Goal: Transaction & Acquisition: Purchase product/service

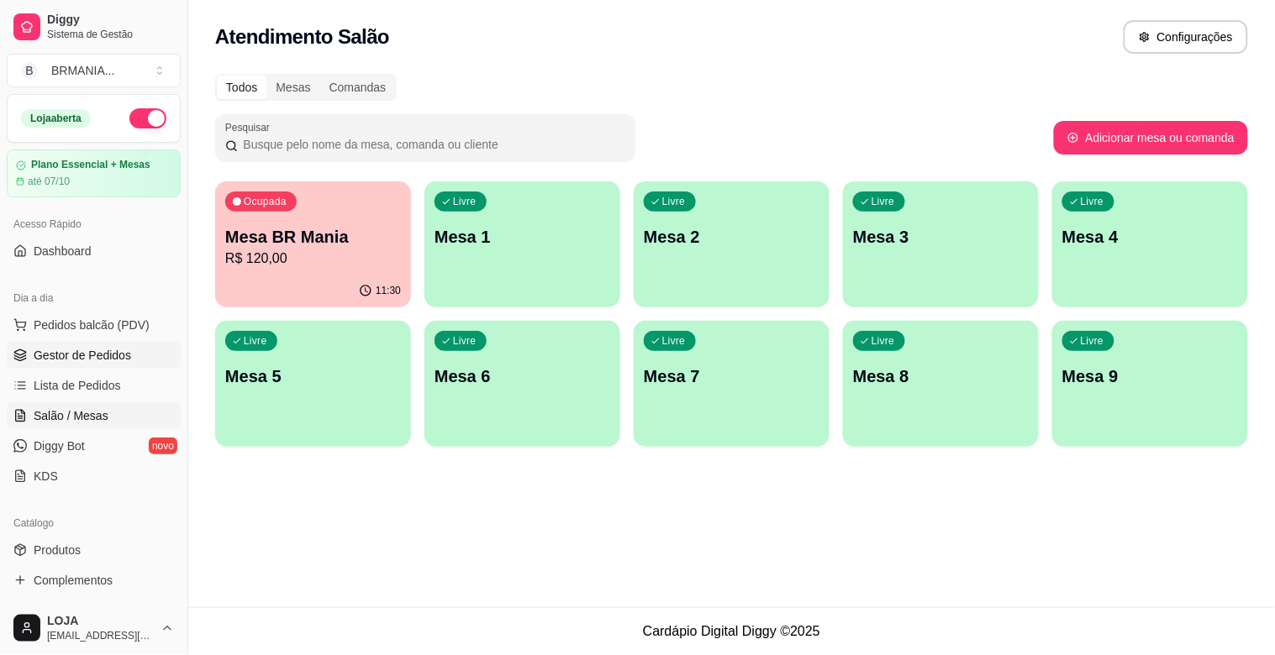
click at [82, 350] on span "Gestor de Pedidos" at bounding box center [82, 355] width 97 height 17
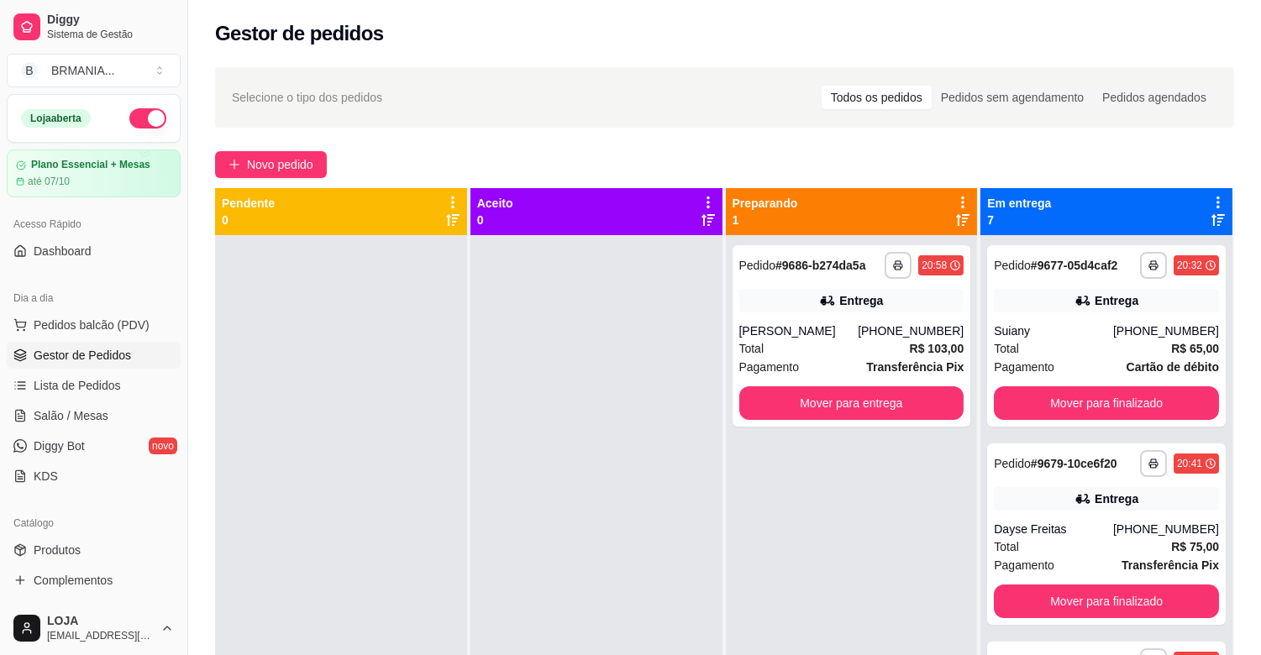
click at [113, 342] on link "Gestor de Pedidos" at bounding box center [94, 355] width 174 height 27
click at [97, 389] on span "Lista de Pedidos" at bounding box center [77, 385] width 87 height 17
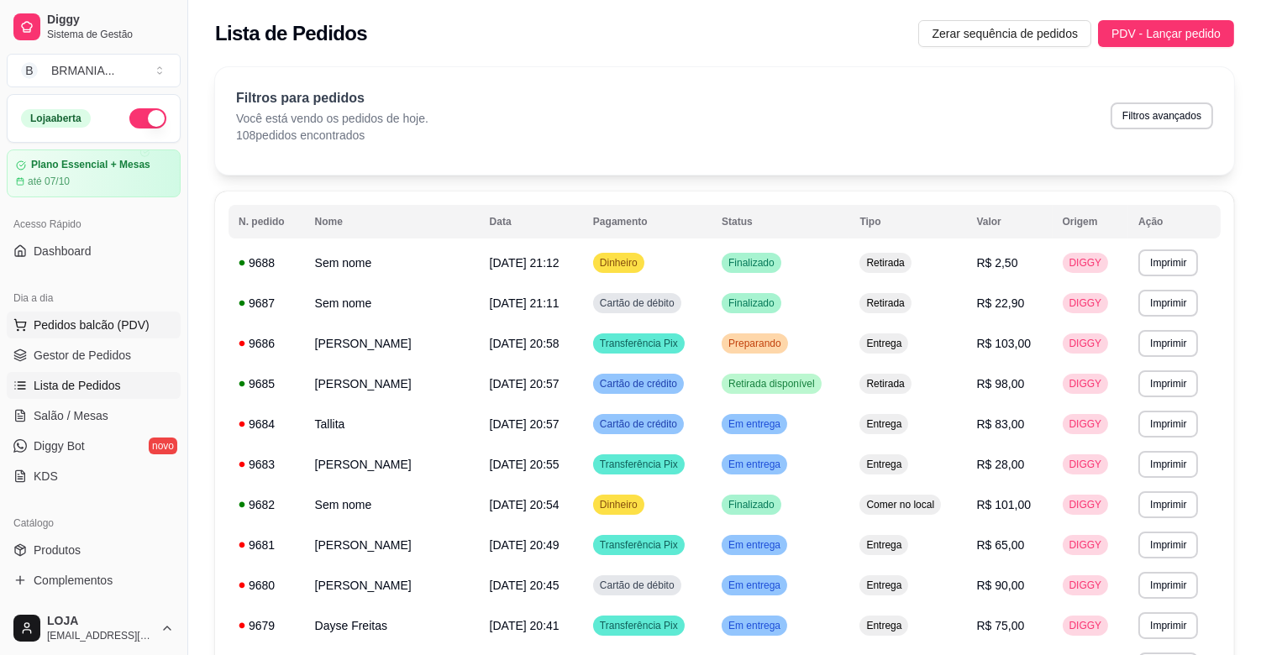
click at [81, 330] on span "Pedidos balcão (PDV)" at bounding box center [92, 325] width 116 height 17
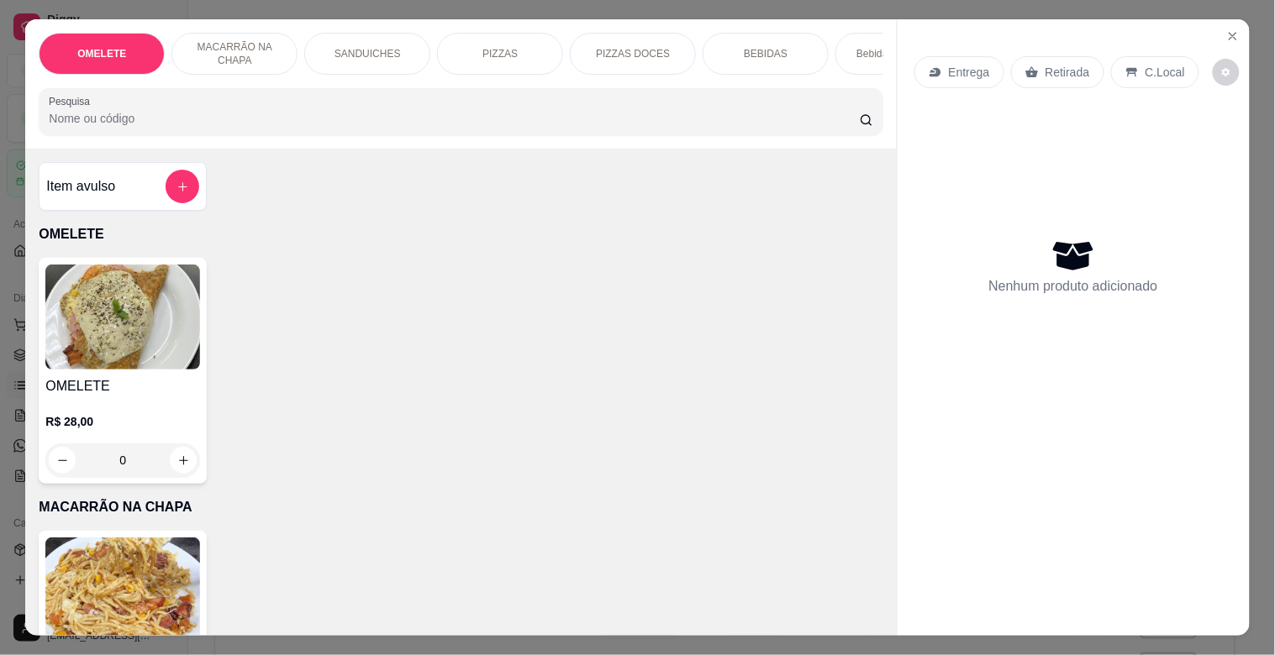
click at [228, 119] on input "Pesquisa" at bounding box center [454, 118] width 811 height 17
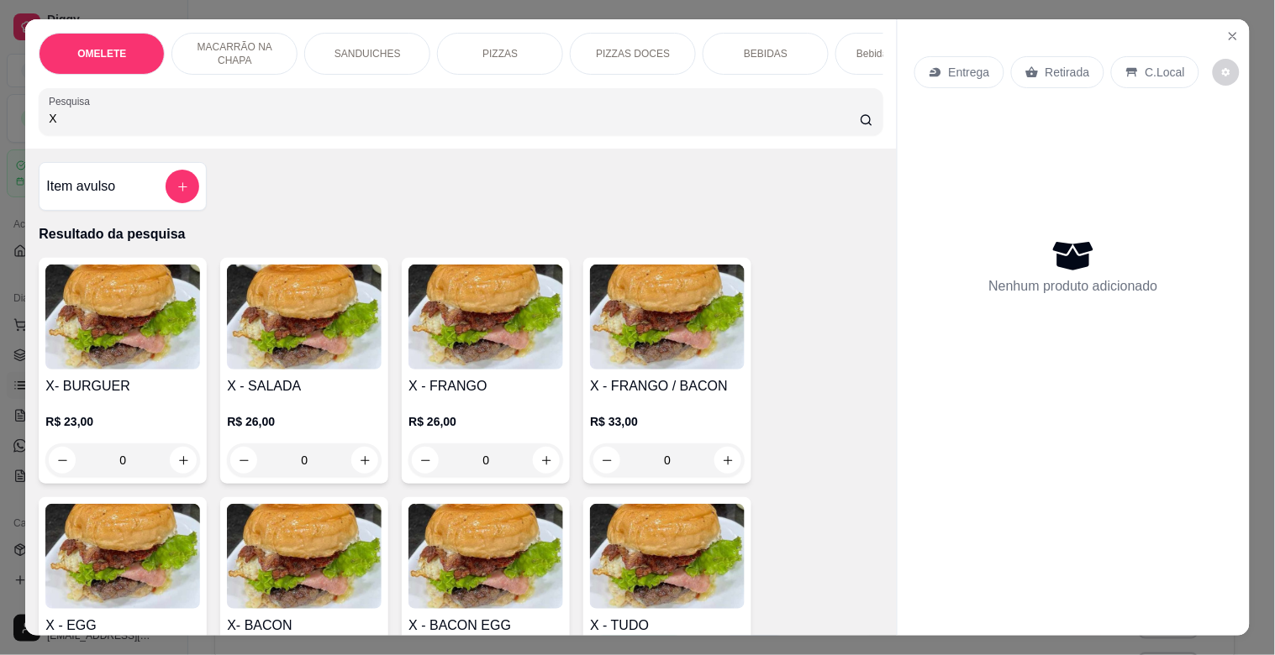
type input "X"
click at [104, 370] on img at bounding box center [122, 317] width 155 height 105
click at [147, 340] on img at bounding box center [122, 317] width 155 height 105
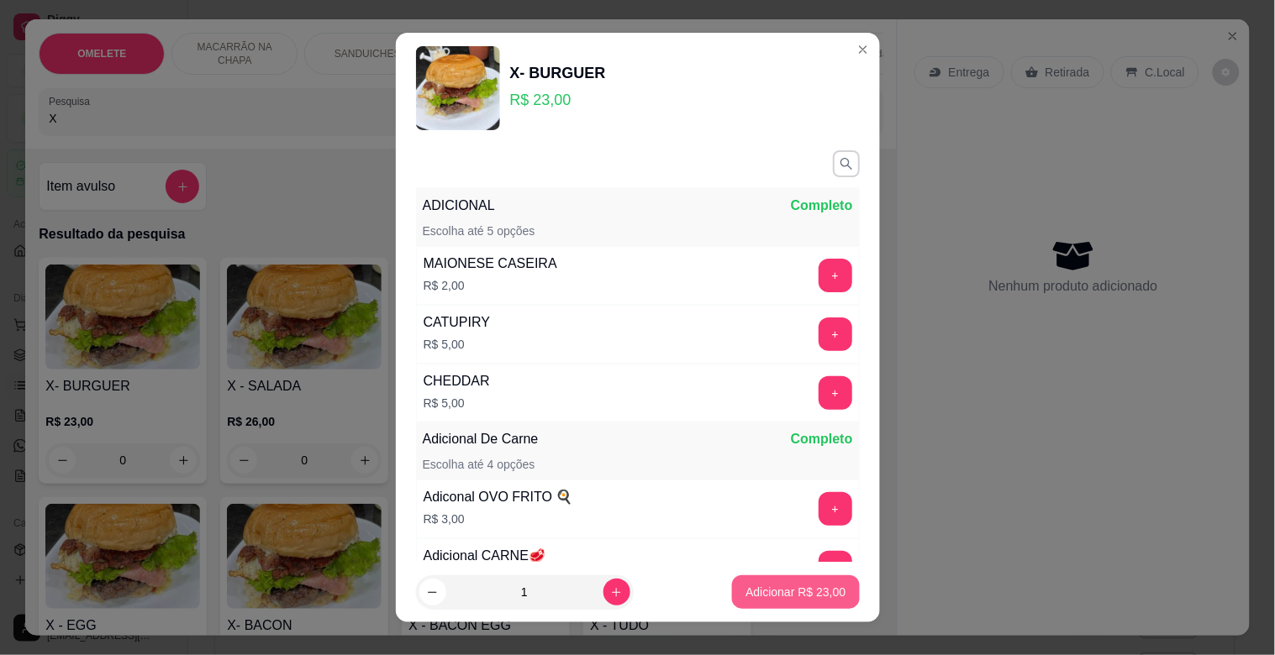
click at [792, 594] on p "Adicionar R$ 23,00" at bounding box center [795, 592] width 100 height 17
type input "1"
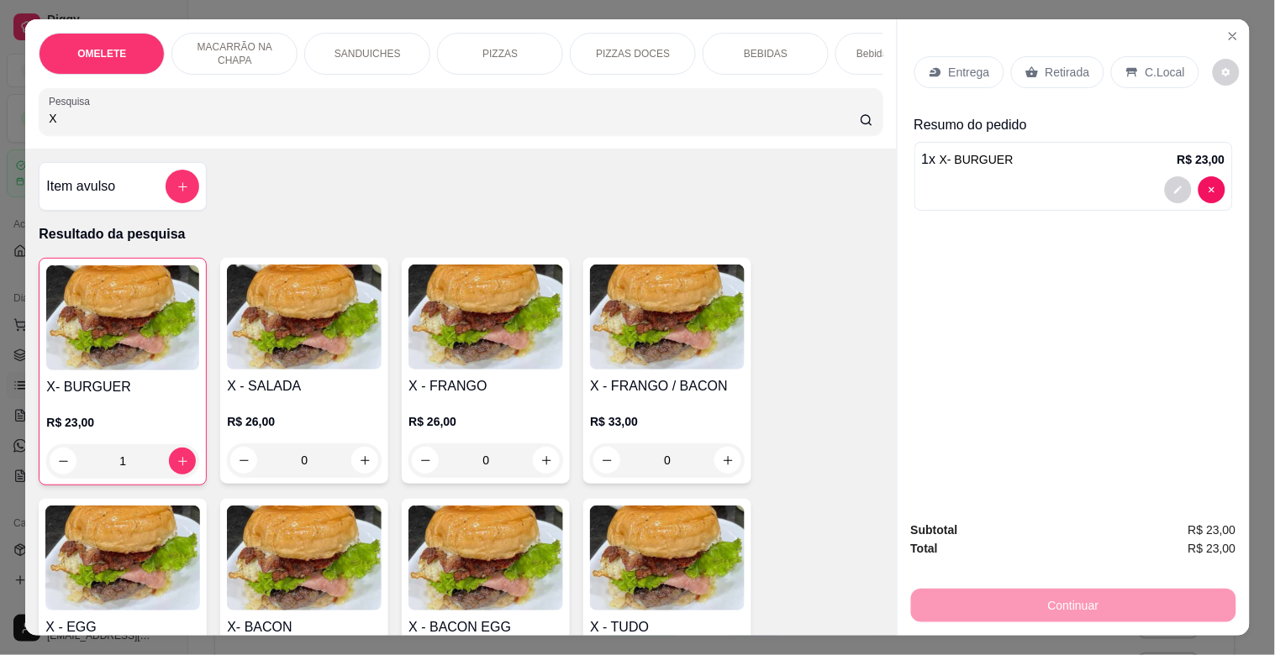
click at [1068, 65] on p "Retirada" at bounding box center [1067, 72] width 45 height 17
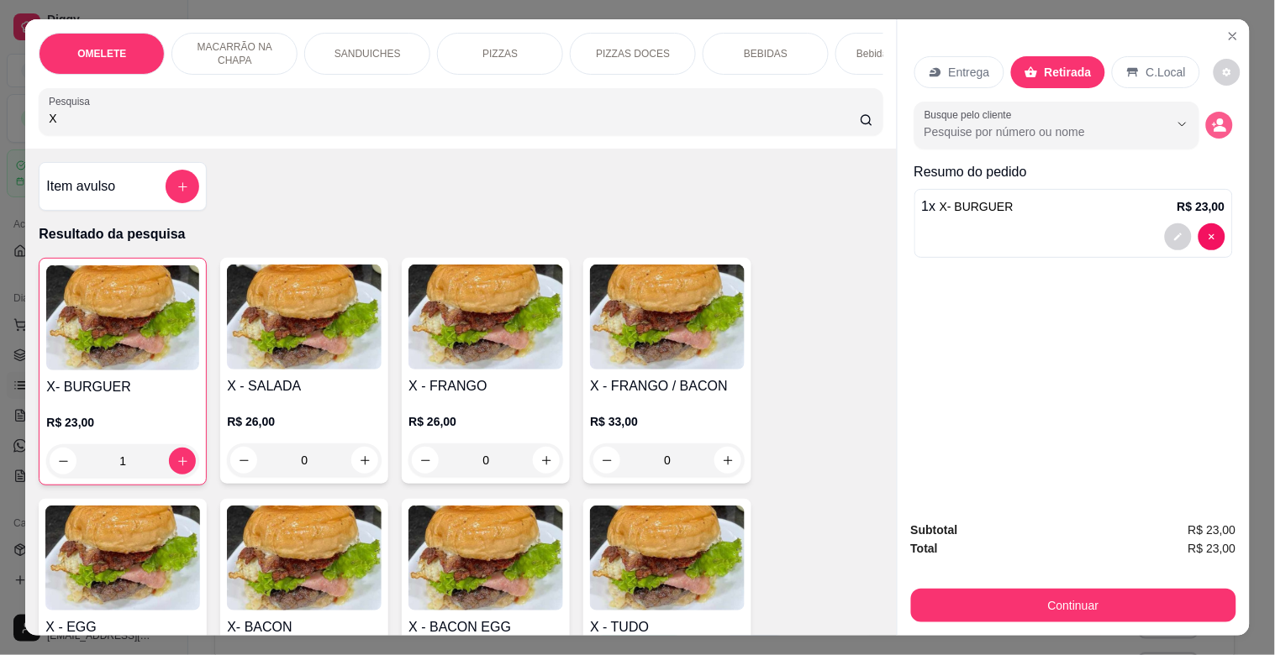
click at [1221, 115] on button "decrease-product-quantity" at bounding box center [1219, 125] width 27 height 27
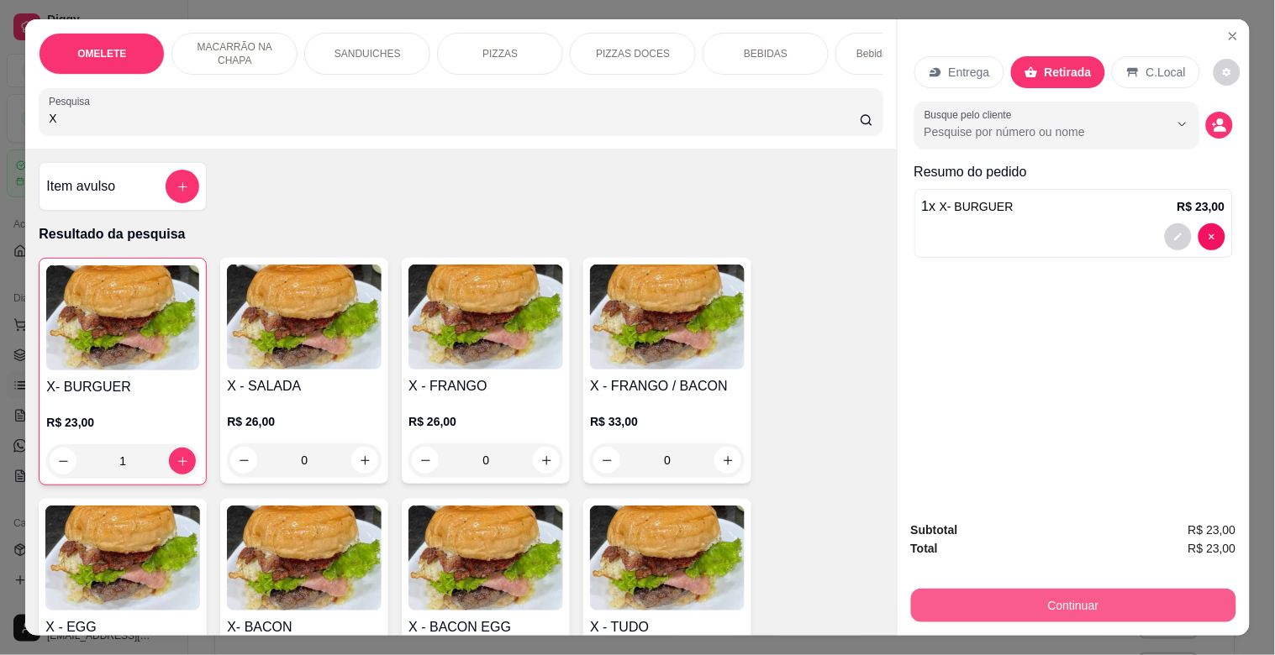
click at [1096, 589] on button "Continuar" at bounding box center [1073, 606] width 325 height 34
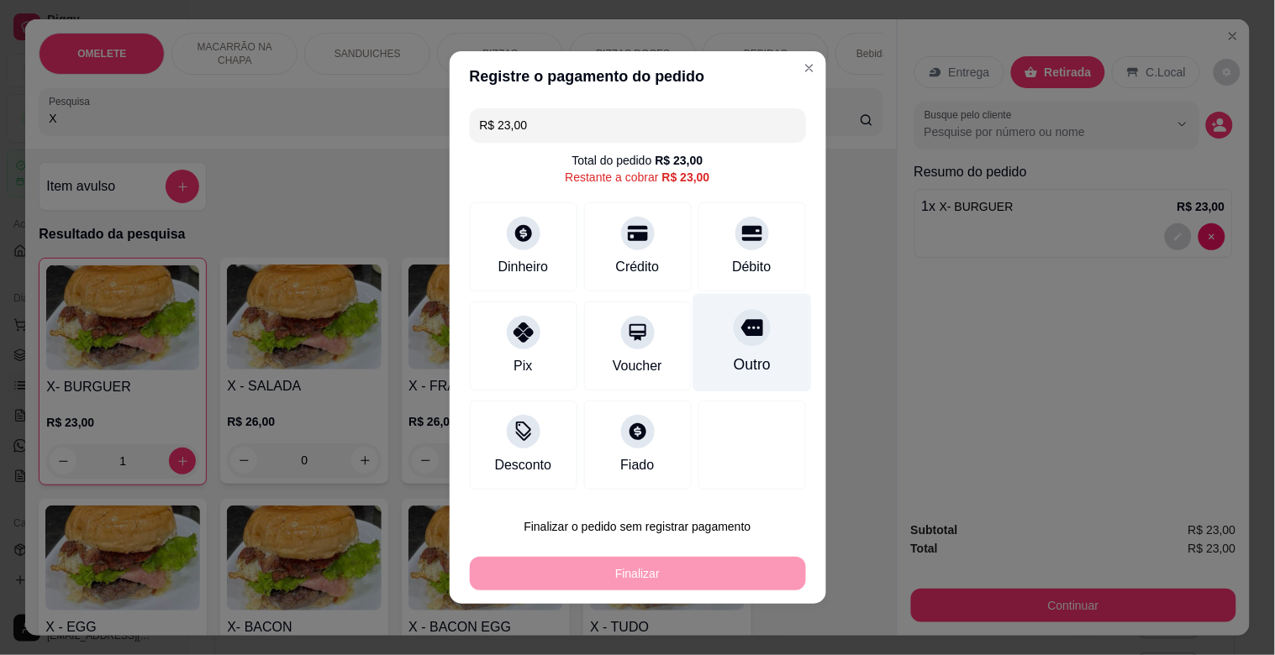
click at [740, 324] on icon at bounding box center [751, 328] width 22 height 17
type input "R$ 0,00"
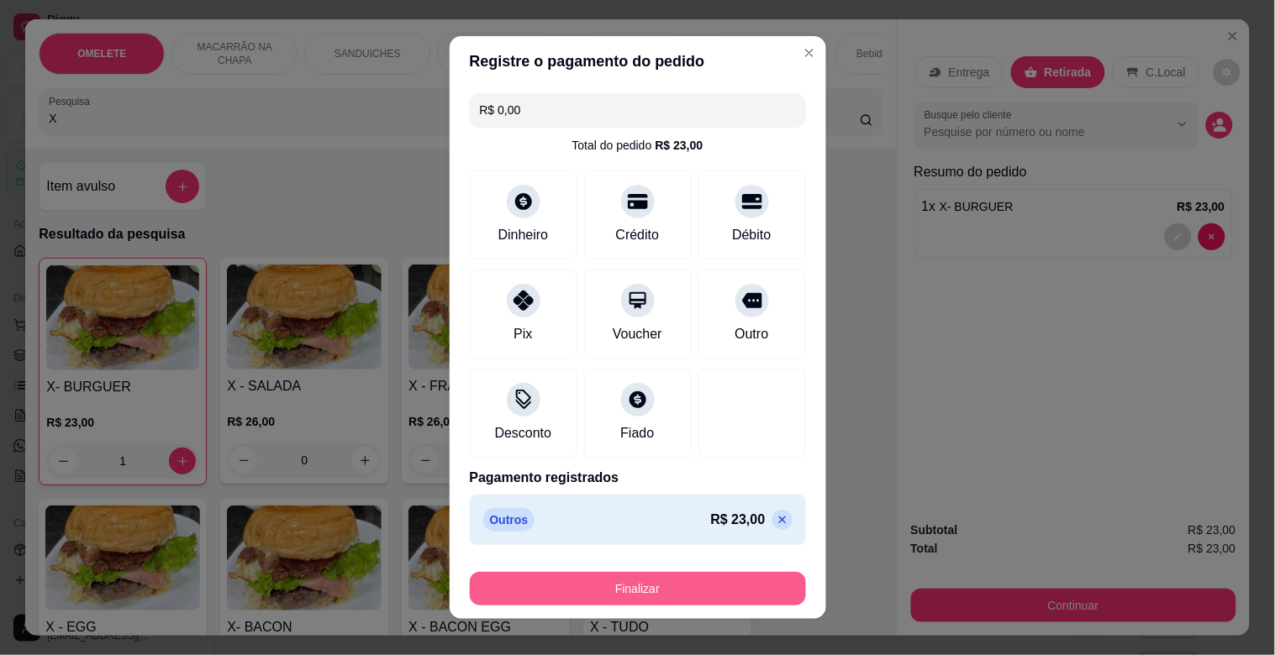
click at [624, 590] on button "Finalizar" at bounding box center [638, 589] width 336 height 34
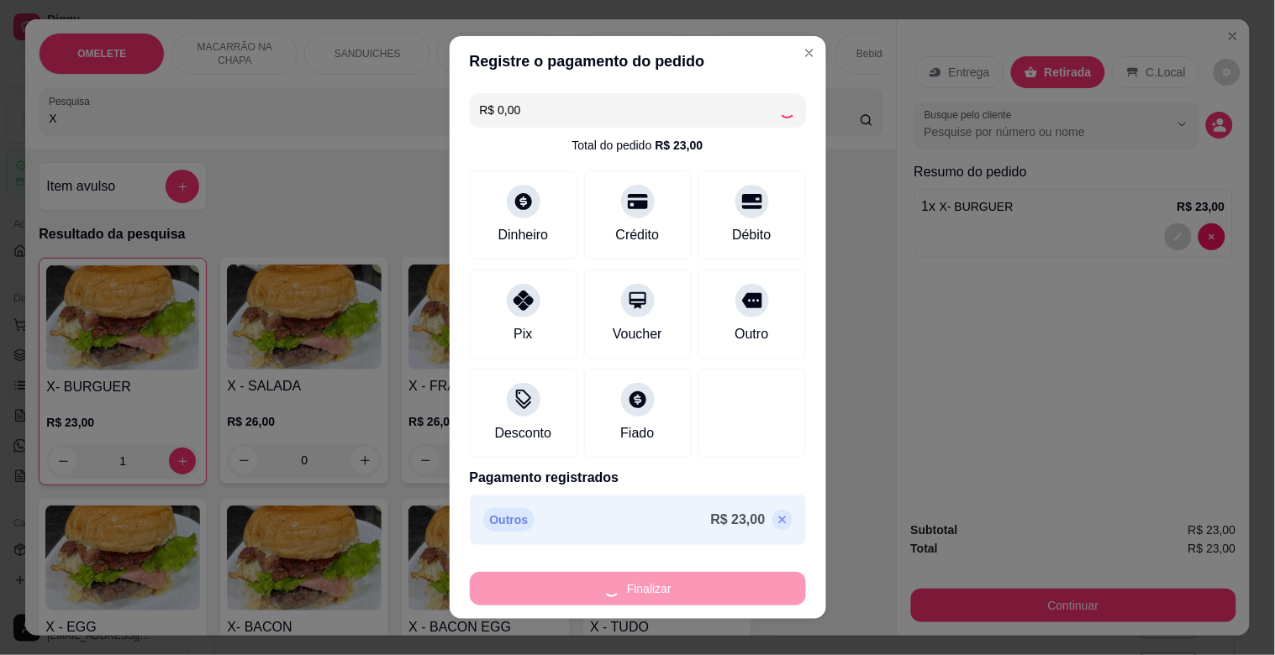
type input "0"
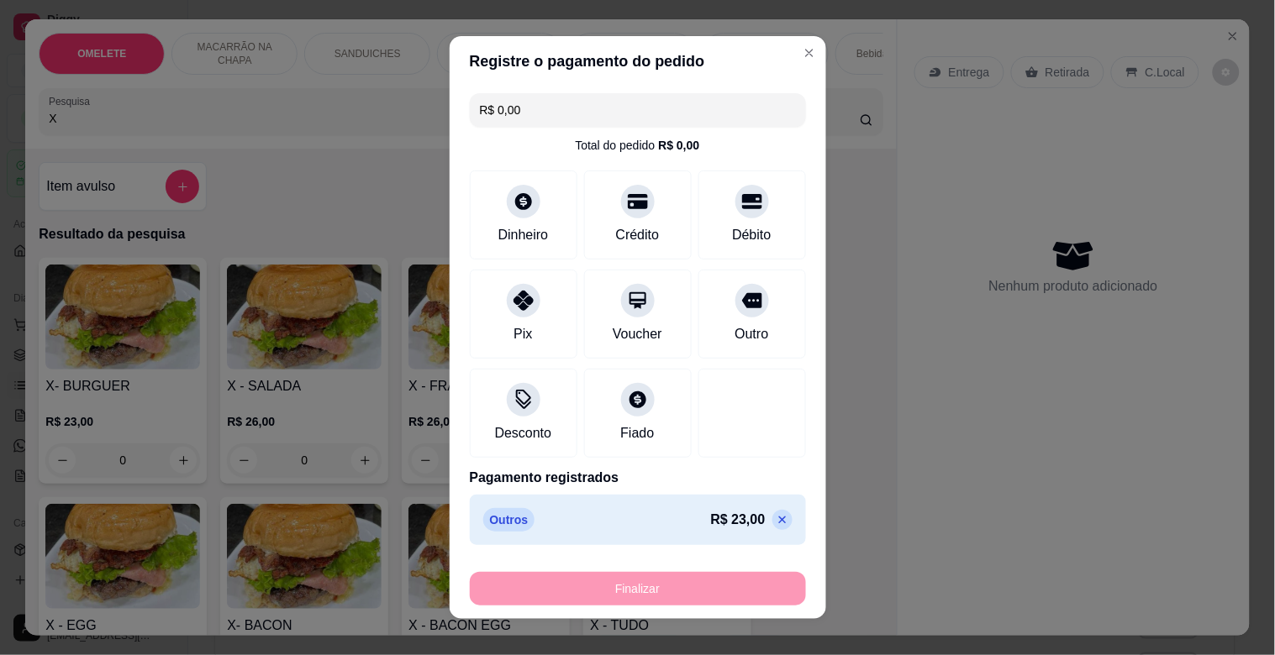
type input "-R$ 23,00"
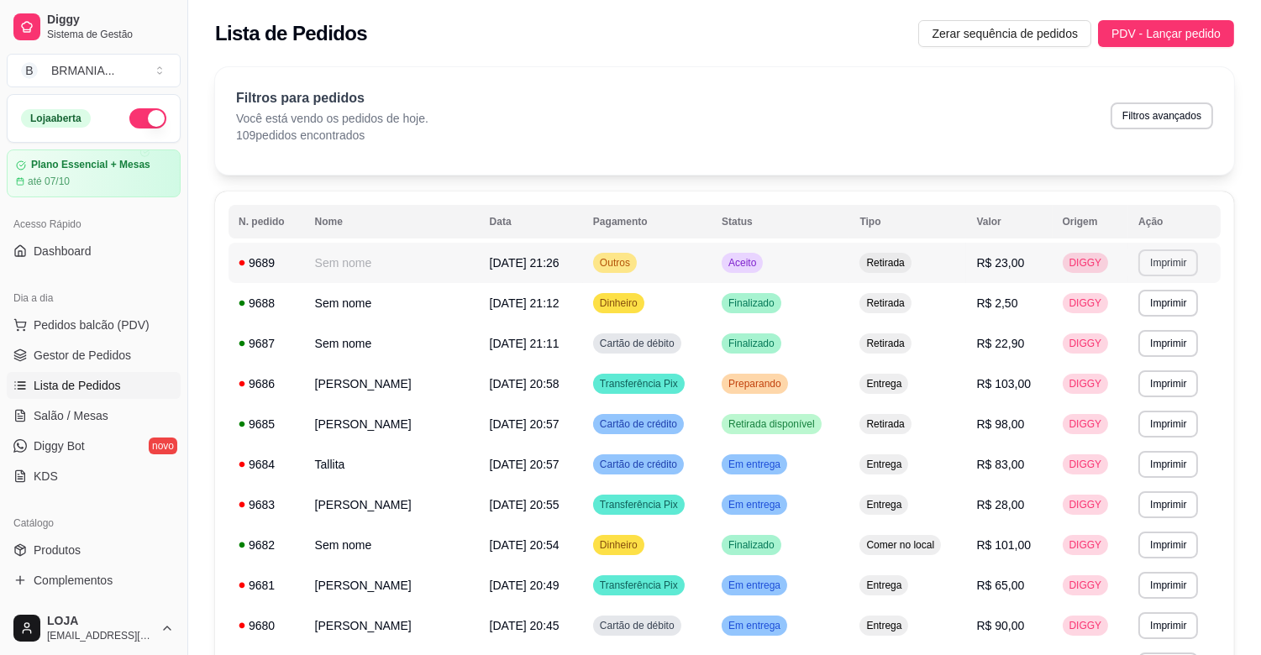
click at [1186, 271] on button "Imprimir" at bounding box center [1169, 263] width 60 height 27
click at [1150, 316] on button "IMPRESSORA" at bounding box center [1145, 321] width 118 height 26
click at [115, 350] on span "Gestor de Pedidos" at bounding box center [82, 355] width 97 height 17
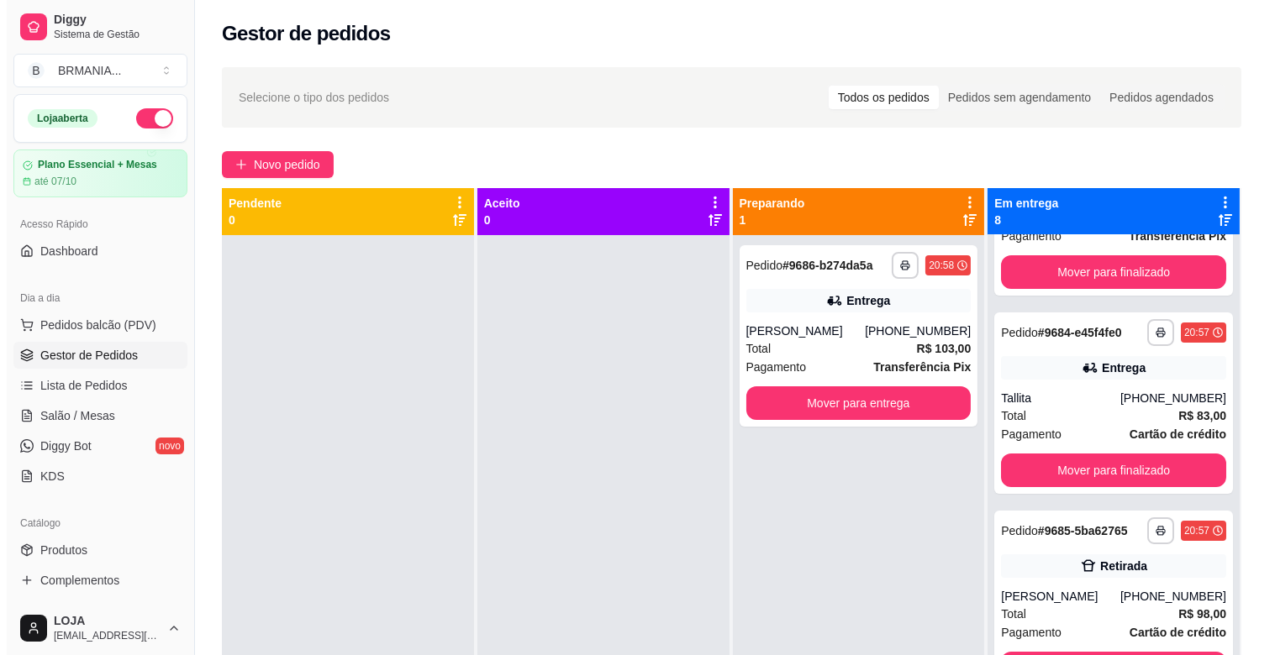
scroll to position [963, 0]
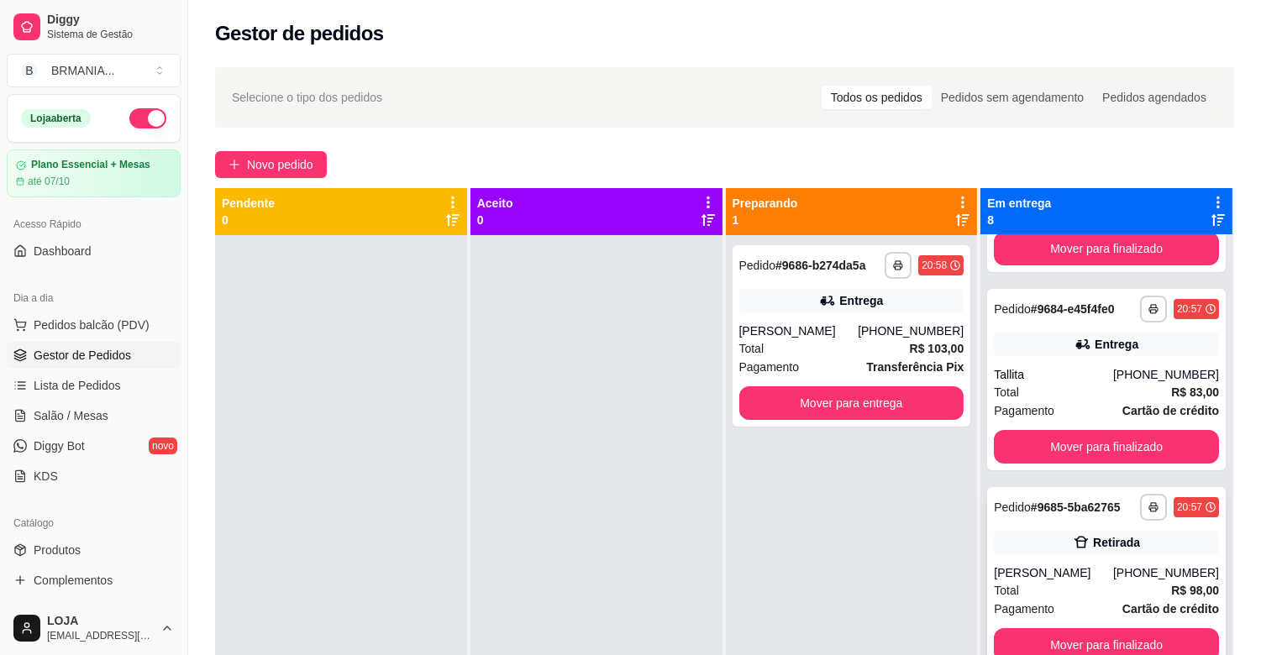
click at [1113, 581] on div "[PHONE_NUMBER]" at bounding box center [1166, 573] width 106 height 17
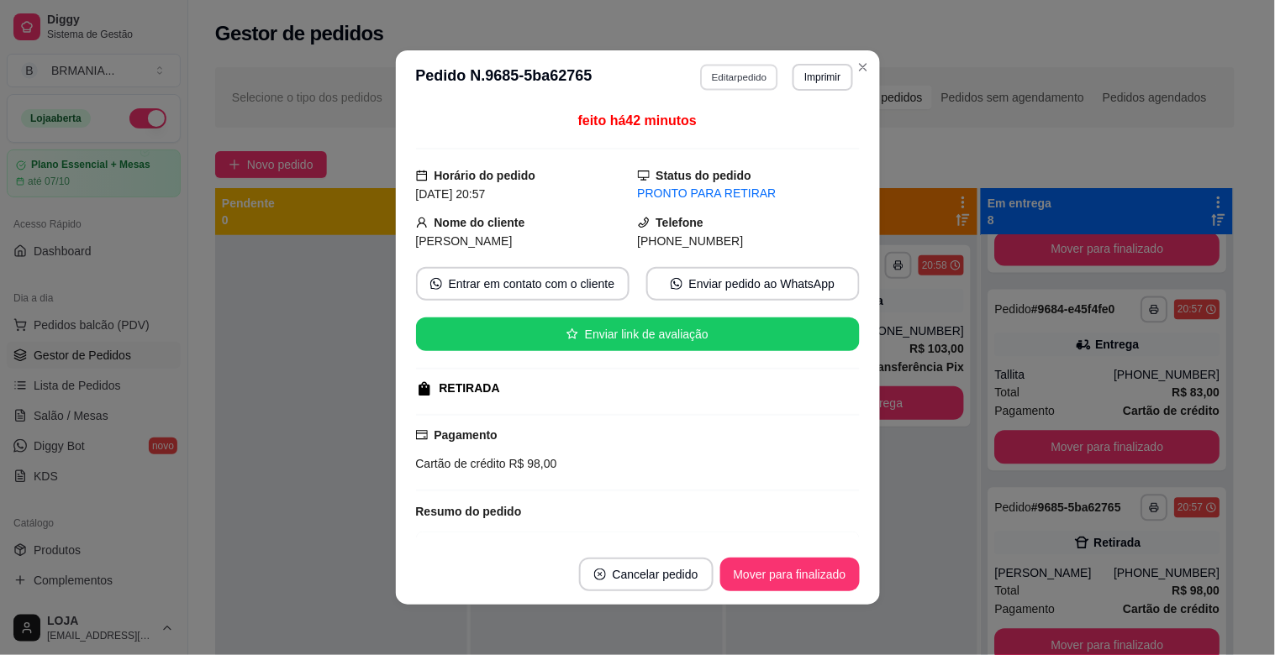
click at [723, 81] on button "Editar pedido" at bounding box center [739, 77] width 78 height 26
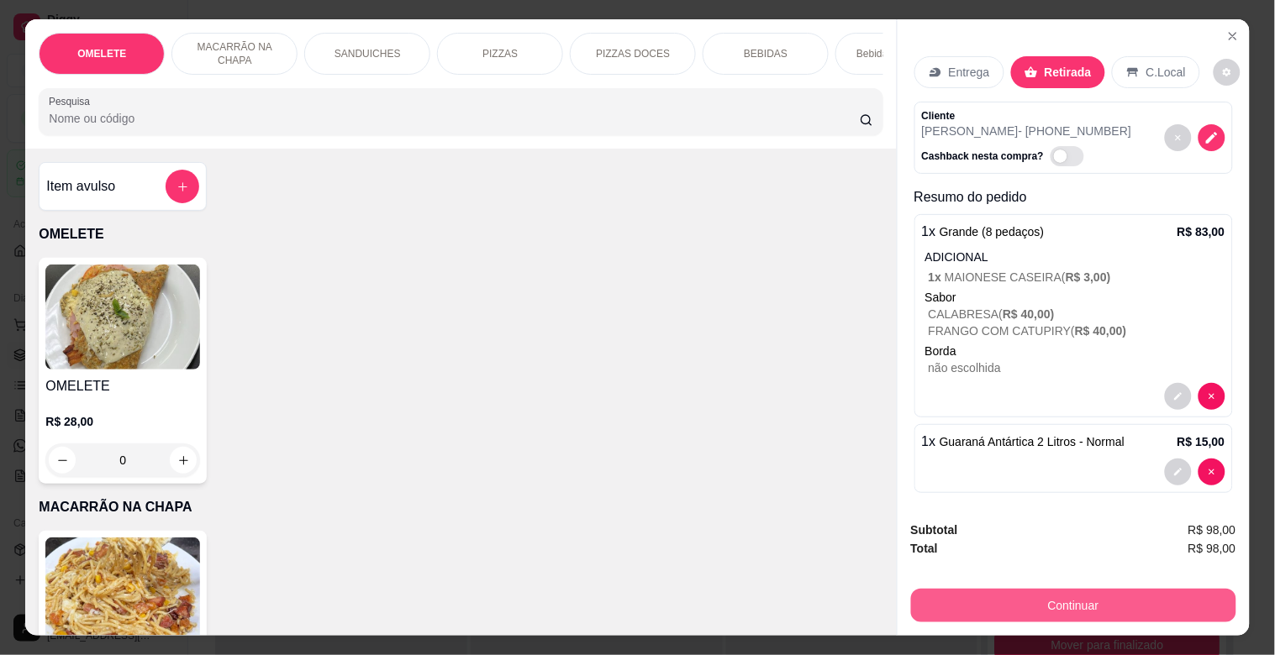
click at [1107, 592] on button "Continuar" at bounding box center [1073, 606] width 325 height 34
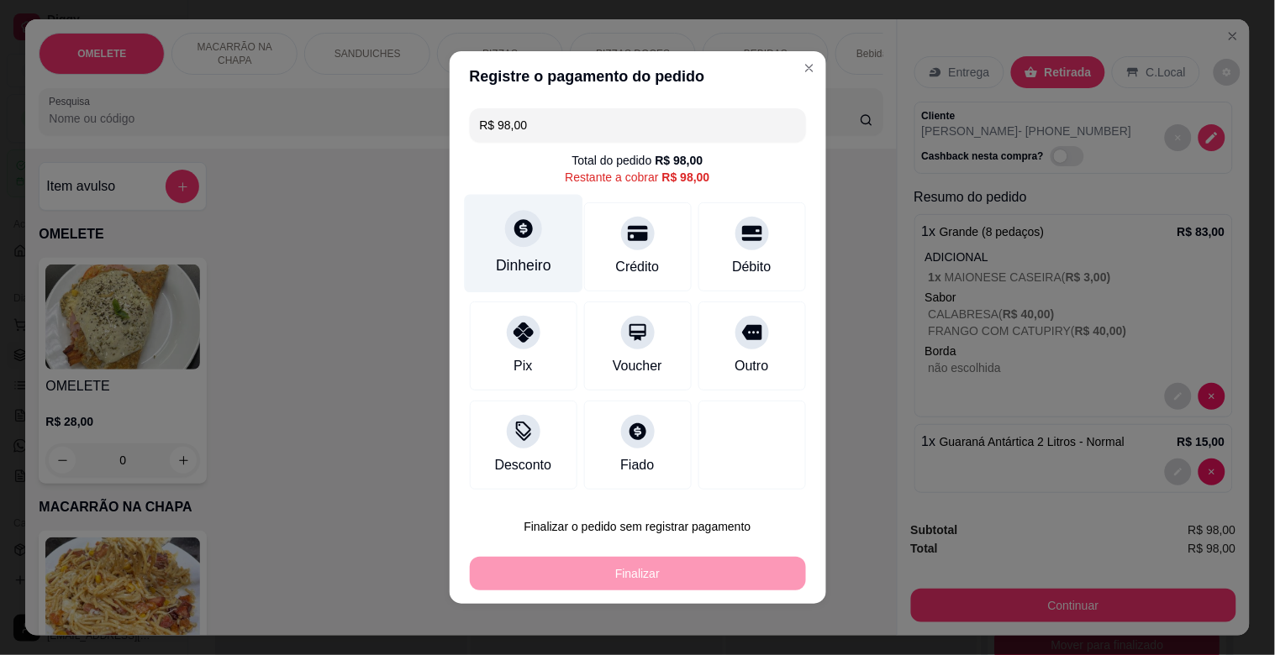
click at [528, 255] on div "Dinheiro" at bounding box center [523, 266] width 55 height 22
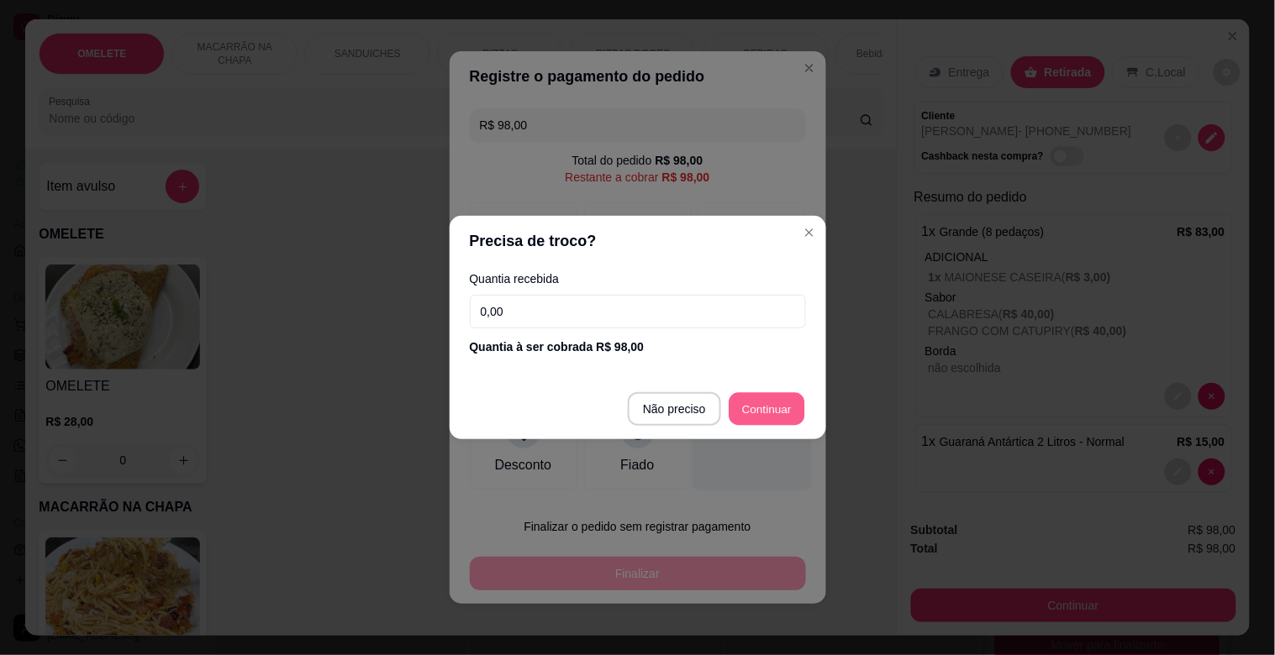
type input "R$ 0,00"
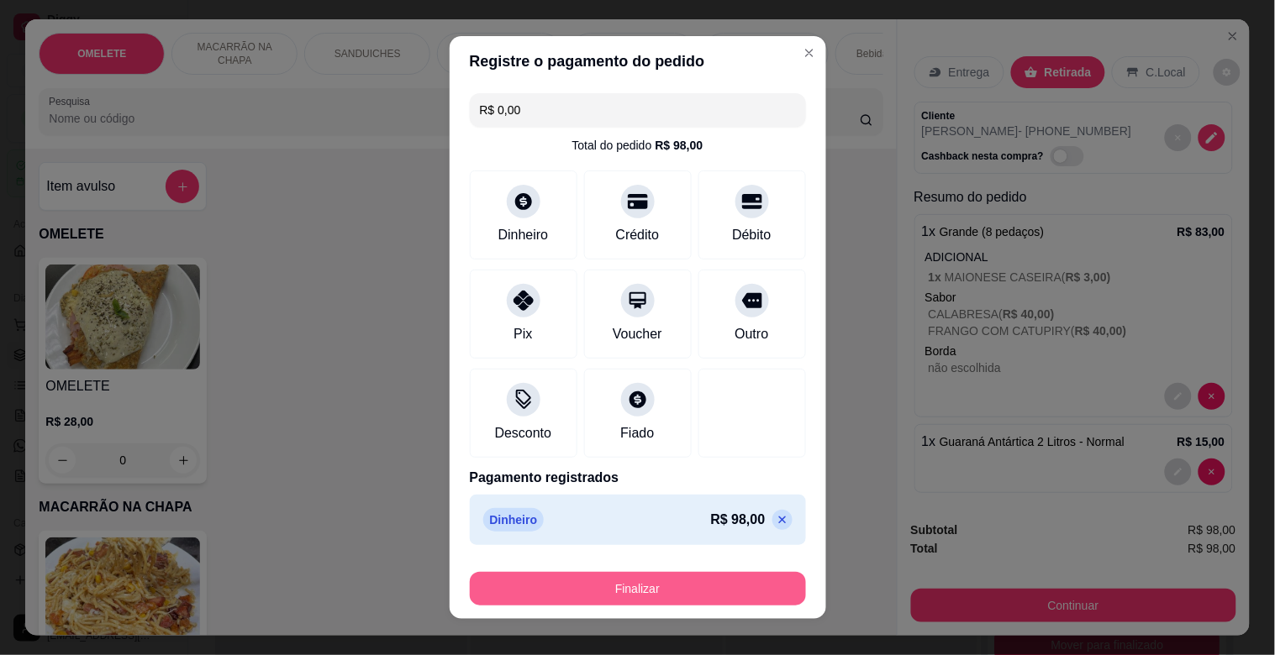
click at [724, 576] on button "Finalizar" at bounding box center [638, 589] width 336 height 34
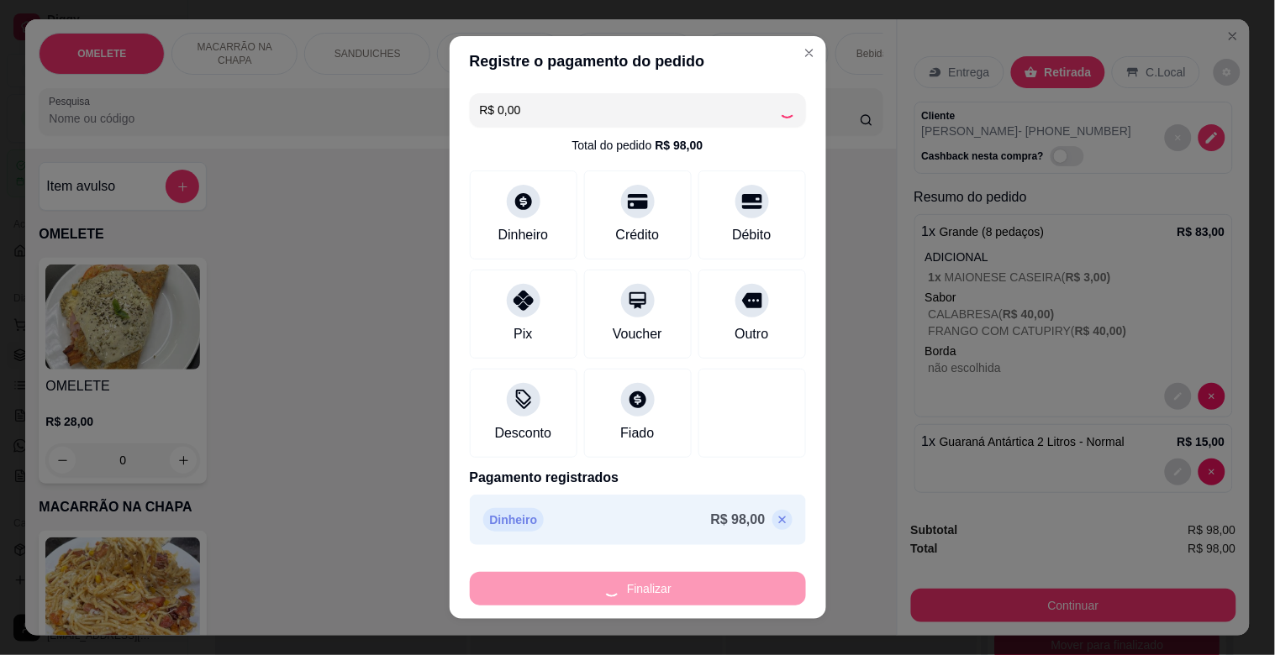
type input "0"
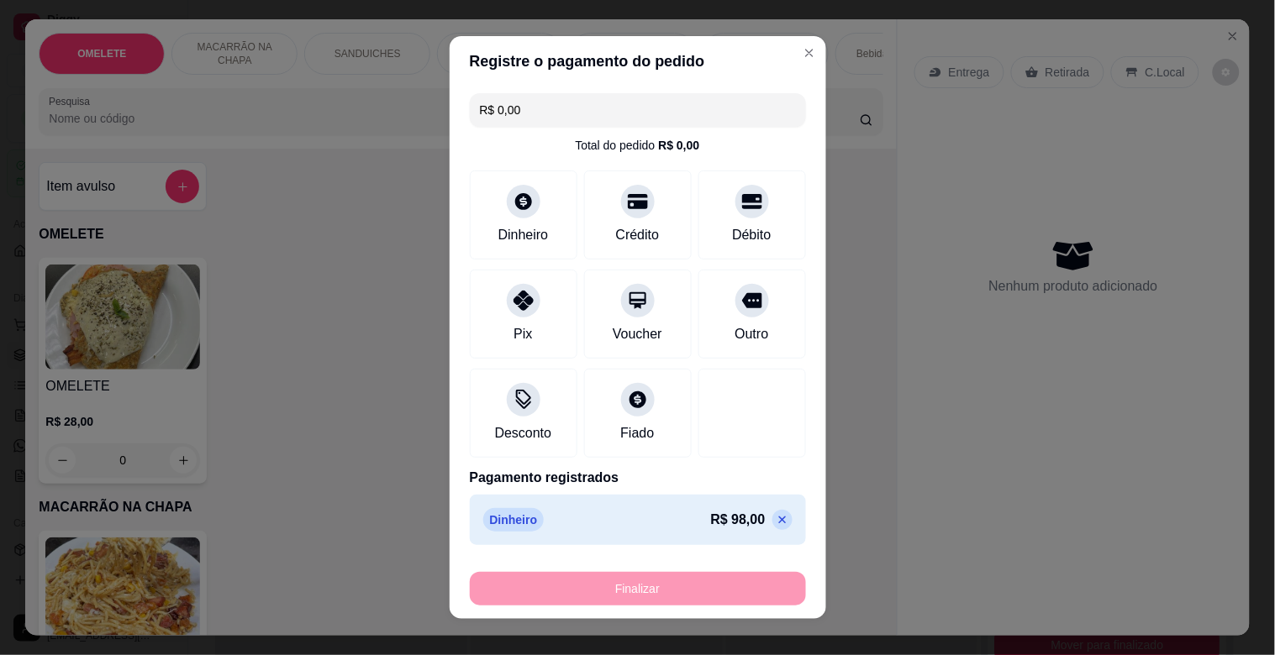
type input "-R$ 98,00"
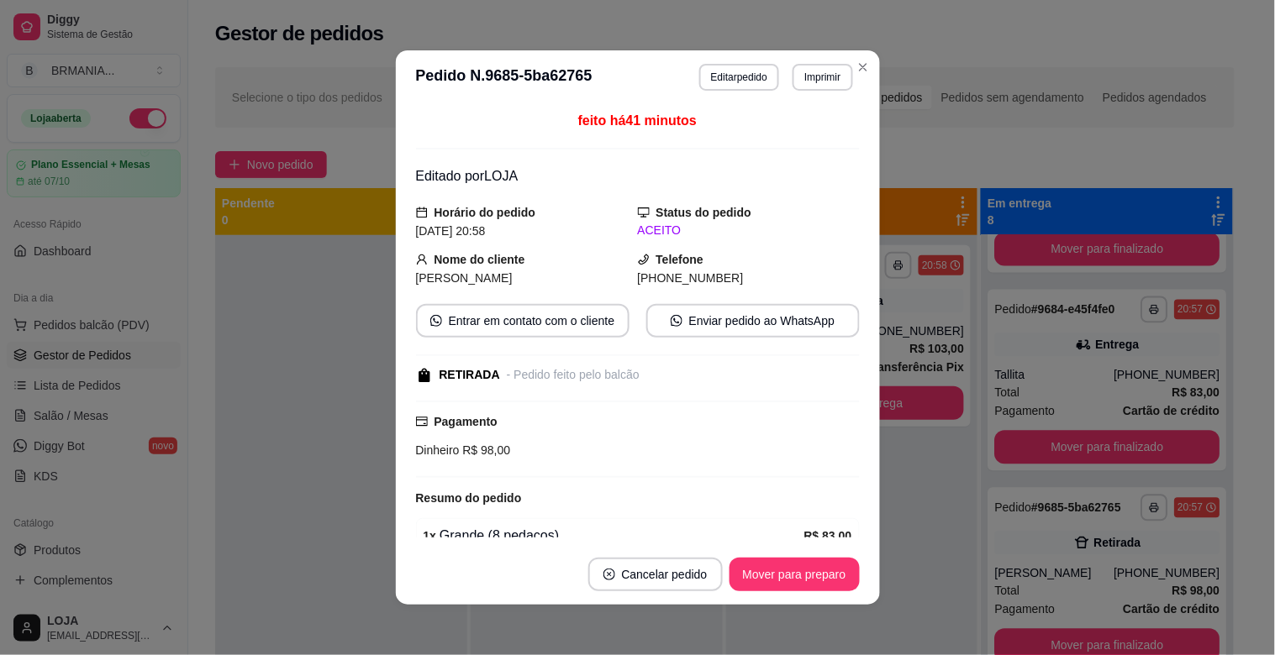
scroll to position [765, 0]
click at [780, 577] on button "Mover para preparo" at bounding box center [794, 575] width 126 height 33
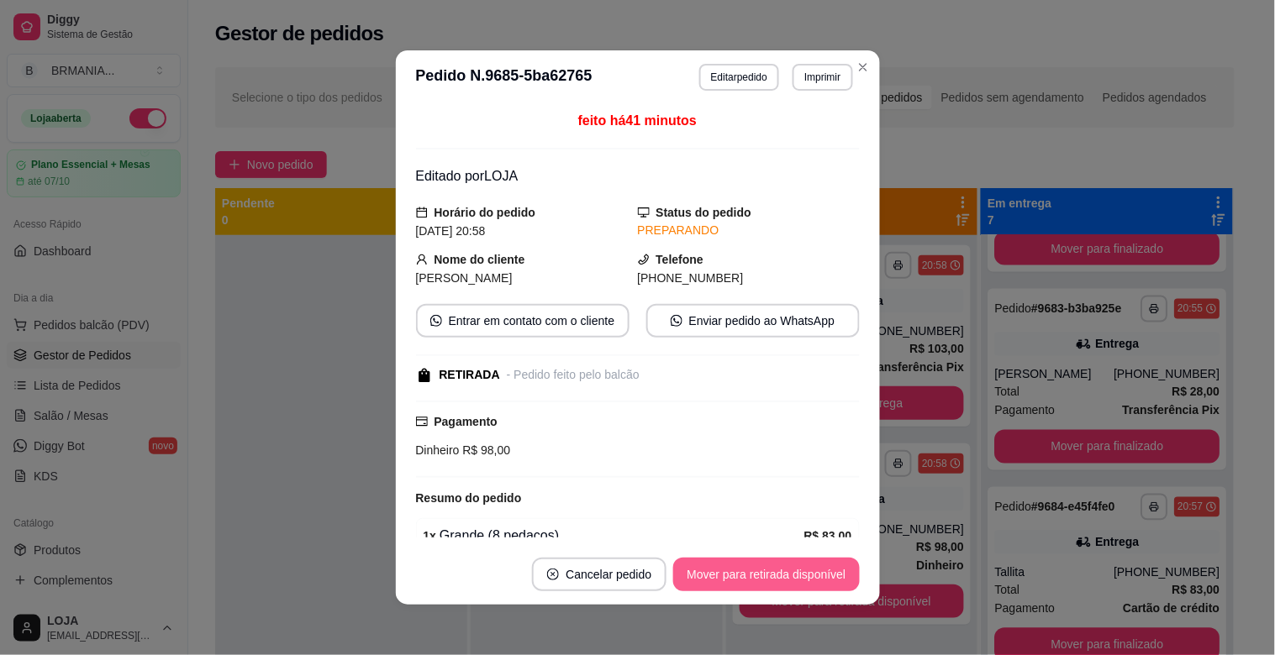
click at [782, 577] on button "Mover para retirada disponível" at bounding box center [766, 575] width 186 height 34
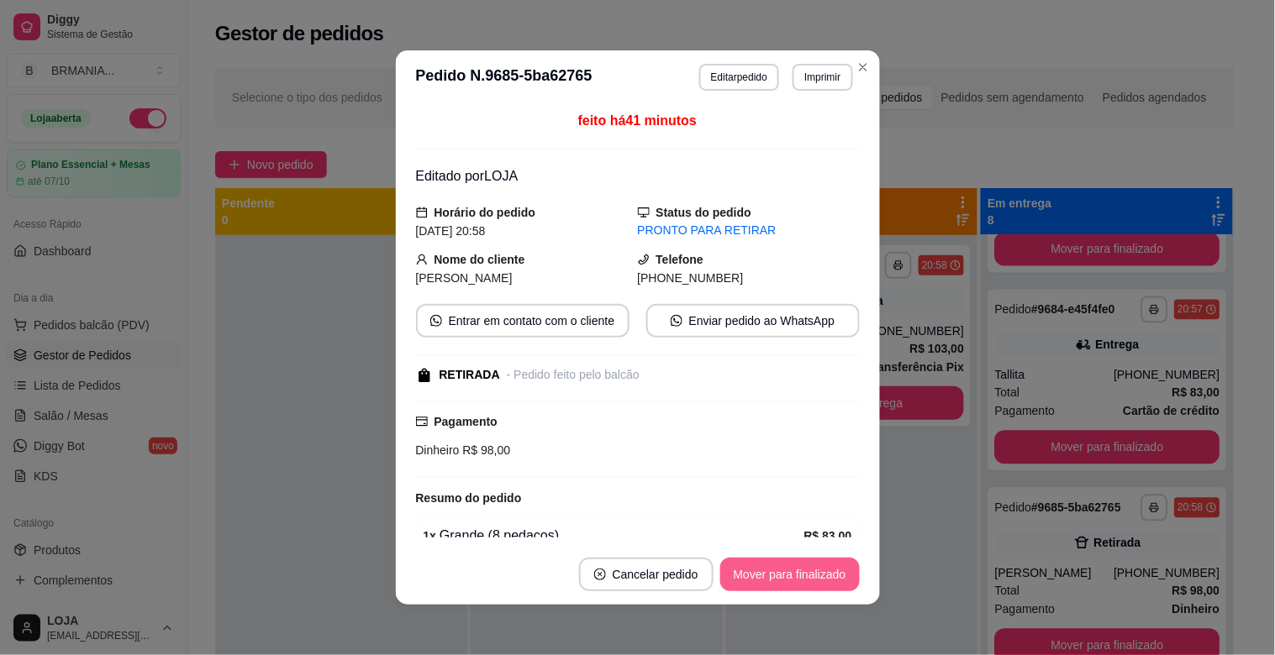
click at [782, 577] on button "Mover para finalizado" at bounding box center [789, 575] width 139 height 34
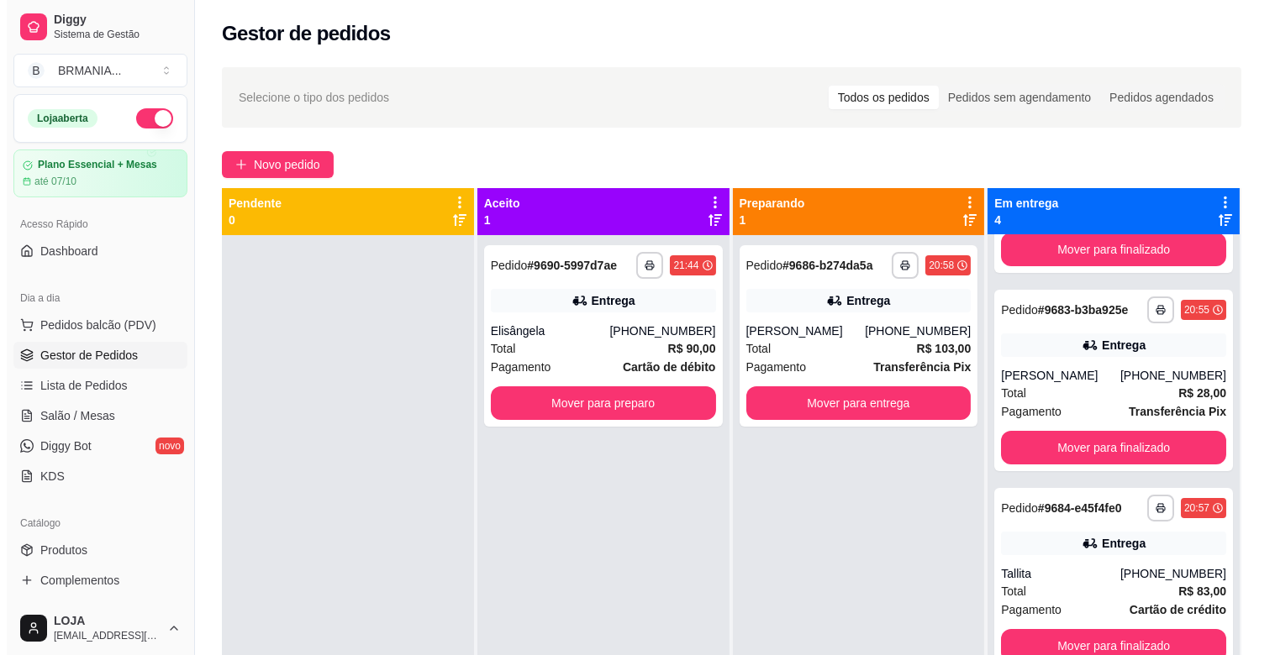
scroll to position [0, 0]
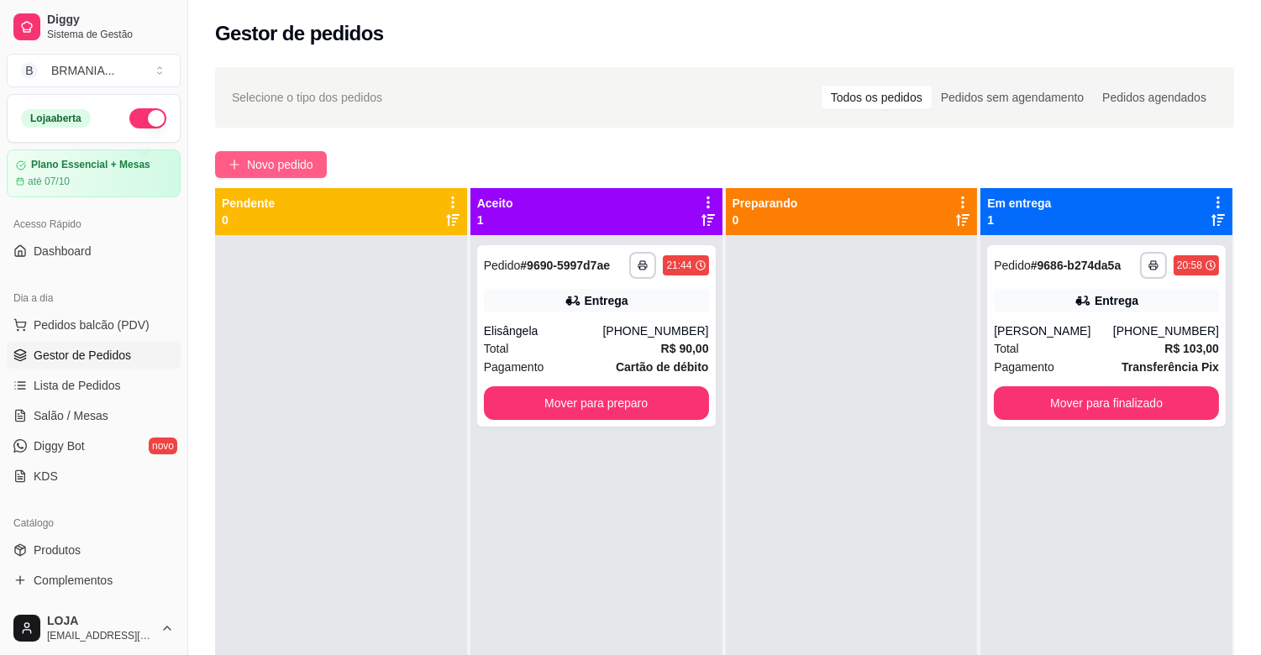
click at [246, 152] on button "Novo pedido" at bounding box center [271, 164] width 112 height 27
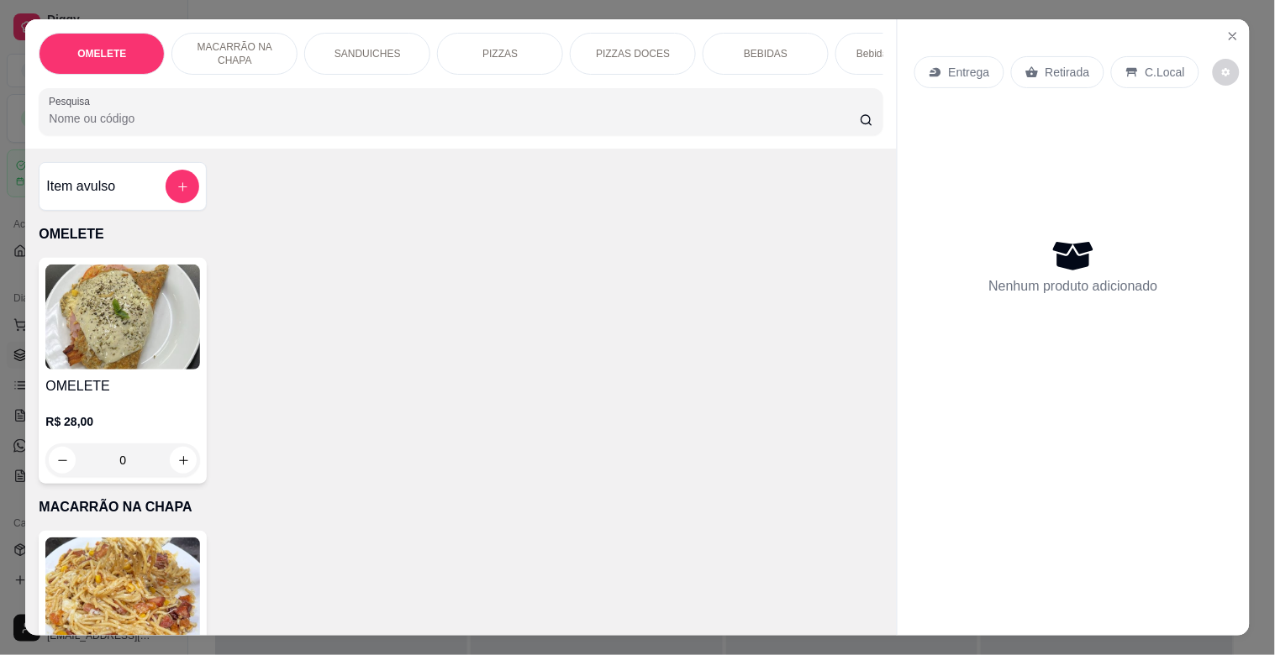
click at [482, 36] on div "PIZZAS" at bounding box center [500, 54] width 126 height 42
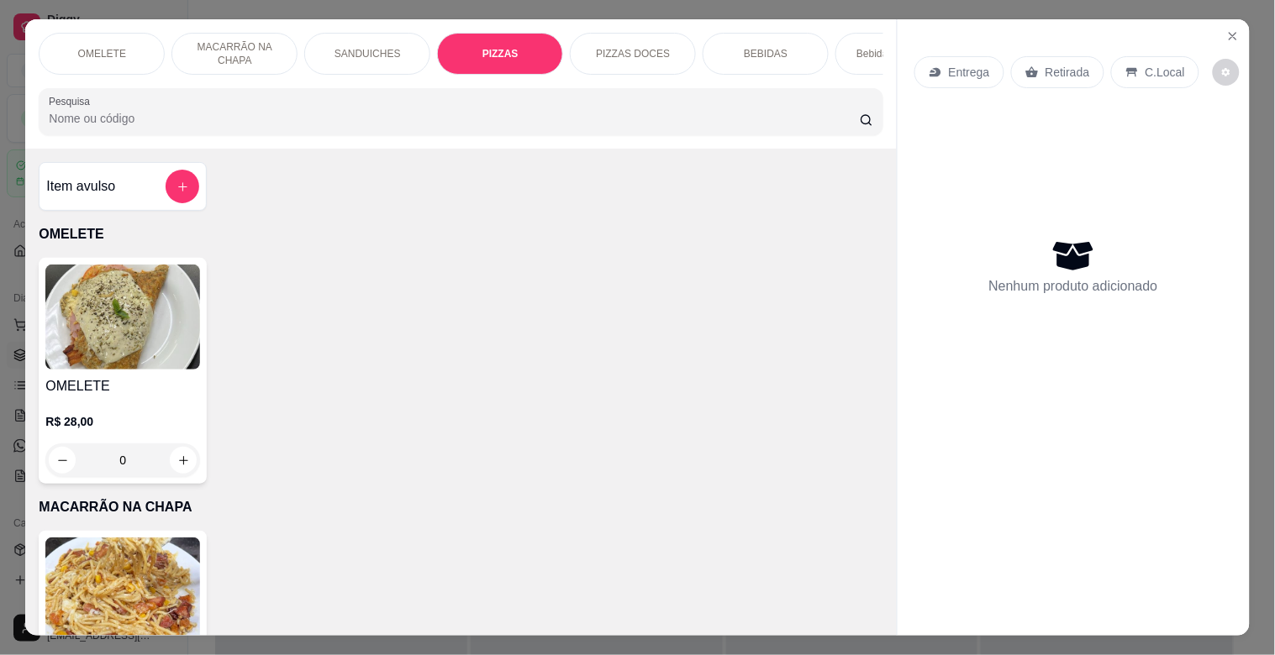
scroll to position [40, 0]
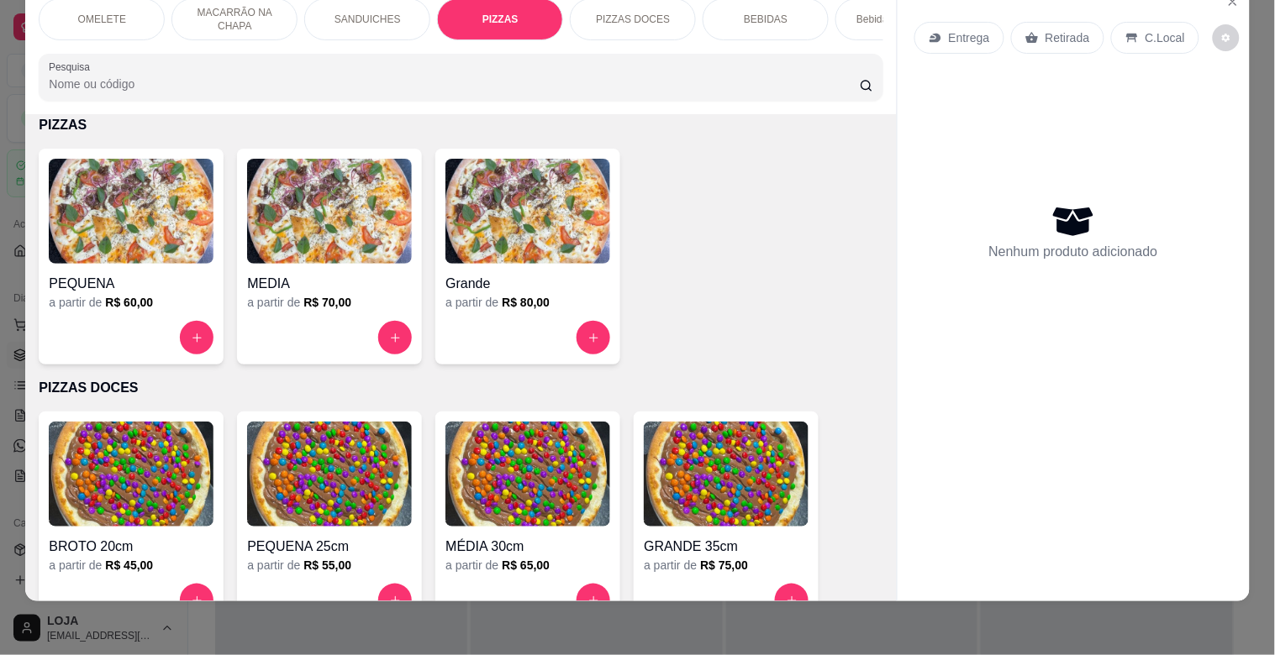
click at [74, 212] on img at bounding box center [131, 211] width 165 height 105
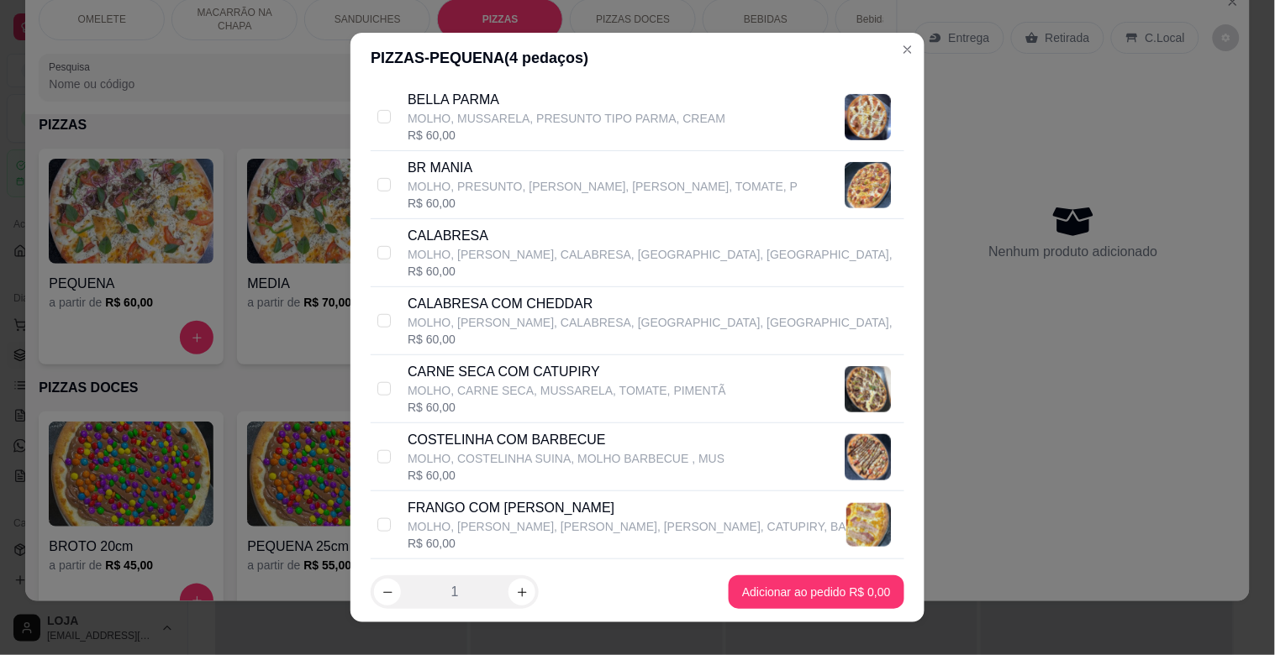
scroll to position [261, 0]
click at [377, 384] on input "checkbox" at bounding box center [383, 387] width 13 height 13
checkbox input "true"
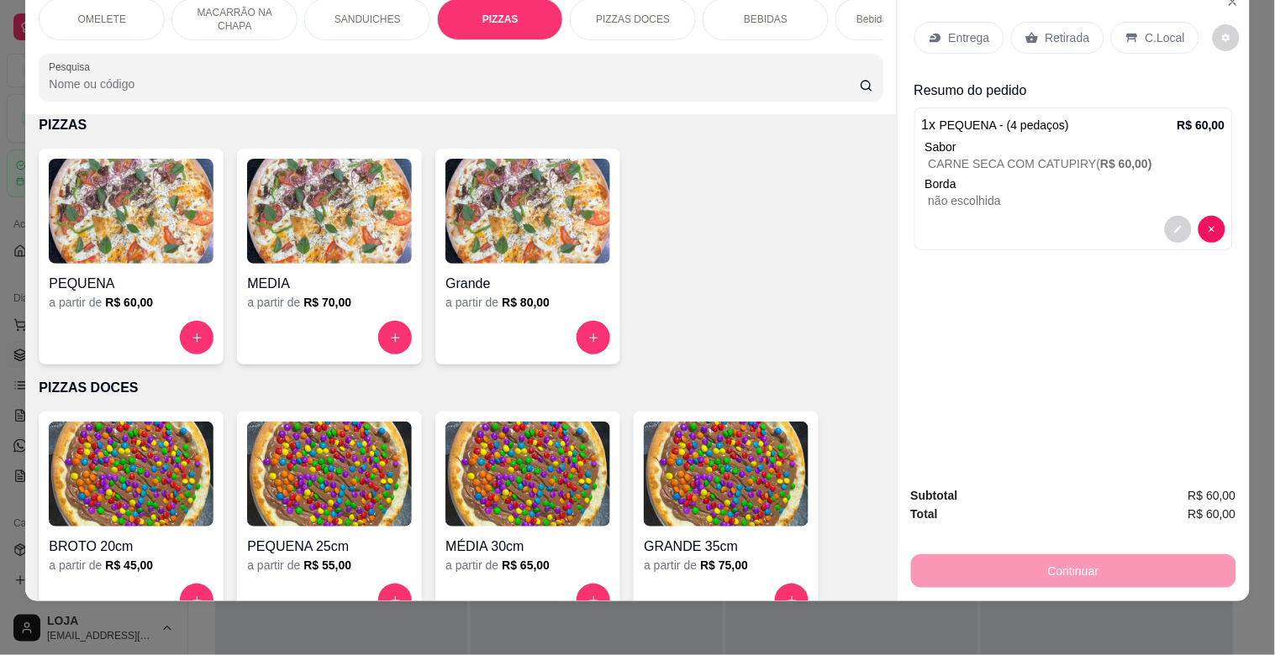
click at [767, 13] on p "BEBIDAS" at bounding box center [766, 19] width 44 height 13
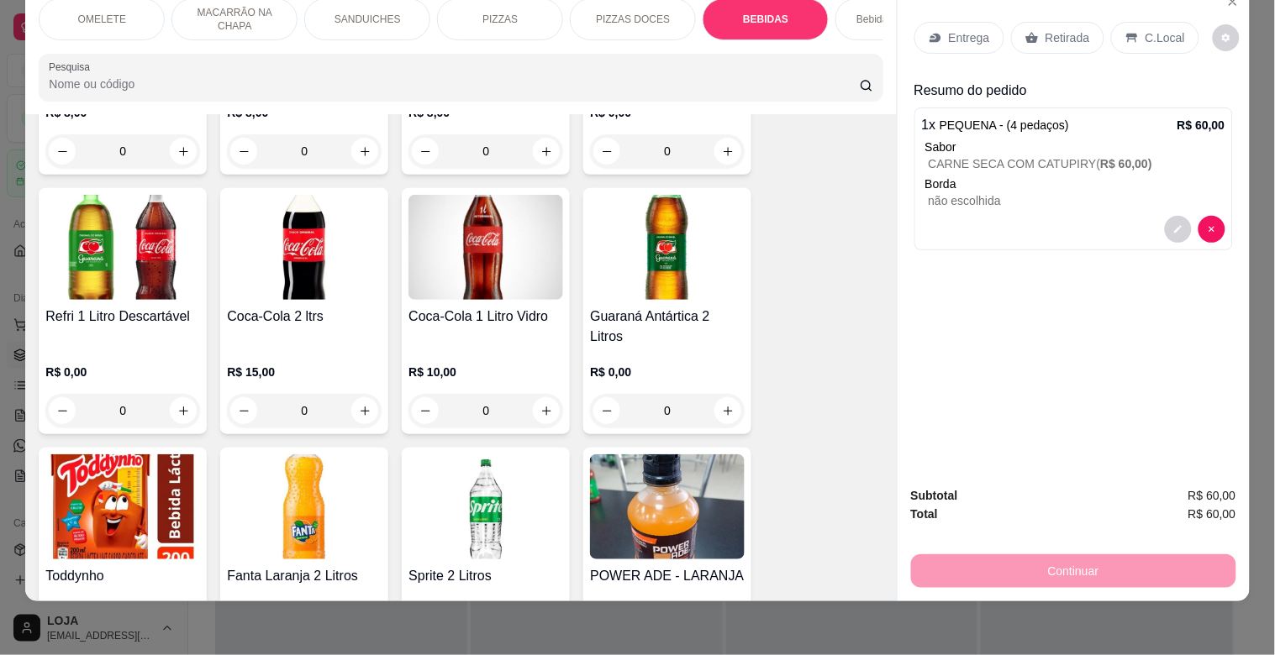
scroll to position [3065, 0]
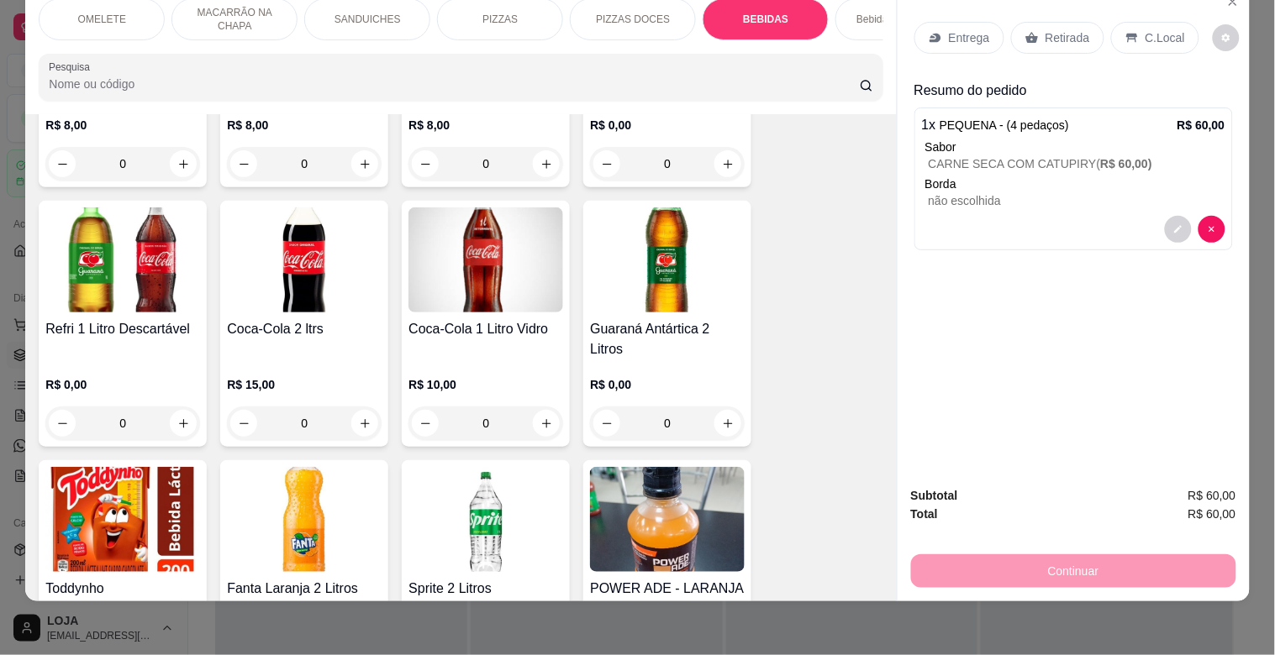
click at [530, 273] on img at bounding box center [485, 260] width 155 height 105
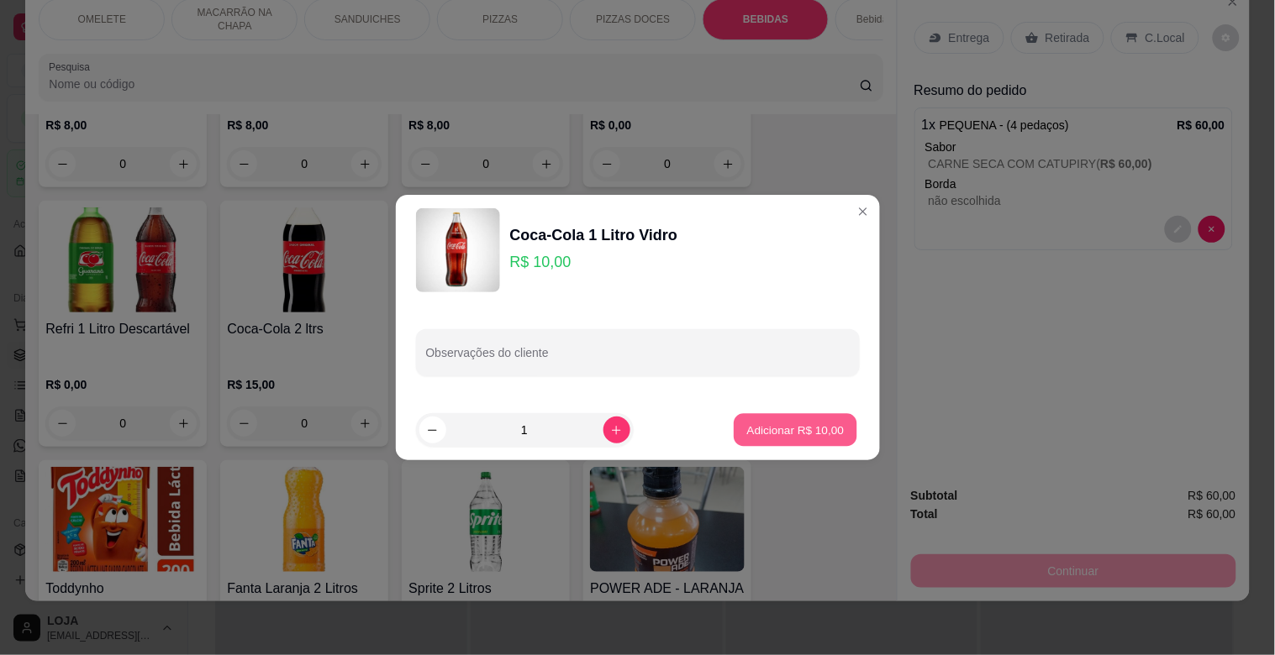
click at [819, 434] on p "Adicionar R$ 10,00" at bounding box center [795, 430] width 97 height 16
type input "1"
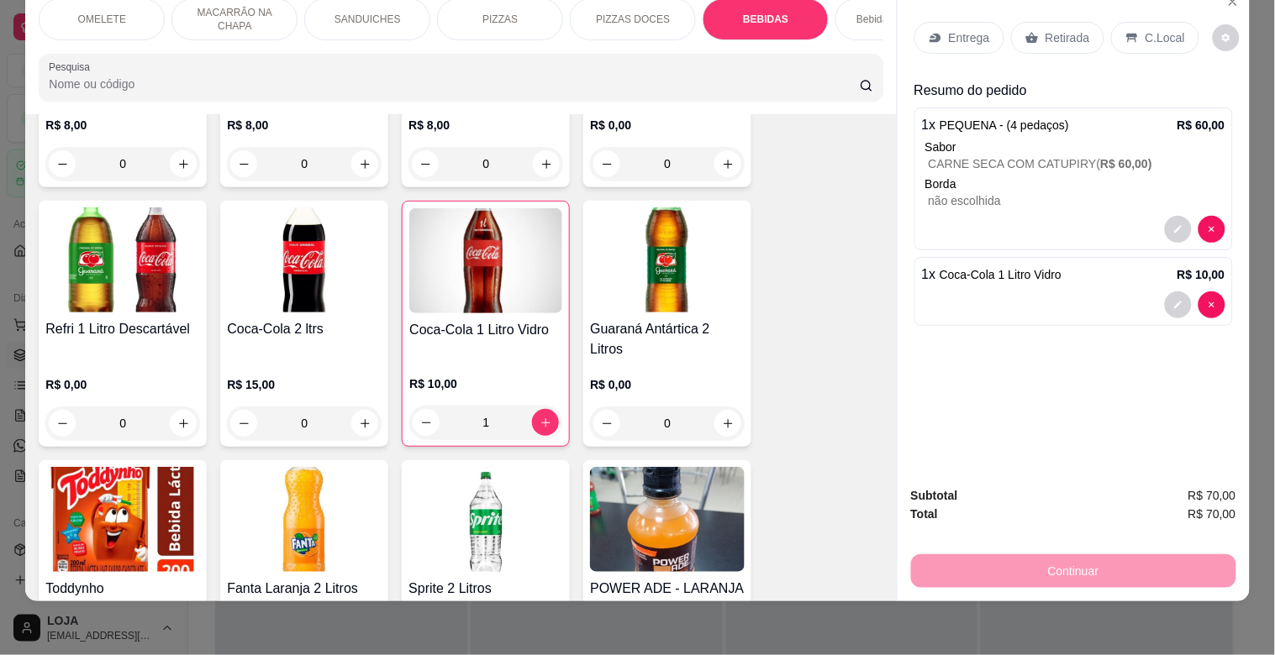
click at [1158, 29] on p "C.Local" at bounding box center [1164, 37] width 39 height 17
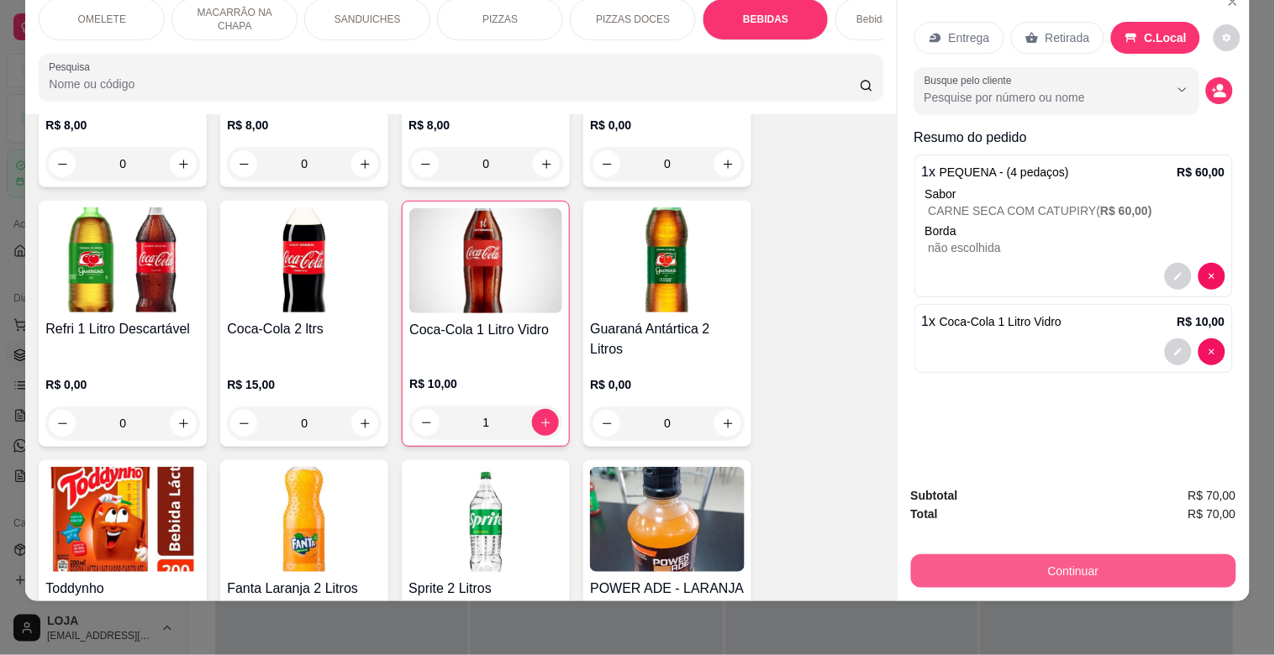
click at [1036, 530] on div "Subtotal R$ 70,00 Total R$ 70,00 Continuar" at bounding box center [1073, 538] width 325 height 102
click at [1010, 555] on button "Continuar" at bounding box center [1073, 572] width 325 height 34
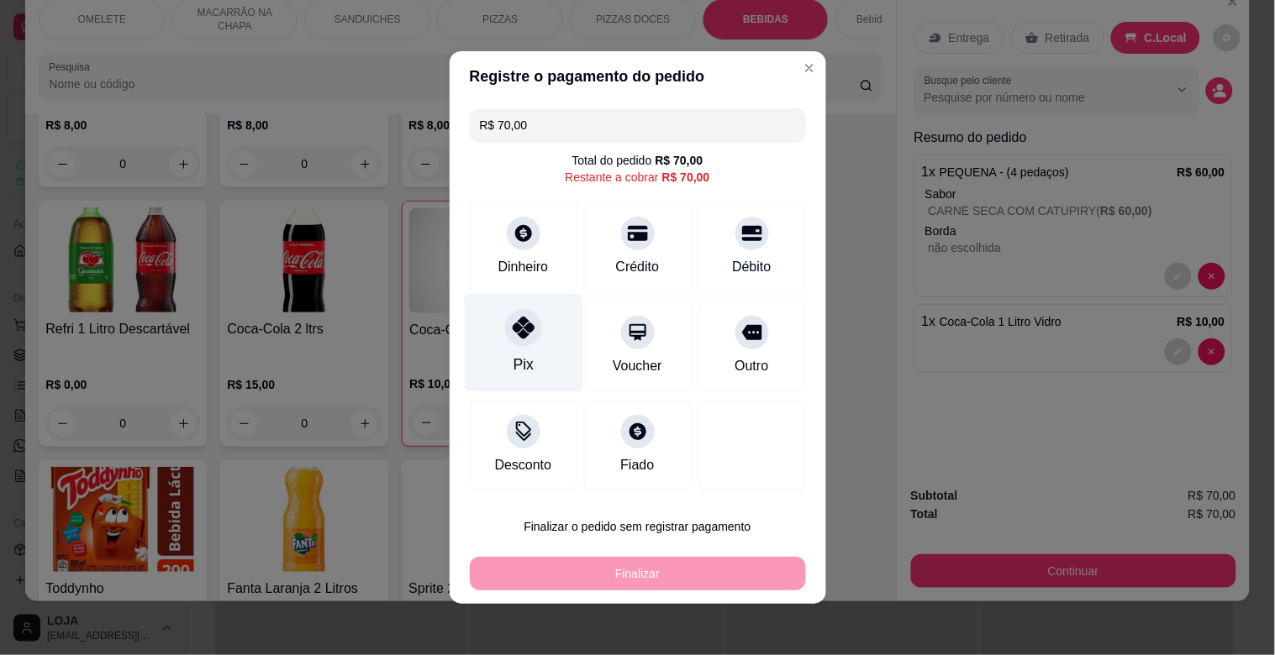
click at [487, 358] on div "Pix" at bounding box center [523, 343] width 118 height 98
type input "R$ 0,00"
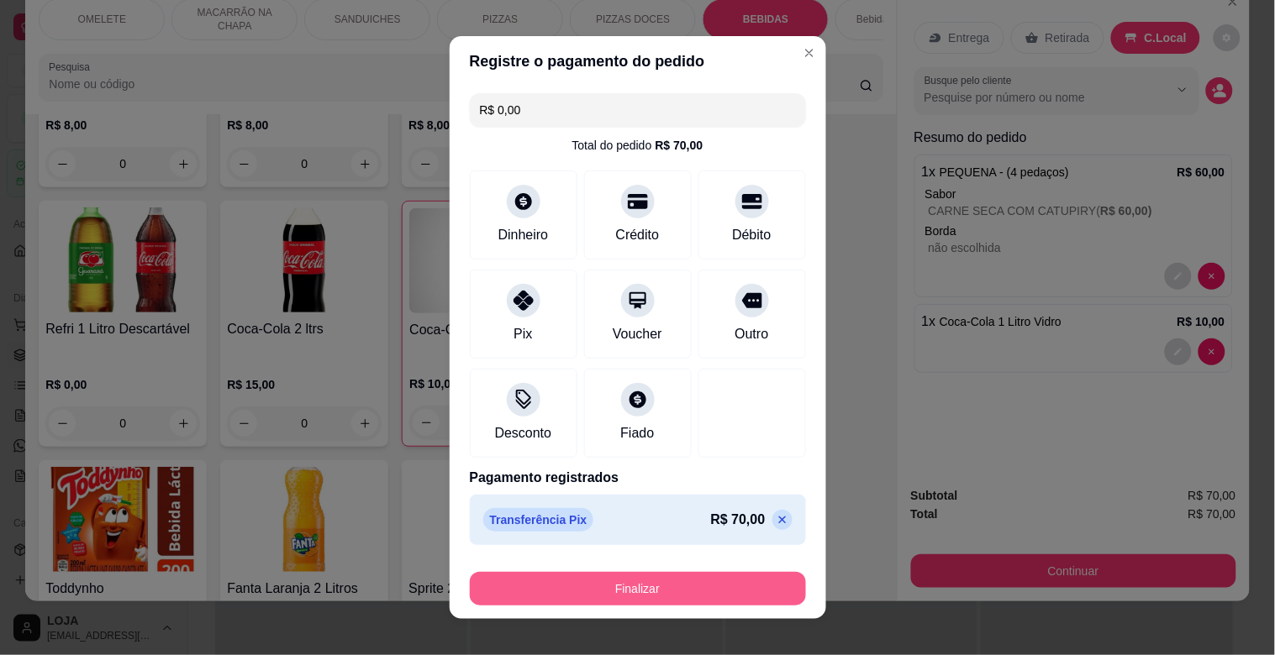
click at [636, 597] on button "Finalizar" at bounding box center [638, 589] width 336 height 34
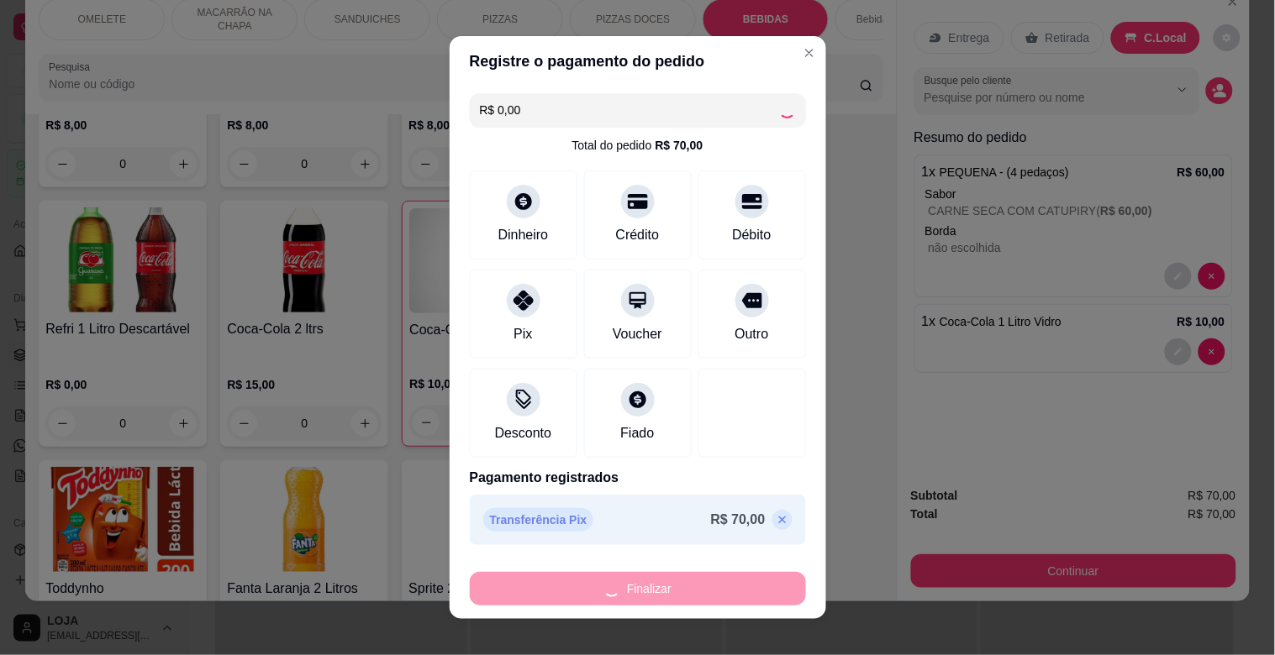
click at [636, 597] on div "Finalizar" at bounding box center [638, 589] width 336 height 34
type input "0"
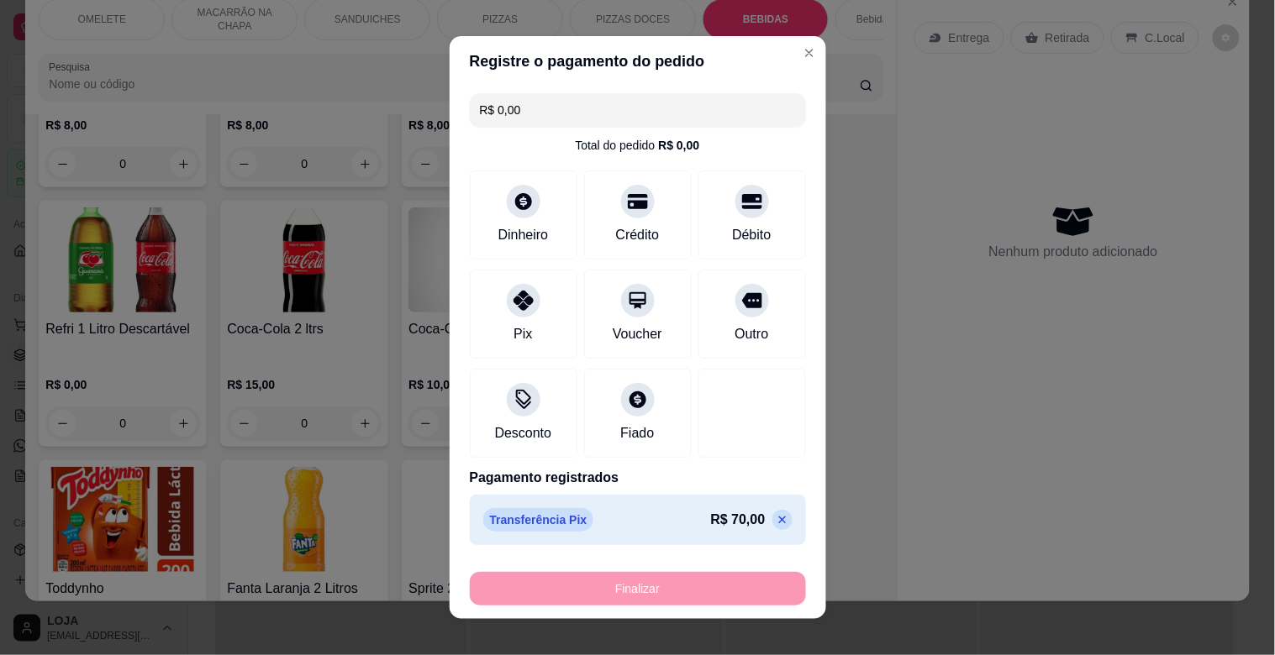
type input "-R$ 70,00"
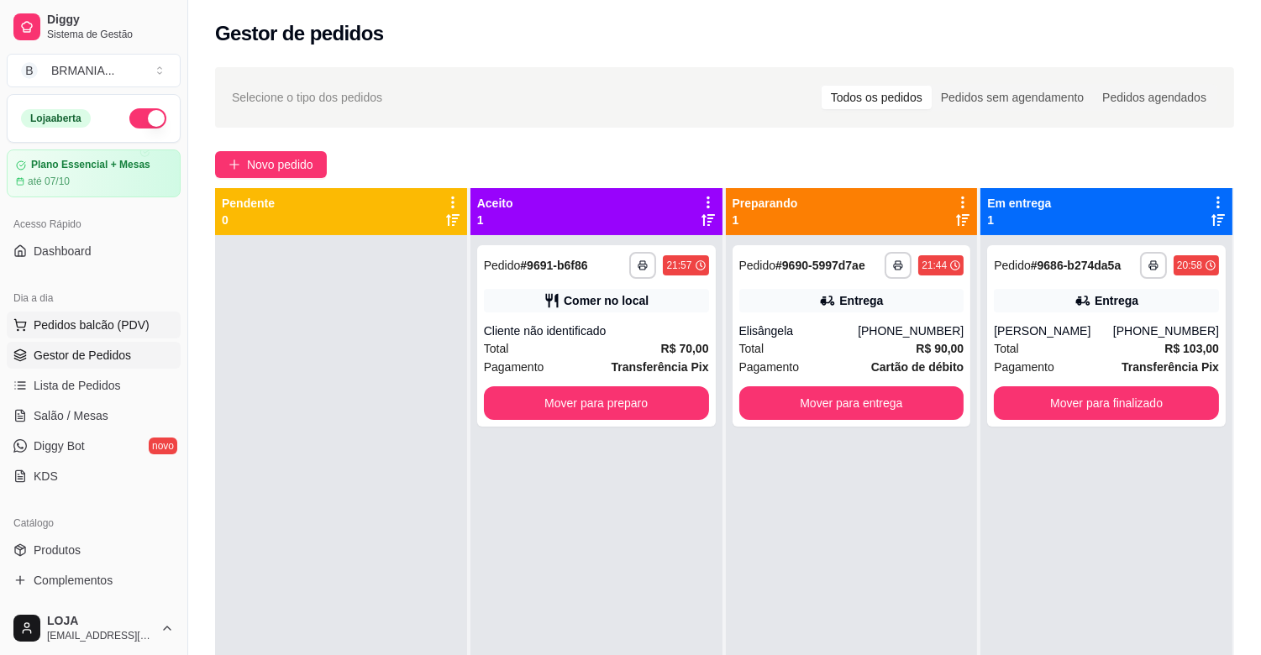
click at [105, 325] on span "Pedidos balcão (PDV)" at bounding box center [92, 325] width 116 height 17
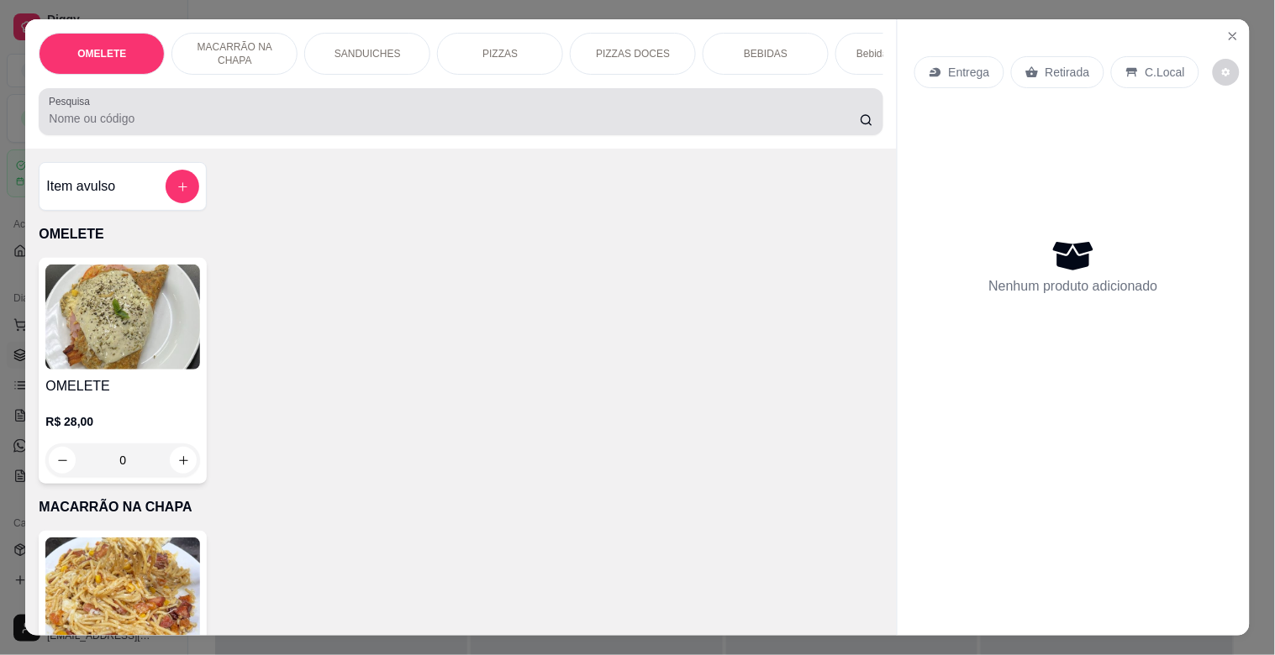
click at [229, 135] on div "Pesquisa" at bounding box center [461, 111] width 844 height 47
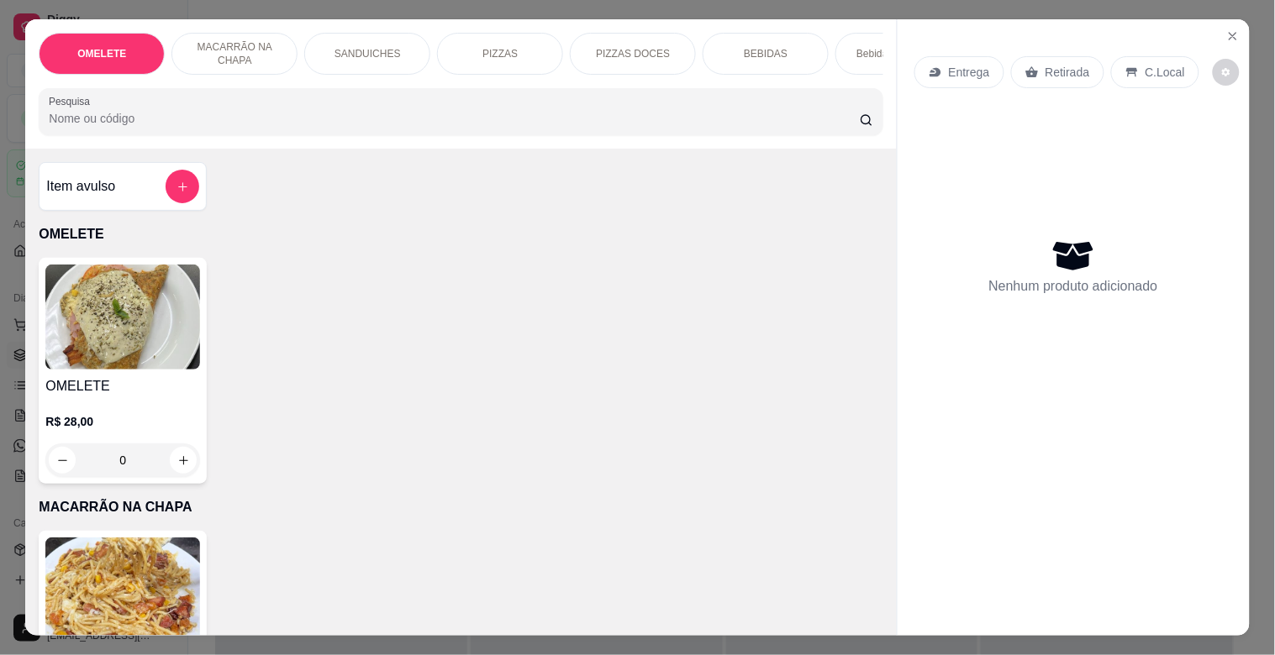
click at [476, 61] on div "PIZZAS" at bounding box center [500, 54] width 126 height 42
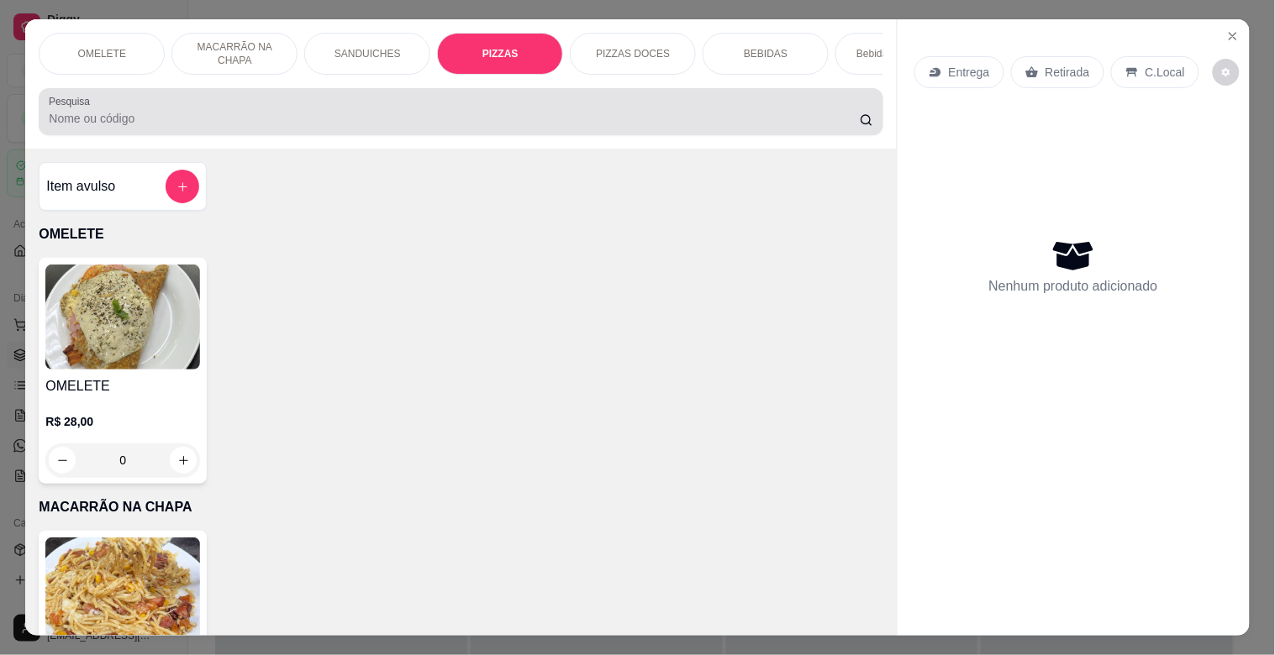
scroll to position [40, 0]
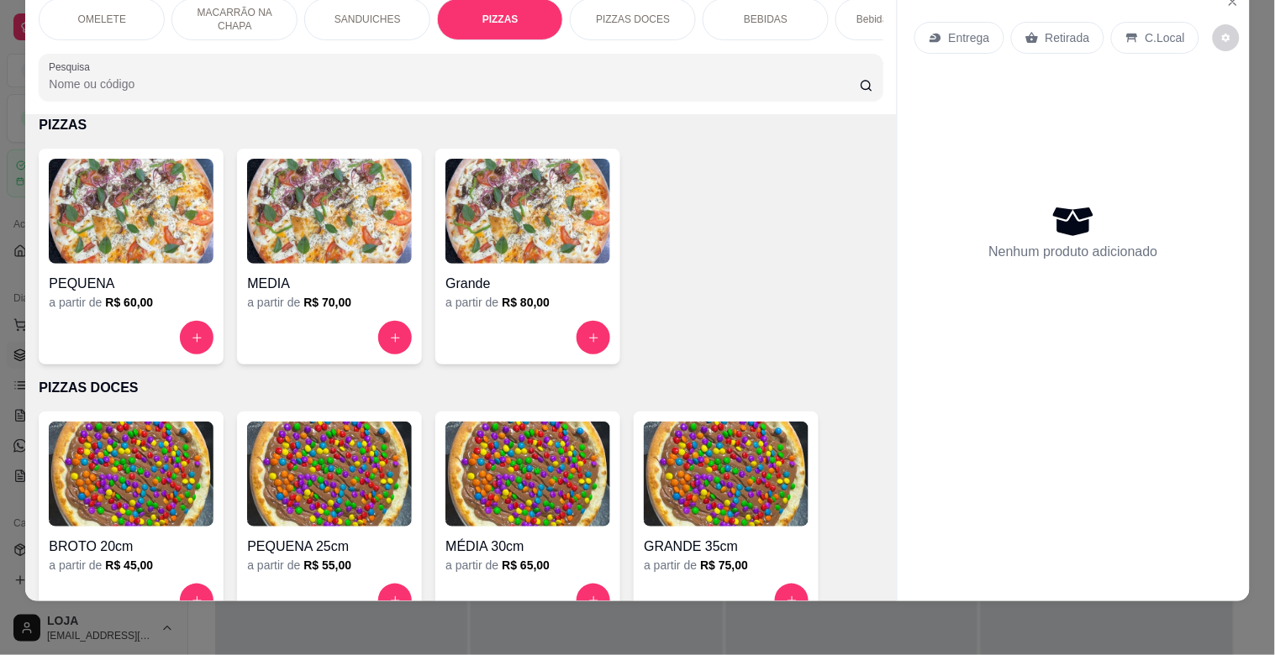
click at [533, 219] on img at bounding box center [527, 211] width 165 height 105
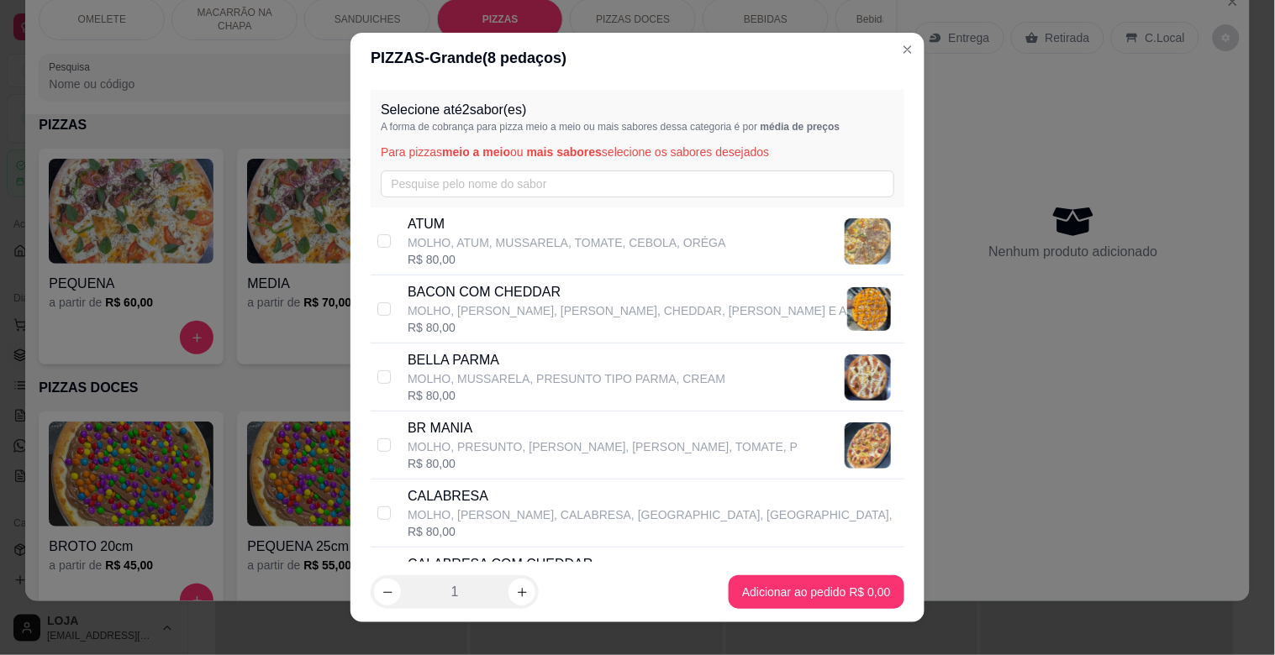
click at [493, 449] on p "MOLHO, PRESUNTO, [PERSON_NAME], [PERSON_NAME], TOMATE, P" at bounding box center [603, 447] width 390 height 17
checkbox input "true"
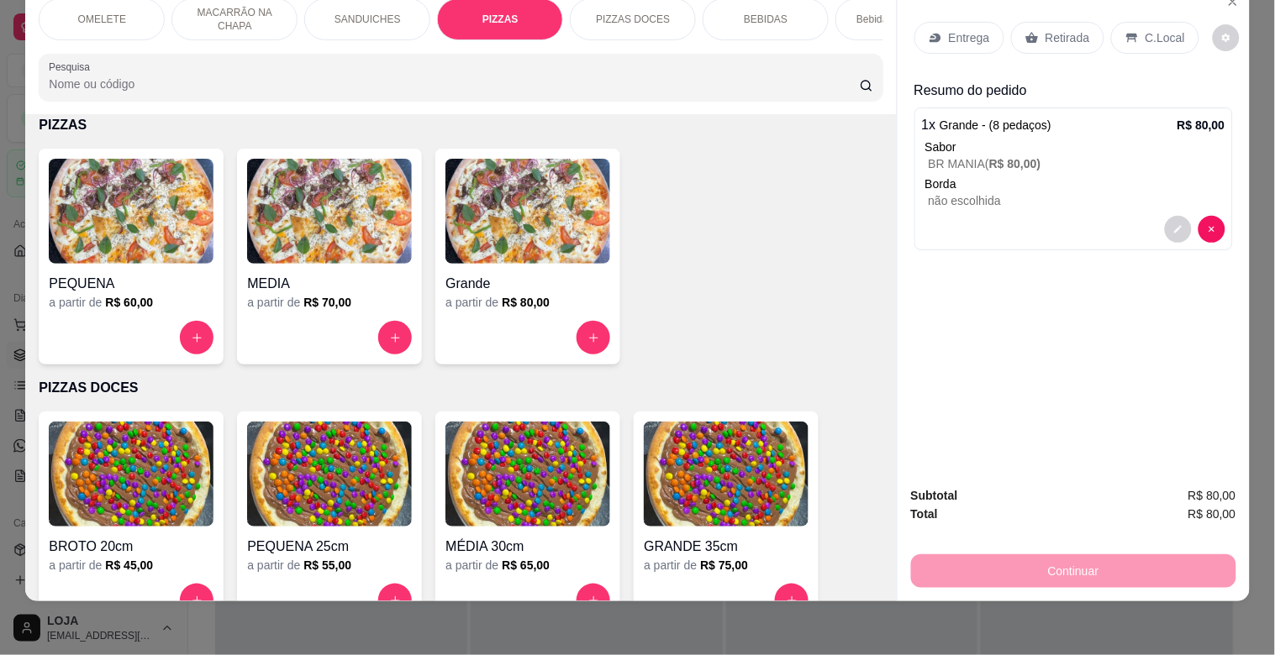
click at [97, 81] on input "Pesquisa" at bounding box center [454, 84] width 811 height 17
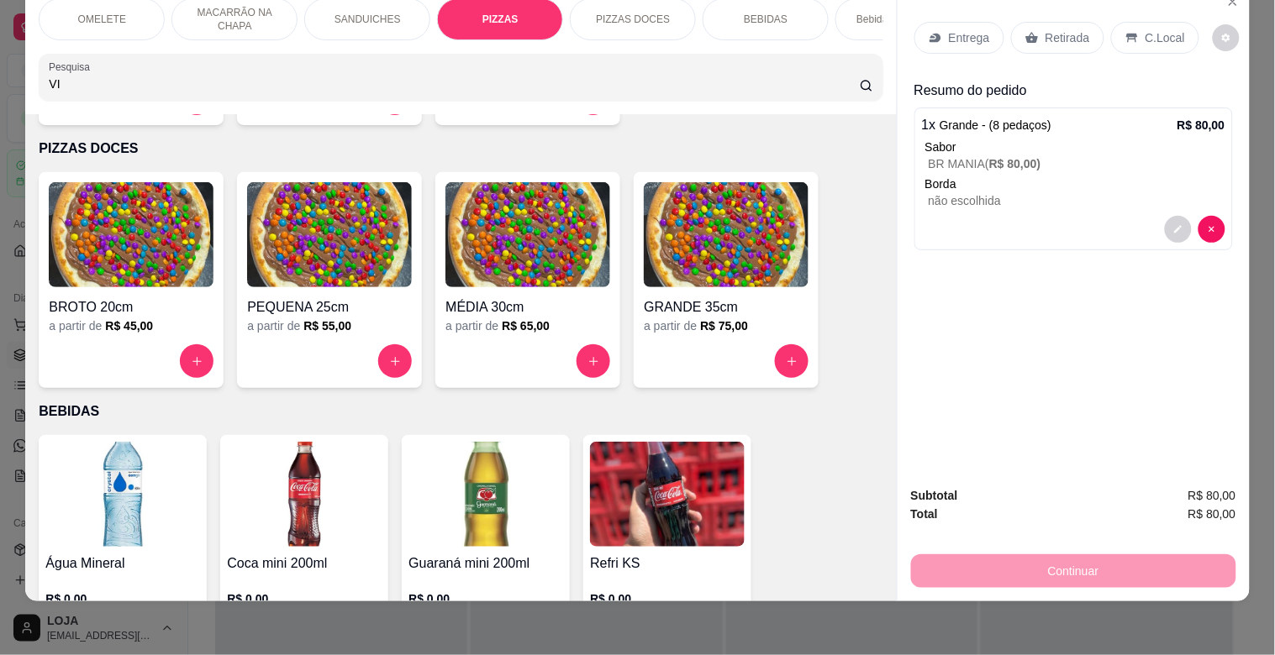
scroll to position [1647, 0]
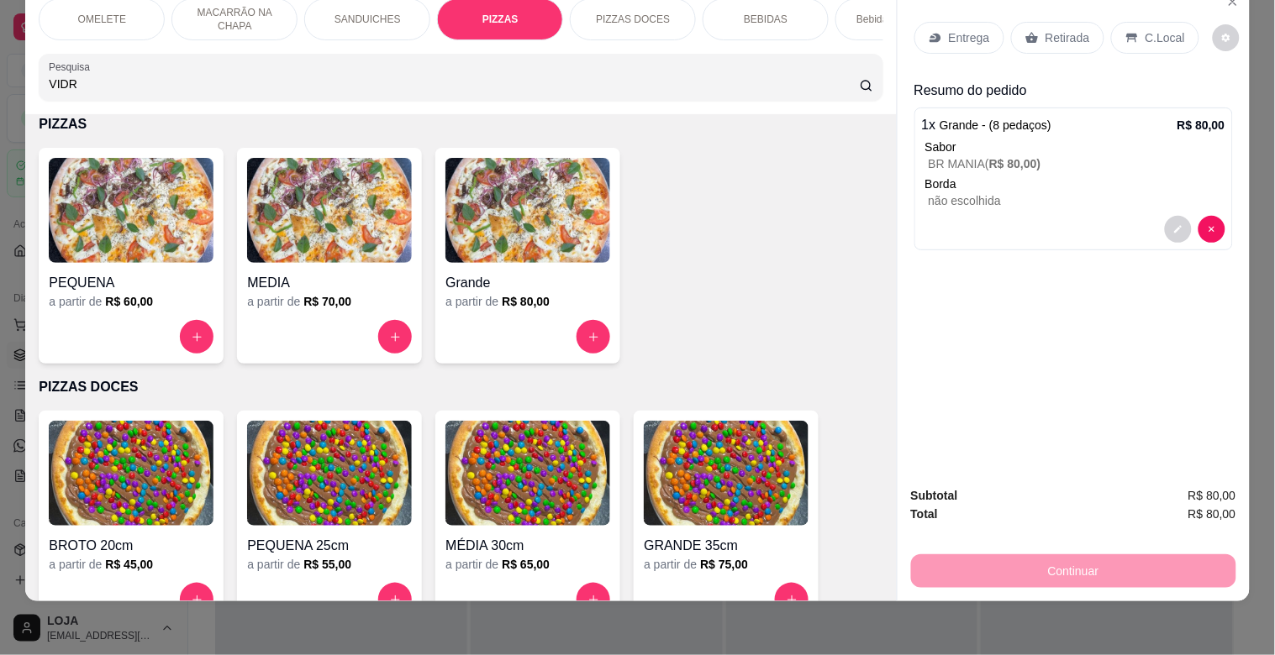
type input "VIDR"
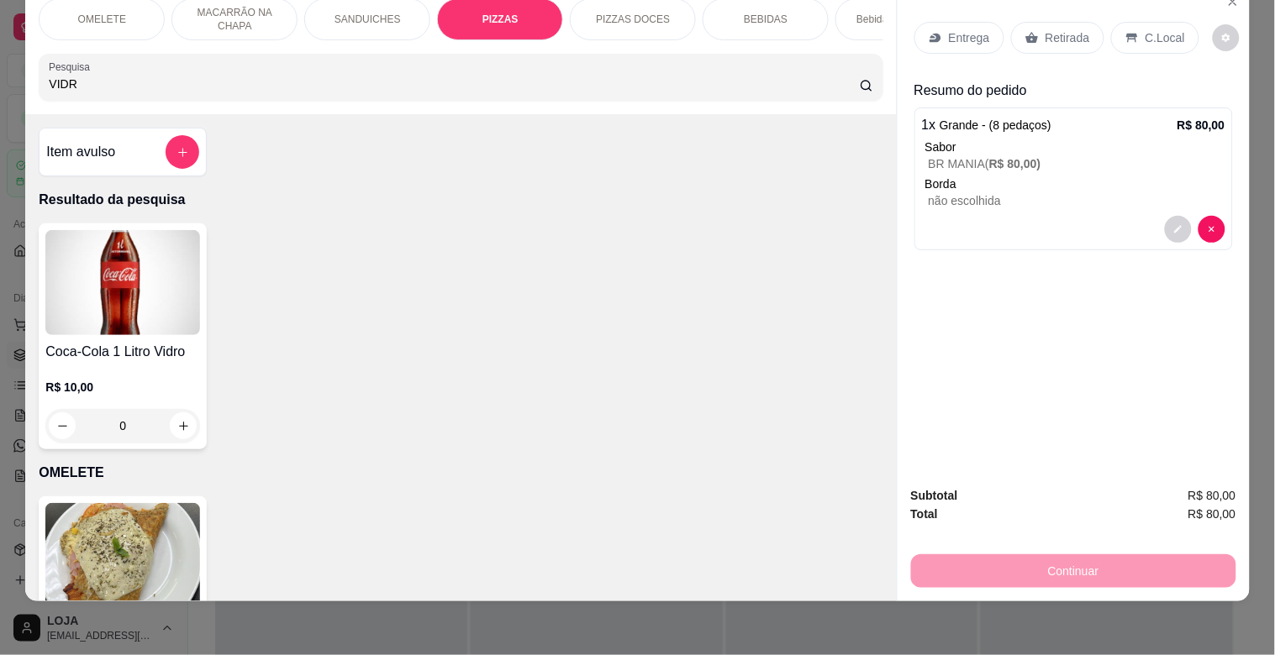
click at [65, 370] on div "R$ 10,00 0" at bounding box center [122, 402] width 155 height 81
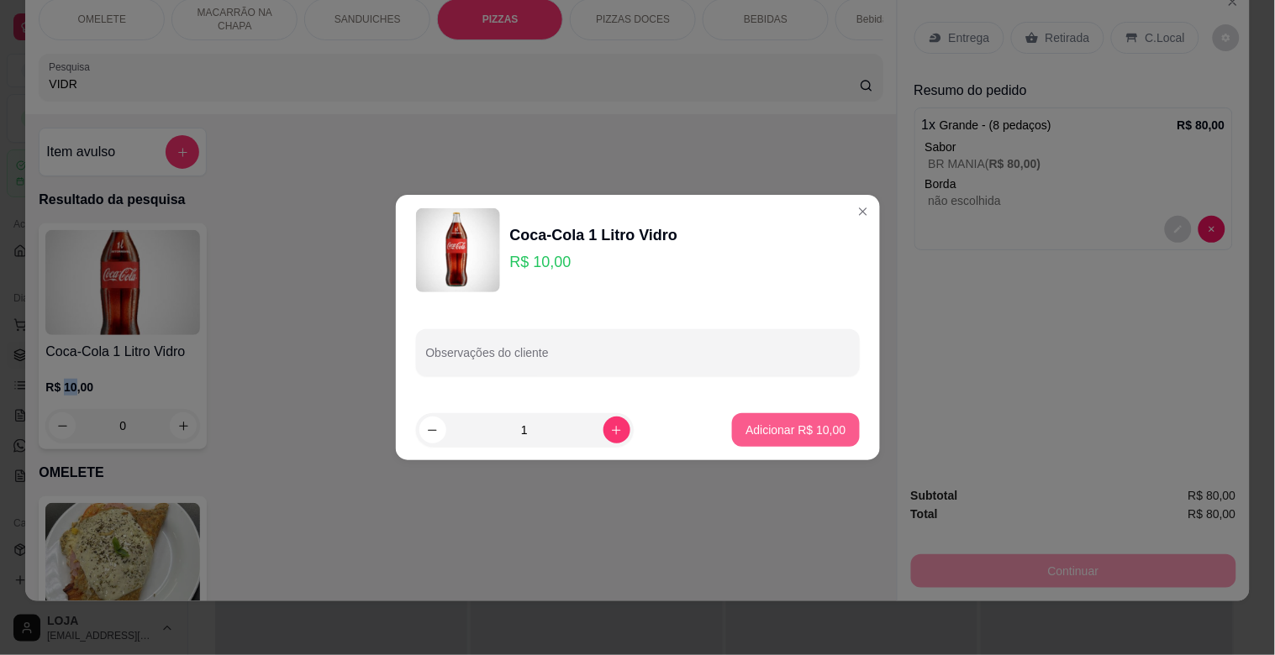
click at [768, 429] on p "Adicionar R$ 10,00" at bounding box center [795, 430] width 100 height 17
type input "1"
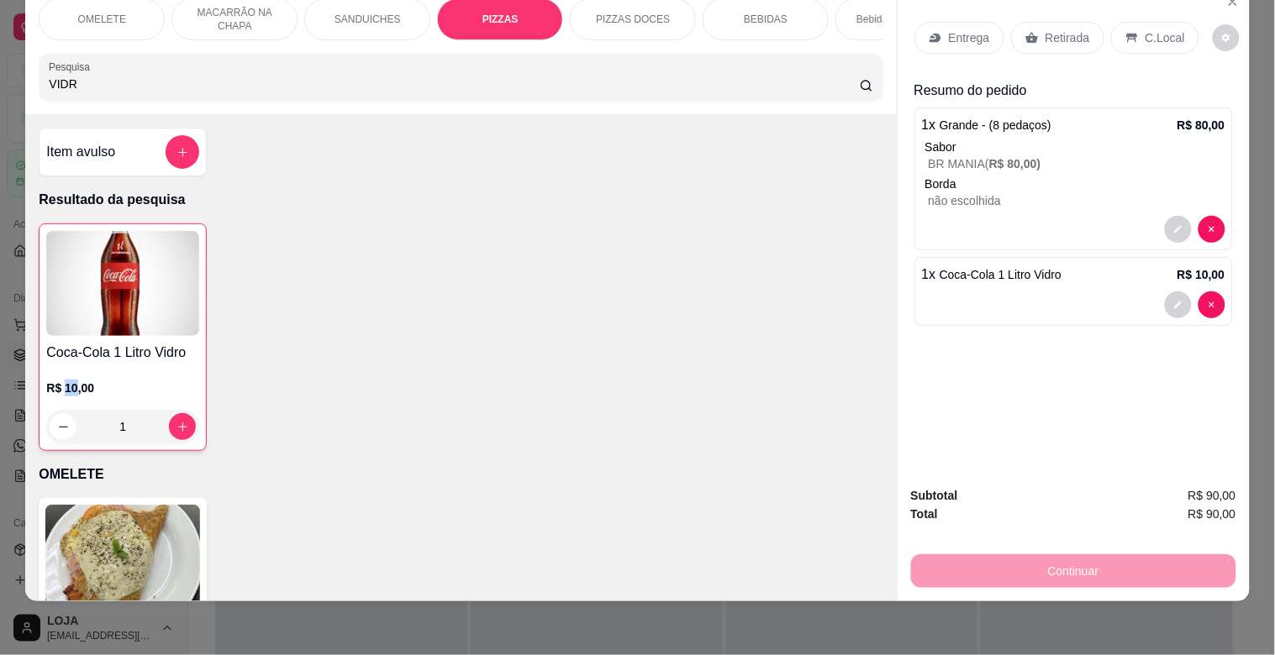
click at [963, 29] on p "Entrega" at bounding box center [969, 37] width 41 height 17
click at [952, 29] on p "Entrega" at bounding box center [969, 37] width 41 height 17
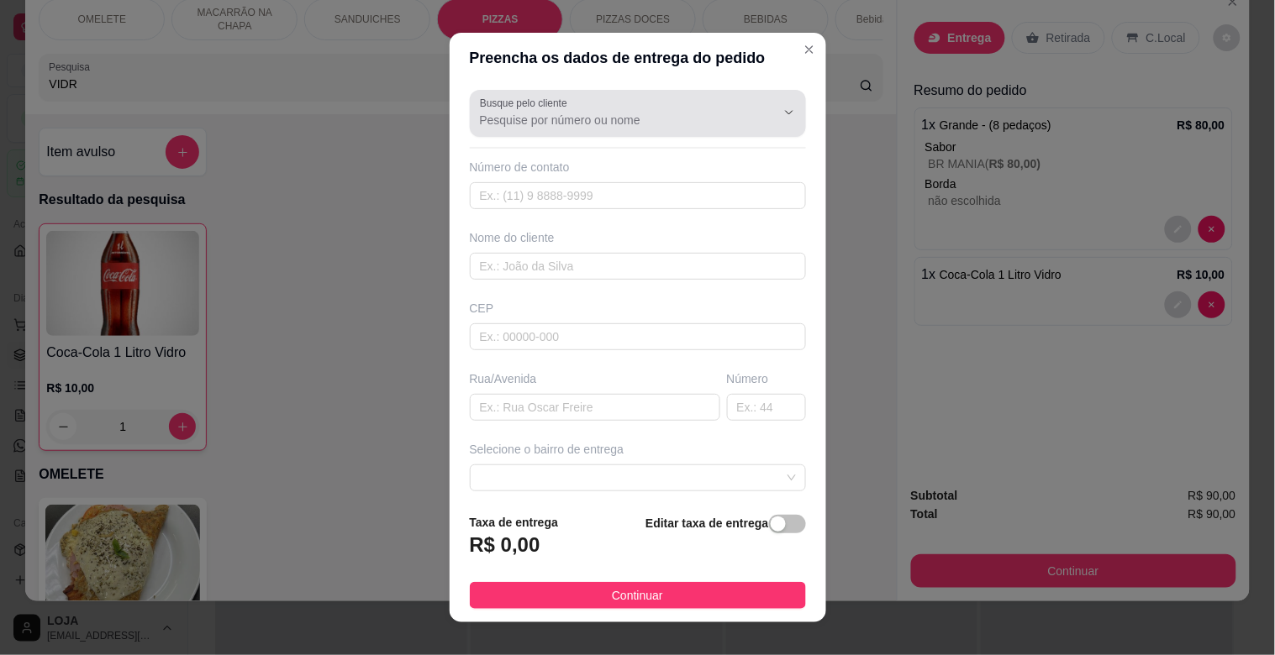
click at [624, 109] on div at bounding box center [638, 114] width 316 height 34
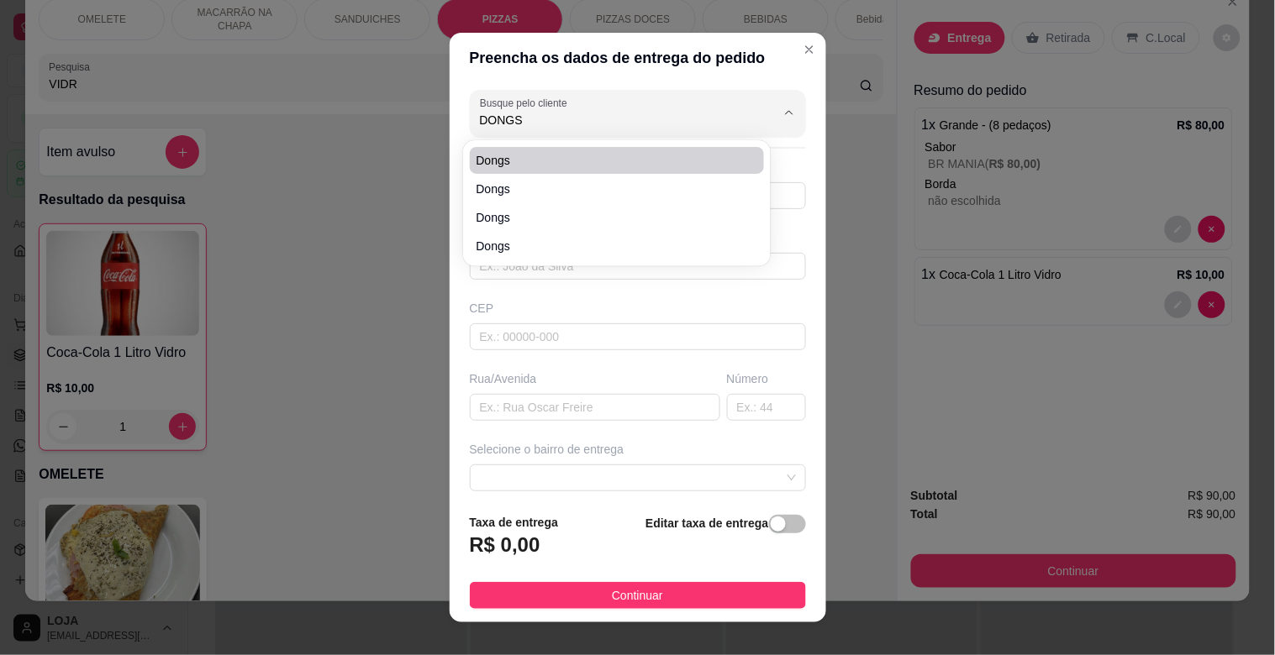
click at [566, 169] on li "Dongs" at bounding box center [617, 160] width 295 height 27
type input "Dongs"
type input "37998382971"
type input "Dongs"
type input "35606000"
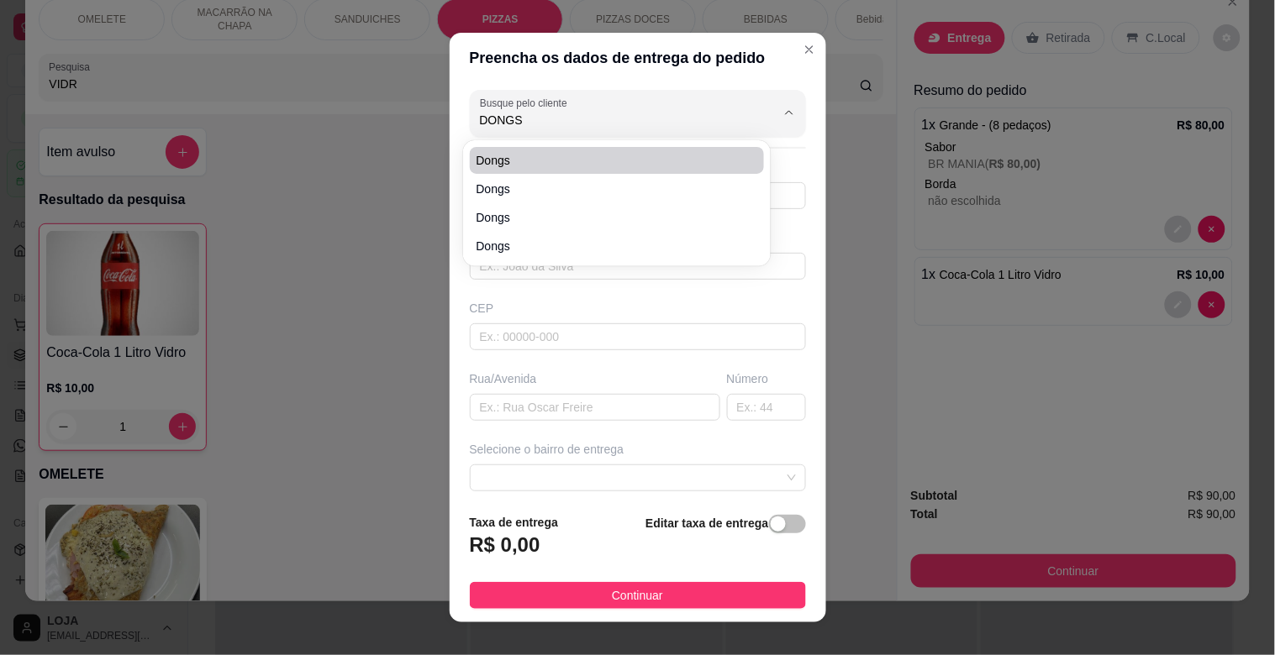
type input "[PERSON_NAME]"
type input "526"
type input "[PERSON_NAME]"
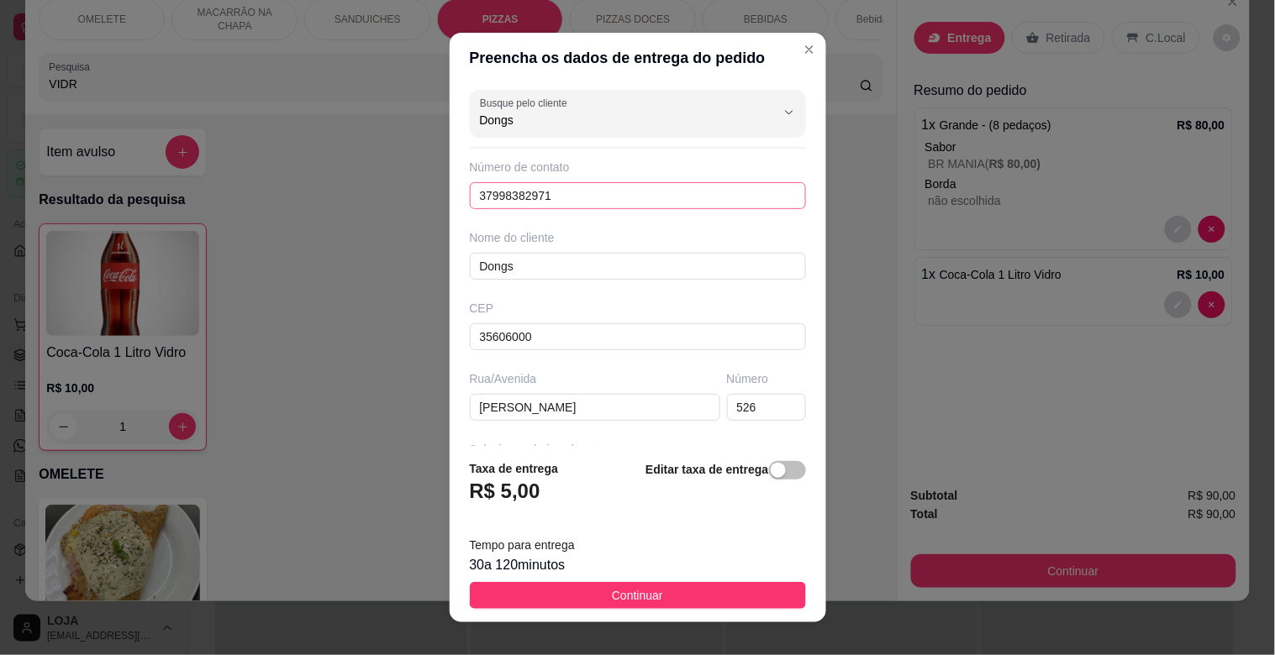
type input "Dongs"
click at [605, 185] on input "37998382971" at bounding box center [638, 195] width 336 height 27
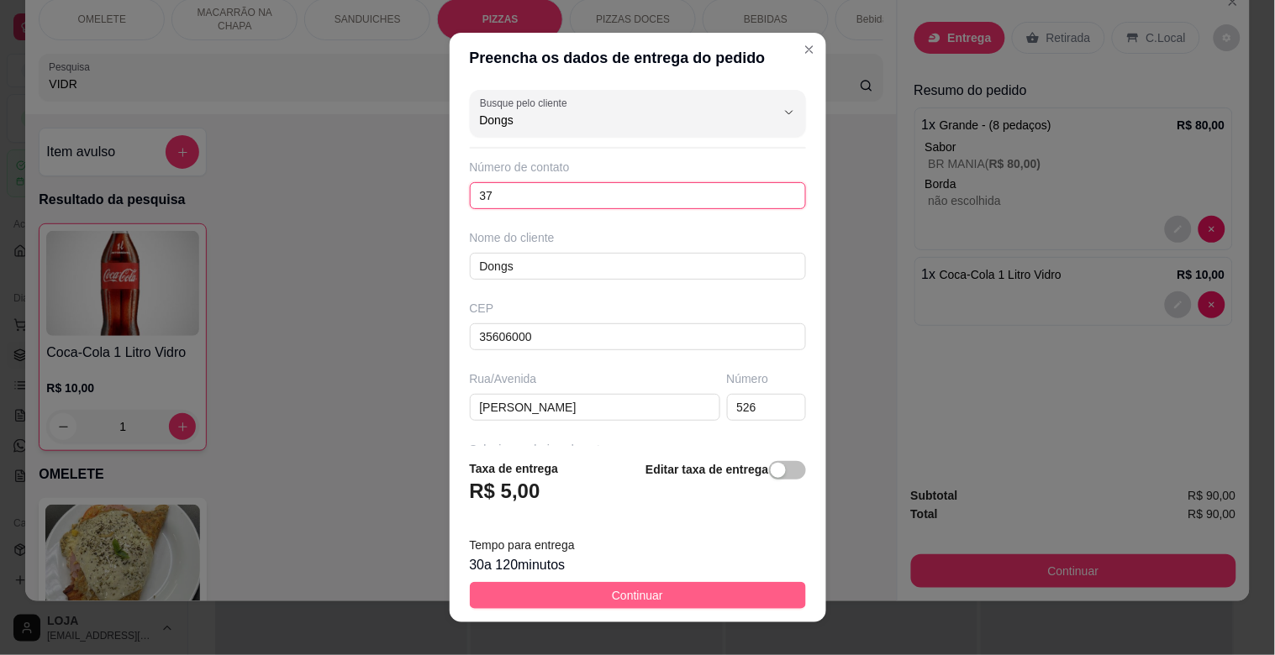
type input "3"
click at [612, 597] on span "Continuar" at bounding box center [637, 596] width 51 height 18
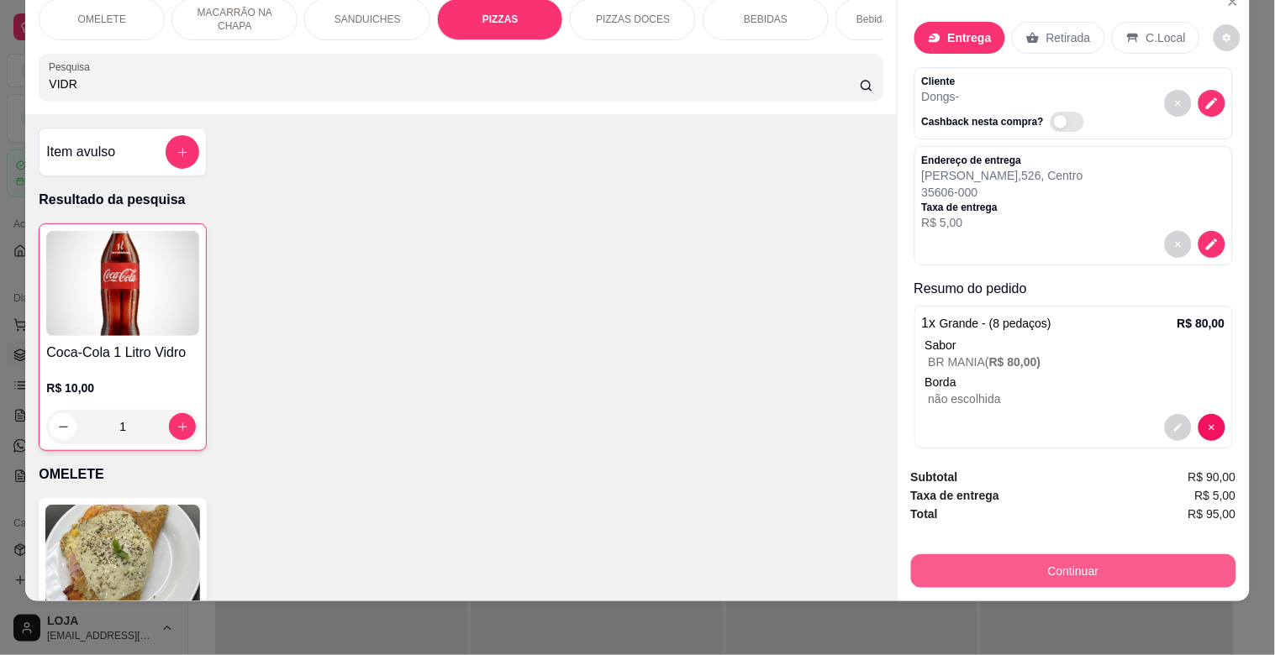
click at [1111, 557] on button "Continuar" at bounding box center [1073, 572] width 325 height 34
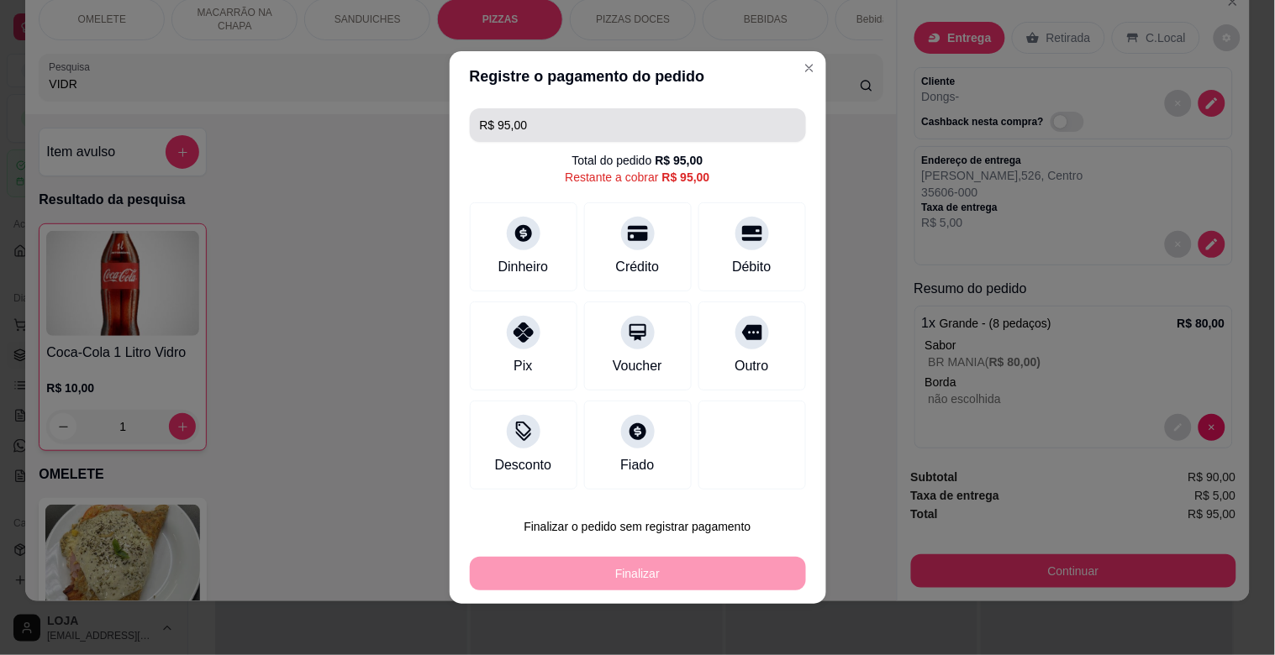
click at [548, 129] on input "R$ 95,00" at bounding box center [638, 125] width 316 height 34
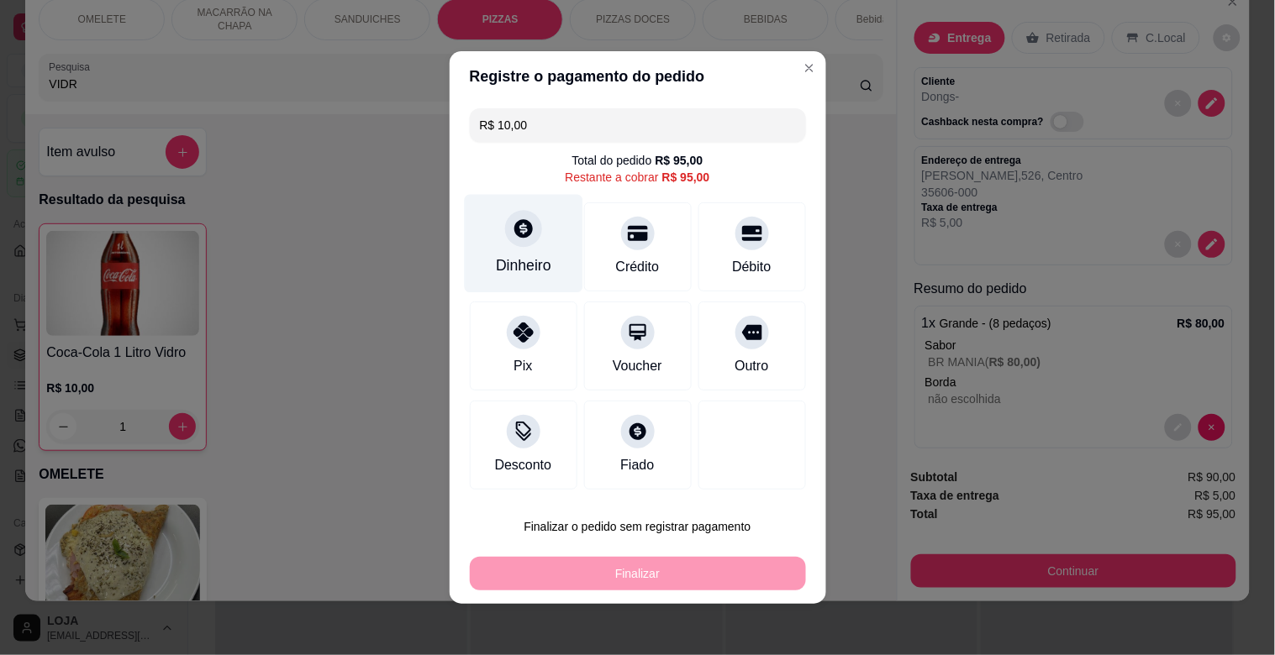
click at [534, 255] on div "Dinheiro" at bounding box center [523, 266] width 55 height 22
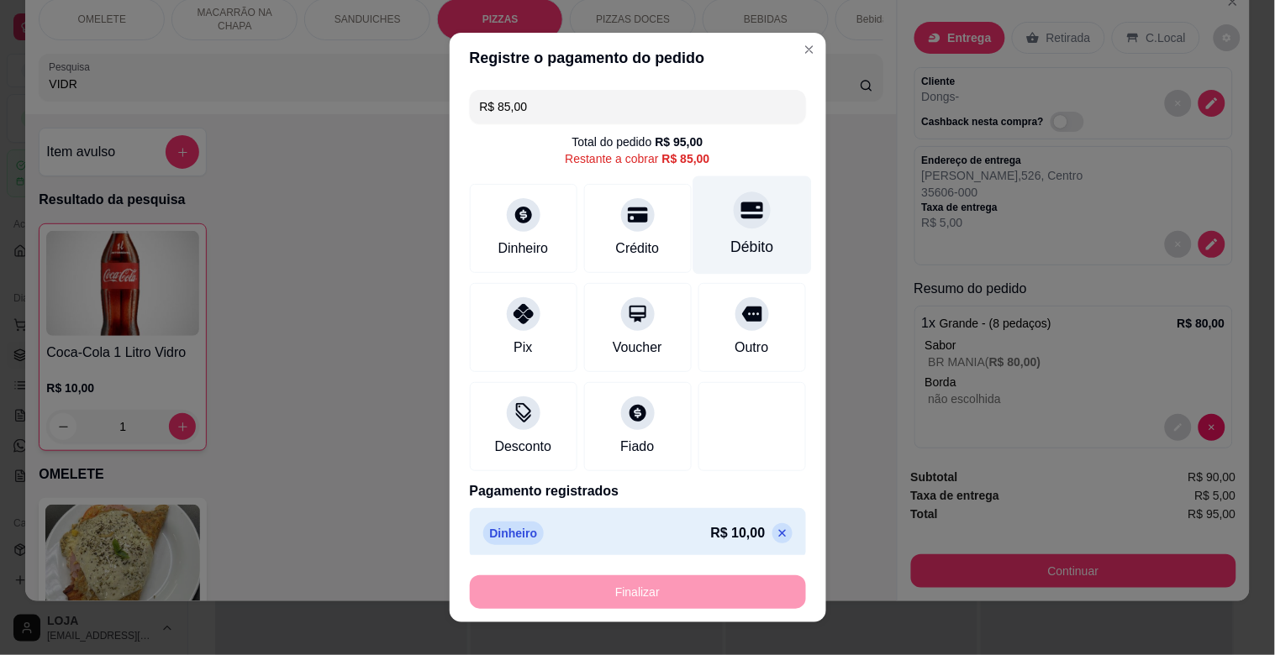
click at [759, 215] on div "Débito" at bounding box center [751, 225] width 118 height 98
type input "R$ 0,00"
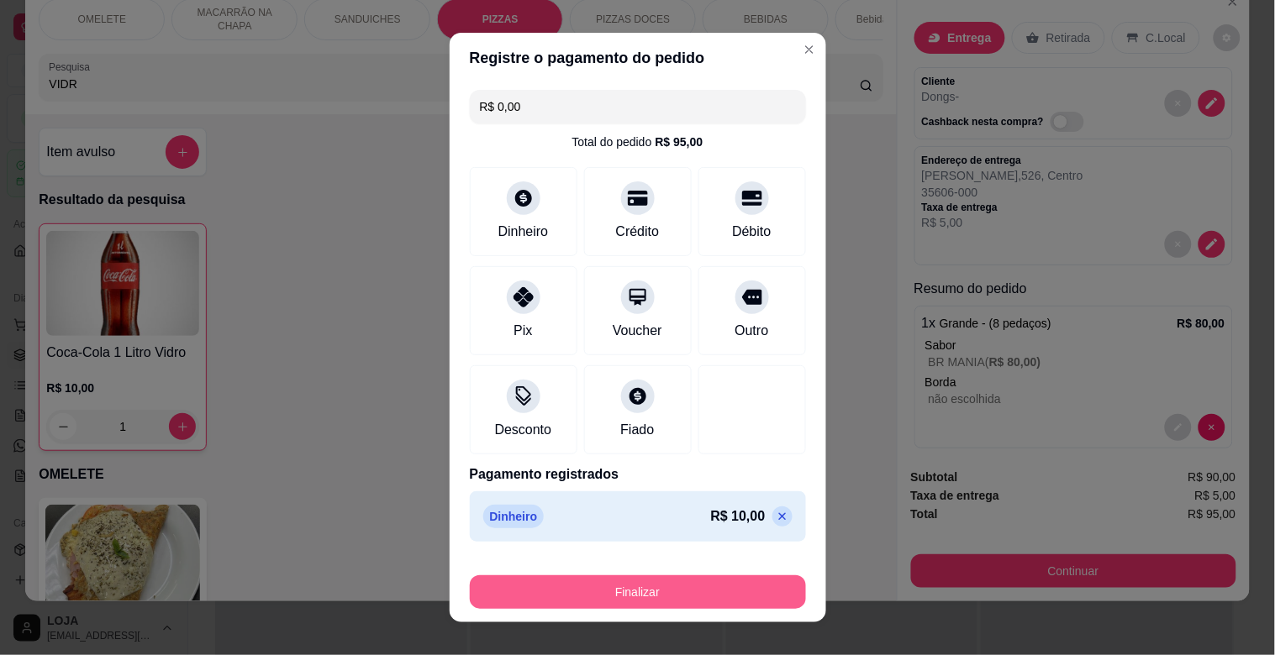
click at [679, 584] on button "Finalizar" at bounding box center [638, 593] width 336 height 34
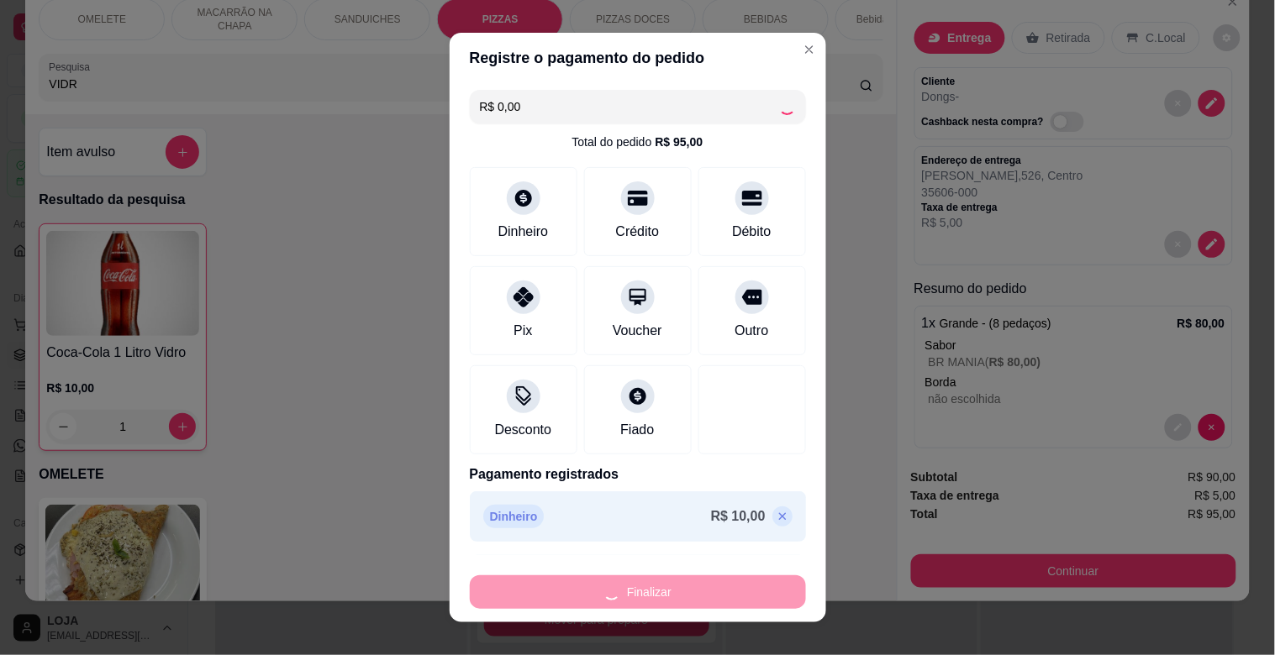
type input "0"
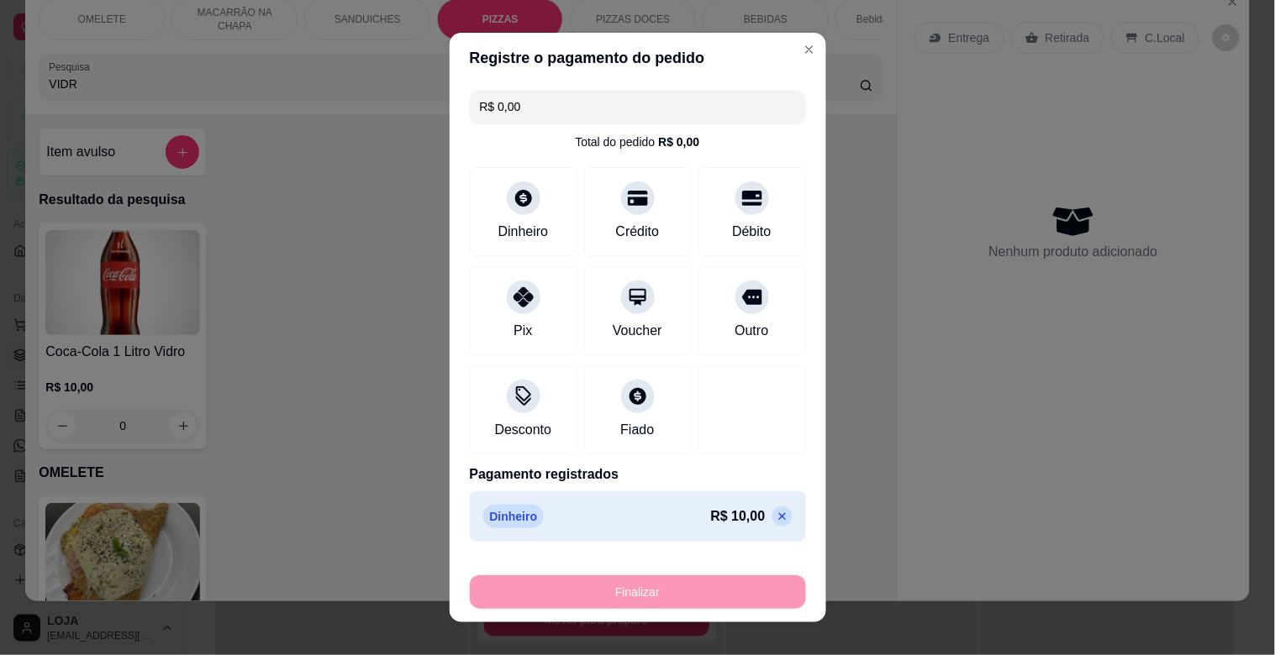
type input "-R$ 95,00"
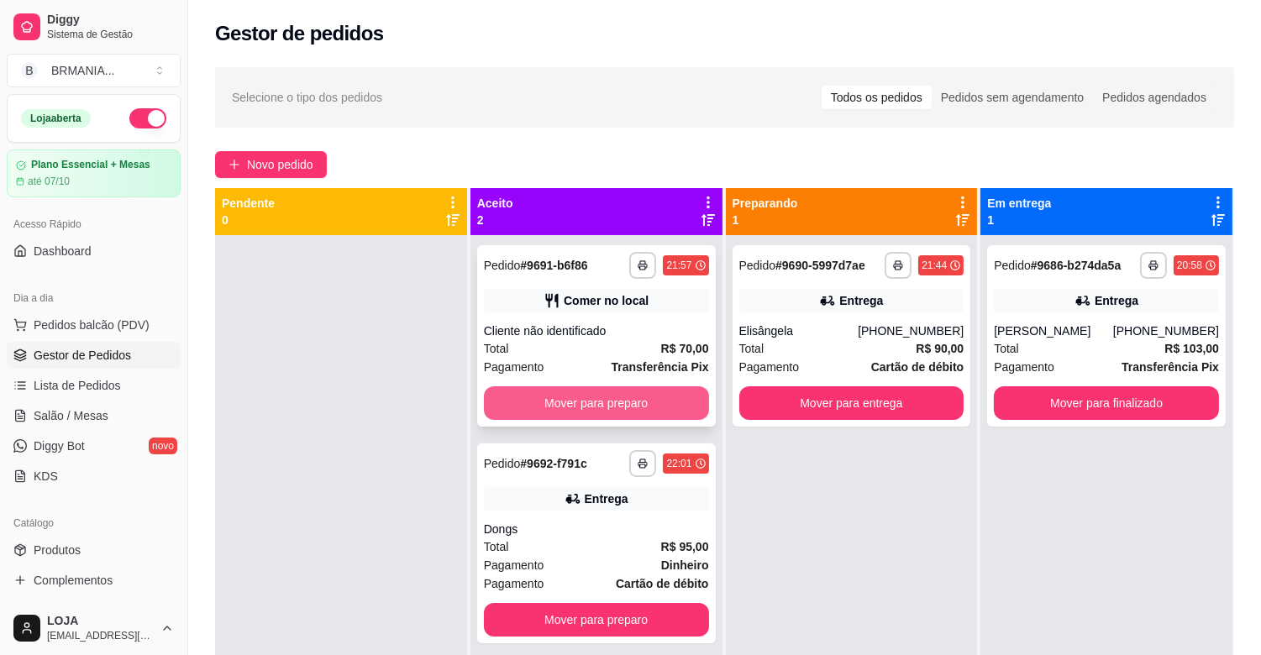
click at [608, 397] on button "Mover para preparo" at bounding box center [596, 404] width 225 height 34
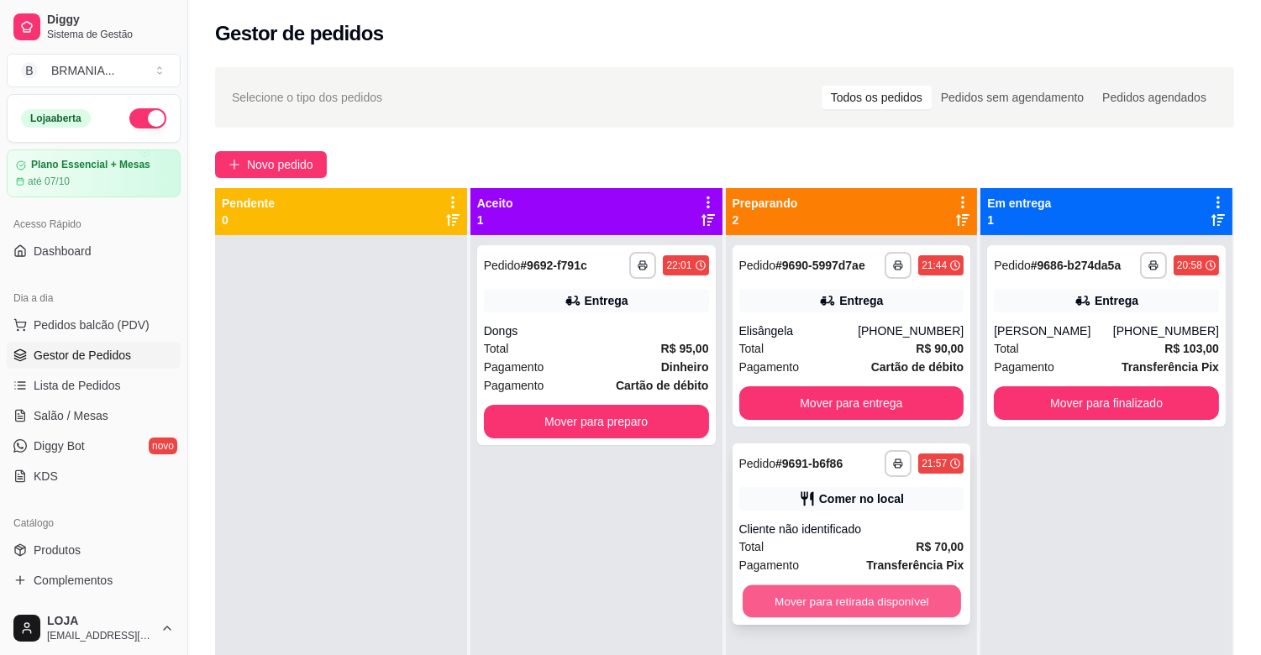
click at [871, 602] on button "Mover para retirada disponível" at bounding box center [852, 602] width 218 height 33
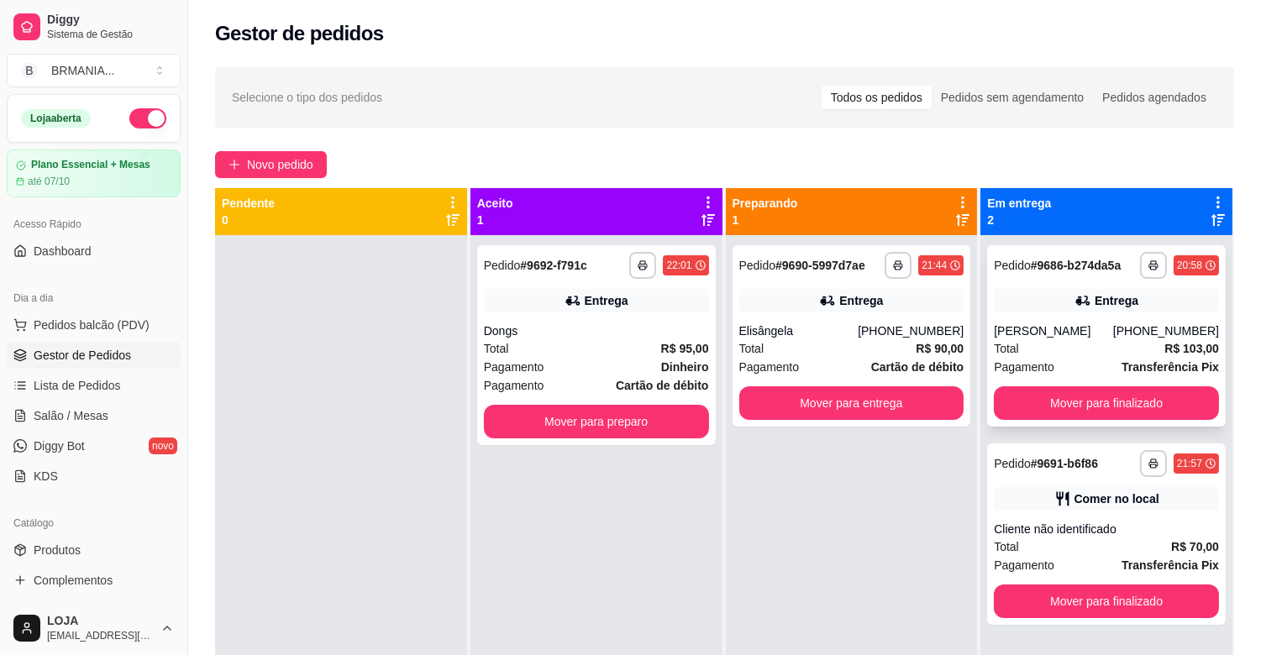
drag, startPoint x: 1144, startPoint y: 384, endPoint x: 1153, endPoint y: 387, distance: 9.8
click at [1153, 387] on div "**********" at bounding box center [1106, 336] width 239 height 182
click at [1146, 400] on button "Mover para finalizado" at bounding box center [1106, 404] width 225 height 34
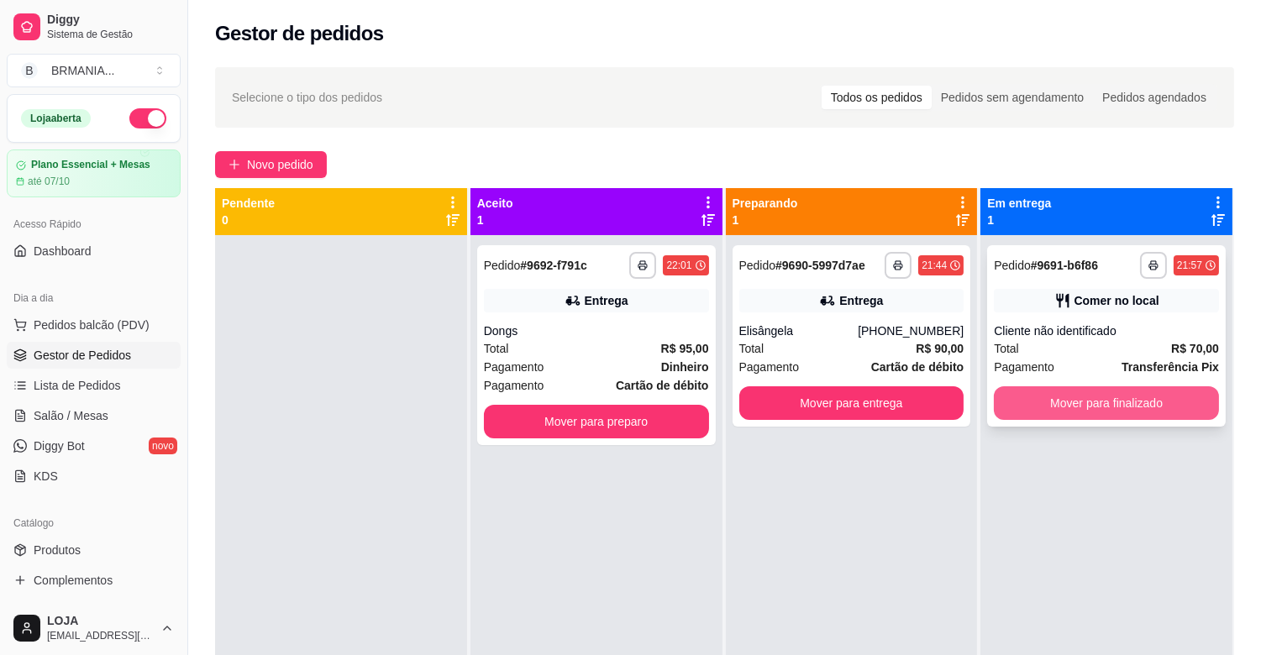
click at [1140, 400] on button "Mover para finalizado" at bounding box center [1106, 404] width 225 height 34
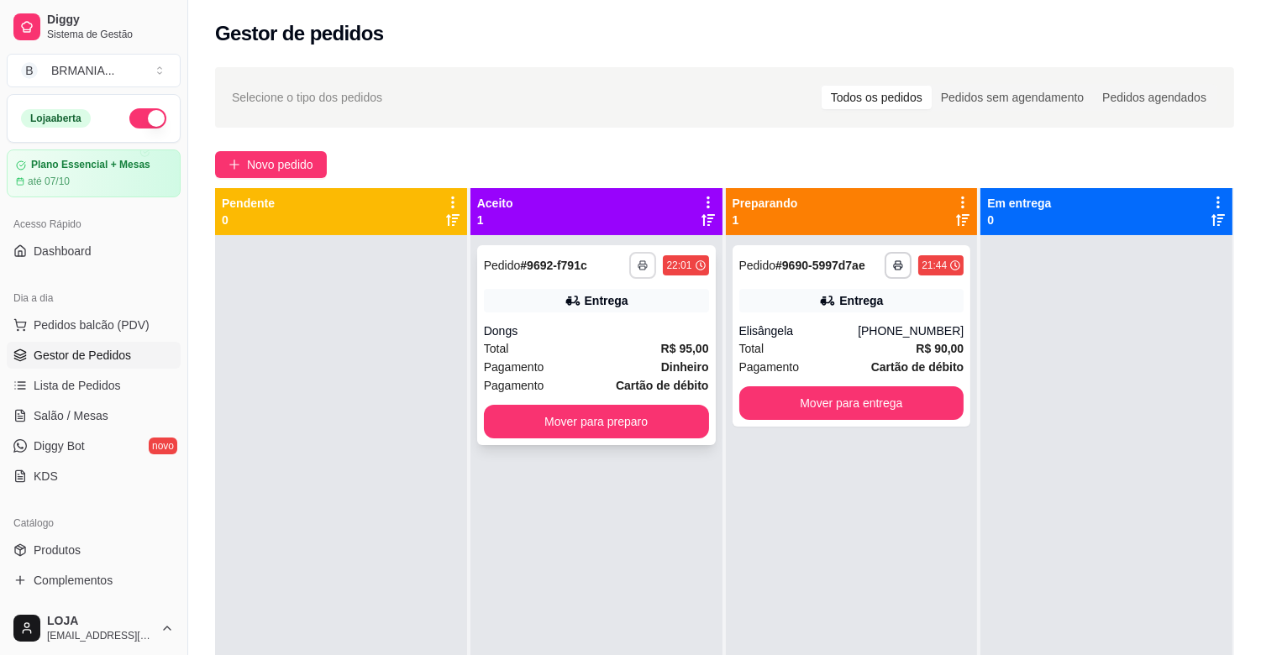
click at [634, 270] on button "button" at bounding box center [642, 265] width 27 height 27
click at [618, 313] on button "IMPRESSORA" at bounding box center [594, 324] width 122 height 27
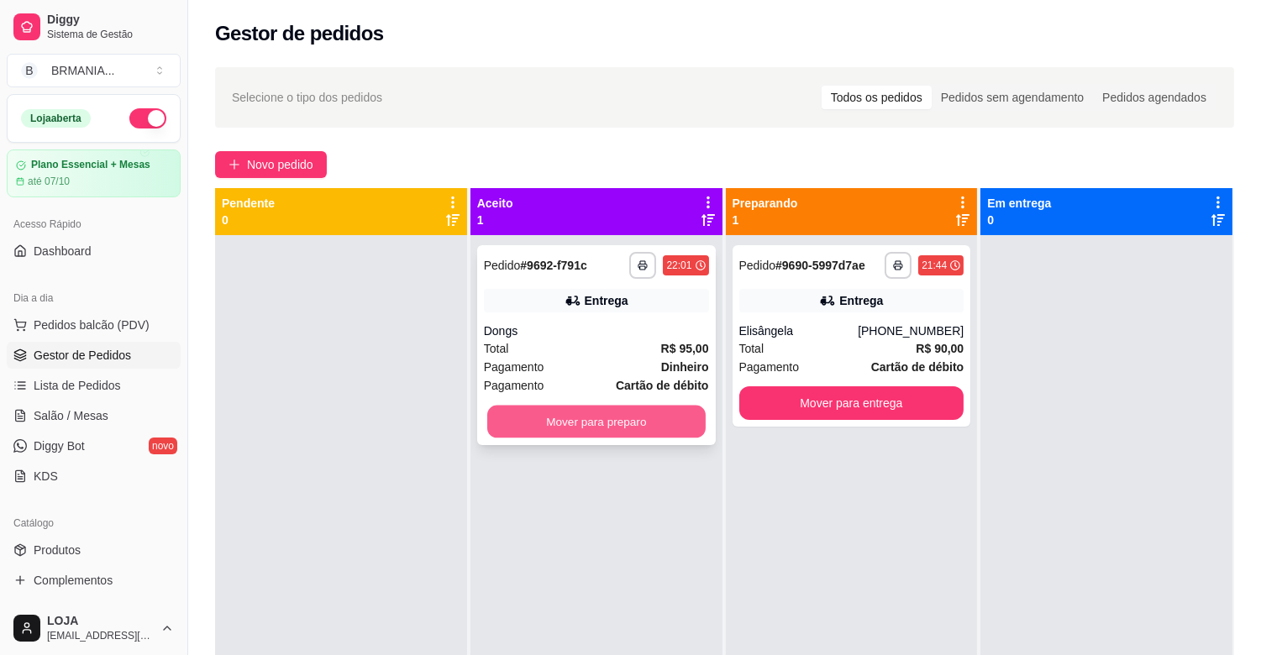
click at [639, 413] on button "Mover para preparo" at bounding box center [596, 422] width 218 height 33
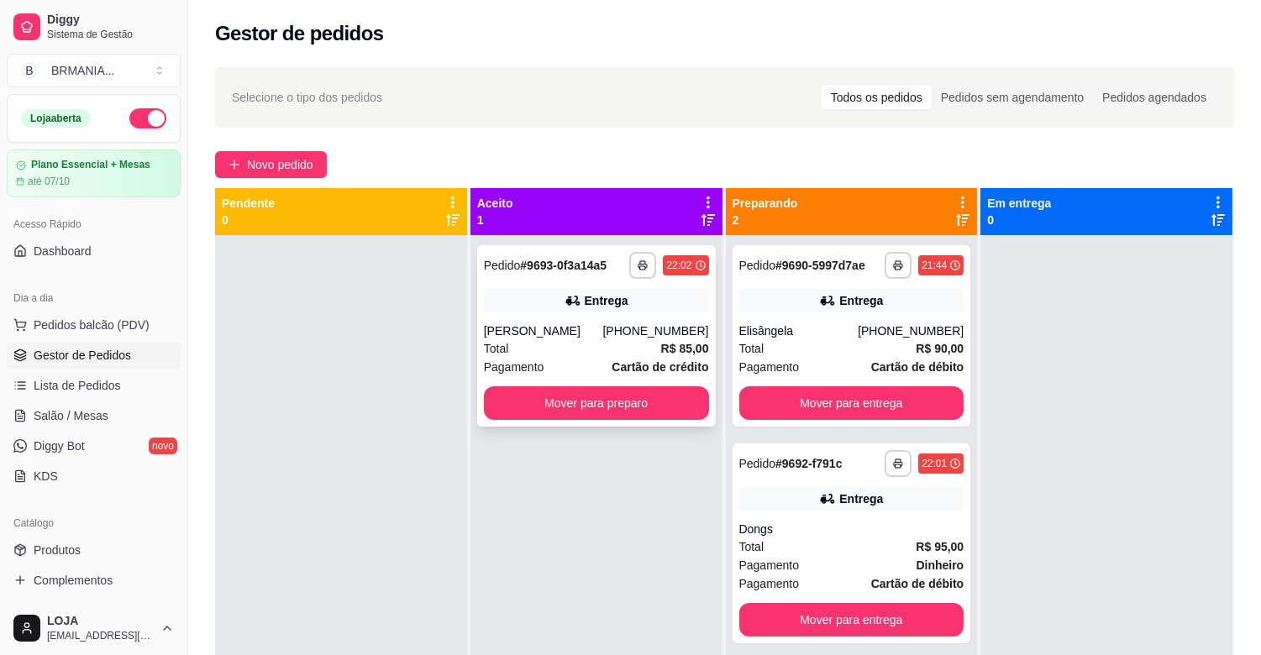
click at [644, 281] on div "**********" at bounding box center [596, 336] width 239 height 182
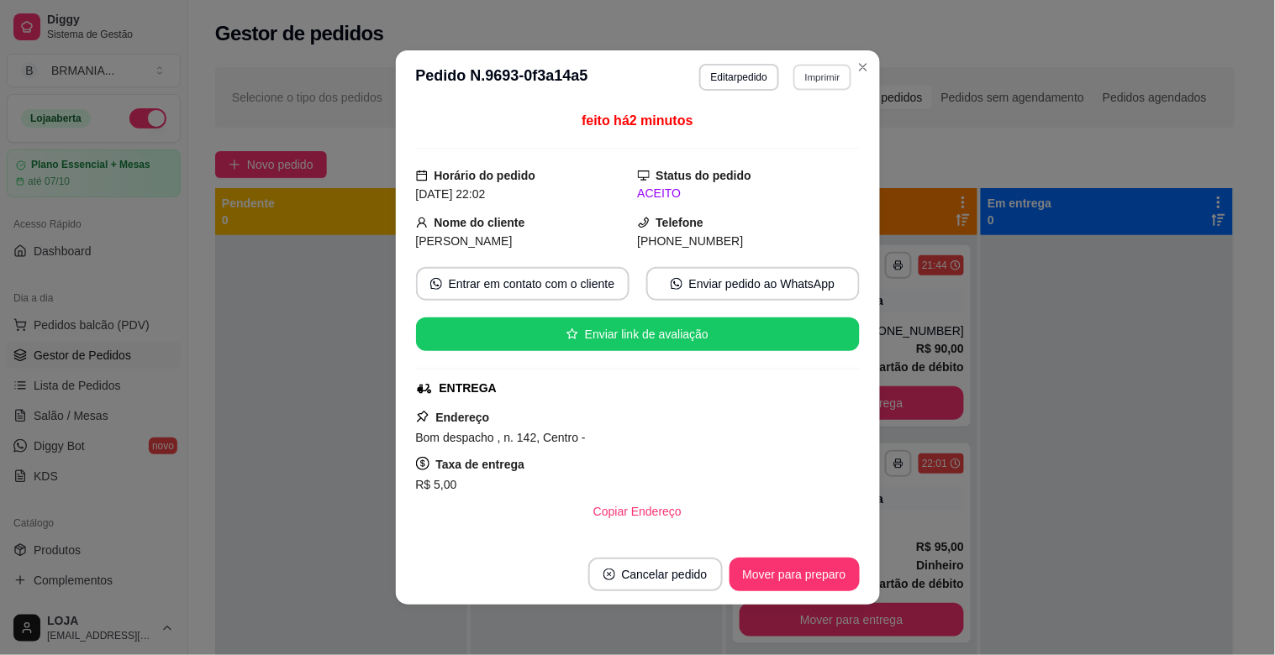
click at [824, 71] on button "Imprimir" at bounding box center [822, 77] width 58 height 26
click at [817, 77] on button "Imprimir" at bounding box center [822, 77] width 60 height 27
click at [796, 136] on button "IMPRESSORA" at bounding box center [787, 137] width 118 height 26
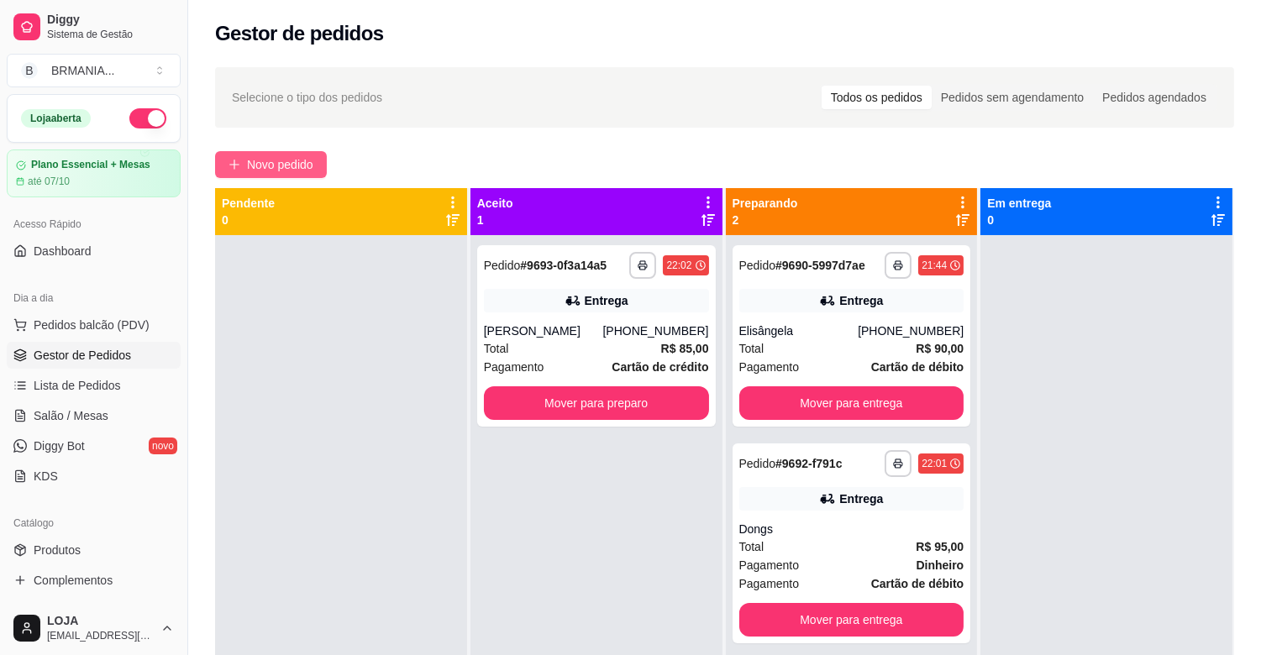
click at [242, 161] on button "Novo pedido" at bounding box center [271, 164] width 112 height 27
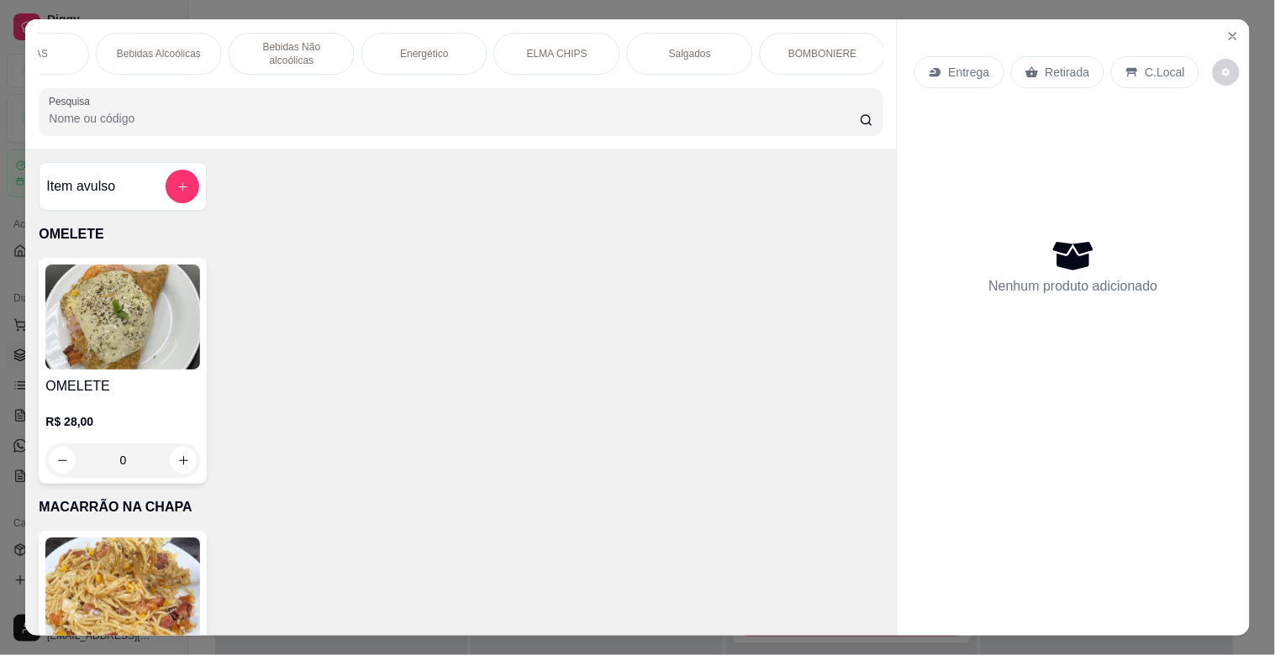
scroll to position [0, 1479]
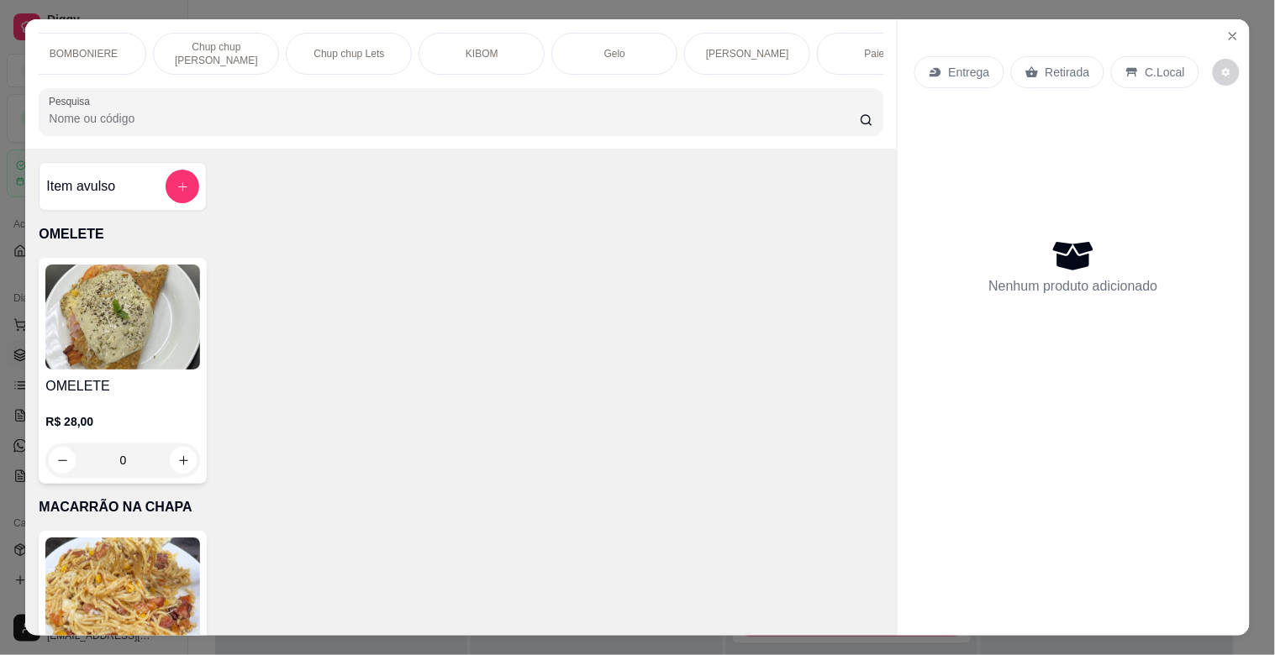
click at [30, 81] on div "OMELETE MACARRÃO NA CHAPA SANDUICHES PIZZAS PIZZAS DOCES BEBIDAS Bebidas Alcoól…" at bounding box center [460, 83] width 871 height 129
click at [239, 59] on div "Salgados" at bounding box center [250, 54] width 126 height 42
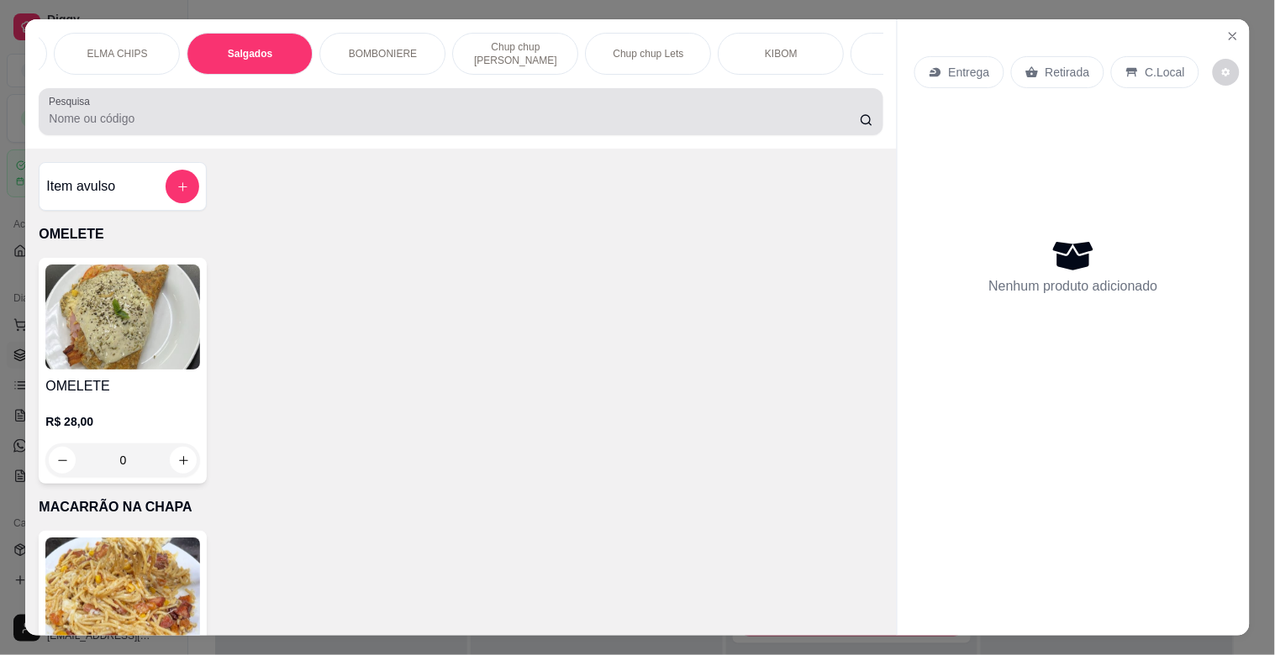
scroll to position [40, 0]
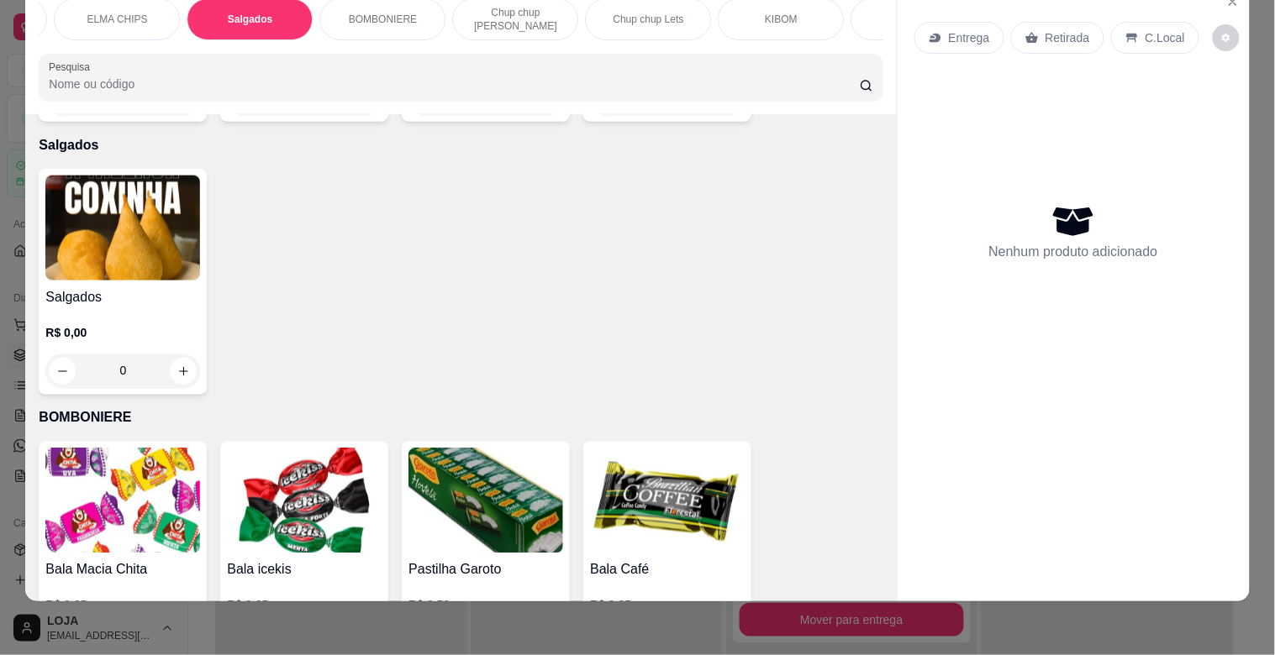
click at [114, 186] on img at bounding box center [122, 228] width 155 height 105
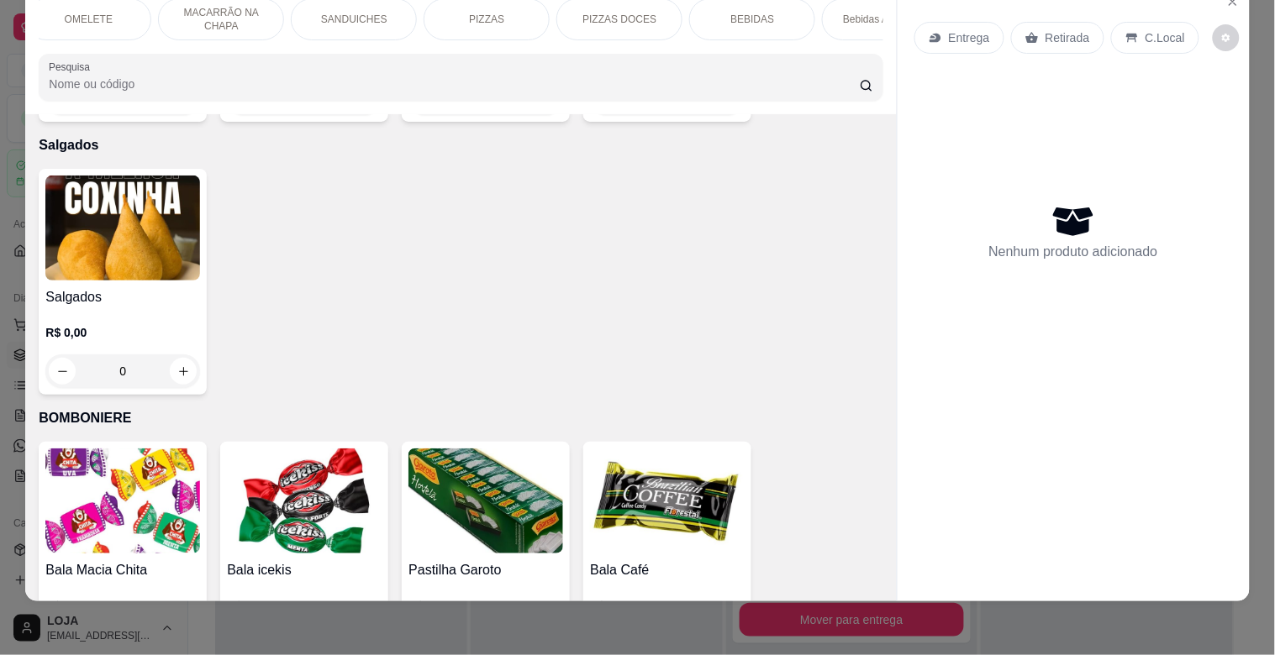
scroll to position [0, 0]
click at [200, 6] on p "MACARRÃO NA CHAPA" at bounding box center [234, 19] width 97 height 27
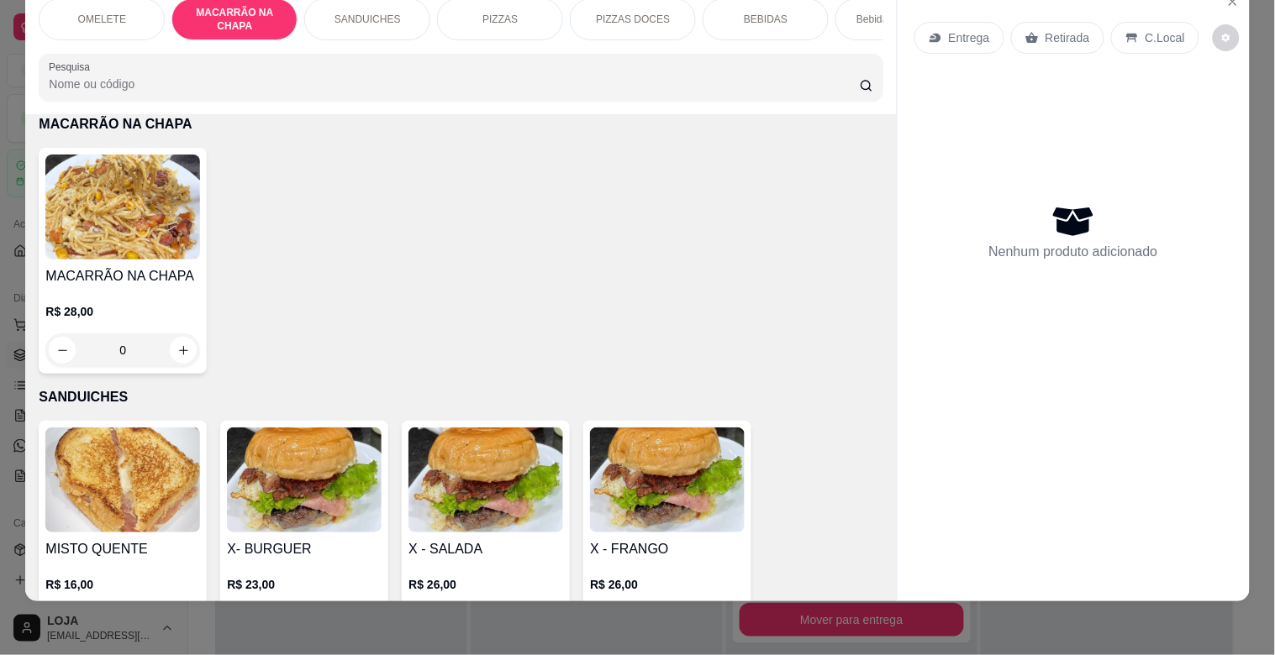
click at [148, 178] on img at bounding box center [122, 207] width 155 height 105
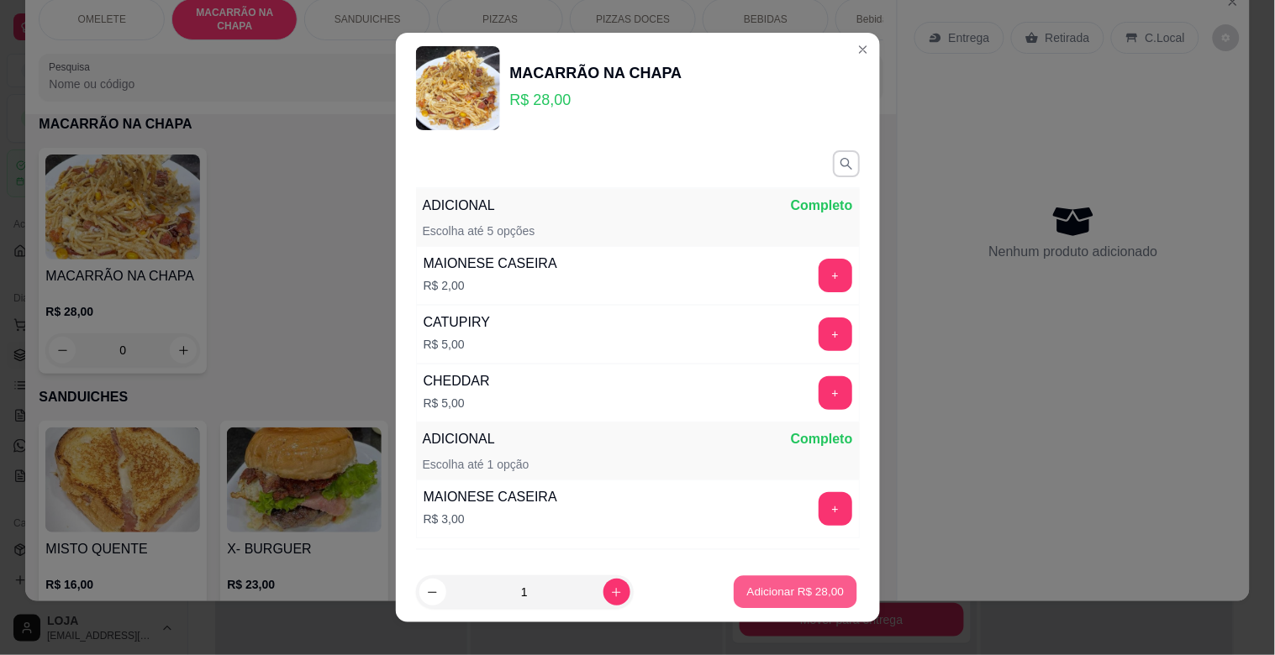
click at [829, 591] on button "Adicionar R$ 28,00" at bounding box center [796, 592] width 124 height 33
type input "1"
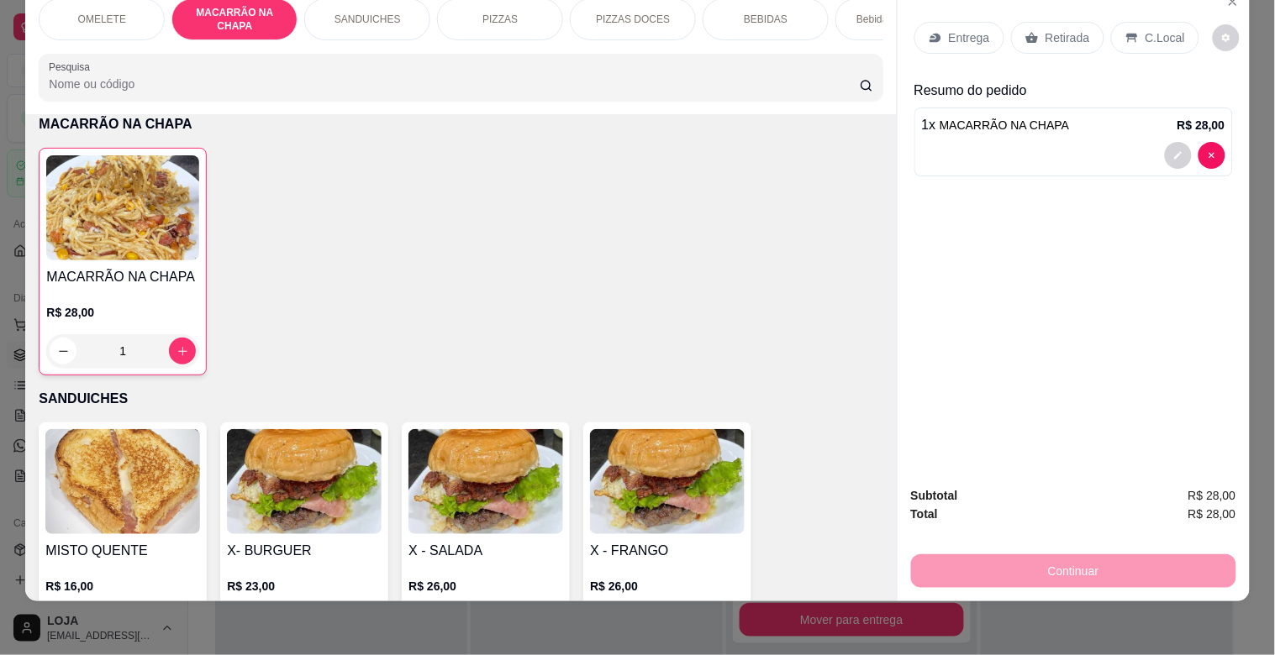
click at [1161, 29] on p "C.Local" at bounding box center [1164, 37] width 39 height 17
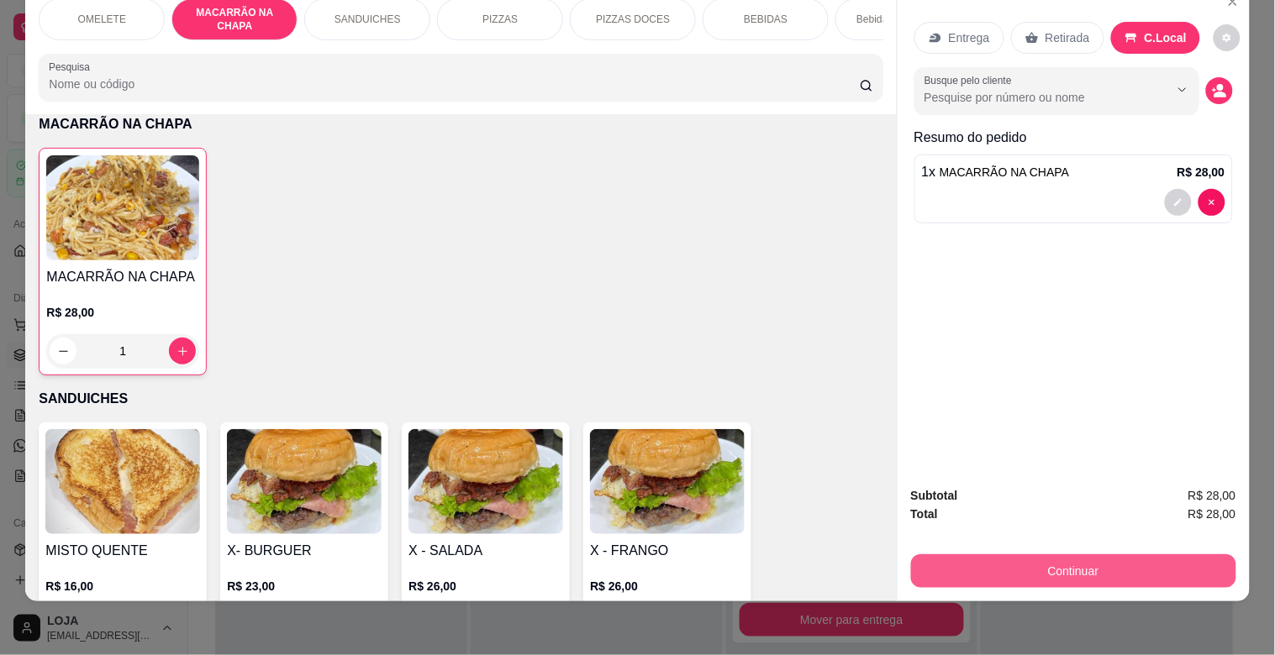
click at [1093, 555] on button "Continuar" at bounding box center [1073, 572] width 325 height 34
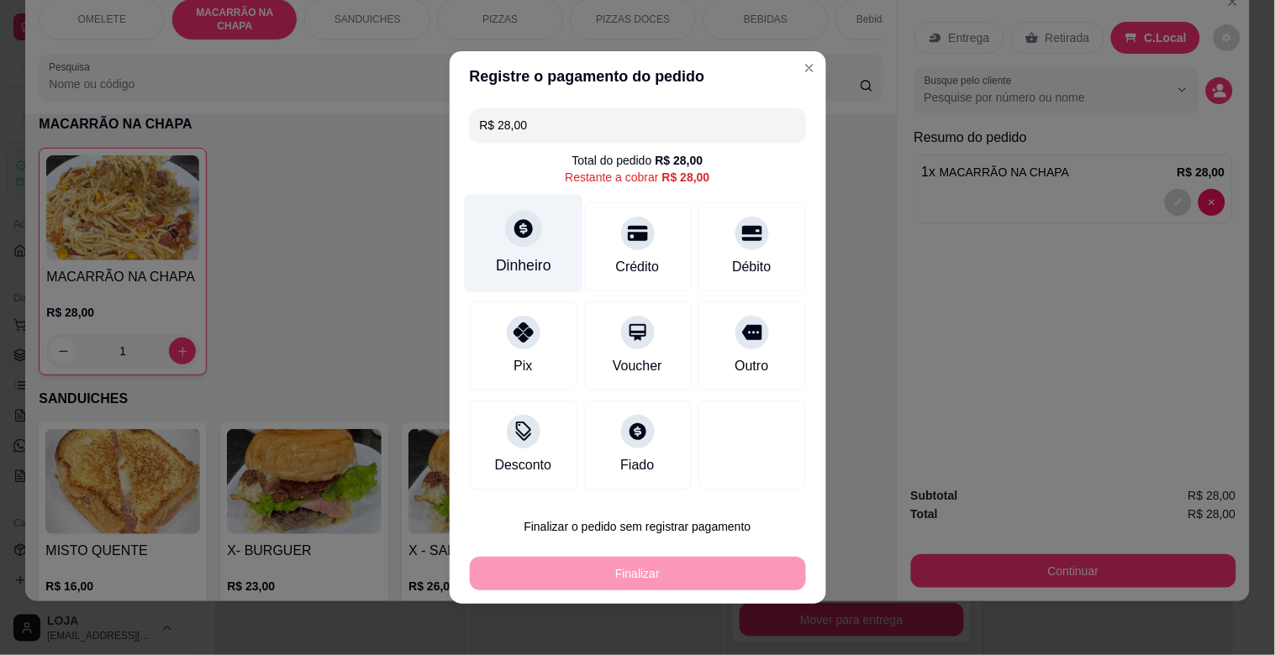
click at [535, 255] on div "Dinheiro" at bounding box center [523, 266] width 55 height 22
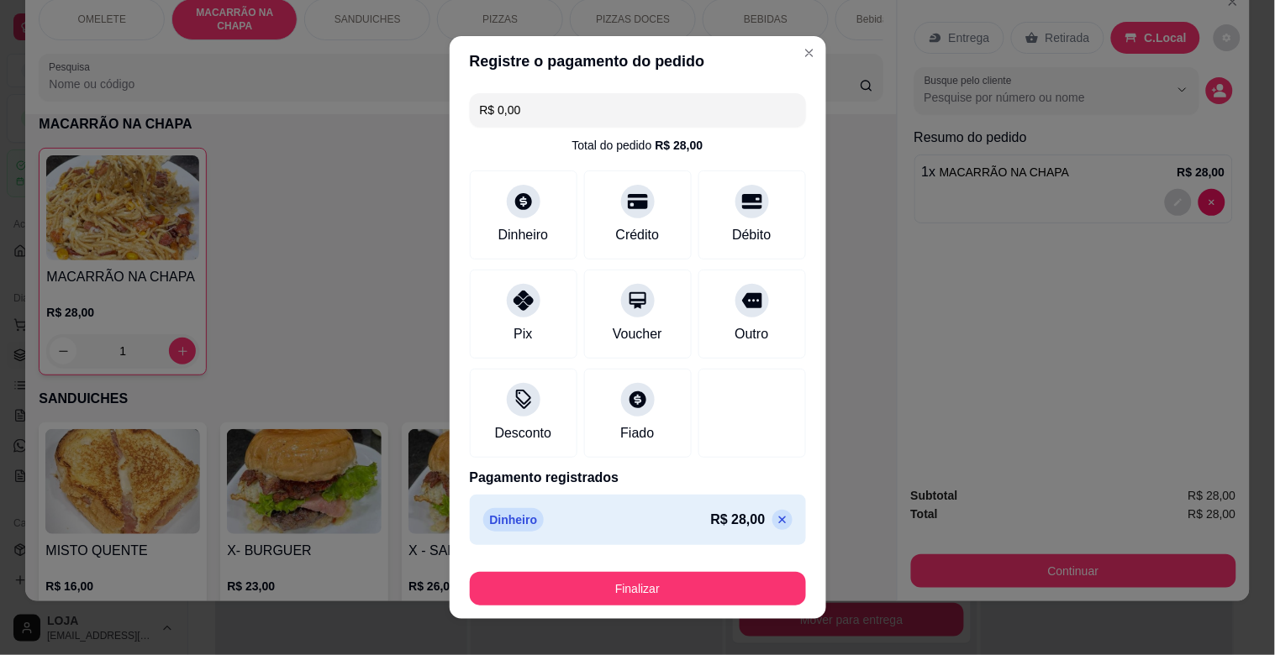
type input "R$ 0,00"
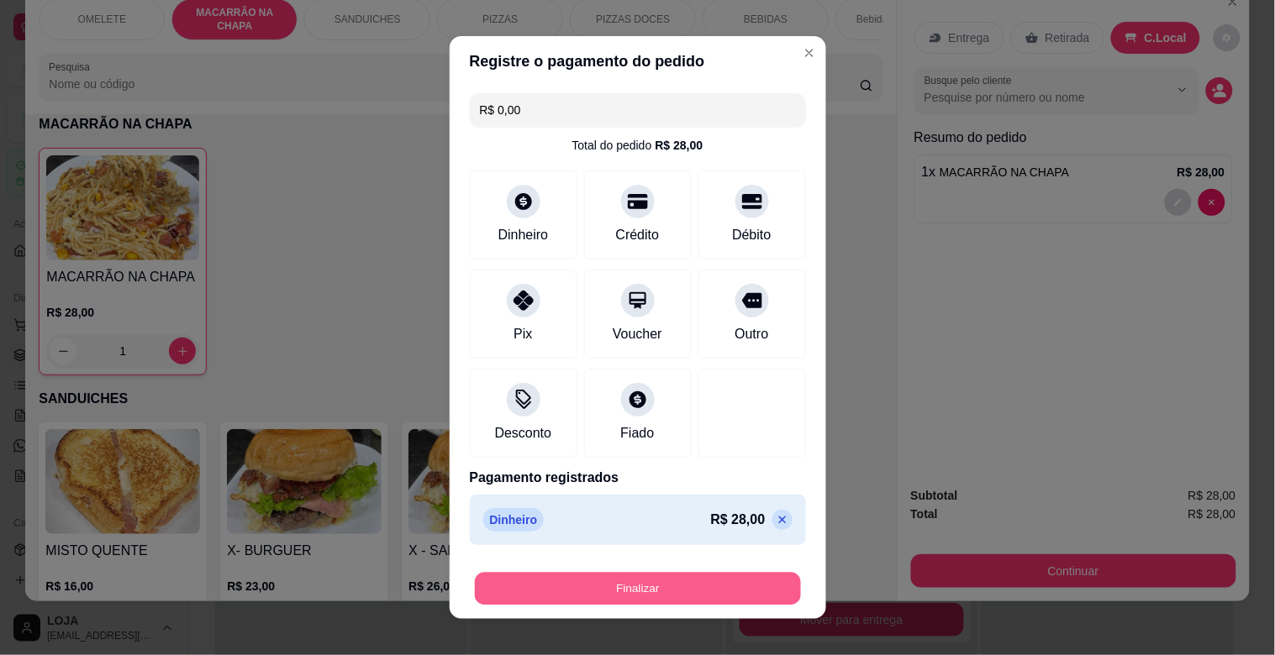
click at [751, 584] on button "Finalizar" at bounding box center [638, 589] width 326 height 33
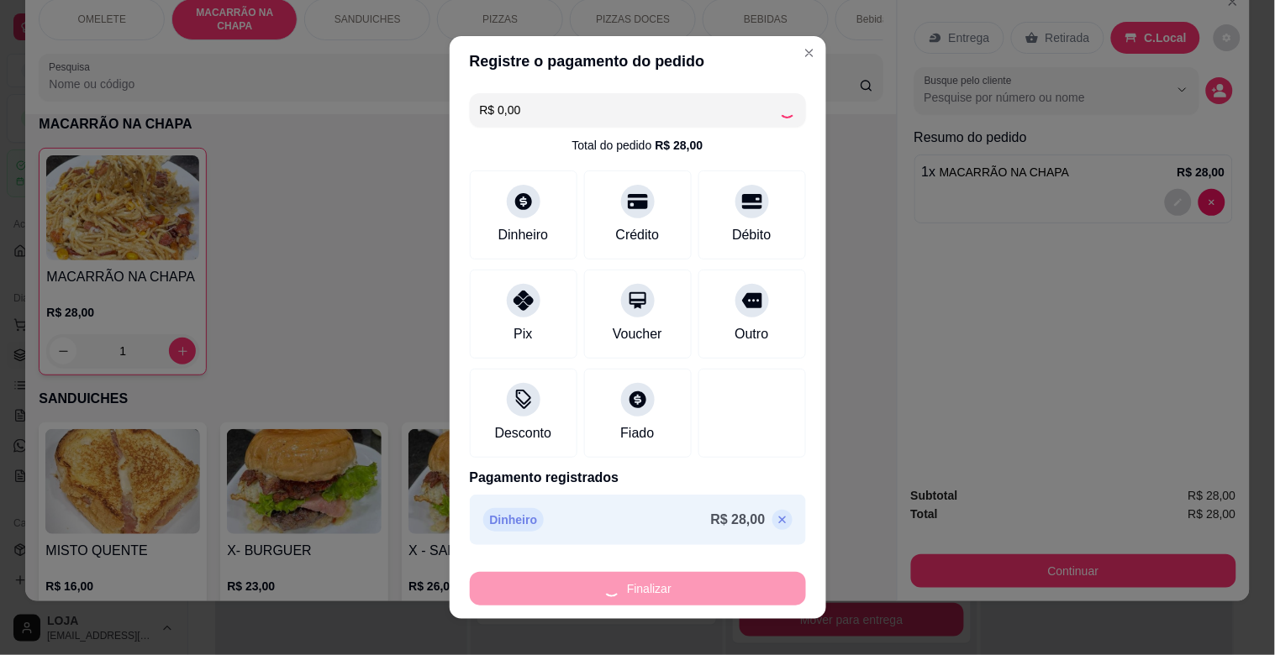
type input "0"
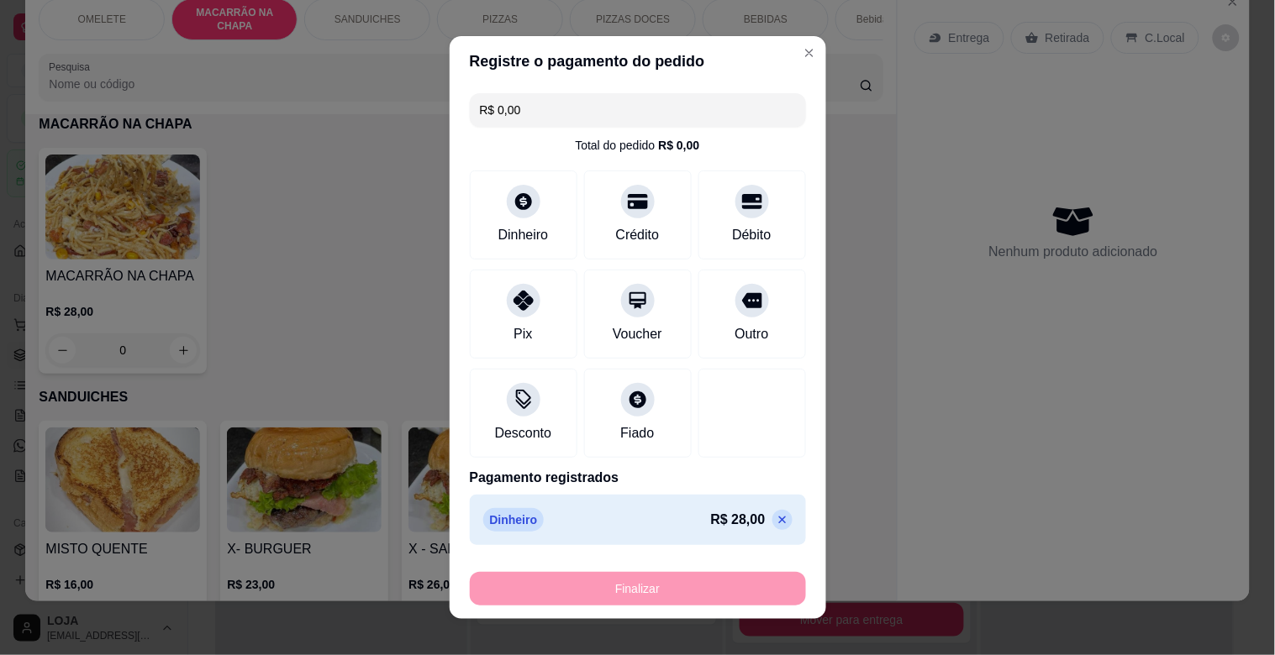
type input "-R$ 28,00"
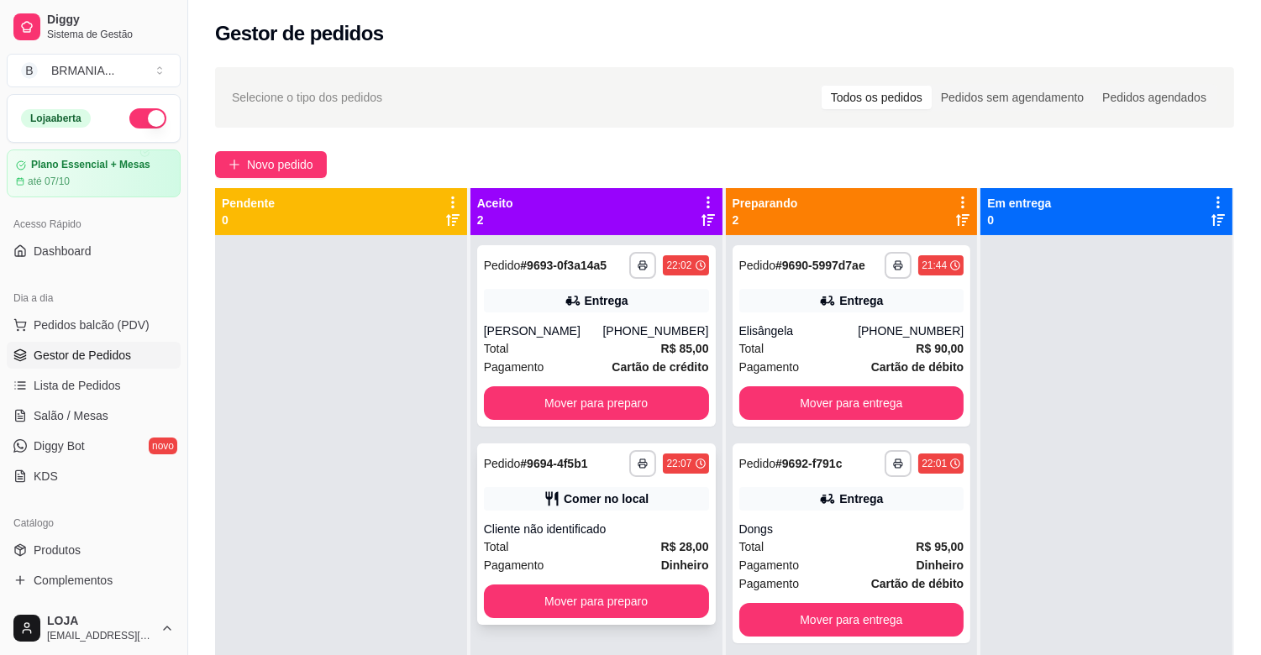
click at [616, 555] on div "Total R$ 28,00" at bounding box center [596, 547] width 225 height 18
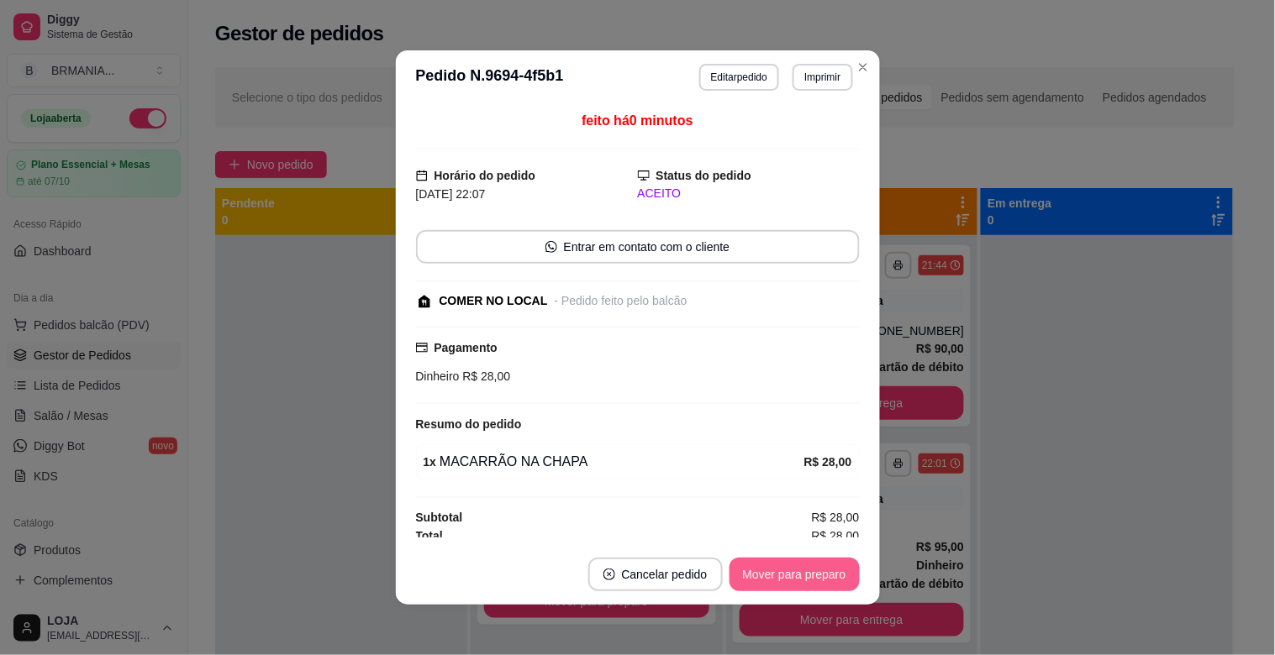
click at [756, 576] on button "Mover para preparo" at bounding box center [794, 575] width 130 height 34
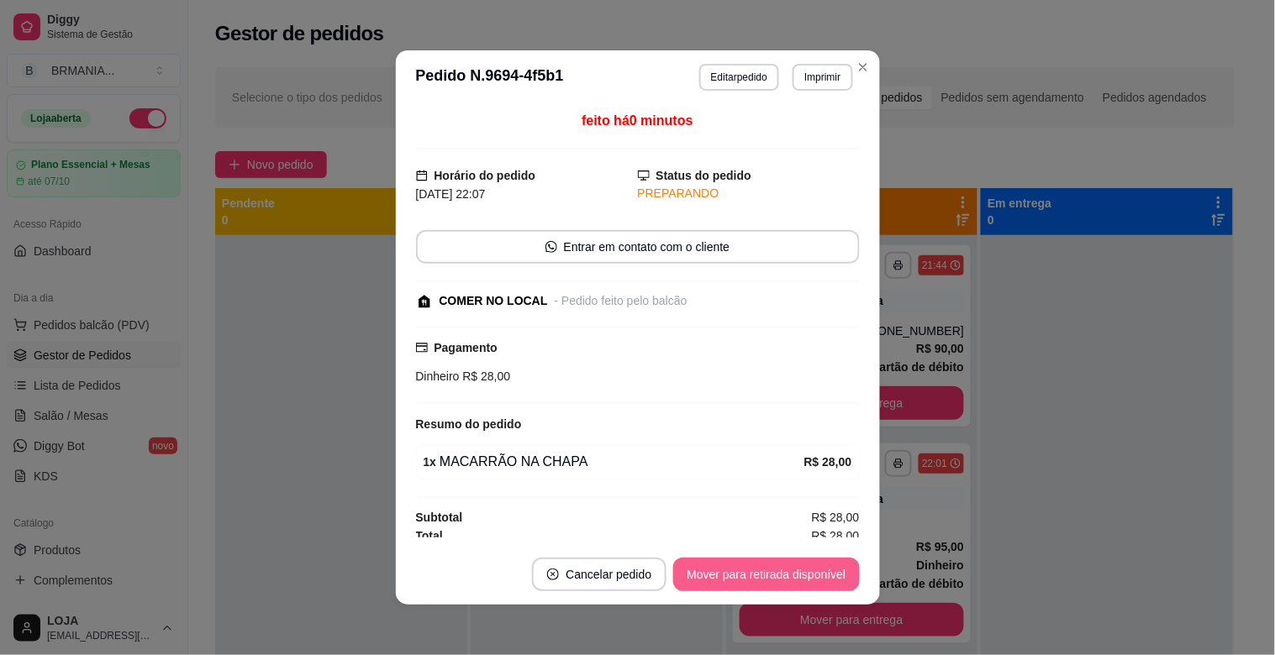
click at [756, 576] on button "Mover para retirada disponível" at bounding box center [766, 575] width 186 height 34
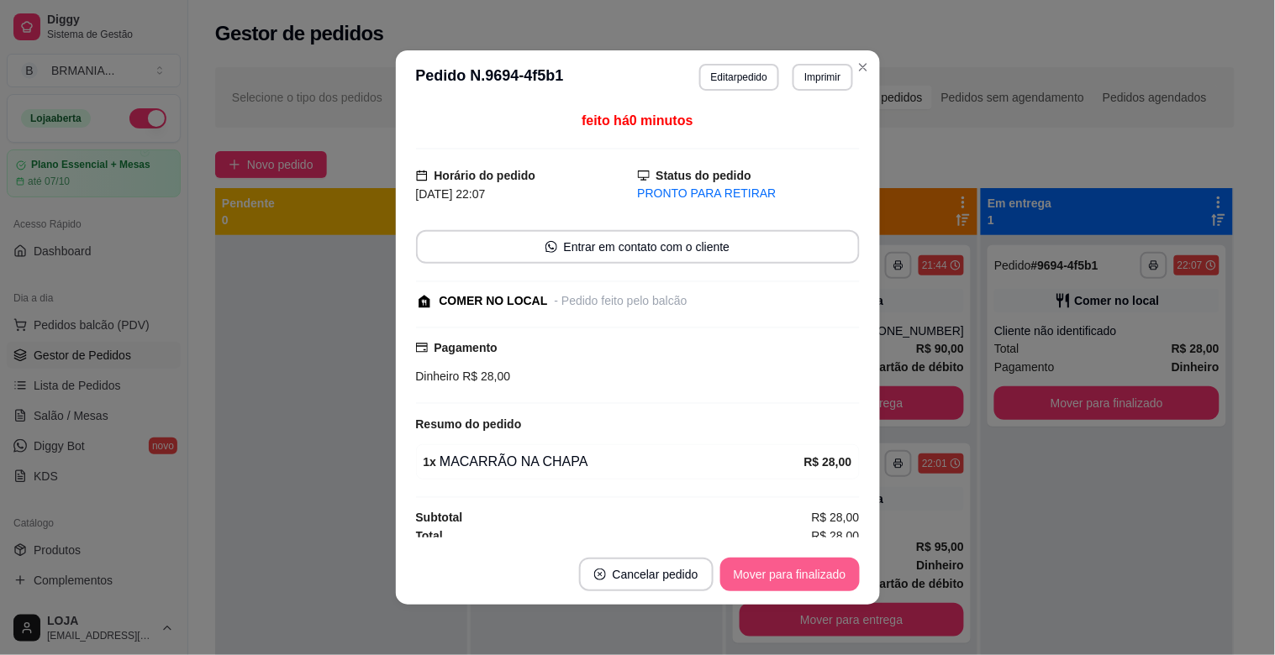
click at [798, 581] on button "Mover para finalizado" at bounding box center [789, 575] width 139 height 34
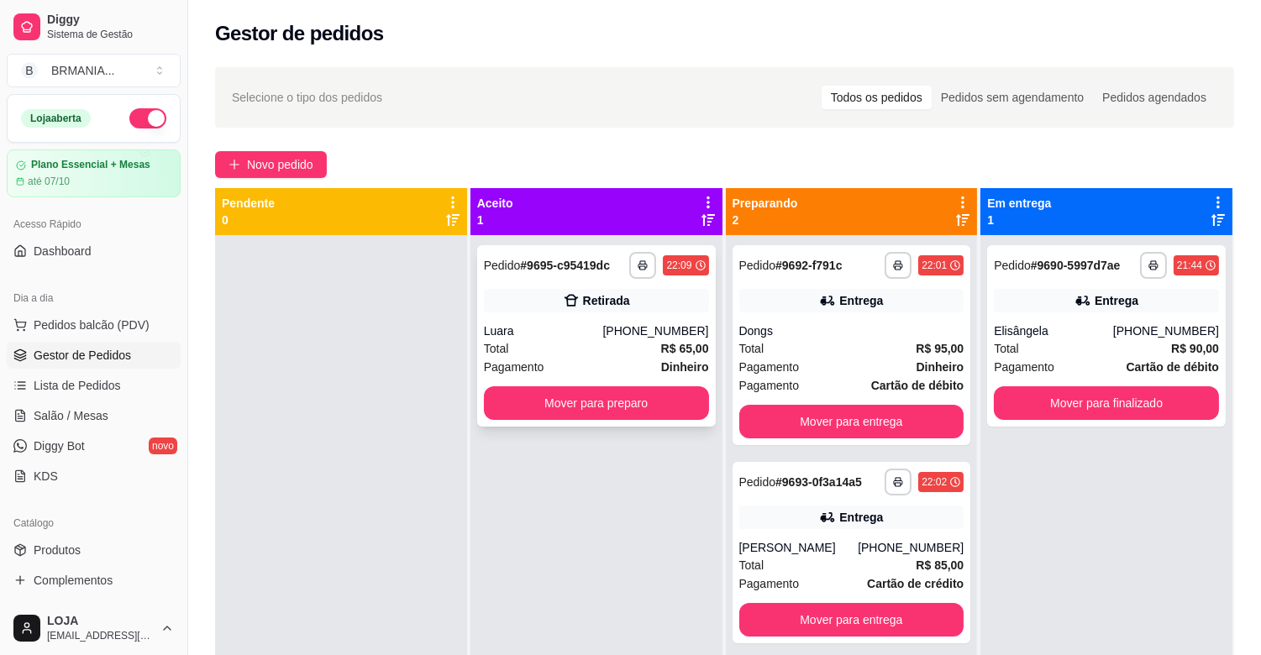
click at [573, 342] on div "Total R$ 65,00" at bounding box center [596, 348] width 225 height 18
click at [270, 171] on span "Novo pedido" at bounding box center [280, 164] width 66 height 18
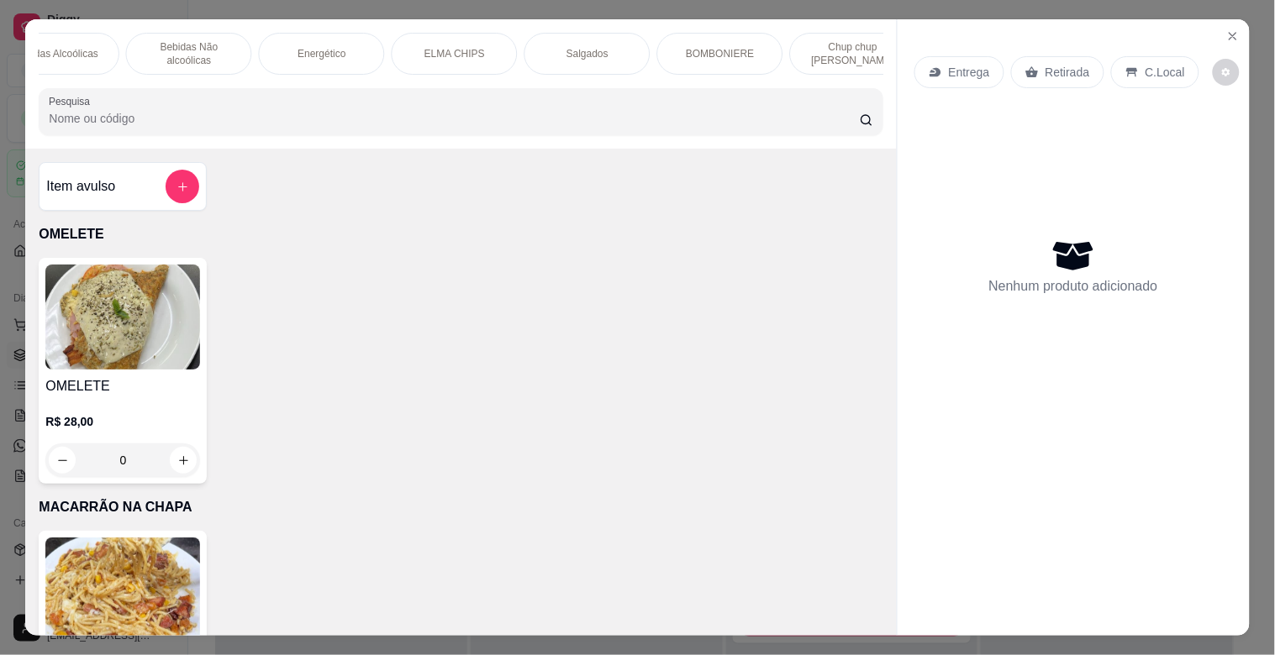
scroll to position [0, 934]
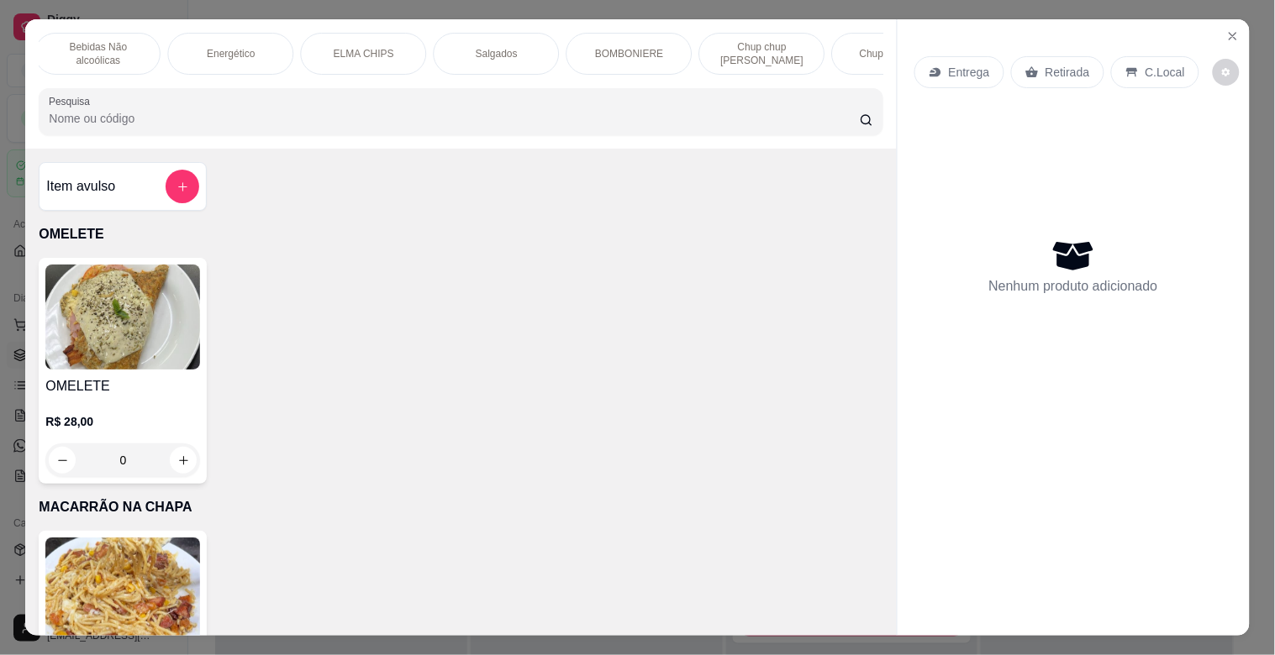
click at [618, 38] on div "BOMBONIERE" at bounding box center [629, 54] width 126 height 42
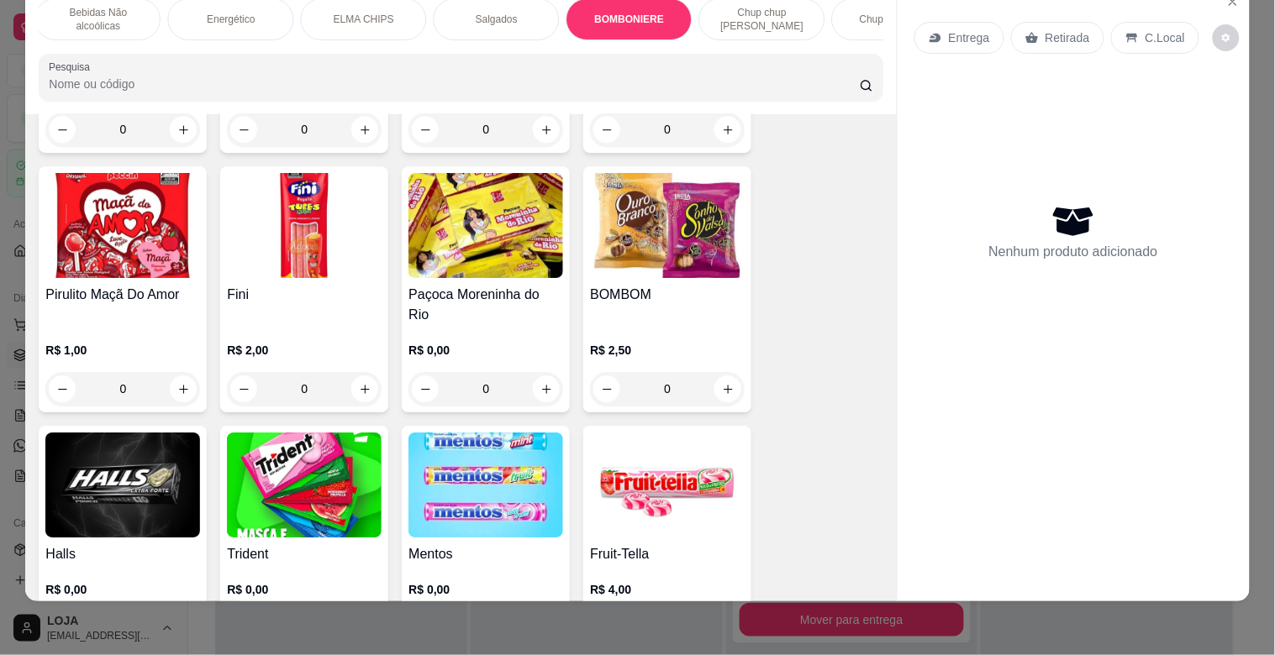
scroll to position [6275, 0]
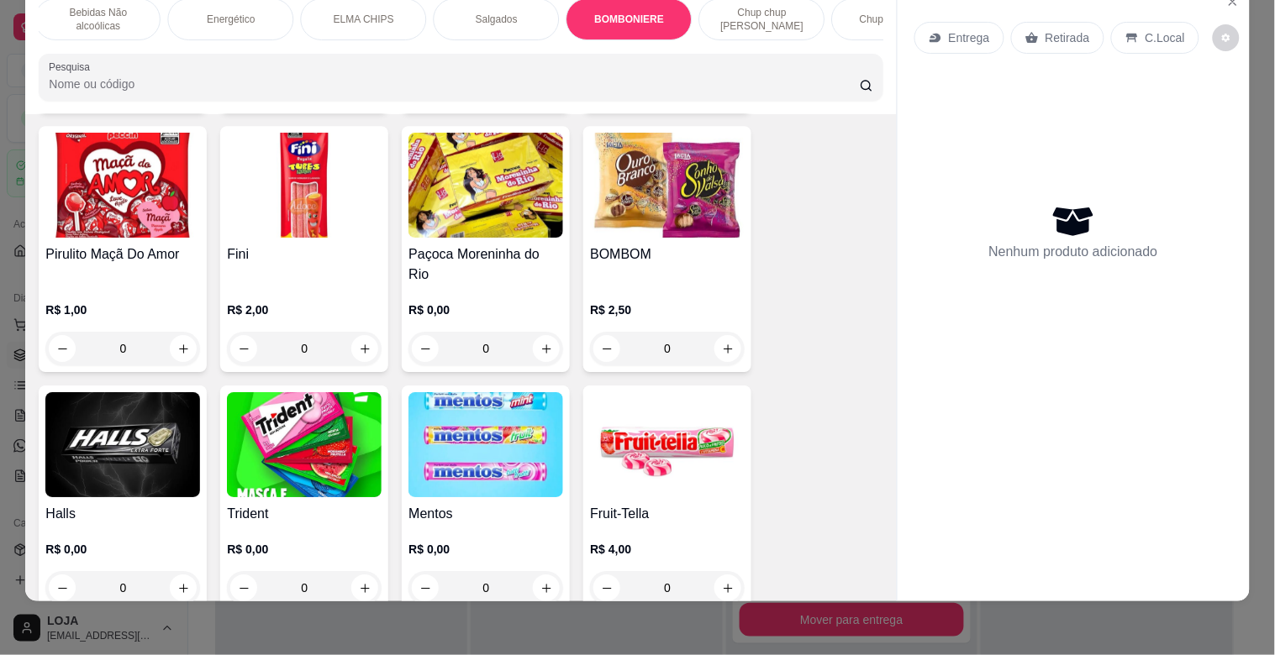
click at [113, 399] on img at bounding box center [122, 444] width 155 height 105
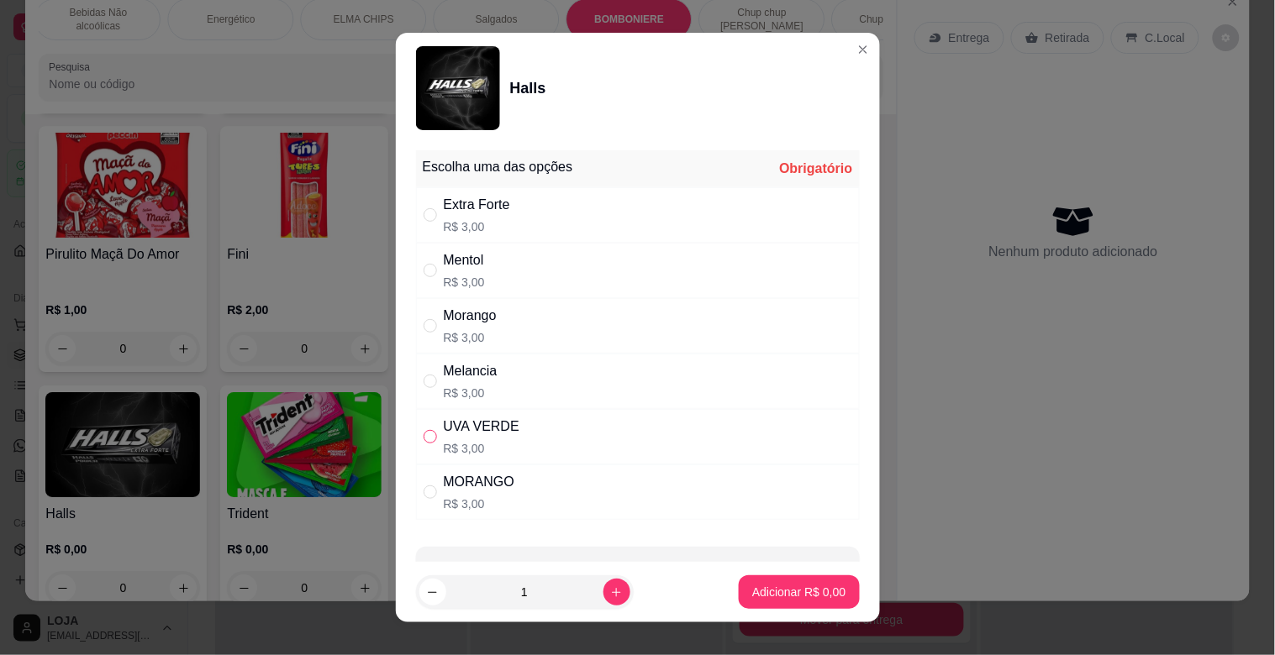
click at [424, 438] on input "" at bounding box center [430, 436] width 13 height 13
radio input "true"
click at [610, 591] on icon "increase-product-quantity" at bounding box center [616, 593] width 13 height 13
type input "2"
click at [757, 593] on p "Adicionar R$ 6,00" at bounding box center [798, 592] width 93 height 17
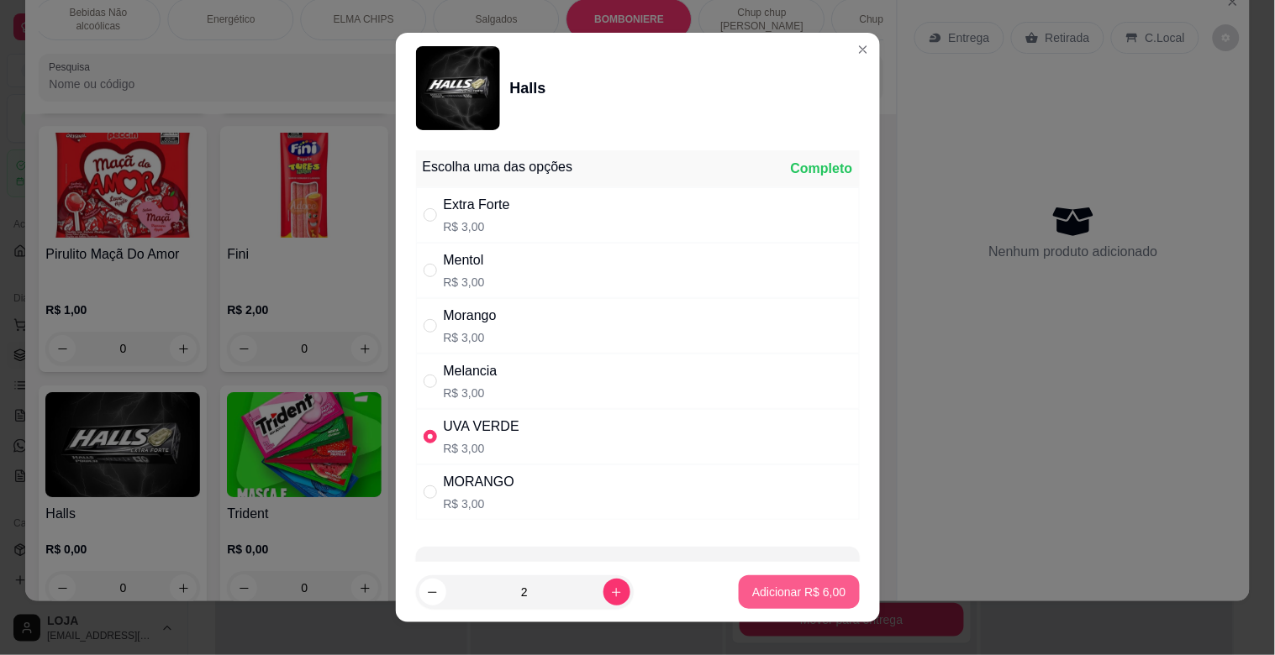
click at [757, 593] on div "OMELETE MACARRÃO NA CHAPA SANDUICHES PIZZAS PIZZAS DOCES BEBIDAS Bebidas Alcoól…" at bounding box center [637, 327] width 1275 height 655
type input "2"
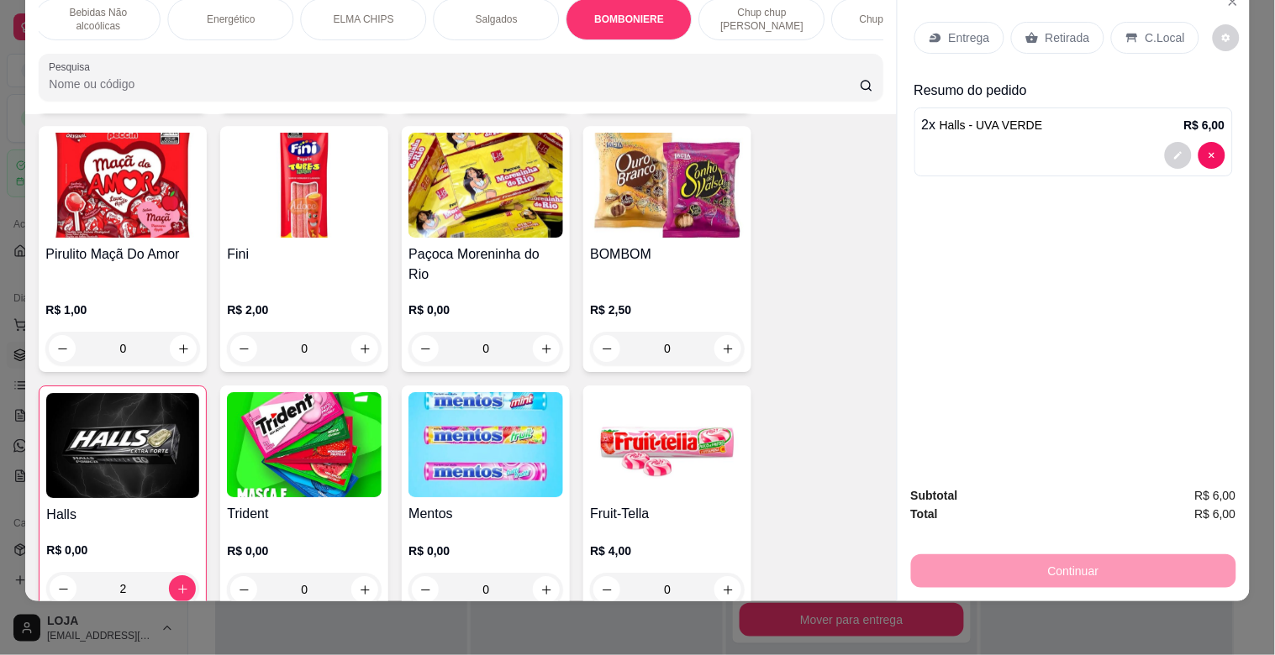
click at [295, 396] on img at bounding box center [304, 444] width 155 height 105
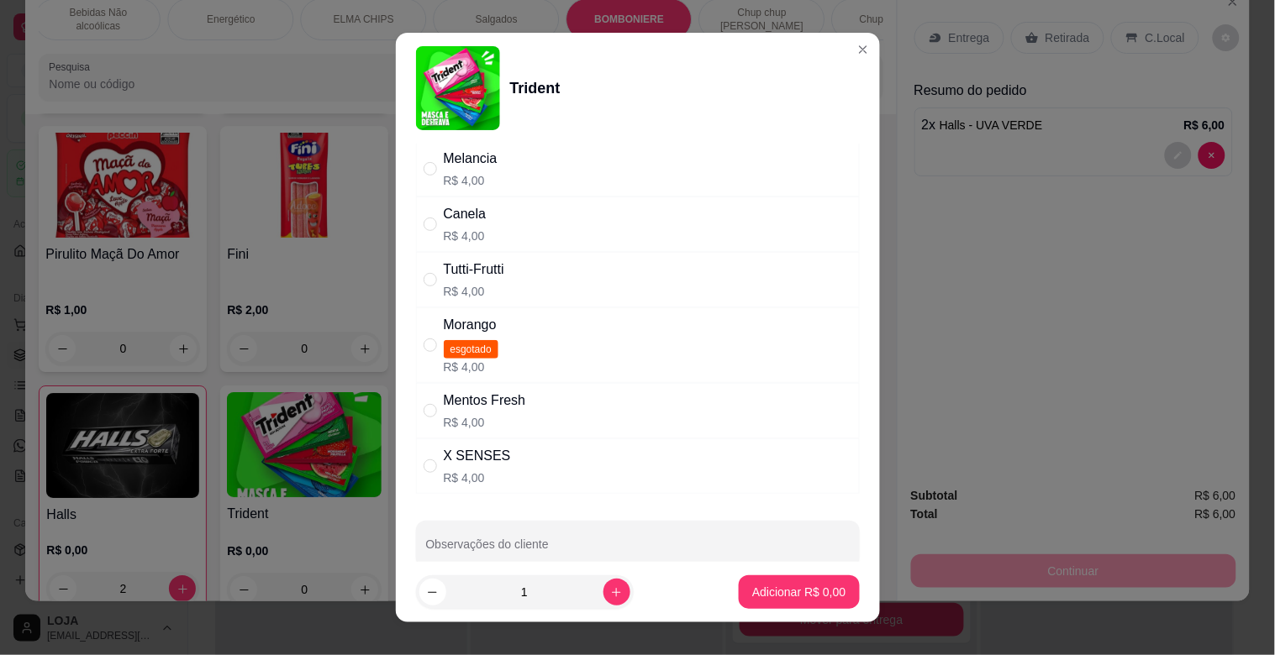
scroll to position [168, 0]
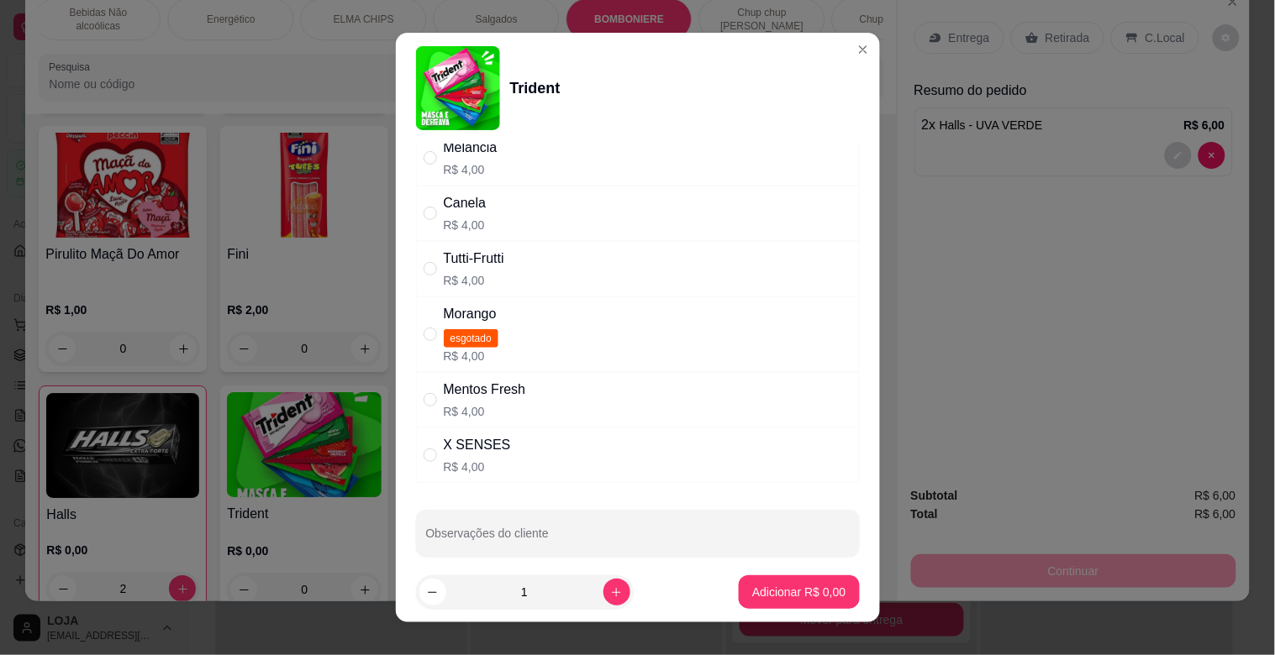
click at [444, 457] on div "X SENSES R$ 4,00" at bounding box center [477, 455] width 67 height 40
radio input "true"
click at [771, 582] on button "Adicionar R$ 4,00" at bounding box center [799, 593] width 120 height 34
type input "1"
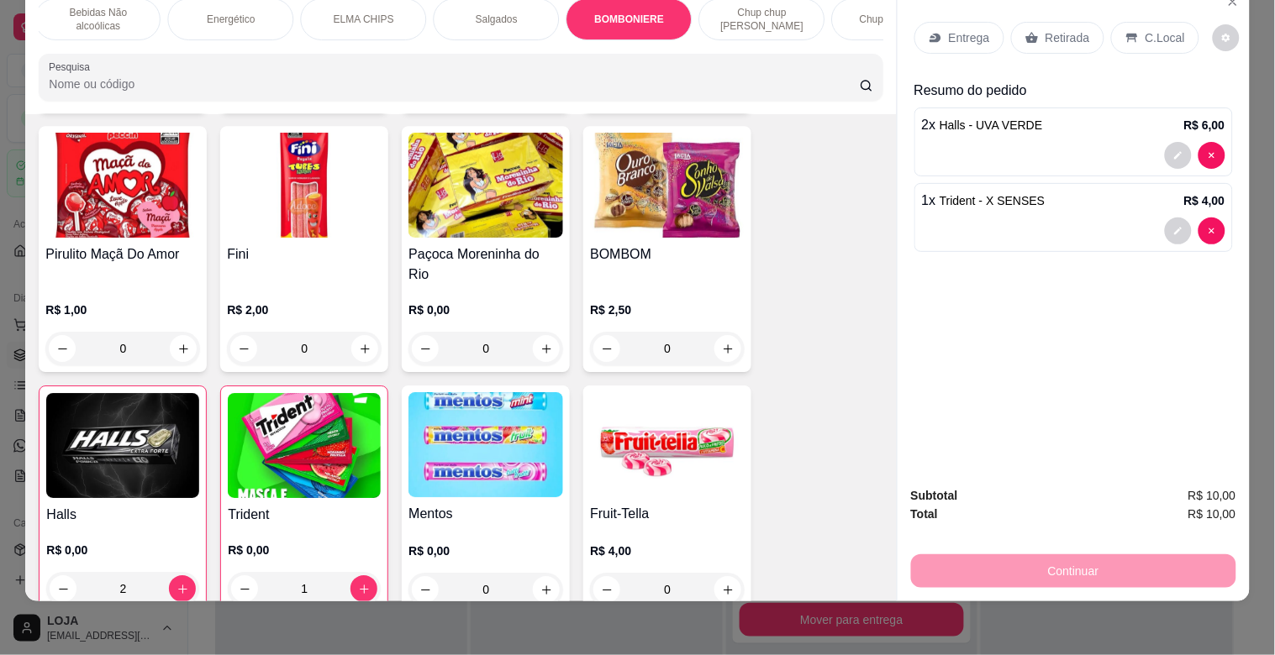
click at [292, 447] on img at bounding box center [304, 445] width 153 height 105
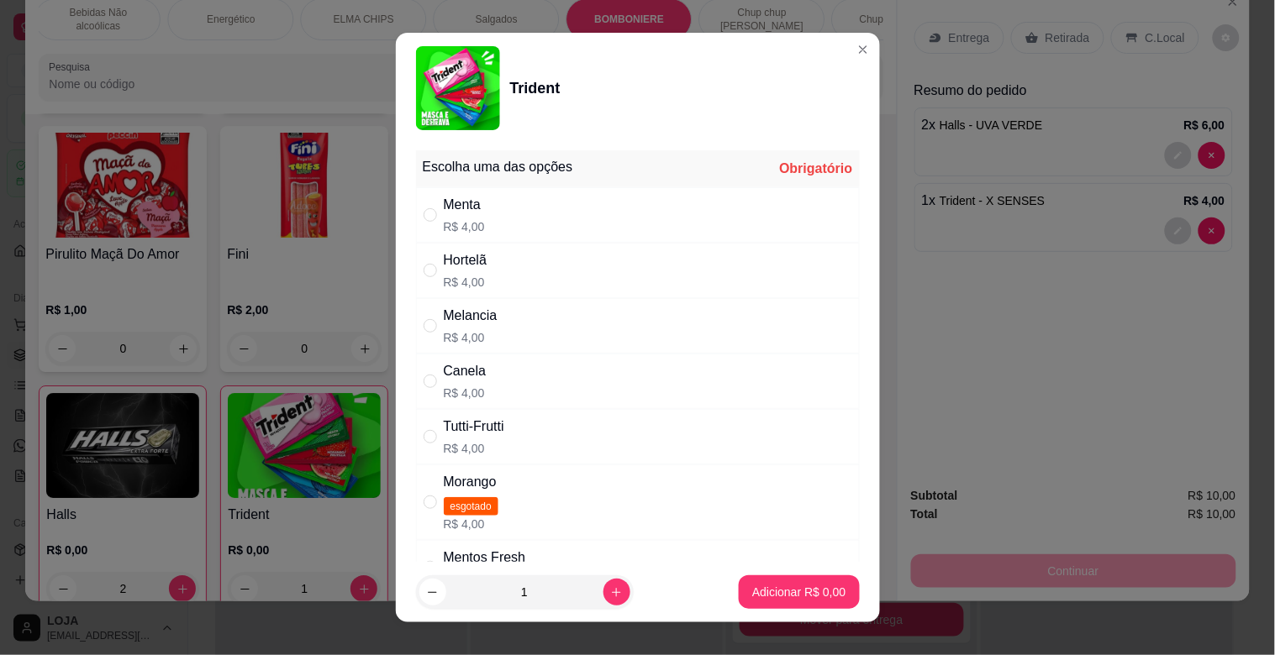
click at [838, 412] on div "Escolha uma das opções Obrigatório Menta R$ 4,00 Hortelã R$ 4,00 Melancia R$ 4,…" at bounding box center [638, 353] width 484 height 418
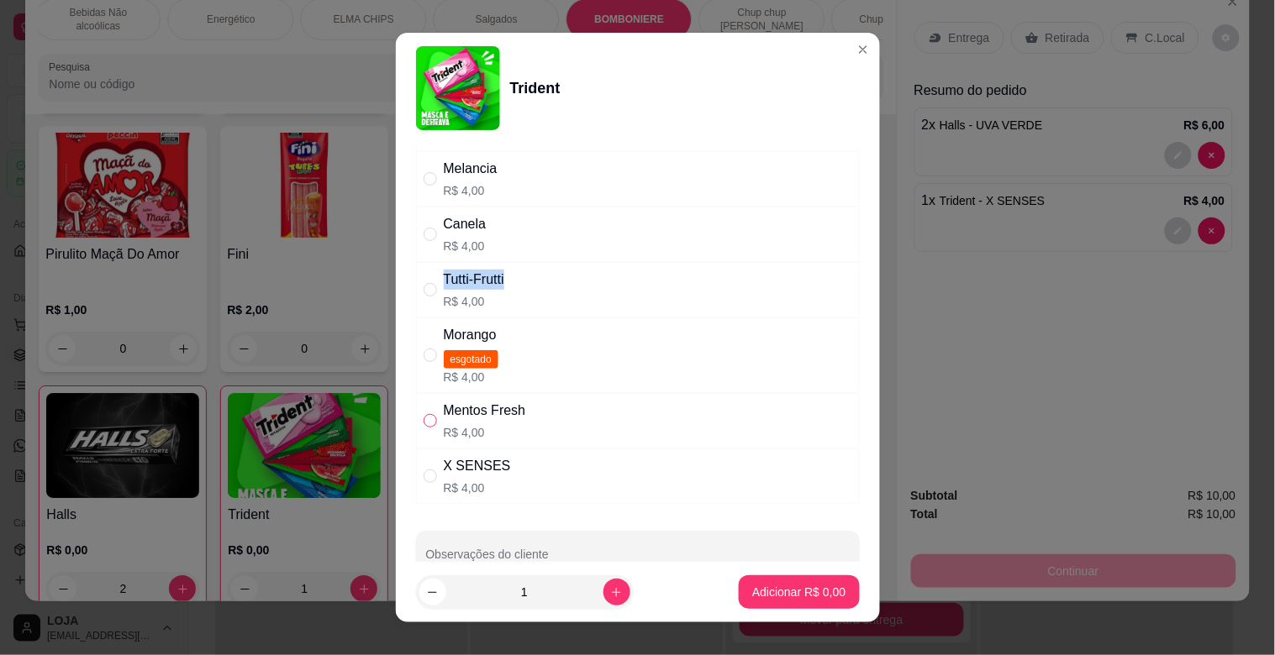
click at [424, 425] on input "" at bounding box center [430, 420] width 13 height 13
radio input "true"
click at [761, 577] on button "Adicionar R$ 4,00" at bounding box center [799, 593] width 120 height 34
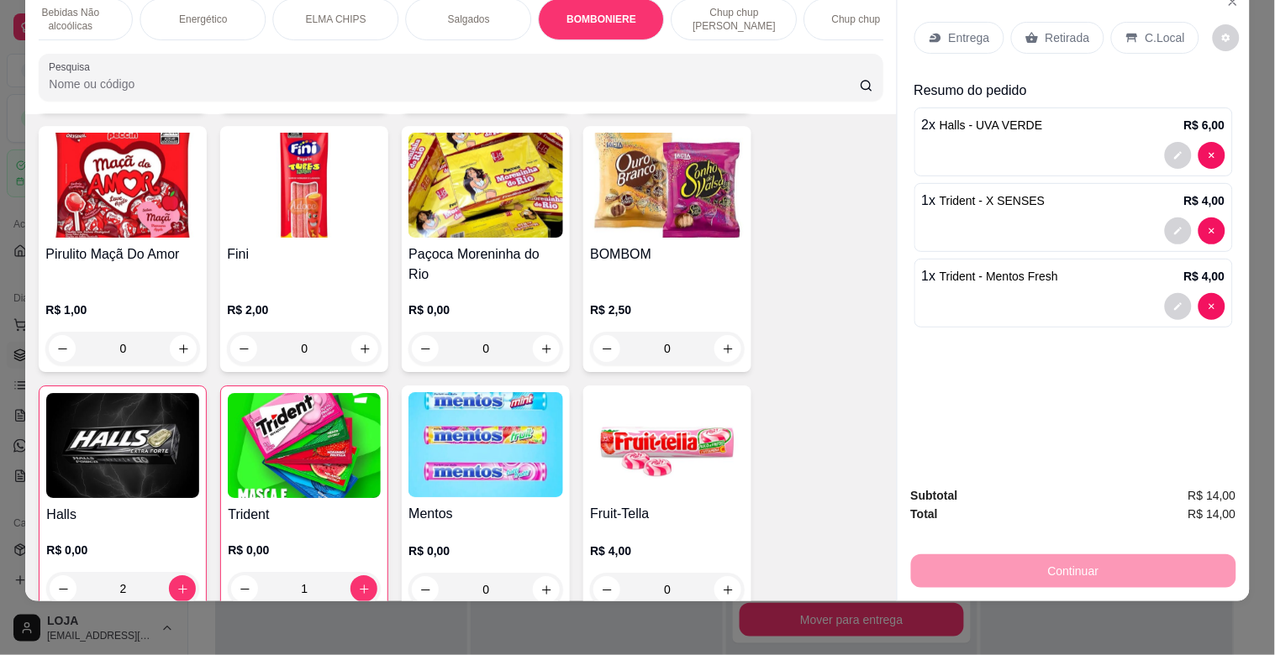
scroll to position [0, 944]
click at [196, 13] on p "Energético" at bounding box center [220, 19] width 48 height 13
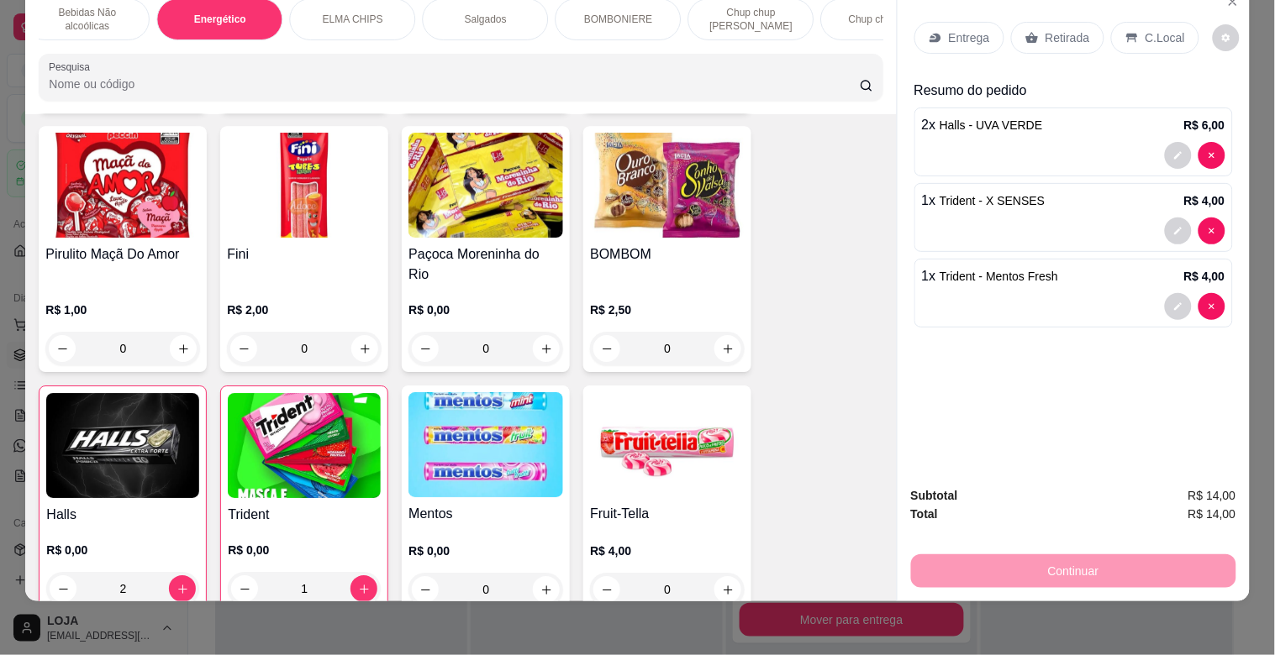
scroll to position [4694, 0]
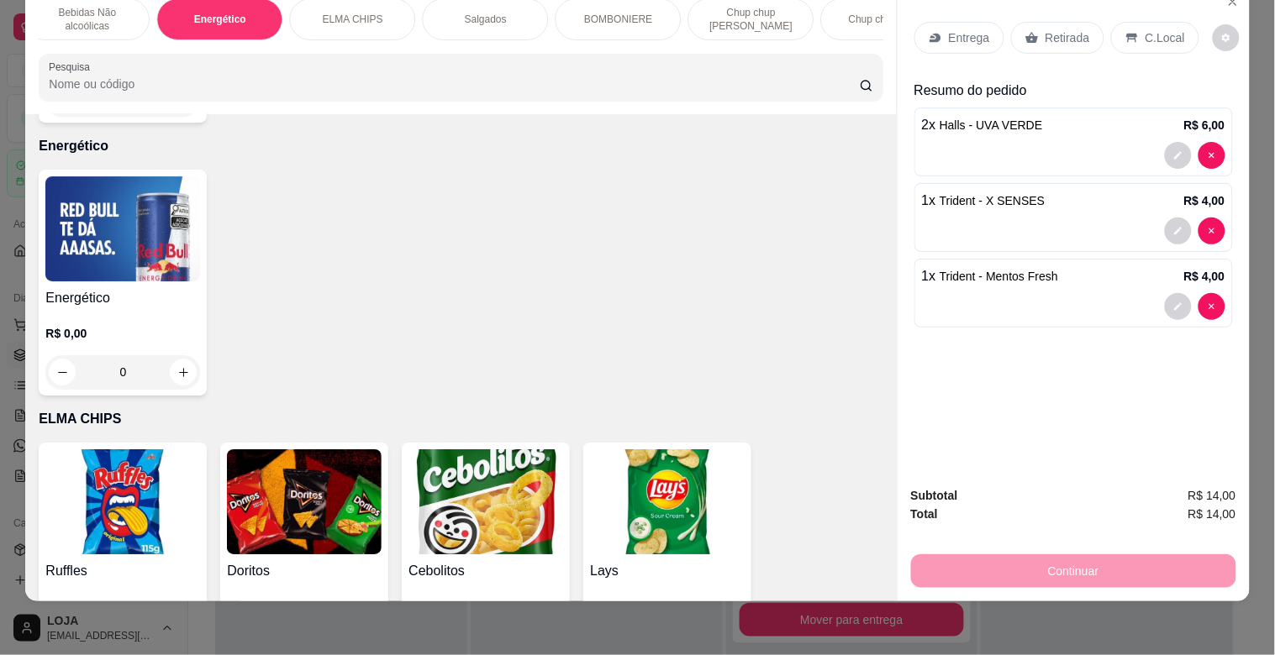
click at [129, 212] on img at bounding box center [122, 228] width 155 height 105
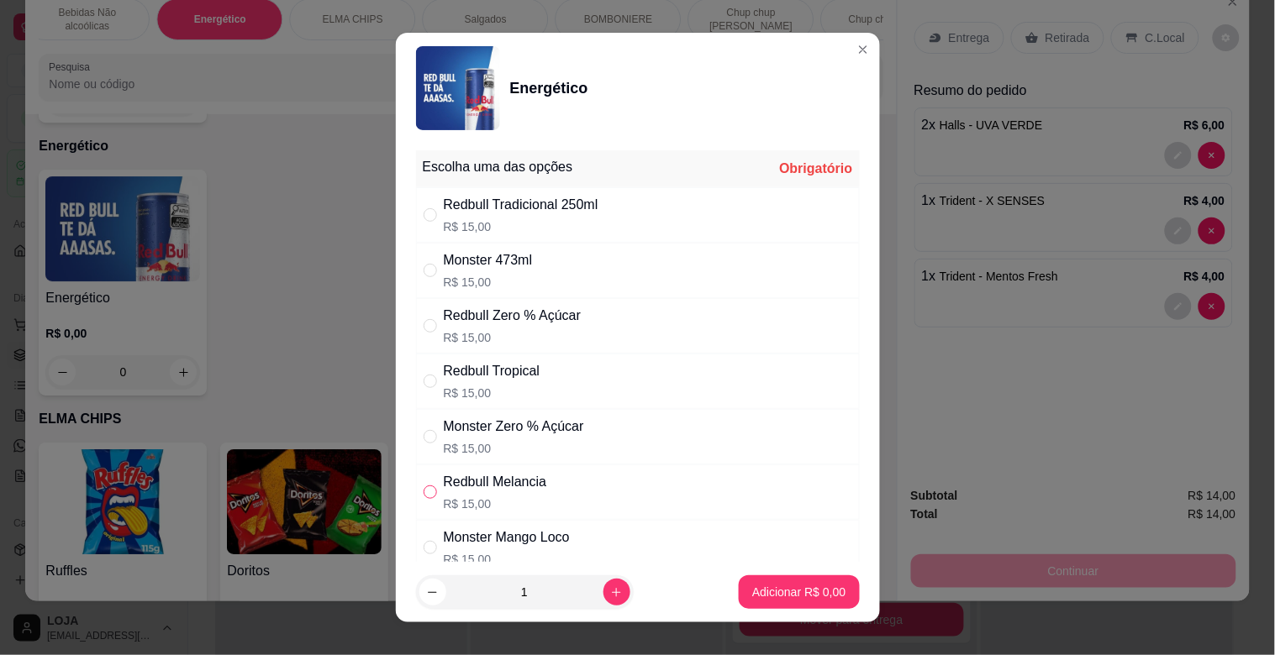
click at [424, 487] on input "" at bounding box center [430, 492] width 13 height 13
radio input "true"
click at [748, 587] on p "Adicionar R$ 15,00" at bounding box center [795, 592] width 97 height 16
type input "1"
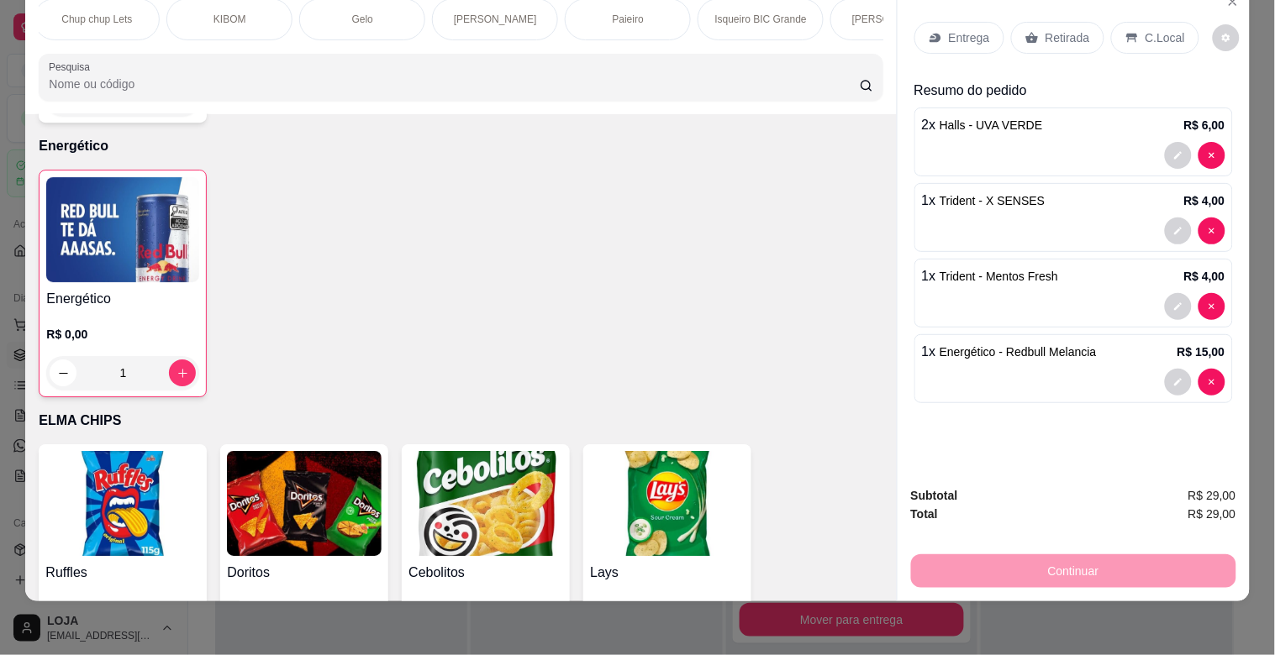
scroll to position [0, 1803]
click at [560, 13] on p "Paieiro" at bounding box center [555, 19] width 31 height 13
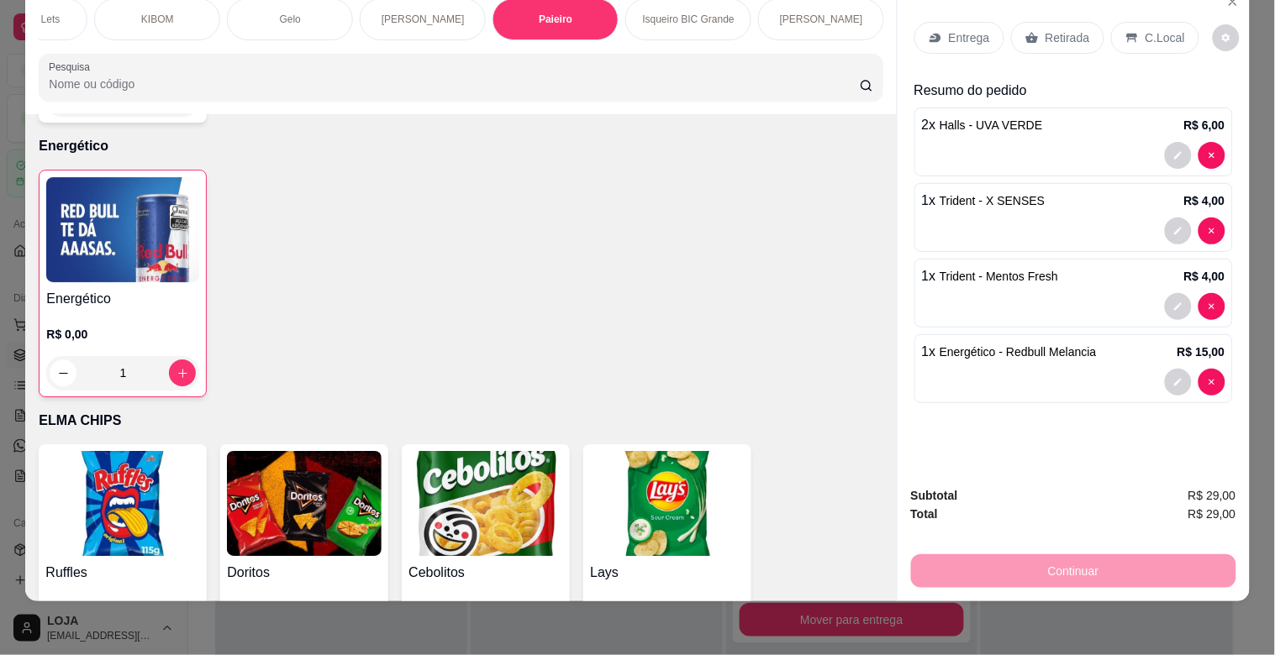
scroll to position [10568, 0]
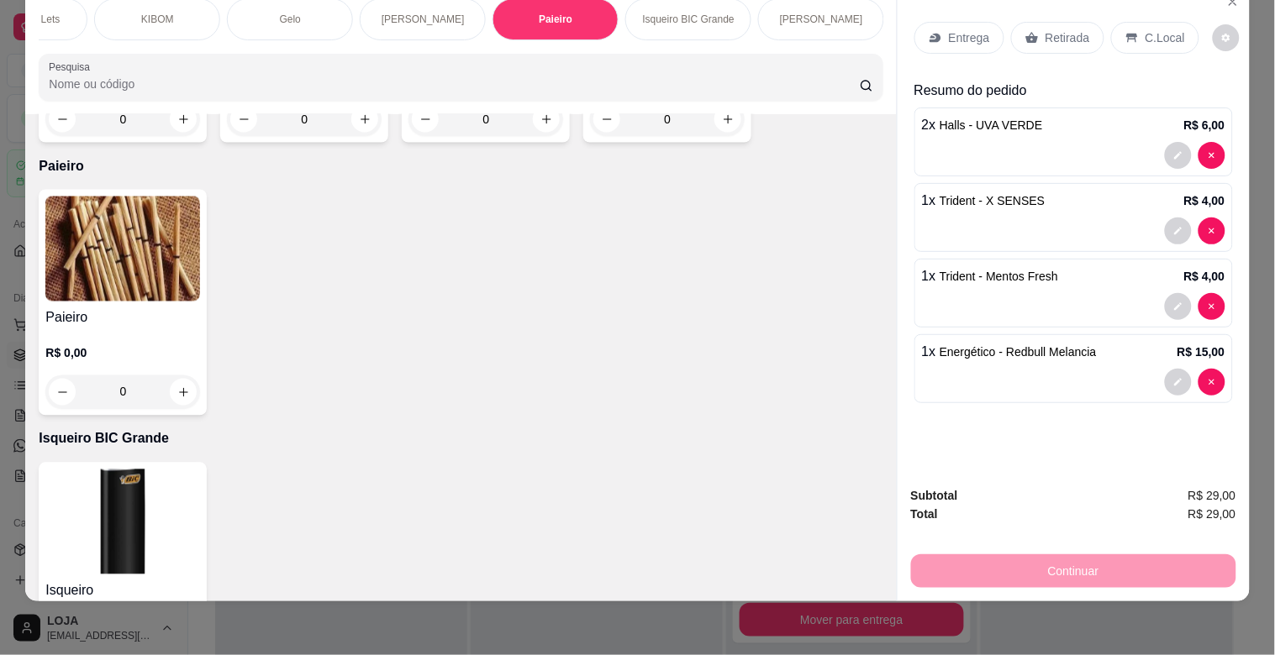
click at [92, 228] on img at bounding box center [122, 249] width 155 height 105
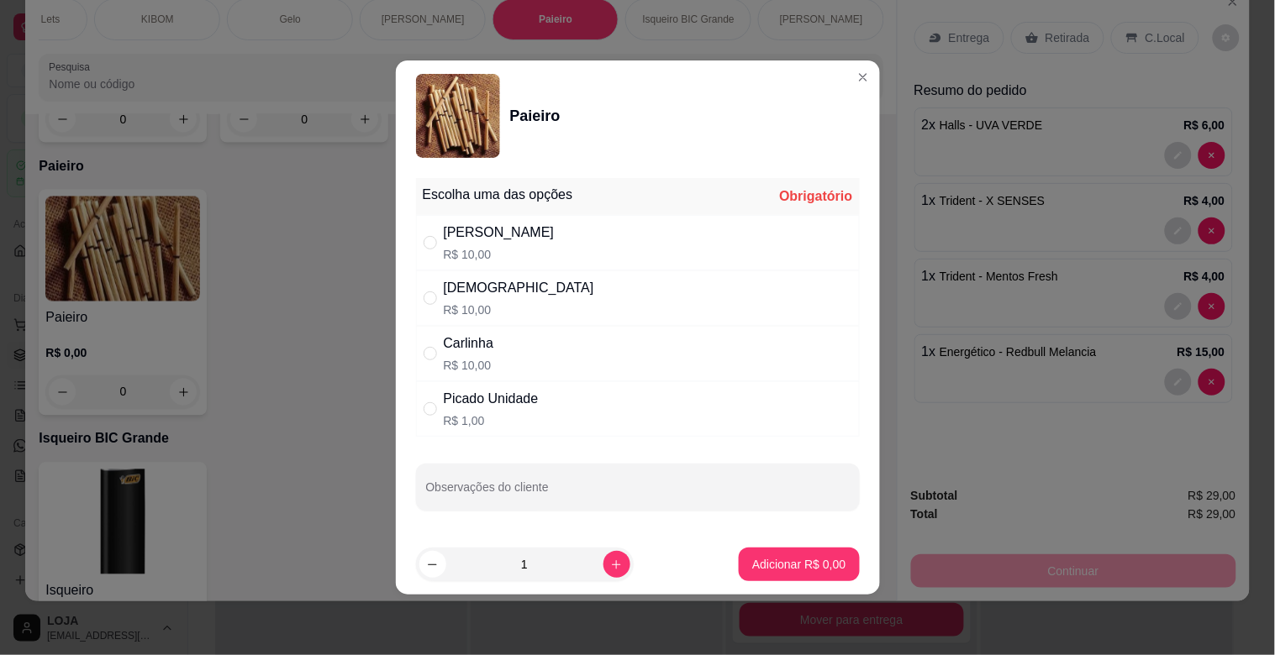
click at [444, 295] on div "[DEMOGRAPHIC_DATA]" at bounding box center [519, 288] width 150 height 20
radio input "true"
click at [603, 567] on button "increase-product-quantity" at bounding box center [616, 564] width 27 height 27
type input "2"
click at [769, 559] on p "Adicionar R$ 20,00" at bounding box center [795, 564] width 100 height 17
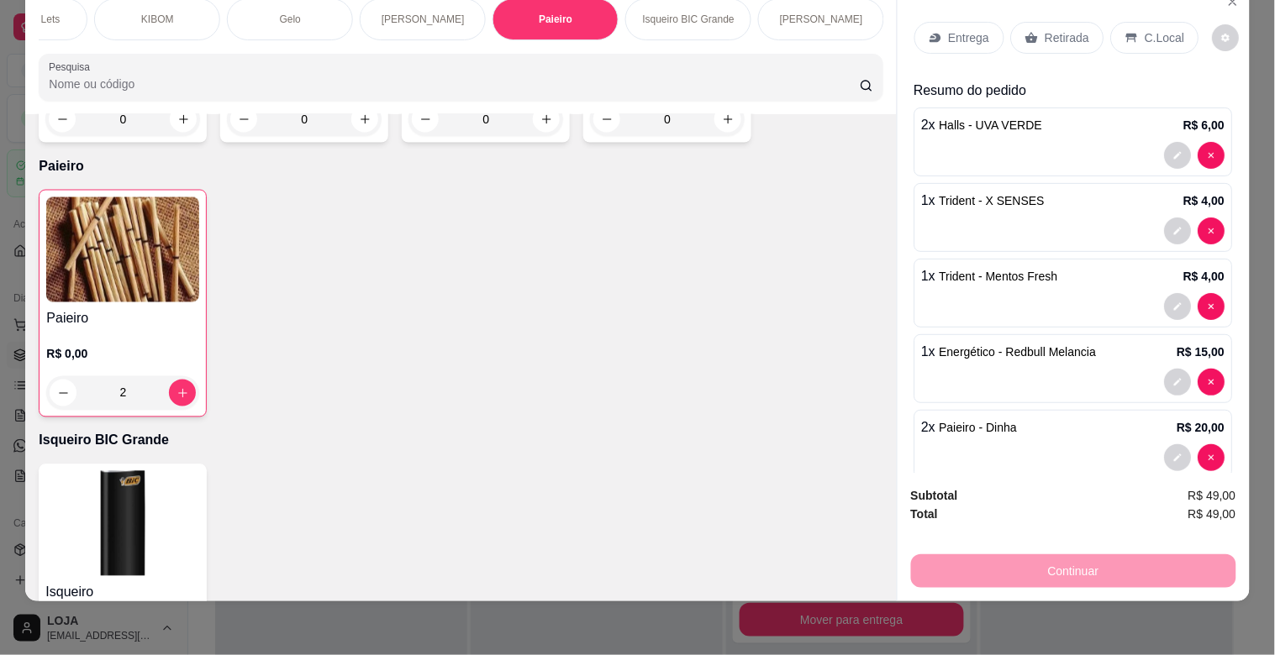
type input "2"
click at [1128, 22] on div "C.Local" at bounding box center [1155, 38] width 88 height 32
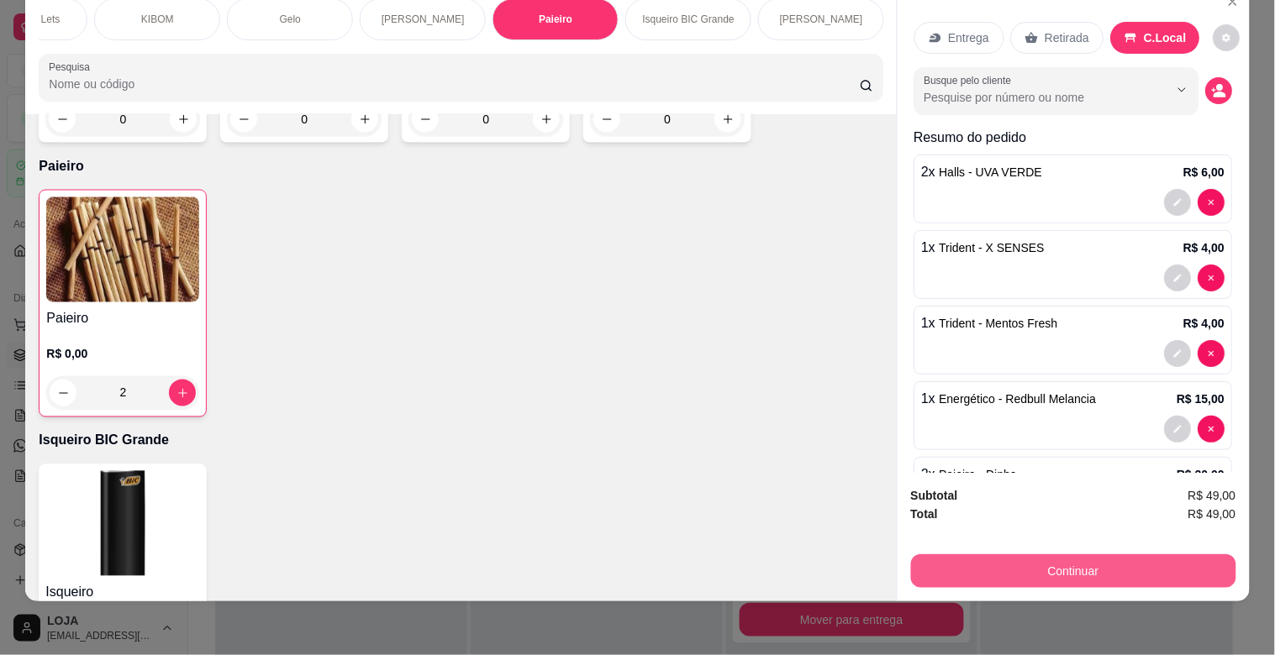
click at [1060, 555] on button "Continuar" at bounding box center [1073, 572] width 325 height 34
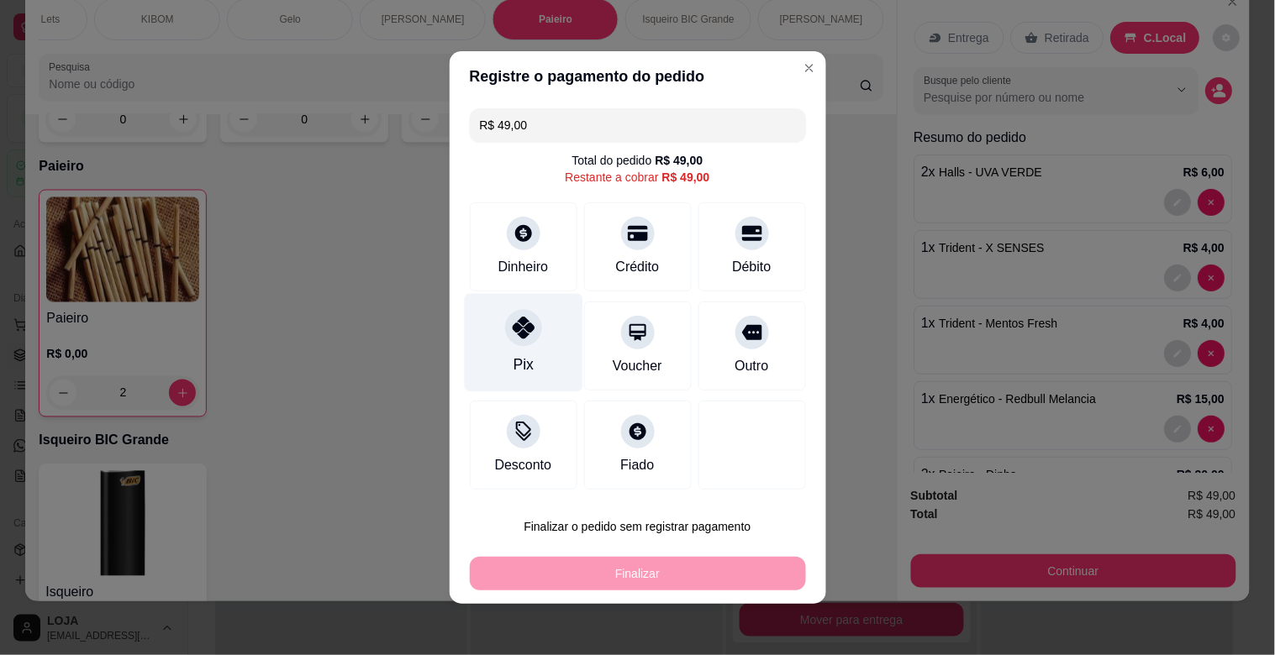
click at [526, 345] on div "Pix" at bounding box center [523, 343] width 118 height 98
type input "R$ 0,00"
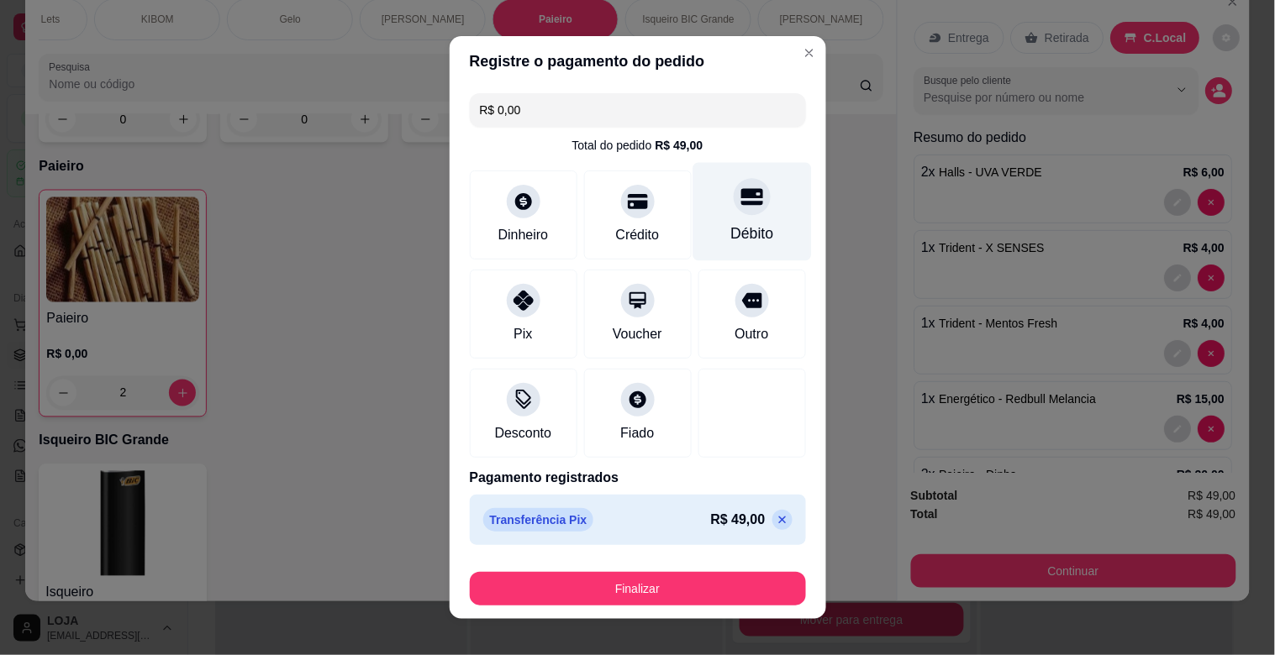
click at [734, 213] on div at bounding box center [752, 196] width 37 height 37
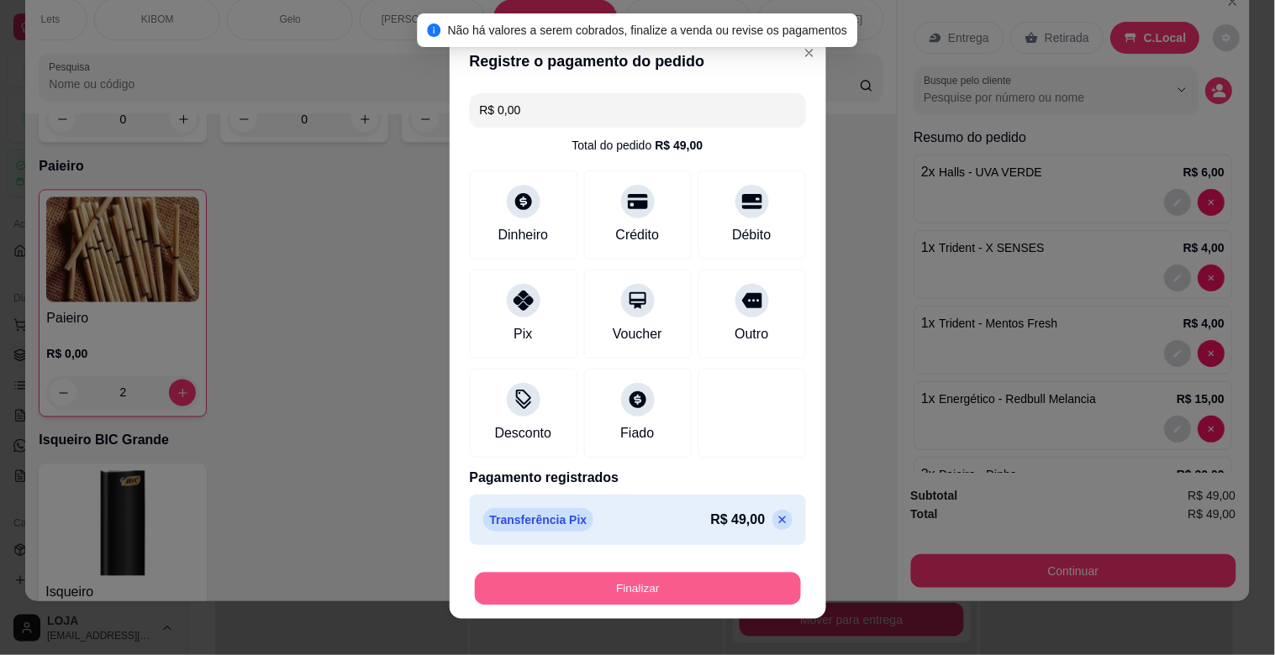
click at [665, 593] on button "Finalizar" at bounding box center [638, 589] width 326 height 33
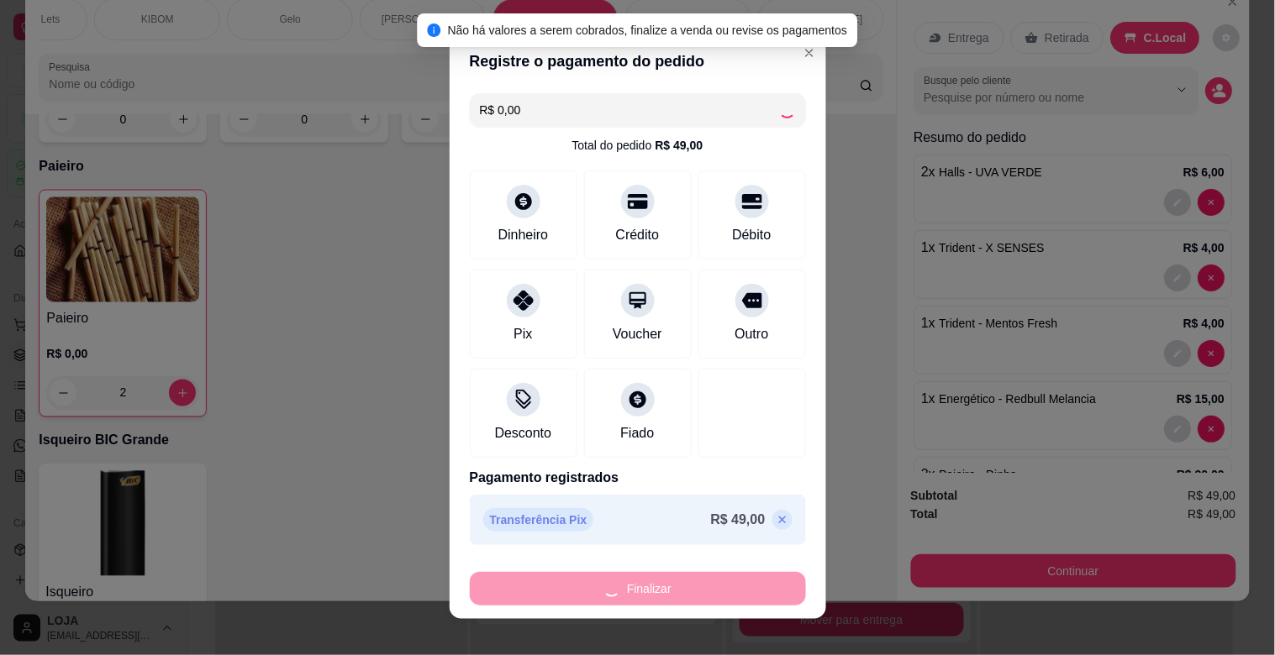
type input "0"
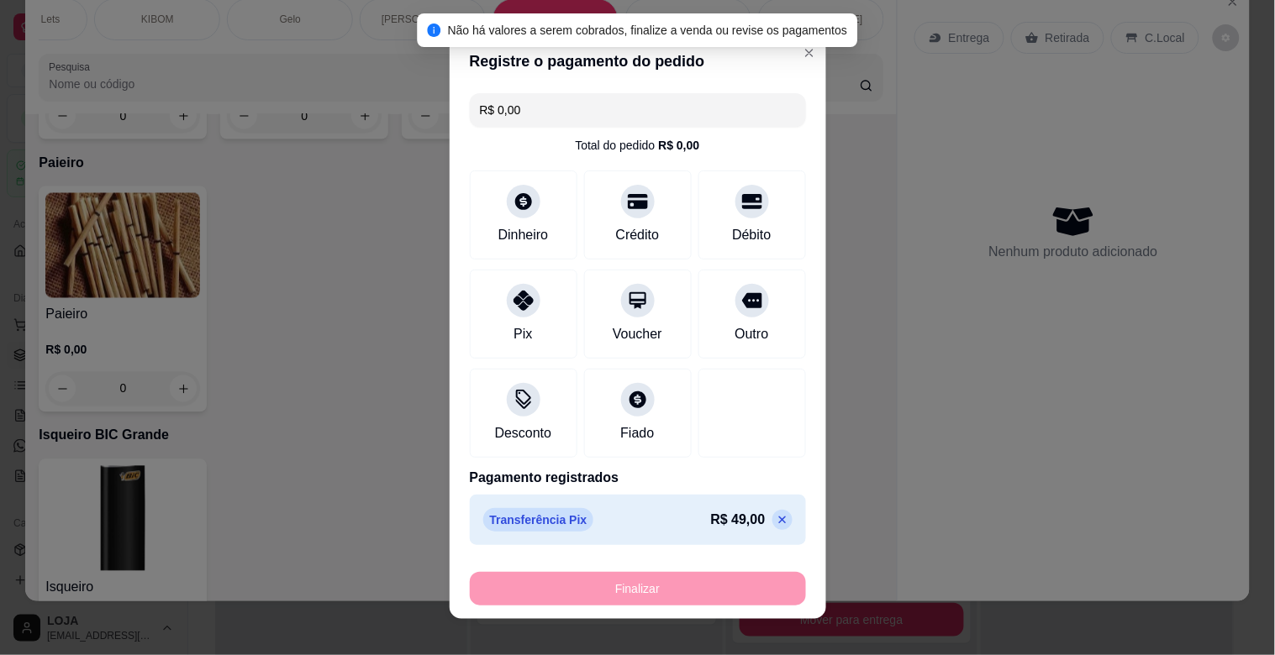
type input "-R$ 49,00"
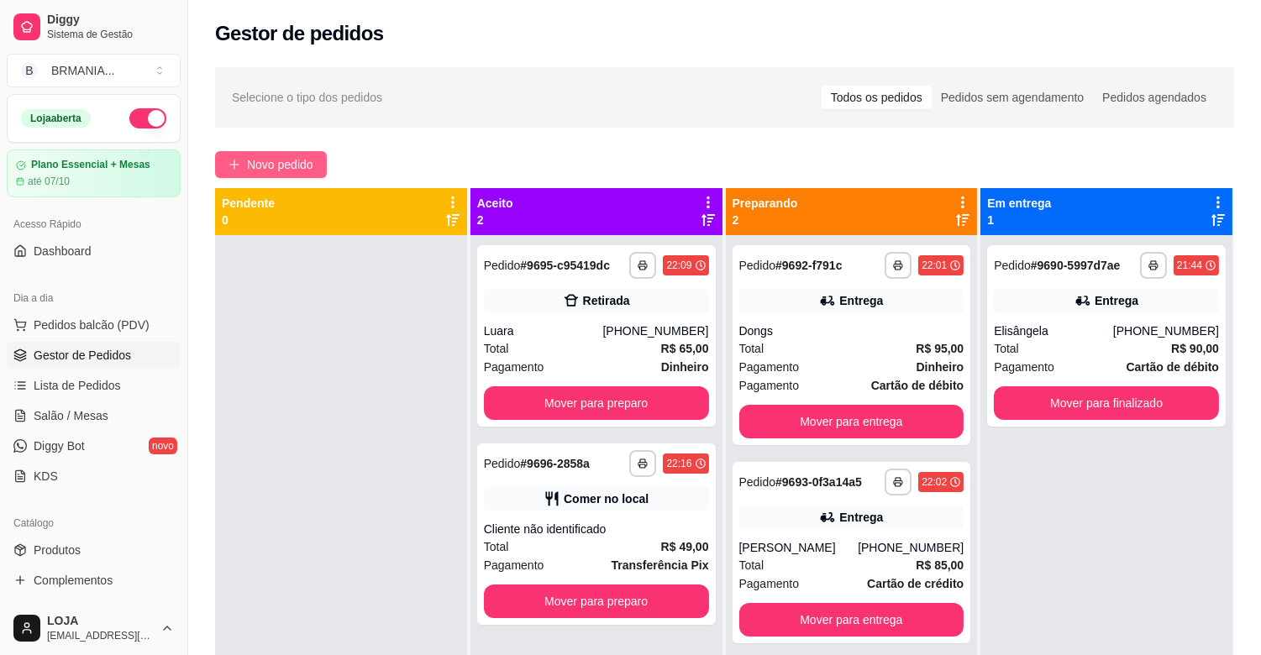
click at [308, 166] on span "Novo pedido" at bounding box center [280, 164] width 66 height 18
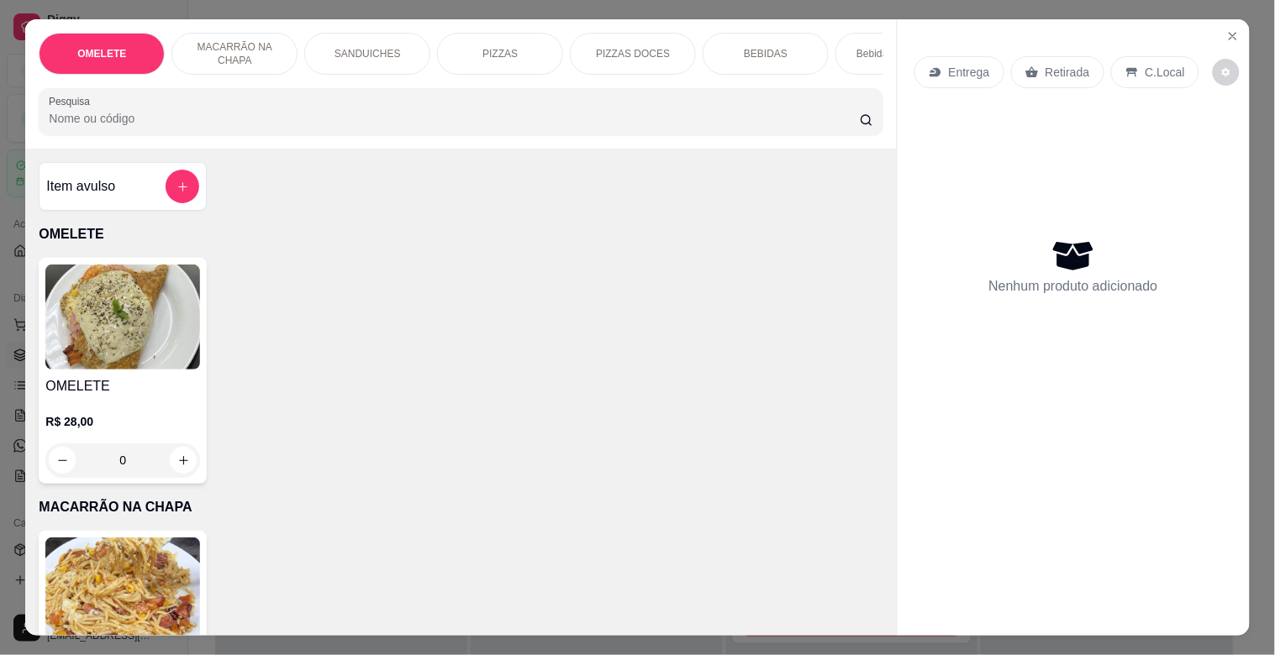
click at [779, 52] on div "BEBIDAS" at bounding box center [765, 54] width 126 height 42
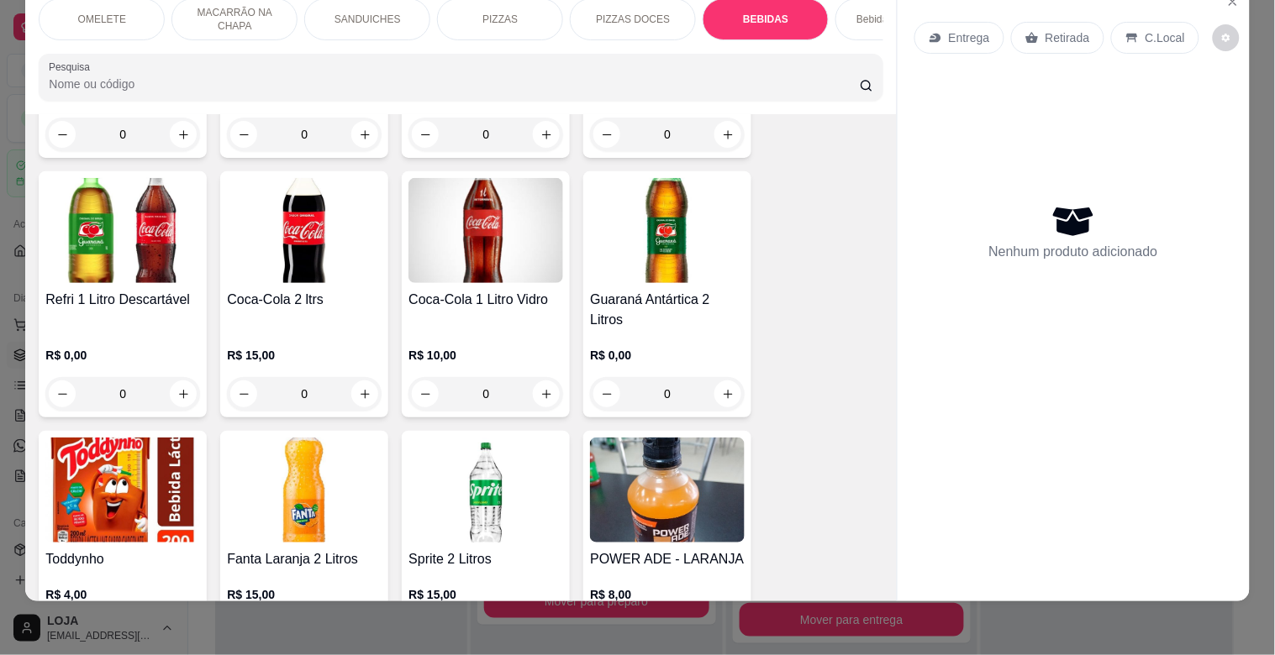
scroll to position [3095, 0]
click at [269, 245] on img at bounding box center [304, 229] width 155 height 105
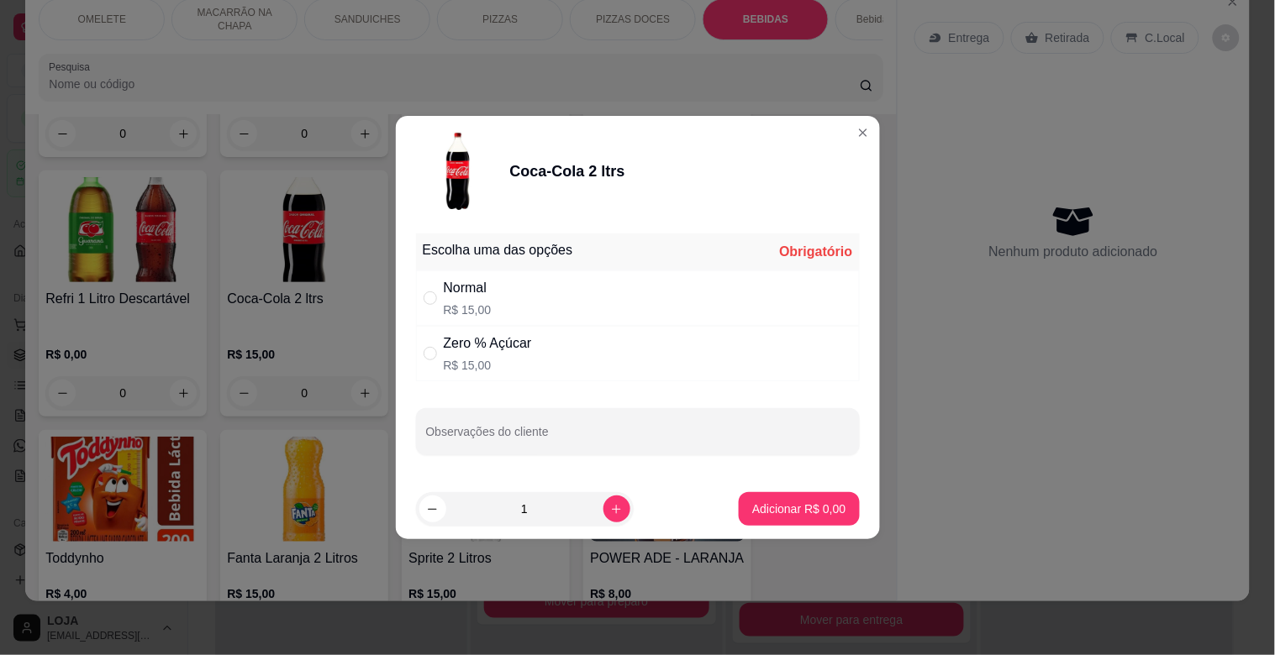
click at [438, 353] on div "" at bounding box center [434, 354] width 20 height 18
radio input "true"
click at [775, 516] on p "Adicionar R$ 15,00" at bounding box center [795, 509] width 97 height 16
type input "1"
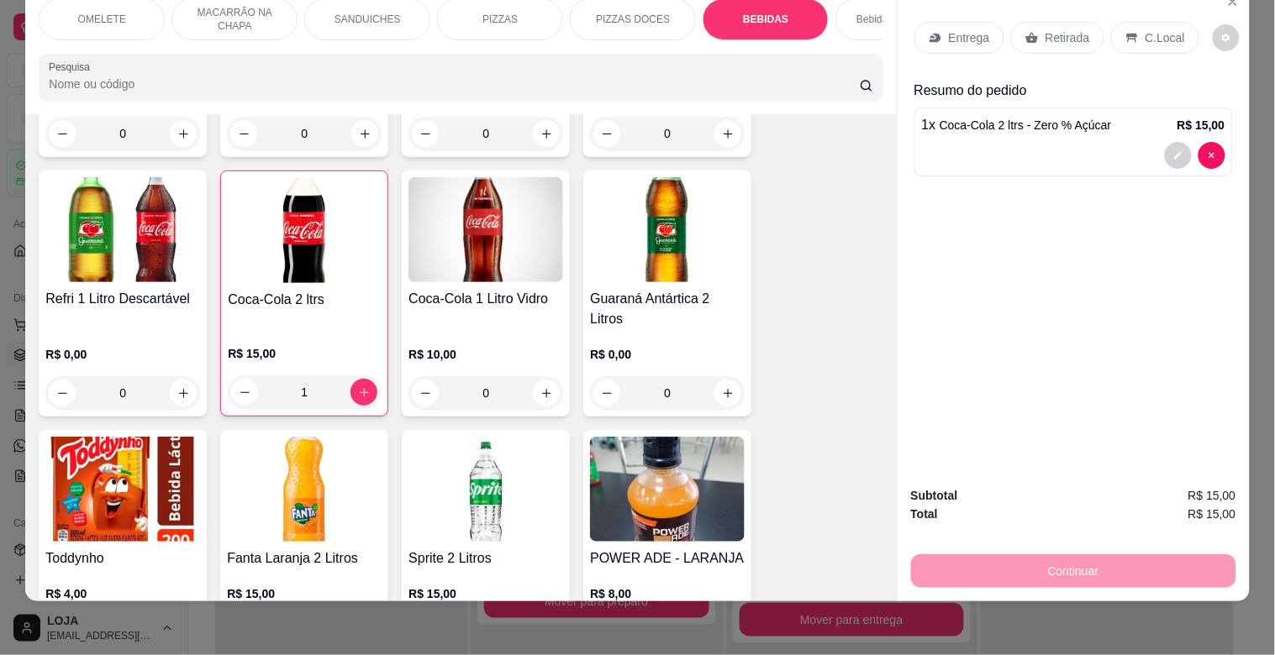
click at [1166, 29] on p "C.Local" at bounding box center [1164, 37] width 39 height 17
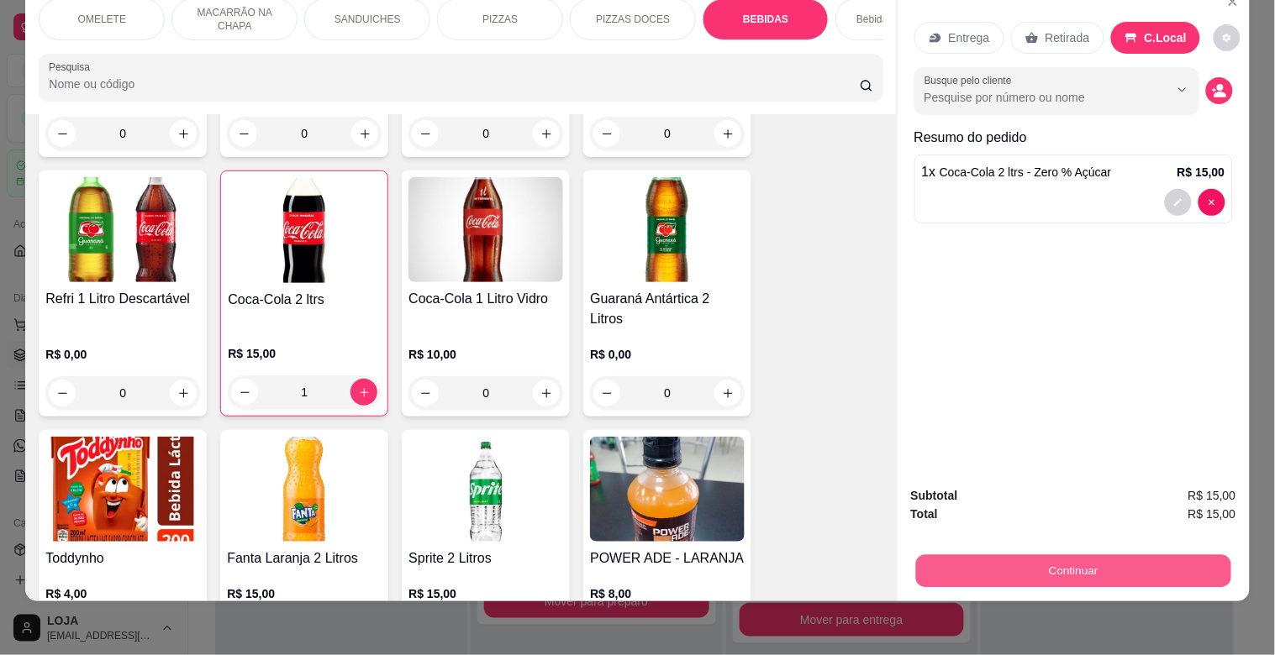
click at [1032, 555] on button "Continuar" at bounding box center [1072, 571] width 315 height 33
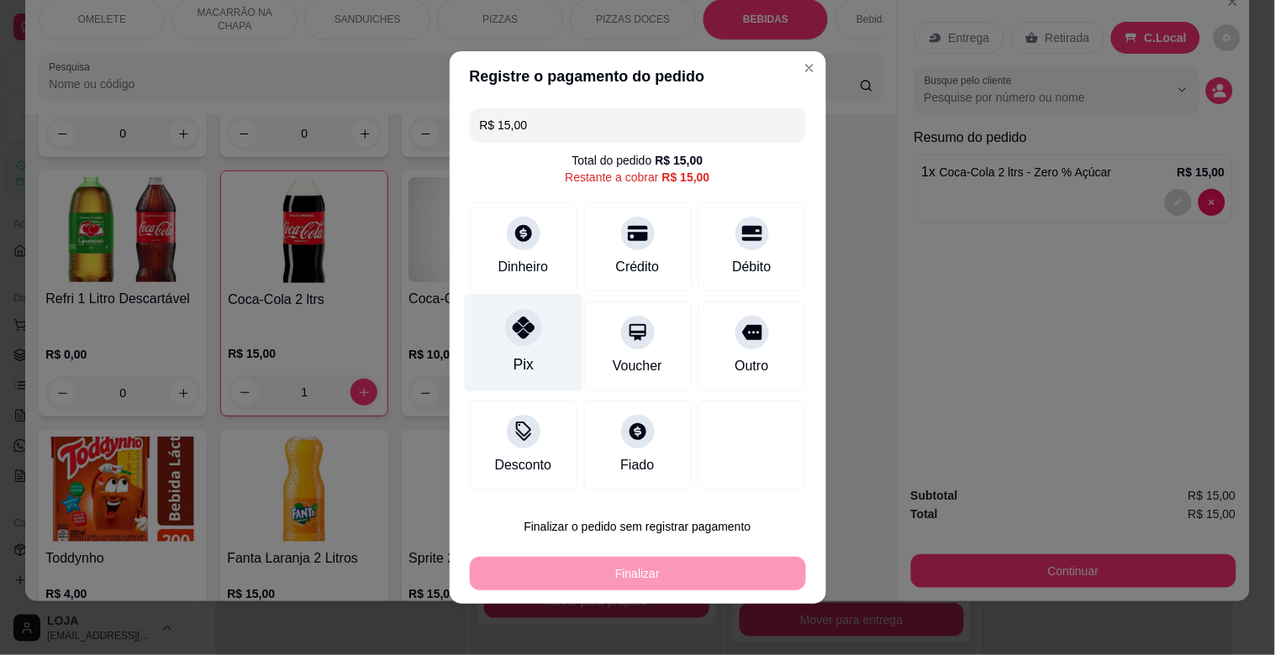
click at [513, 340] on div at bounding box center [523, 327] width 37 height 37
type input "R$ 0,00"
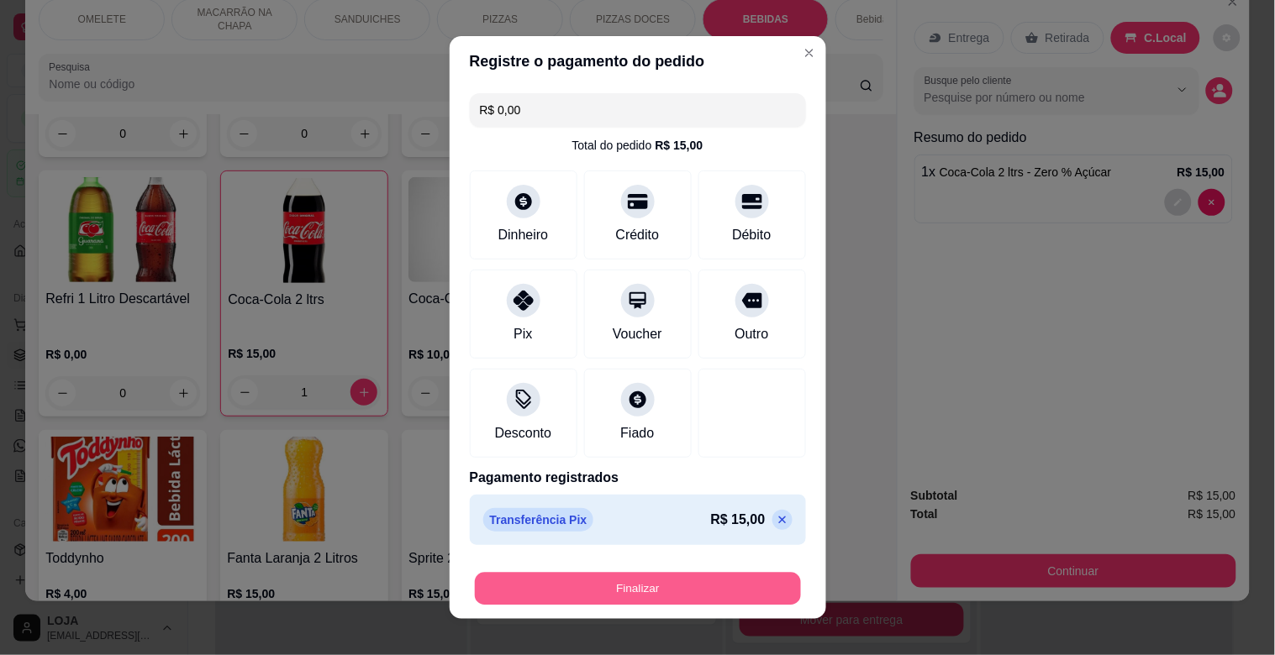
click at [655, 581] on button "Finalizar" at bounding box center [638, 589] width 326 height 33
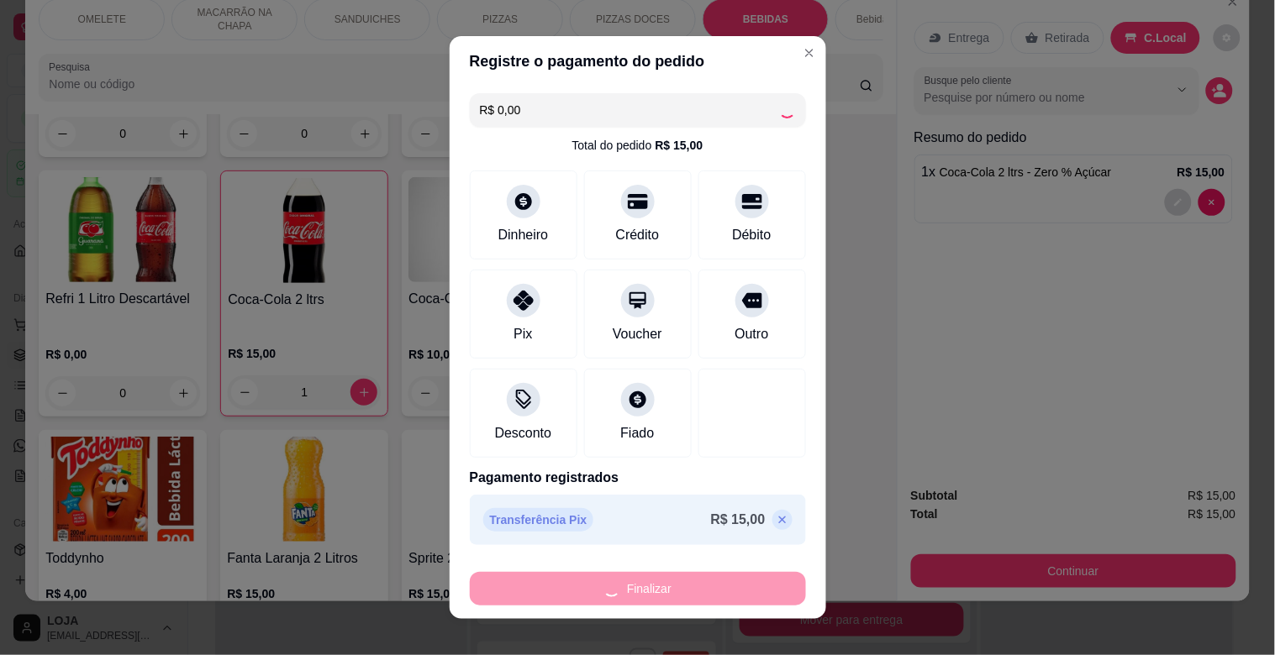
type input "0"
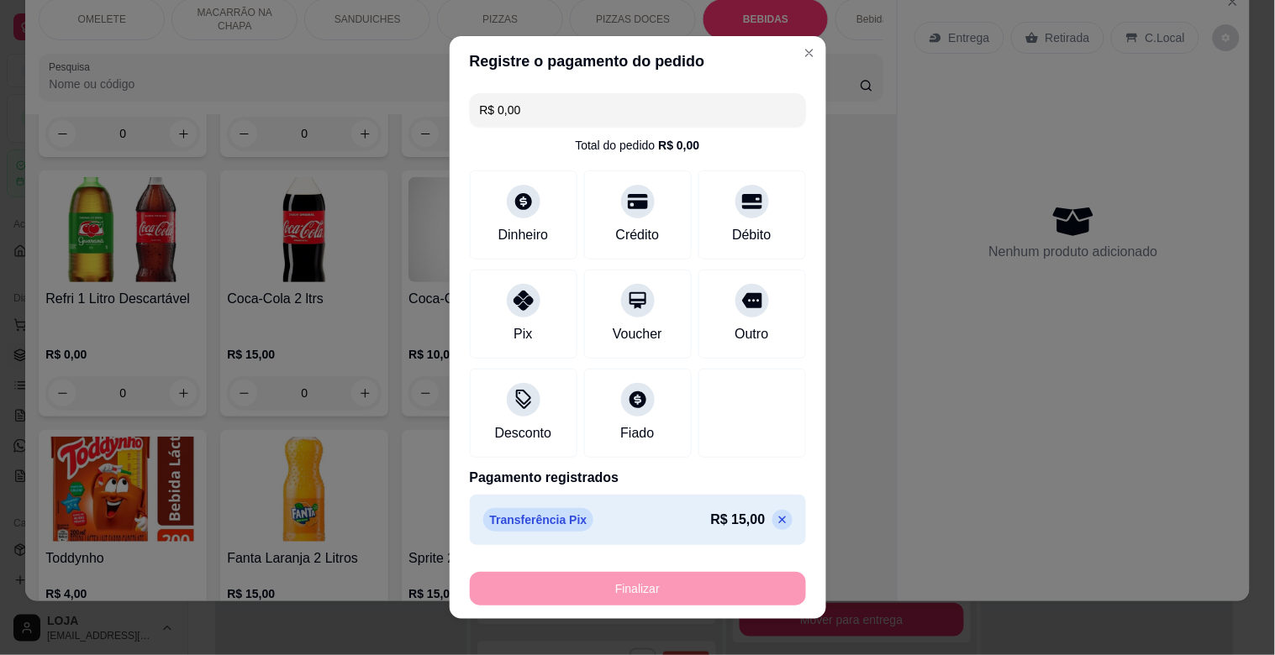
type input "-R$ 15,00"
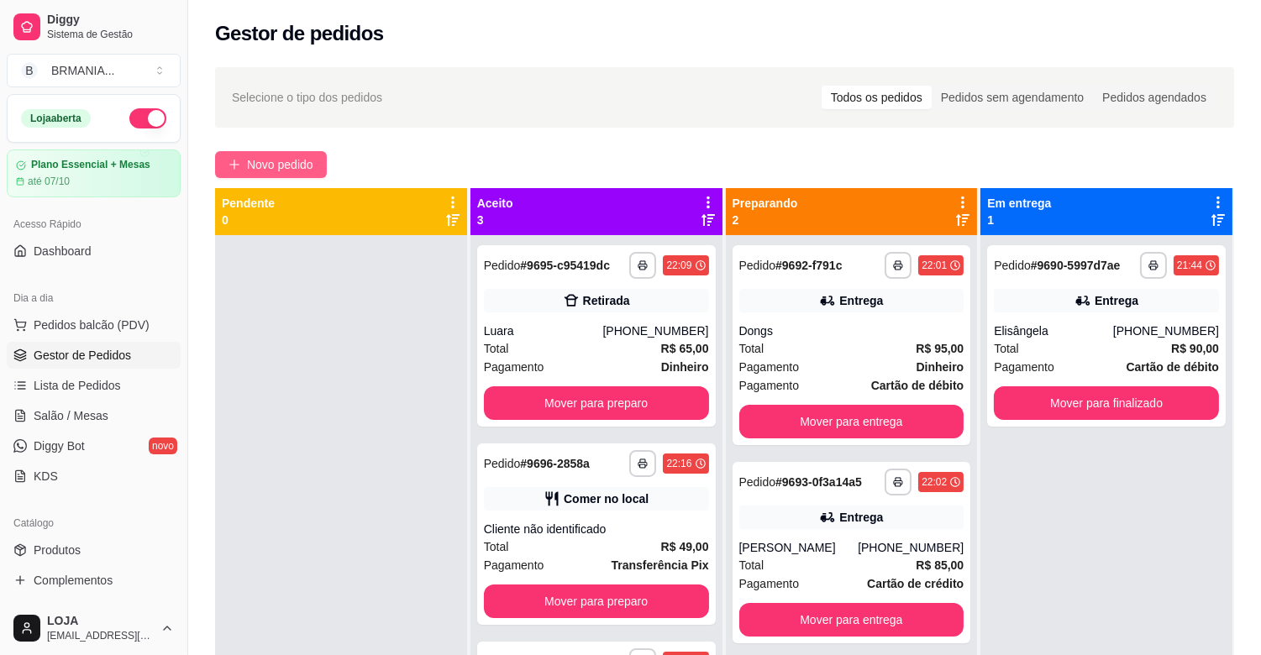
click at [292, 170] on span "Novo pedido" at bounding box center [280, 164] width 66 height 18
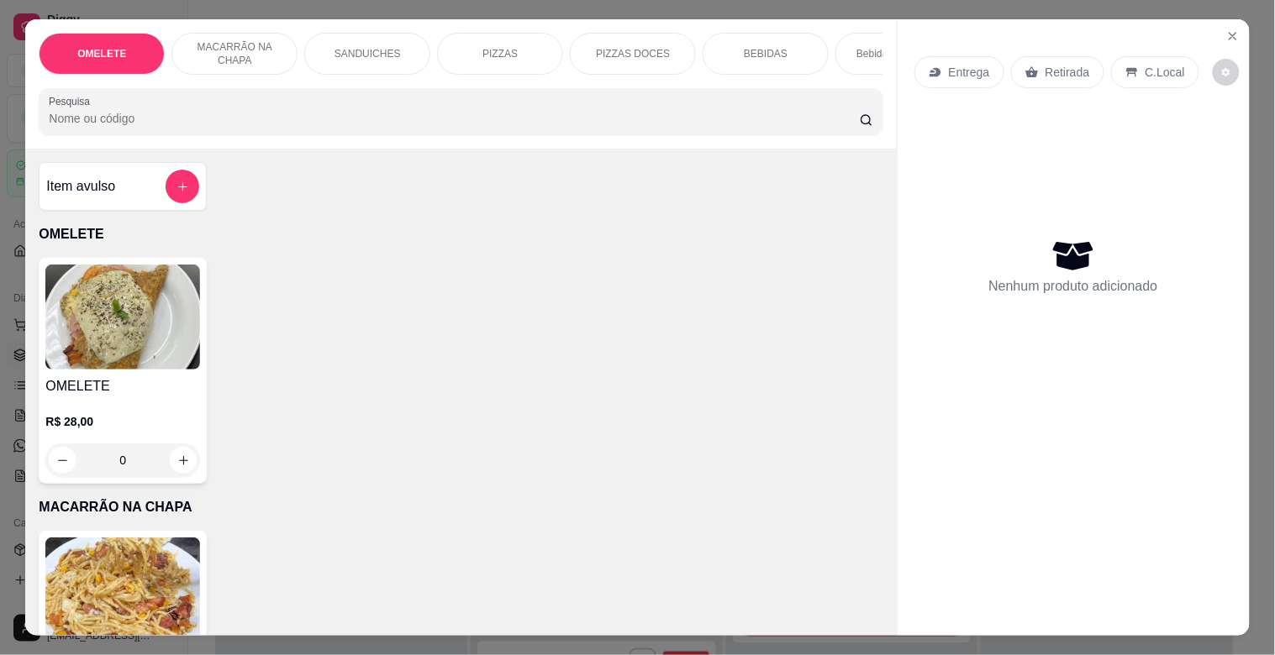
click at [756, 47] on p "BEBIDAS" at bounding box center [766, 53] width 44 height 13
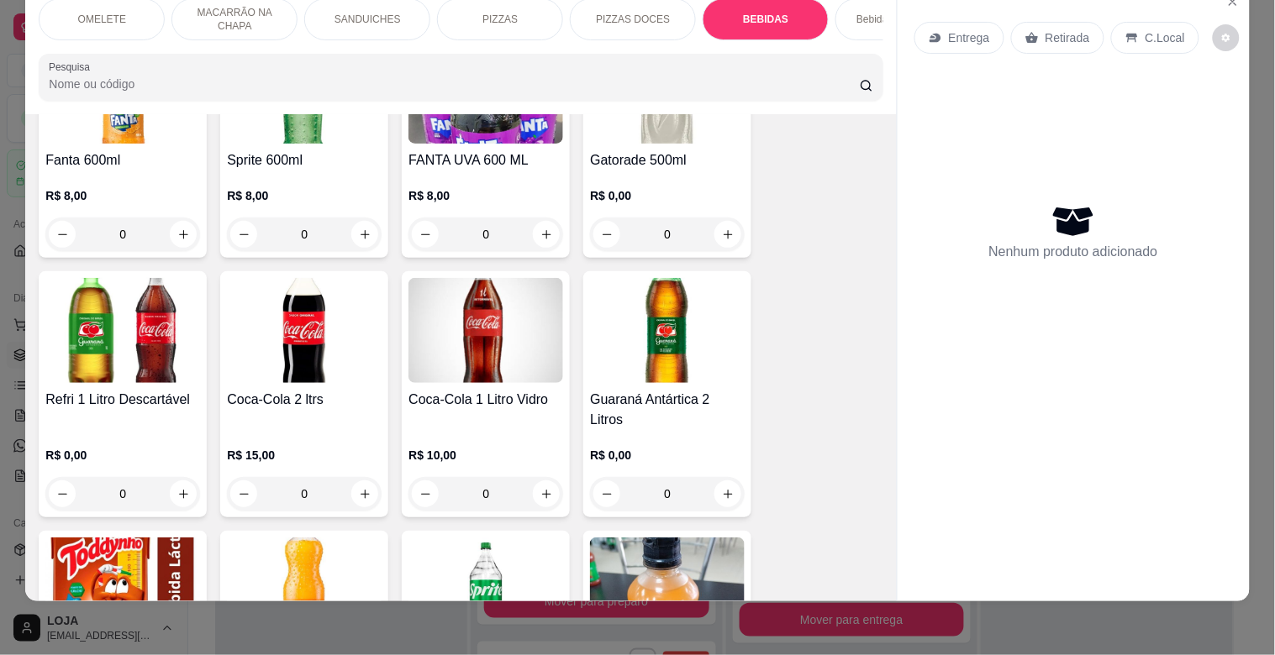
scroll to position [3020, 0]
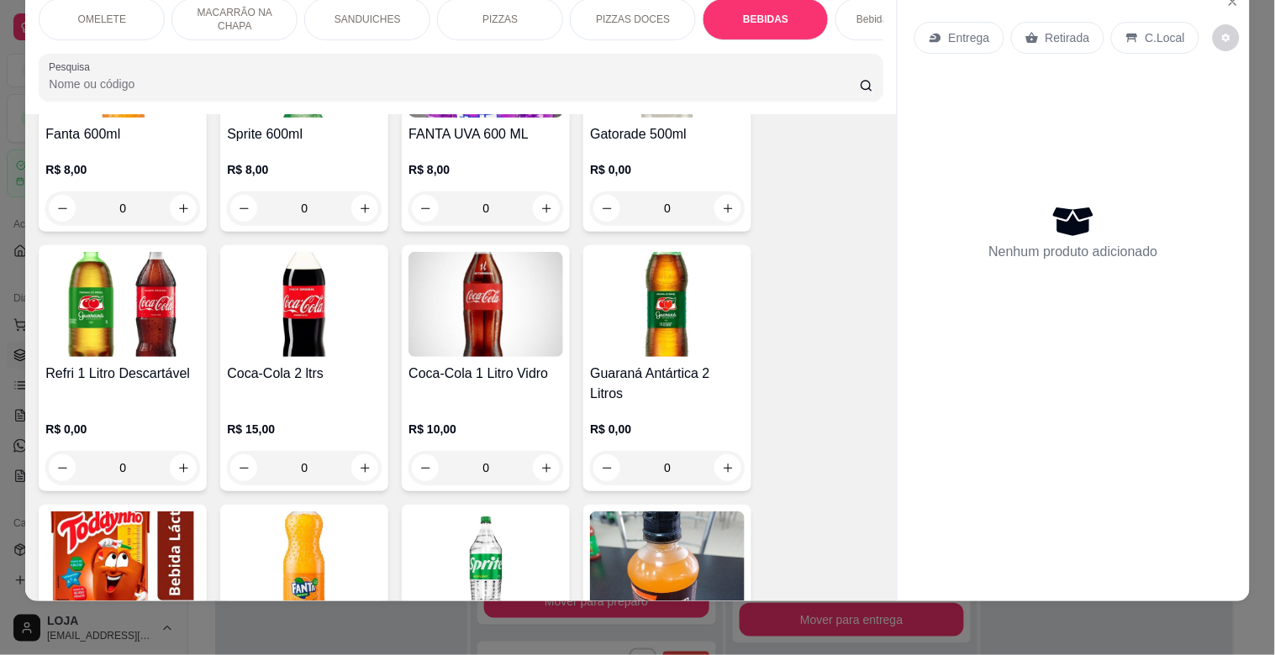
click at [116, 328] on img at bounding box center [122, 304] width 155 height 105
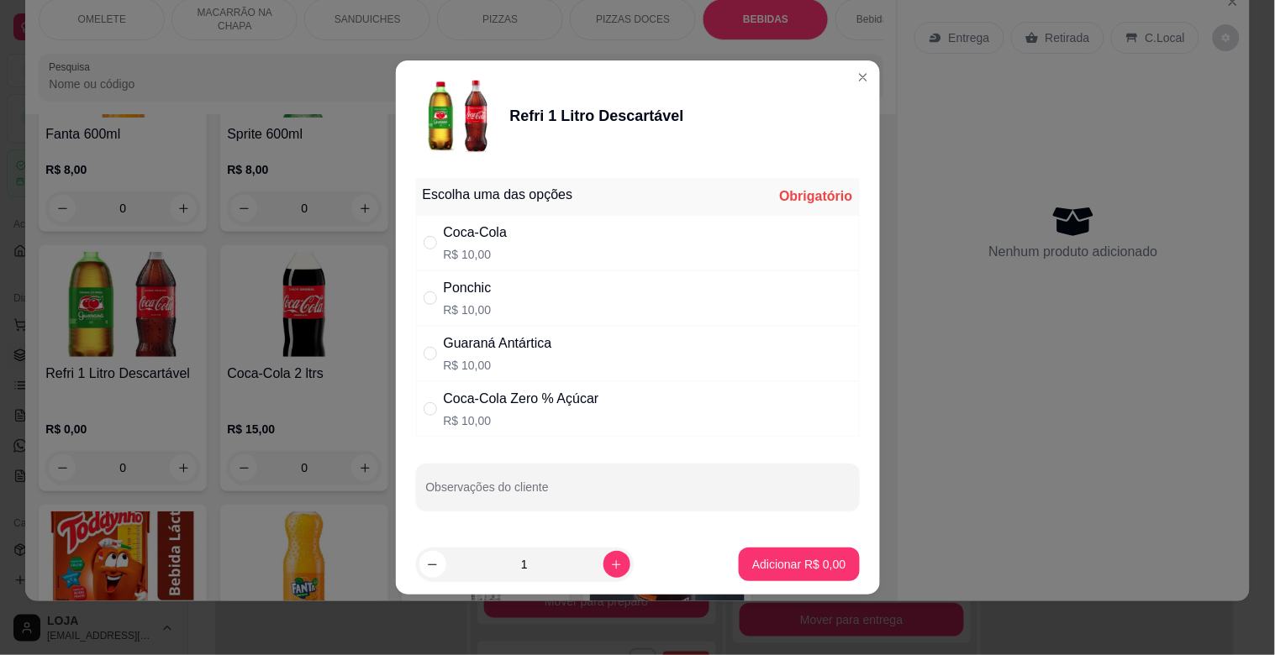
click at [439, 355] on div "" at bounding box center [434, 354] width 20 height 18
radio input "true"
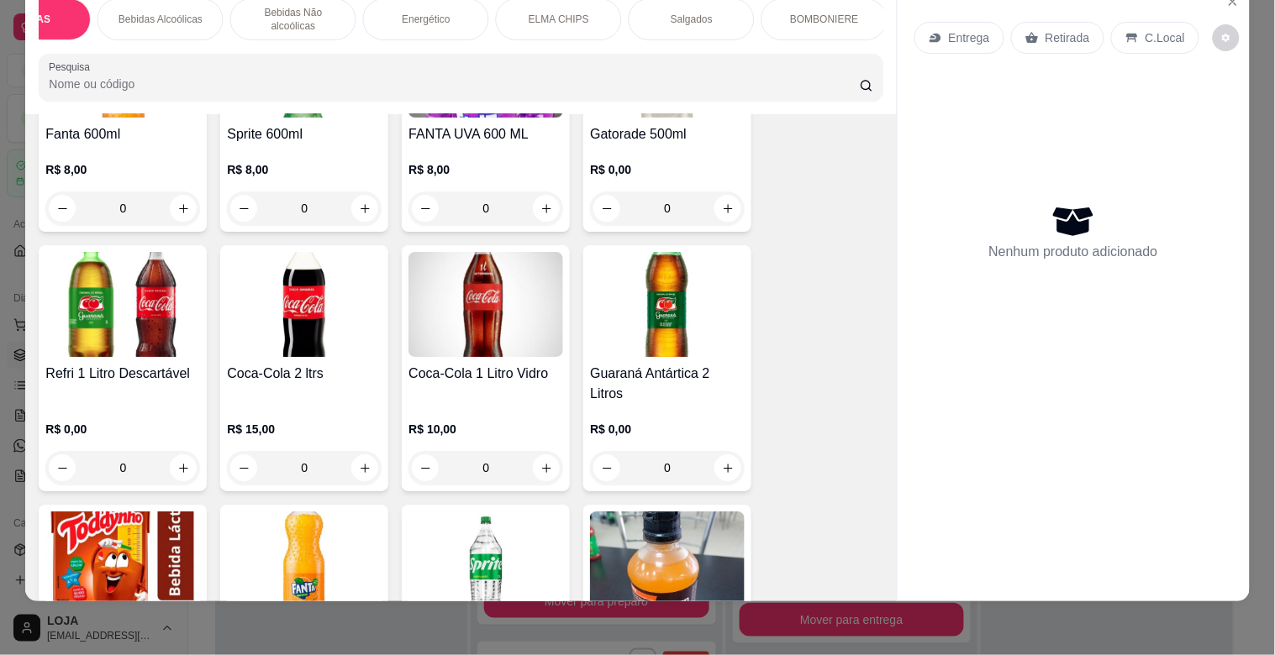
scroll to position [0, 746]
click at [672, 13] on div "Salgados" at bounding box center [683, 19] width 126 height 42
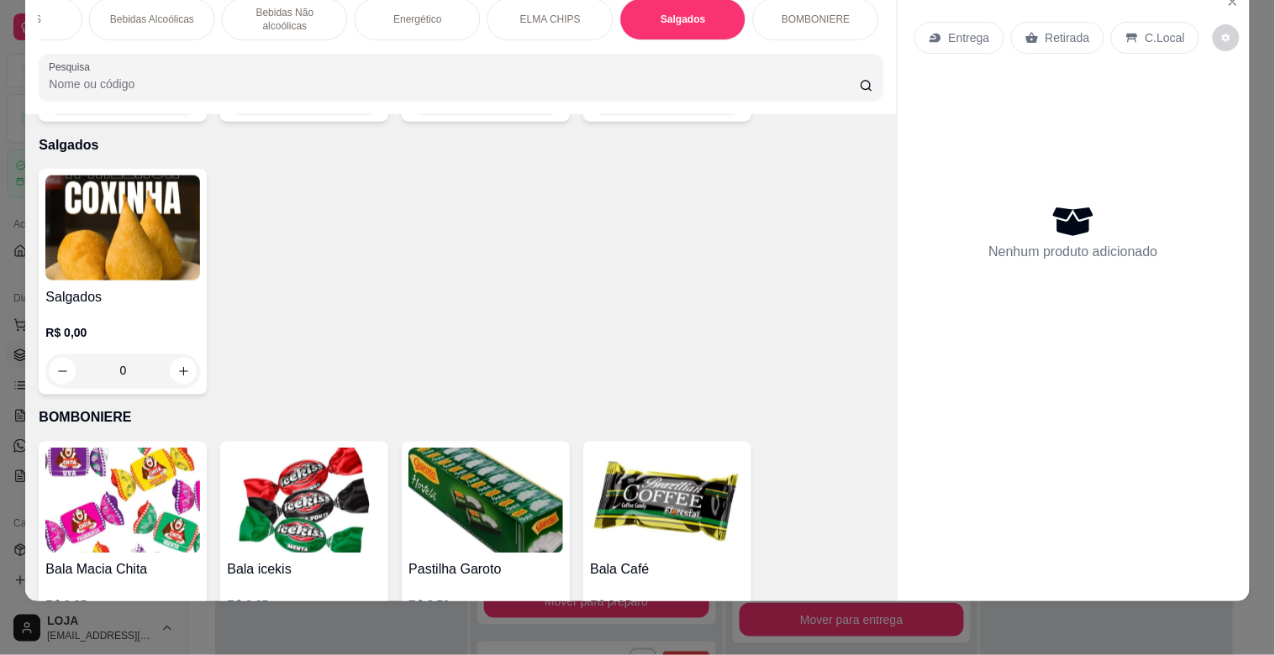
click at [76, 227] on img at bounding box center [122, 228] width 155 height 105
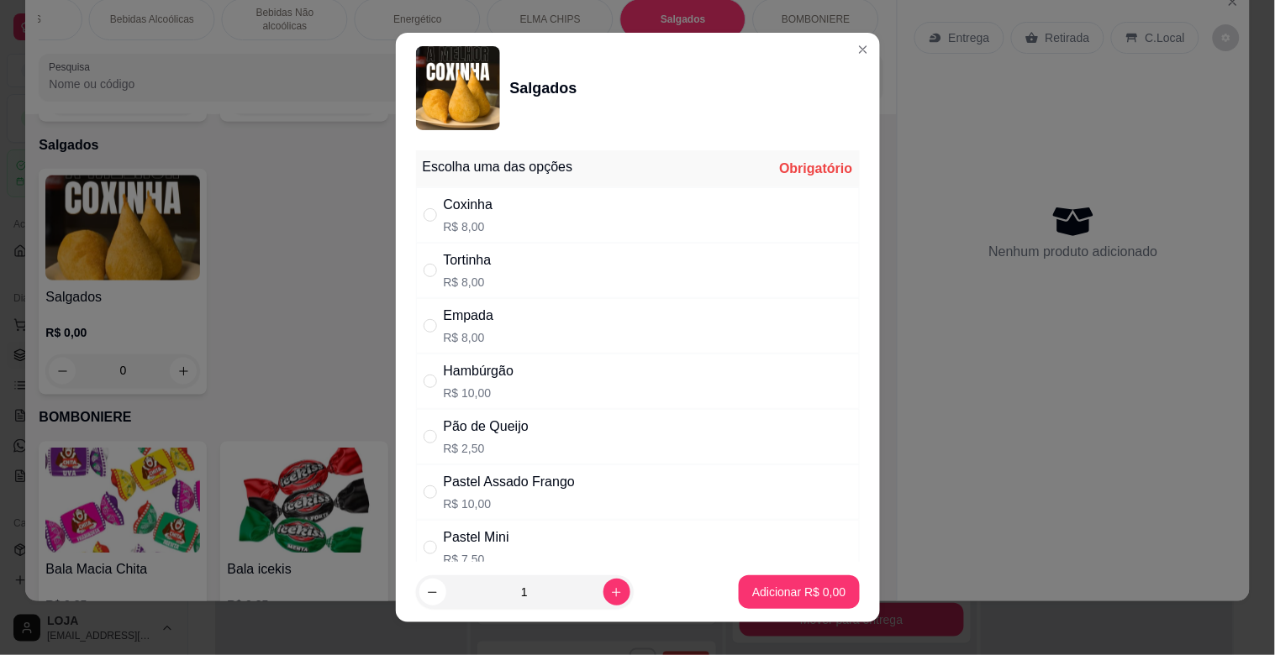
click at [416, 262] on div "Tortinha R$ 8,00" at bounding box center [638, 270] width 444 height 55
radio input "true"
click at [610, 592] on icon "increase-product-quantity" at bounding box center [616, 593] width 13 height 13
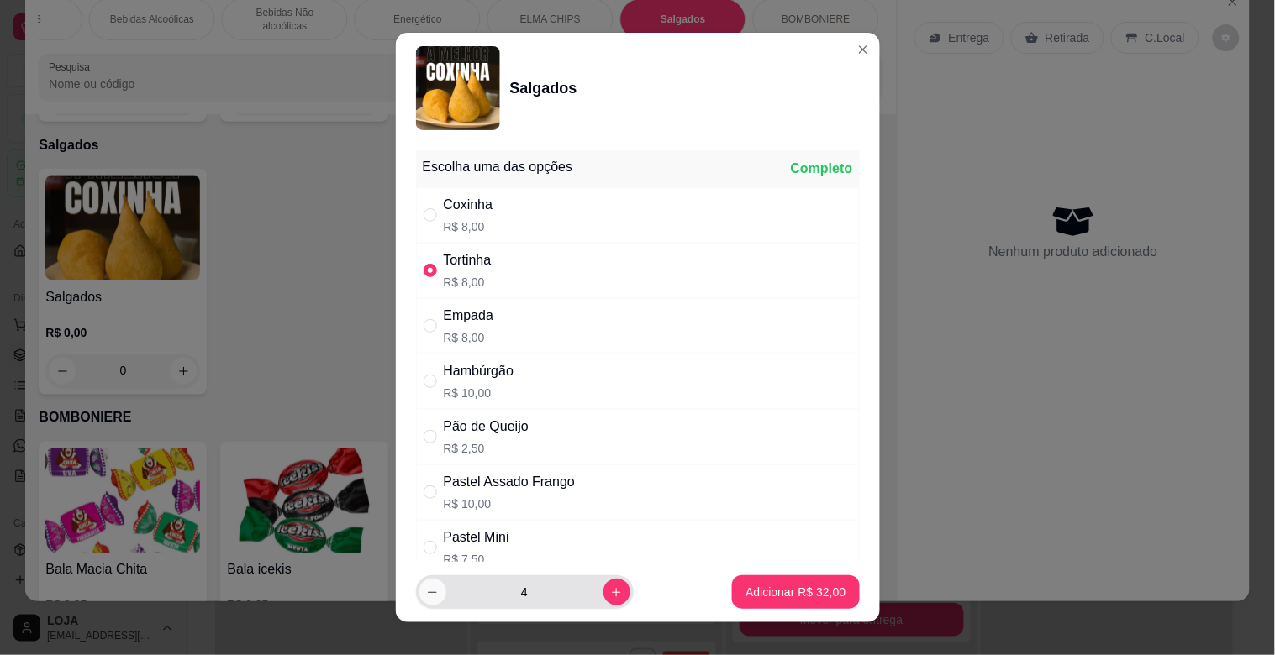
click at [426, 597] on icon "decrease-product-quantity" at bounding box center [432, 593] width 13 height 13
type input "3"
click at [745, 598] on p "Adicionar R$ 24,00" at bounding box center [795, 592] width 100 height 17
type input "3"
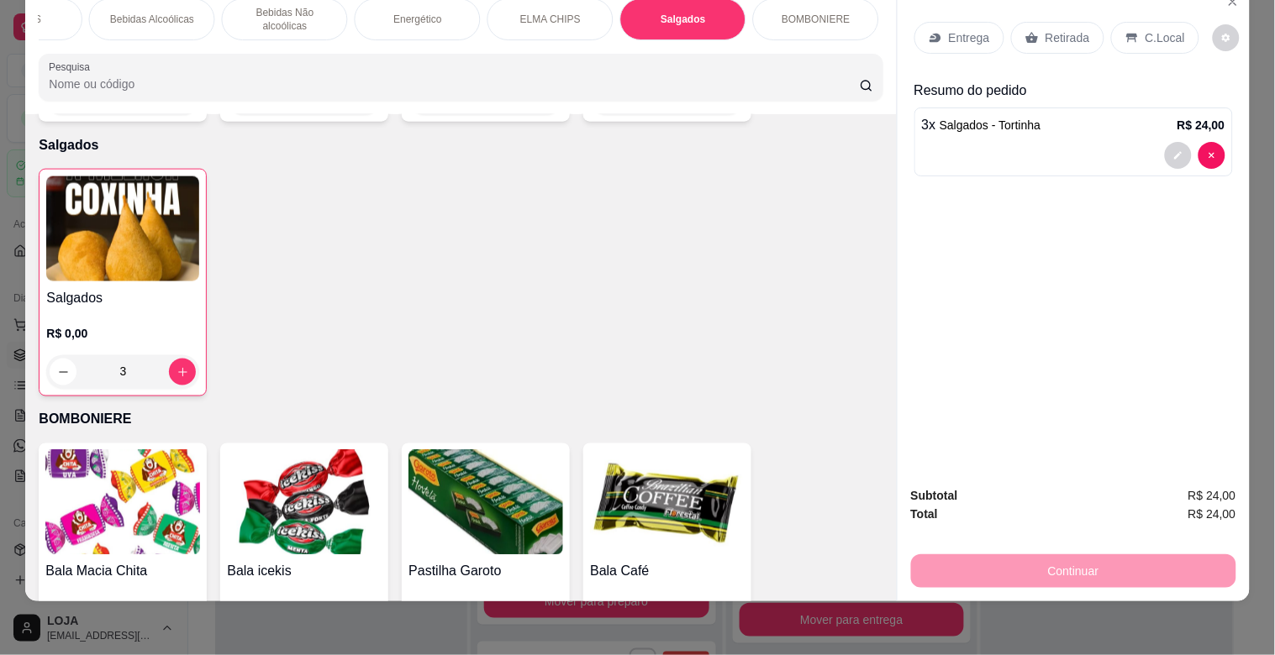
click at [123, 255] on img at bounding box center [122, 228] width 153 height 105
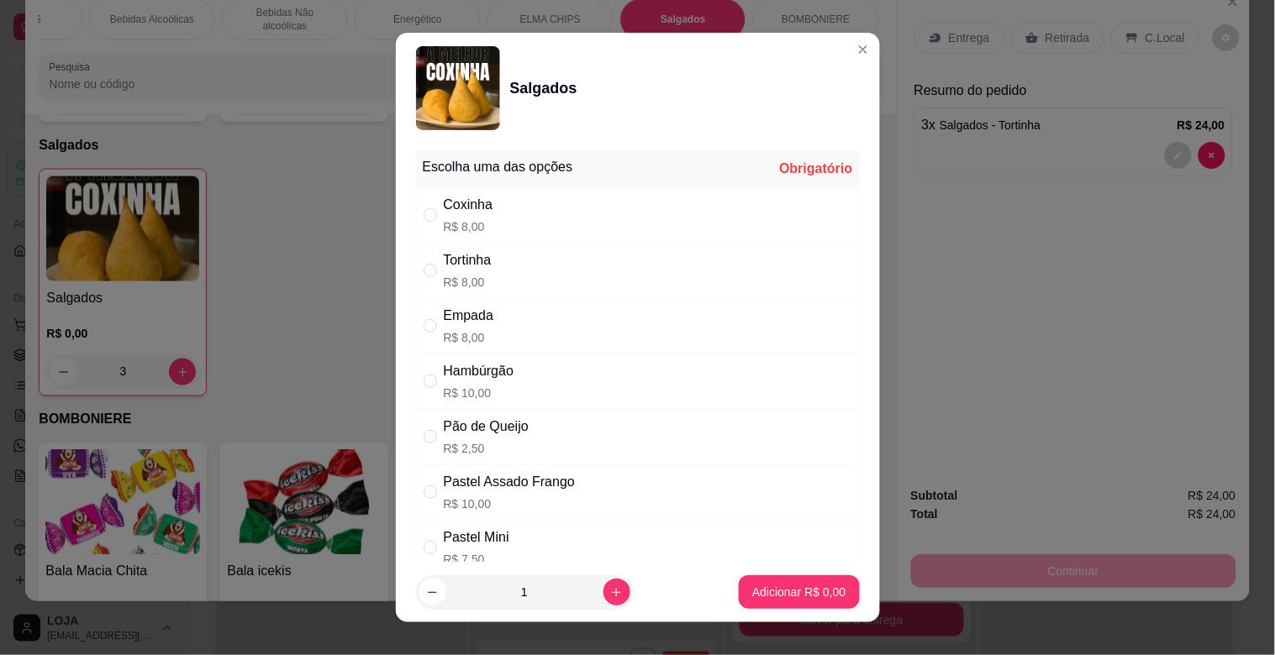
click at [458, 376] on div "Hambúrgão" at bounding box center [479, 371] width 71 height 20
radio input "true"
click at [610, 588] on icon "increase-product-quantity" at bounding box center [616, 593] width 13 height 13
type input "3"
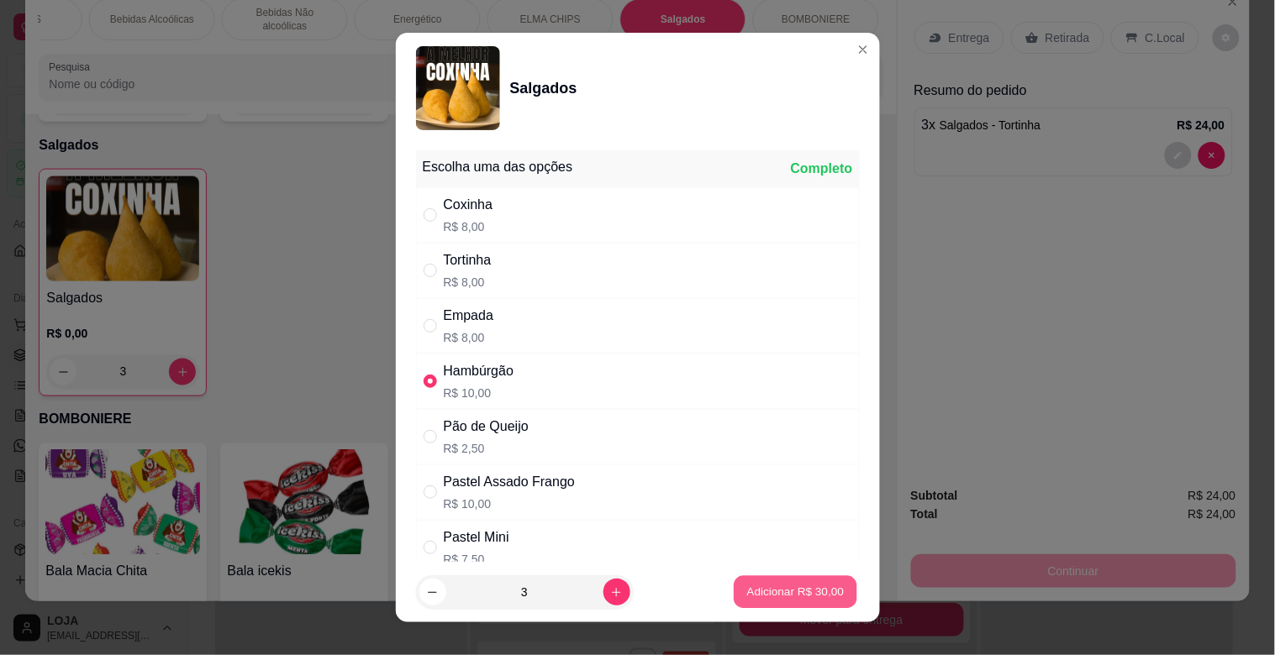
click at [752, 591] on p "Adicionar R$ 30,00" at bounding box center [795, 592] width 97 height 16
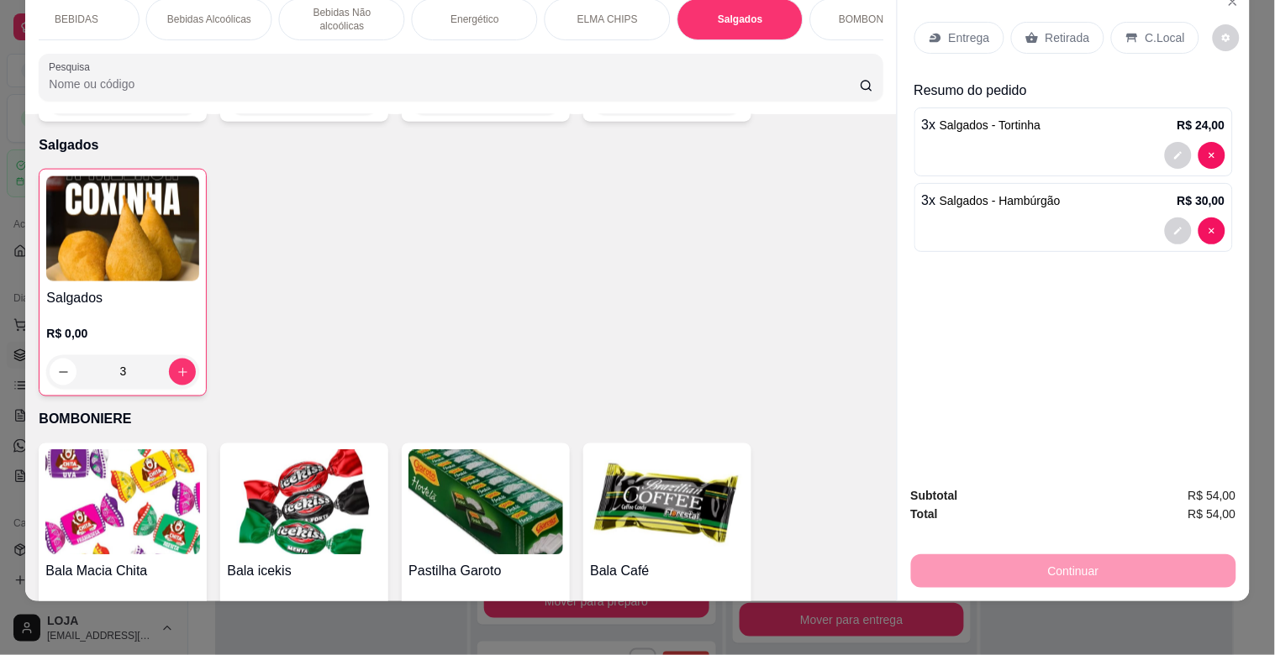
scroll to position [0, 672]
click at [72, 17] on div "BEBIDAS" at bounding box center [93, 19] width 126 height 42
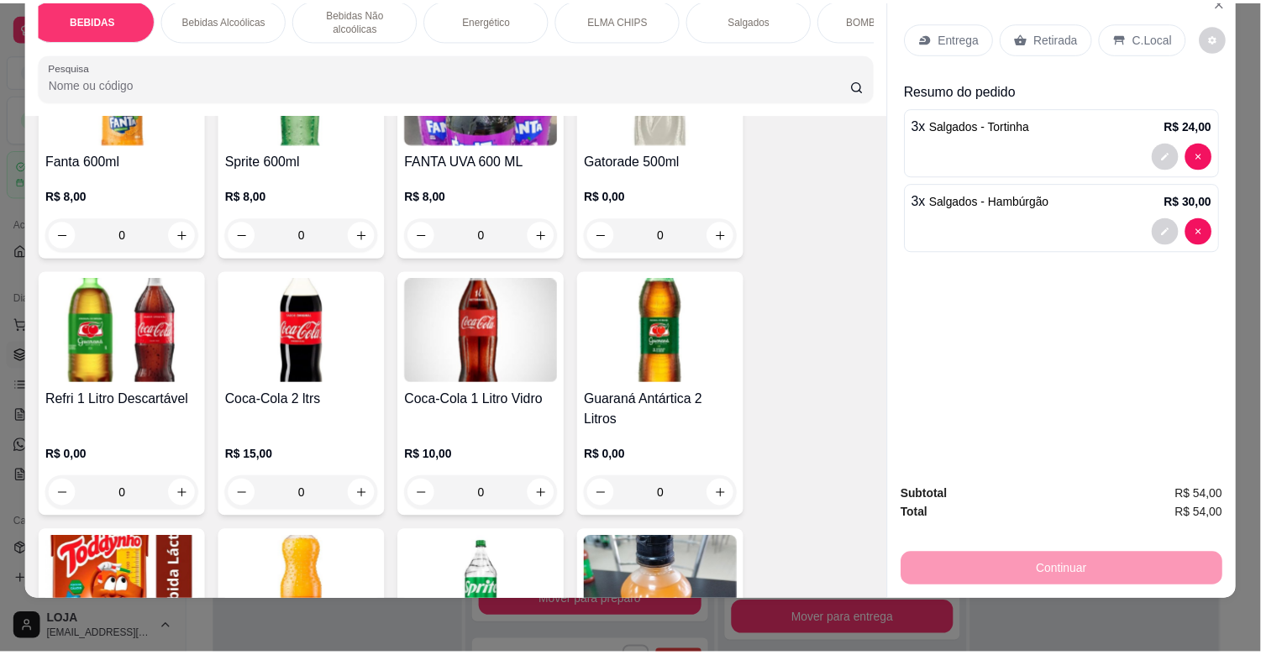
scroll to position [3020, 0]
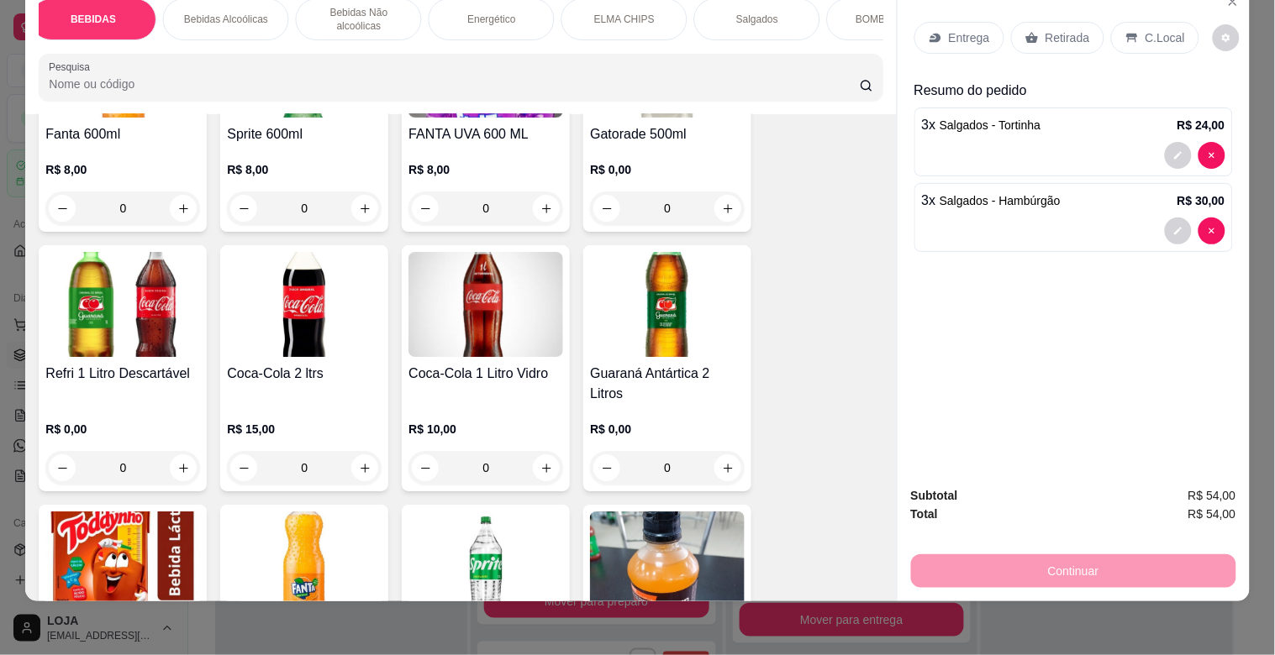
click at [154, 342] on img at bounding box center [122, 304] width 155 height 105
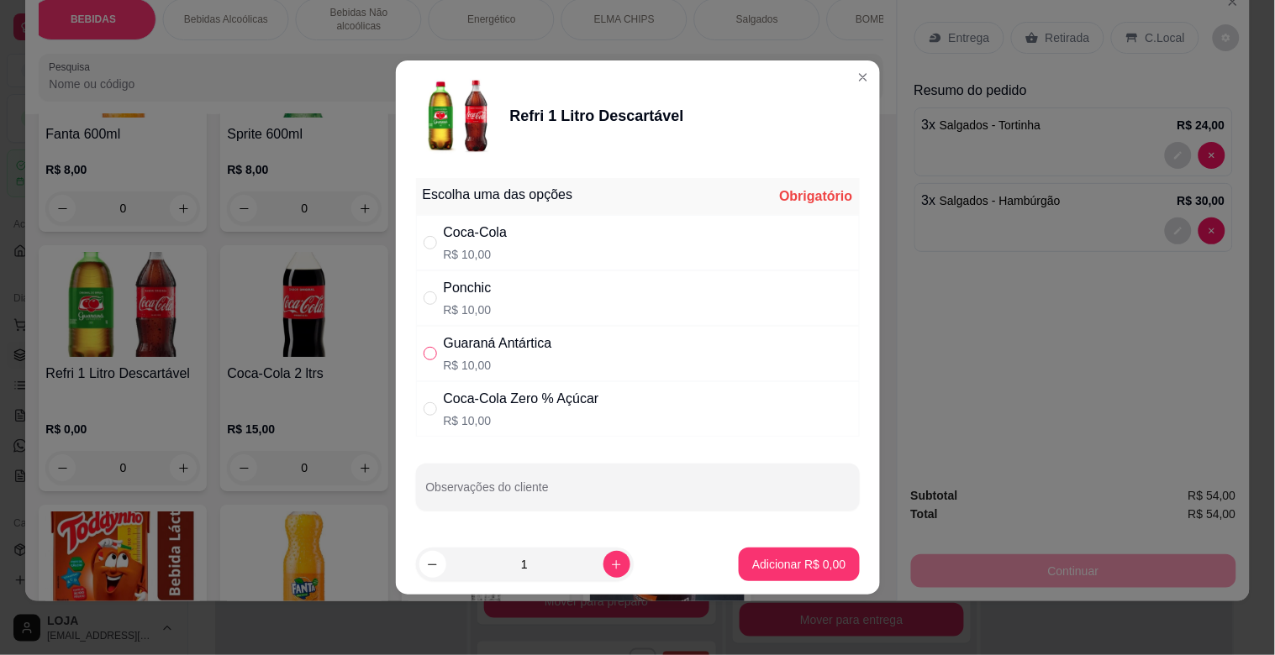
click at [432, 355] on input "" at bounding box center [430, 353] width 13 height 13
radio input "true"
click at [747, 569] on p "Adicionar R$ 10,00" at bounding box center [795, 564] width 97 height 16
type input "1"
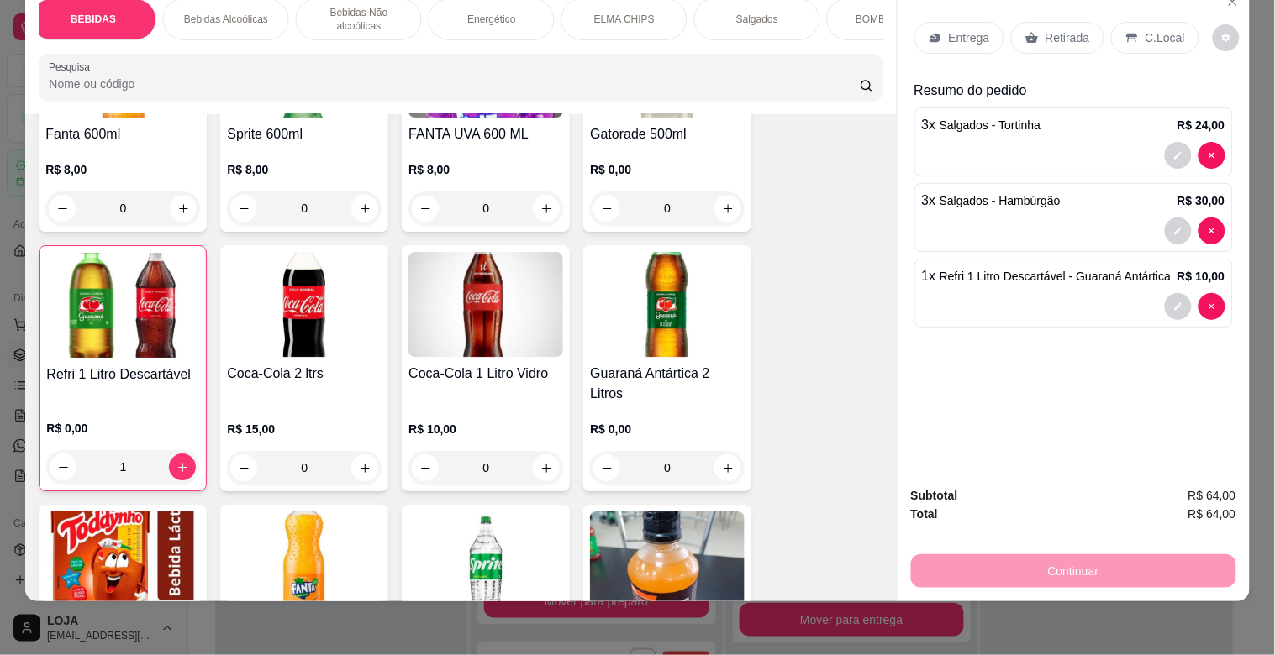
click at [1145, 29] on p "C.Local" at bounding box center [1164, 37] width 39 height 17
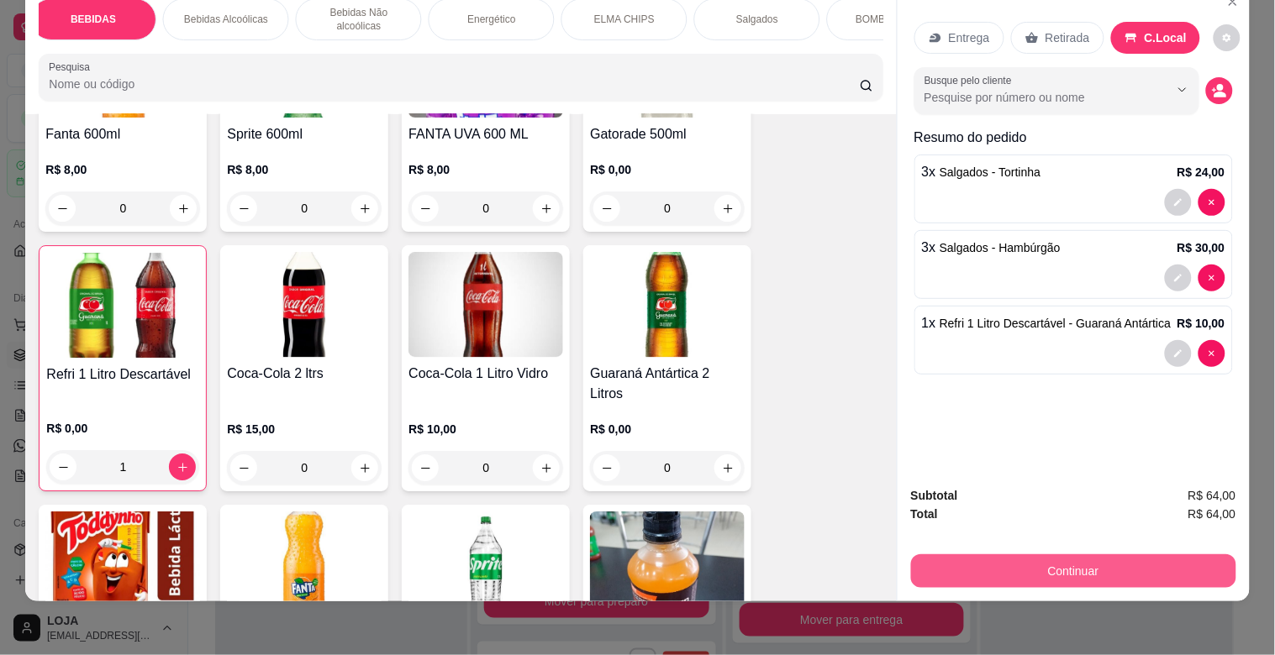
click at [1040, 555] on button "Continuar" at bounding box center [1073, 572] width 325 height 34
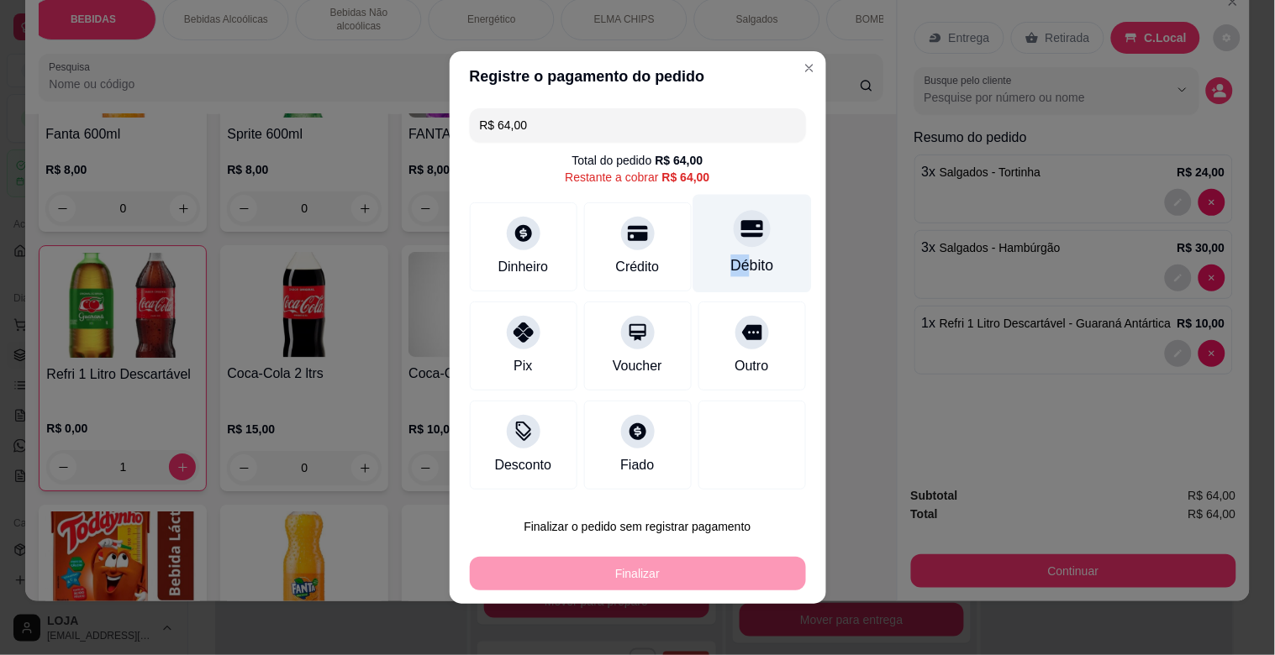
click at [731, 250] on div "Débito" at bounding box center [751, 244] width 118 height 98
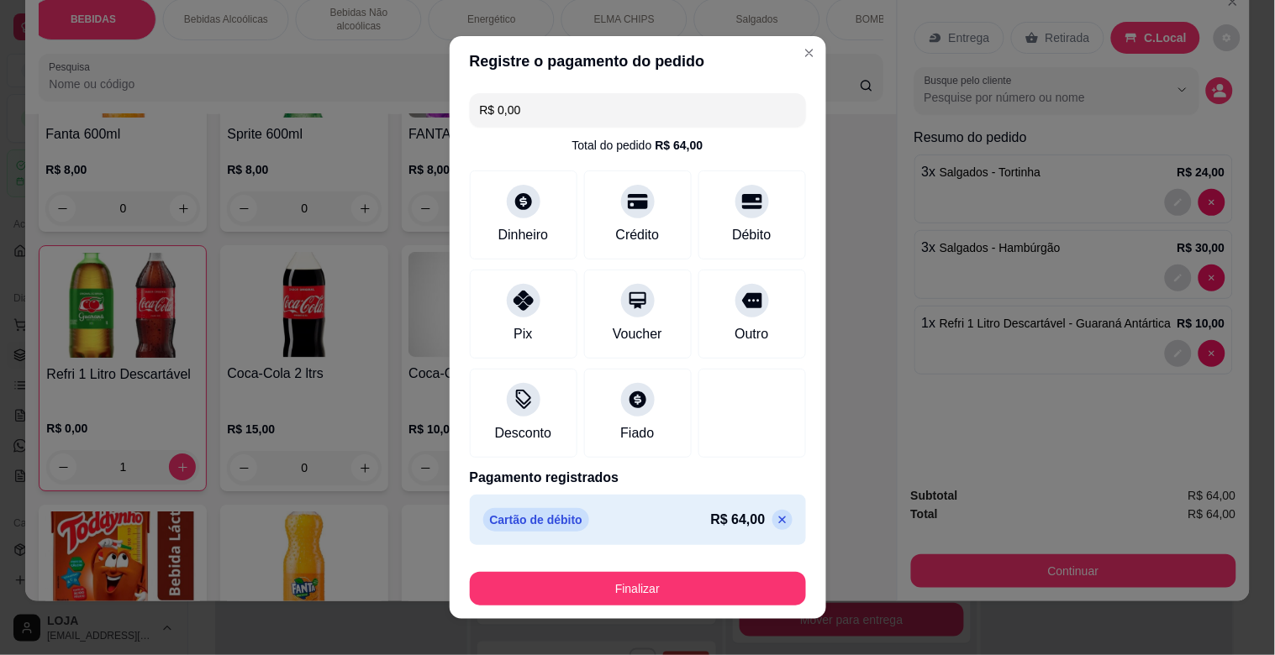
click at [517, 115] on input "R$ 0,00" at bounding box center [638, 110] width 316 height 34
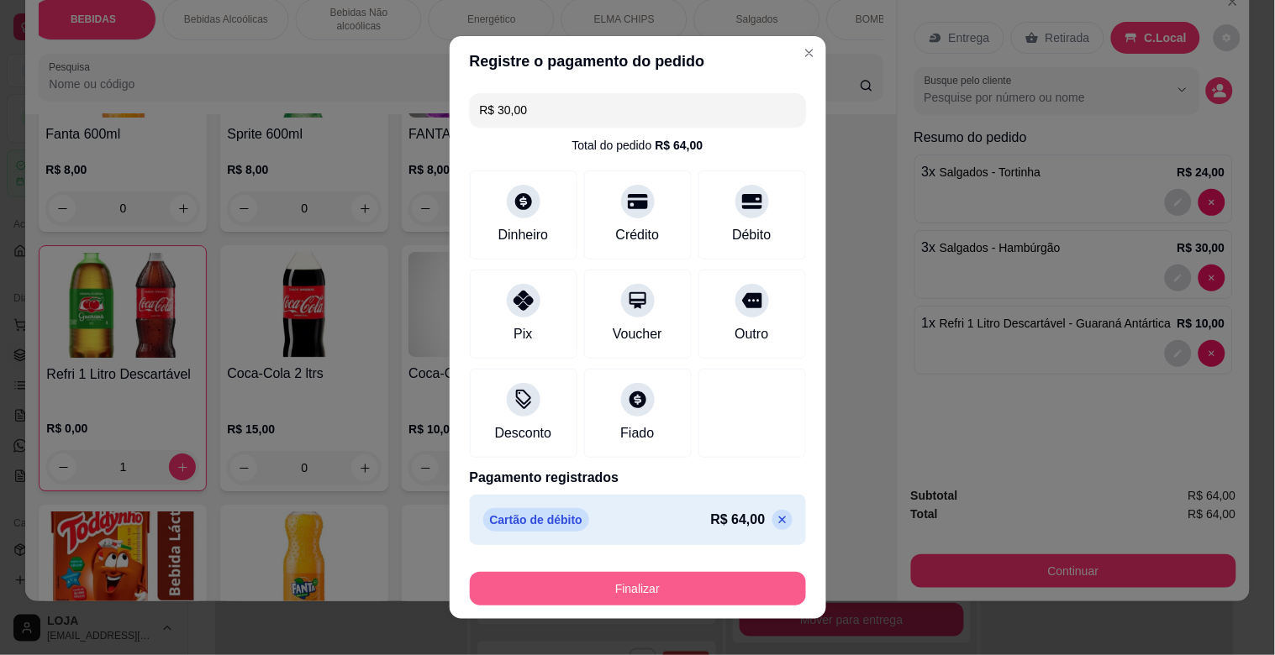
type input "R$ 30,00"
click at [614, 602] on button "Finalizar" at bounding box center [638, 589] width 326 height 33
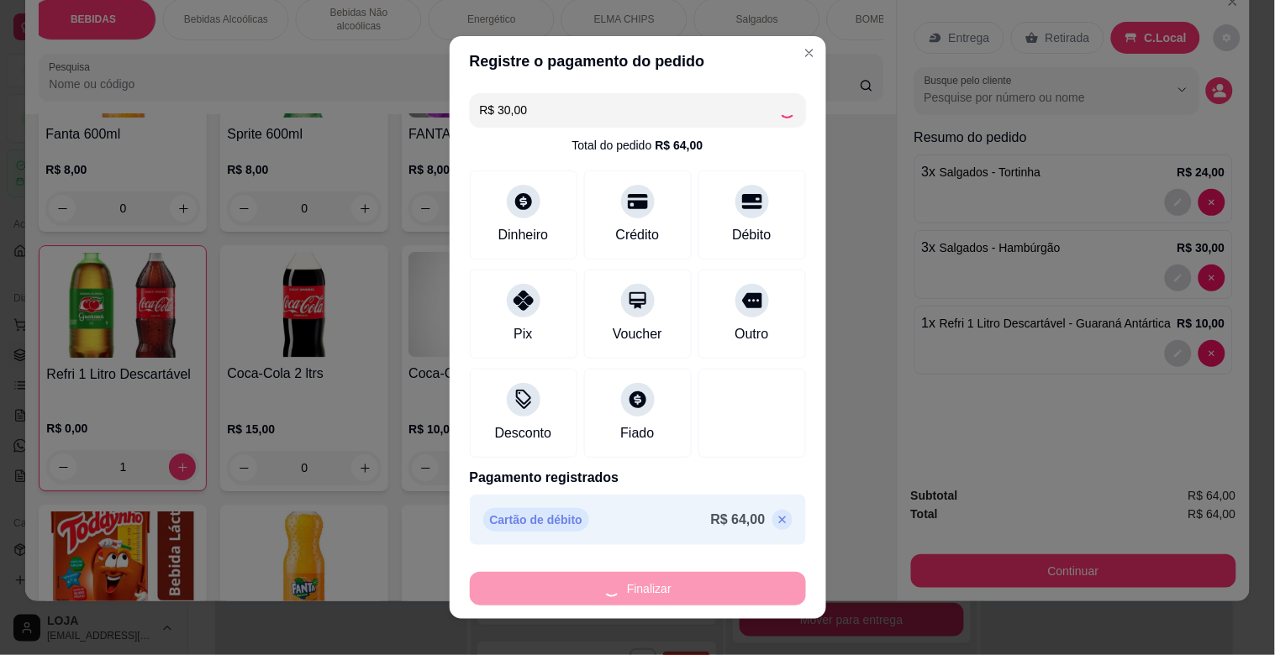
type input "0"
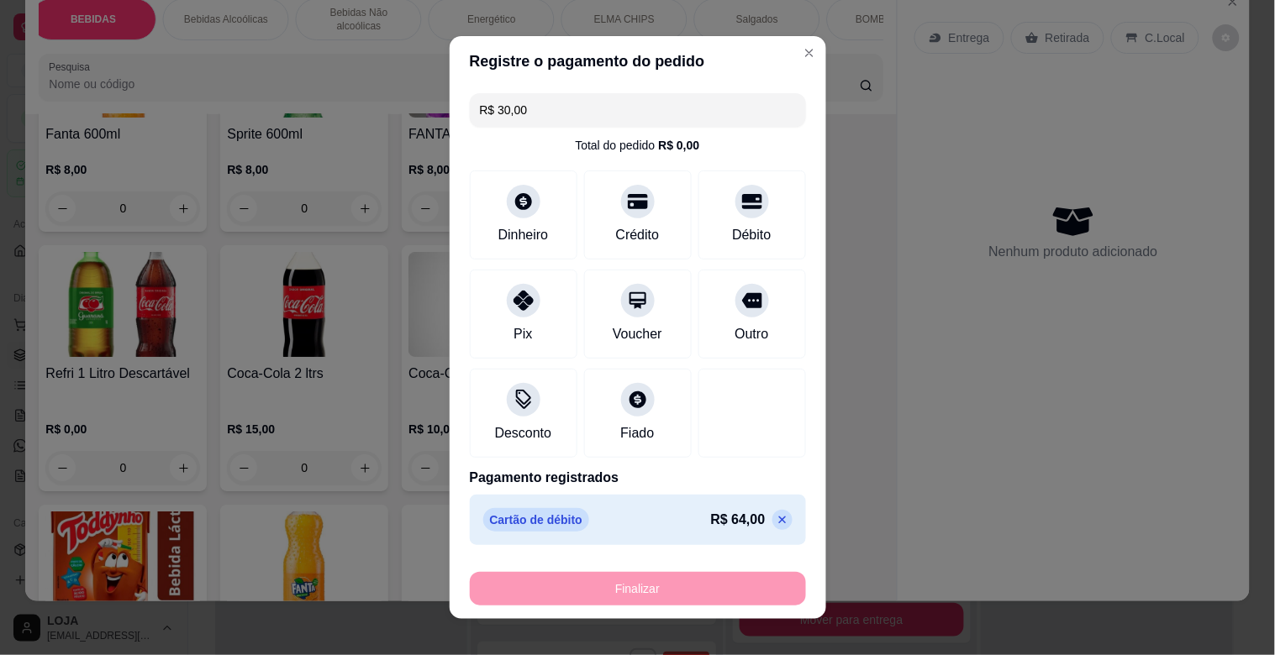
type input "-R$ 64,00"
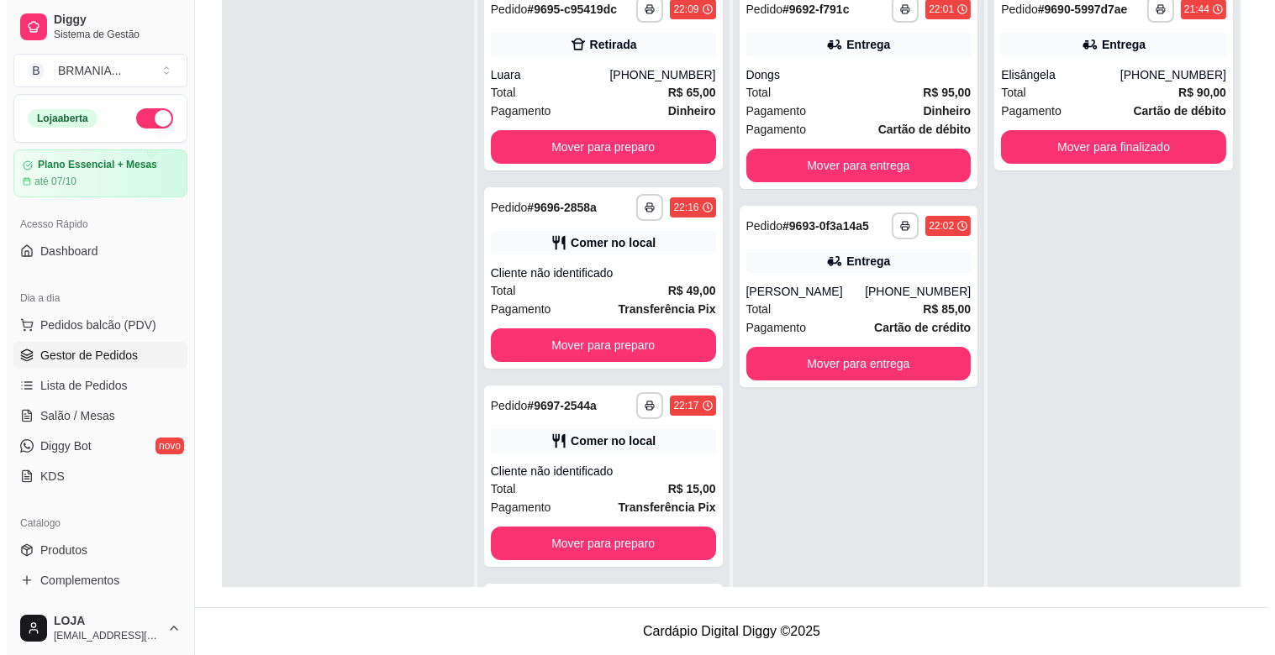
scroll to position [154, 0]
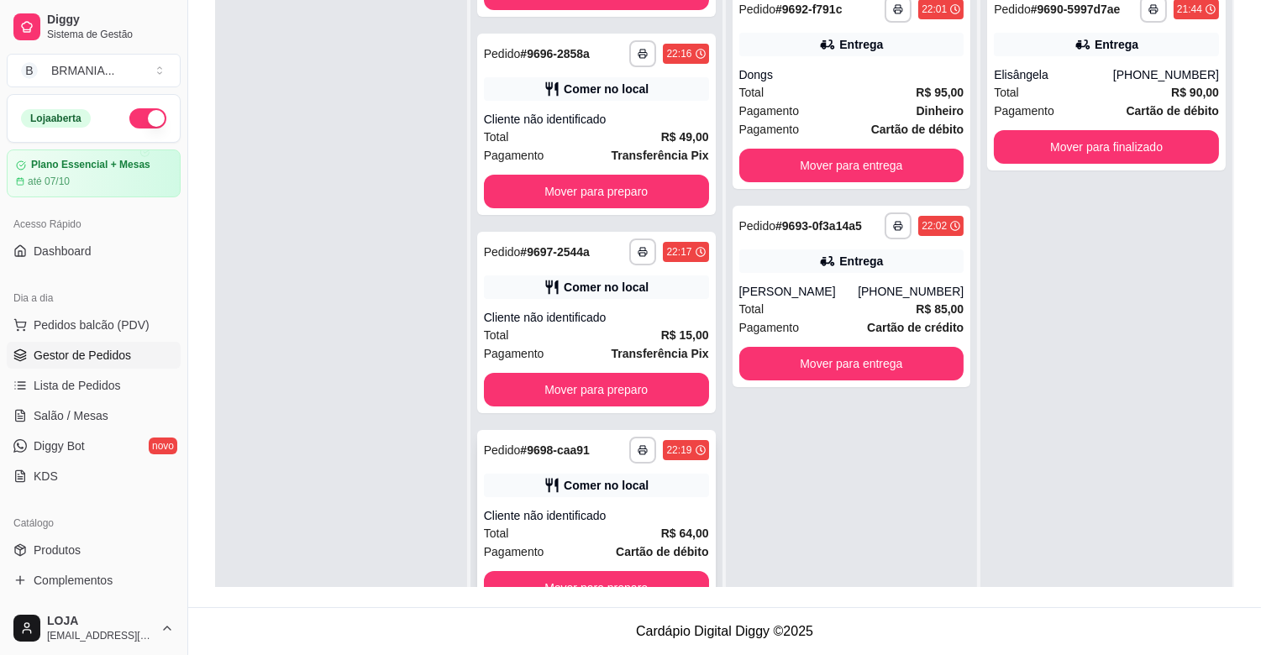
click at [633, 519] on div "Cliente não identificado" at bounding box center [596, 516] width 225 height 17
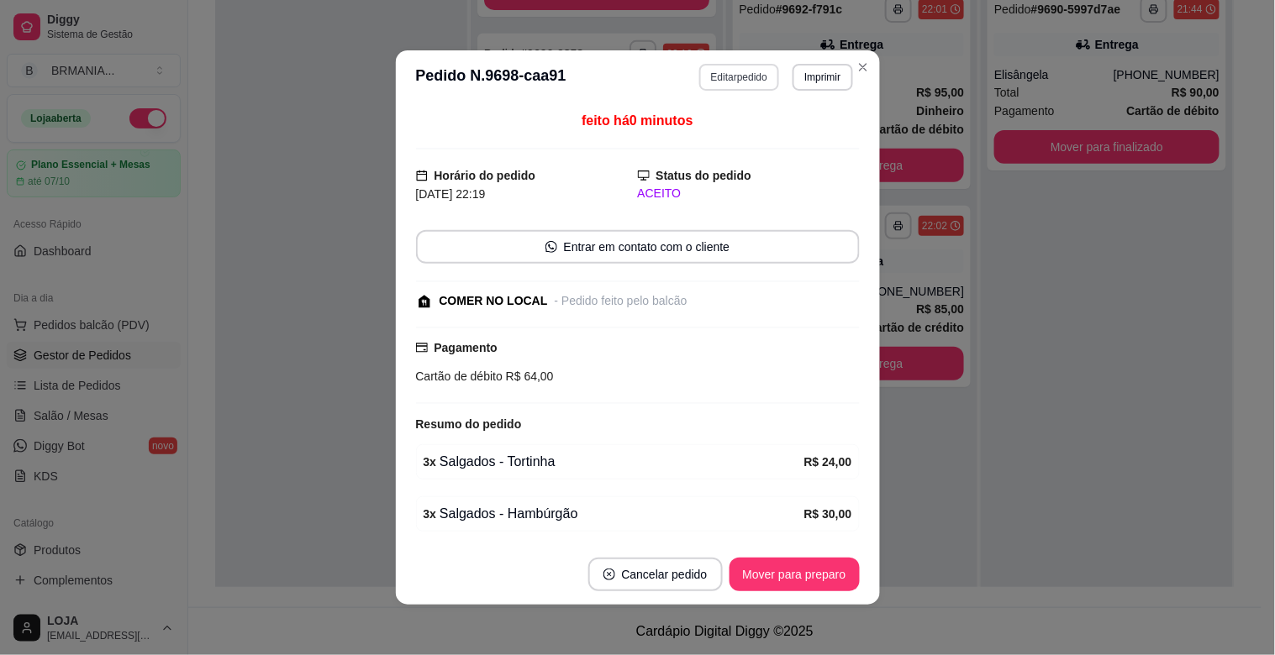
click at [742, 82] on button "Editar pedido" at bounding box center [739, 77] width 80 height 27
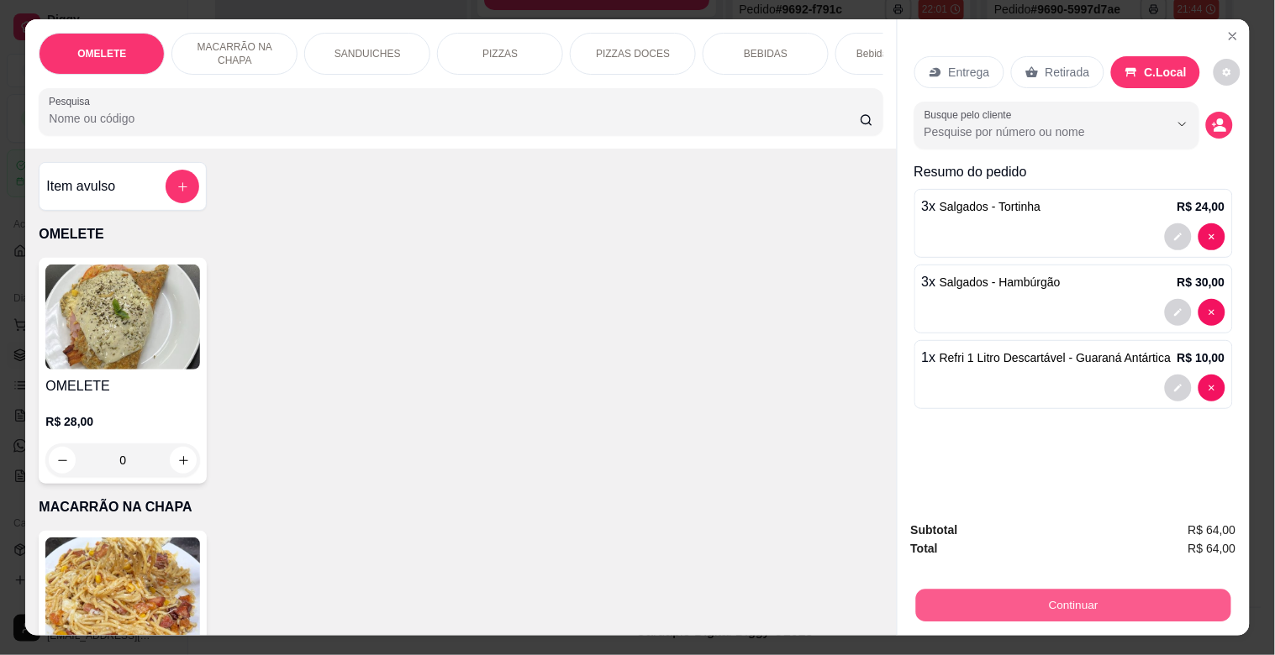
click at [1019, 607] on button "Continuar" at bounding box center [1072, 605] width 315 height 33
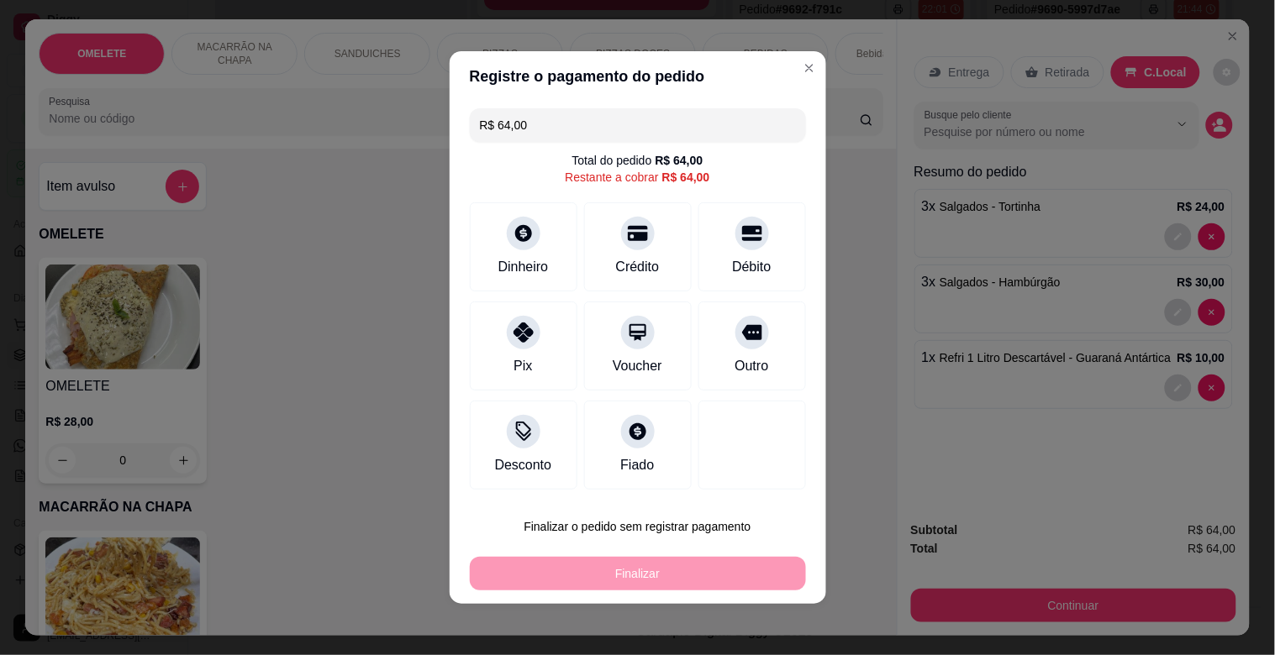
click at [606, 148] on div "R$ 64,00 Total do pedido R$ 64,00 Restante a cobrar R$ 64,00 Dinheiro Crédito D…" at bounding box center [638, 299] width 376 height 395
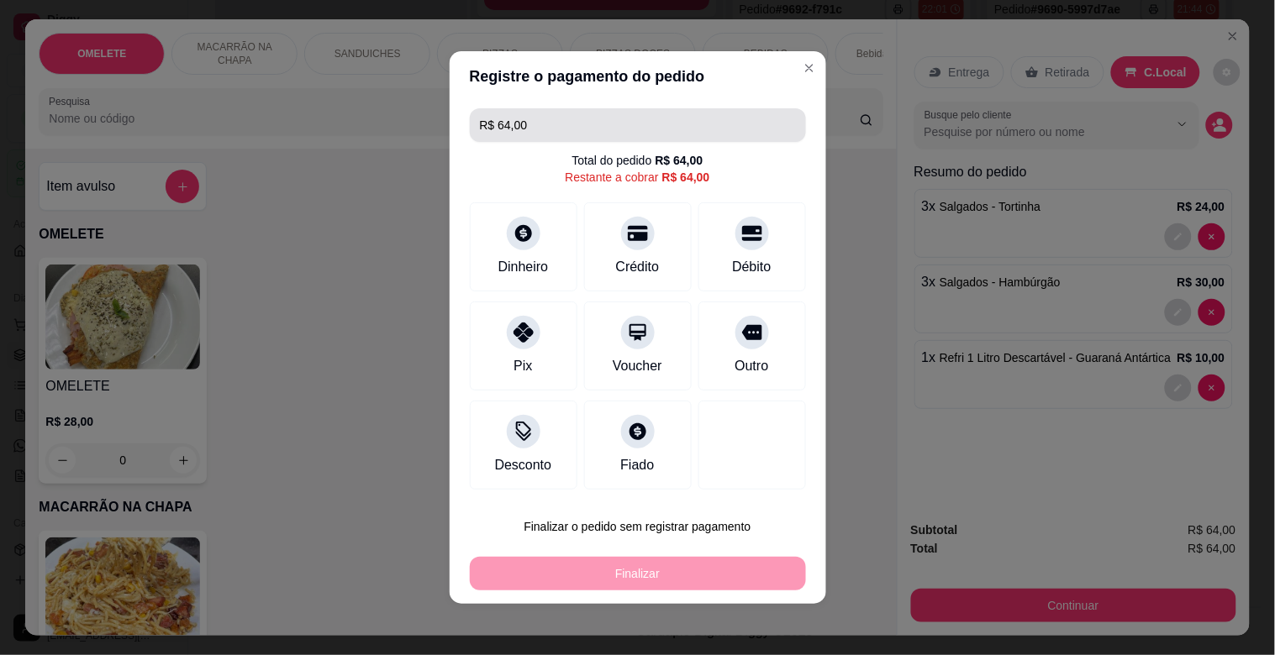
click at [577, 128] on input "R$ 64,00" at bounding box center [638, 125] width 316 height 34
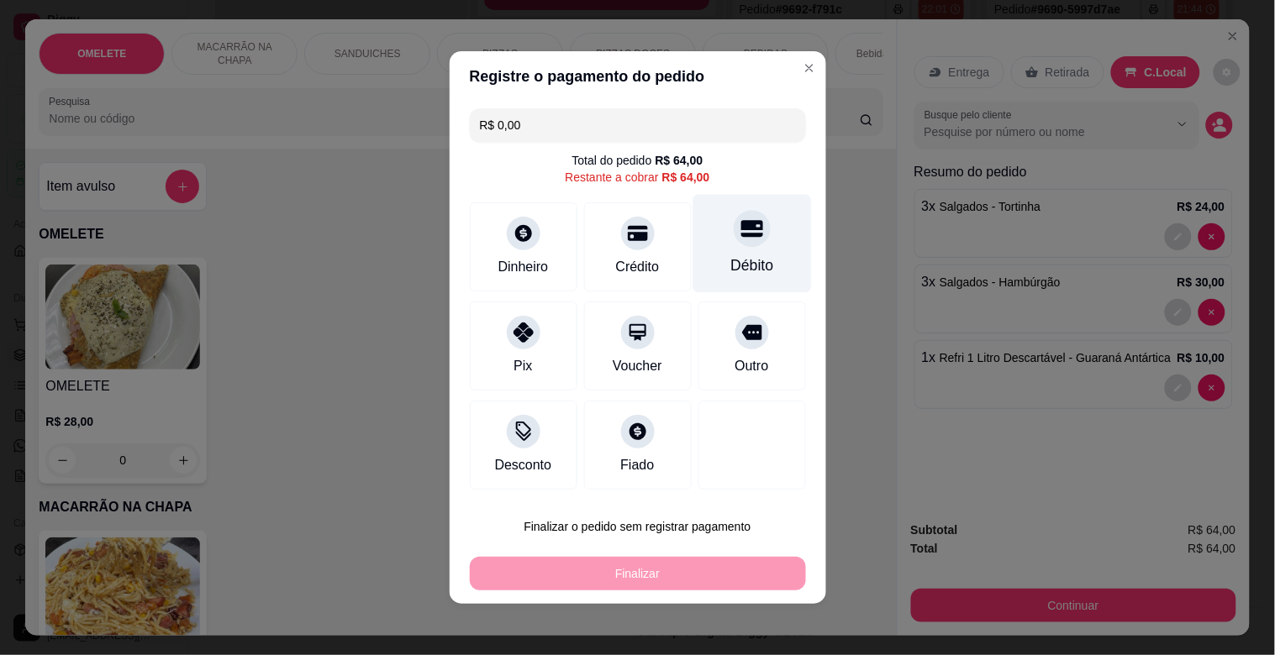
click at [740, 237] on icon at bounding box center [751, 229] width 22 height 22
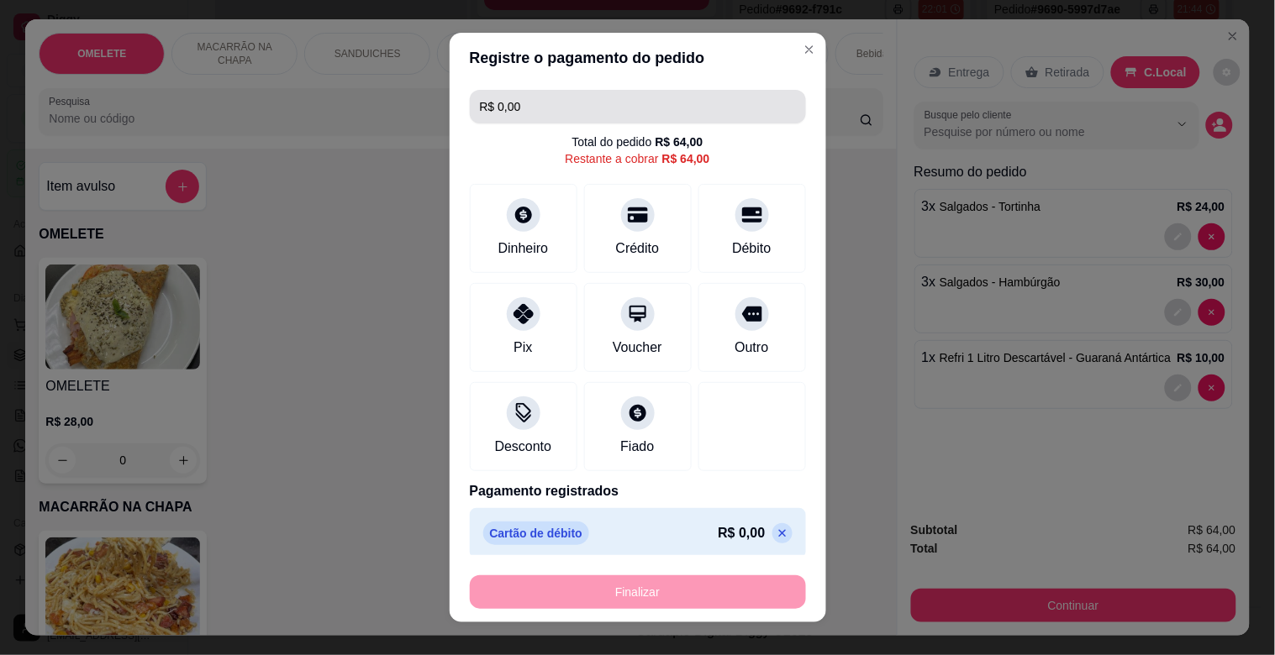
click at [543, 109] on input "R$ 0,00" at bounding box center [638, 107] width 316 height 34
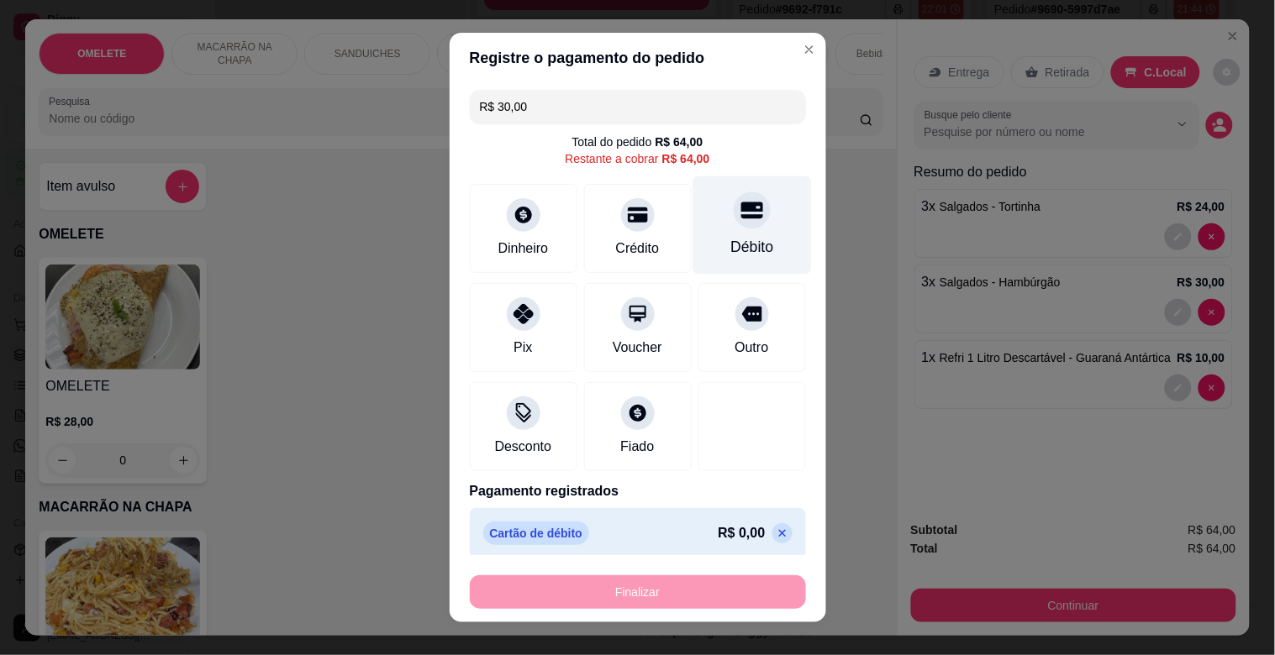
click at [740, 213] on icon at bounding box center [751, 210] width 22 height 22
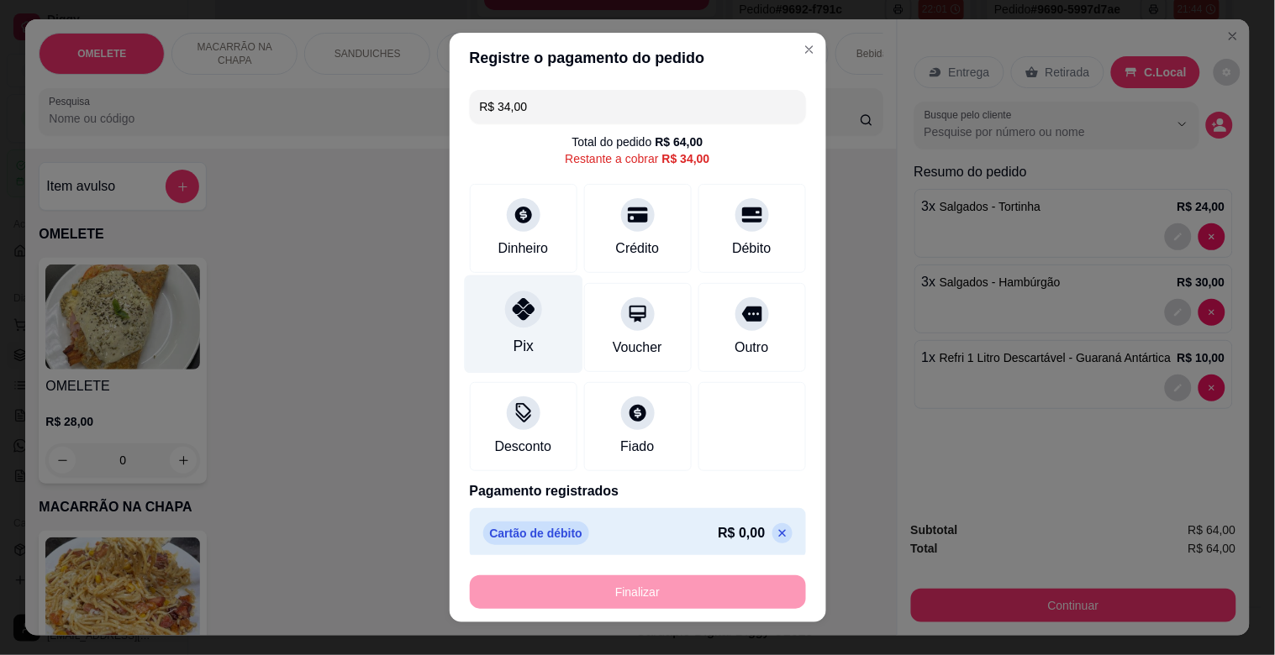
click at [513, 328] on div "Pix" at bounding box center [523, 325] width 118 height 98
type input "R$ 0,00"
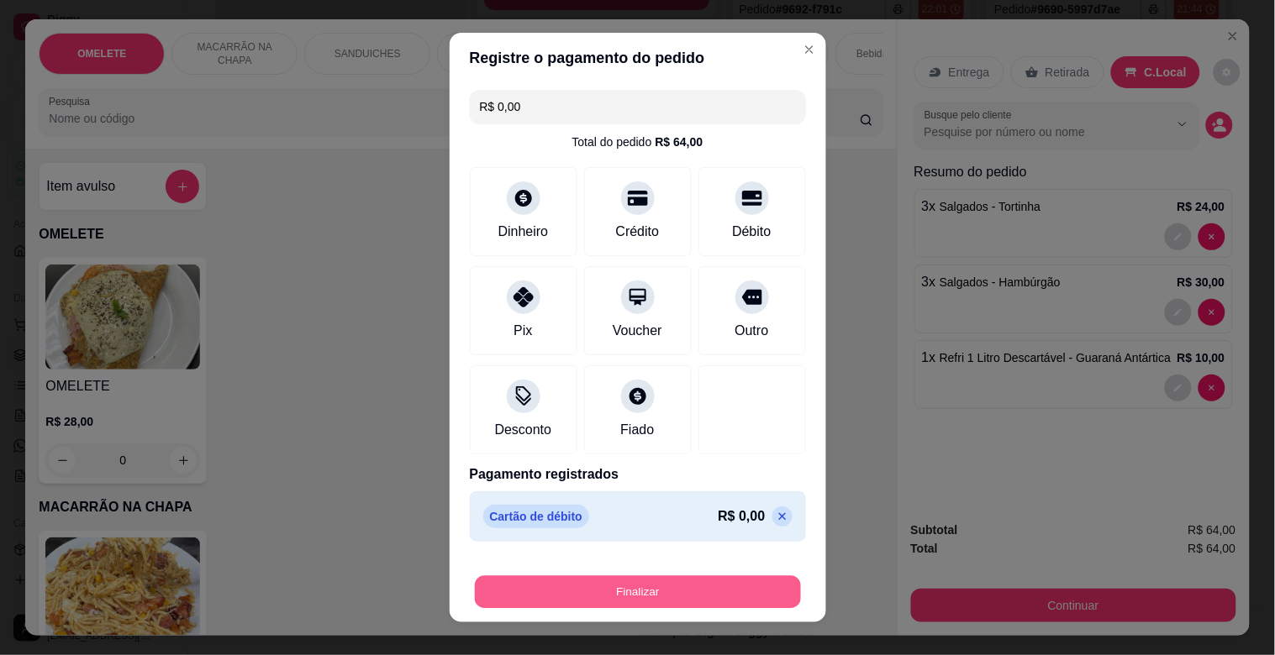
click at [644, 597] on button "Finalizar" at bounding box center [638, 592] width 326 height 33
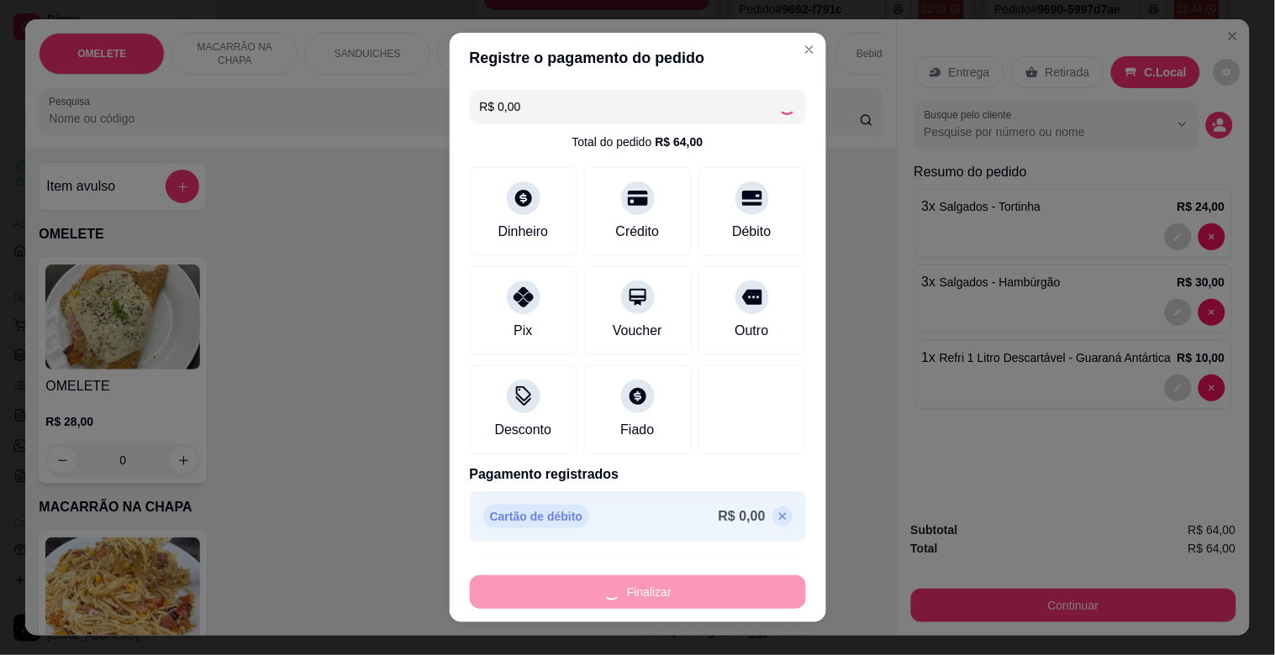
type input "0"
type input "-R$ 64,00"
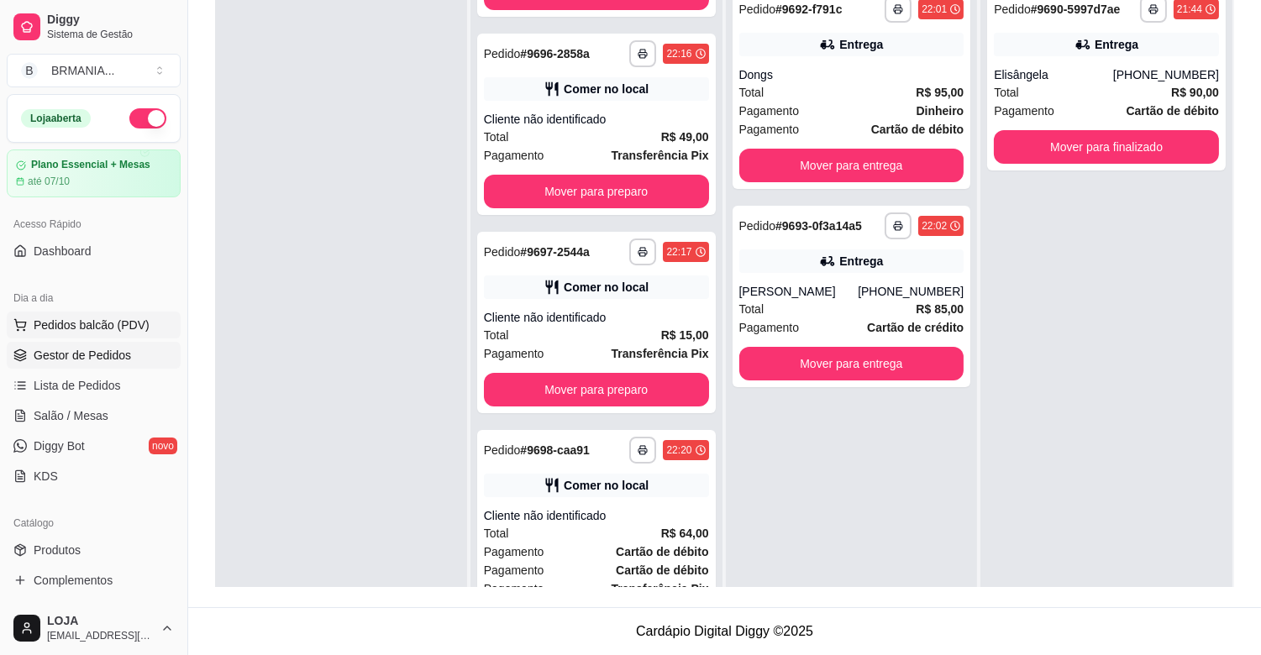
click at [56, 328] on span "Pedidos balcão (PDV)" at bounding box center [92, 325] width 116 height 17
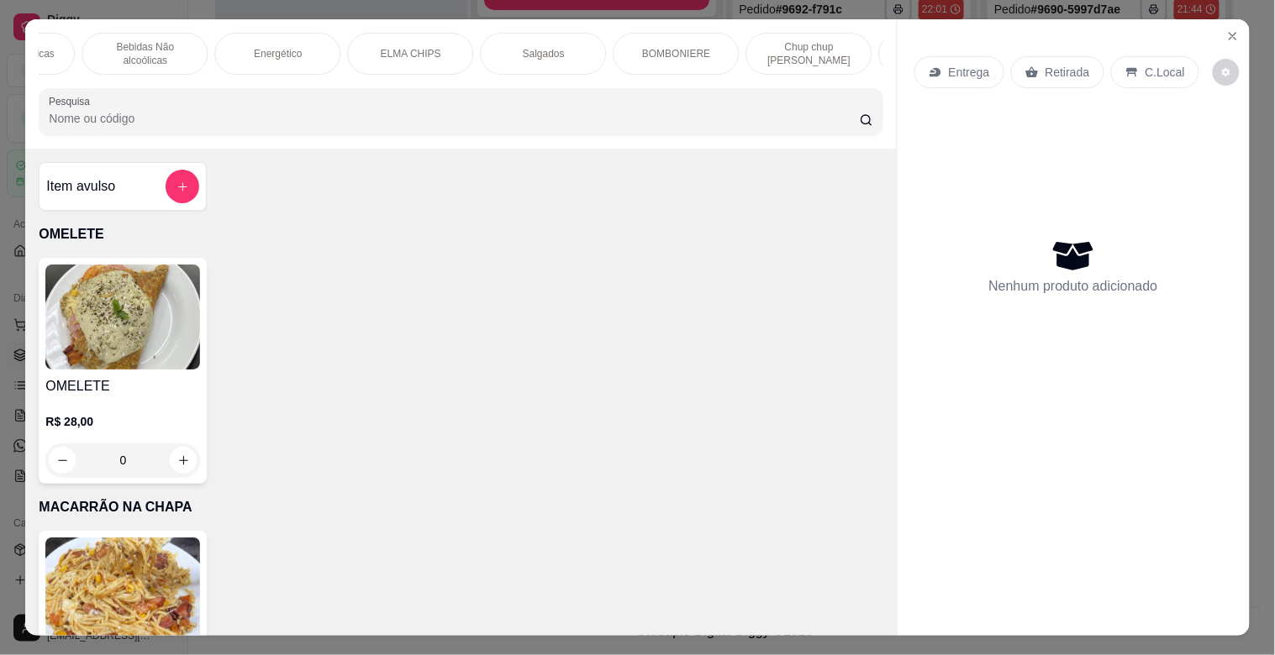
scroll to position [0, 896]
click at [692, 49] on div "BOMBONIERE" at bounding box center [666, 54] width 126 height 42
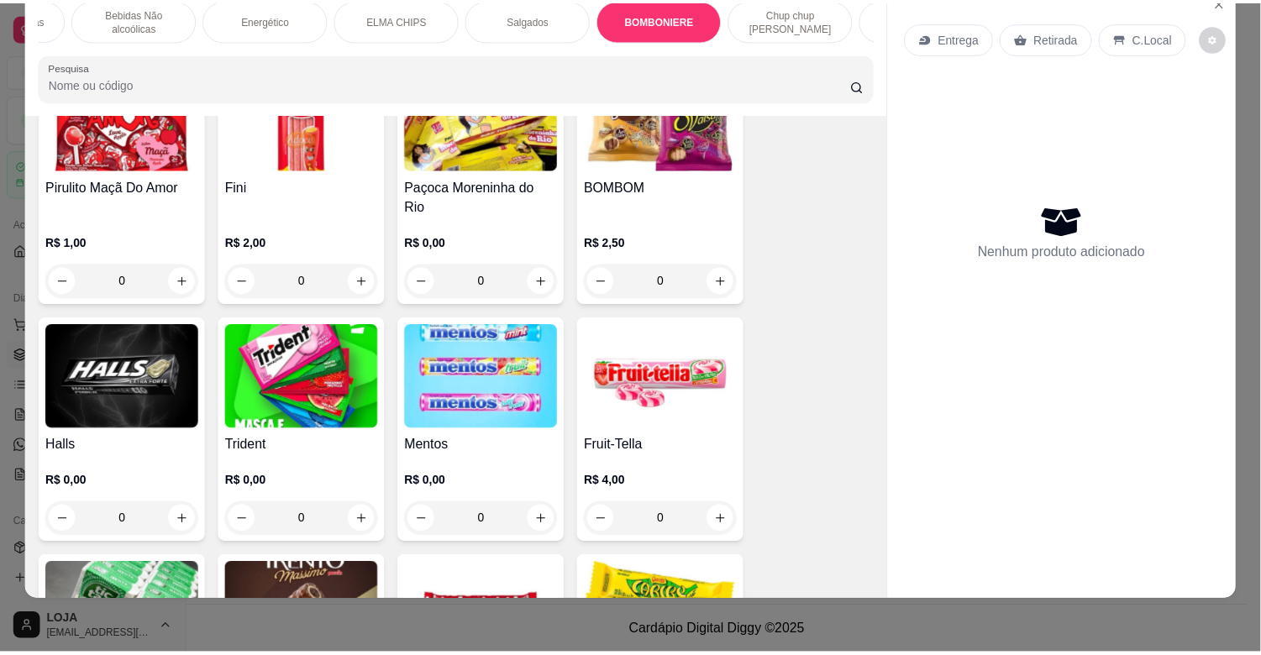
scroll to position [6350, 0]
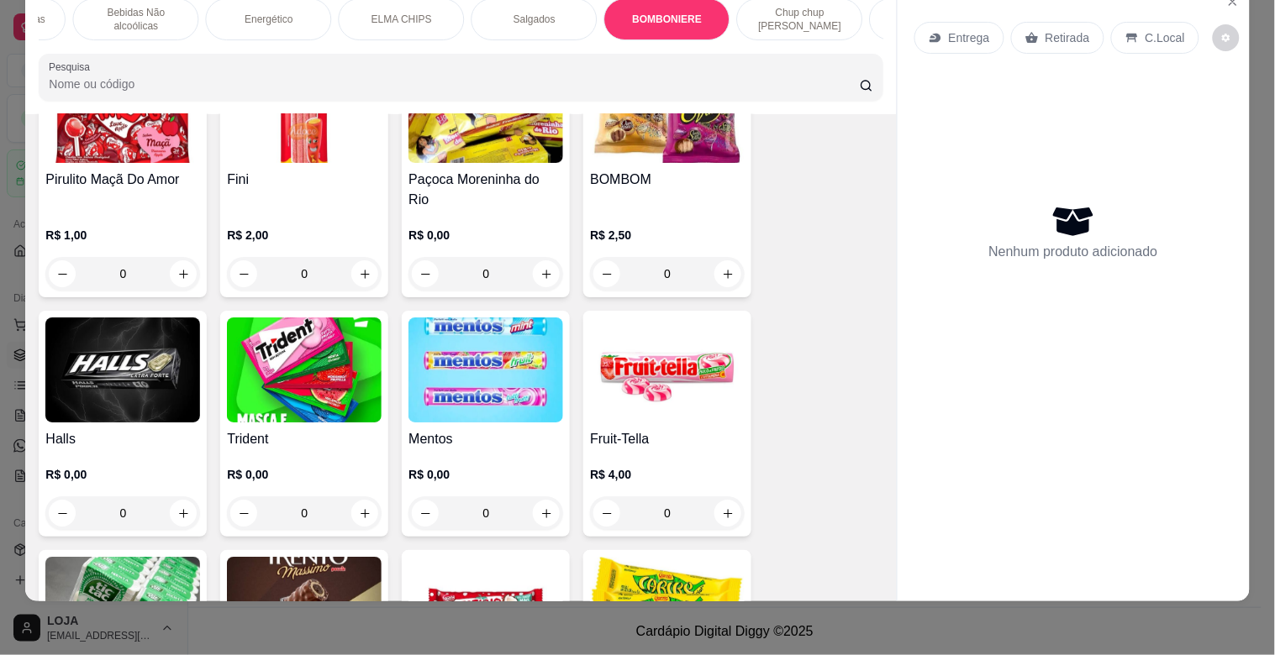
click at [652, 380] on img at bounding box center [667, 370] width 155 height 105
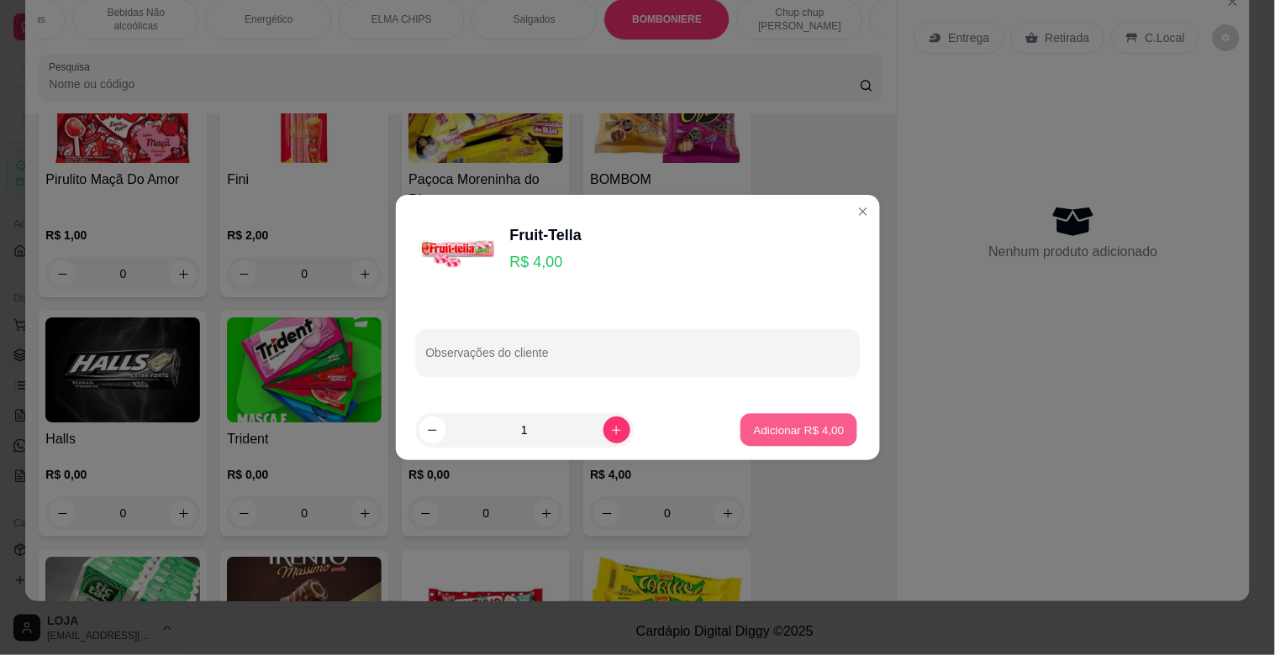
click at [765, 435] on p "Adicionar R$ 4,00" at bounding box center [799, 430] width 91 height 16
type input "1"
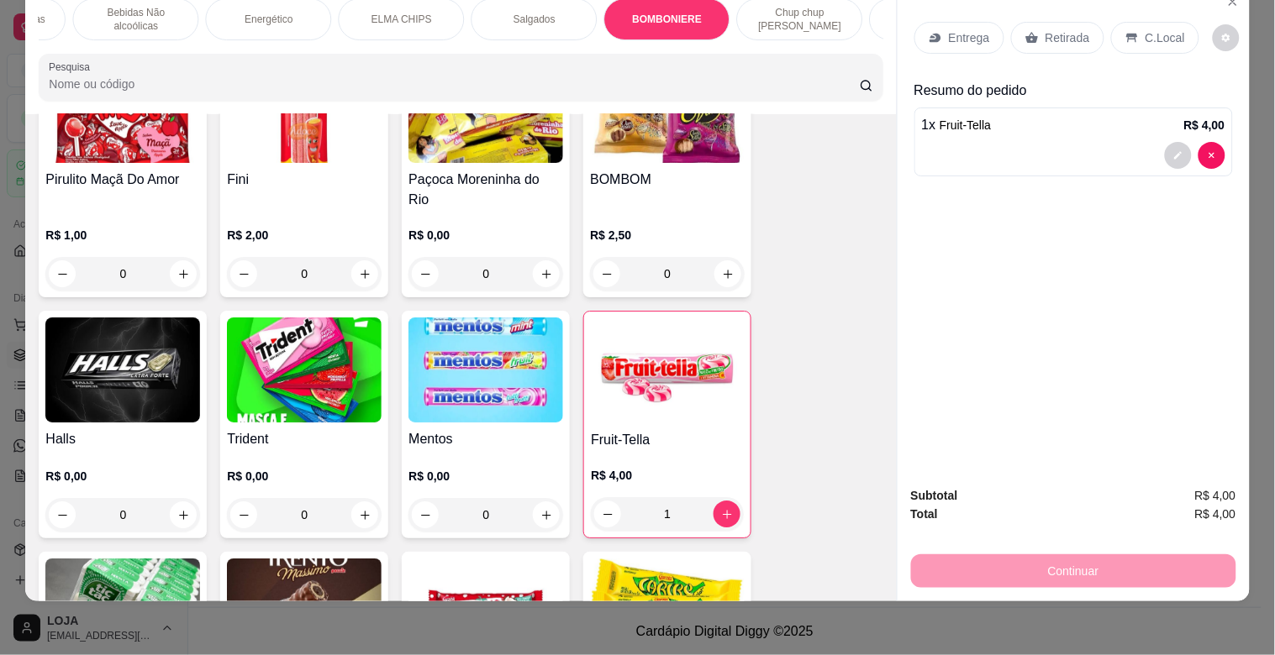
drag, startPoint x: 1136, startPoint y: 29, endPoint x: 1128, endPoint y: 151, distance: 122.9
click at [1145, 29] on p "C.Local" at bounding box center [1164, 37] width 39 height 17
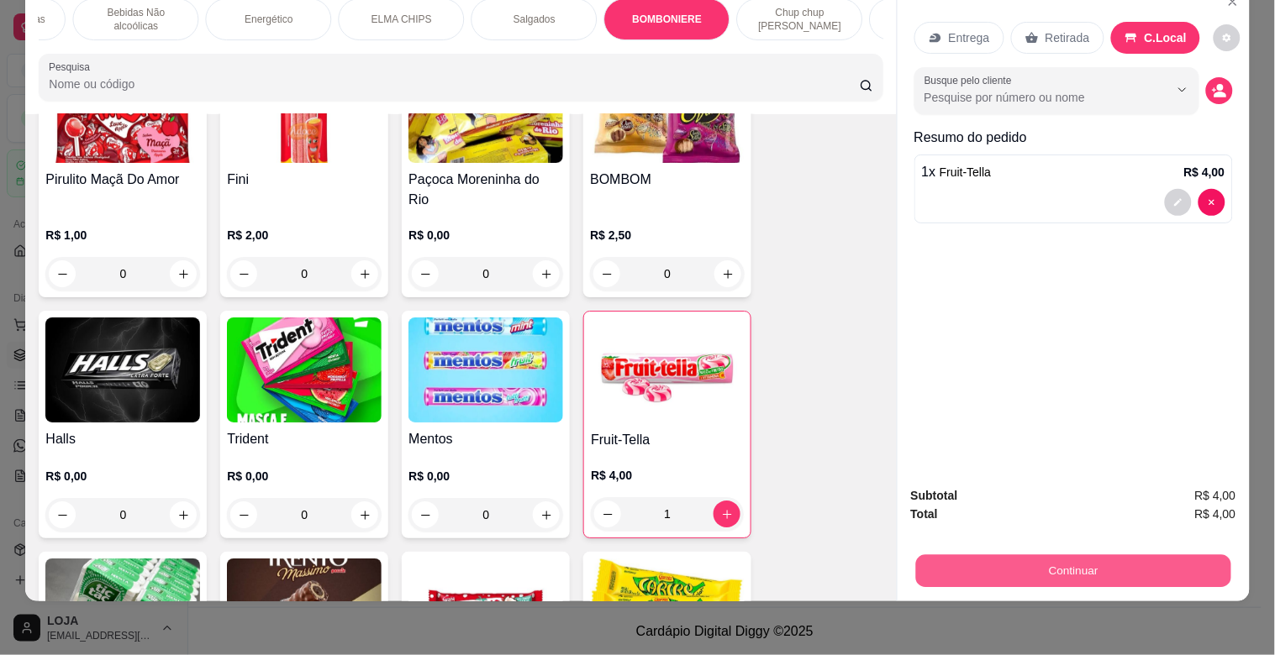
click at [1079, 555] on button "Continuar" at bounding box center [1072, 571] width 315 height 33
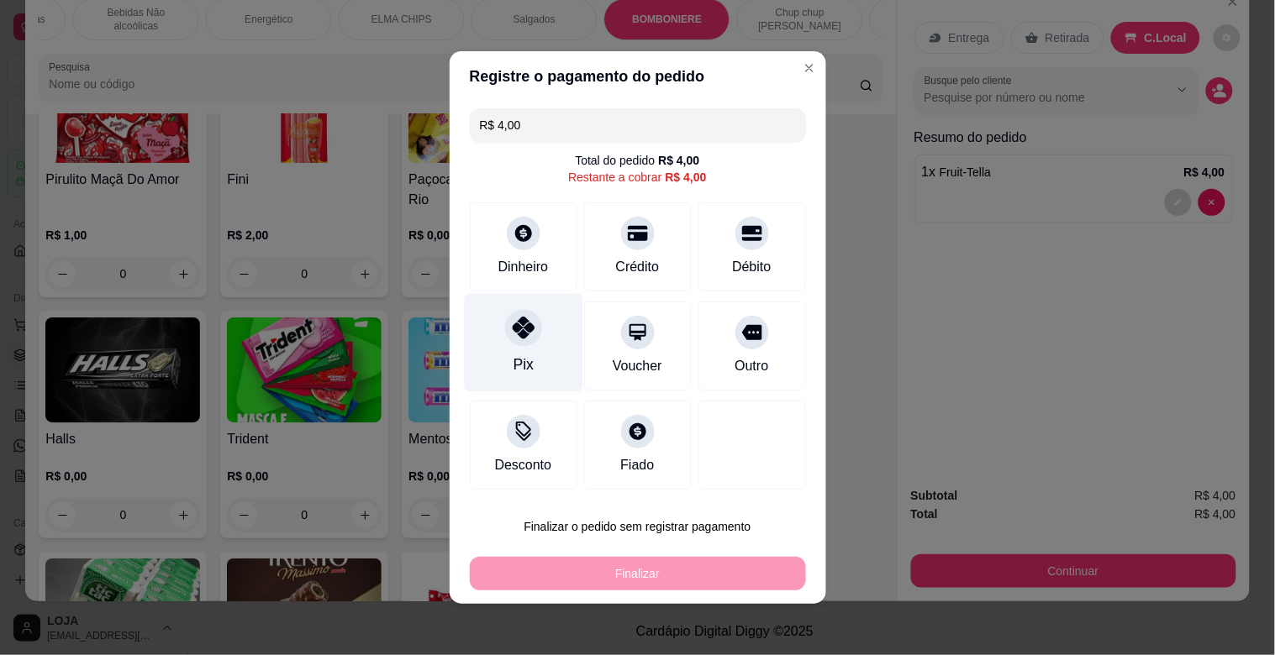
click at [538, 339] on div "Pix" at bounding box center [523, 343] width 118 height 98
type input "R$ 0,00"
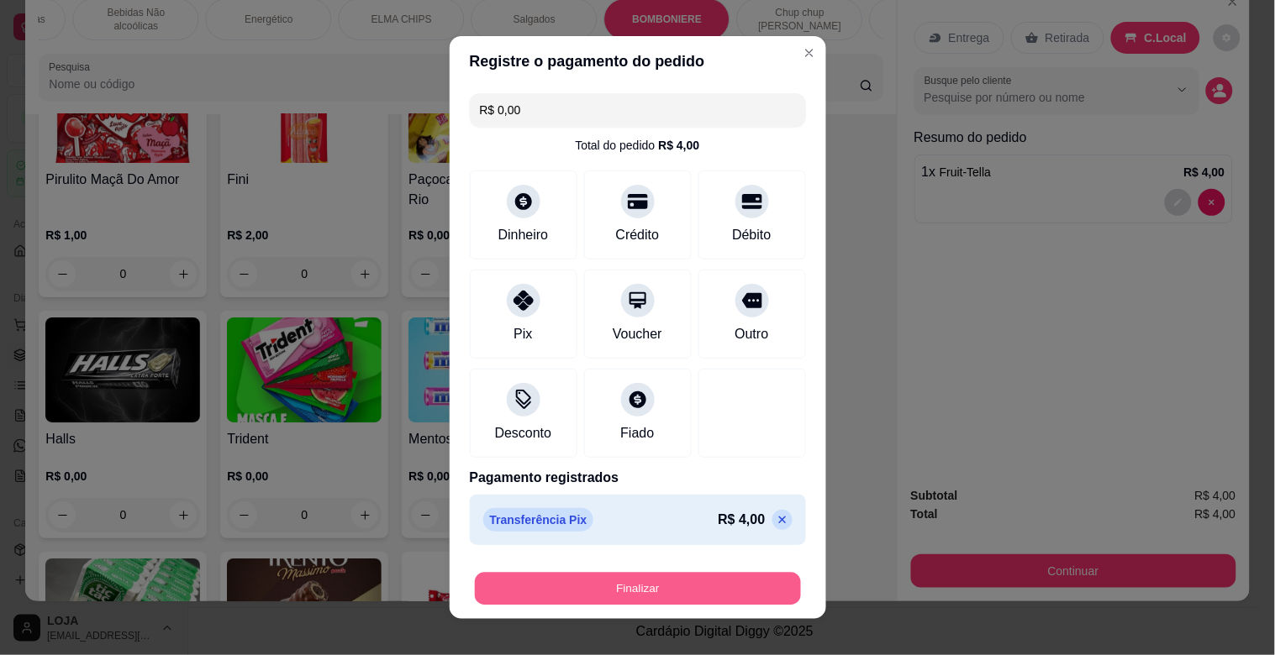
click at [645, 577] on button "Finalizar" at bounding box center [638, 589] width 326 height 33
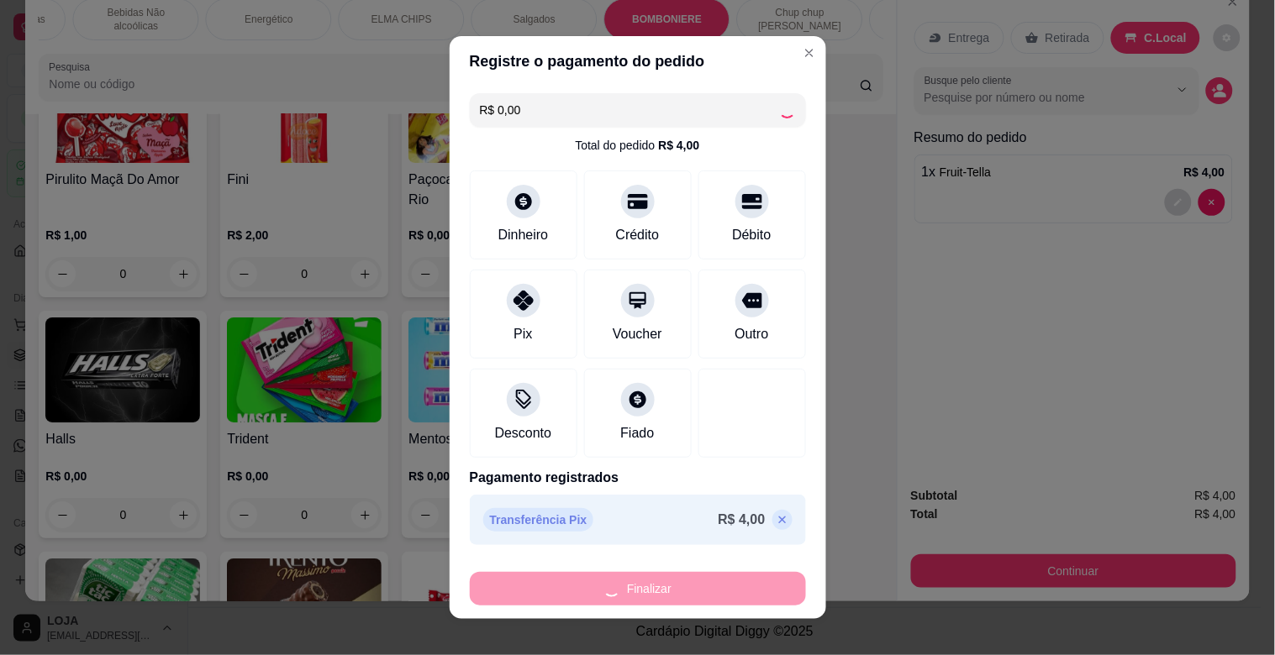
type input "0"
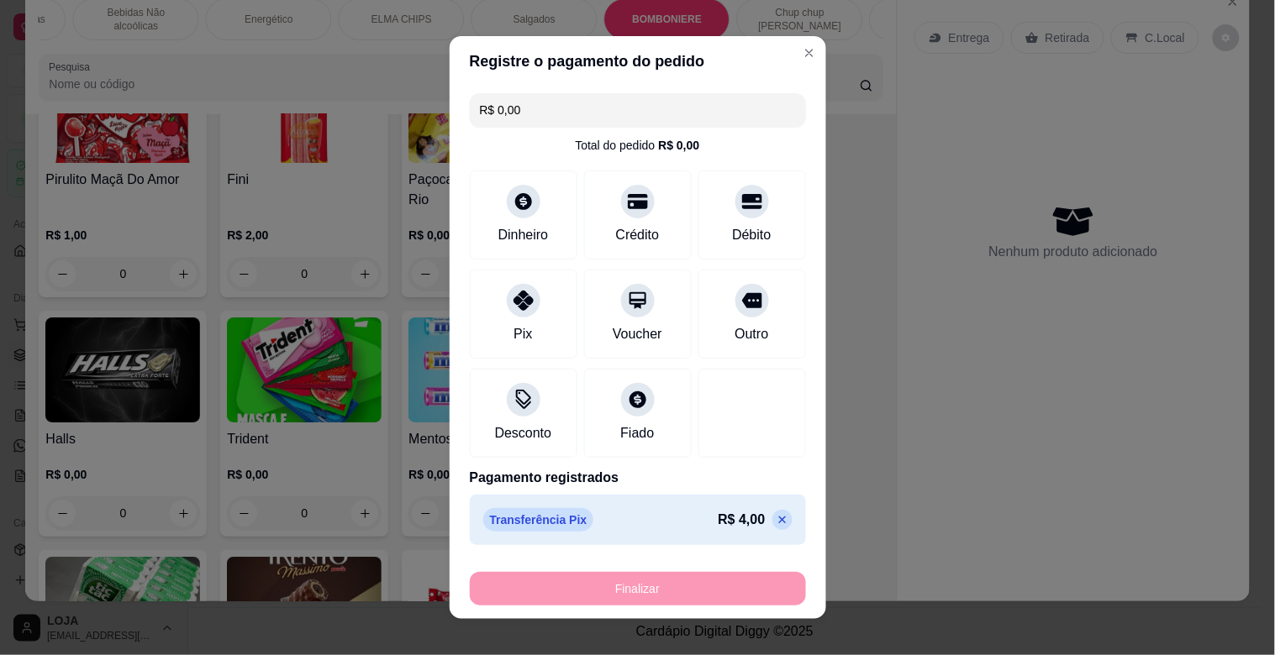
type input "-R$ 4,00"
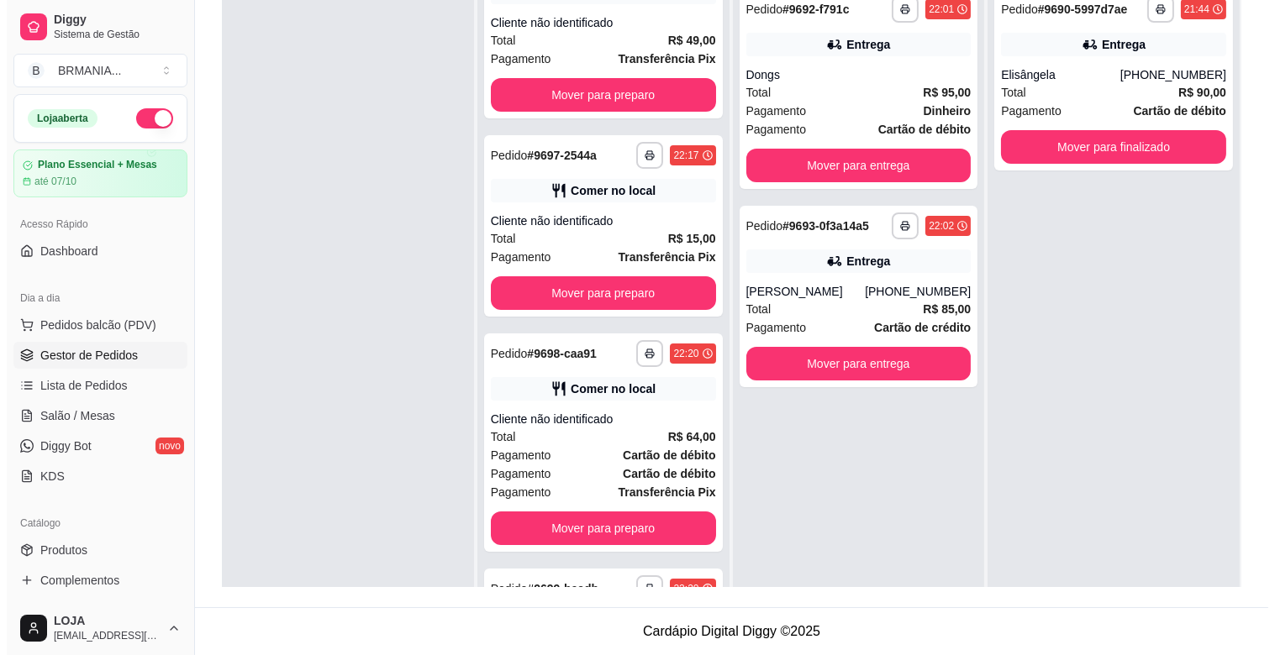
scroll to position [269, 0]
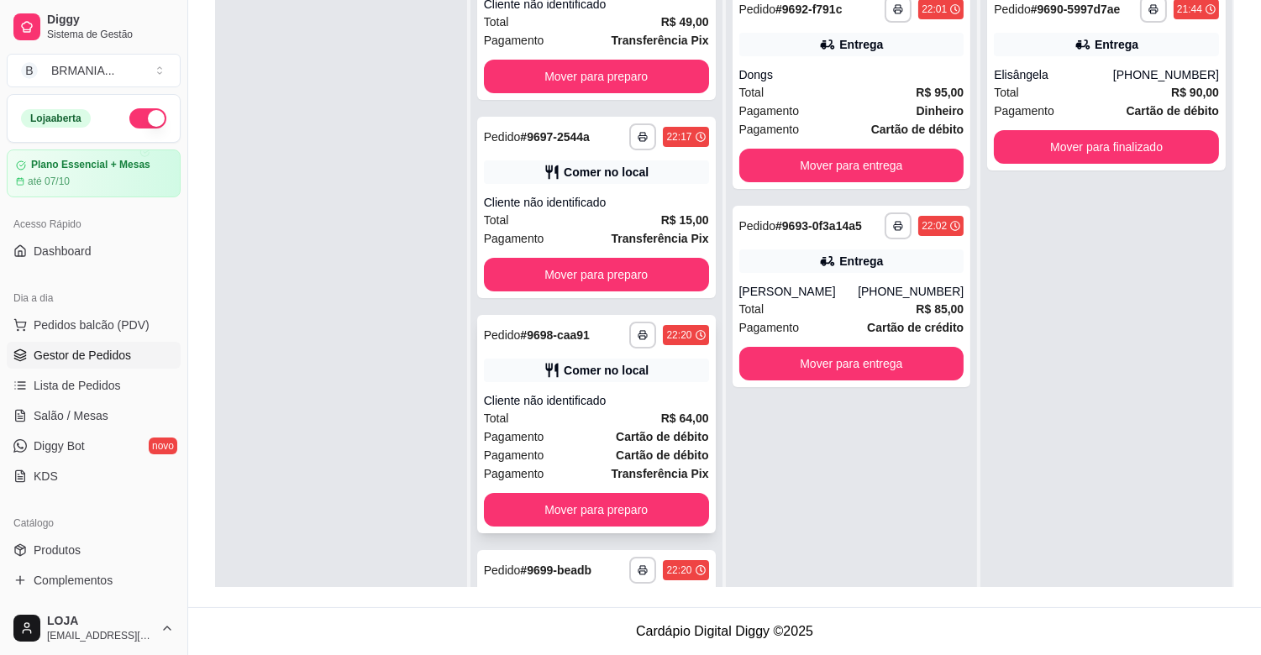
click at [583, 428] on div "Pagamento Cartão de débito" at bounding box center [596, 437] width 225 height 18
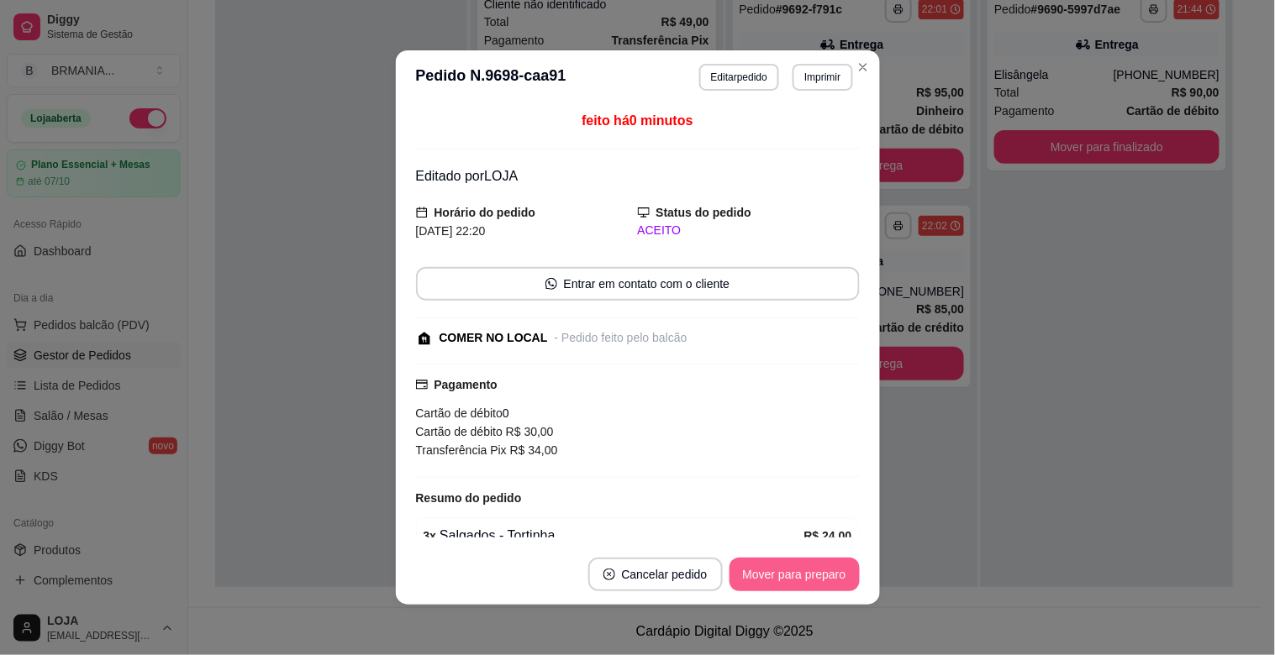
click at [769, 581] on button "Mover para preparo" at bounding box center [794, 575] width 130 height 34
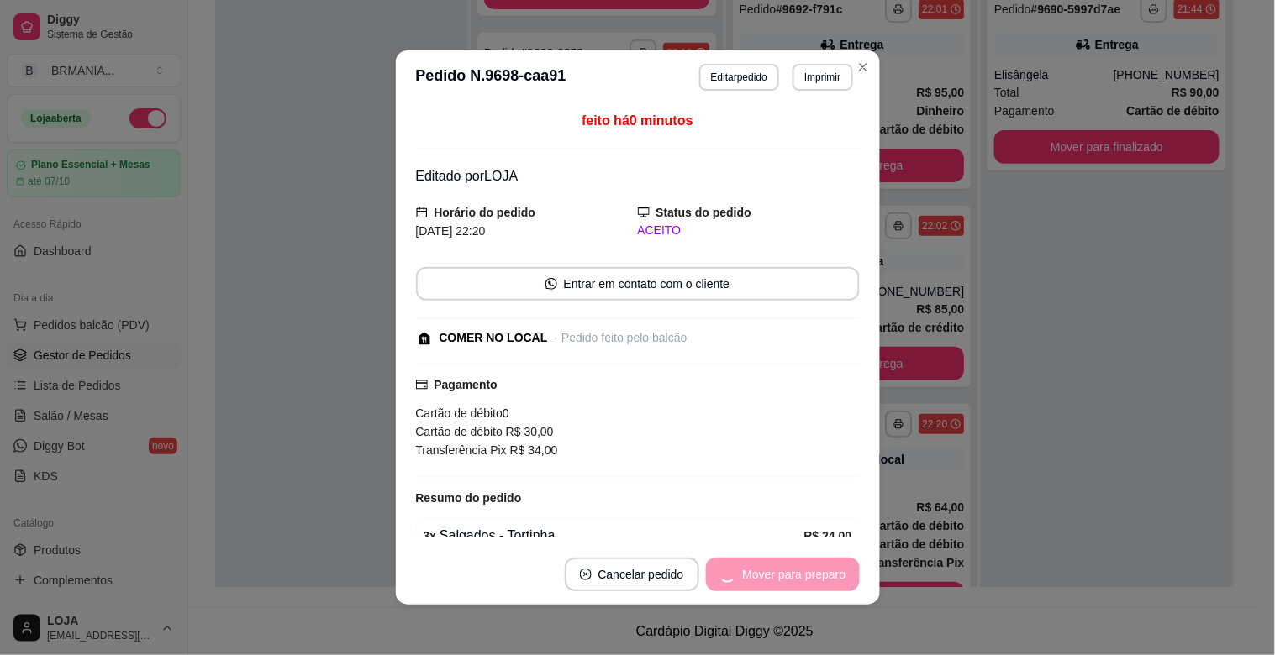
scroll to position [154, 0]
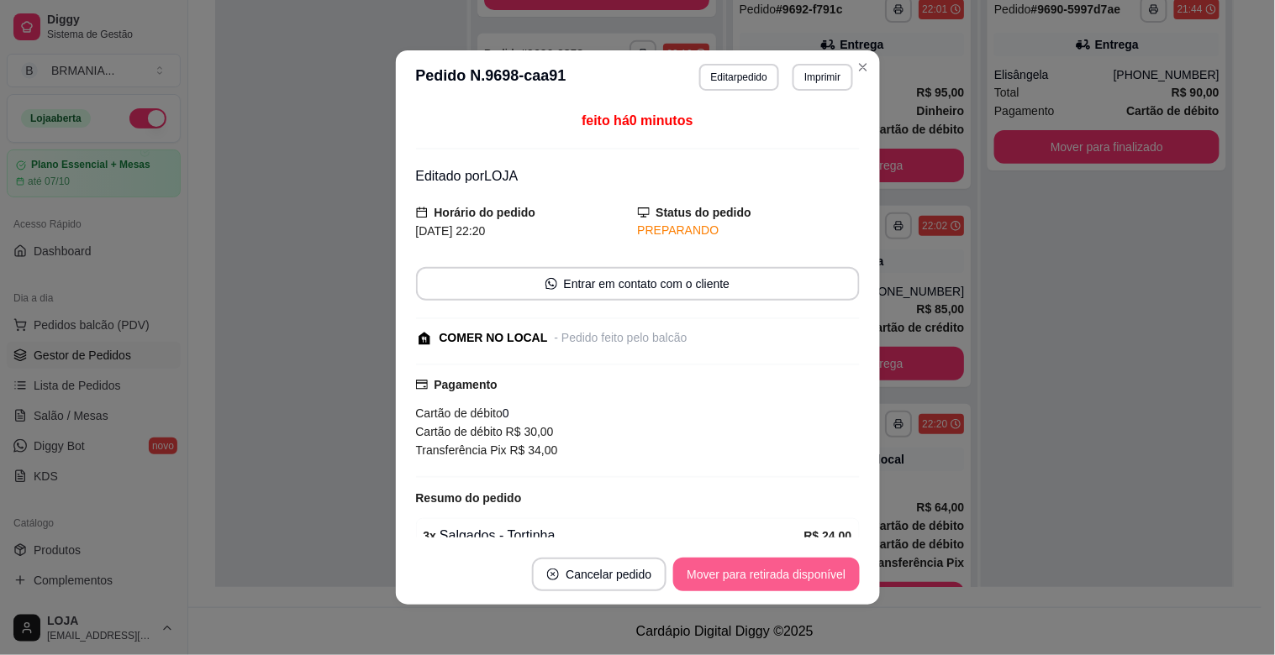
click at [769, 581] on button "Mover para retirada disponível" at bounding box center [766, 575] width 186 height 34
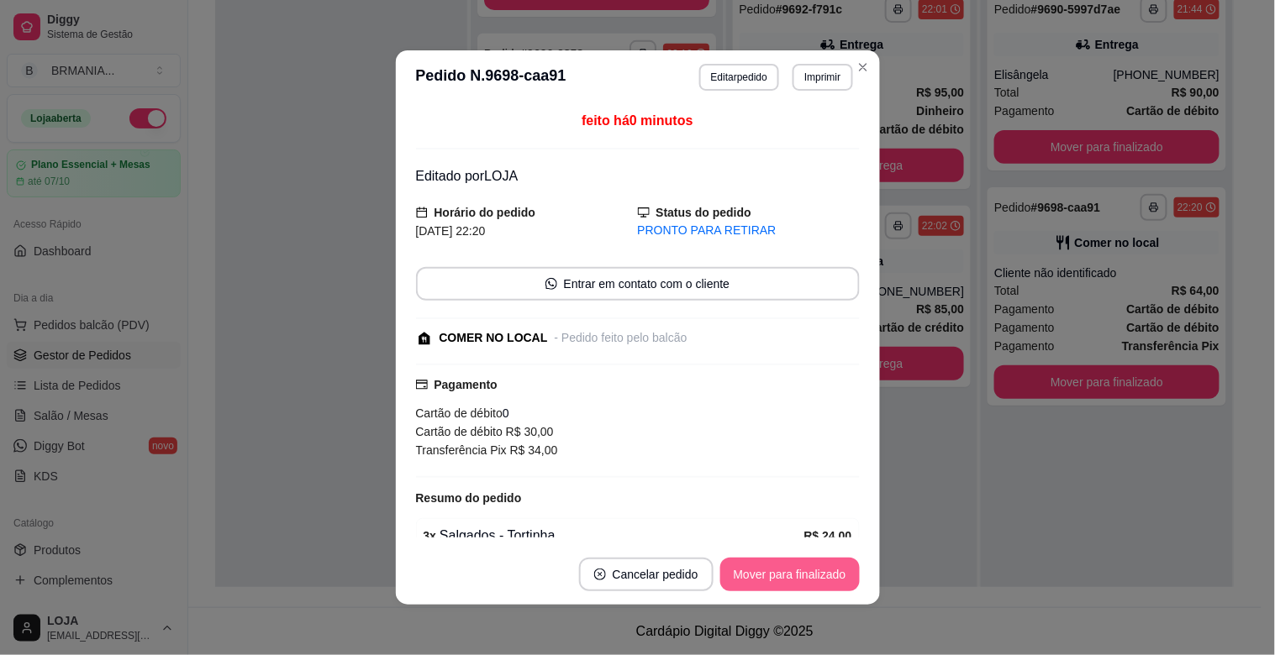
click at [769, 581] on button "Mover para finalizado" at bounding box center [789, 575] width 139 height 34
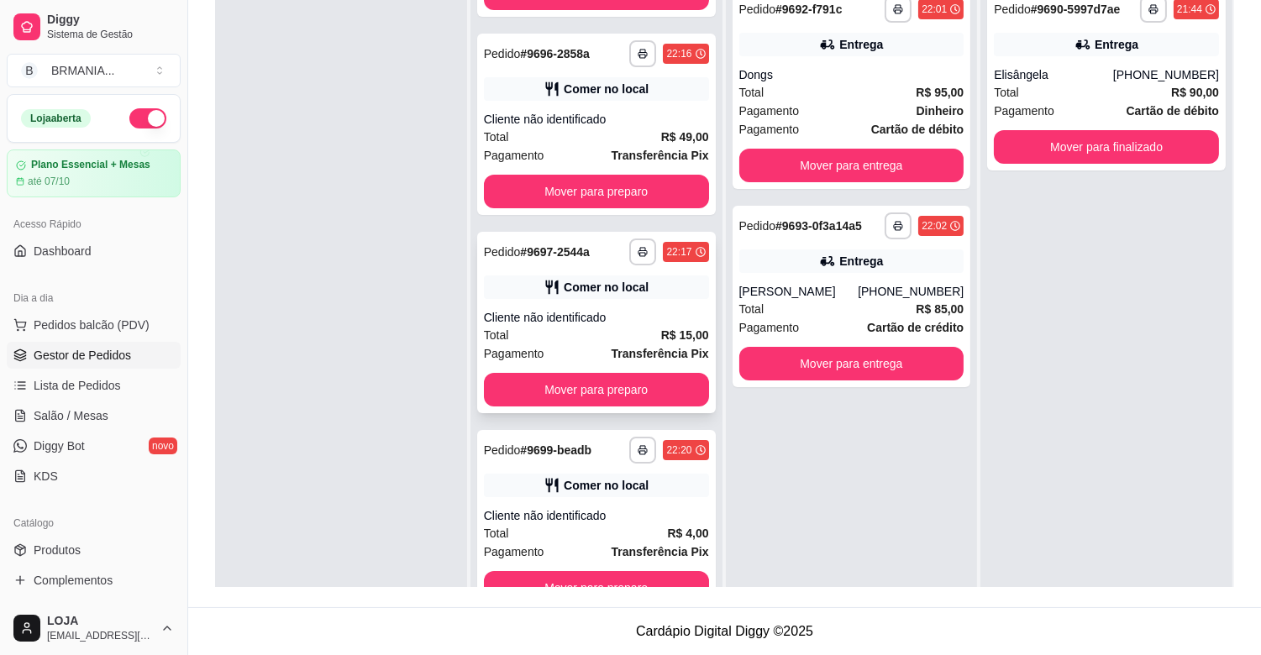
click at [548, 315] on div "Cliente não identificado" at bounding box center [596, 317] width 225 height 17
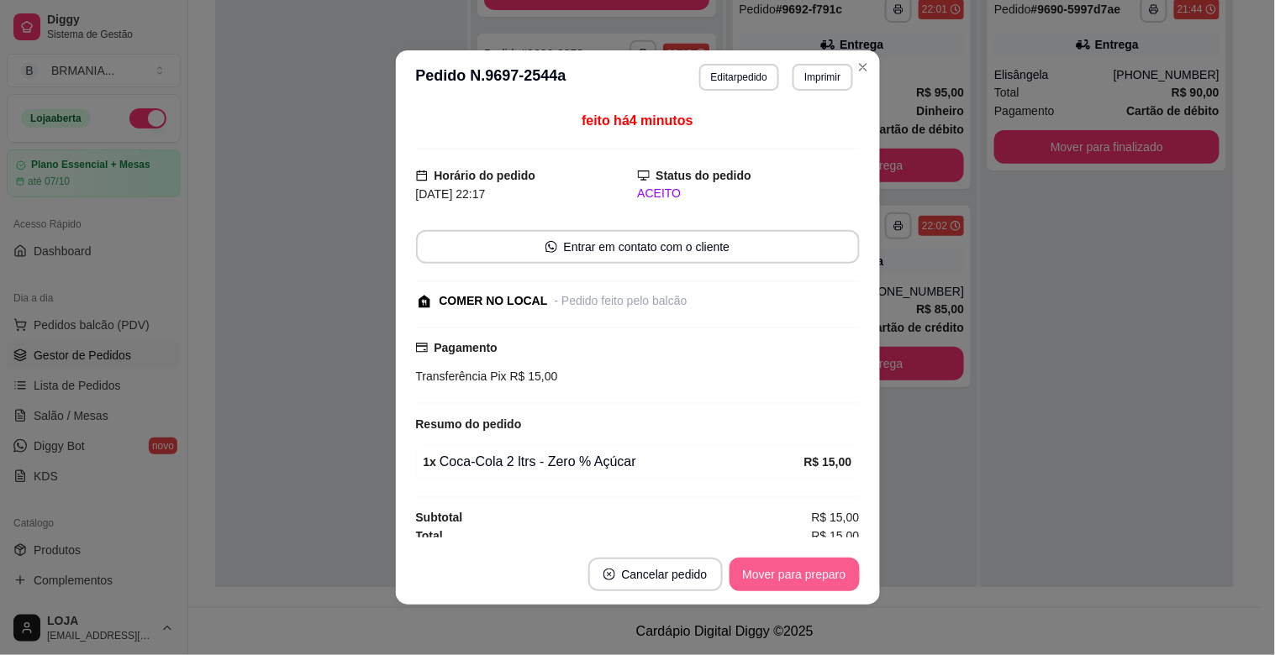
click at [813, 580] on button "Mover para preparo" at bounding box center [794, 575] width 130 height 34
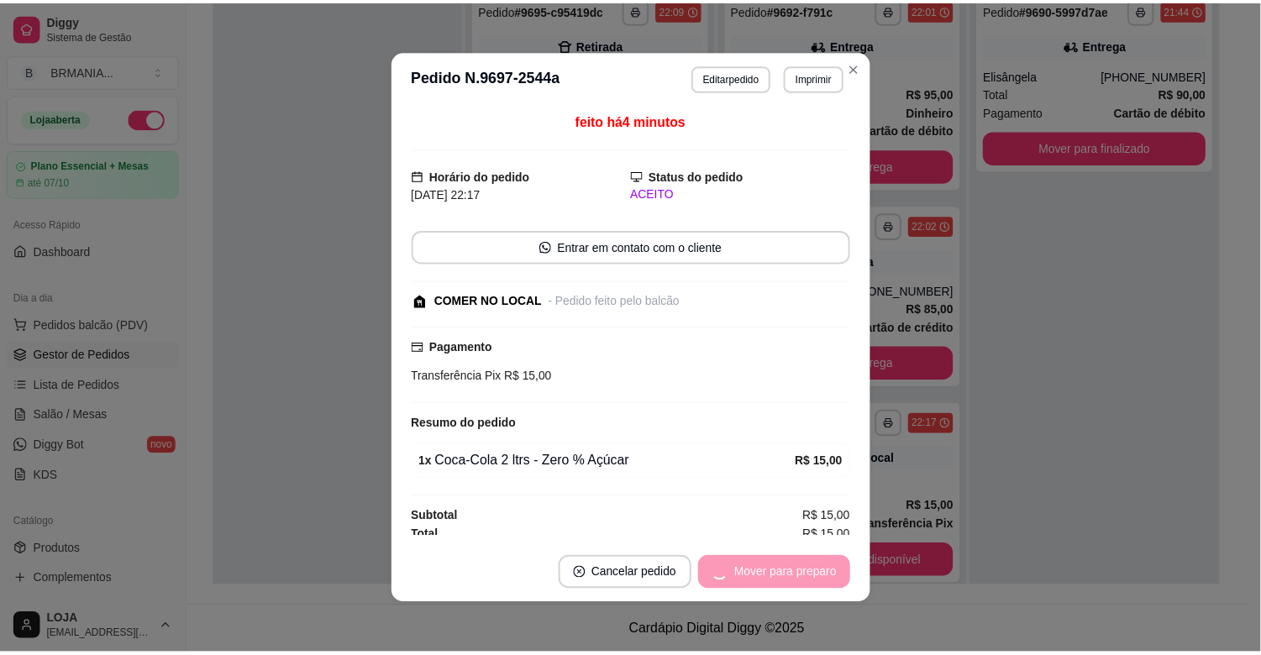
scroll to position [0, 0]
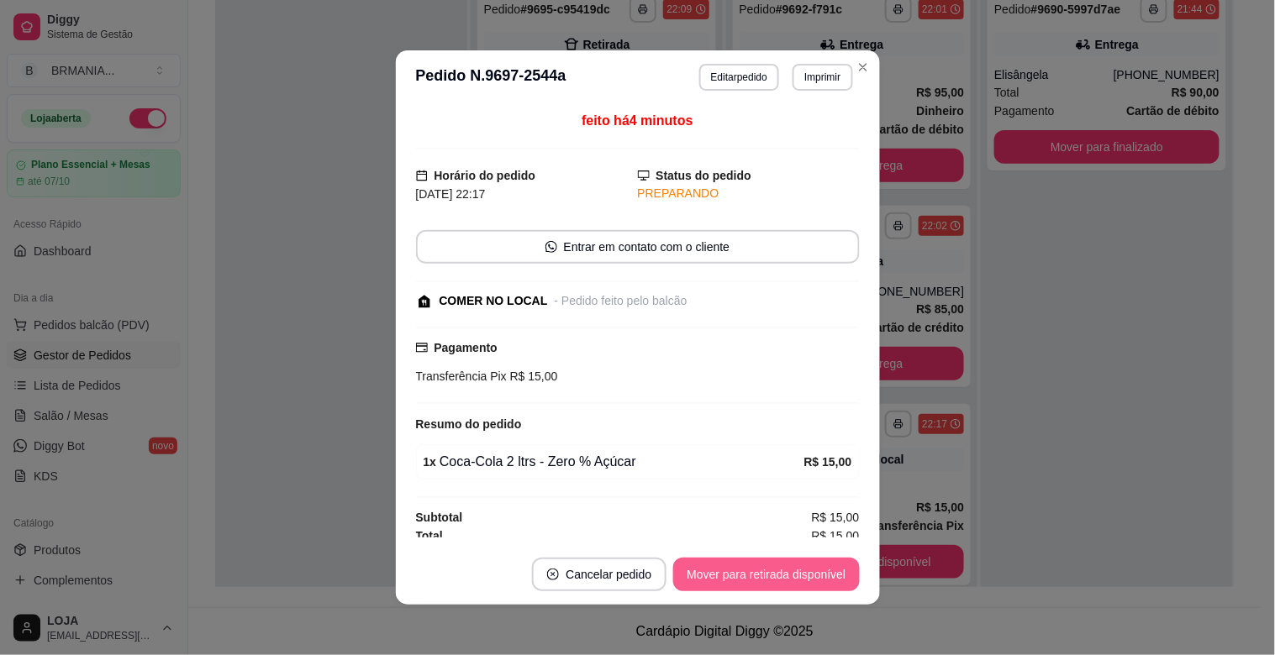
click at [813, 580] on button "Mover para retirada disponível" at bounding box center [766, 575] width 186 height 34
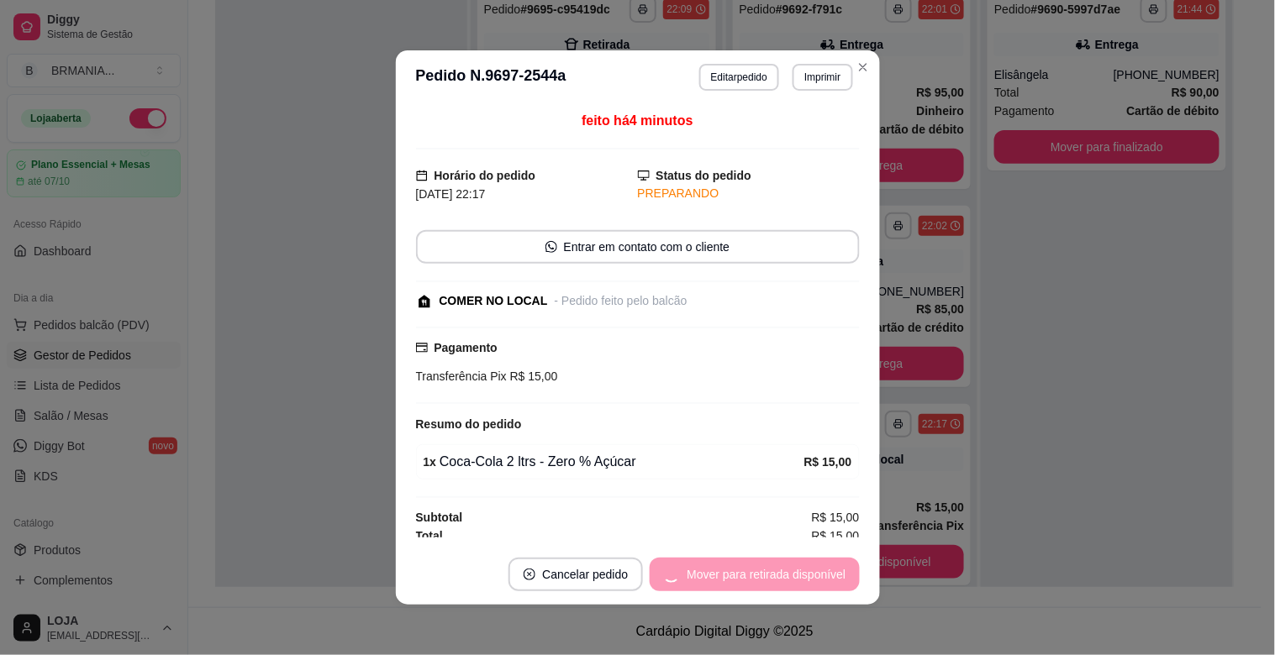
click at [813, 580] on div "Mover para retirada disponível" at bounding box center [754, 575] width 209 height 34
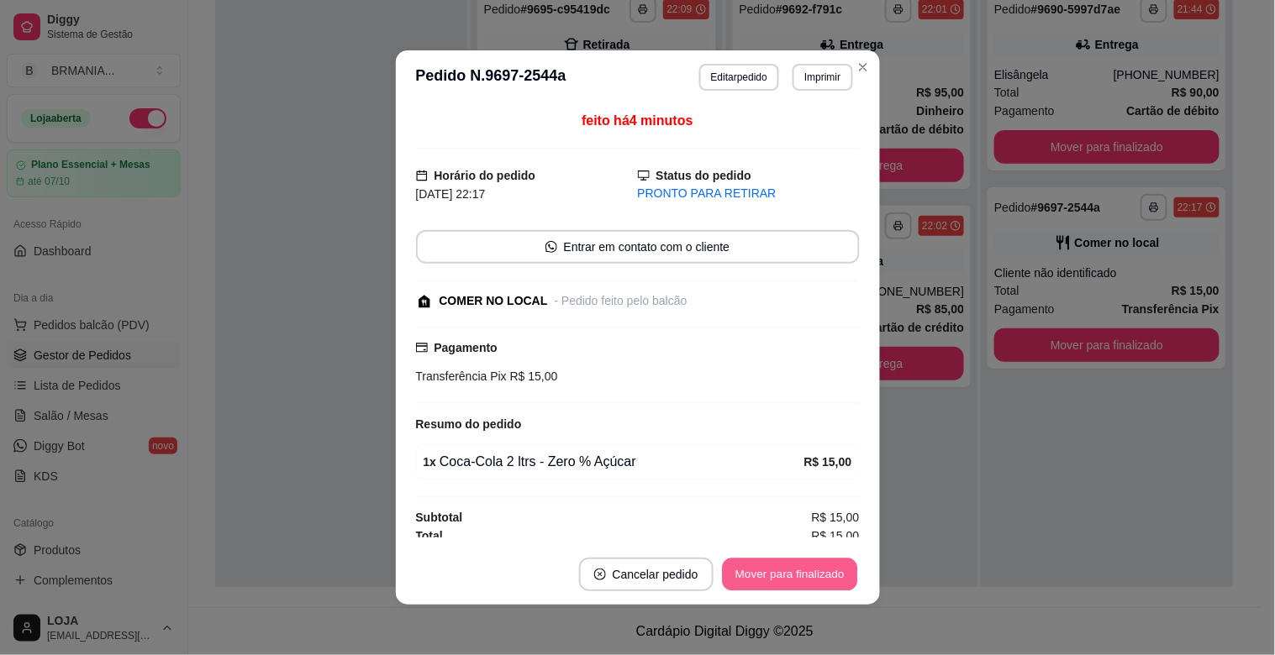
click at [813, 580] on button "Mover para finalizado" at bounding box center [789, 575] width 135 height 33
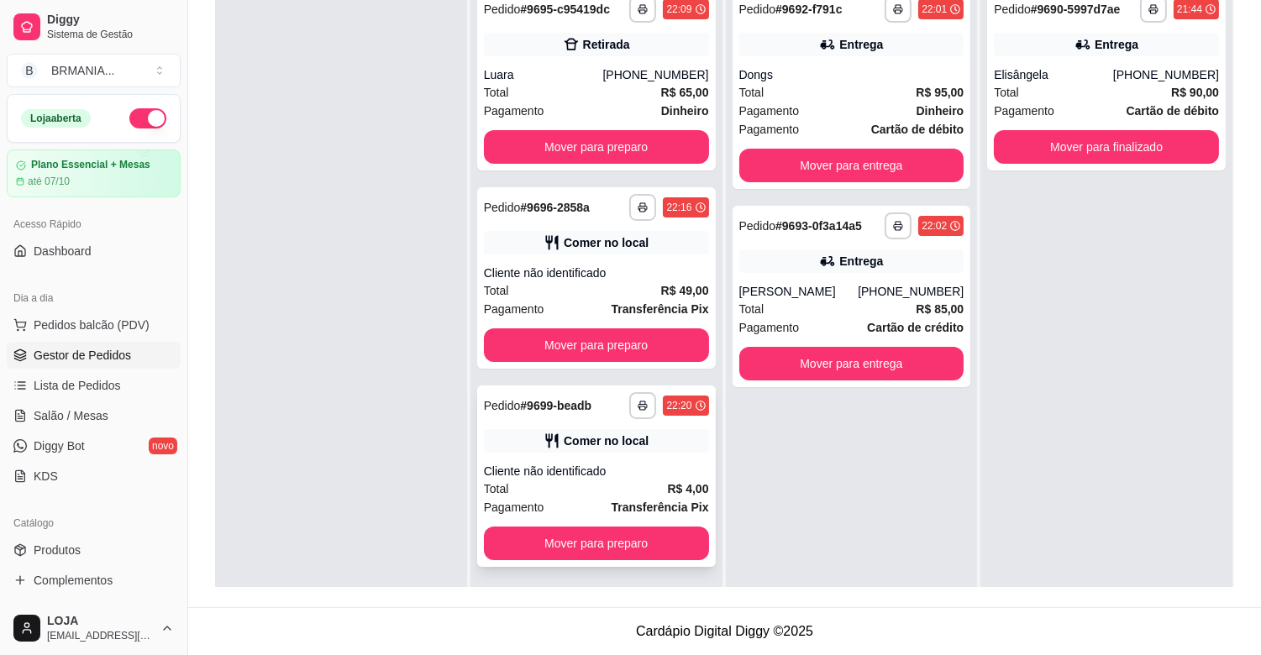
click at [508, 466] on div "Cliente não identificado" at bounding box center [596, 471] width 225 height 17
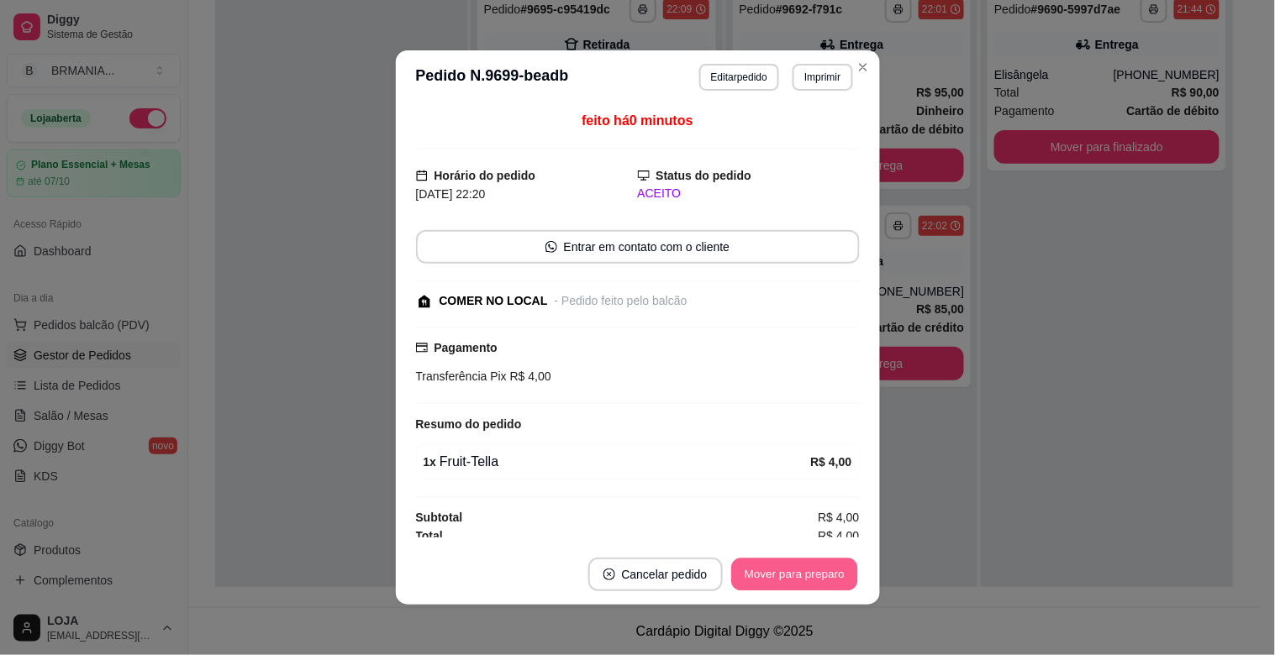
click at [769, 580] on button "Mover para preparo" at bounding box center [794, 575] width 126 height 33
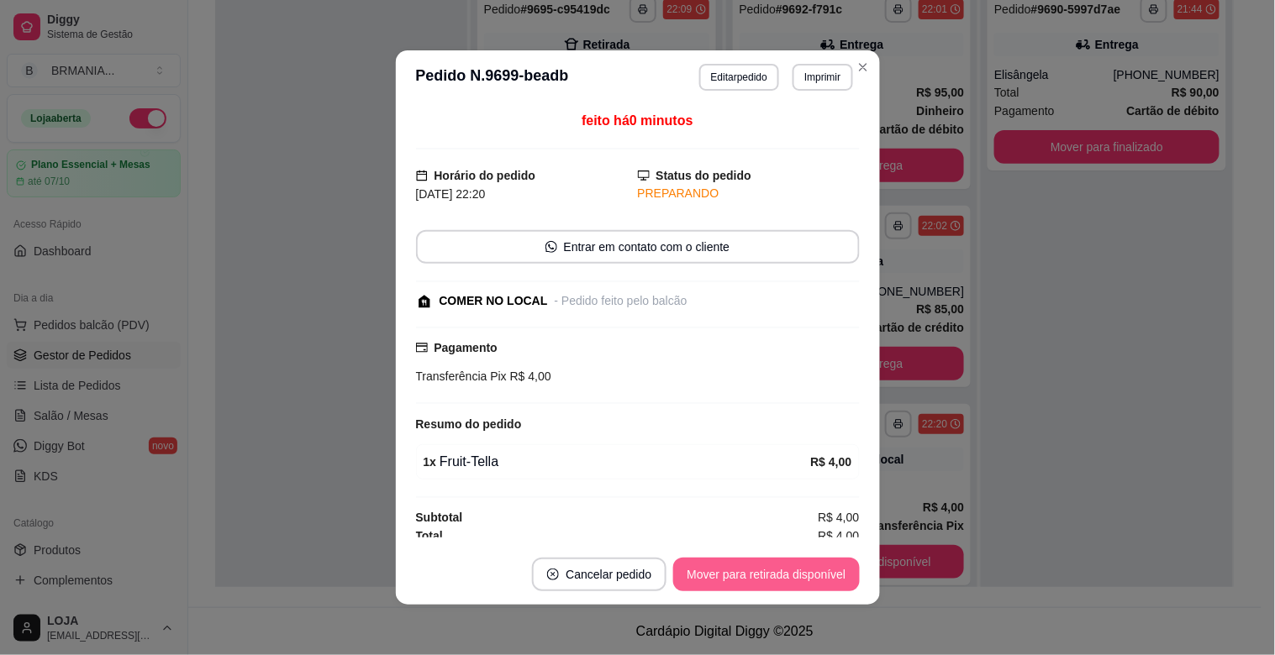
click at [771, 580] on button "Mover para retirada disponível" at bounding box center [766, 575] width 186 height 34
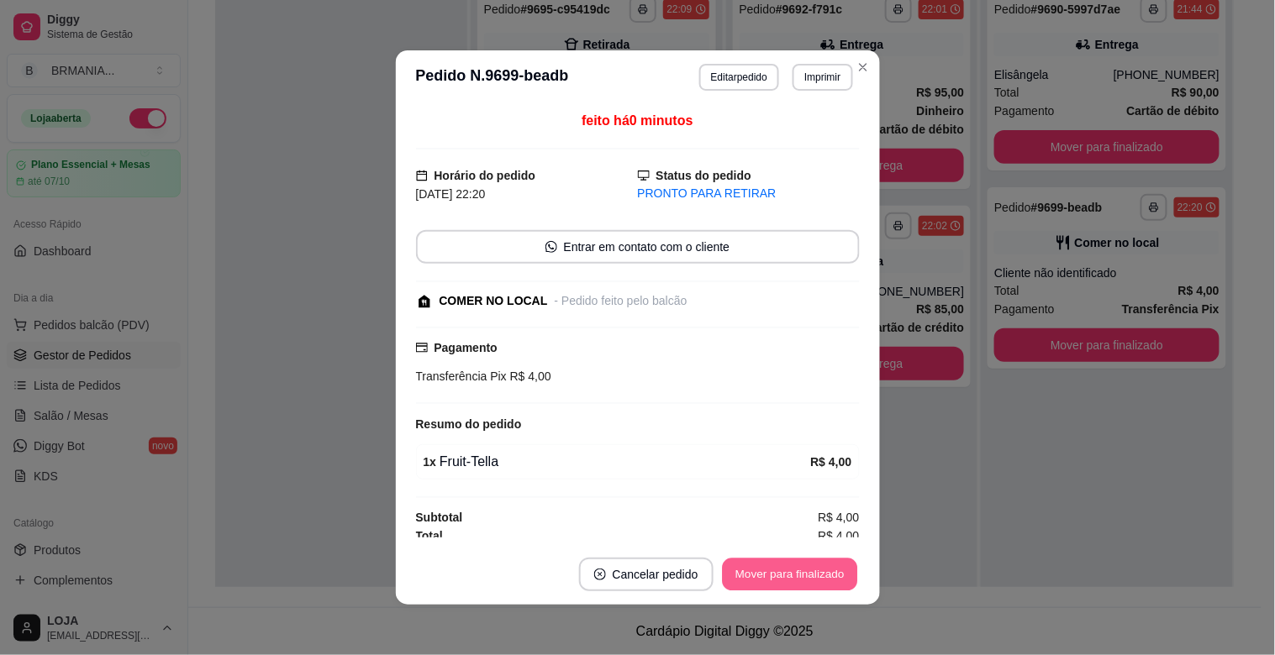
click at [771, 580] on button "Mover para finalizado" at bounding box center [789, 575] width 135 height 33
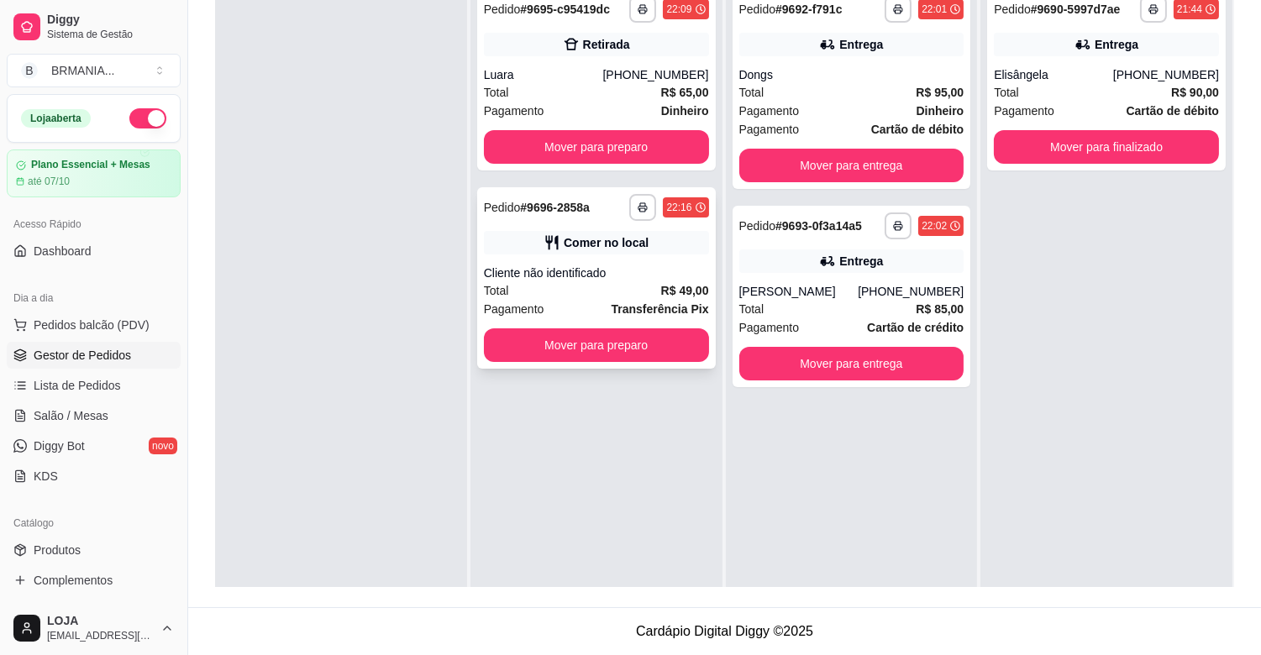
click at [550, 286] on div "Total R$ 49,00" at bounding box center [596, 290] width 225 height 18
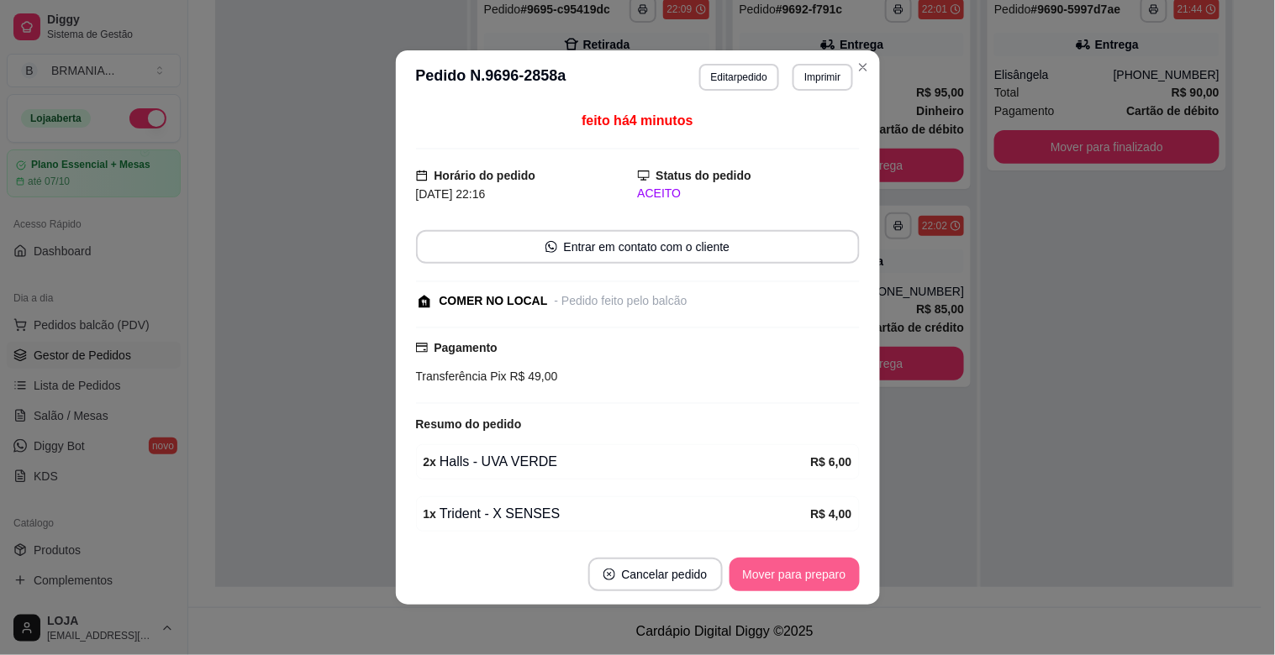
click at [776, 566] on button "Mover para preparo" at bounding box center [794, 575] width 130 height 34
click at [776, 566] on div "Mover para preparo" at bounding box center [794, 575] width 130 height 34
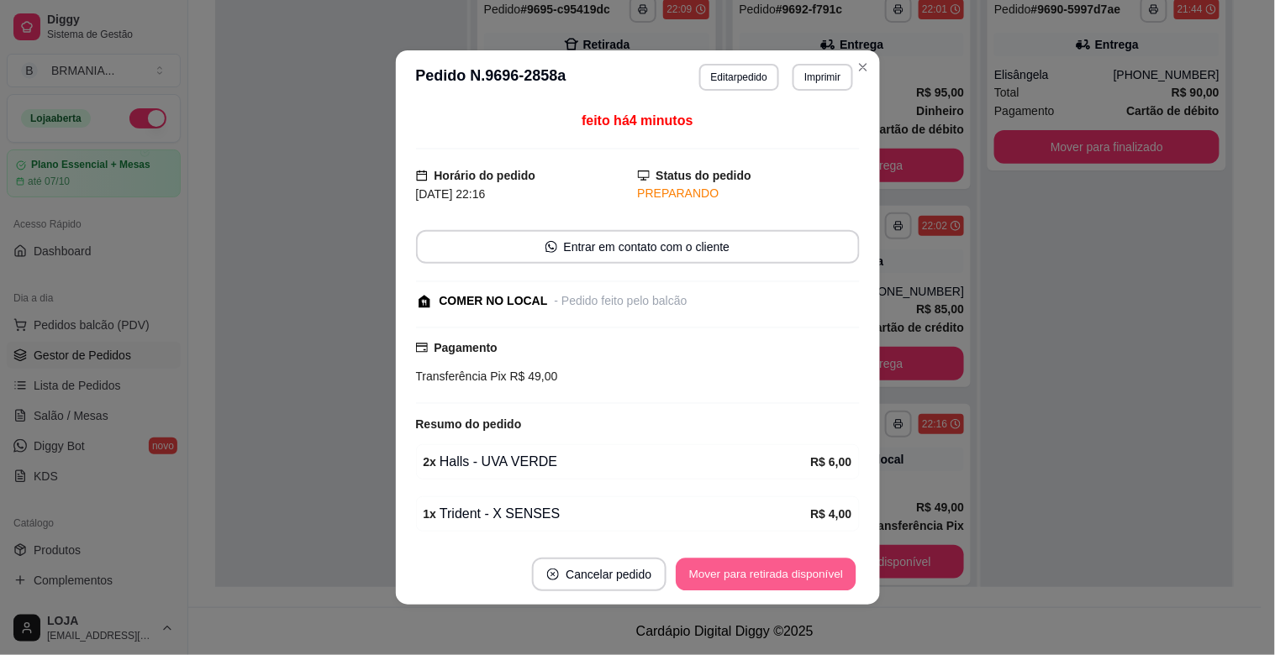
click at [776, 566] on button "Mover para retirada disponível" at bounding box center [766, 575] width 180 height 33
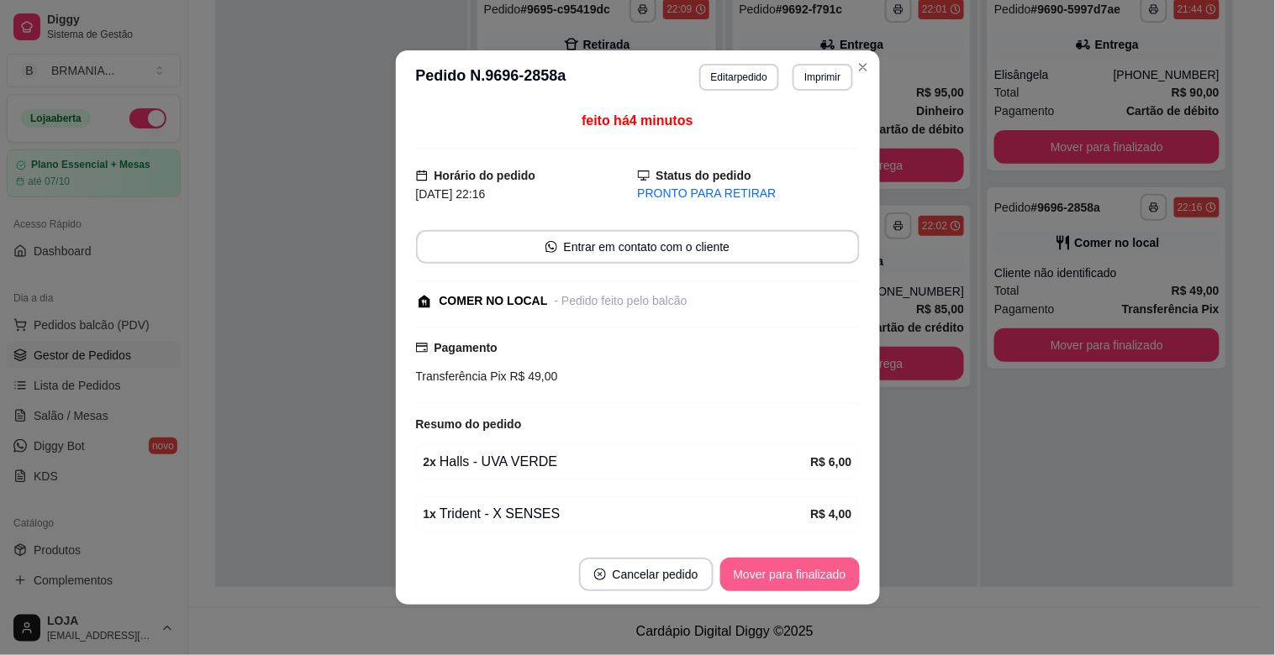
click at [776, 566] on button "Mover para finalizado" at bounding box center [789, 575] width 139 height 34
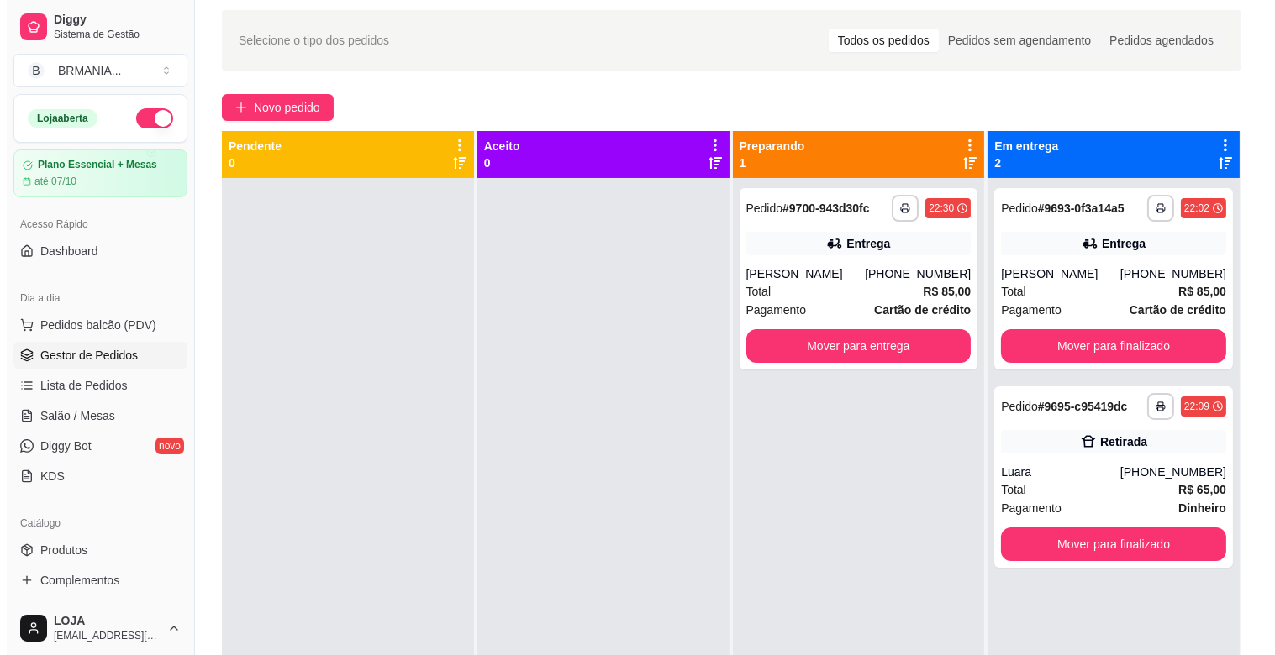
scroll to position [27, 0]
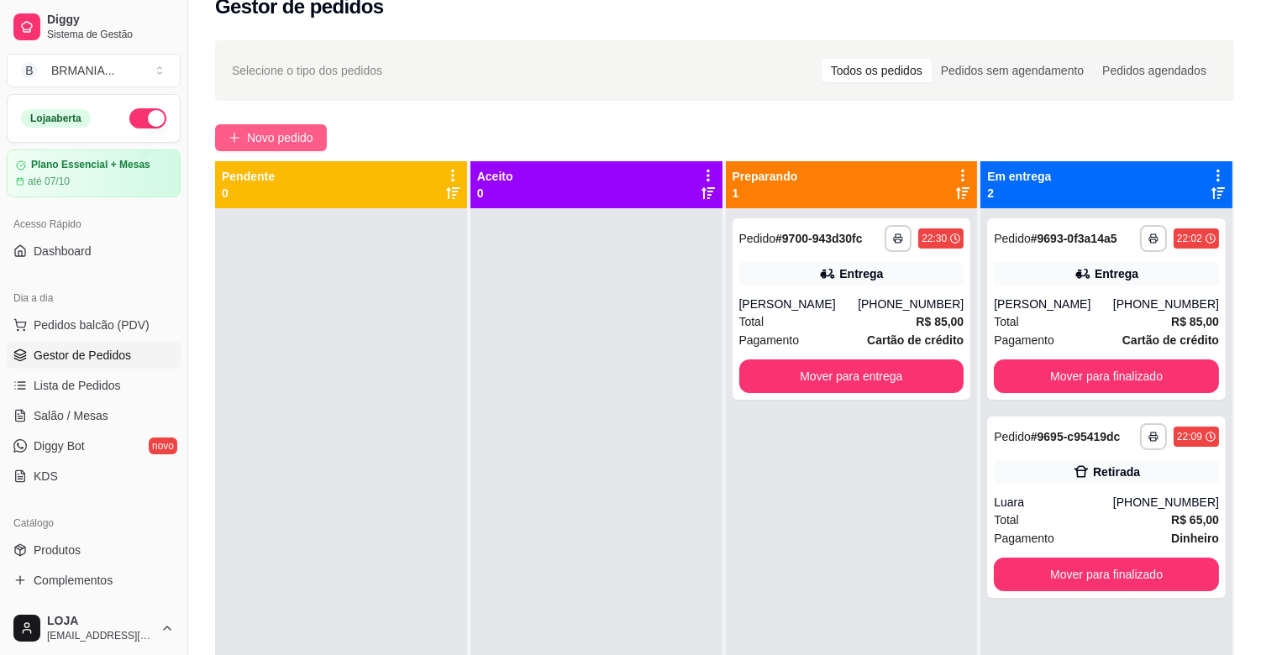
click at [277, 124] on button "Novo pedido" at bounding box center [271, 137] width 112 height 27
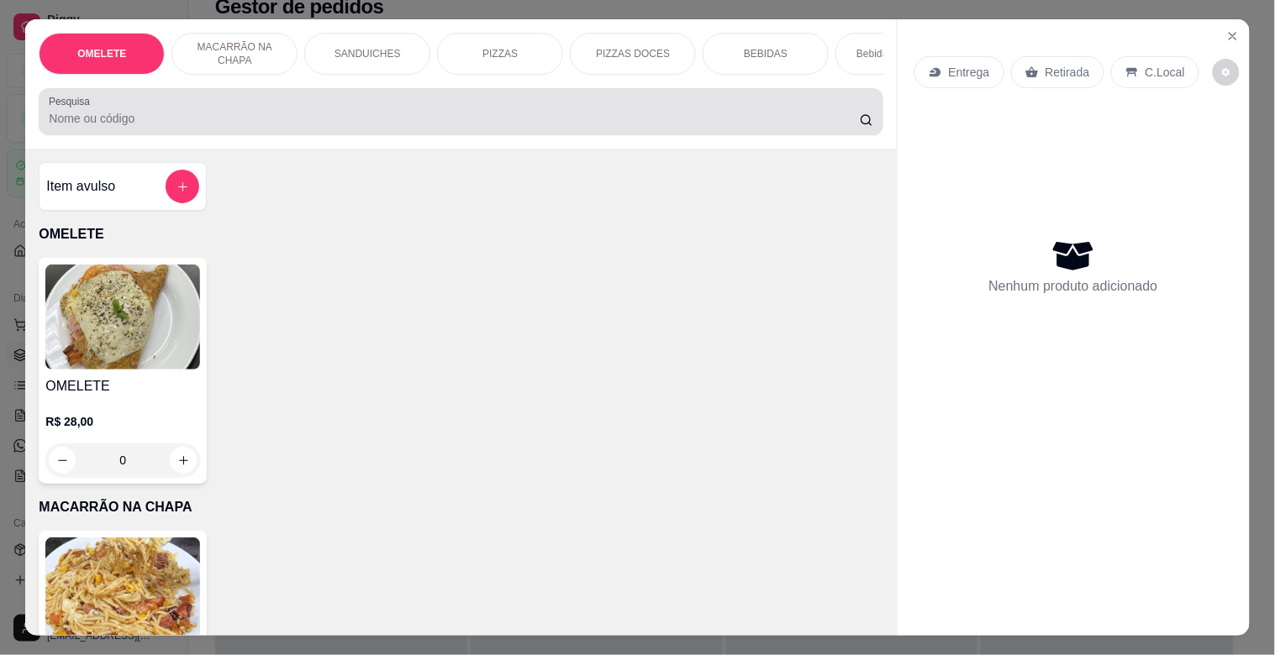
click at [283, 109] on div at bounding box center [460, 112] width 823 height 34
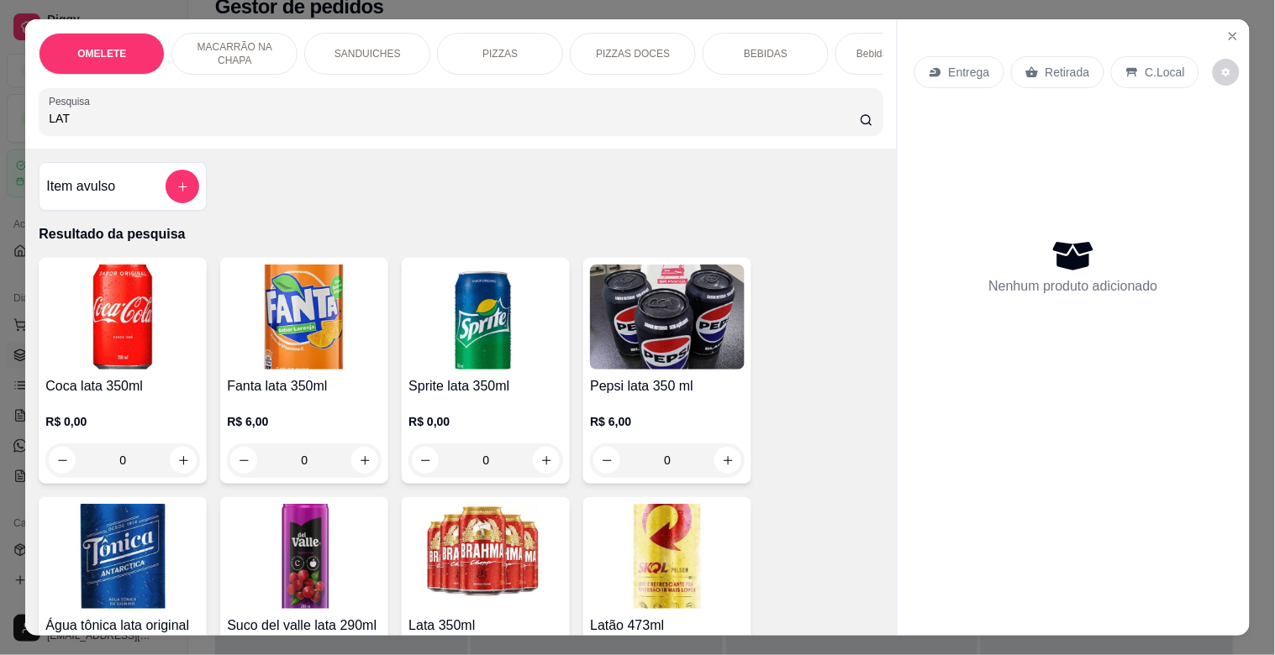
type input "LAT"
click at [657, 542] on img at bounding box center [667, 556] width 155 height 105
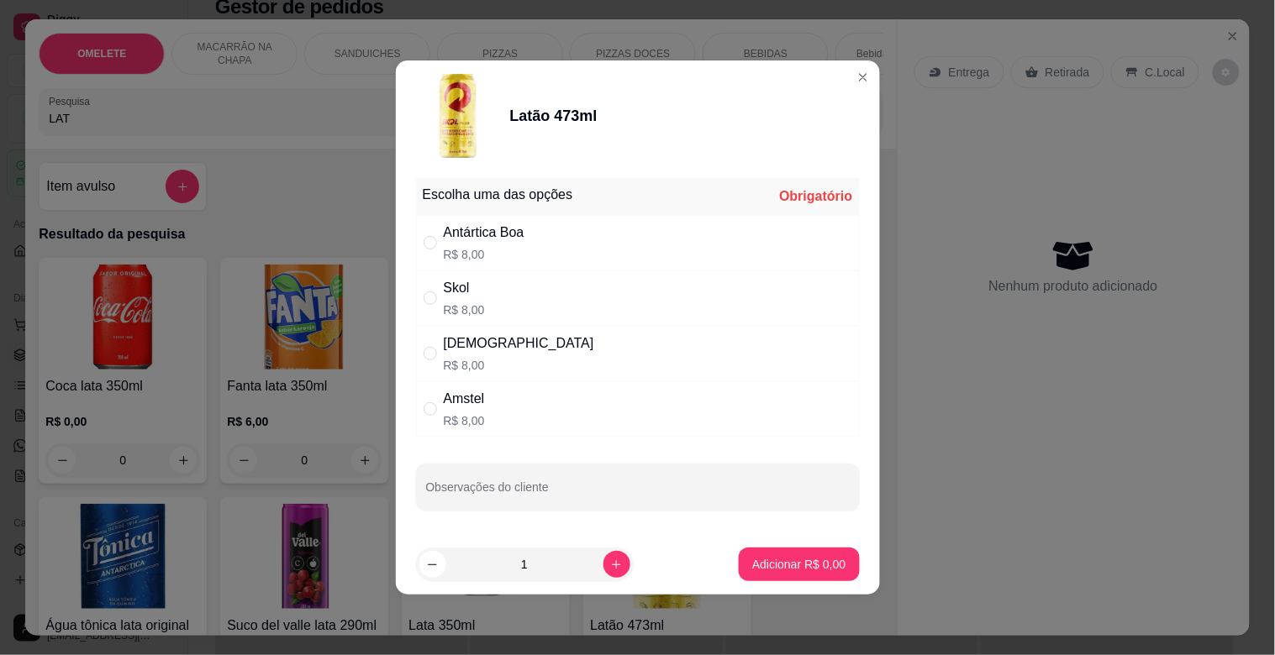
click at [467, 290] on div "Skol" at bounding box center [464, 288] width 41 height 20
click at [513, 354] on div "Brahma R$ 8,00" at bounding box center [638, 353] width 444 height 55
radio input "false"
radio input "true"
click at [610, 568] on icon "increase-product-quantity" at bounding box center [616, 565] width 13 height 13
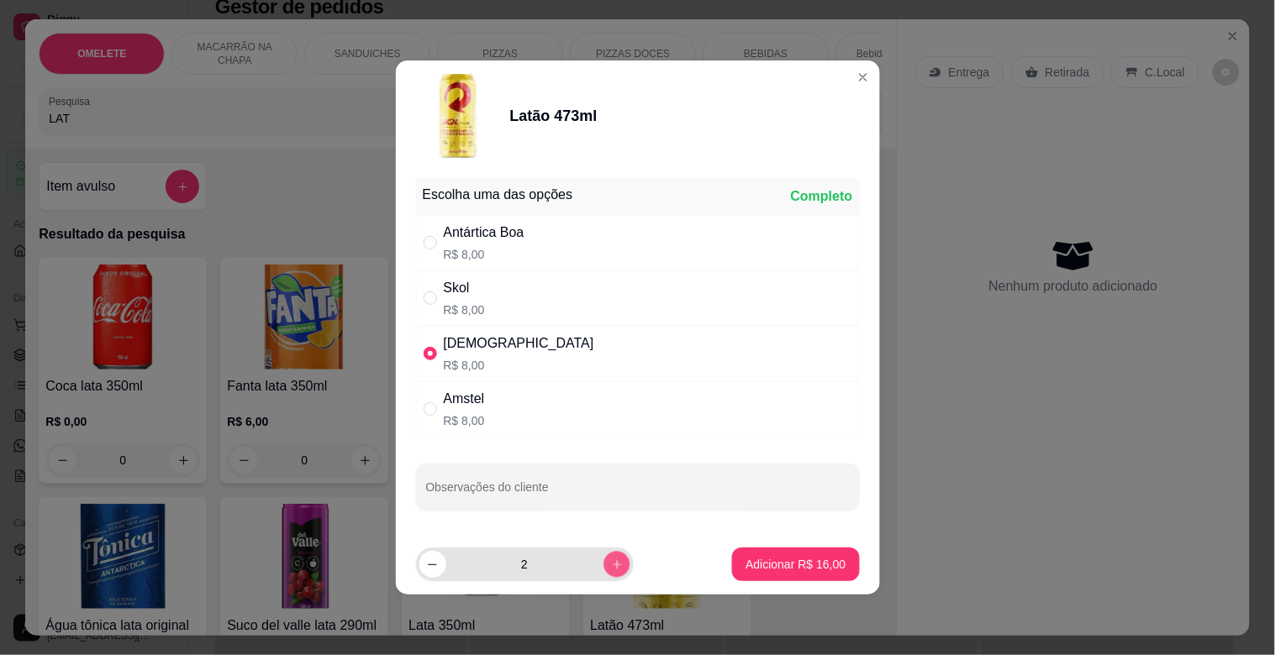
click at [610, 568] on icon "increase-product-quantity" at bounding box center [616, 565] width 13 height 13
type input "4"
click at [750, 566] on p "Adicionar R$ 32,00" at bounding box center [795, 564] width 100 height 17
type input "4"
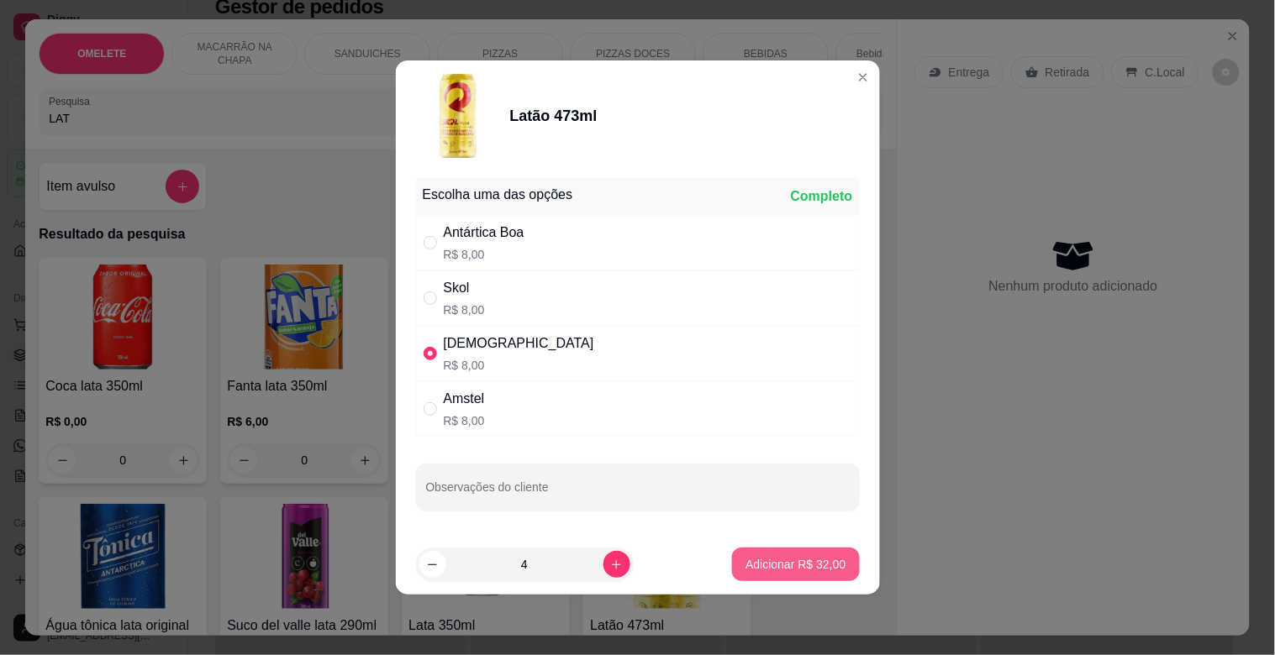
type input "4"
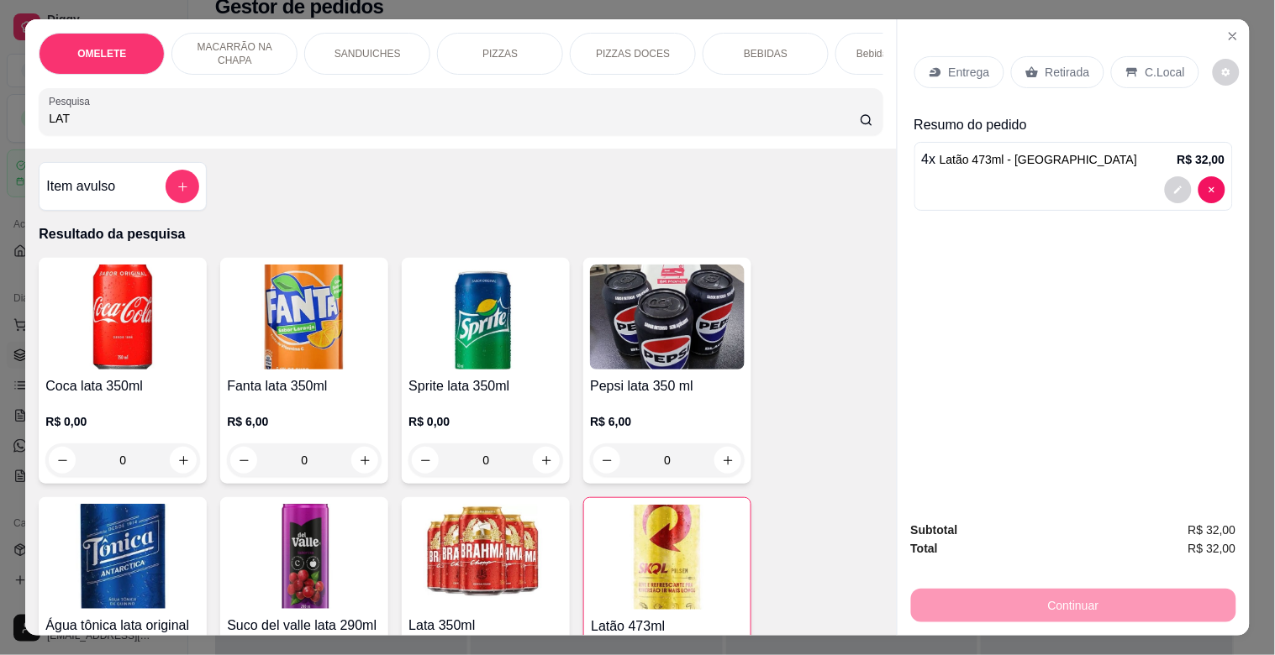
click at [446, 534] on img at bounding box center [485, 556] width 155 height 105
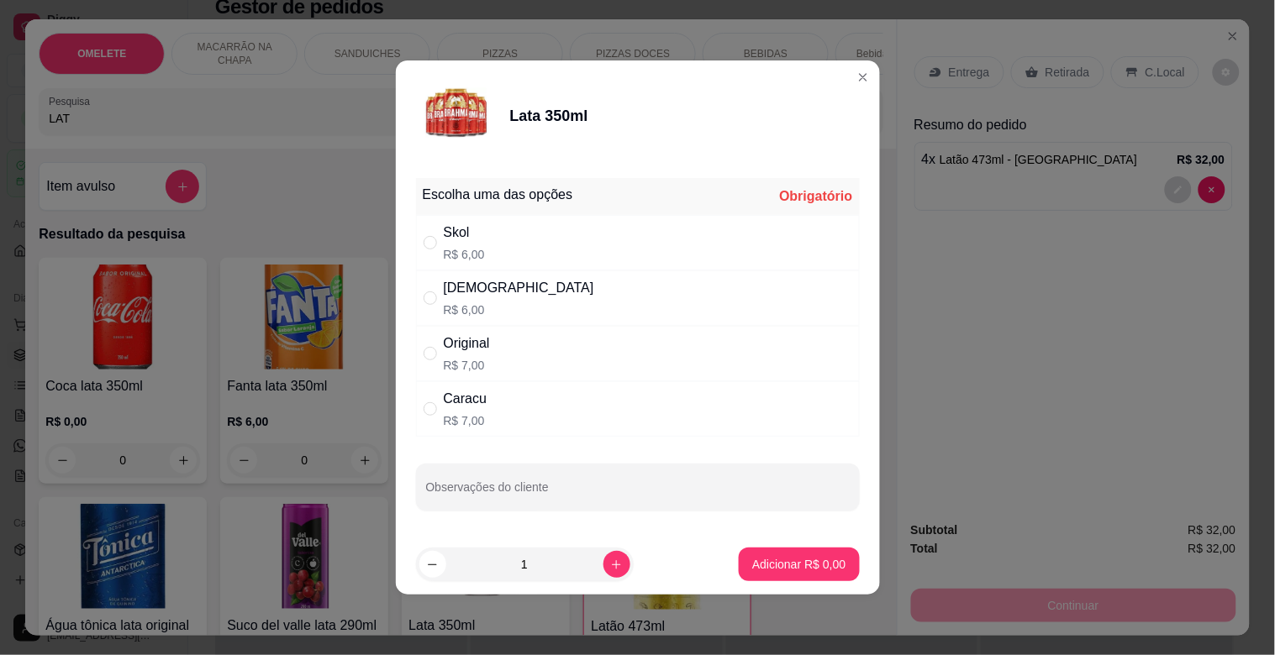
click at [499, 270] on div "Escolha uma das opções Obrigatório Skol R$ 6,00 Brahma R$ 6,00 Original R$ 7,00…" at bounding box center [638, 307] width 444 height 259
click at [472, 238] on div "Skol R$ 6,00" at bounding box center [464, 243] width 41 height 40
radio input "true"
click at [594, 588] on footer "1 Adicionar R$ 6,00" at bounding box center [638, 564] width 484 height 61
click at [592, 583] on footer "1 Adicionar R$ 6,00" at bounding box center [638, 564] width 484 height 61
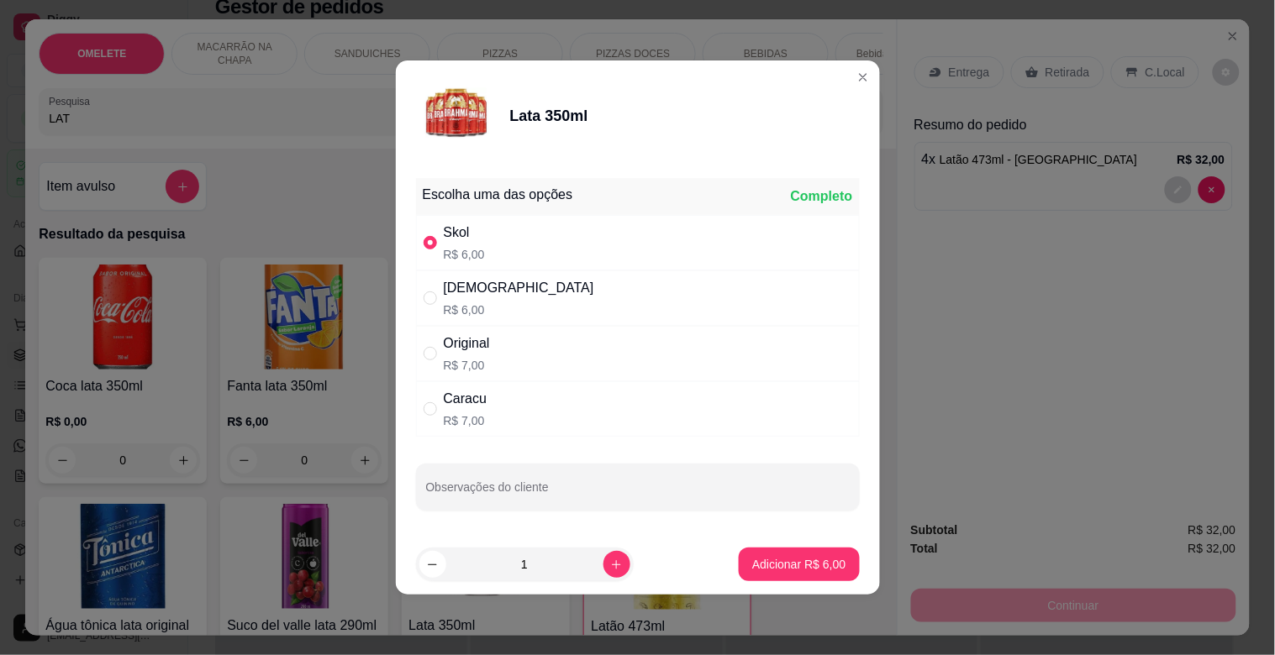
click at [623, 560] on div "1" at bounding box center [564, 565] width 297 height 34
click at [605, 573] on button "increase-product-quantity" at bounding box center [616, 564] width 26 height 26
click at [607, 572] on button "increase-product-quantity" at bounding box center [616, 564] width 26 height 26
click at [611, 569] on icon "increase-product-quantity" at bounding box center [616, 565] width 13 height 13
type input "4"
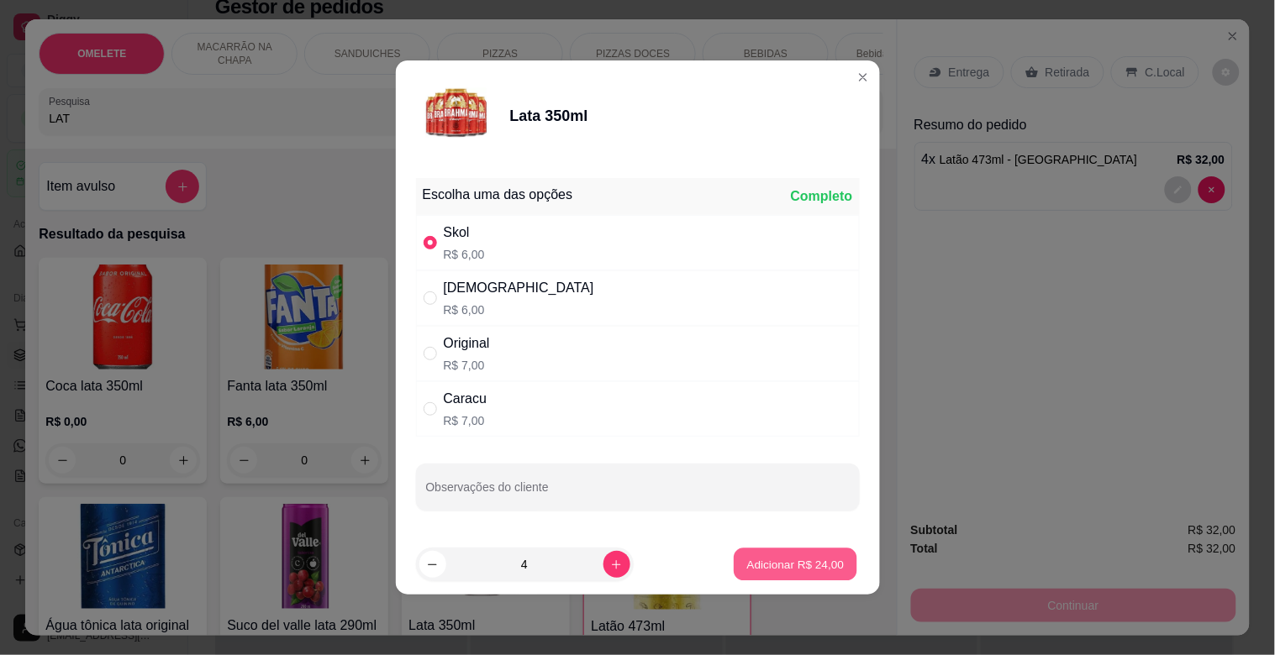
click at [795, 568] on p "Adicionar R$ 24,00" at bounding box center [795, 564] width 97 height 16
type input "4"
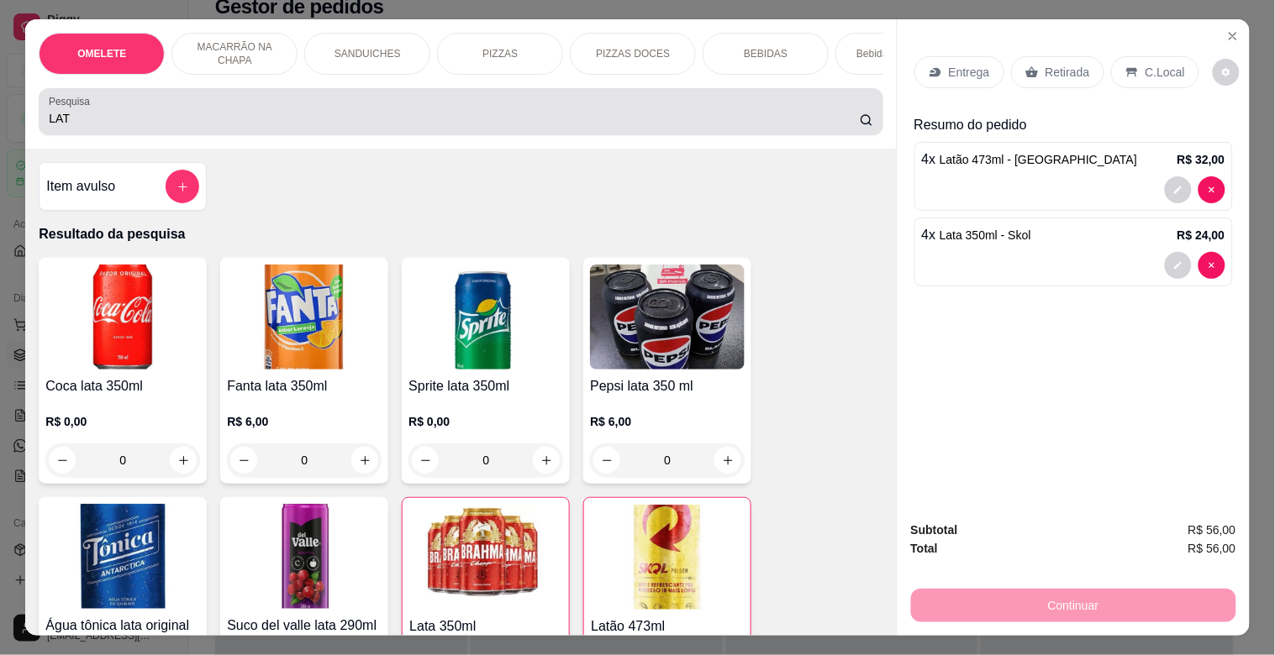
click at [338, 122] on input "LAT" at bounding box center [454, 118] width 811 height 17
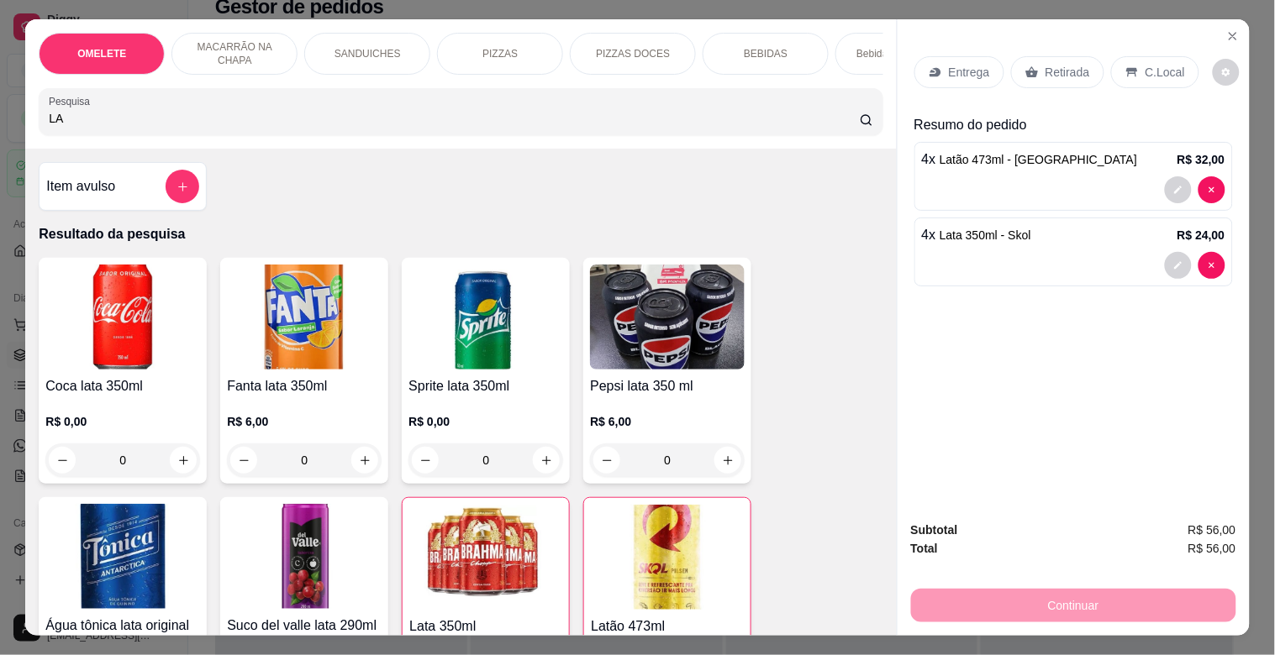
type input "L"
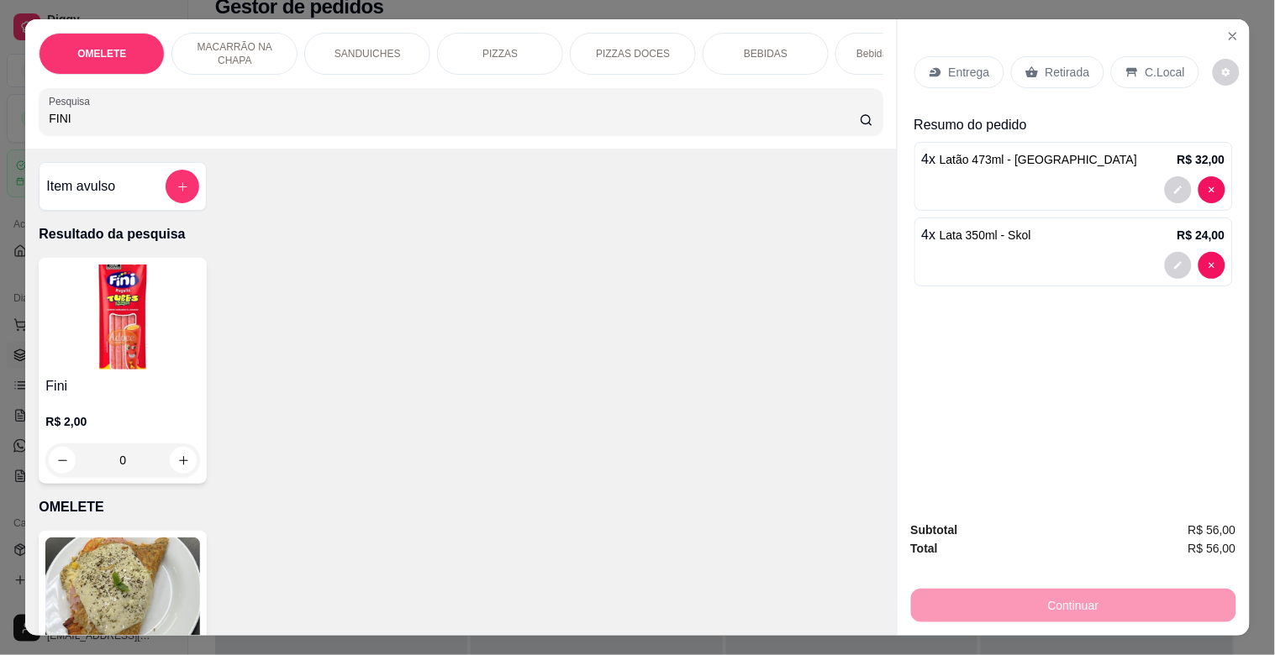
type input "FINI"
click at [65, 345] on img at bounding box center [122, 317] width 155 height 105
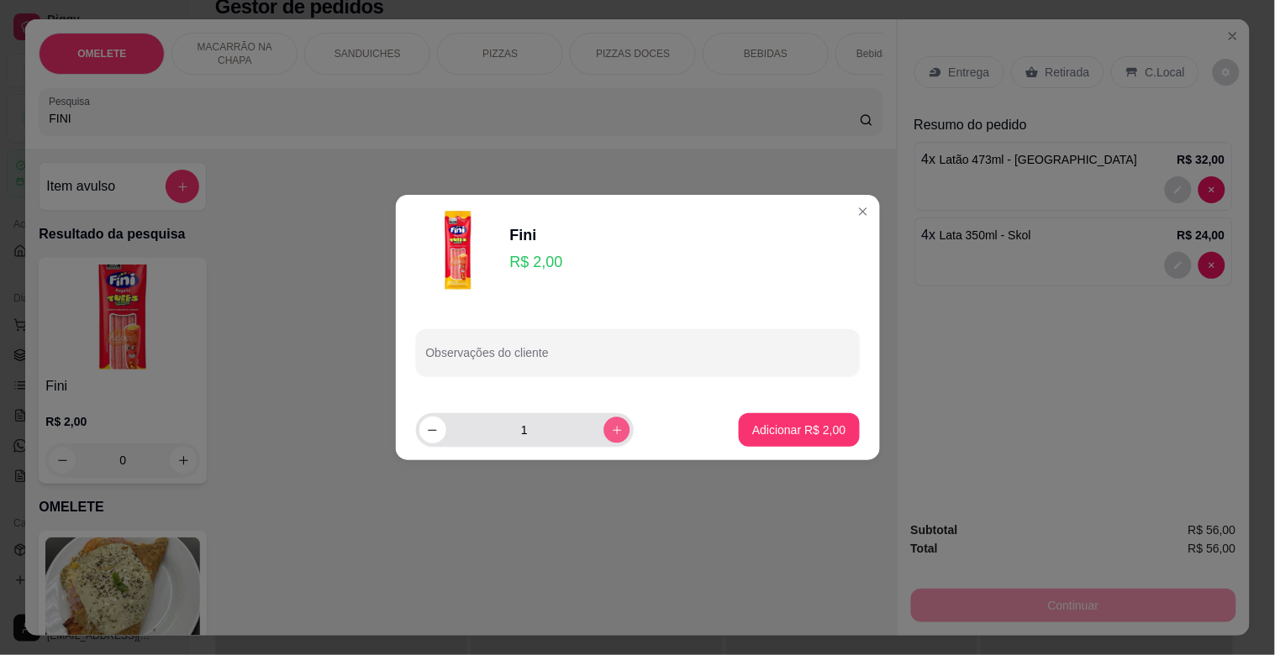
click at [612, 424] on button "increase-product-quantity" at bounding box center [616, 430] width 26 height 26
type input "2"
click at [761, 426] on p "Adicionar R$ 4,00" at bounding box center [798, 430] width 93 height 17
type input "2"
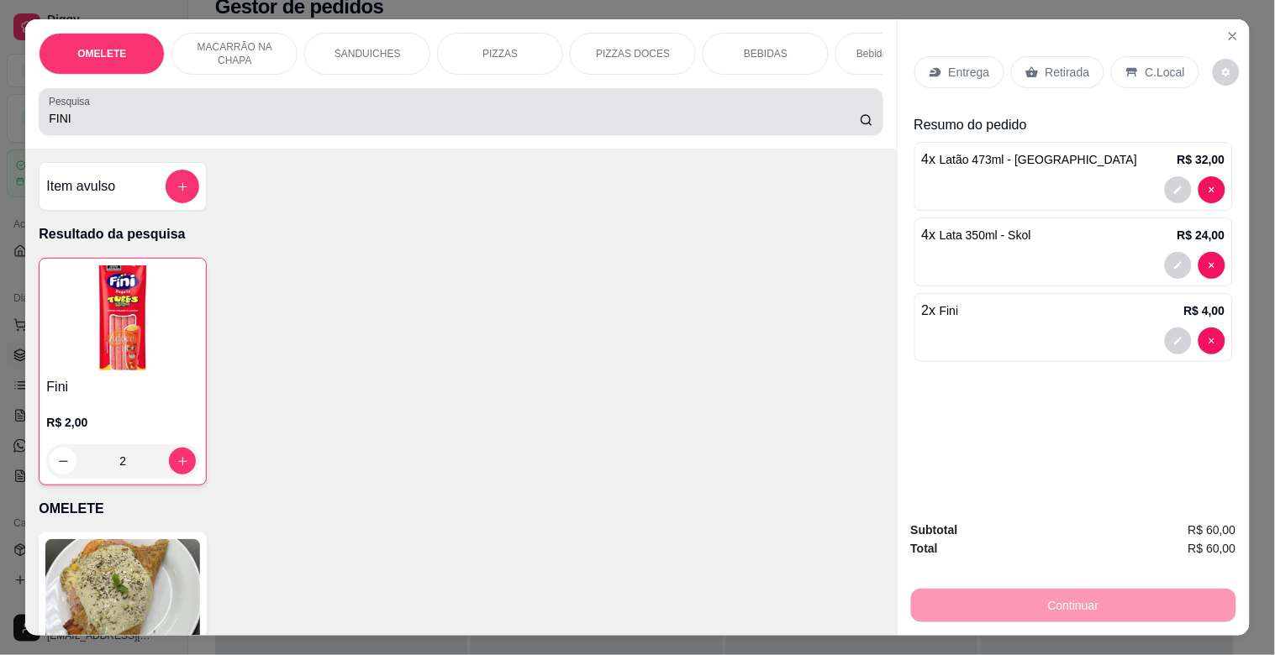
click at [373, 116] on input "FINI" at bounding box center [454, 118] width 811 height 17
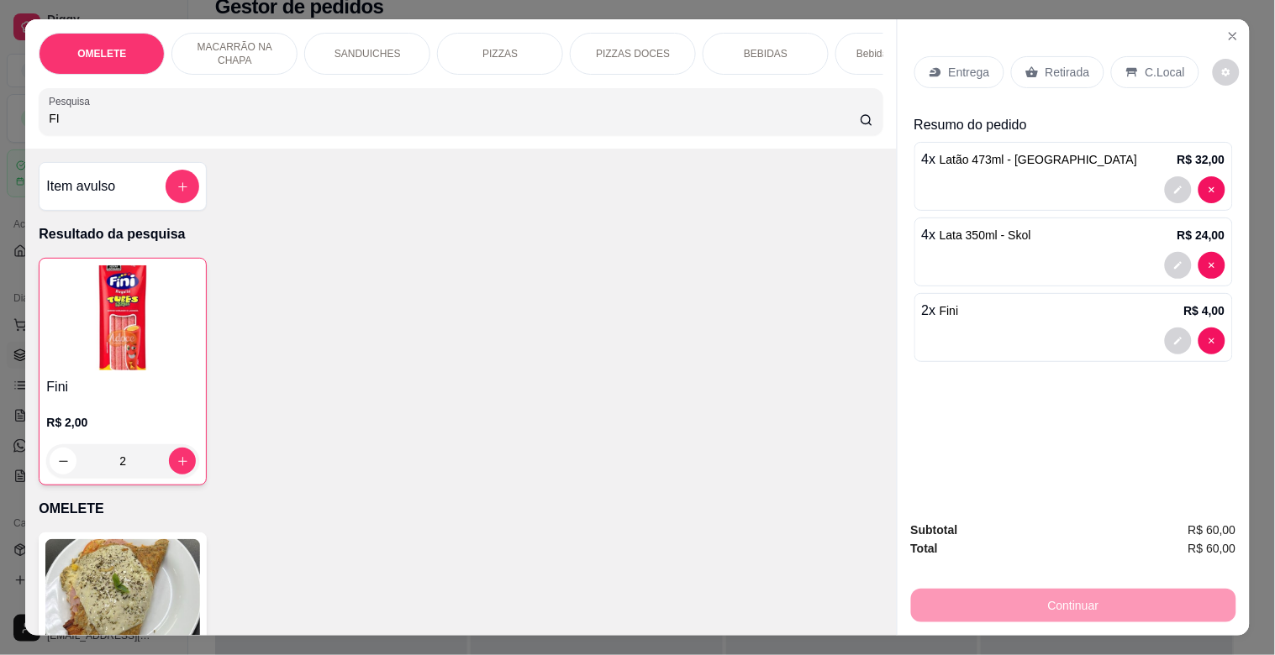
type input "F"
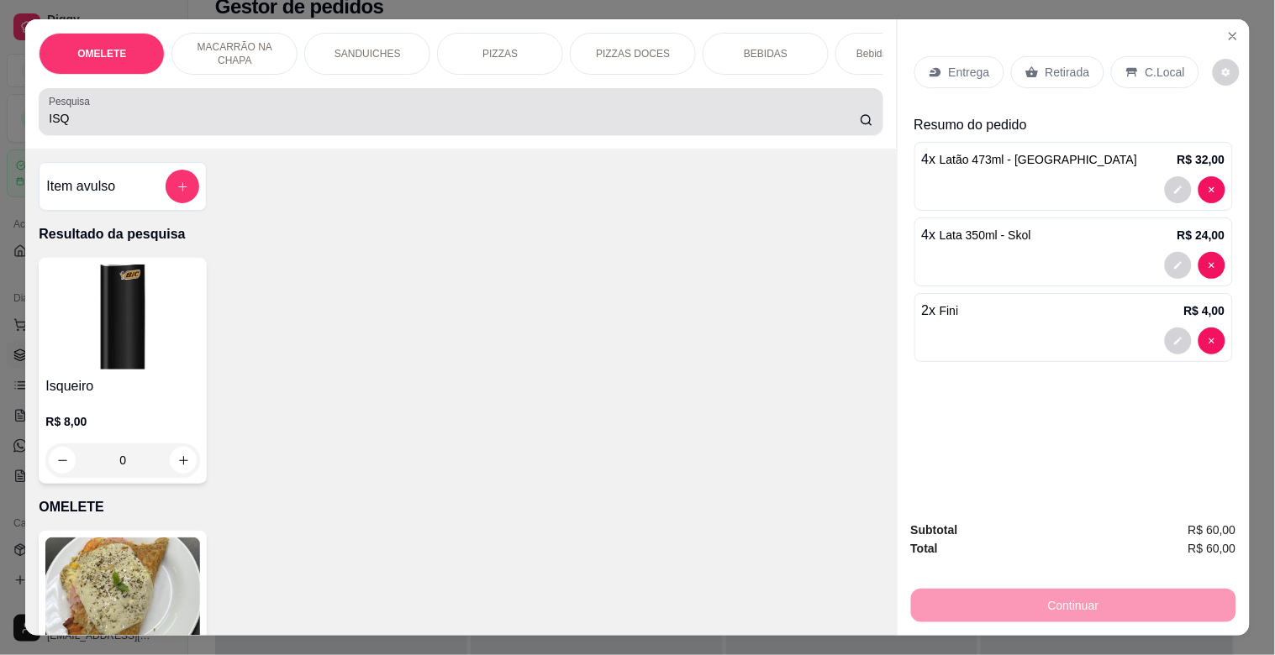
click at [380, 113] on div "ISQ" at bounding box center [460, 112] width 823 height 34
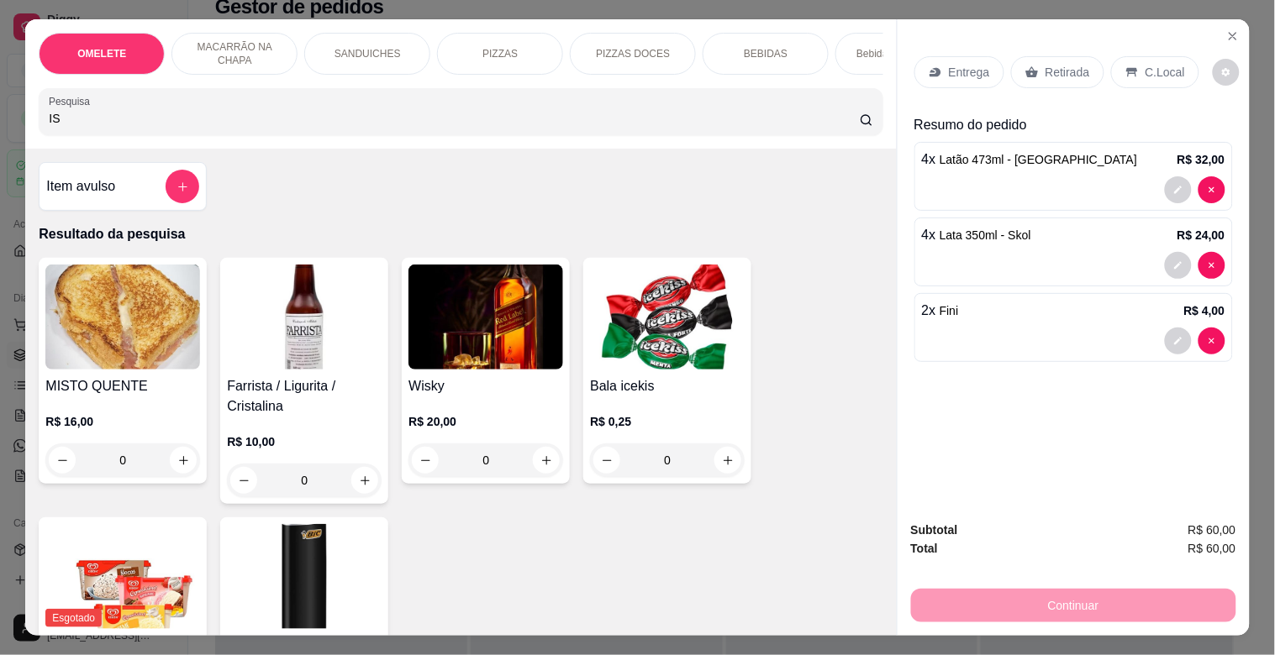
type input "ISQ"
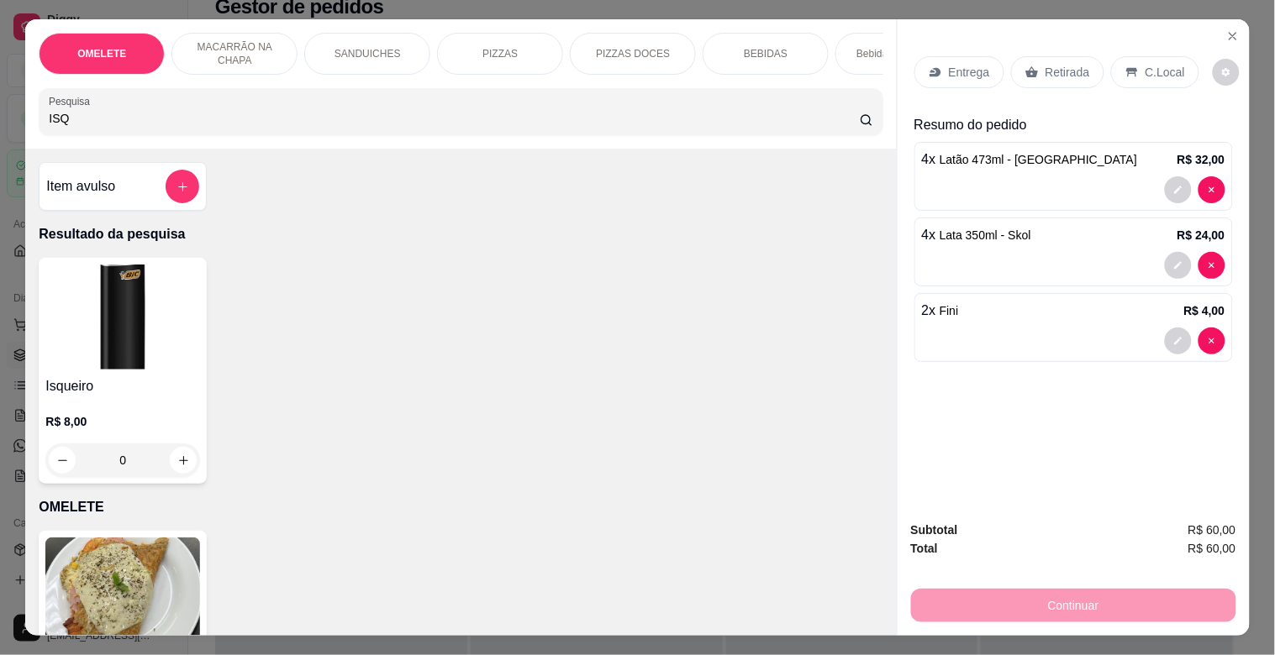
click at [74, 338] on img at bounding box center [122, 317] width 155 height 105
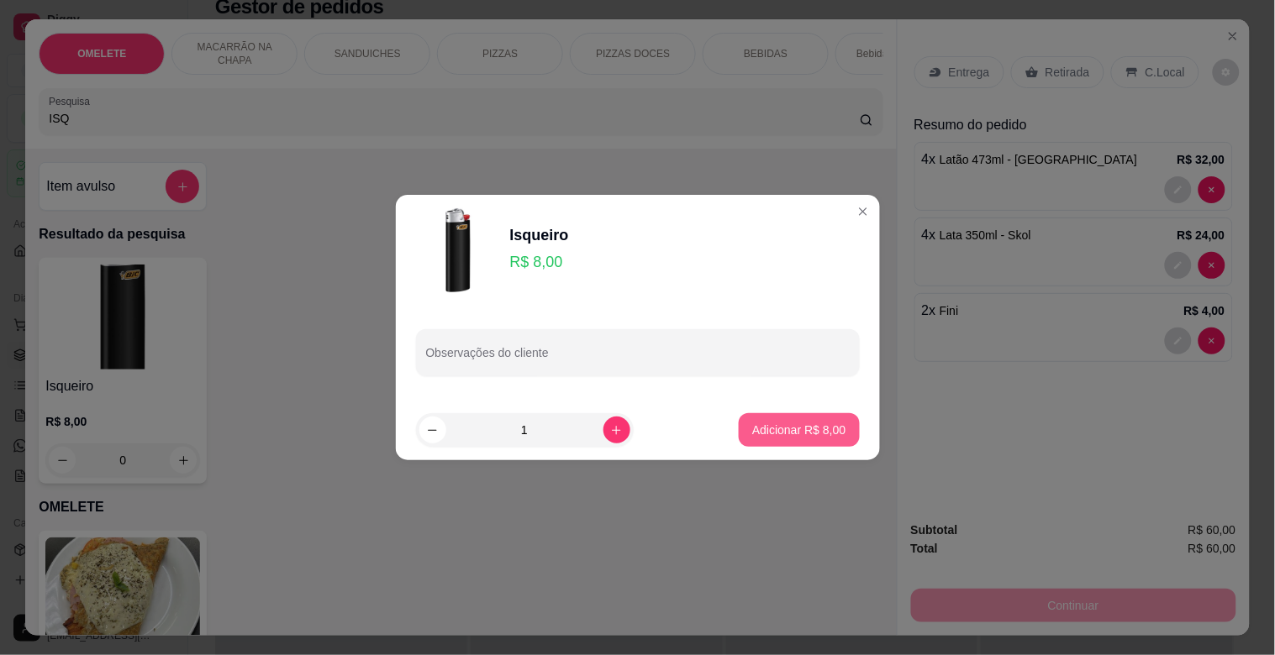
click at [793, 431] on p "Adicionar R$ 8,00" at bounding box center [798, 430] width 93 height 17
type input "1"
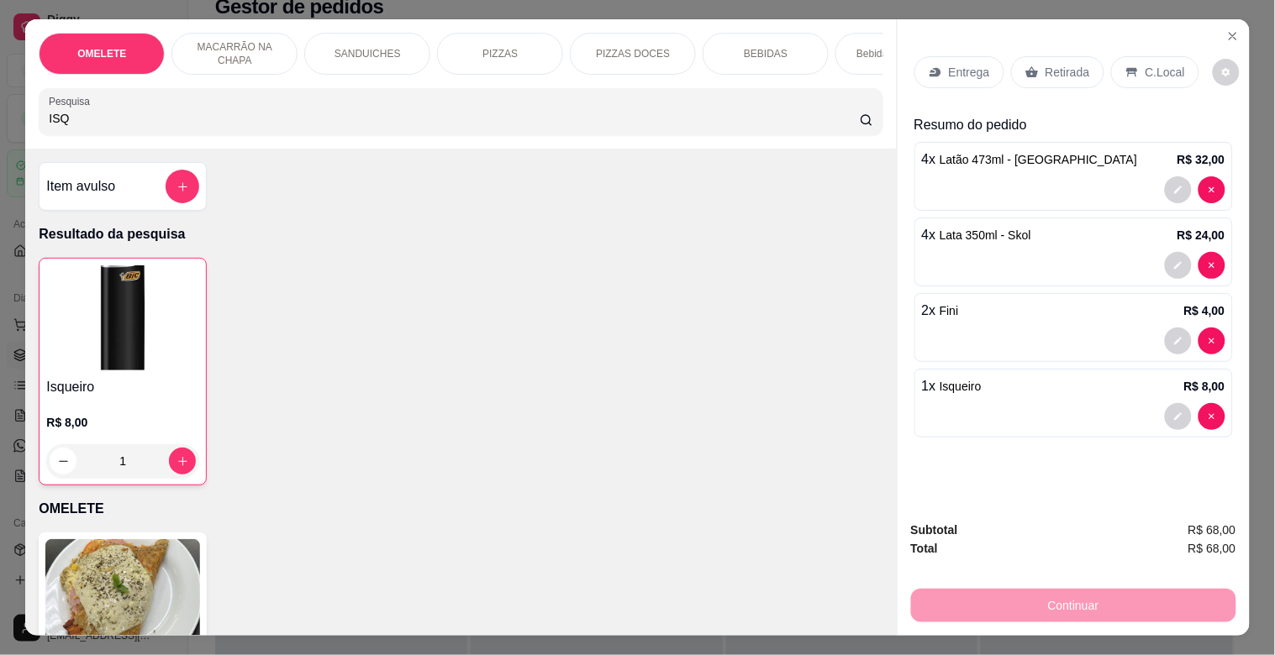
click at [1054, 64] on p "Retirada" at bounding box center [1067, 72] width 45 height 17
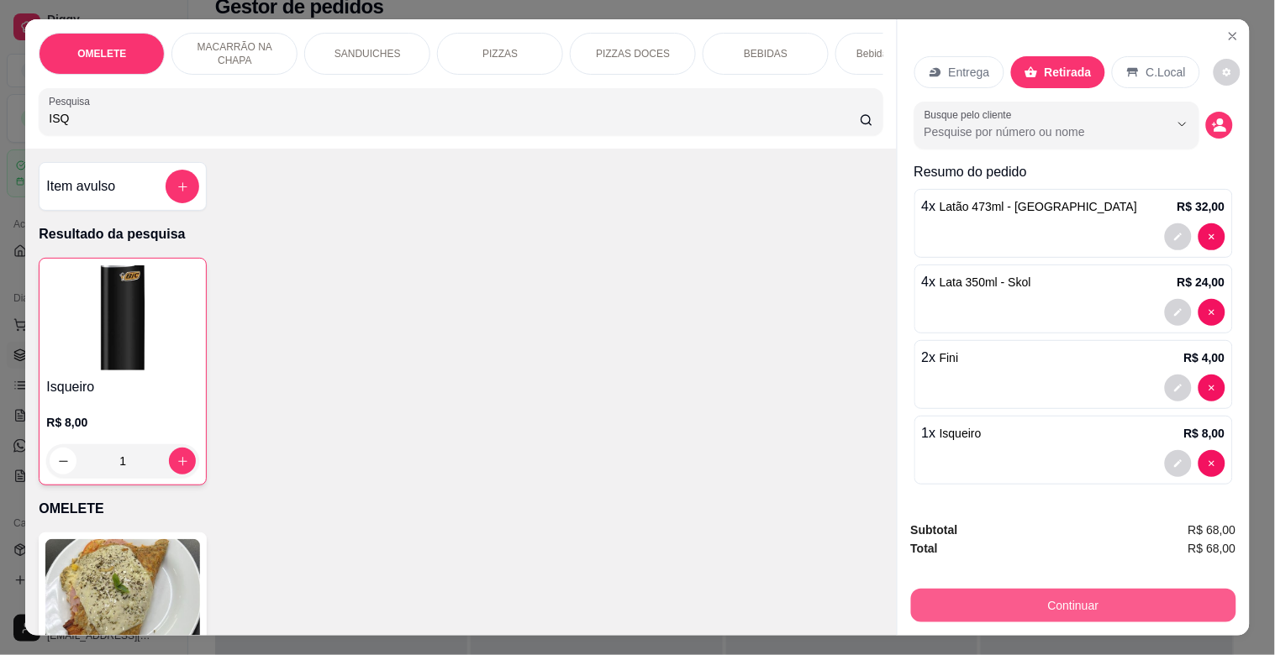
click at [1035, 602] on button "Continuar" at bounding box center [1073, 606] width 325 height 34
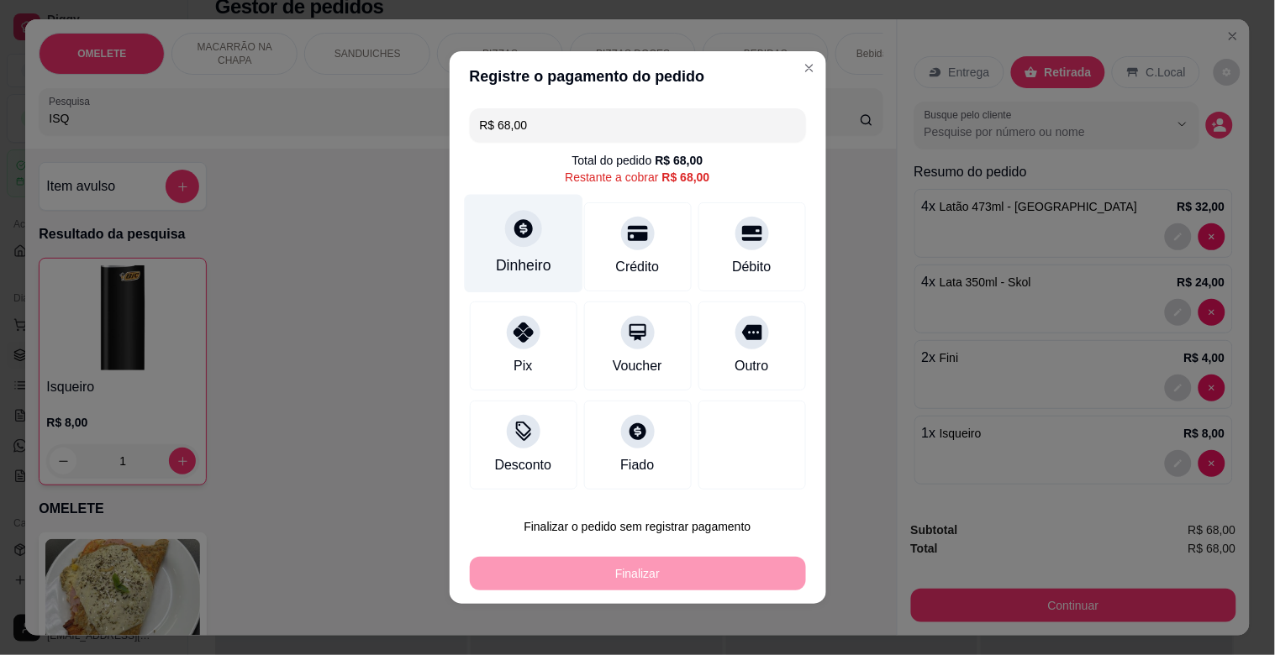
click at [519, 242] on div at bounding box center [523, 228] width 37 height 37
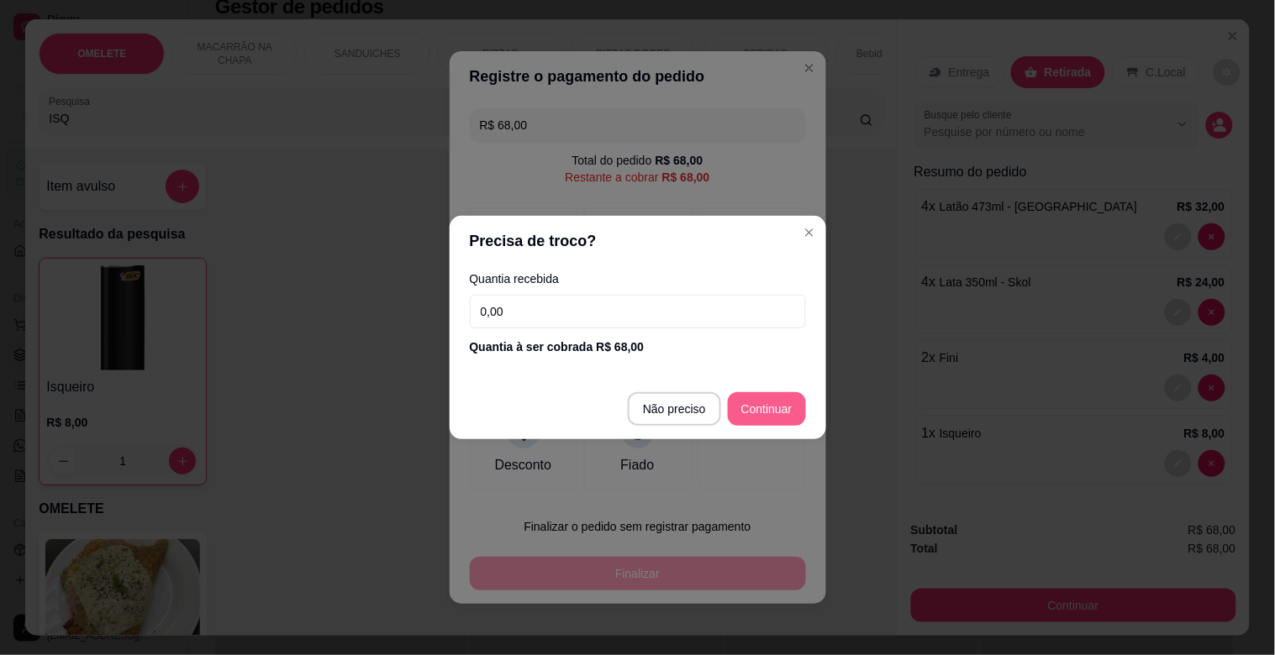
type input "R$ 0,00"
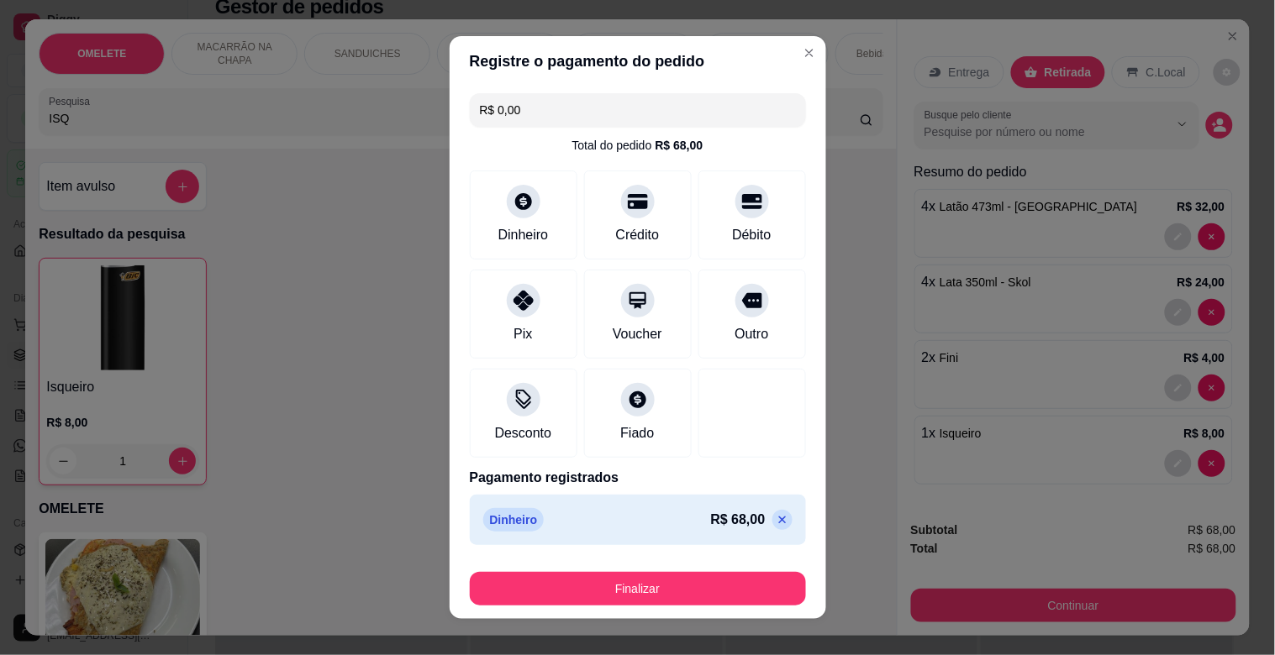
click at [692, 609] on footer "Finalizar" at bounding box center [638, 585] width 376 height 67
click at [692, 600] on button "Finalizar" at bounding box center [638, 589] width 336 height 34
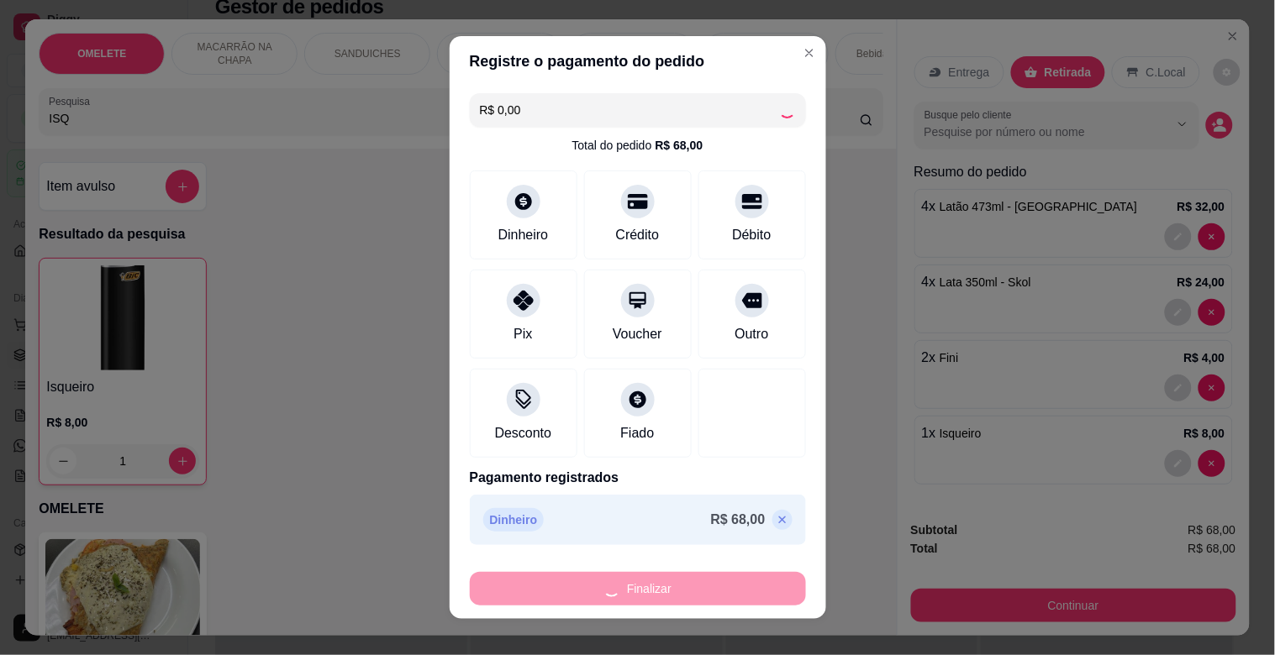
type input "0"
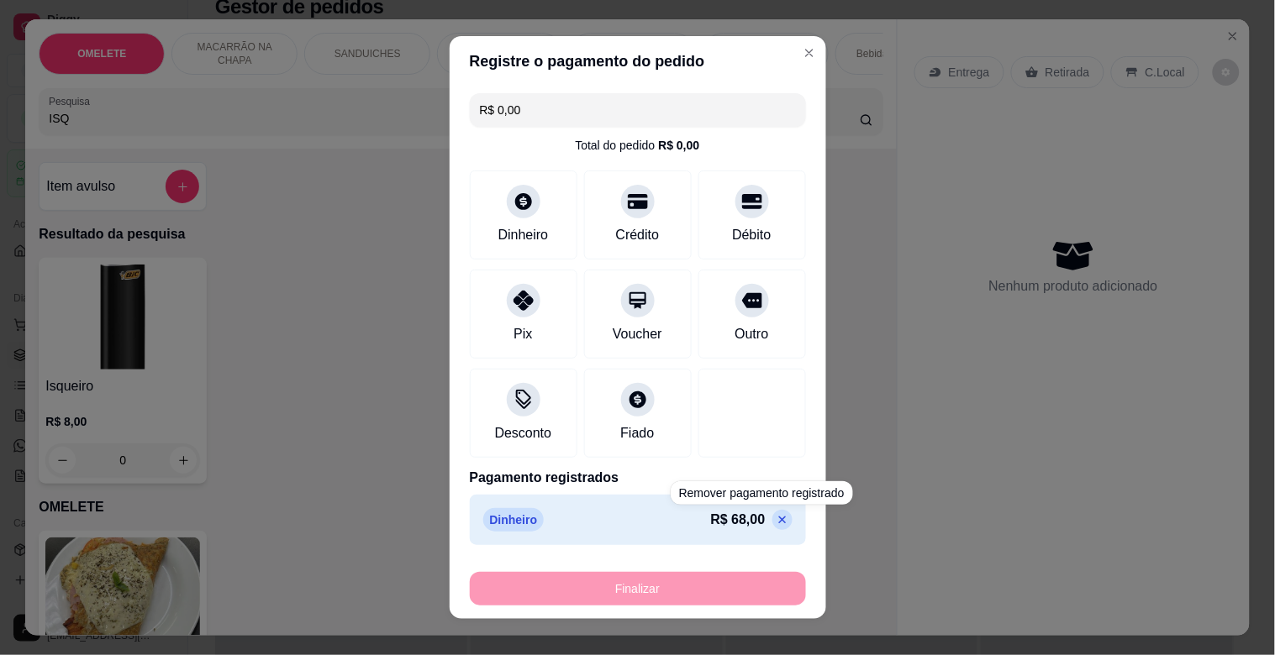
type input "-R$ 68,00"
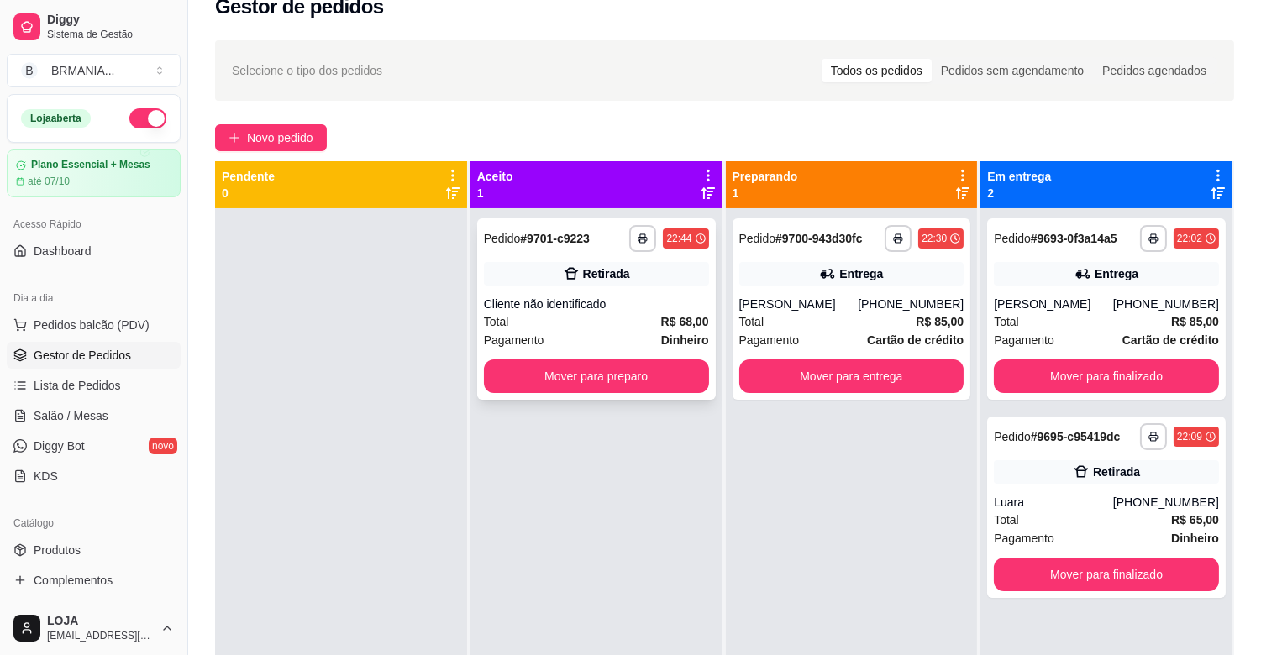
click at [575, 309] on div "Cliente não identificado" at bounding box center [596, 304] width 225 height 17
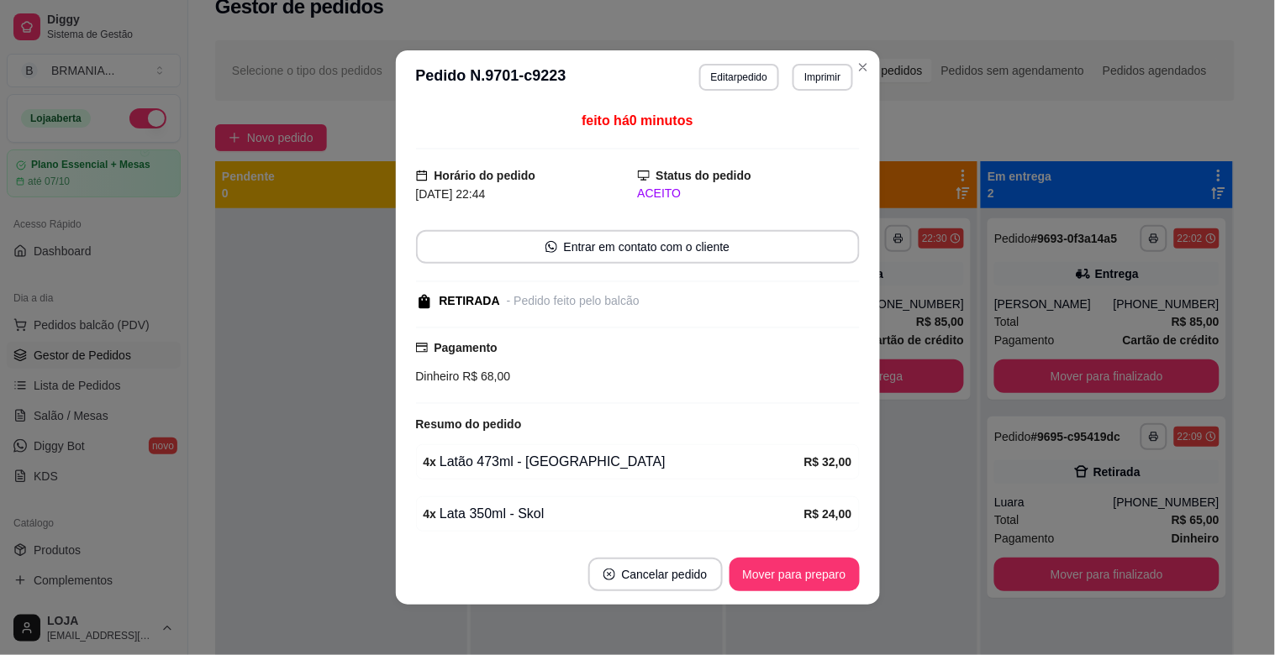
click at [801, 592] on footer "Cancelar pedido Mover para preparo" at bounding box center [638, 575] width 484 height 61
click at [804, 576] on button "Mover para preparo" at bounding box center [794, 575] width 130 height 34
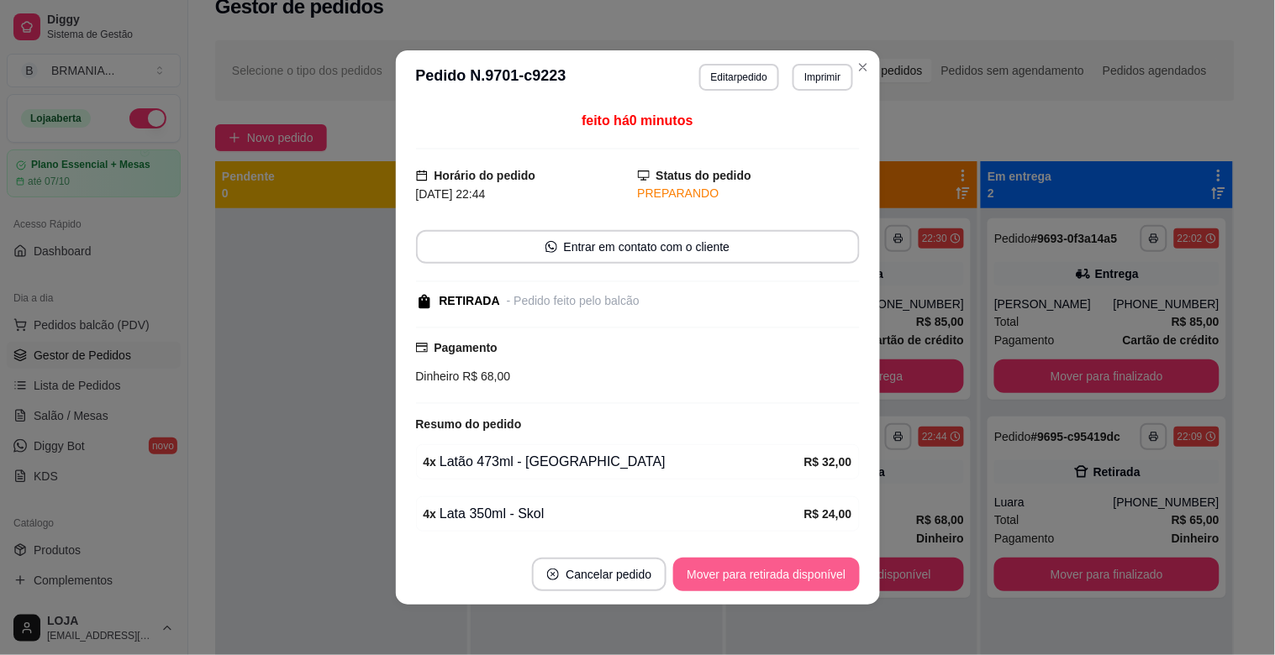
click at [804, 576] on button "Mover para retirada disponível" at bounding box center [766, 575] width 186 height 34
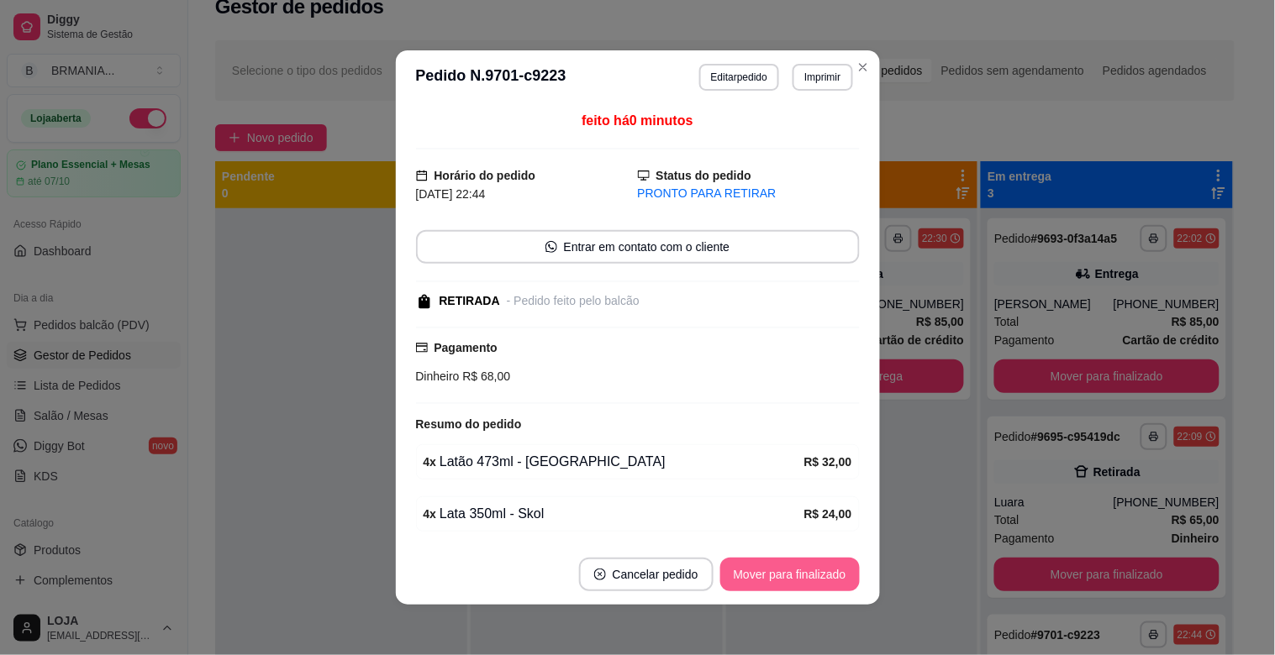
click at [804, 576] on button "Mover para finalizado" at bounding box center [789, 575] width 139 height 34
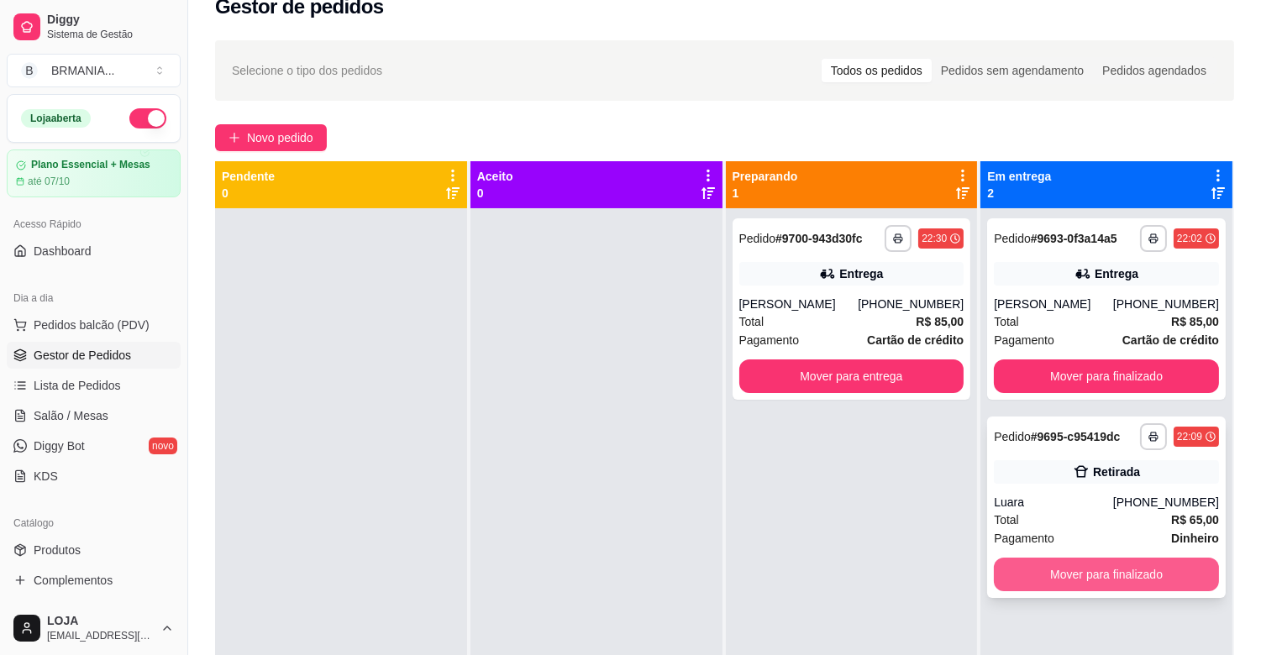
click at [1150, 586] on button "Mover para finalizado" at bounding box center [1106, 575] width 225 height 34
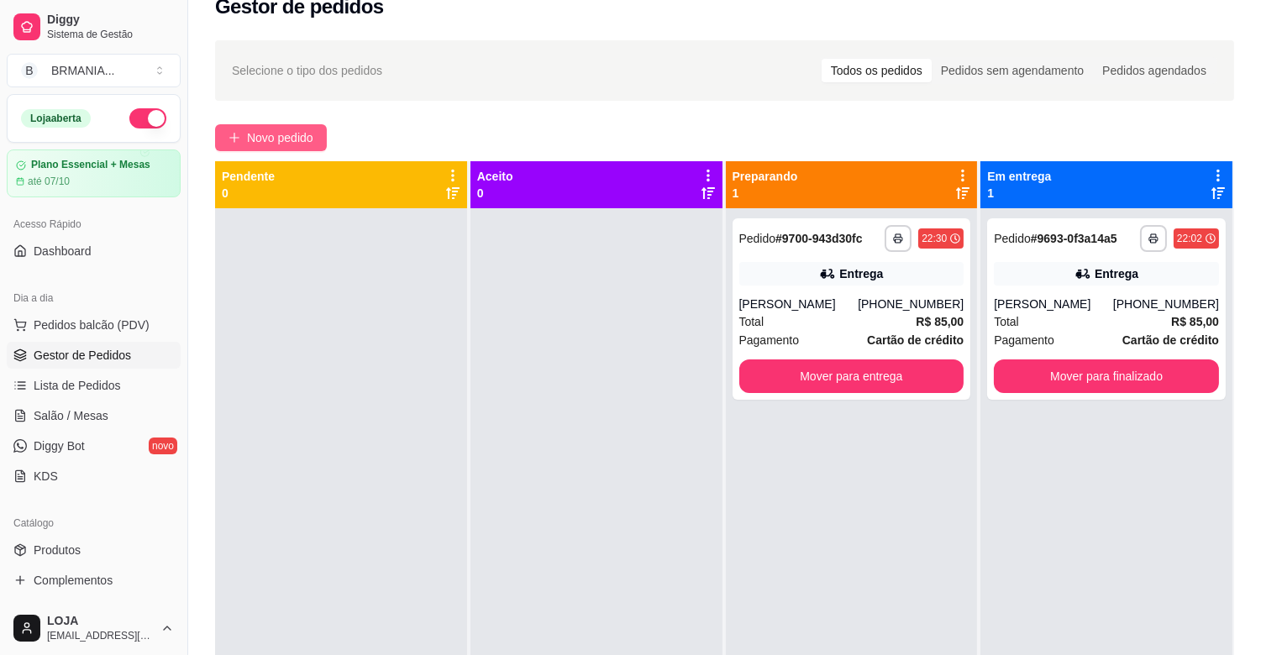
click at [273, 131] on span "Novo pedido" at bounding box center [280, 138] width 66 height 18
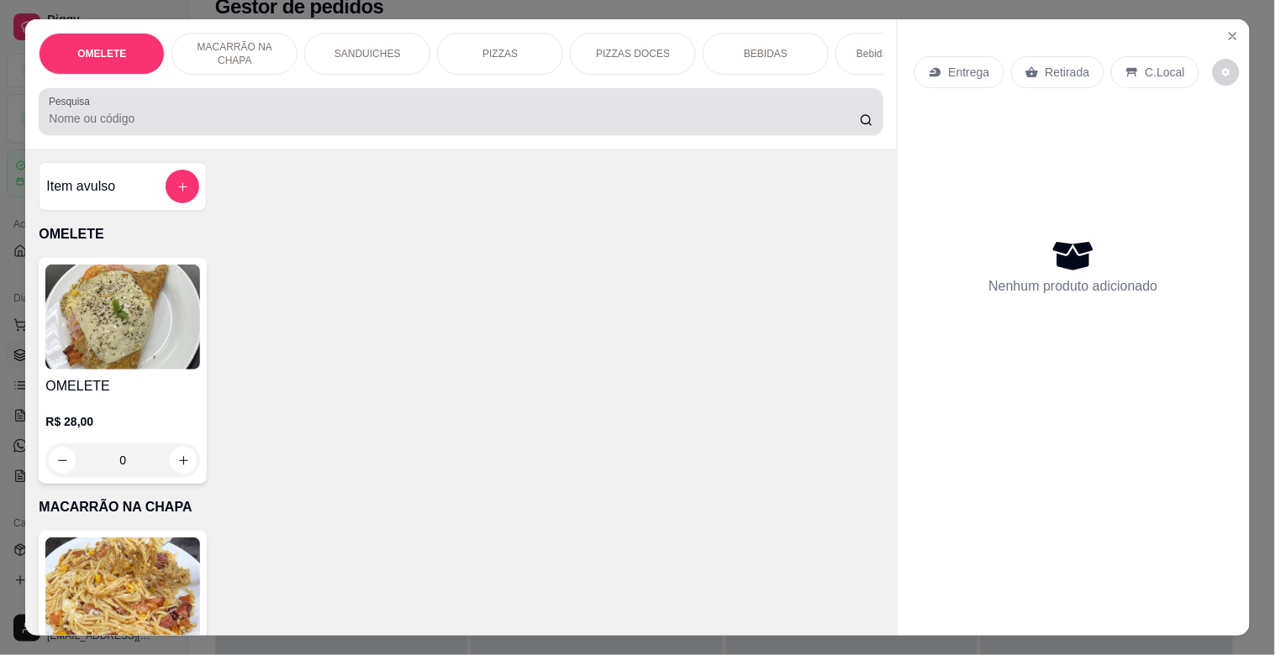
click at [383, 127] on input "Pesquisa" at bounding box center [454, 118] width 811 height 17
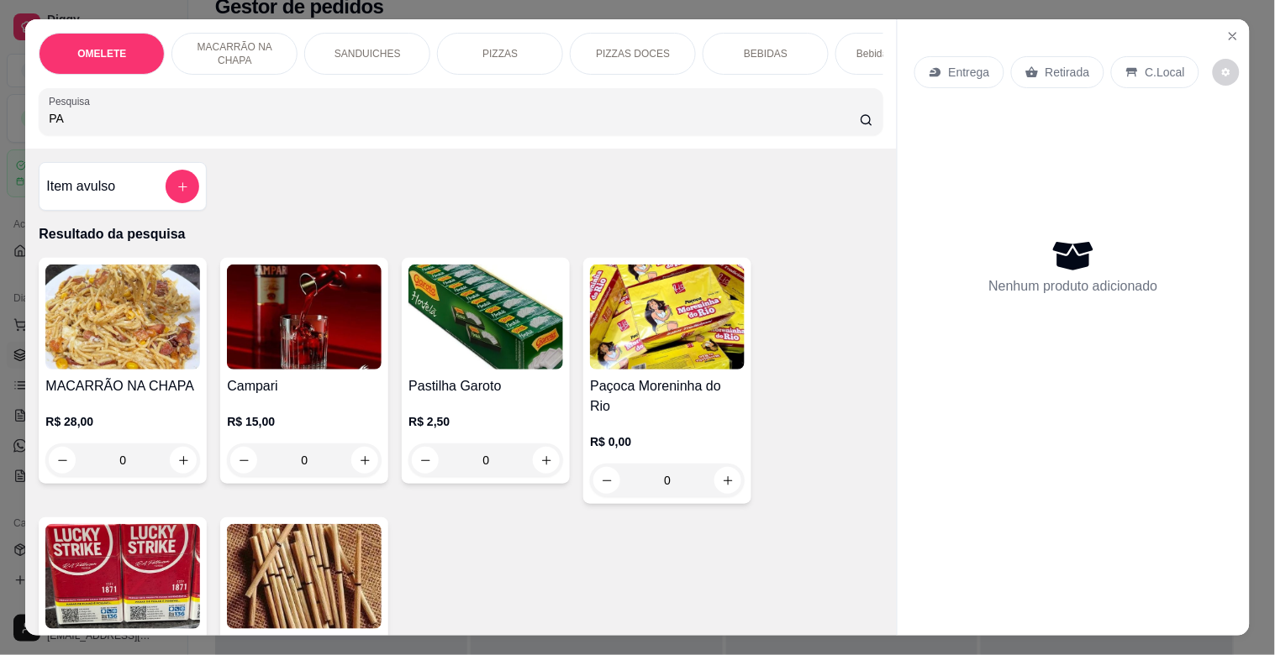
type input "PA"
click at [639, 396] on h4 "Paçoca Moreninha do Rio" at bounding box center [667, 396] width 155 height 40
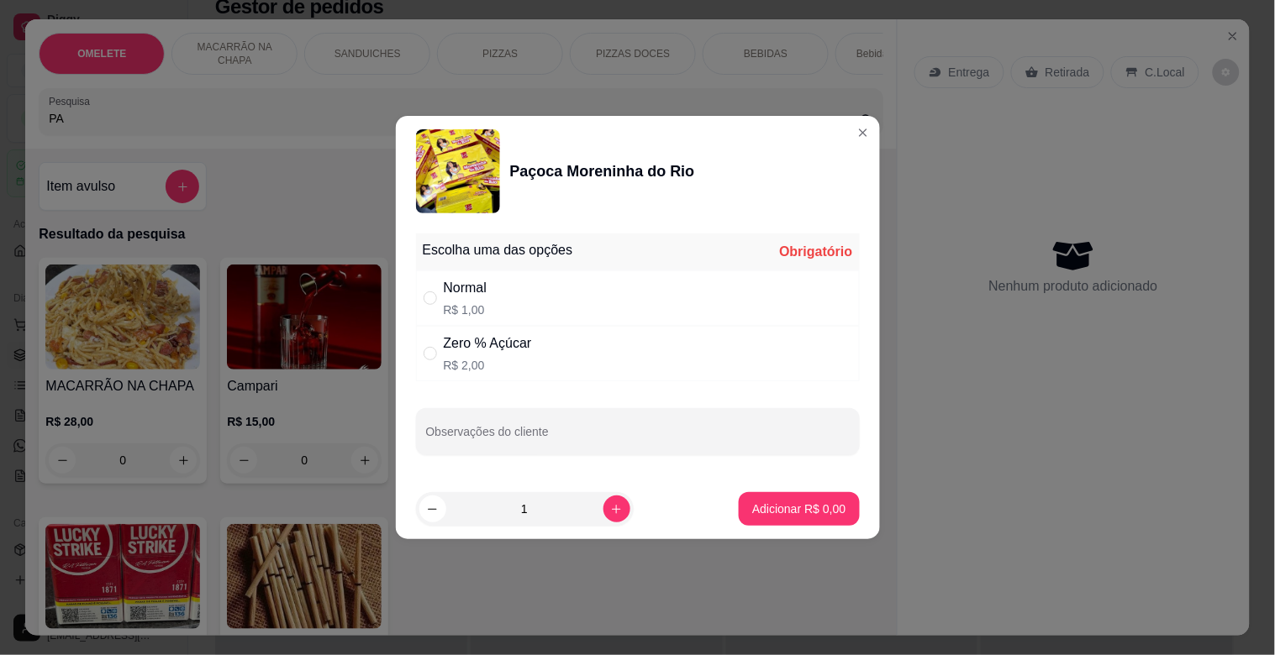
click at [516, 341] on div "Zero % Açúcar" at bounding box center [488, 344] width 88 height 20
radio input "true"
click at [610, 507] on icon "increase-product-quantity" at bounding box center [616, 509] width 13 height 13
type input "2"
click at [766, 508] on p "Adicionar R$ 4,00" at bounding box center [799, 509] width 91 height 16
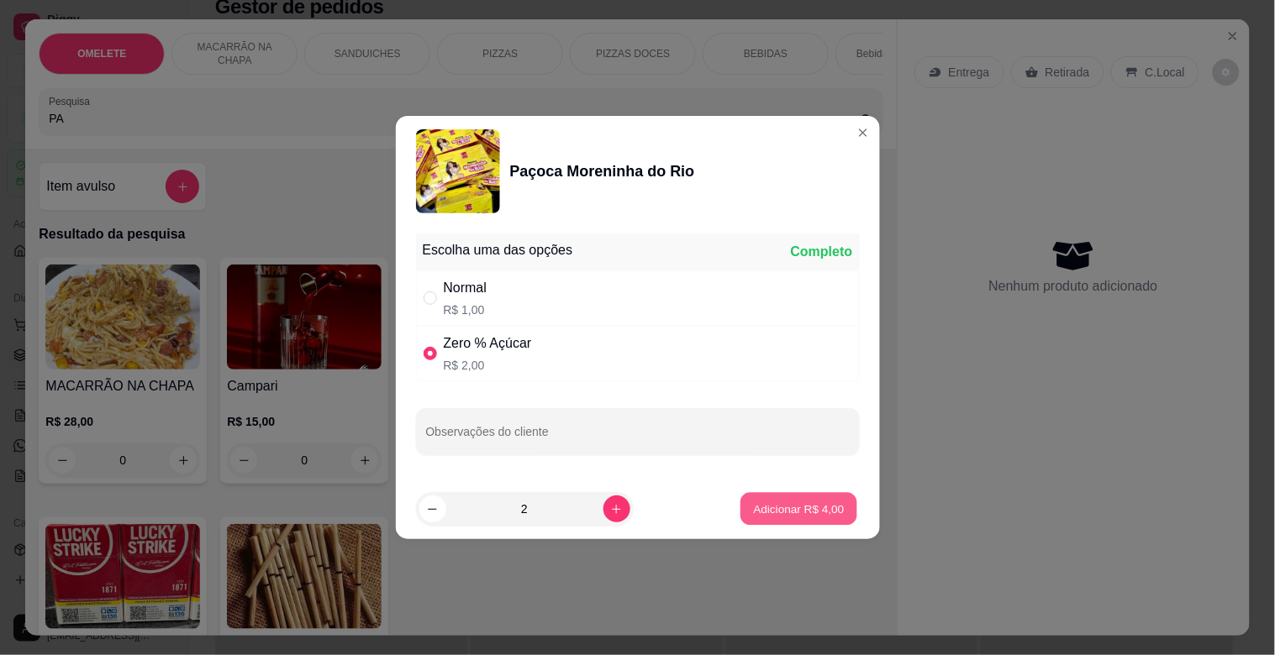
type input "2"
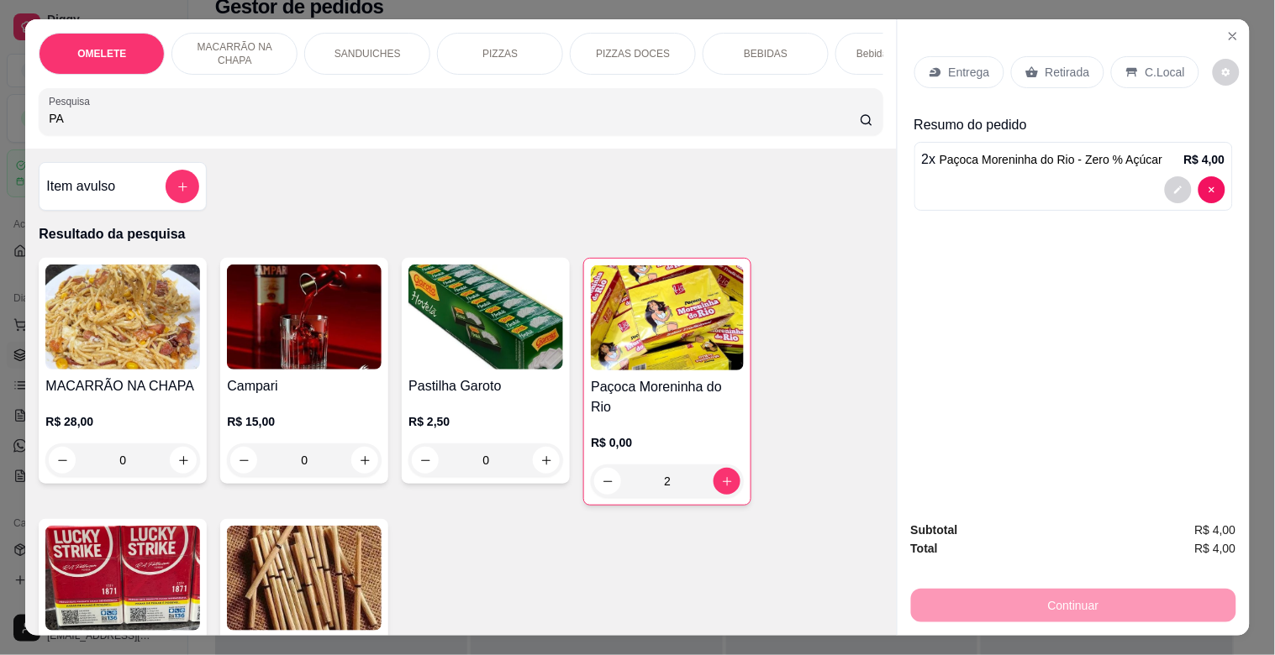
click at [630, 349] on img at bounding box center [667, 318] width 153 height 105
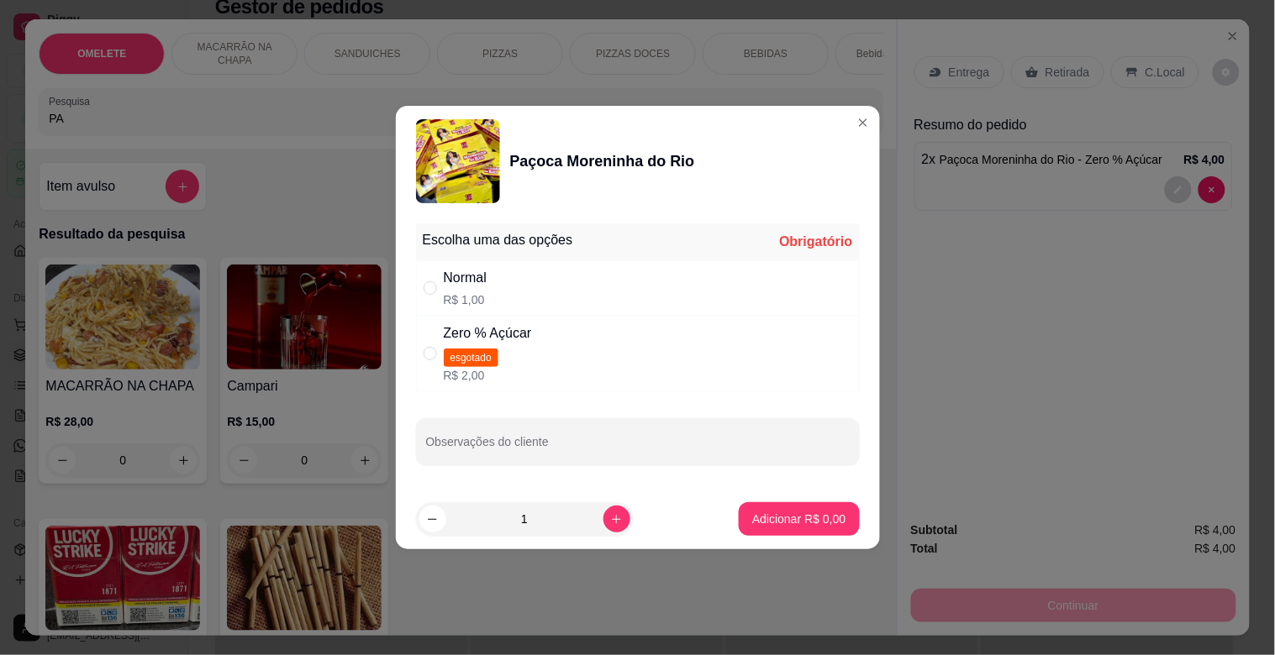
click at [496, 287] on div "Normal R$ 1,00" at bounding box center [638, 287] width 444 height 55
radio input "true"
click at [775, 500] on footer "1 Adicionar R$ 1,00" at bounding box center [638, 519] width 484 height 61
click at [775, 516] on p "Adicionar R$ 1,00" at bounding box center [798, 519] width 93 height 17
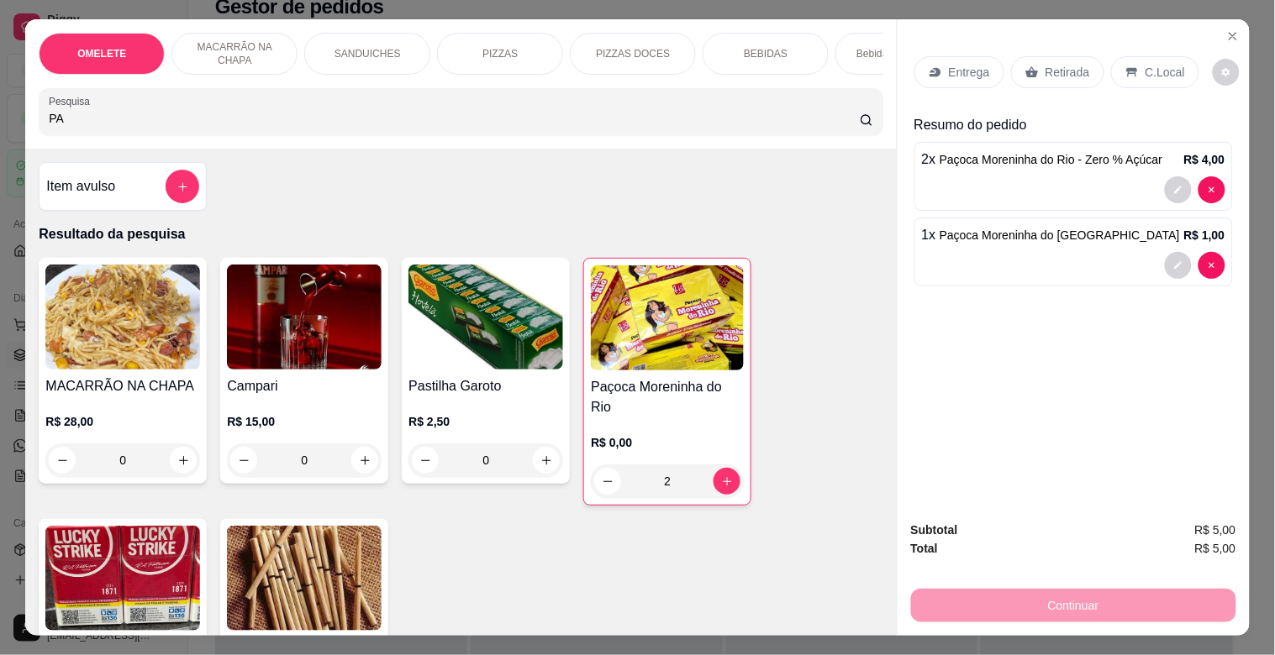
click at [1065, 65] on p "Retirada" at bounding box center [1067, 72] width 45 height 17
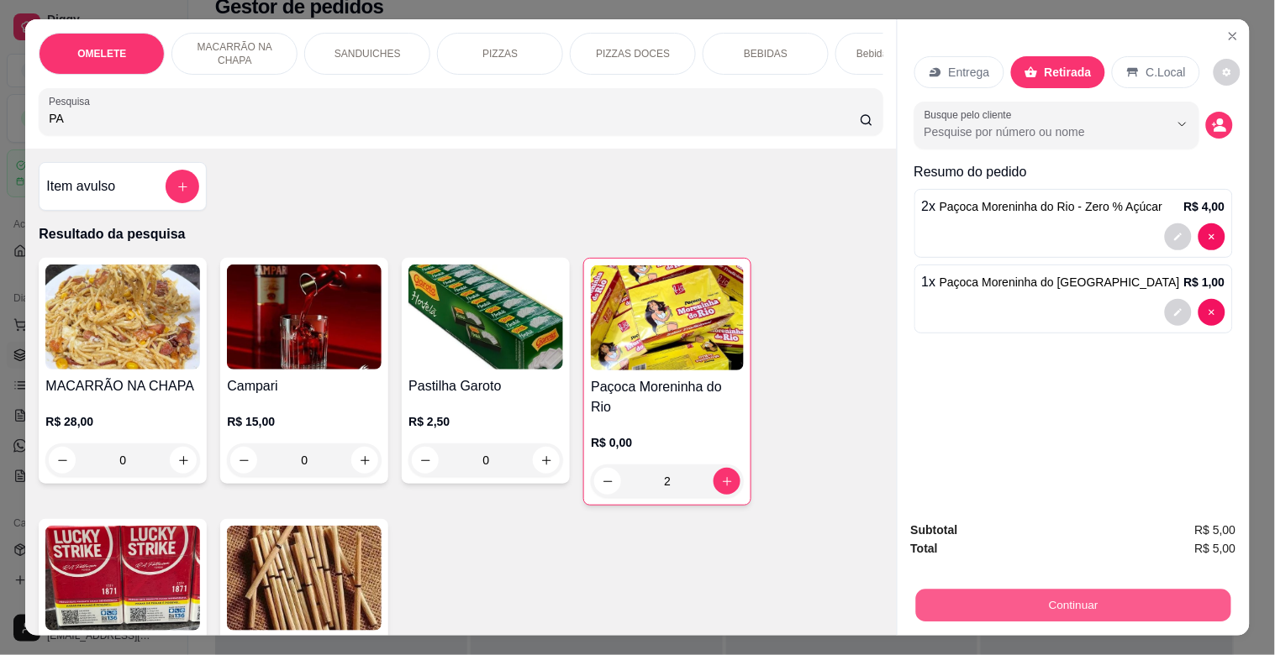
click at [1076, 595] on button "Continuar" at bounding box center [1072, 605] width 315 height 33
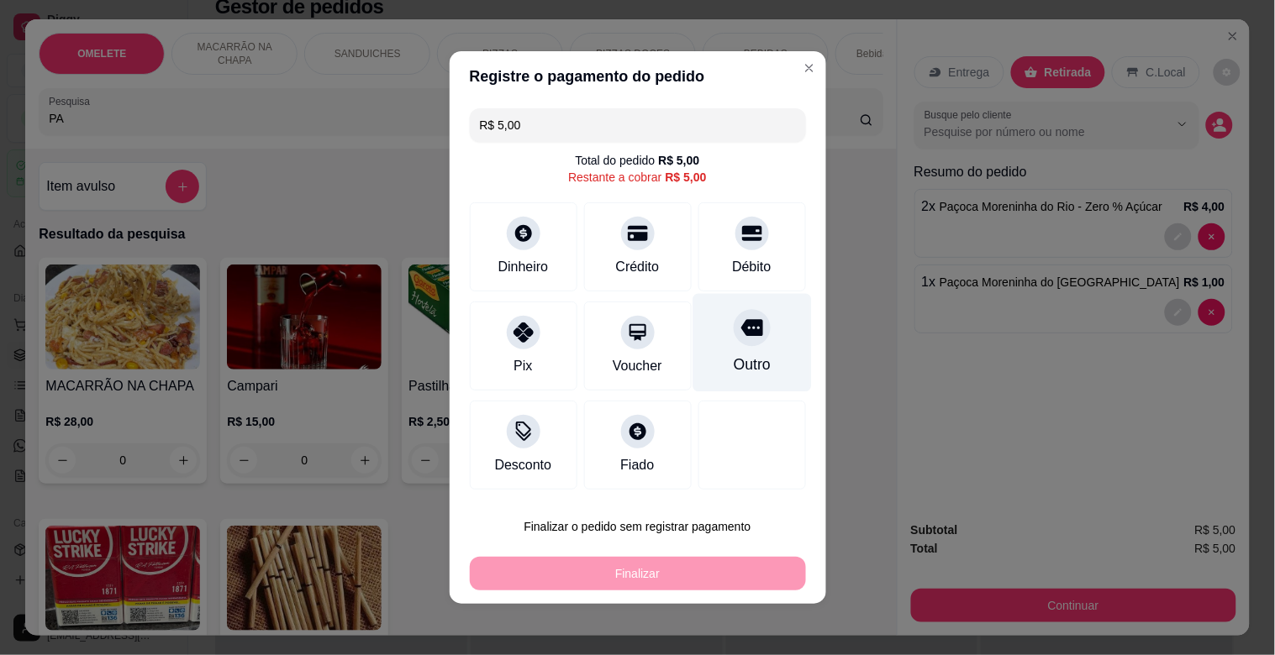
click at [740, 334] on icon at bounding box center [751, 328] width 22 height 22
type input "R$ 0,00"
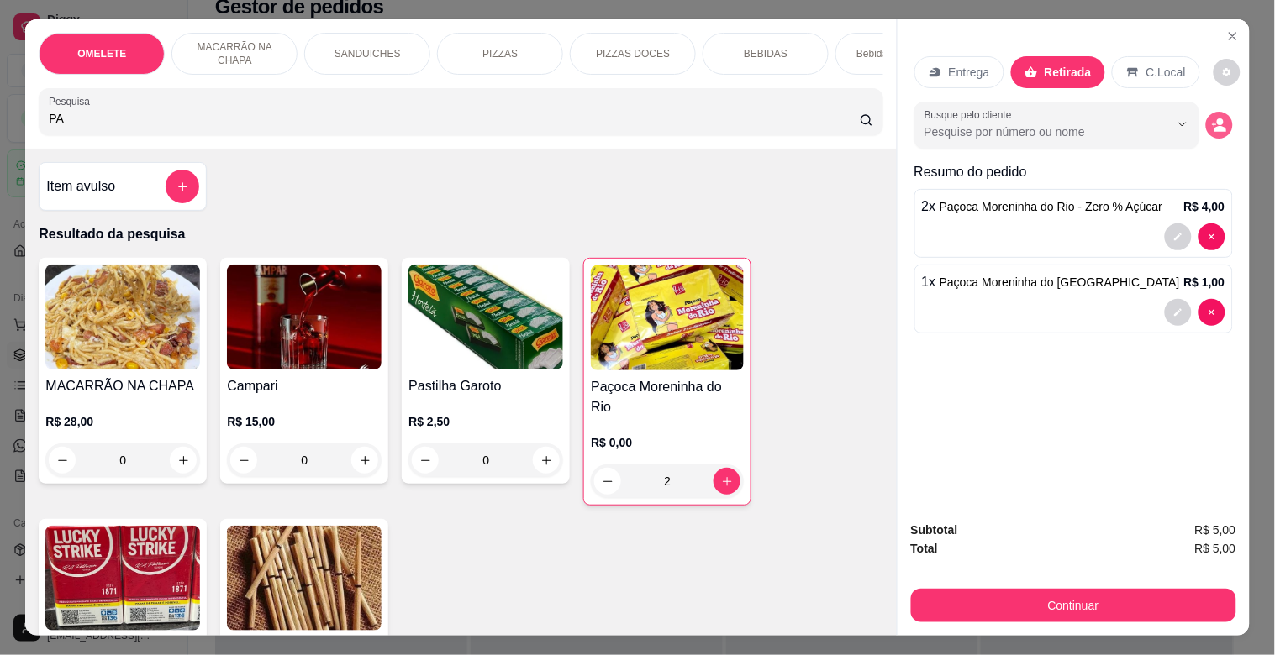
click at [1212, 118] on icon "decrease-product-quantity" at bounding box center [1219, 125] width 15 height 15
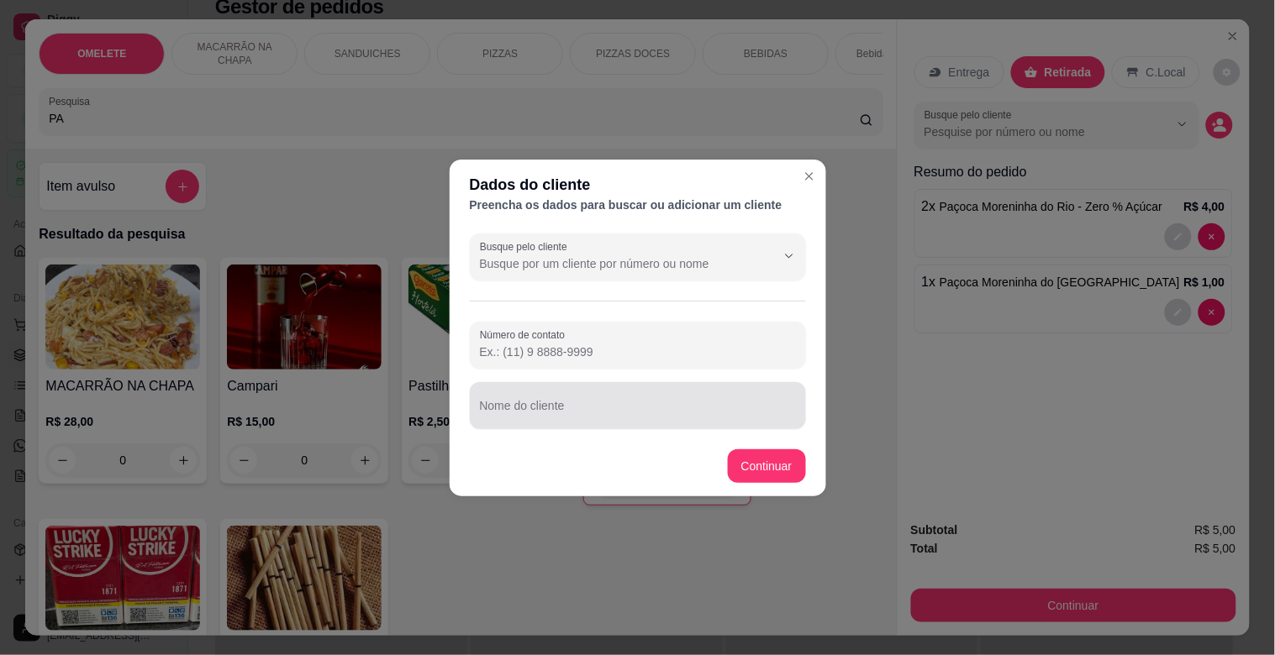
click at [593, 400] on div at bounding box center [638, 406] width 316 height 34
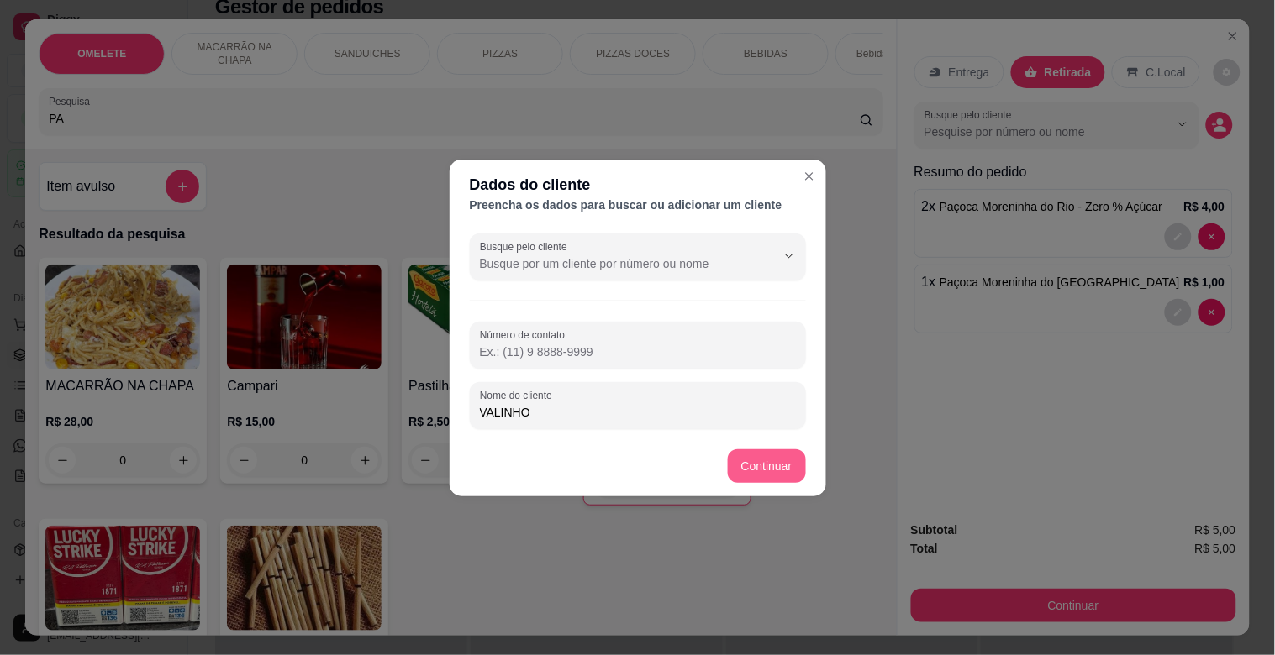
type input "VALINHO"
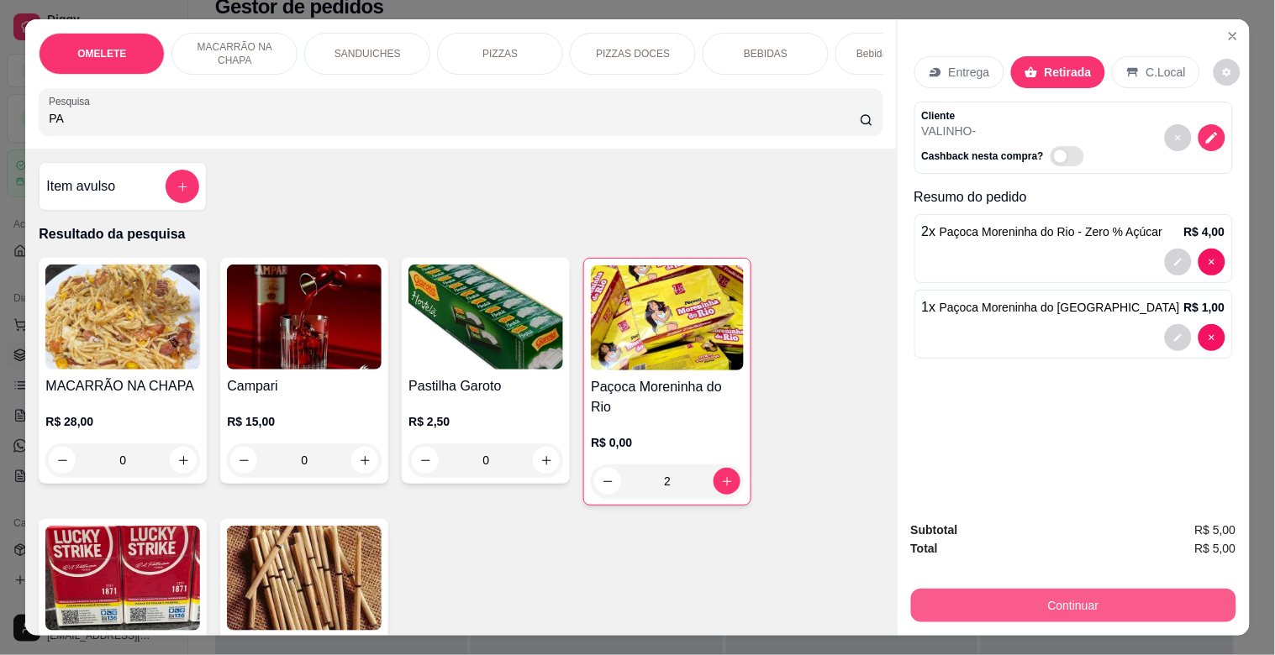
click at [1009, 600] on button "Continuar" at bounding box center [1073, 606] width 325 height 34
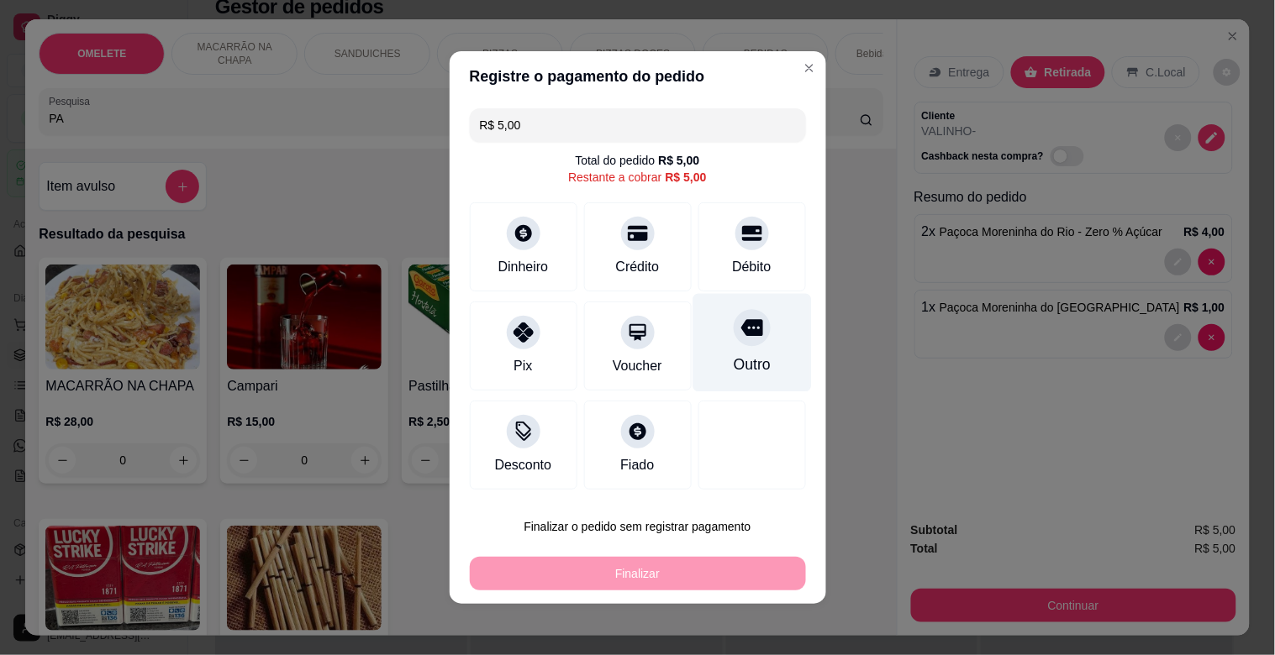
click at [744, 351] on div "Outro" at bounding box center [751, 343] width 118 height 98
type input "R$ 0,00"
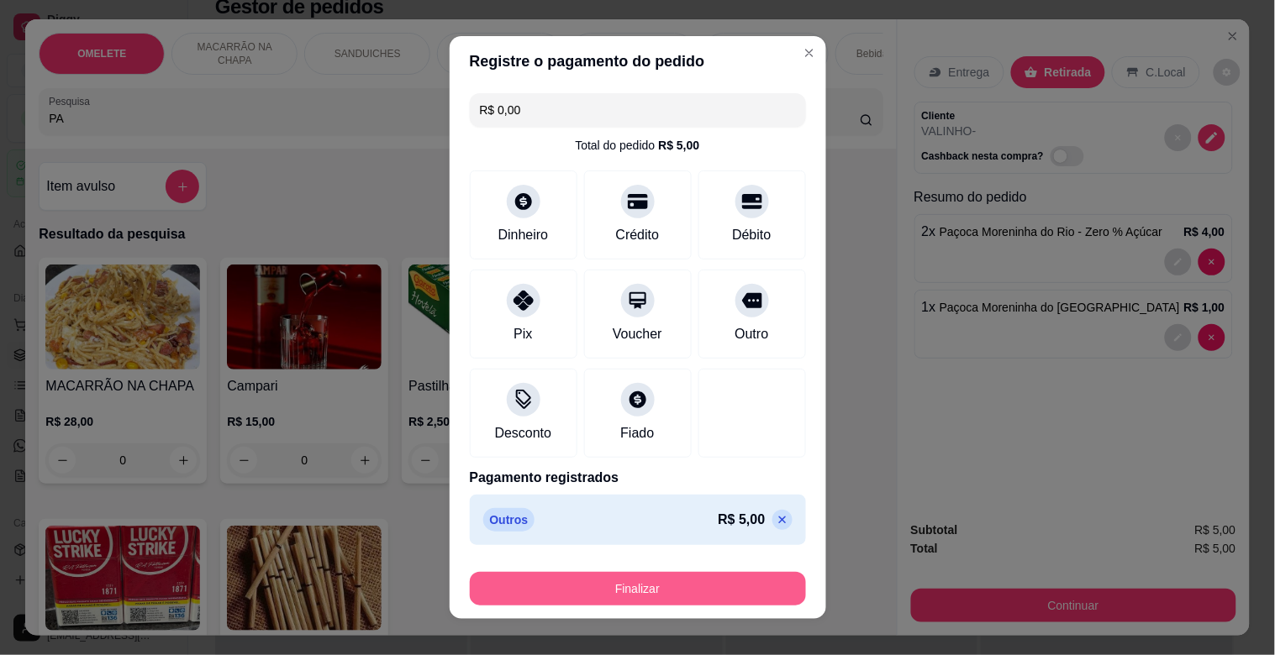
click at [674, 582] on button "Finalizar" at bounding box center [638, 589] width 336 height 34
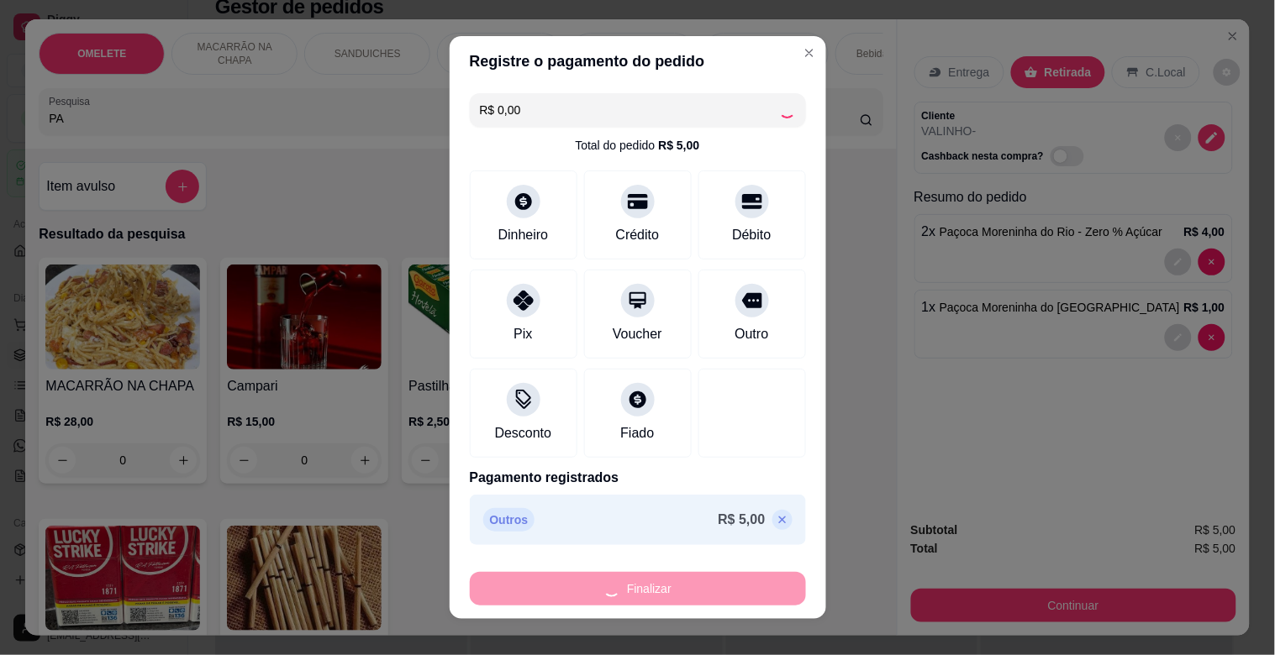
type input "0"
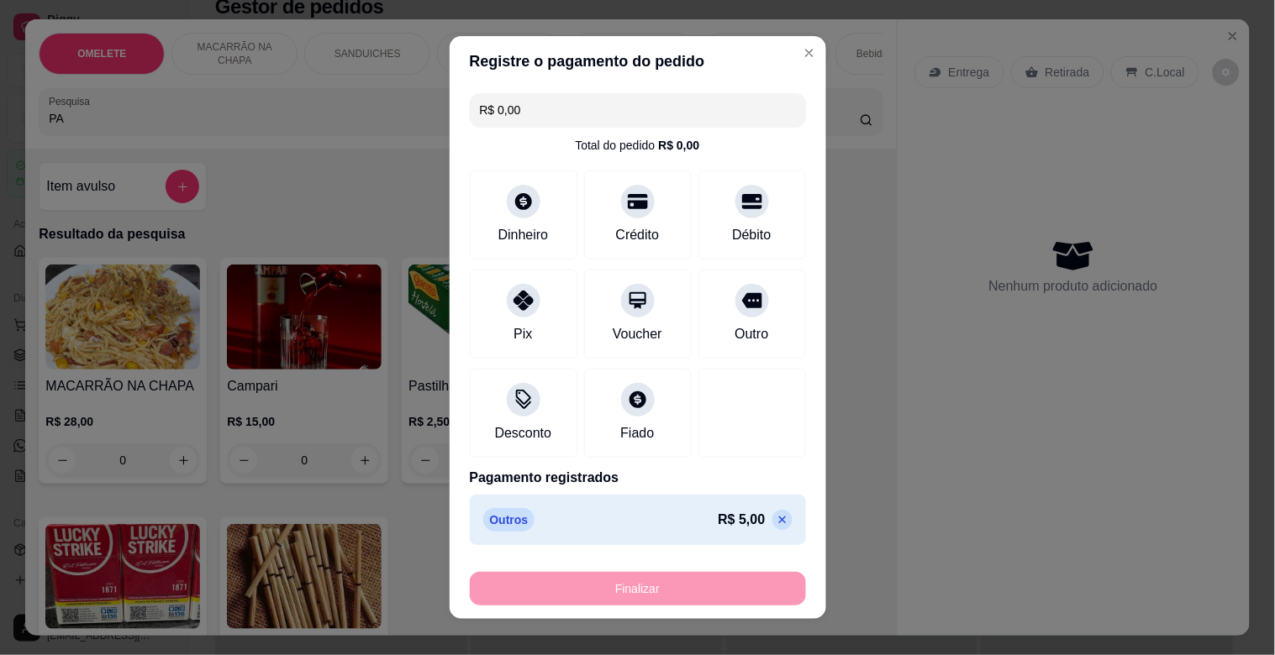
type input "-R$ 5,00"
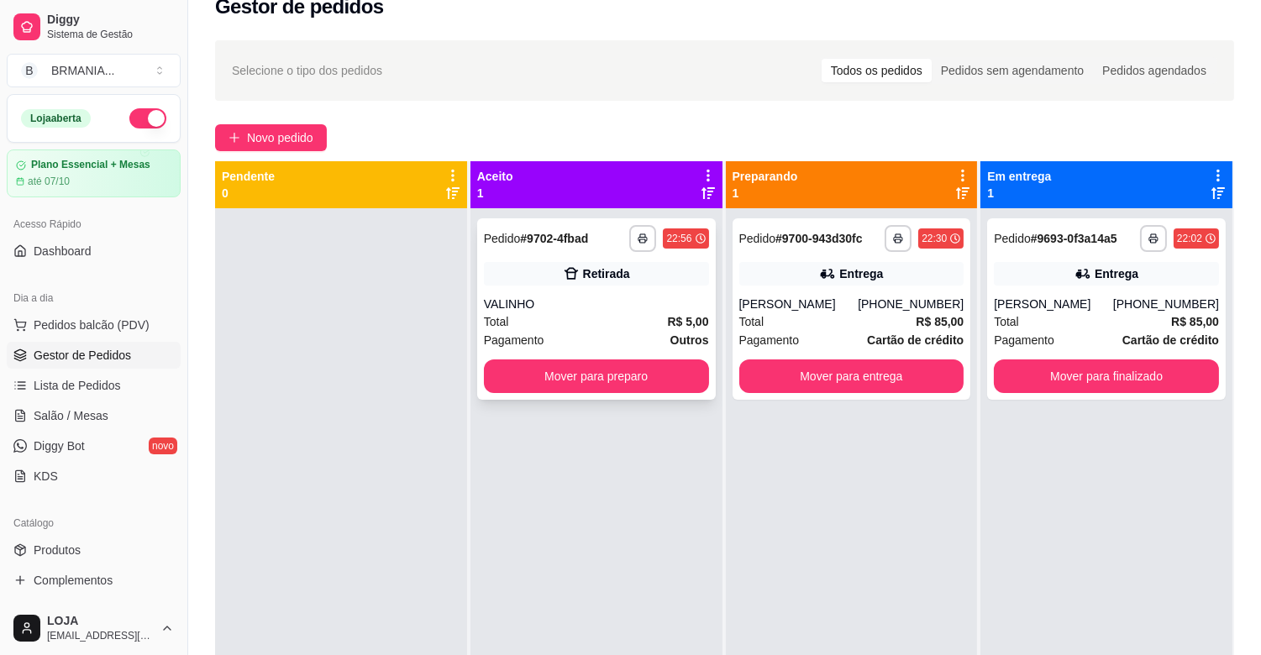
click at [539, 291] on div "**********" at bounding box center [596, 309] width 239 height 182
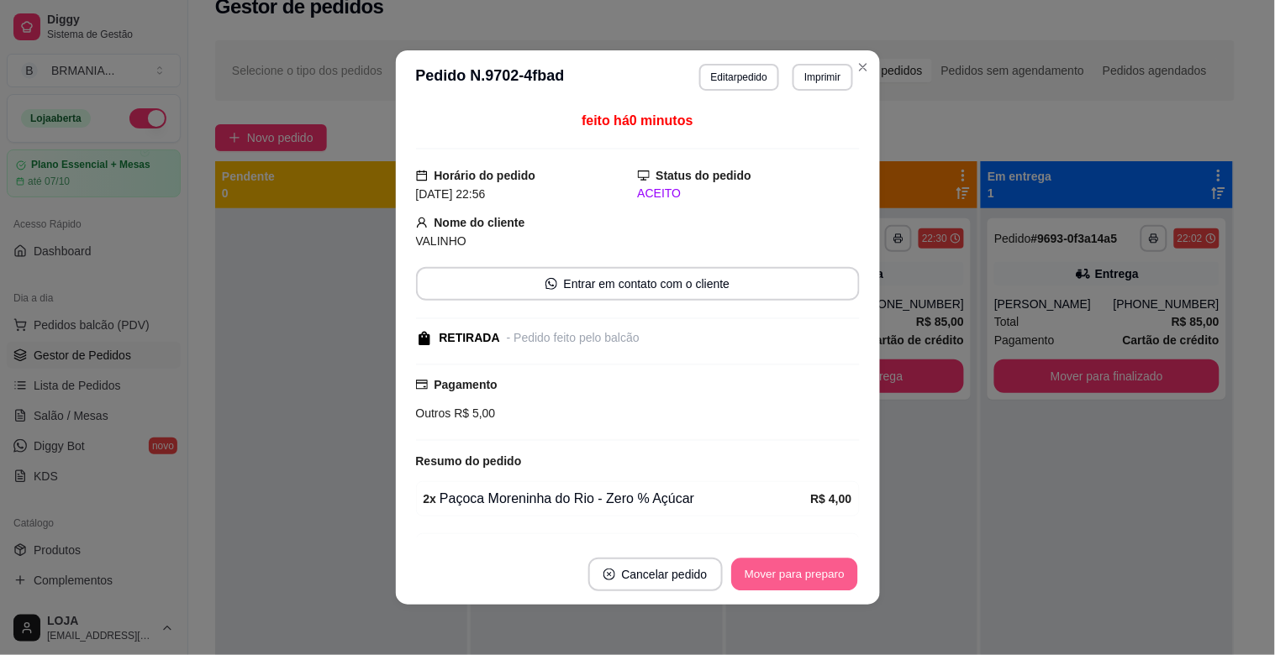
click at [771, 584] on button "Mover para preparo" at bounding box center [794, 575] width 126 height 33
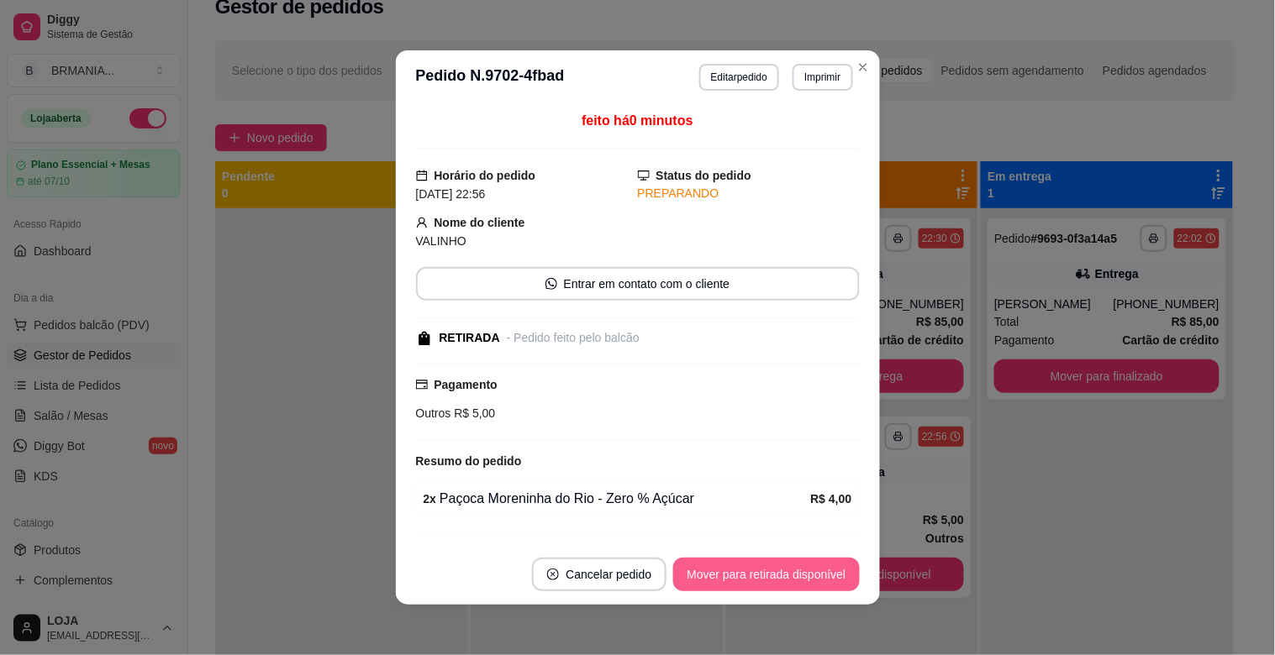
click at [762, 587] on button "Mover para retirada disponível" at bounding box center [766, 575] width 186 height 34
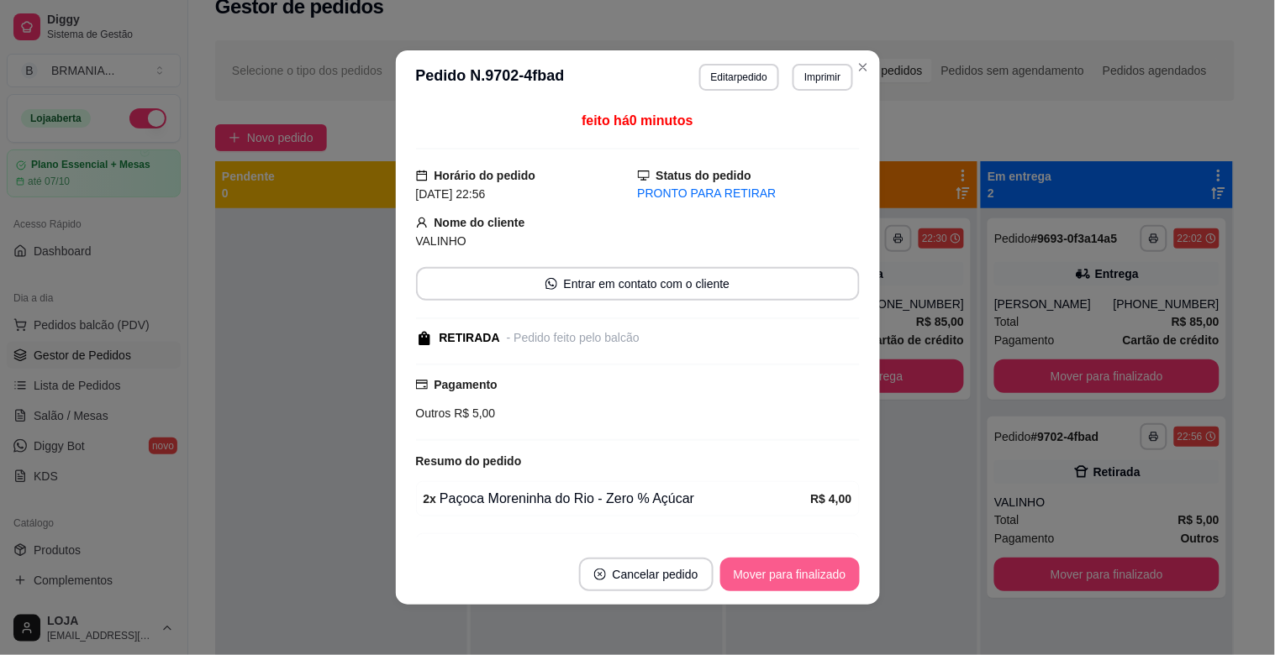
click at [776, 564] on button "Mover para finalizado" at bounding box center [789, 575] width 139 height 34
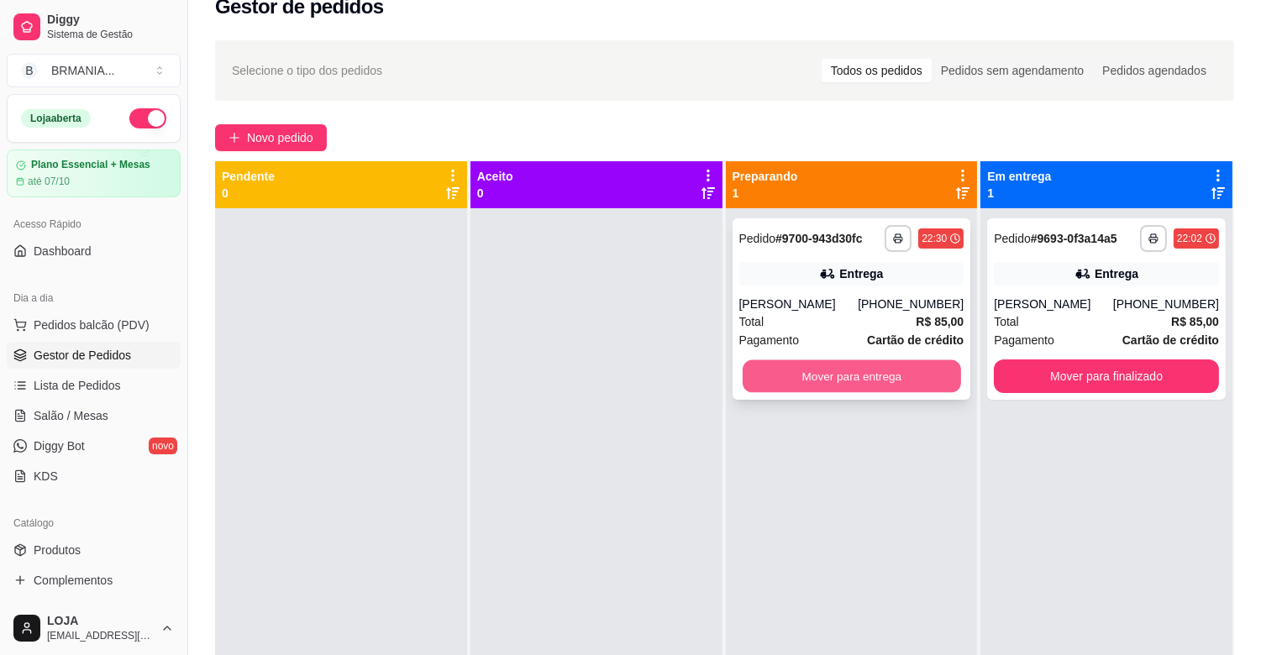
click at [872, 385] on button "Mover para entrega" at bounding box center [852, 376] width 218 height 33
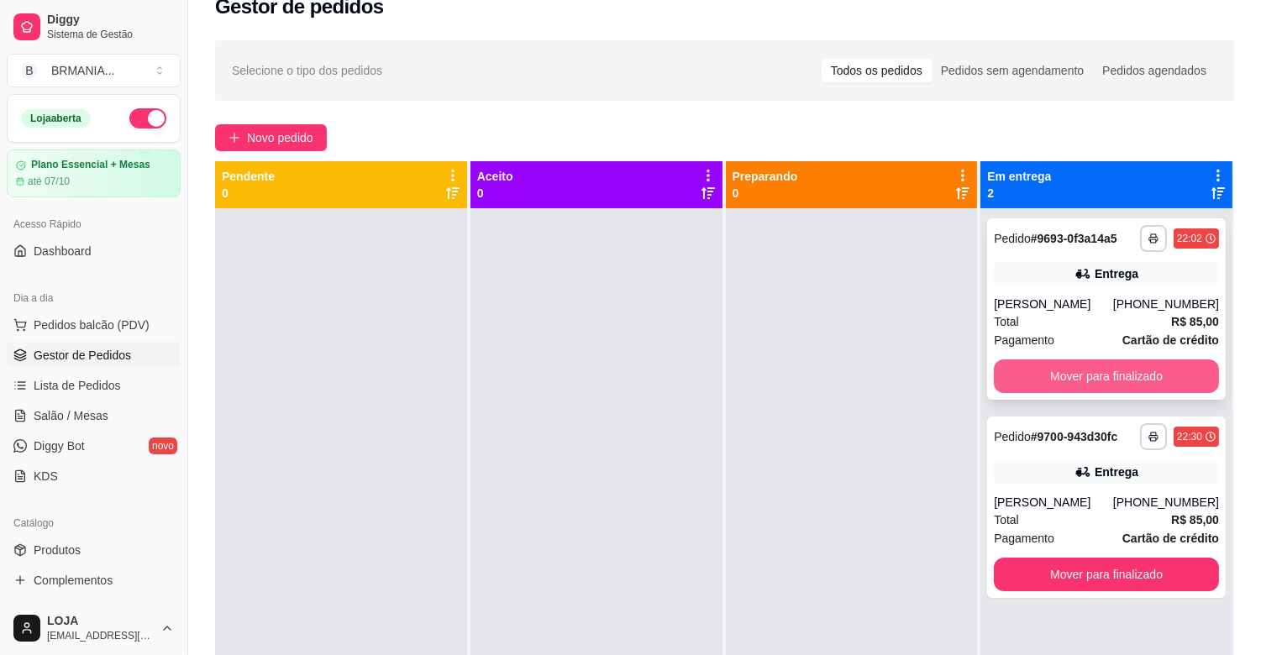
click at [1065, 387] on button "Mover para finalizado" at bounding box center [1106, 377] width 225 height 34
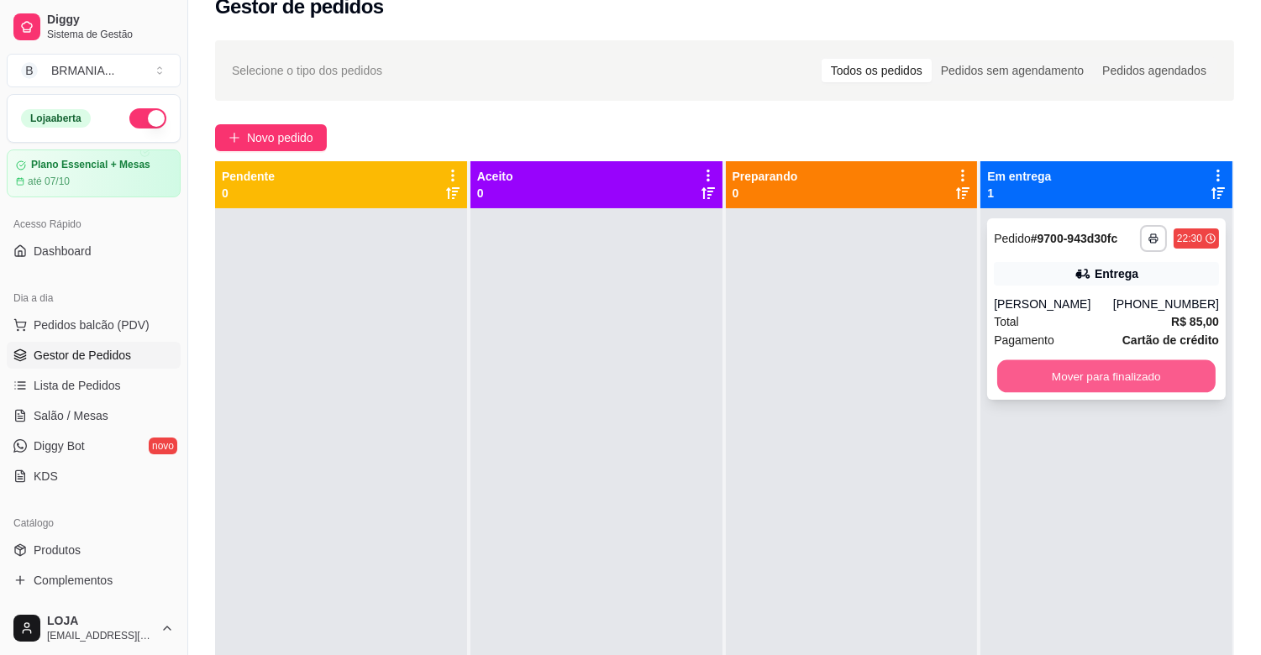
click at [1071, 382] on button "Mover para finalizado" at bounding box center [1106, 376] width 218 height 33
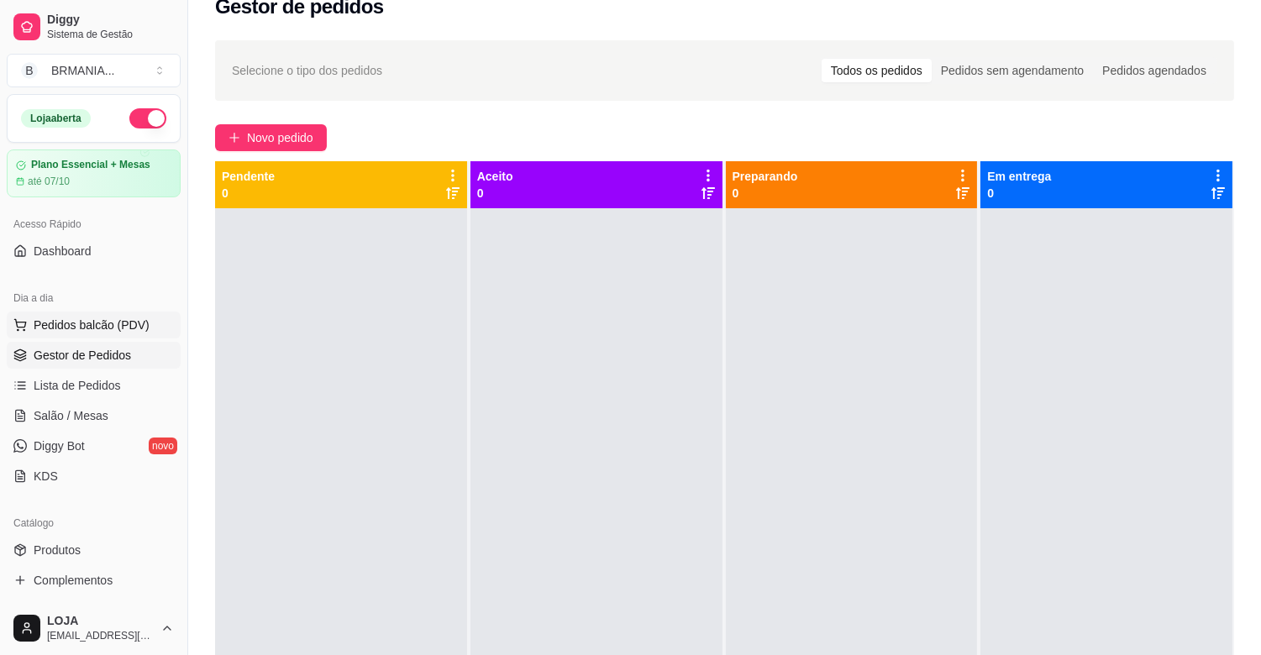
click at [113, 315] on button "Pedidos balcão (PDV)" at bounding box center [94, 325] width 174 height 27
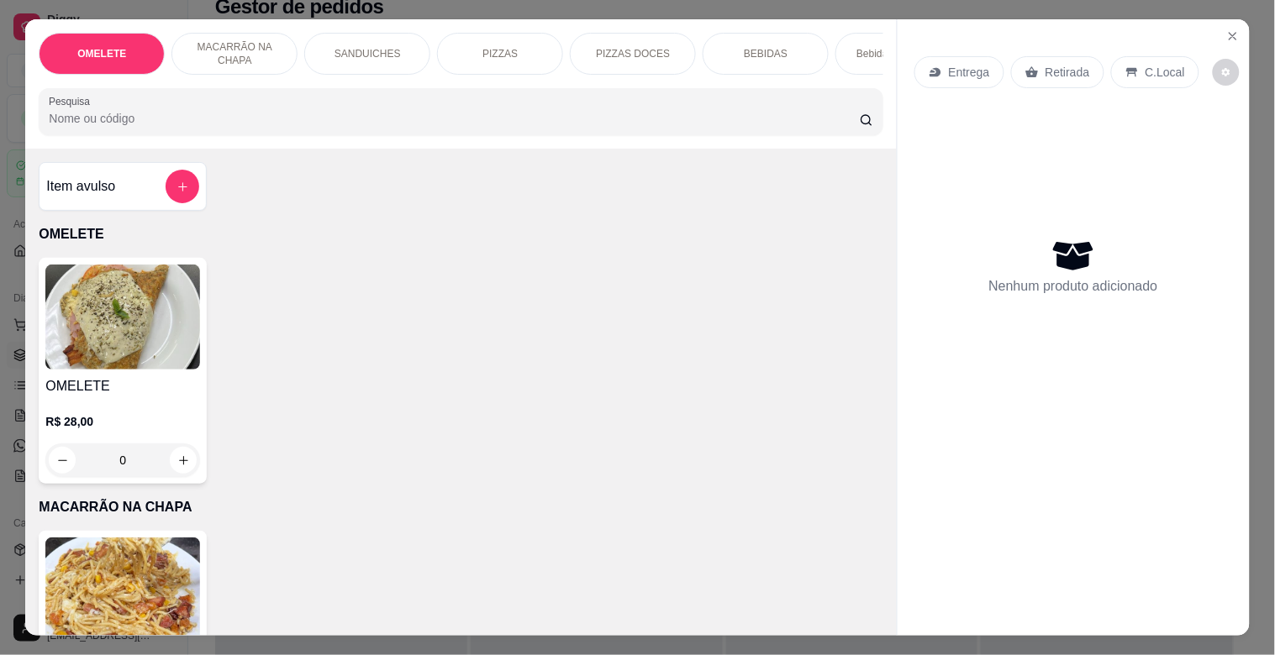
click at [506, 39] on div "PIZZAS" at bounding box center [500, 54] width 126 height 42
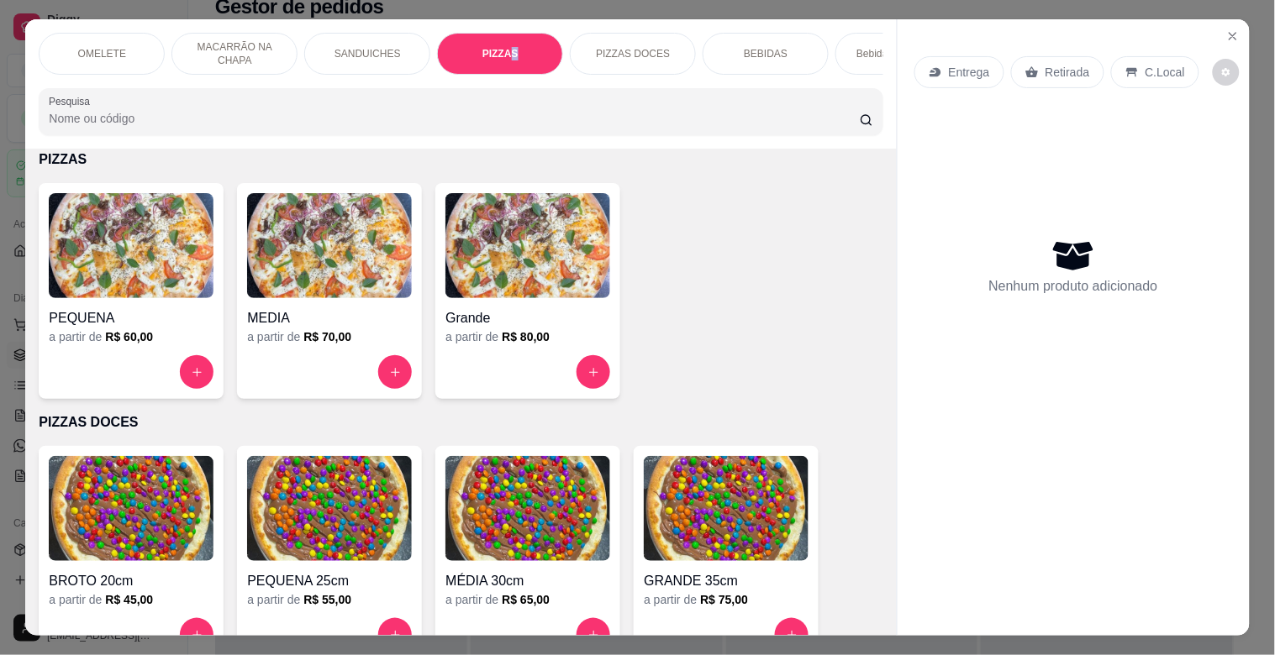
scroll to position [40, 0]
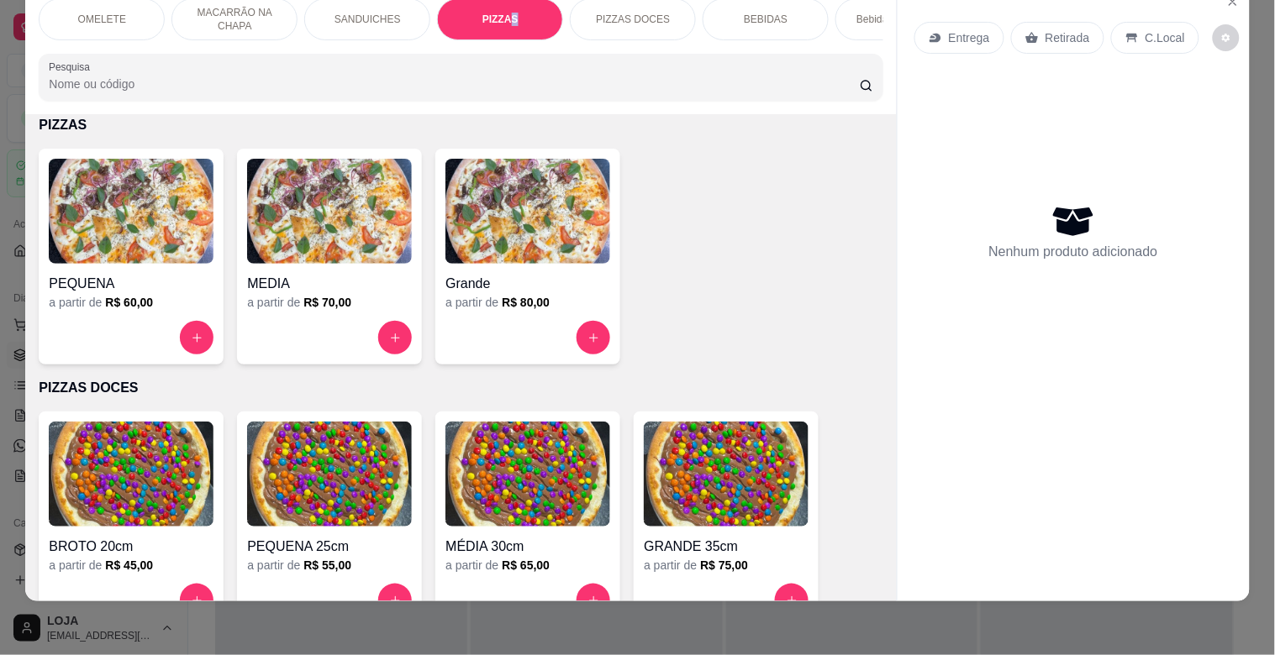
click at [475, 179] on img at bounding box center [527, 211] width 165 height 105
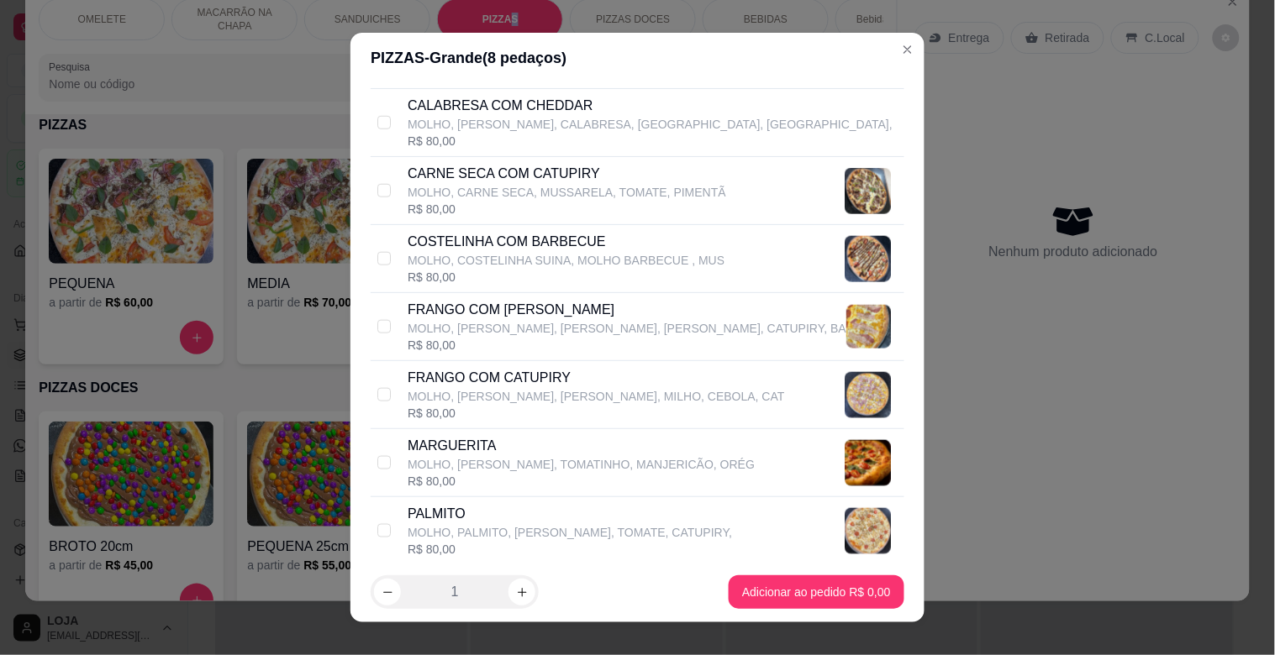
scroll to position [489, 0]
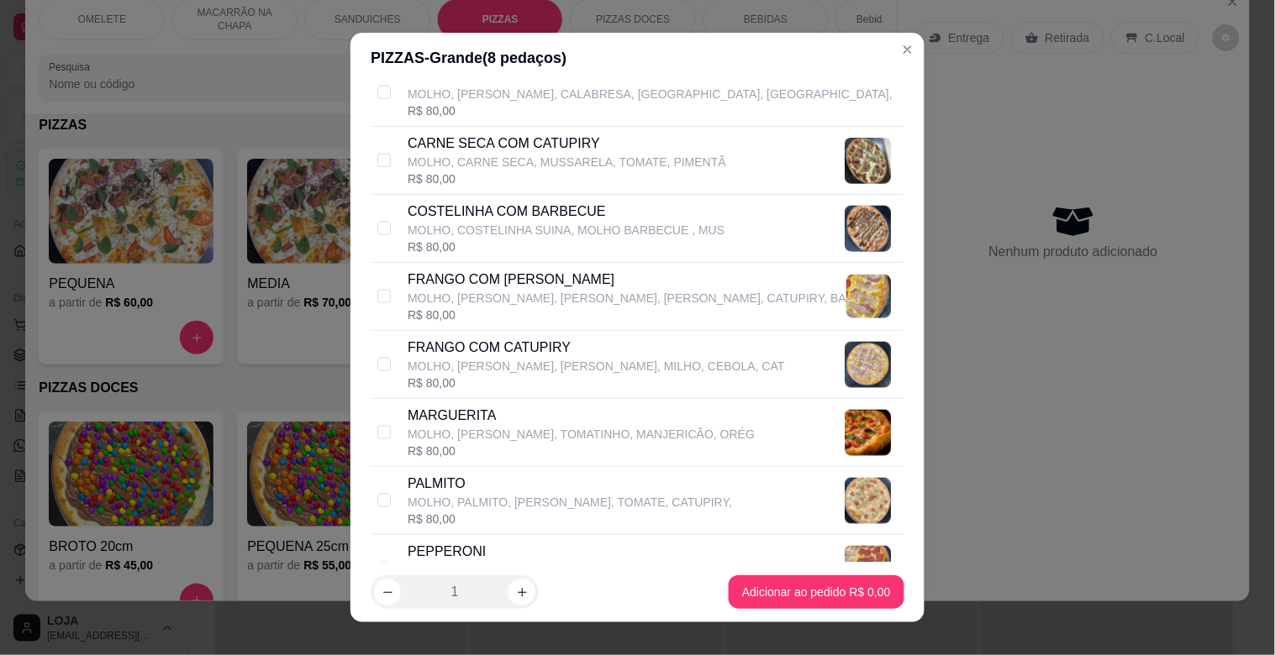
click at [546, 170] on p "MOLHO, CARNE SECA, MUSSARELA, TOMATE, PIMENTÃ" at bounding box center [567, 162] width 318 height 17
checkbox input "true"
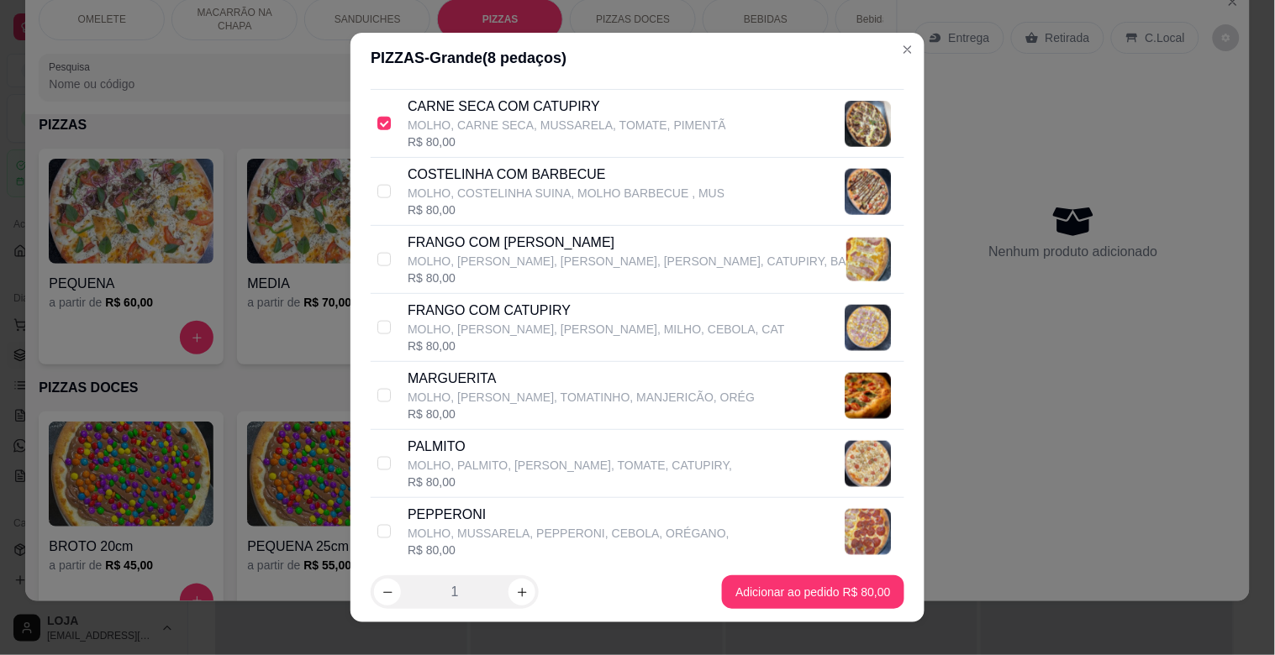
scroll to position [616, 0]
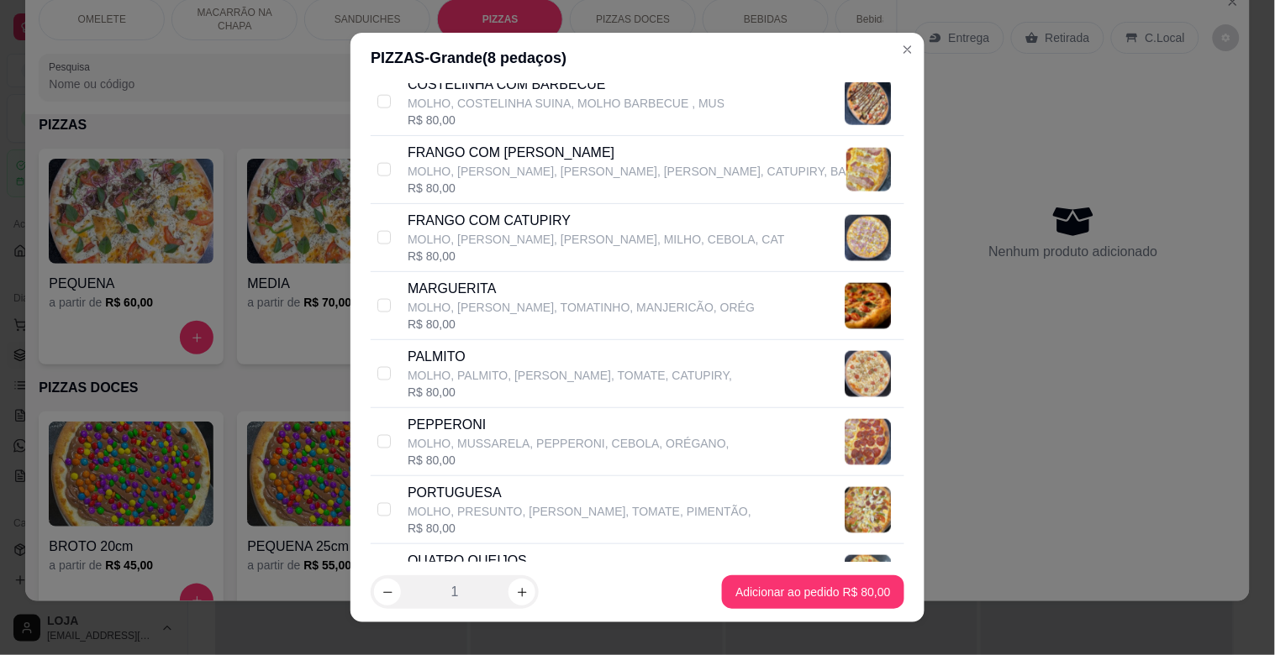
click at [446, 518] on p "MOLHO, PRESUNTO, [PERSON_NAME], TOMATE, PIMENTÃO," at bounding box center [580, 511] width 344 height 17
checkbox input "true"
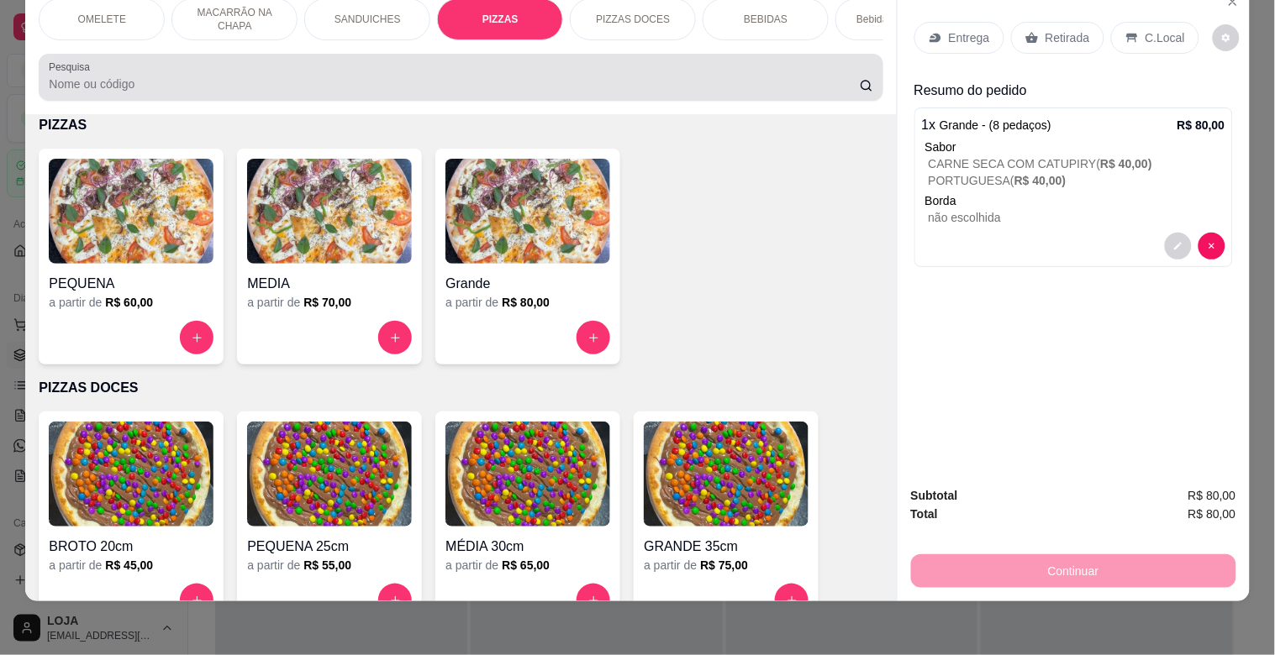
click at [397, 65] on div at bounding box center [460, 78] width 823 height 34
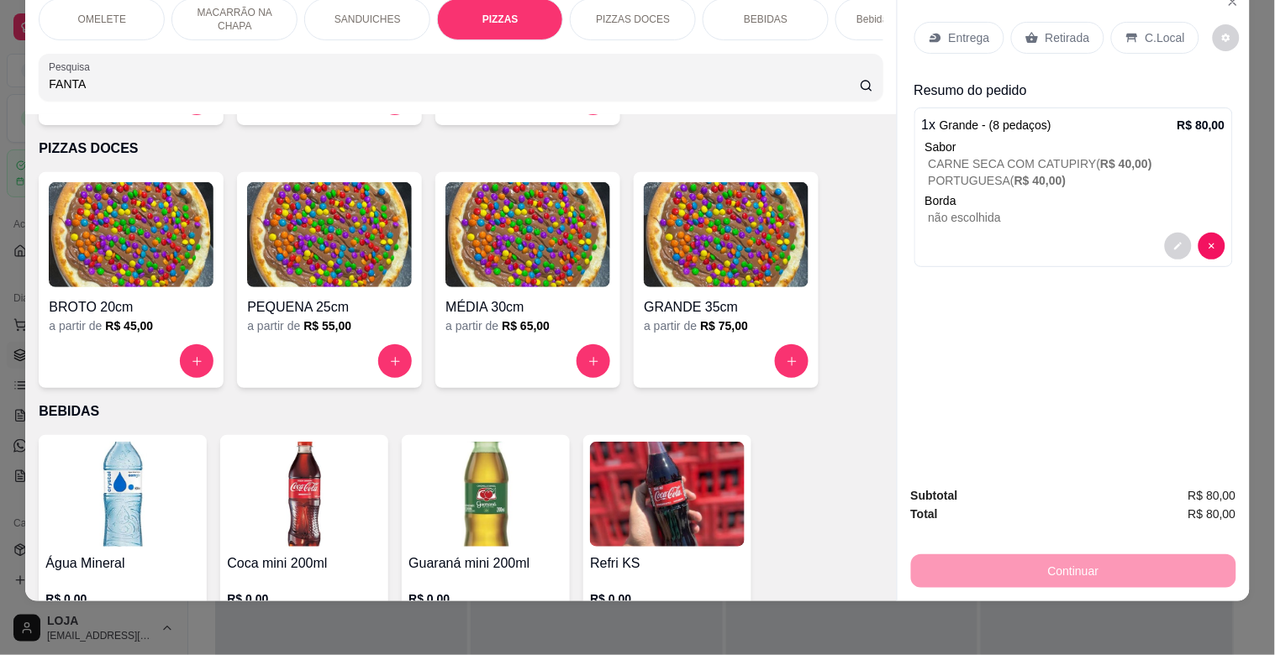
scroll to position [1647, 0]
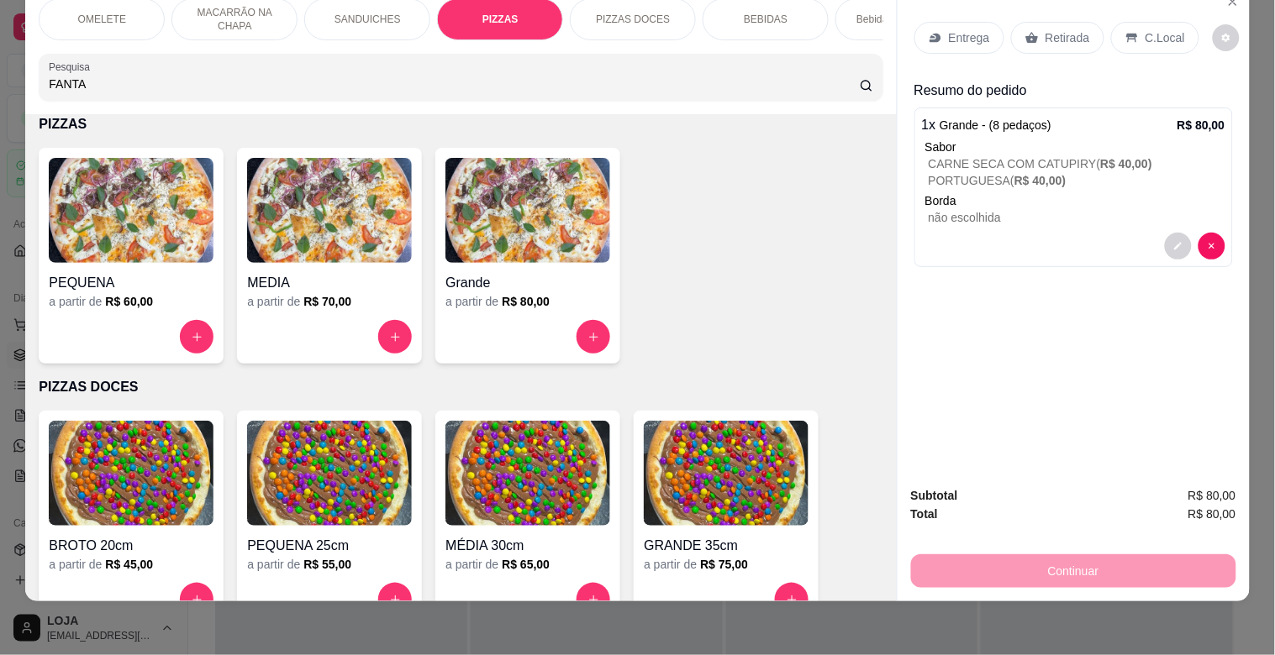
type input "FANTA"
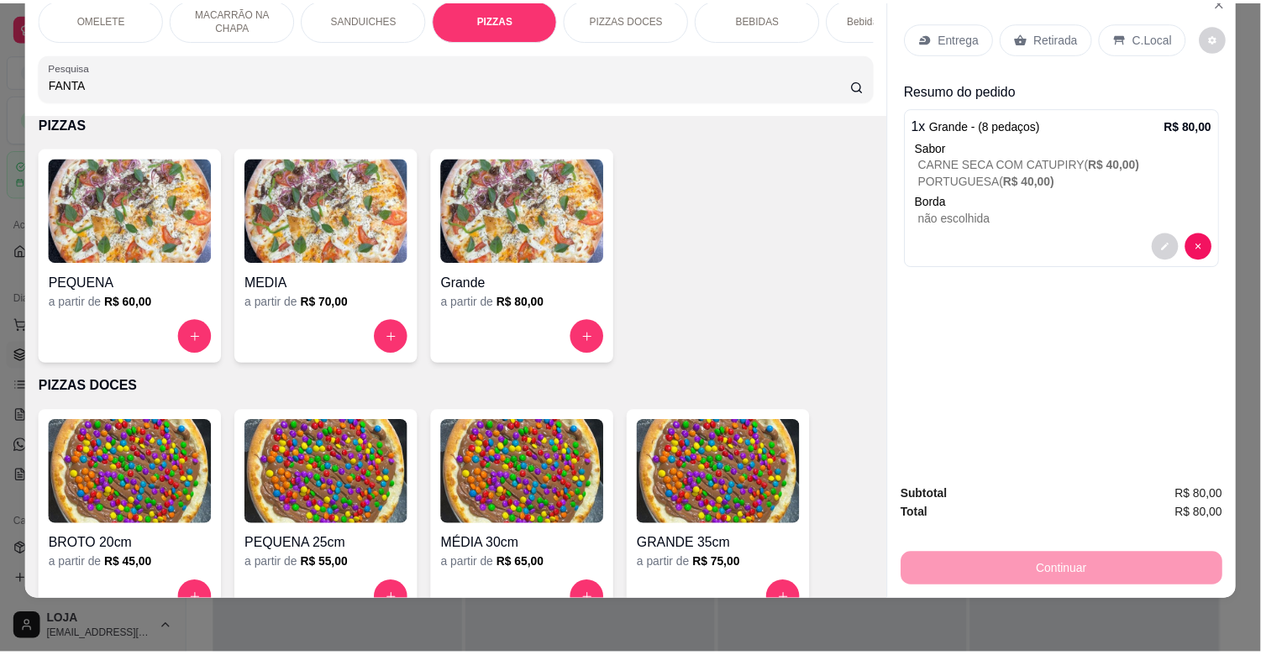
scroll to position [0, 0]
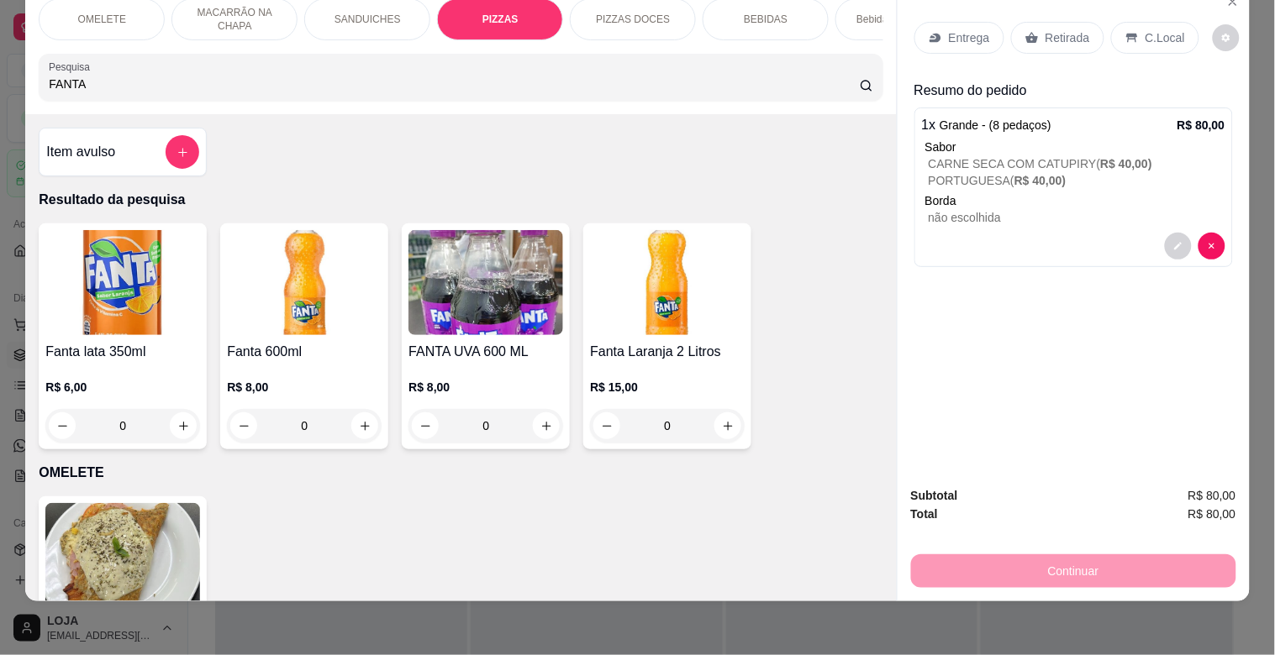
click at [692, 366] on div "R$ 15,00 0" at bounding box center [667, 402] width 155 height 81
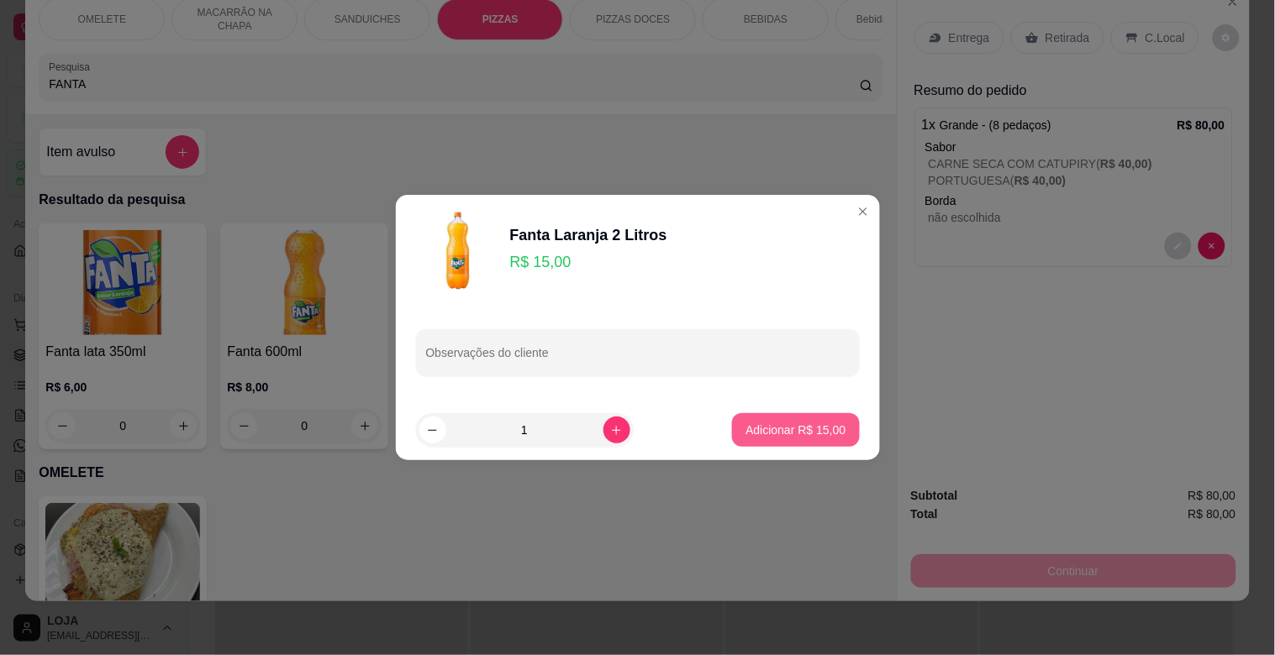
click at [780, 439] on button "Adicionar R$ 15,00" at bounding box center [795, 430] width 127 height 34
type input "1"
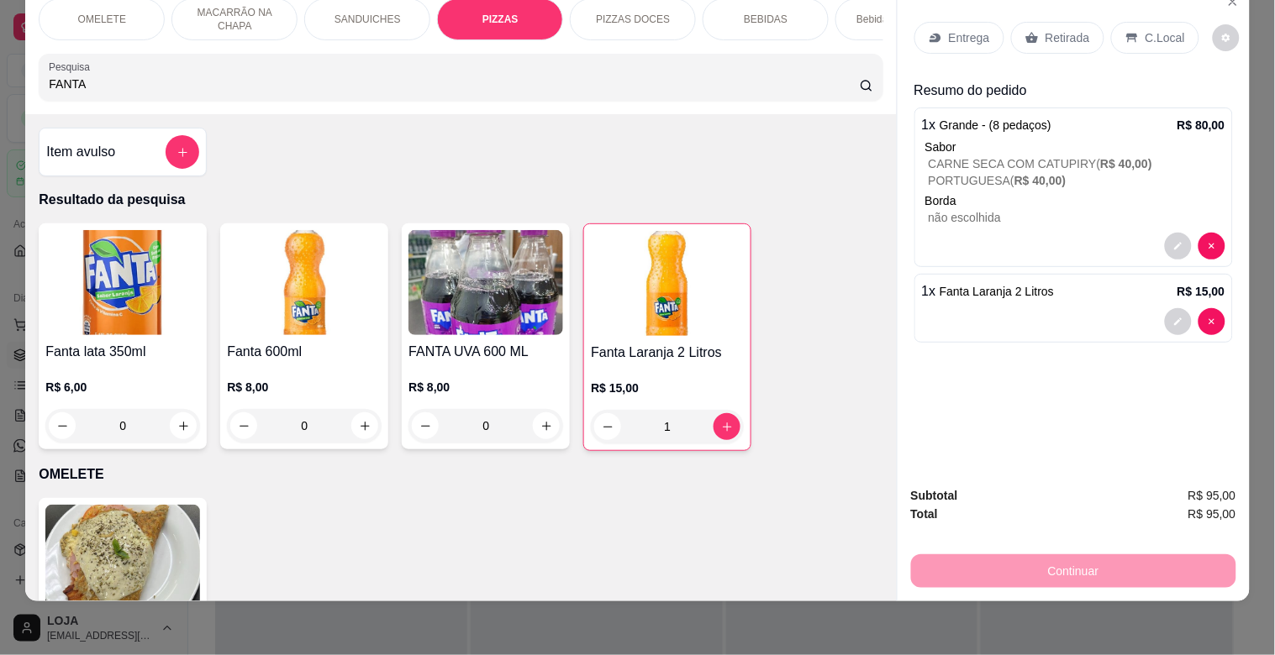
click at [1059, 29] on p "Retirada" at bounding box center [1067, 37] width 45 height 17
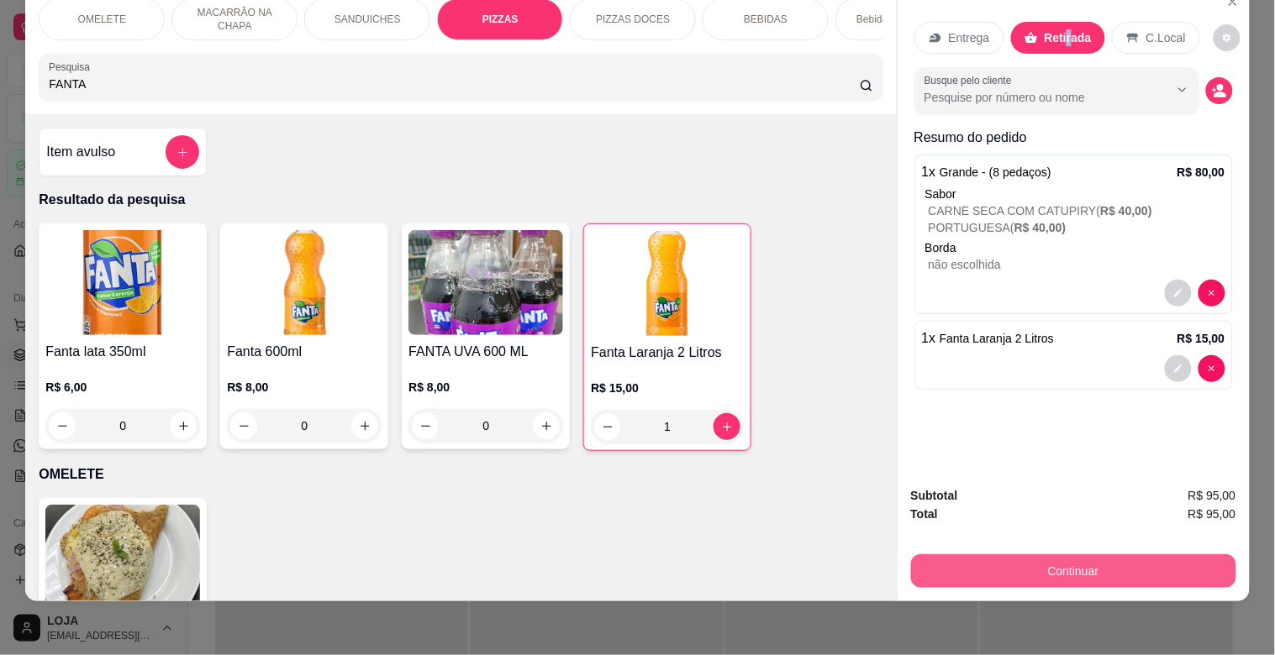
click at [1061, 559] on button "Continuar" at bounding box center [1073, 572] width 325 height 34
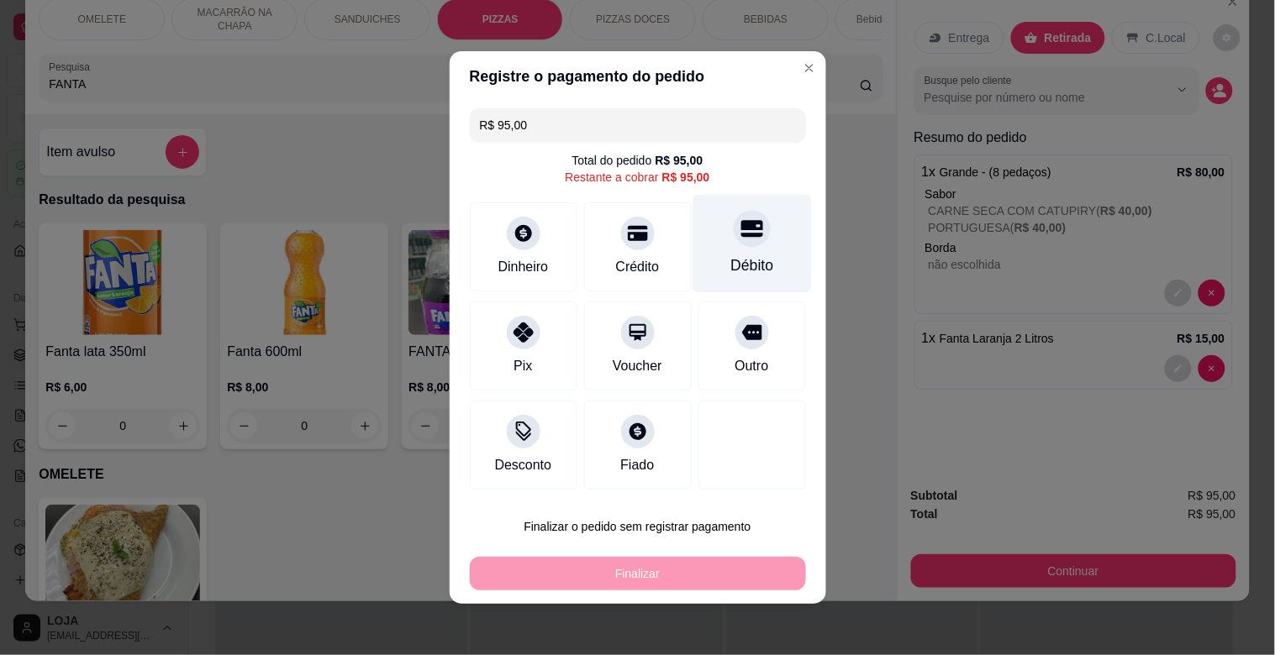
click at [750, 261] on div "Débito" at bounding box center [751, 266] width 43 height 22
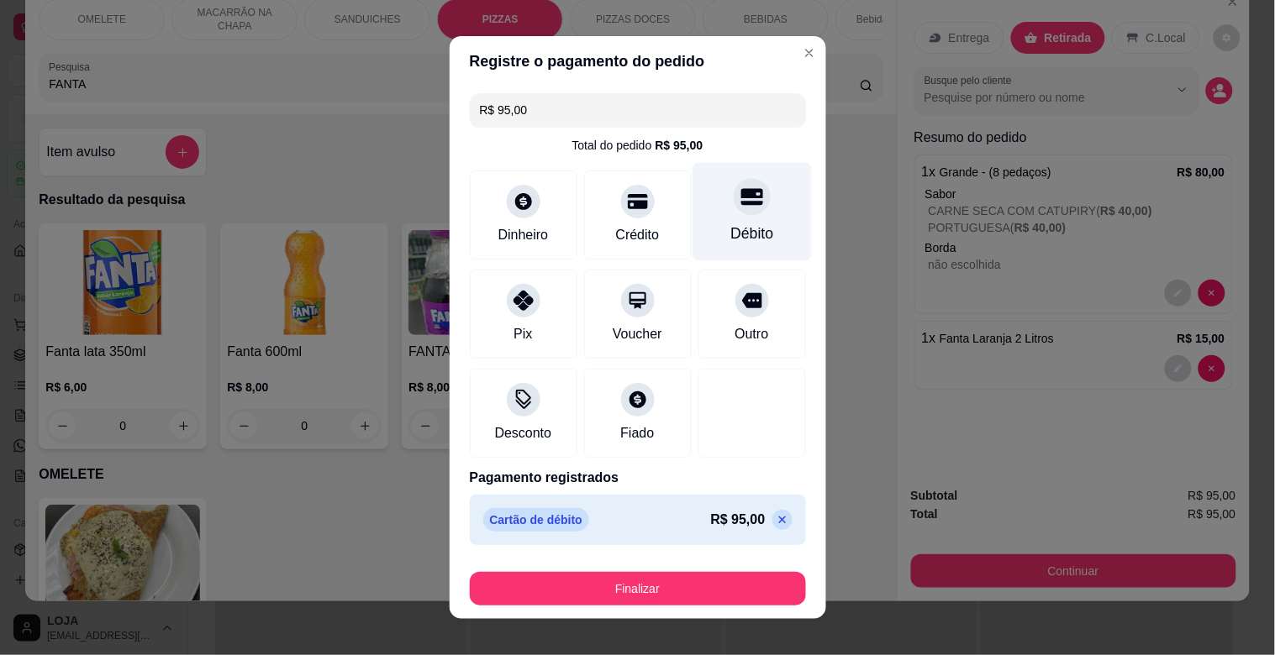
type input "R$ 0,00"
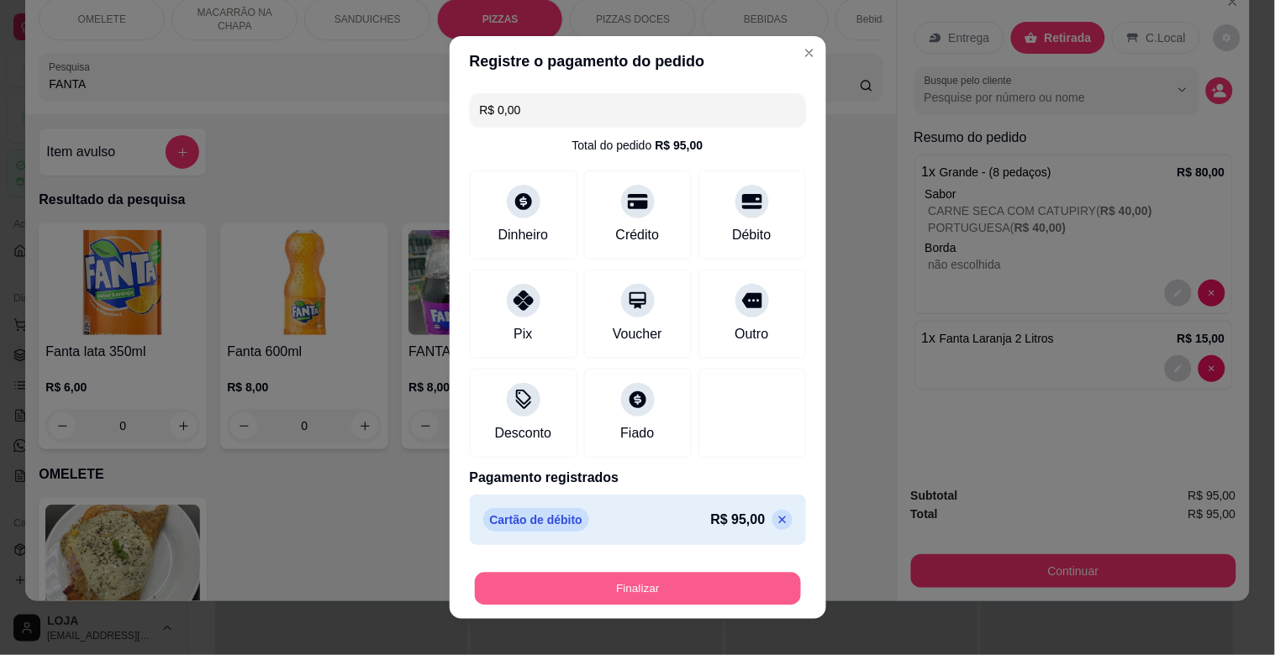
click at [666, 592] on button "Finalizar" at bounding box center [638, 589] width 326 height 33
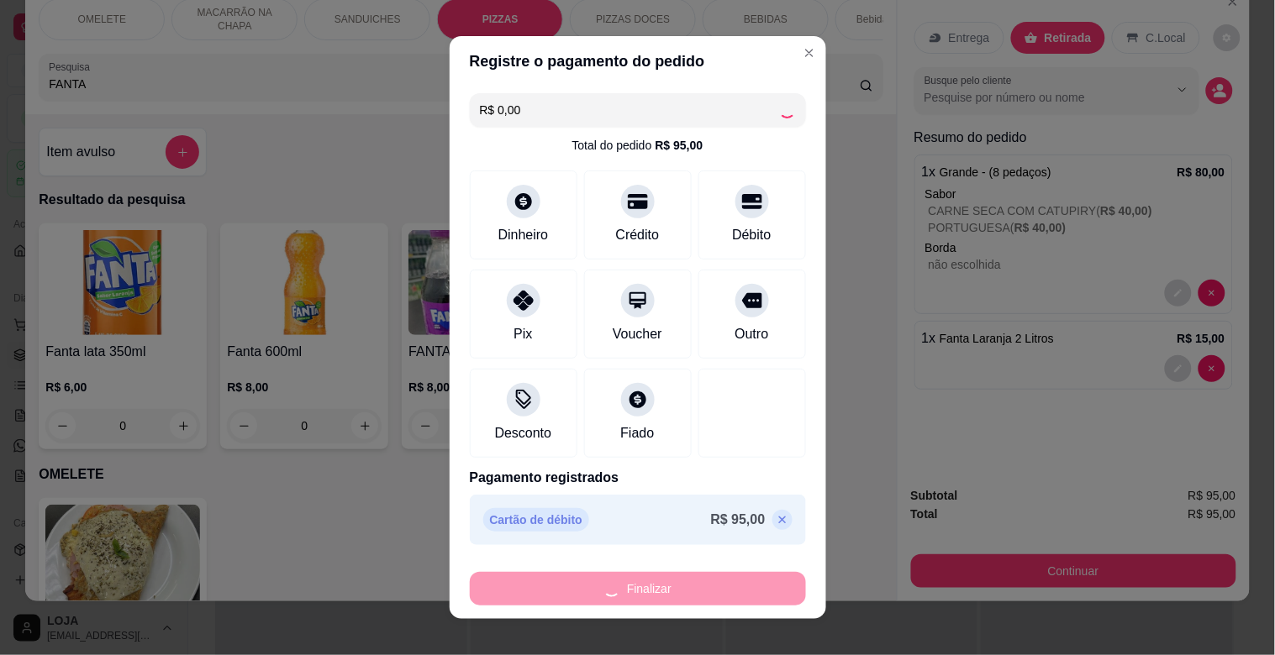
type input "0"
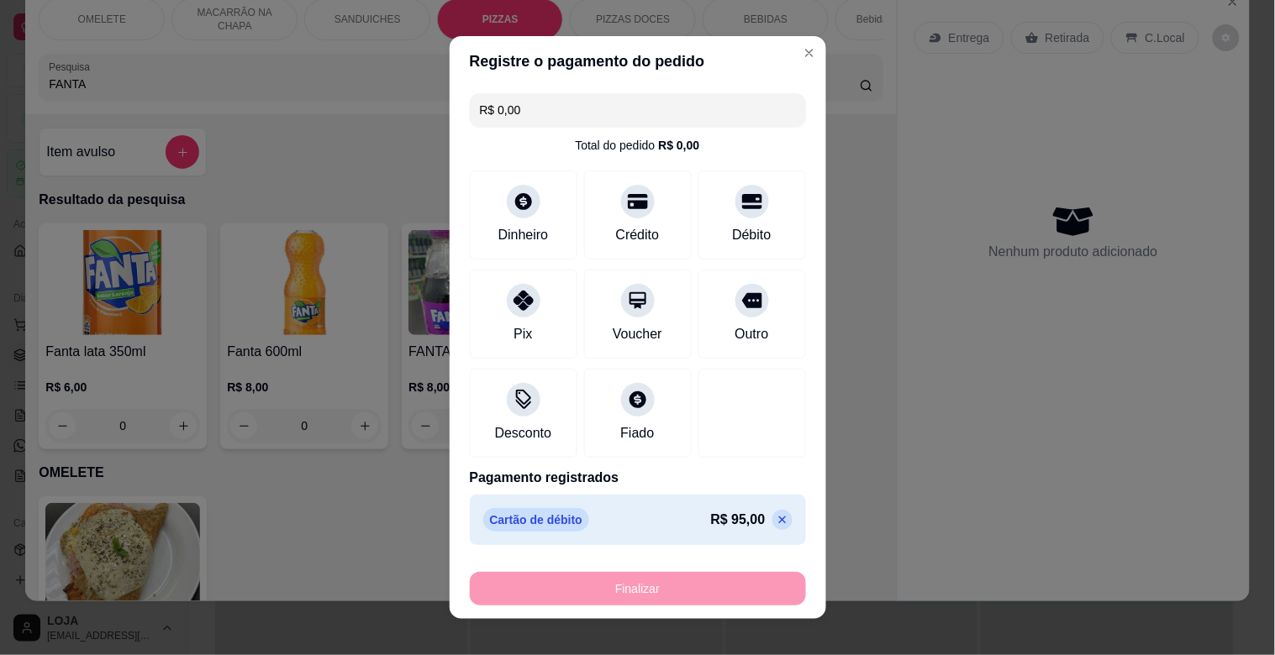
type input "-R$ 95,00"
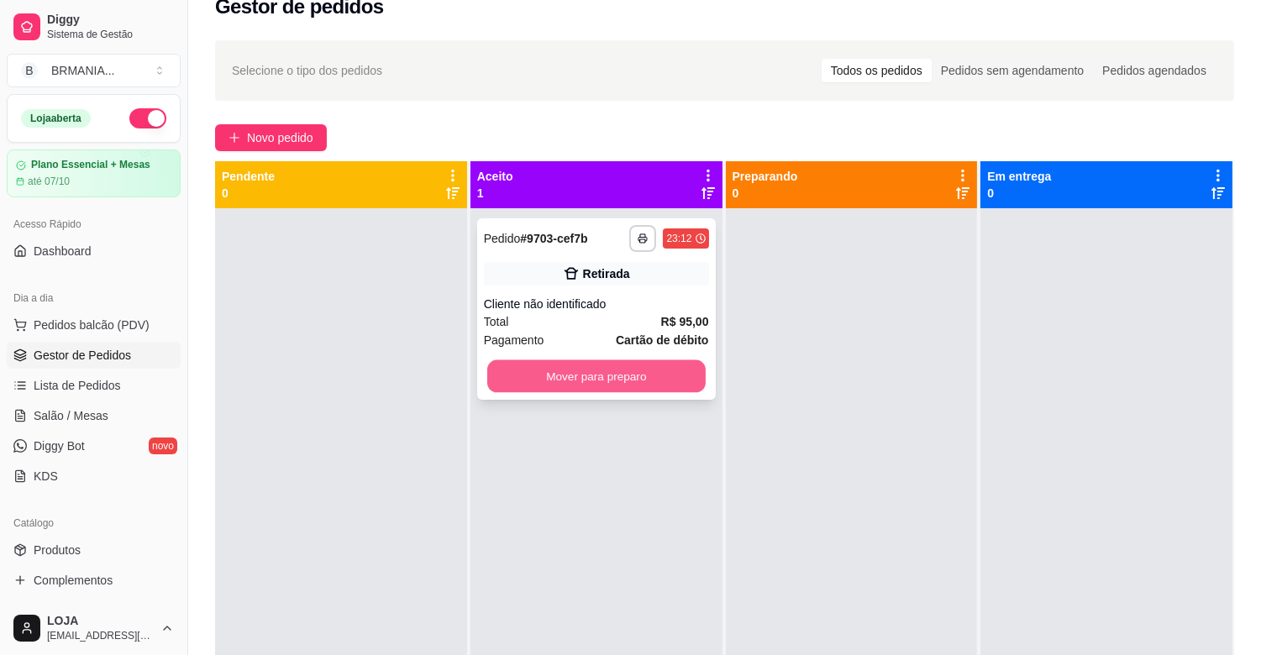
click at [622, 366] on button "Mover para preparo" at bounding box center [596, 376] width 218 height 33
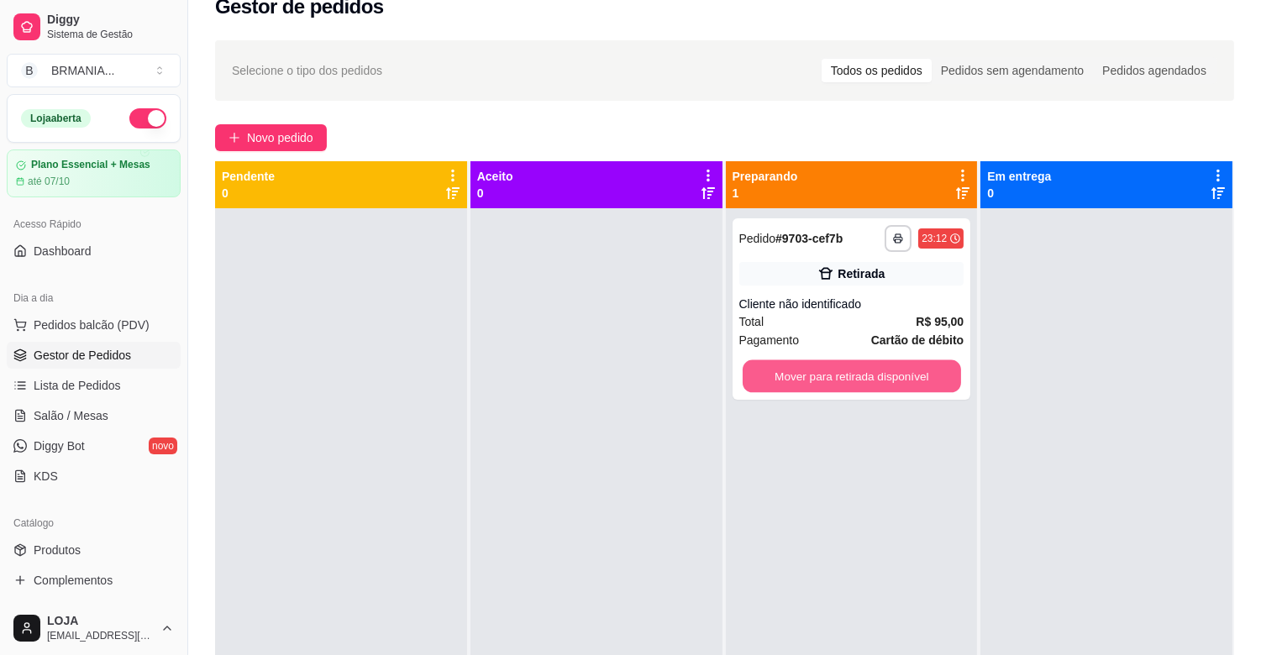
click at [855, 380] on button "Mover para retirada disponível" at bounding box center [852, 376] width 218 height 33
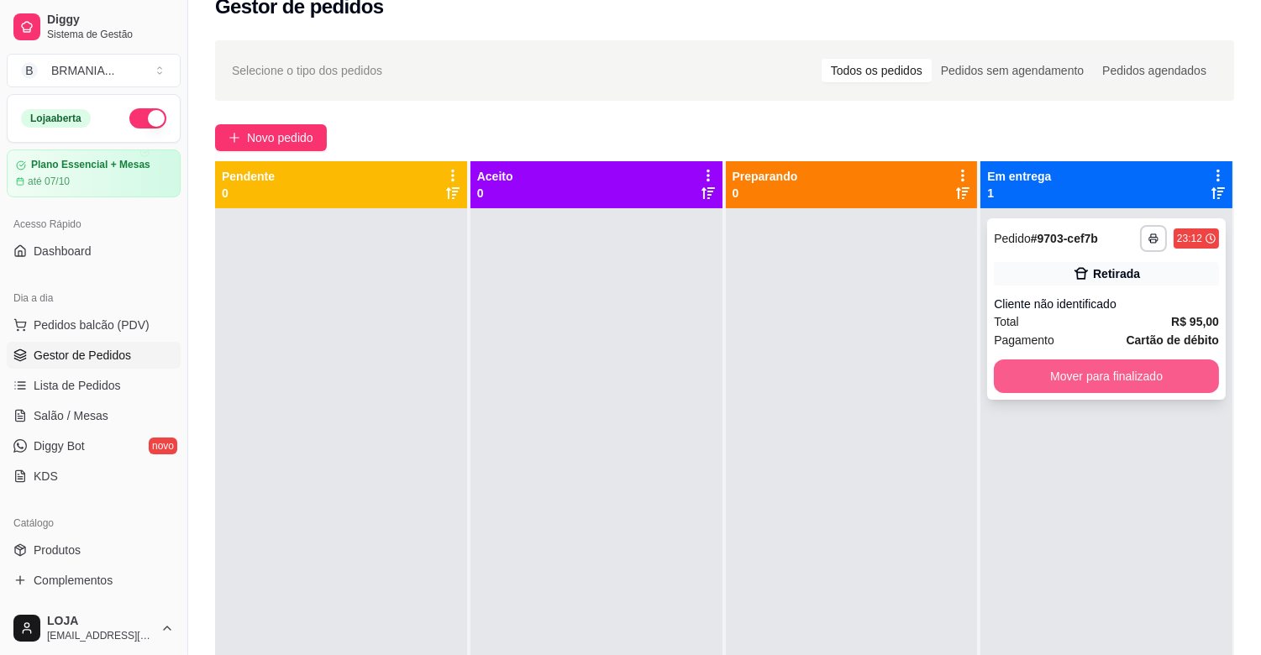
click at [1063, 384] on button "Mover para finalizado" at bounding box center [1106, 377] width 225 height 34
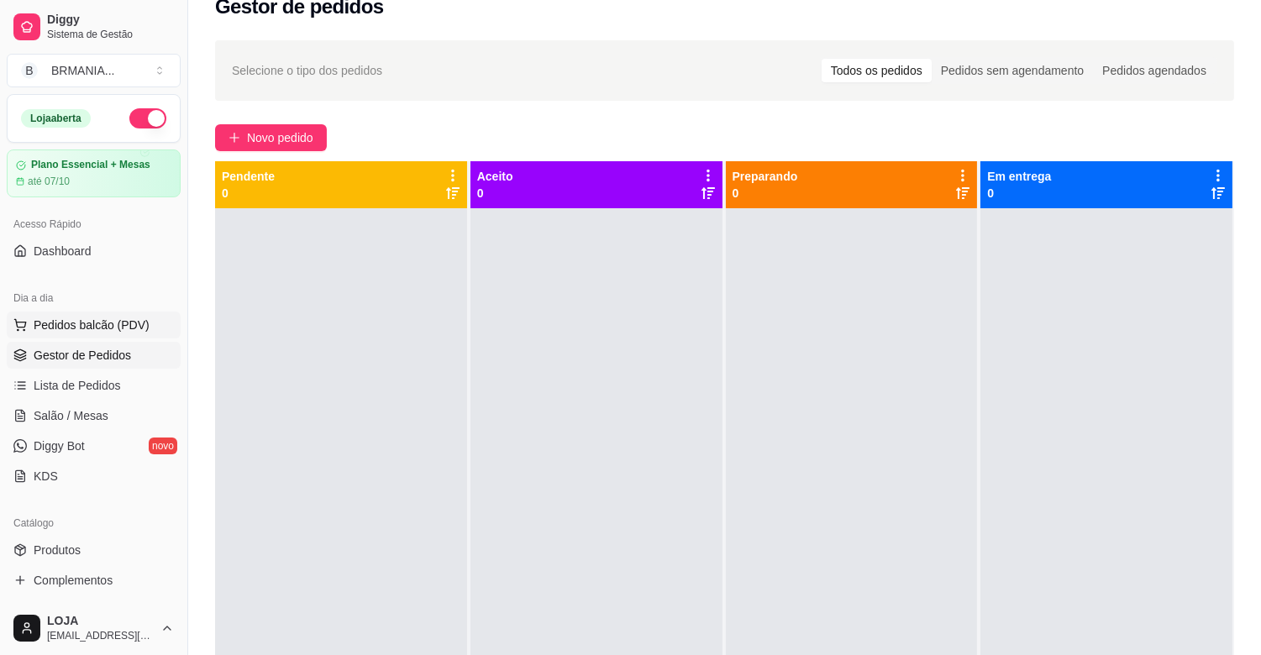
click at [129, 333] on span "Pedidos balcão (PDV)" at bounding box center [92, 325] width 116 height 17
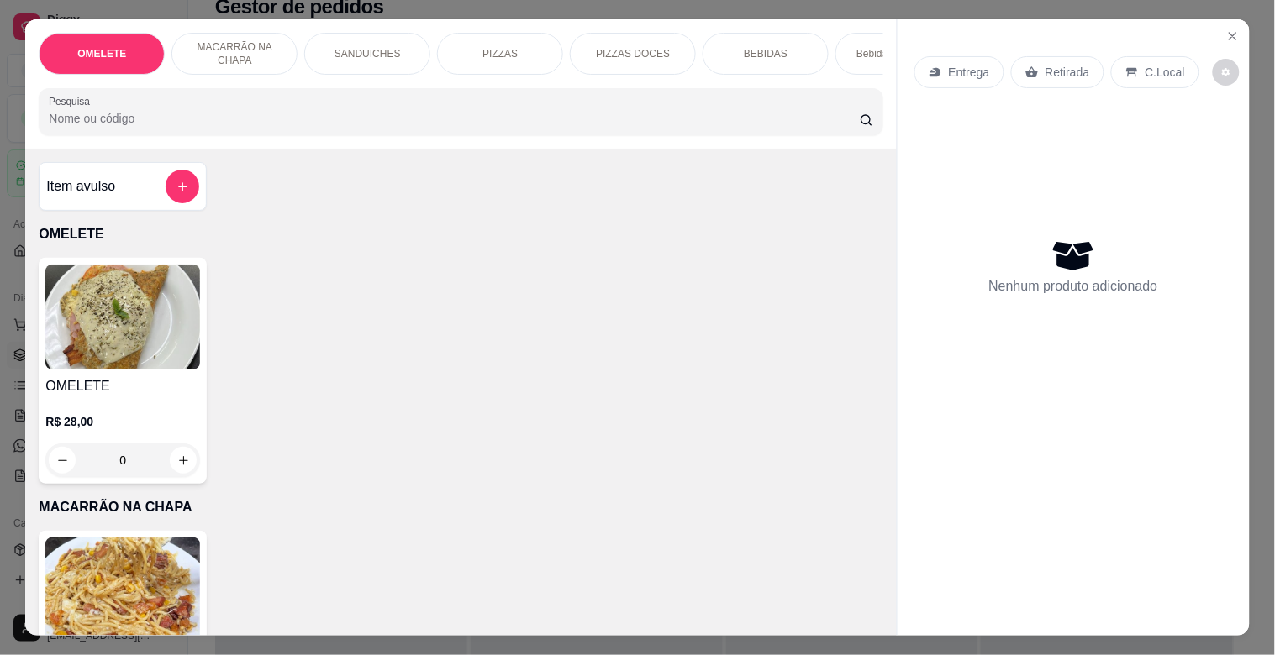
click at [249, 127] on input "Pesquisa" at bounding box center [454, 118] width 811 height 17
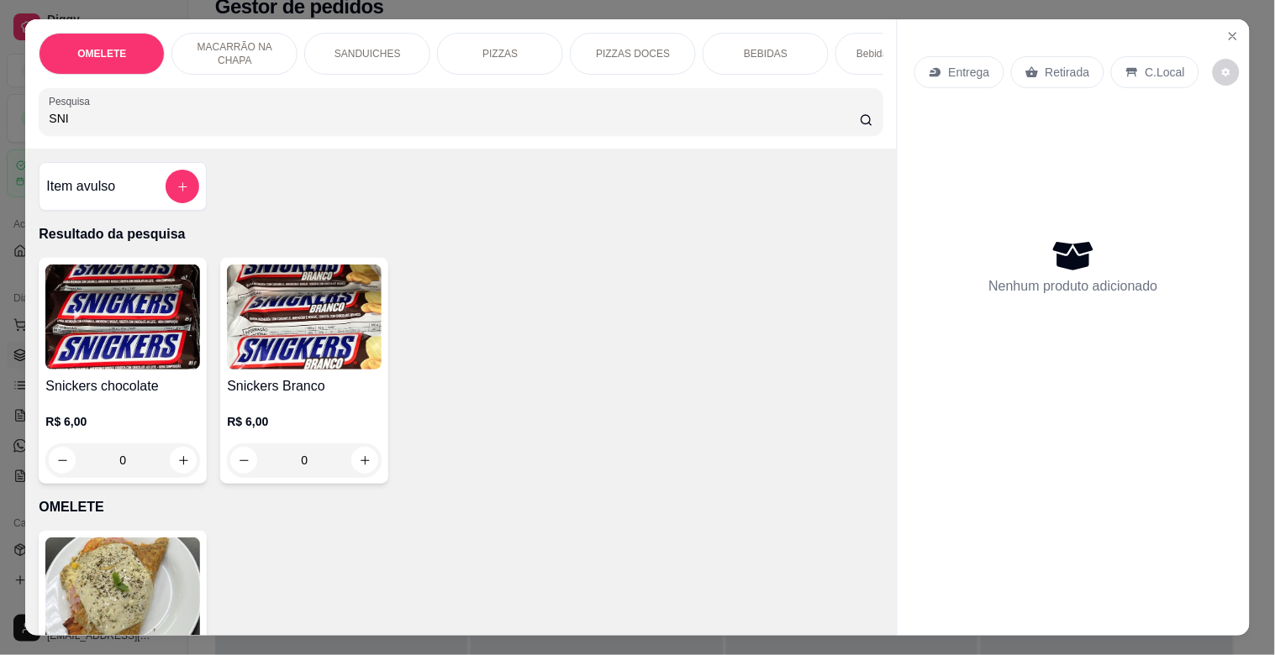
type input "SNI"
click at [181, 430] on p "R$ 6,00" at bounding box center [122, 421] width 155 height 17
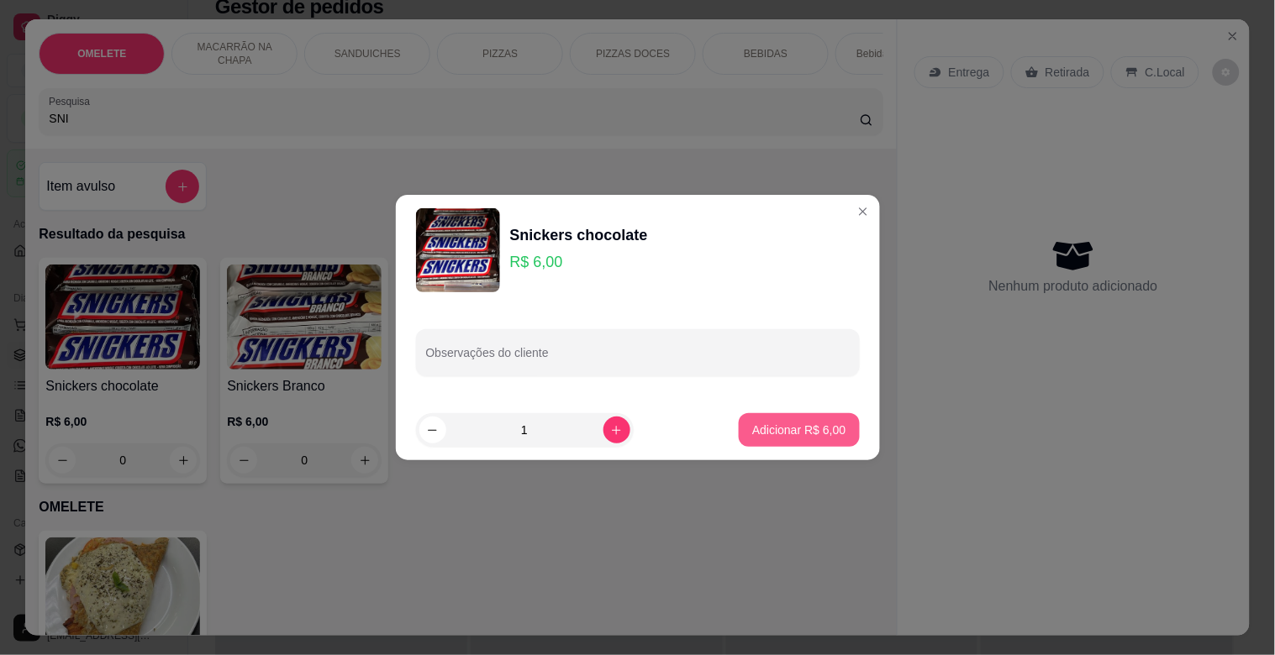
click at [754, 438] on p "Adicionar R$ 6,00" at bounding box center [798, 430] width 93 height 17
type input "1"
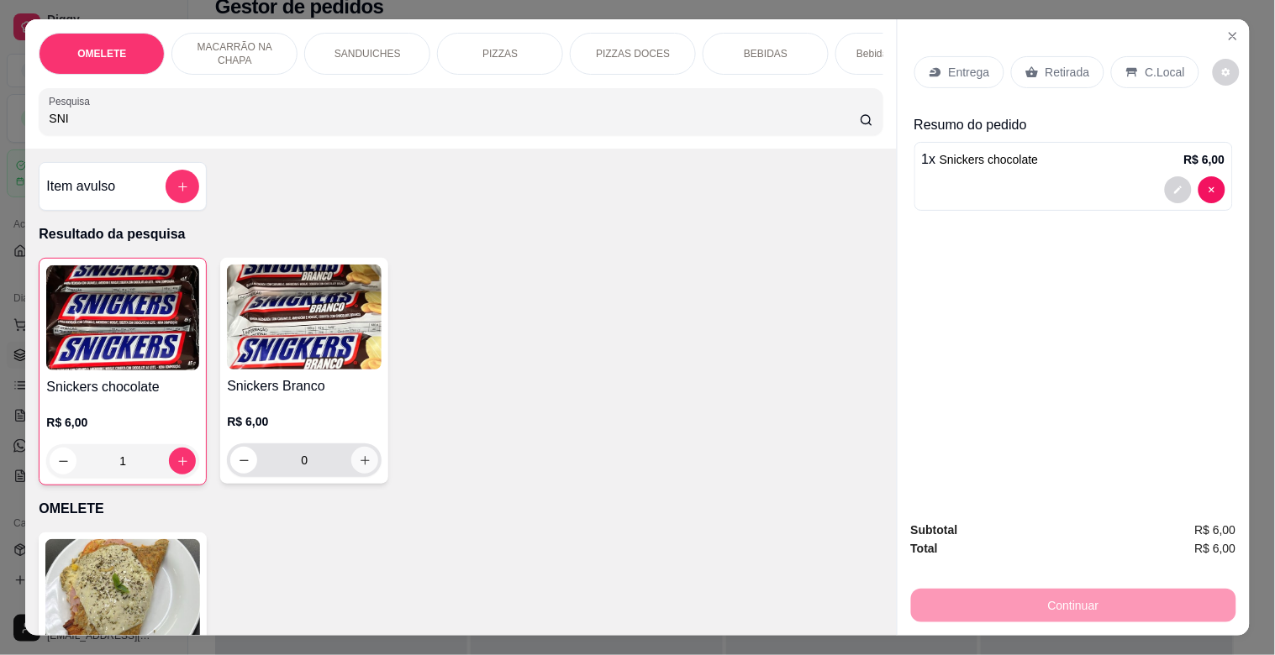
click at [362, 466] on icon "increase-product-quantity" at bounding box center [365, 461] width 13 height 13
type input "1"
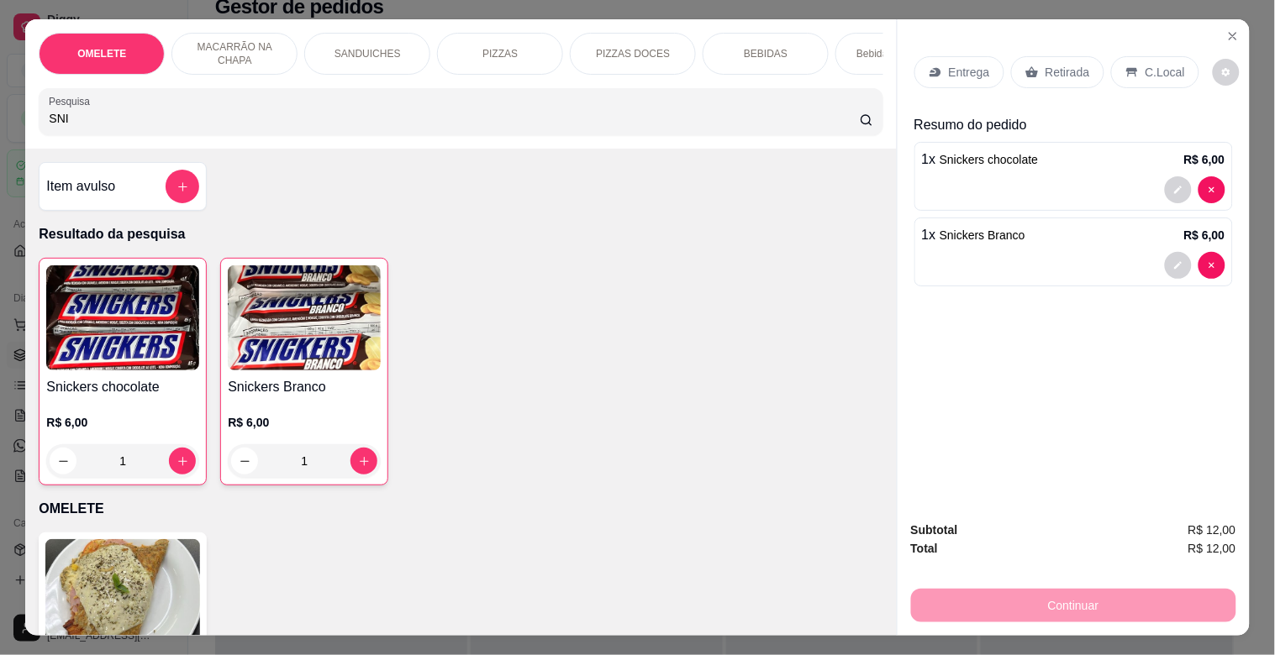
click at [1069, 70] on p "Retirada" at bounding box center [1067, 72] width 45 height 17
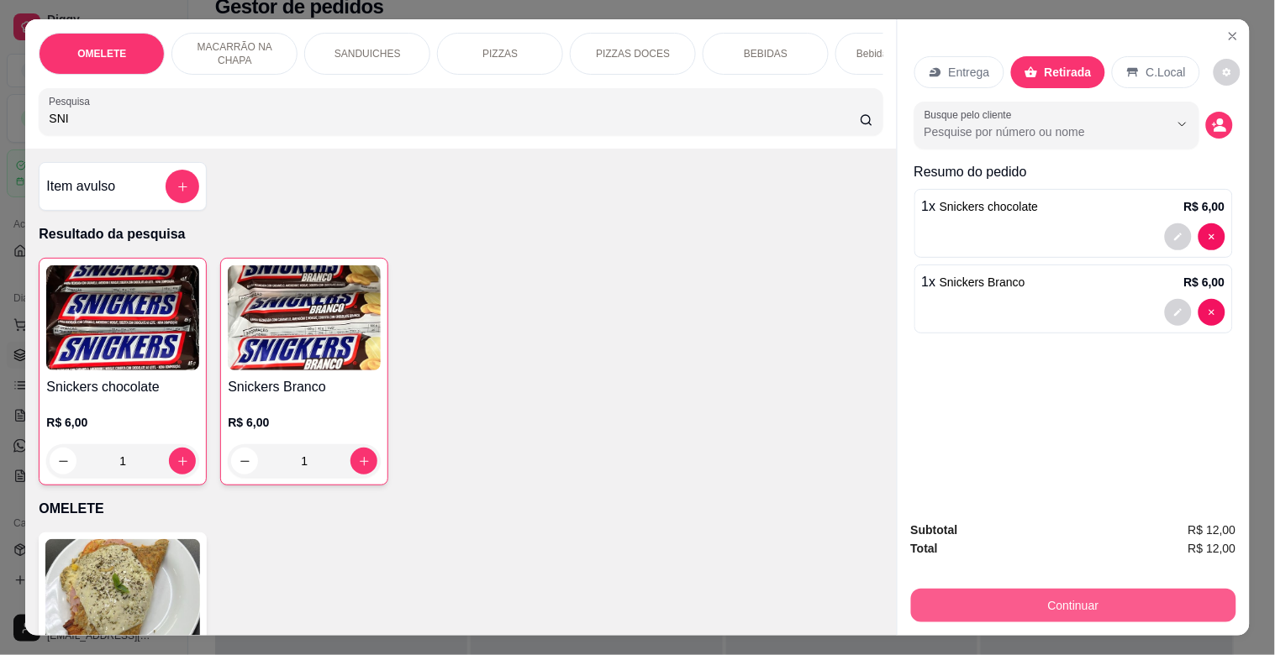
click at [1081, 590] on div "Subtotal R$ 12,00 Total R$ 12,00 Continuar" at bounding box center [1073, 572] width 325 height 102
click at [1081, 590] on button "Continuar" at bounding box center [1073, 606] width 325 height 34
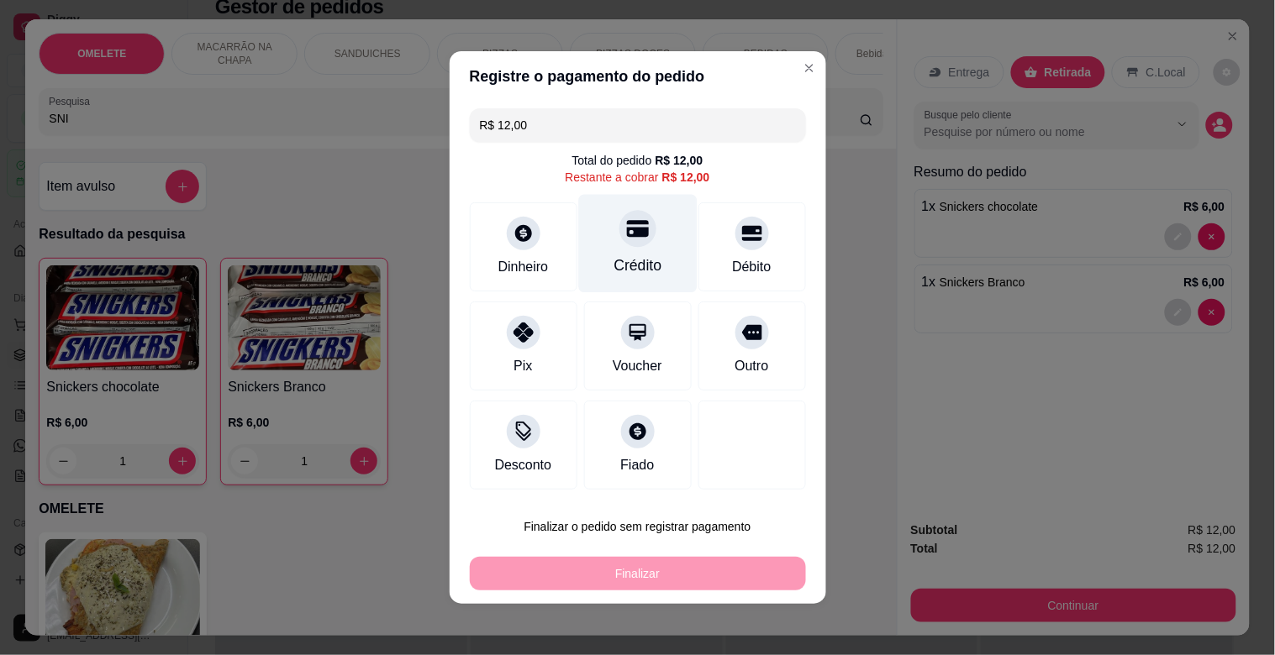
click at [592, 270] on div "Crédito" at bounding box center [637, 244] width 118 height 98
type input "R$ 0,00"
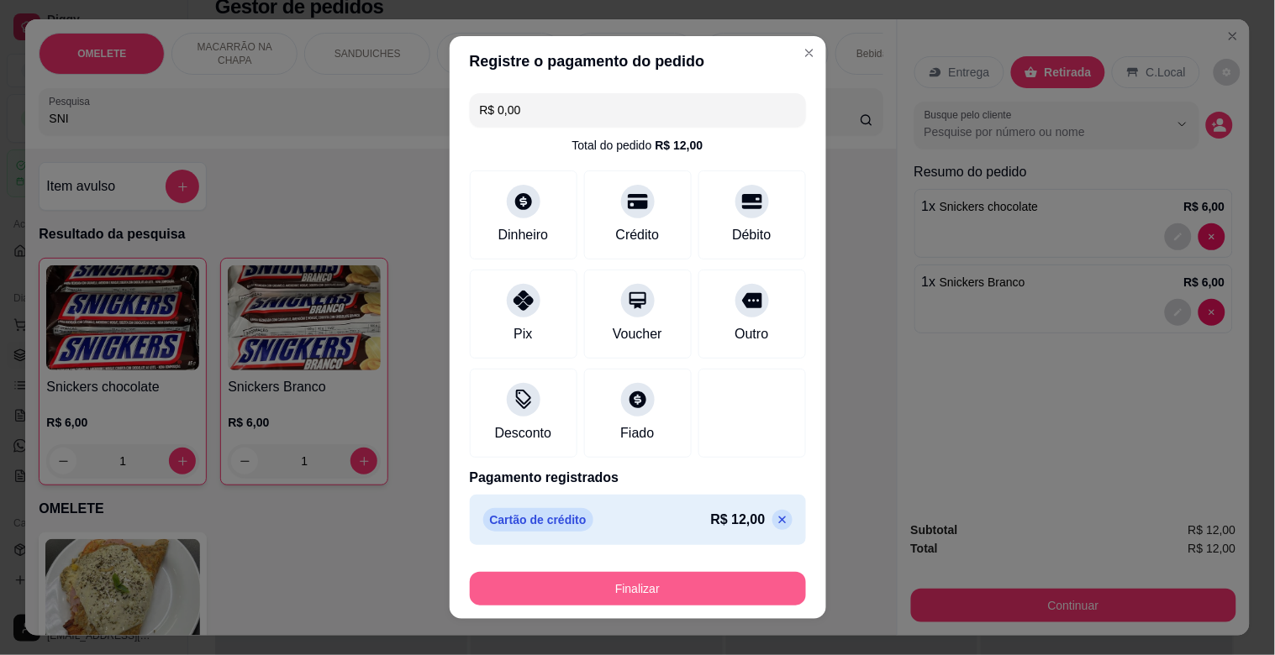
click at [636, 598] on button "Finalizar" at bounding box center [638, 589] width 336 height 34
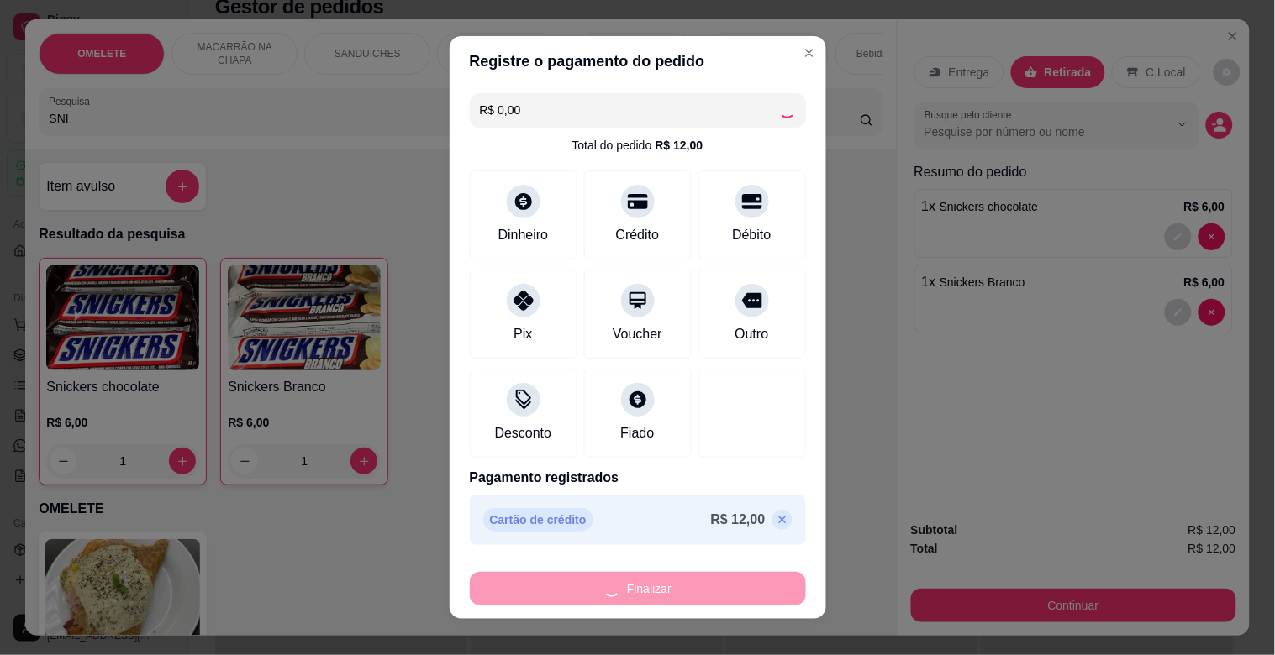
type input "0"
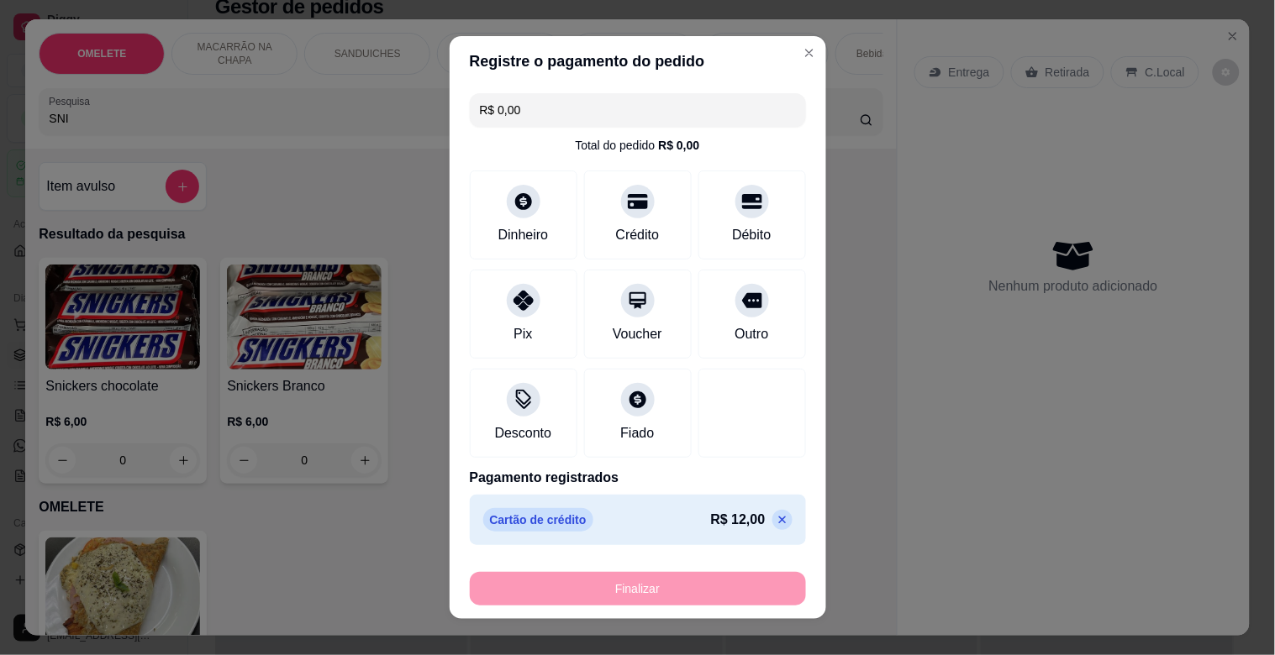
type input "-R$ 12,00"
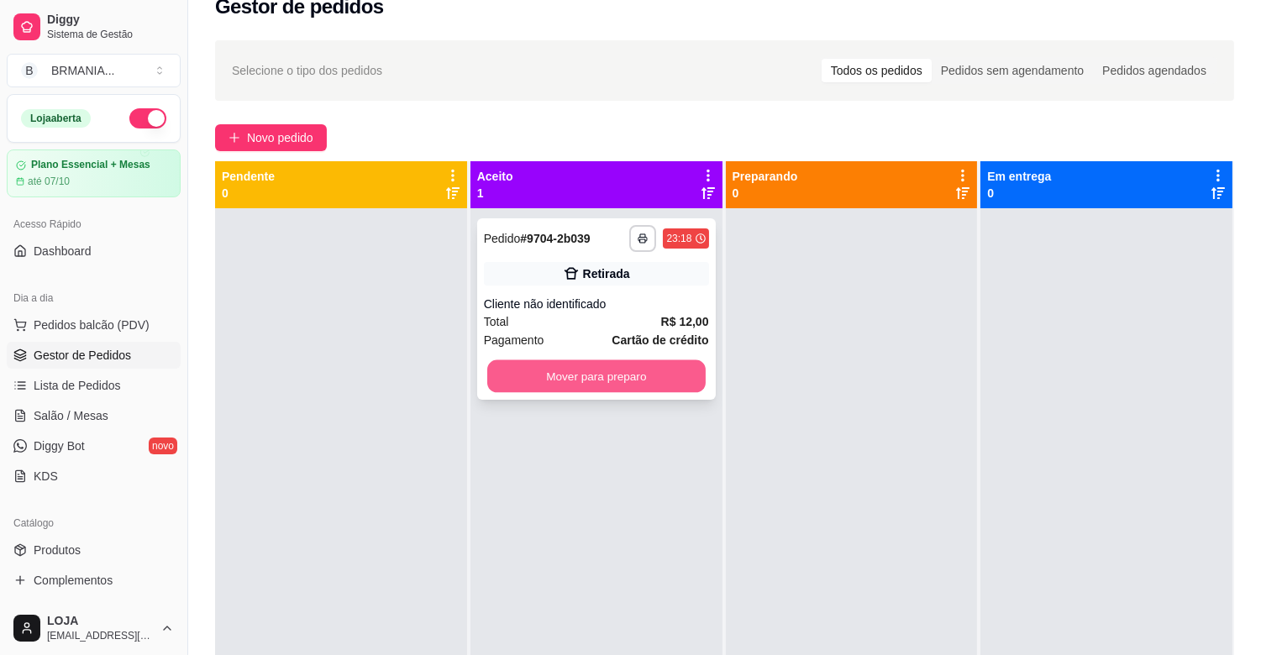
click at [618, 376] on button "Mover para preparo" at bounding box center [596, 376] width 218 height 33
click at [832, 376] on div at bounding box center [852, 535] width 252 height 655
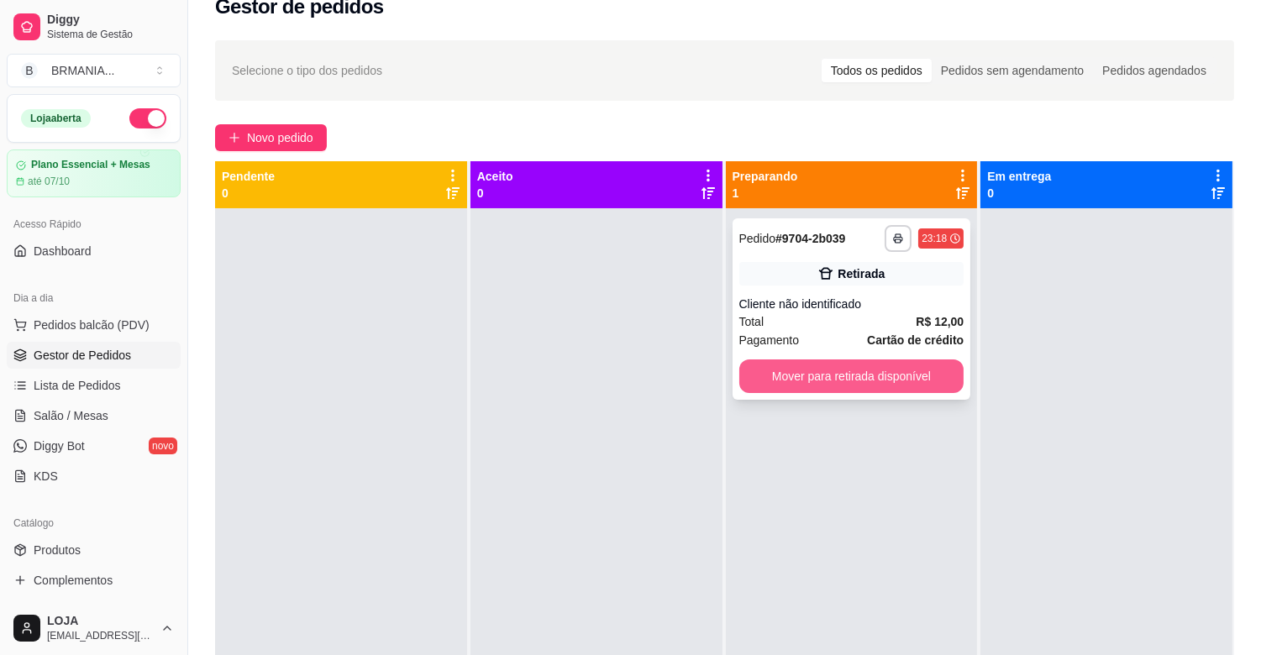
click at [976, 374] on div "**********" at bounding box center [724, 488] width 1019 height 655
click at [897, 357] on div "**********" at bounding box center [852, 309] width 239 height 182
click at [914, 378] on button "Mover para retirada disponível" at bounding box center [851, 377] width 225 height 34
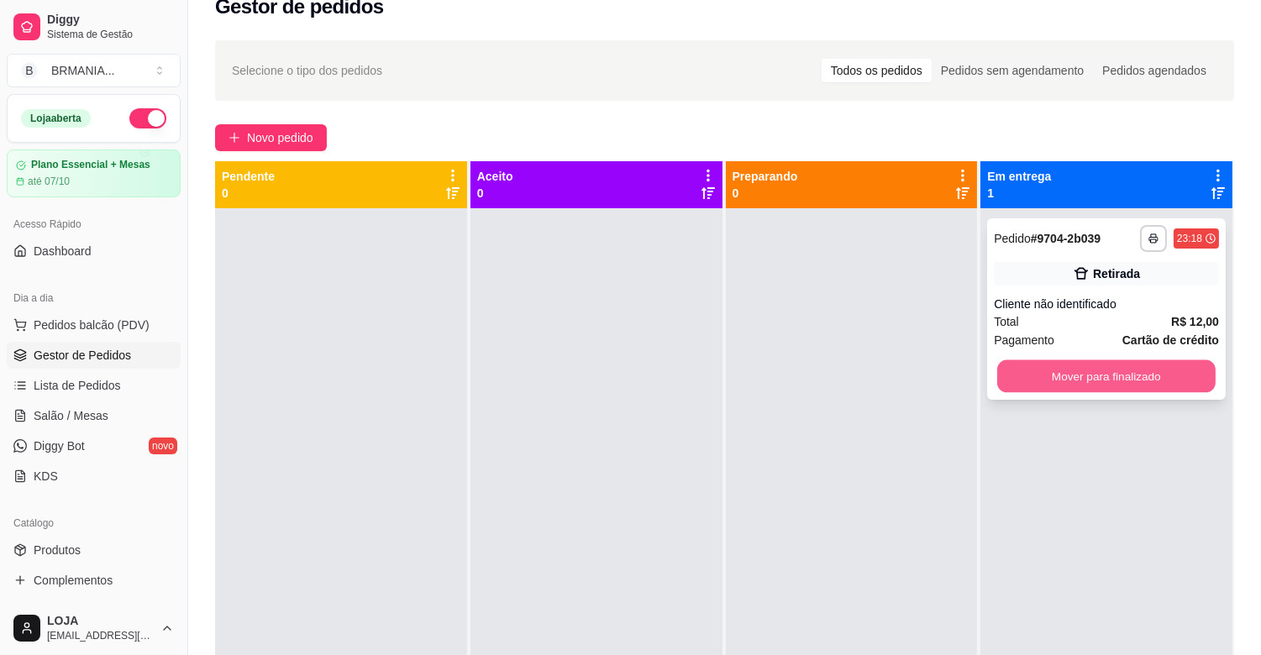
click at [1037, 376] on button "Mover para finalizado" at bounding box center [1106, 376] width 218 height 33
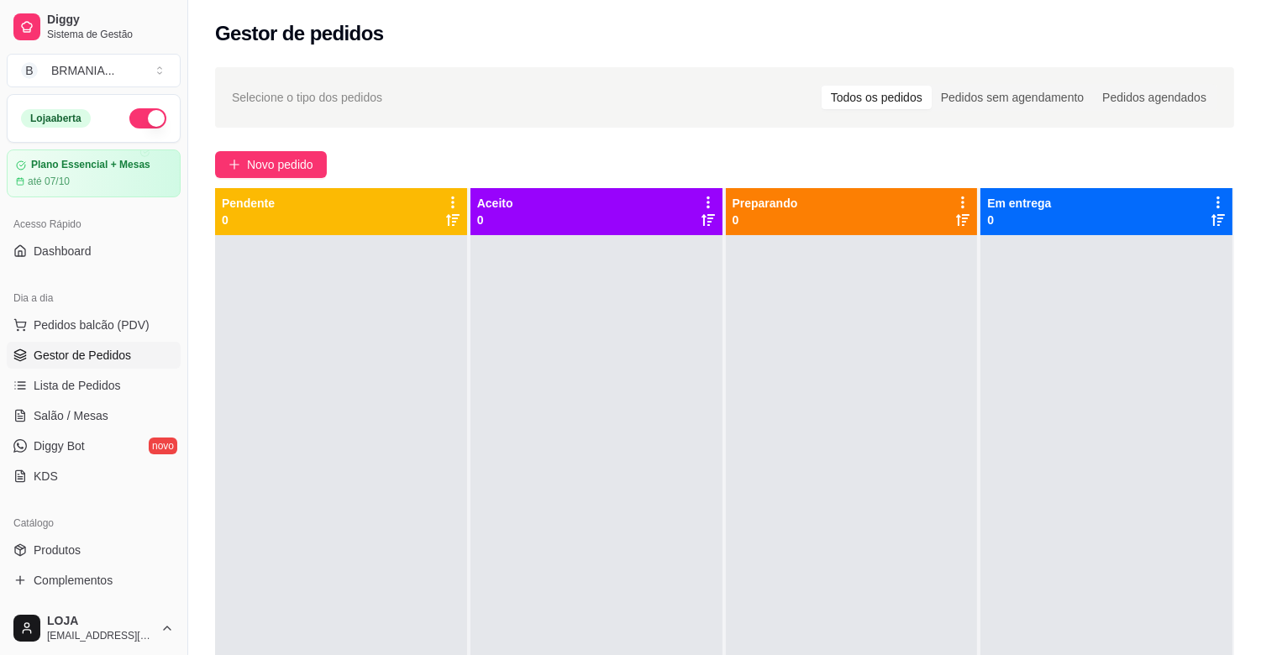
click at [190, 333] on button "Toggle Sidebar" at bounding box center [187, 327] width 13 height 655
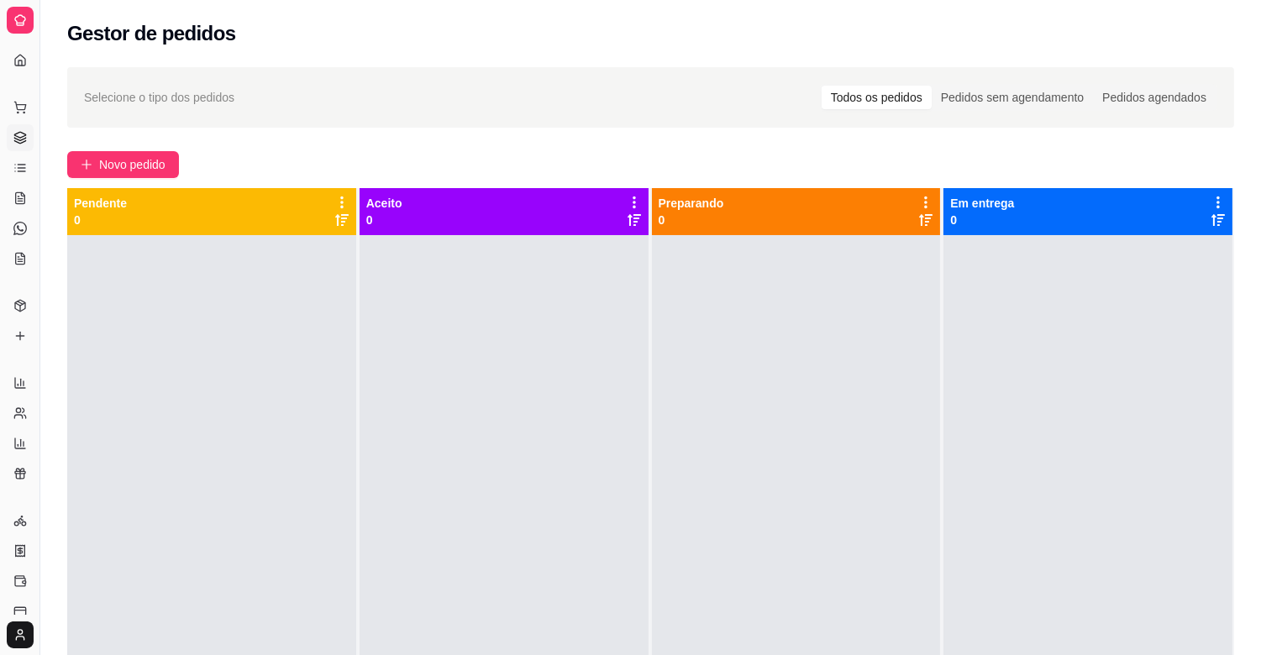
drag, startPoint x: 203, startPoint y: 360, endPoint x: 217, endPoint y: 375, distance: 20.2
click at [208, 376] on div at bounding box center [211, 562] width 289 height 655
drag, startPoint x: 44, startPoint y: 312, endPoint x: 50, endPoint y: 304, distance: 10.1
click at [45, 312] on button "Toggle Sidebar" at bounding box center [39, 327] width 13 height 655
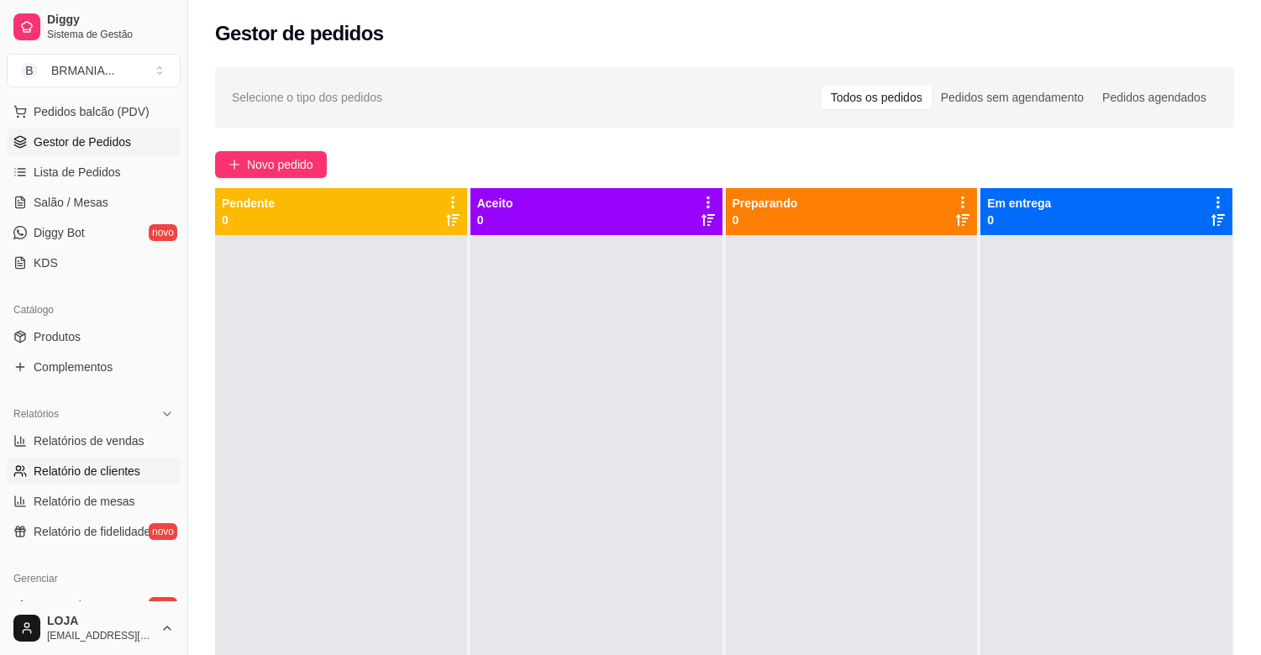
scroll to position [215, 0]
click at [104, 442] on span "Relatórios de vendas" at bounding box center [89, 439] width 111 height 17
select select "ALL"
select select "0"
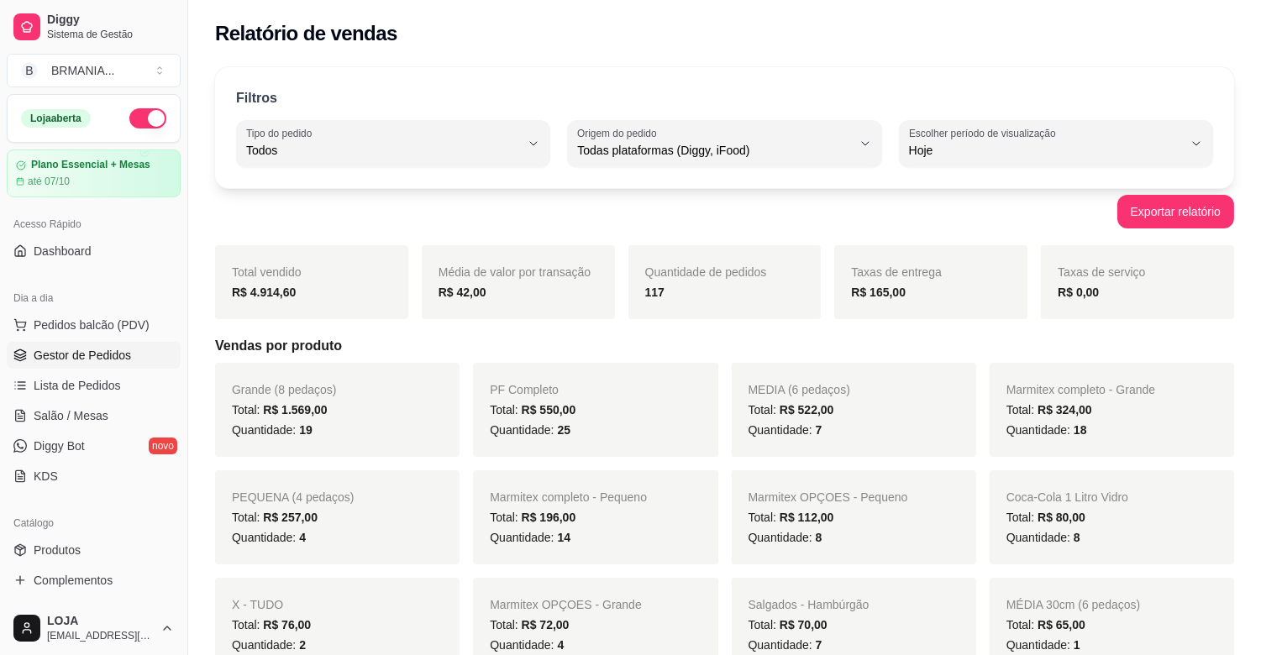
click at [103, 361] on span "Gestor de Pedidos" at bounding box center [82, 355] width 97 height 17
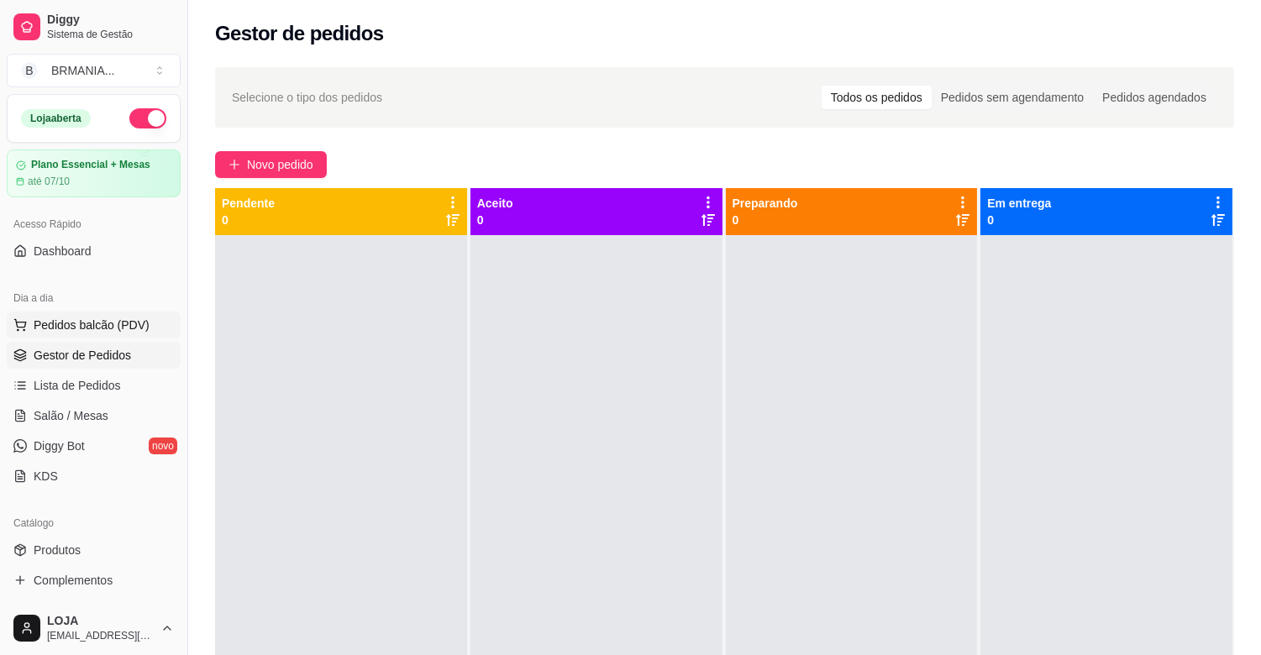
drag, startPoint x: 124, startPoint y: 322, endPoint x: 133, endPoint y: 316, distance: 11.0
click at [124, 321] on span "Pedidos balcão (PDV)" at bounding box center [92, 325] width 116 height 17
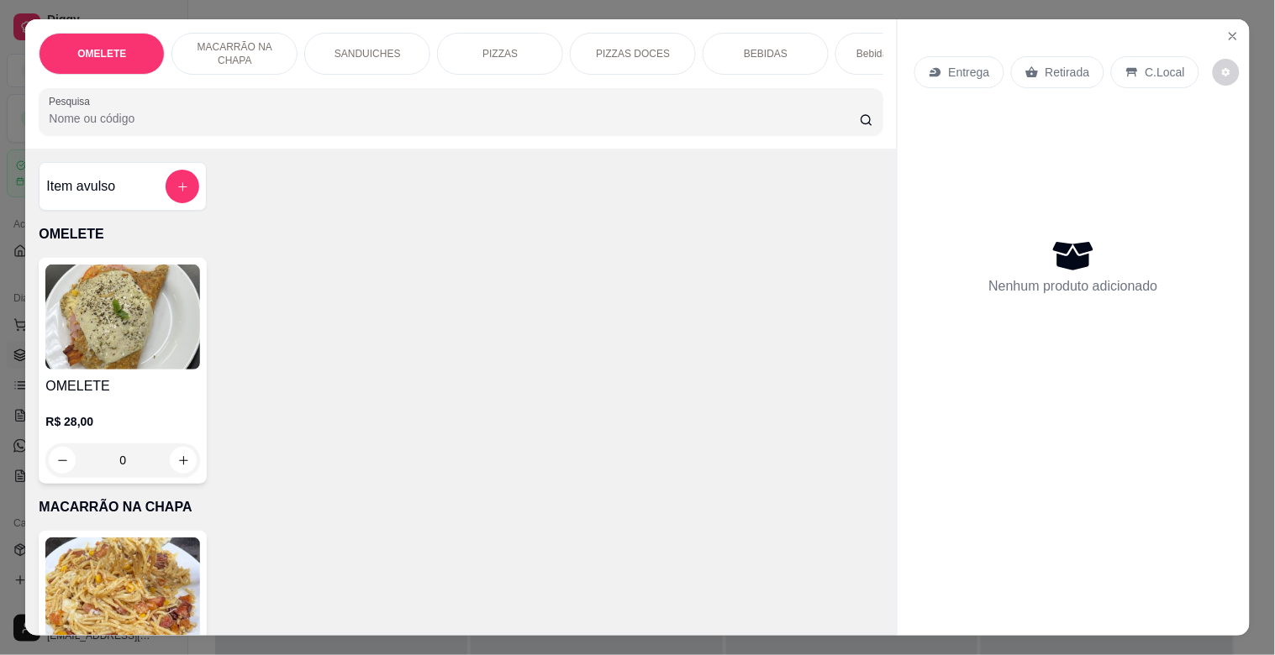
click at [499, 127] on input "Pesquisa" at bounding box center [454, 118] width 811 height 17
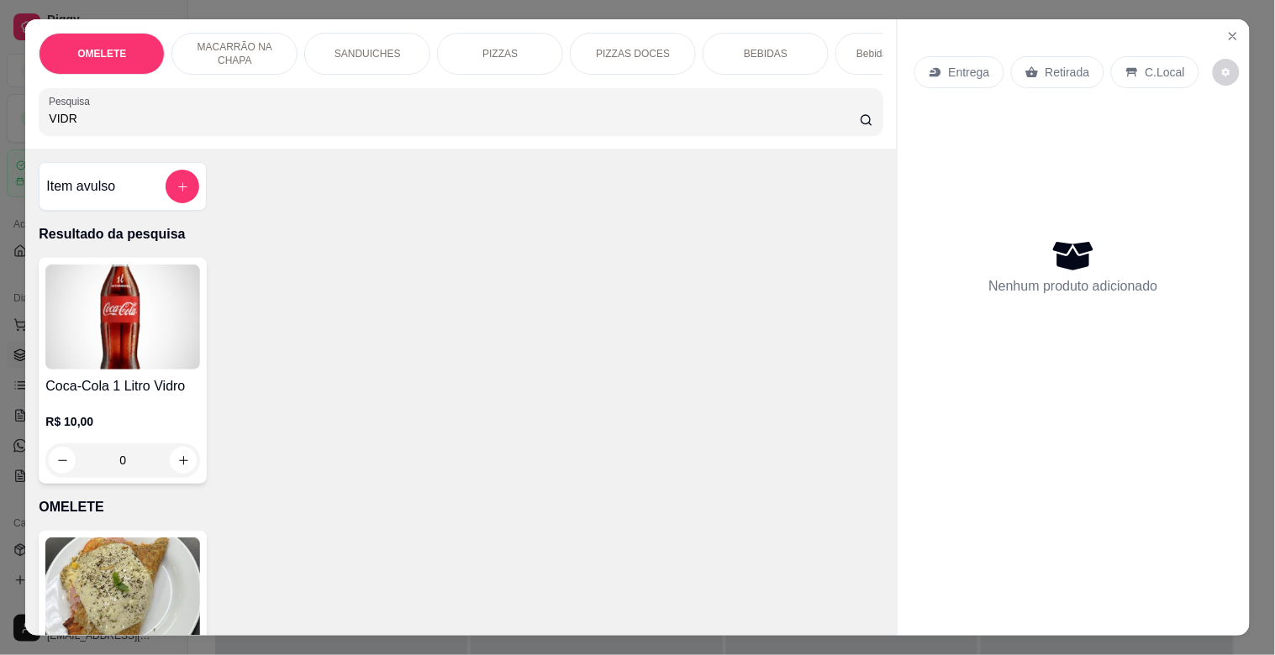
type input "VIDR"
click at [190, 308] on img at bounding box center [122, 317] width 155 height 105
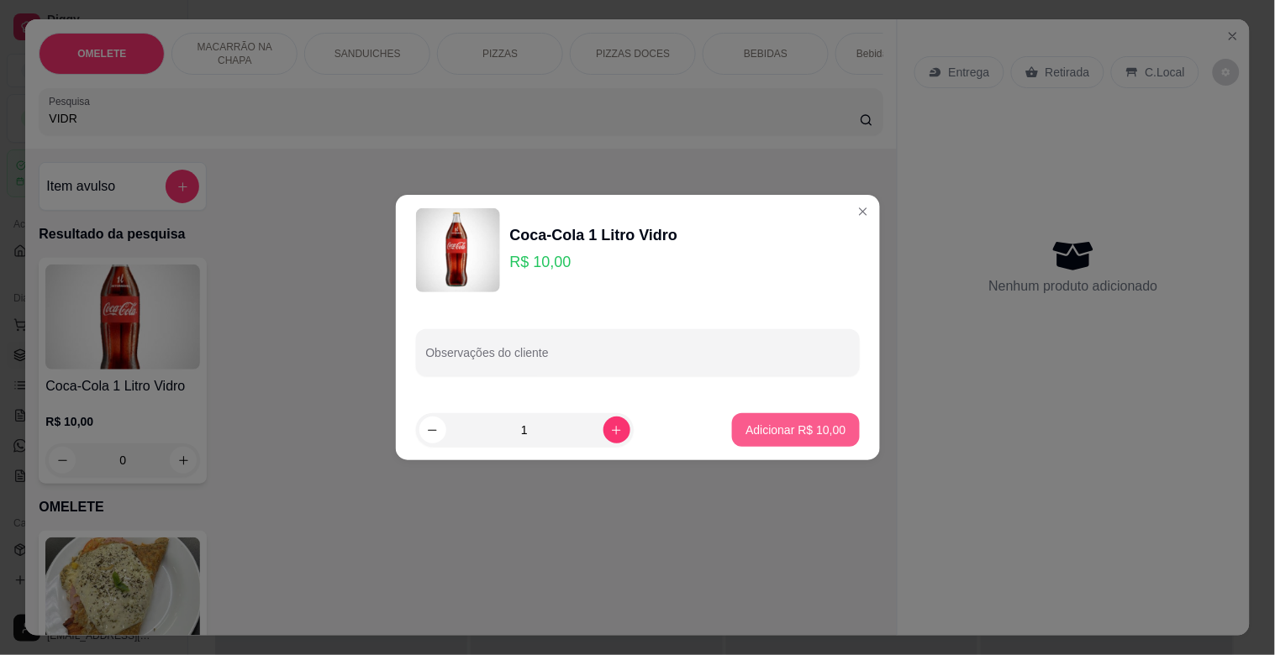
click at [837, 423] on button "Adicionar R$ 10,00" at bounding box center [795, 430] width 127 height 34
type input "1"
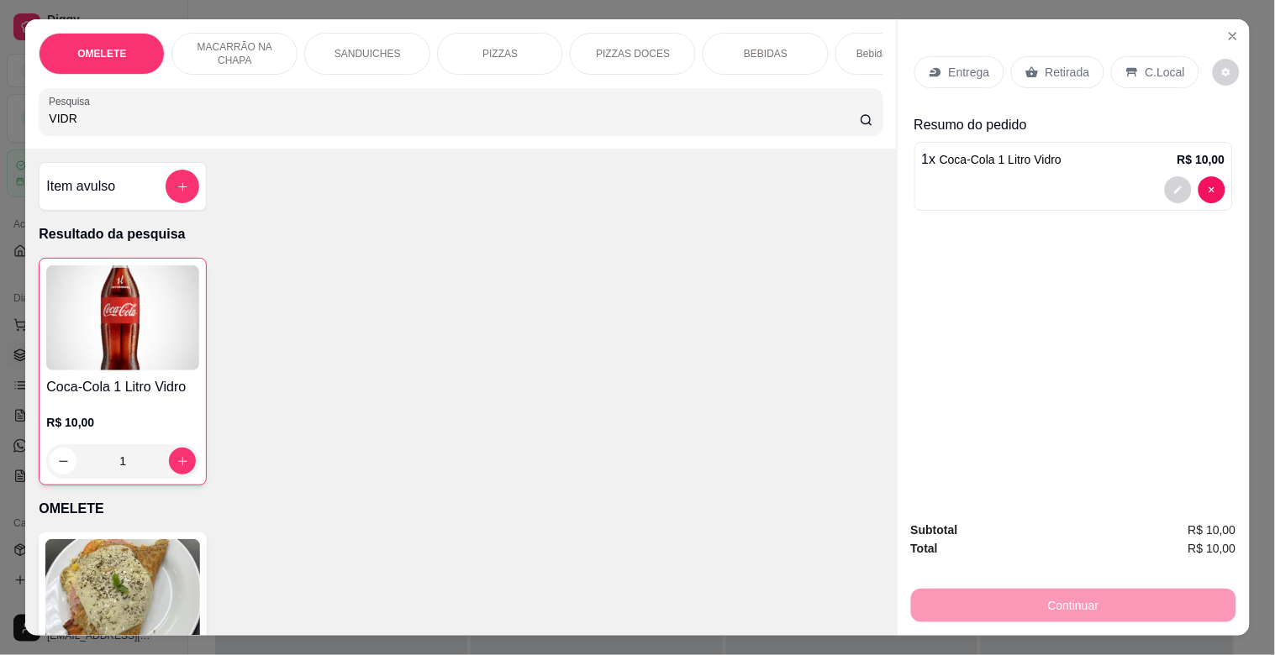
click at [1056, 56] on div "Retirada" at bounding box center [1057, 72] width 93 height 32
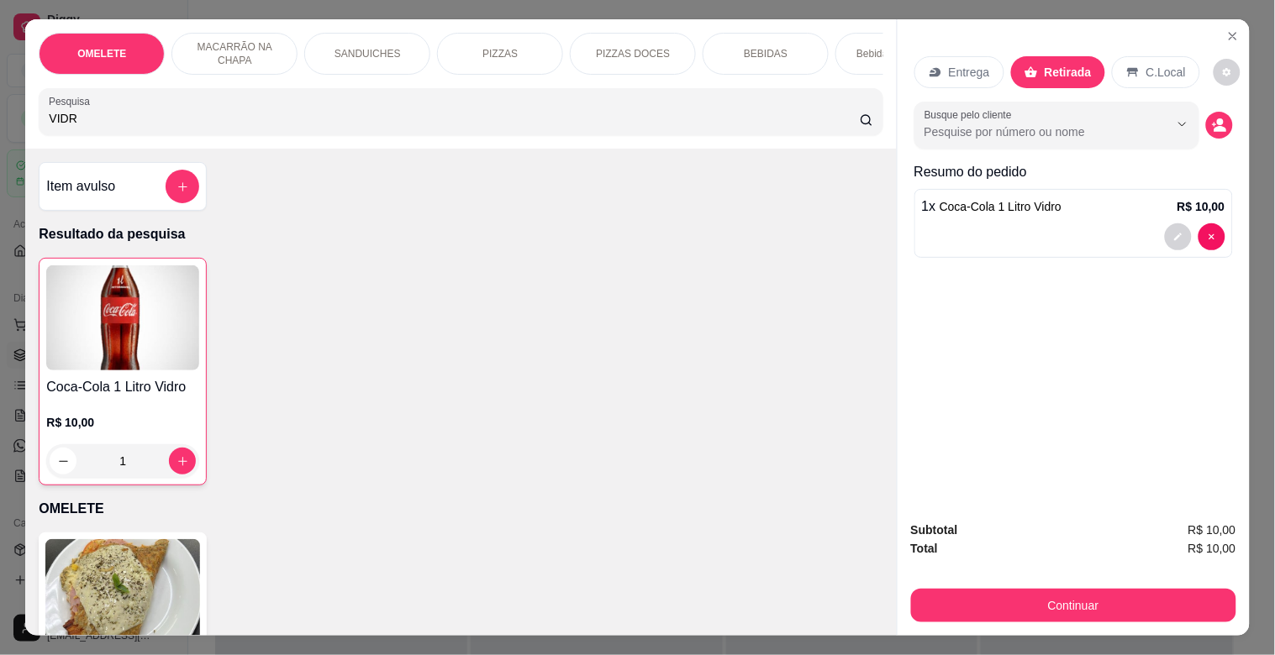
drag, startPoint x: 1155, startPoint y: 55, endPoint x: 1103, endPoint y: 374, distance: 322.7
click at [1154, 64] on div "C.Local" at bounding box center [1156, 72] width 88 height 32
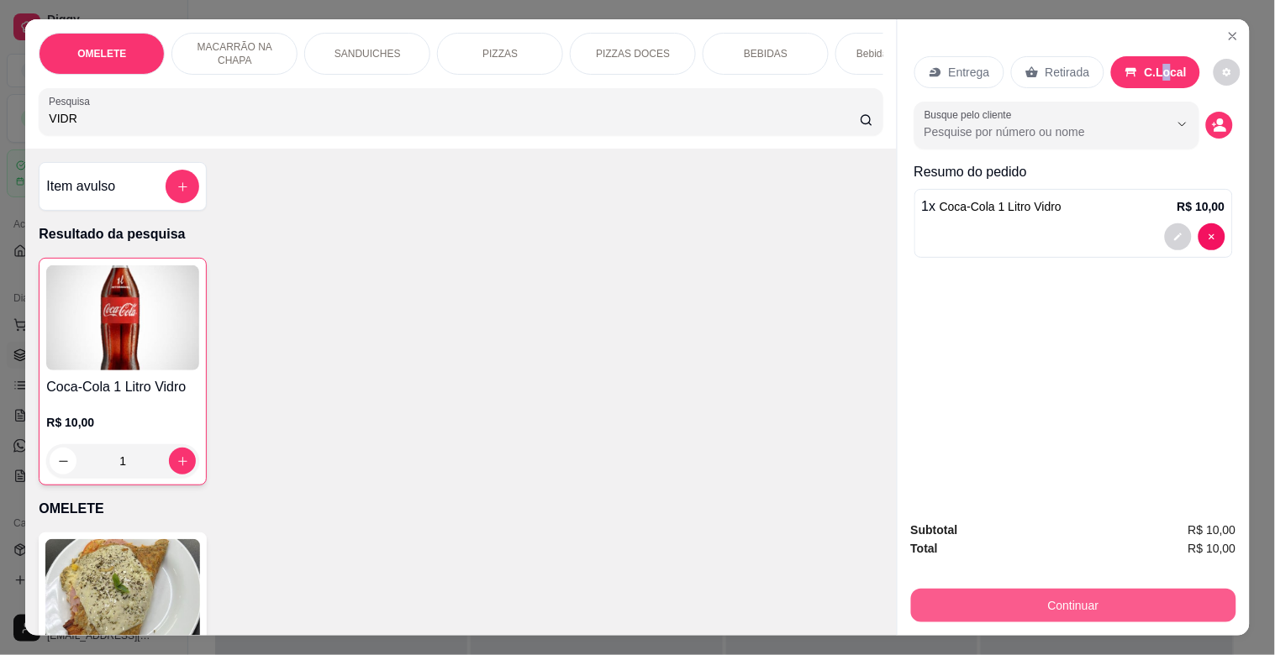
click at [1068, 598] on button "Continuar" at bounding box center [1073, 606] width 325 height 34
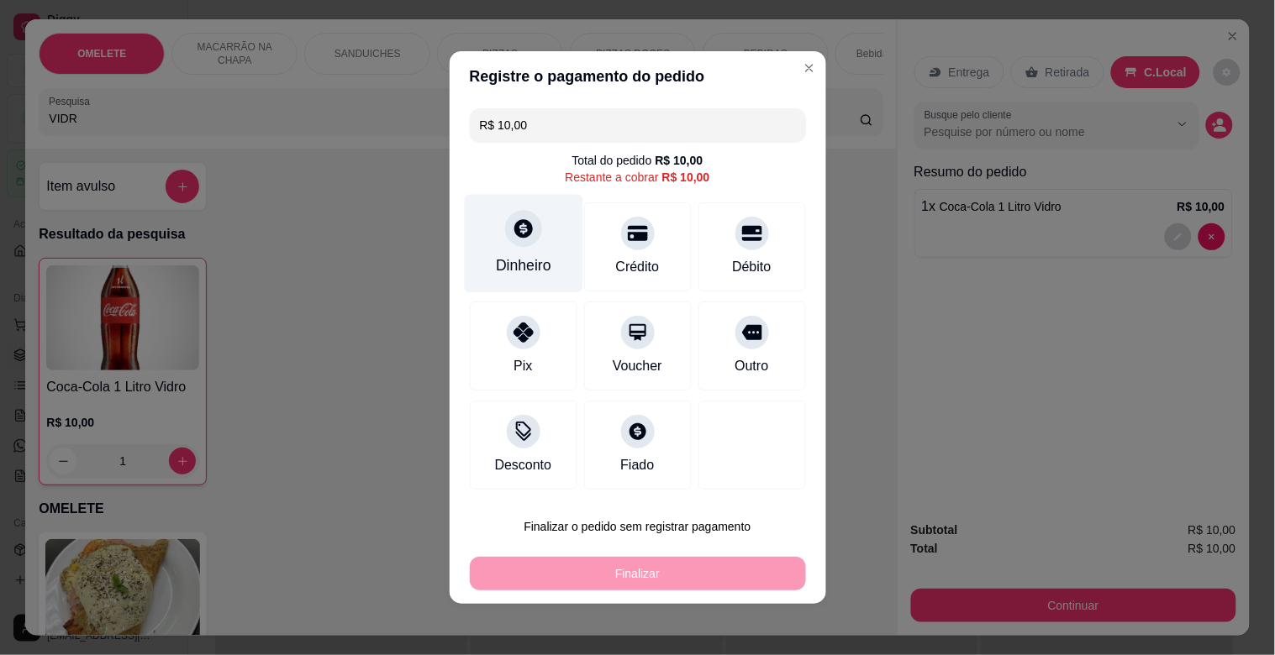
click at [524, 255] on div "Dinheiro" at bounding box center [523, 266] width 55 height 22
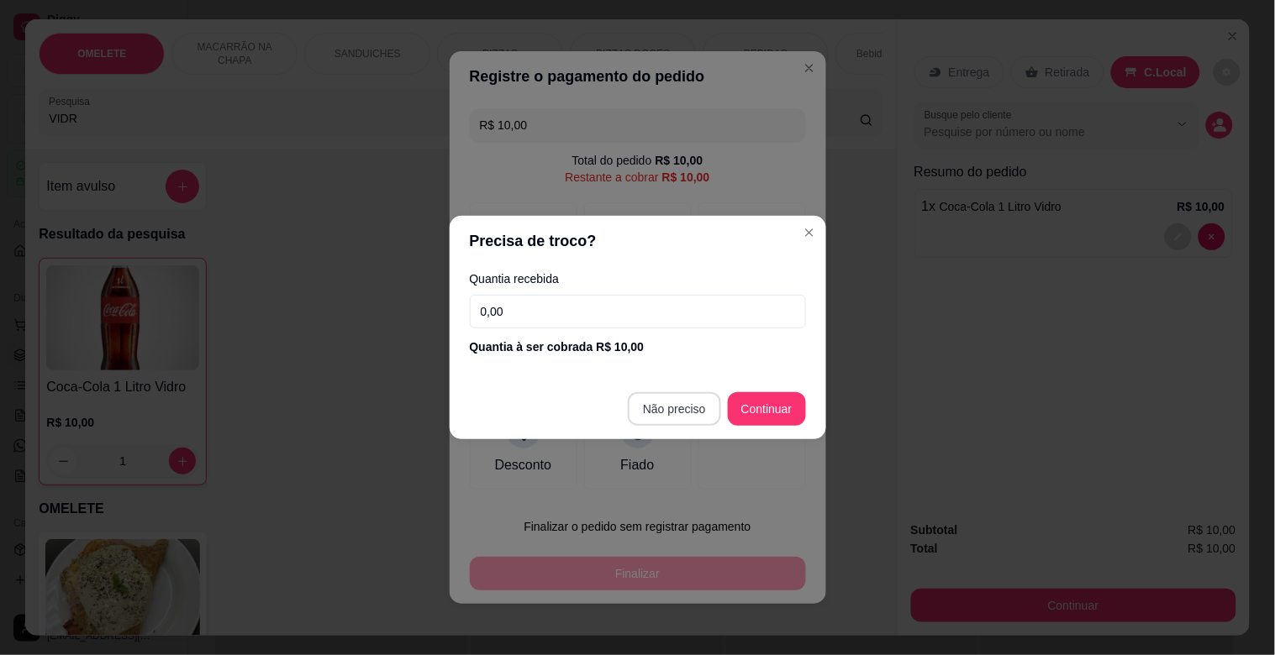
type input "R$ 0,00"
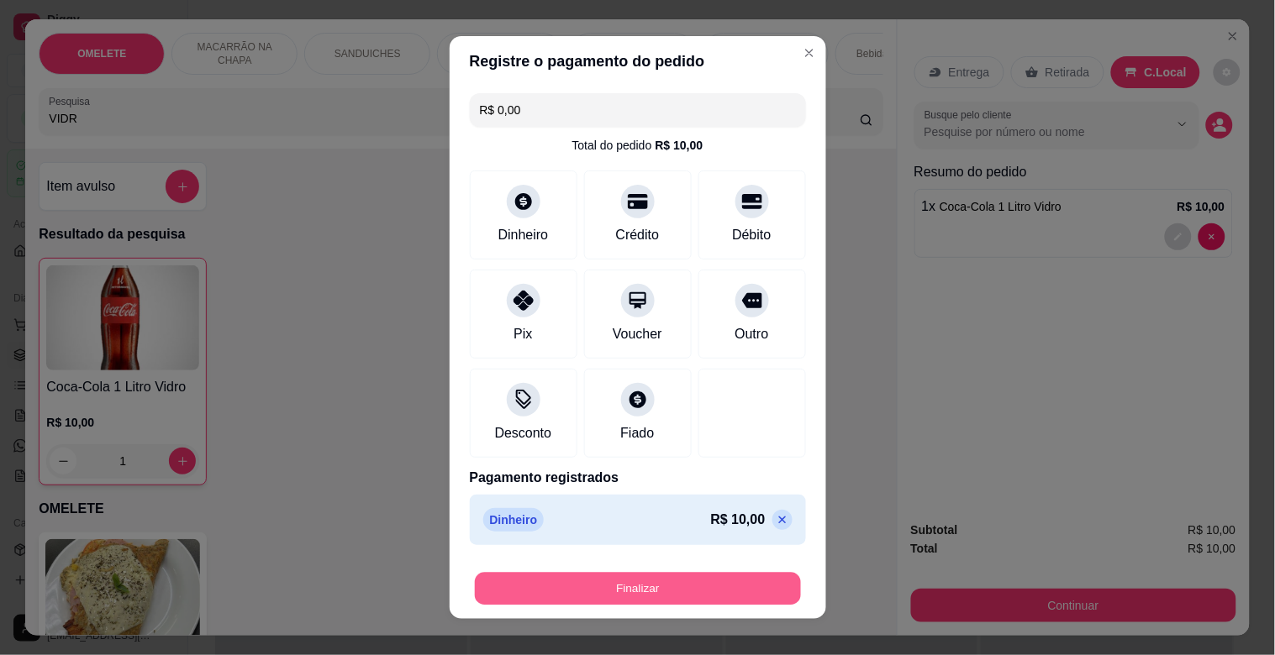
click at [647, 594] on button "Finalizar" at bounding box center [638, 589] width 326 height 33
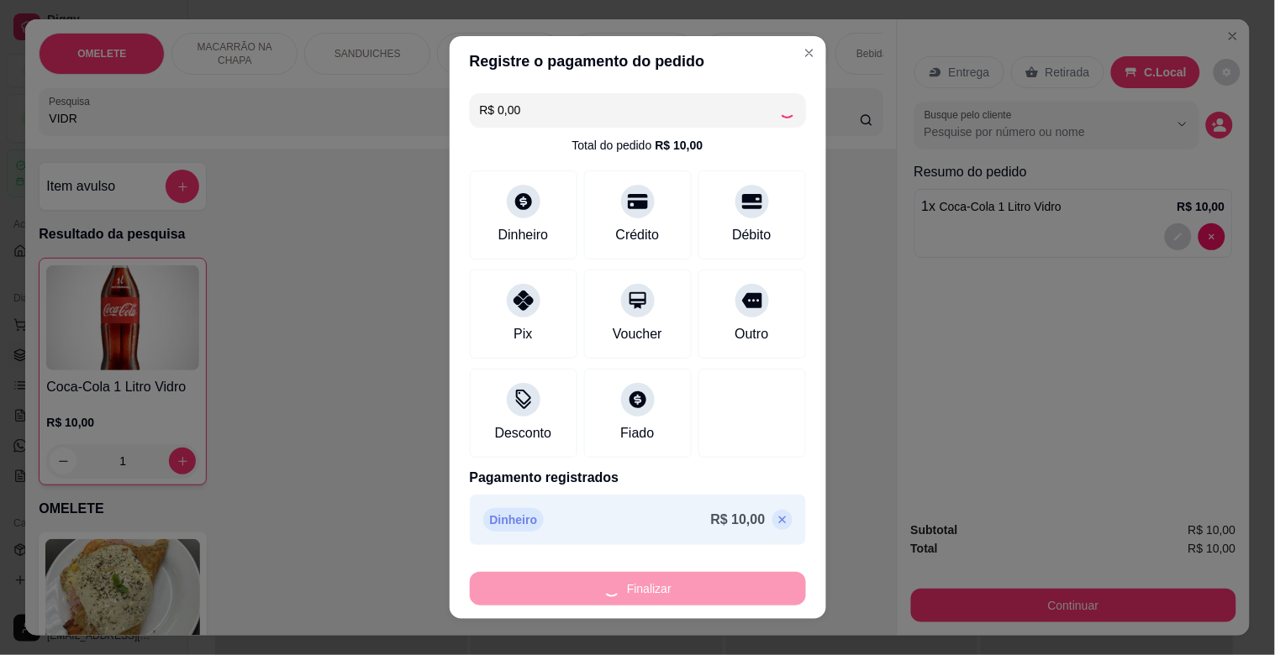
type input "0"
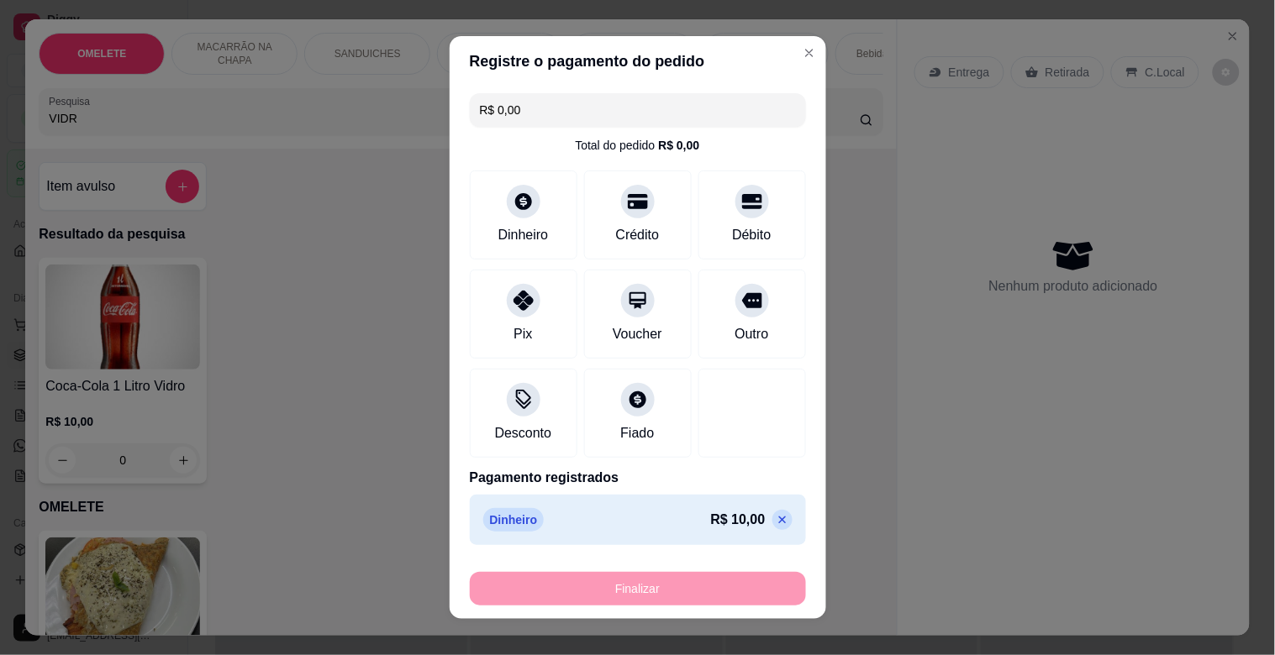
type input "-R$ 10,00"
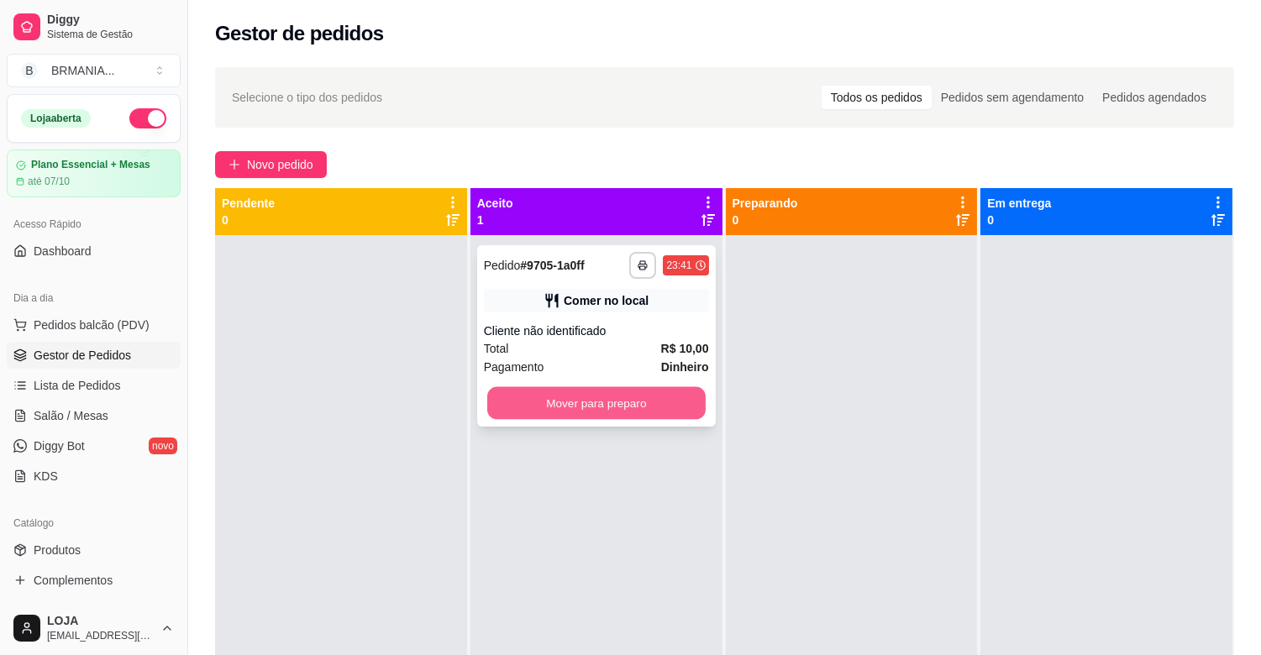
click at [632, 403] on button "Mover para preparo" at bounding box center [596, 403] width 218 height 33
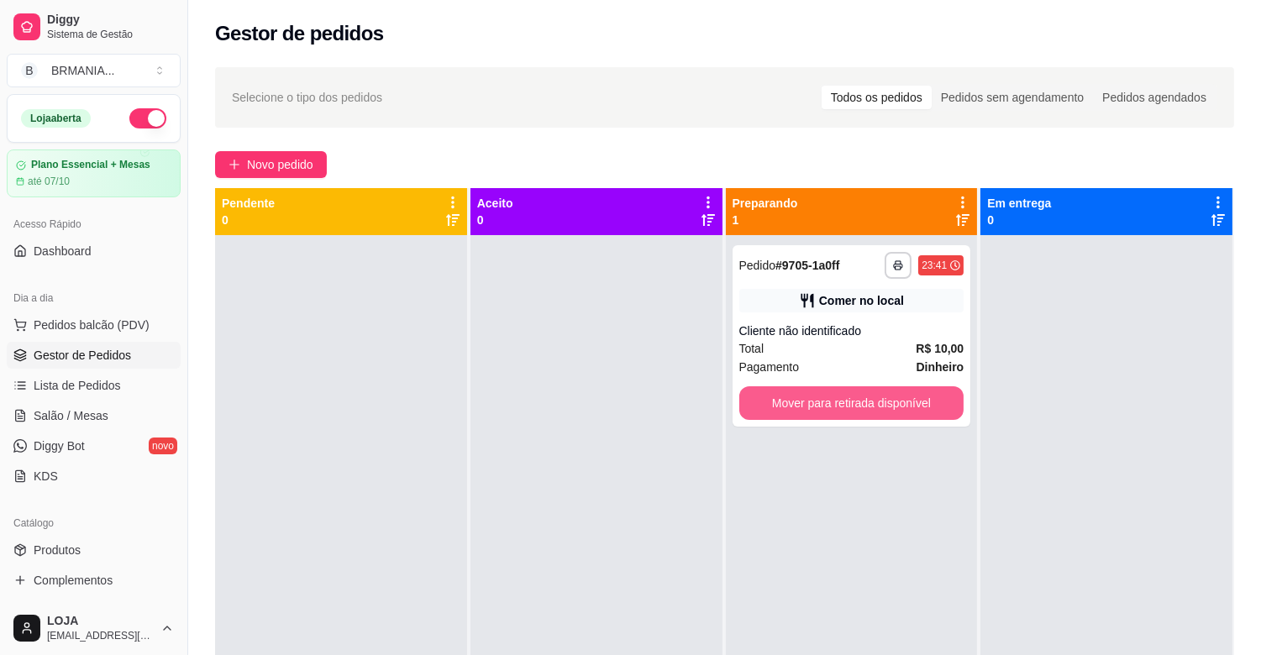
click at [832, 399] on button "Mover para retirada disponível" at bounding box center [851, 404] width 225 height 34
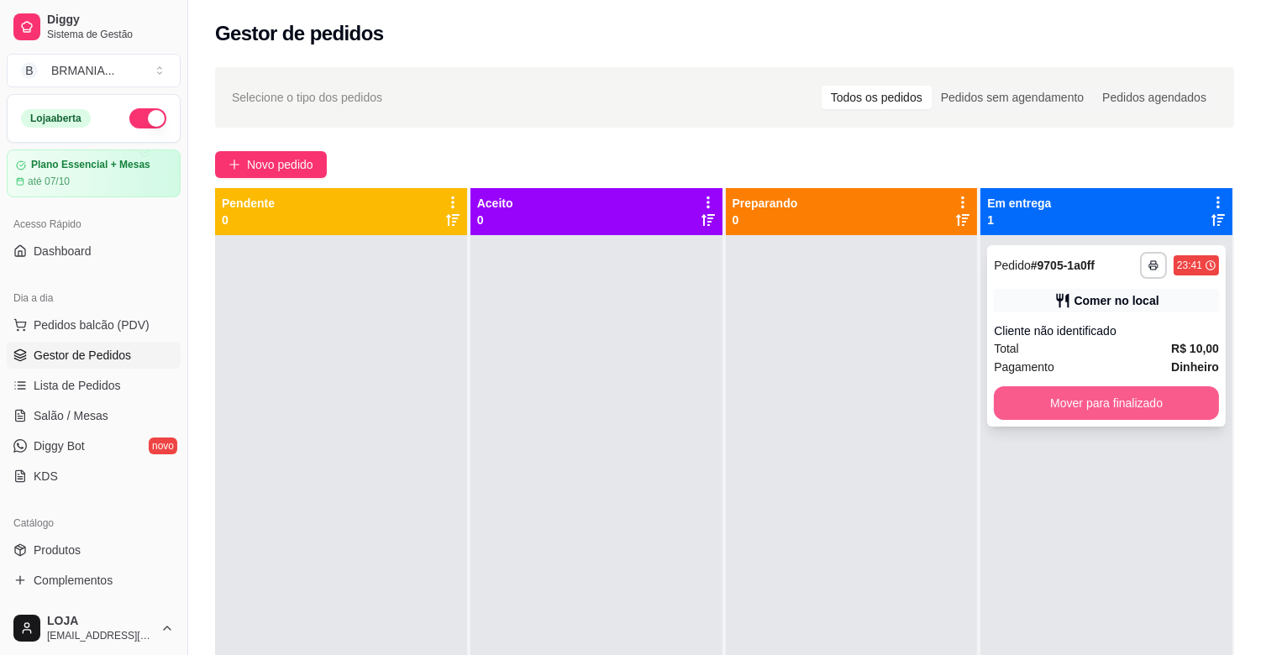
click at [1107, 396] on button "Mover para finalizado" at bounding box center [1106, 404] width 225 height 34
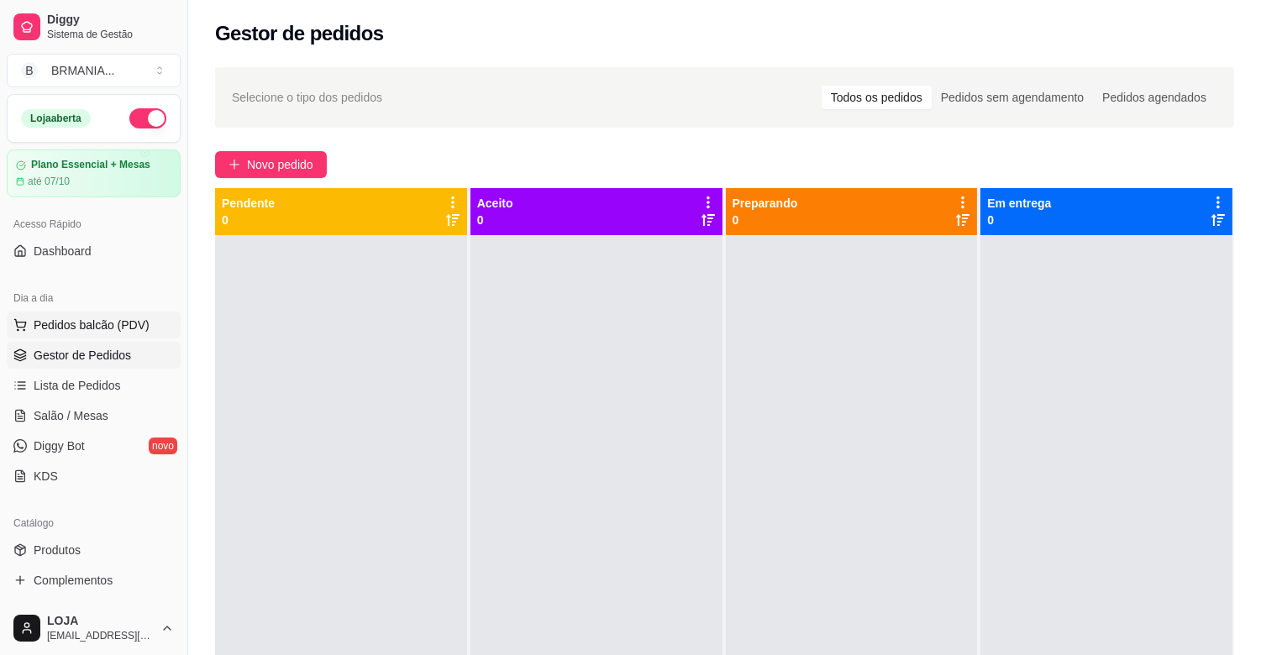
click at [88, 320] on span "Pedidos balcão (PDV)" at bounding box center [92, 325] width 116 height 17
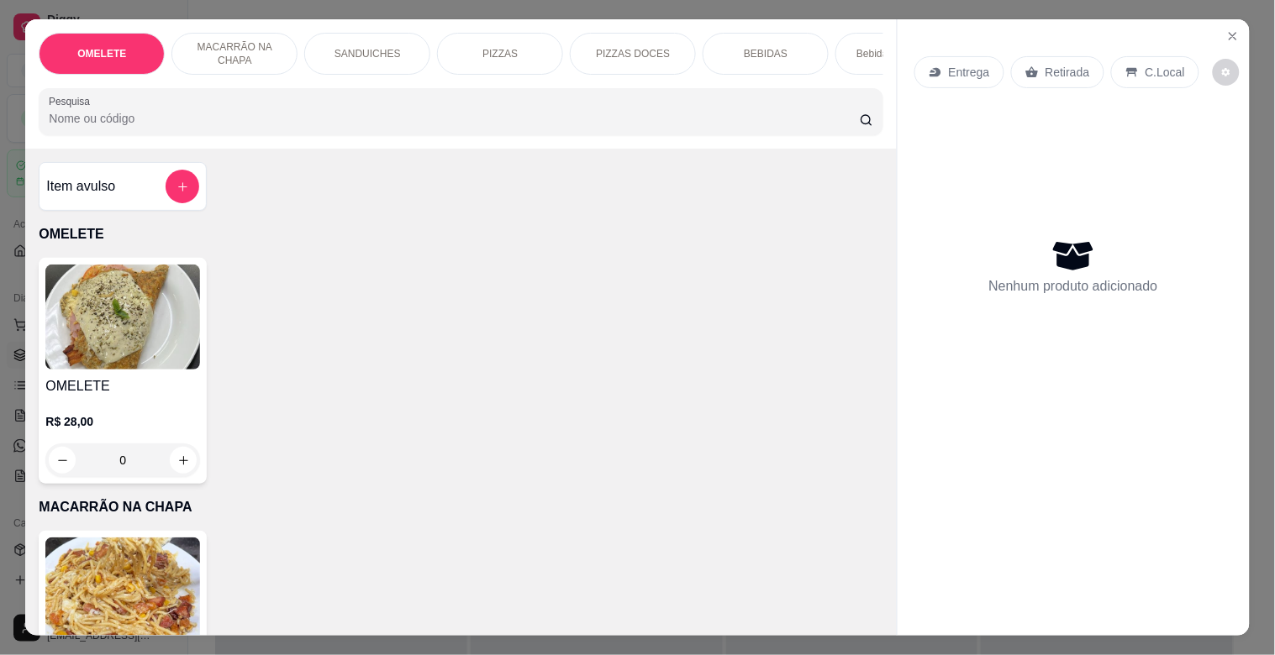
click at [381, 61] on div "SANDUICHES" at bounding box center [367, 54] width 126 height 42
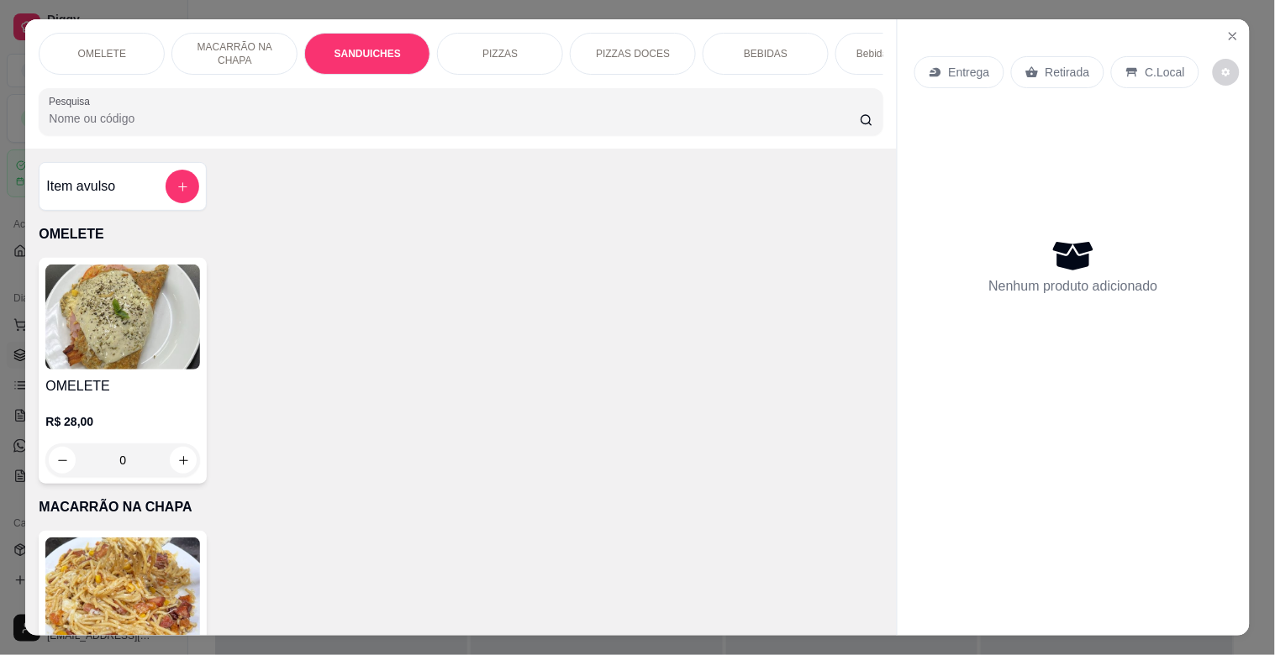
scroll to position [40, 0]
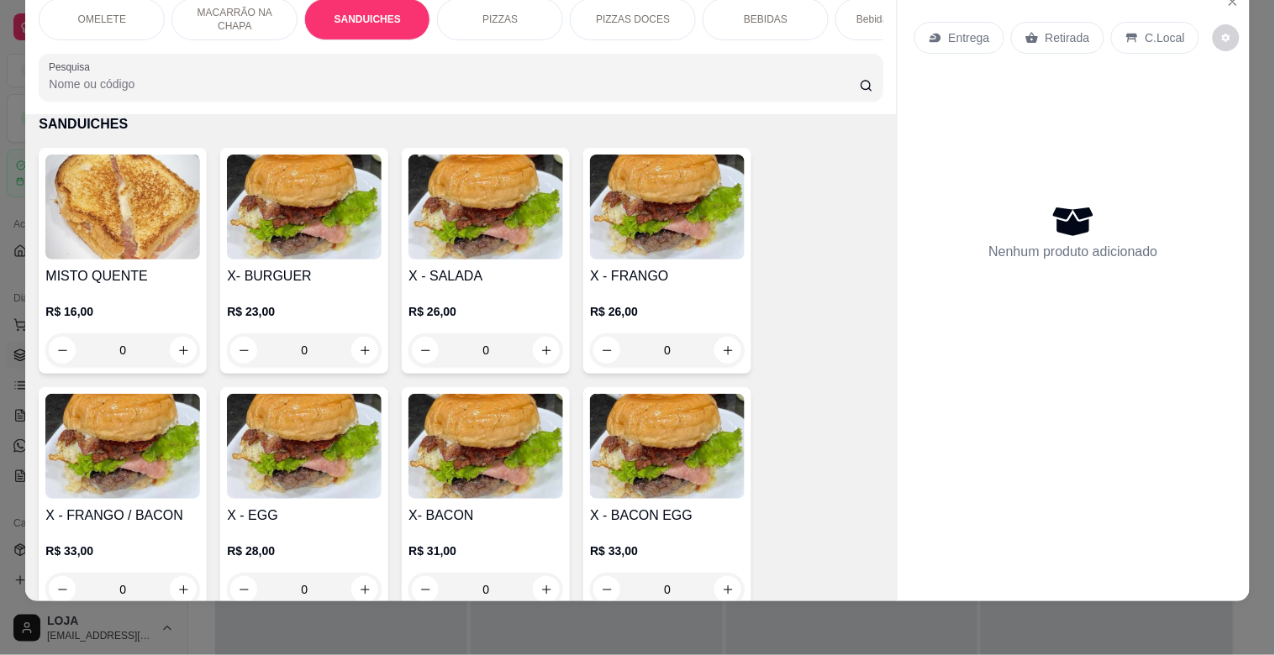
click at [491, 490] on img at bounding box center [485, 446] width 155 height 105
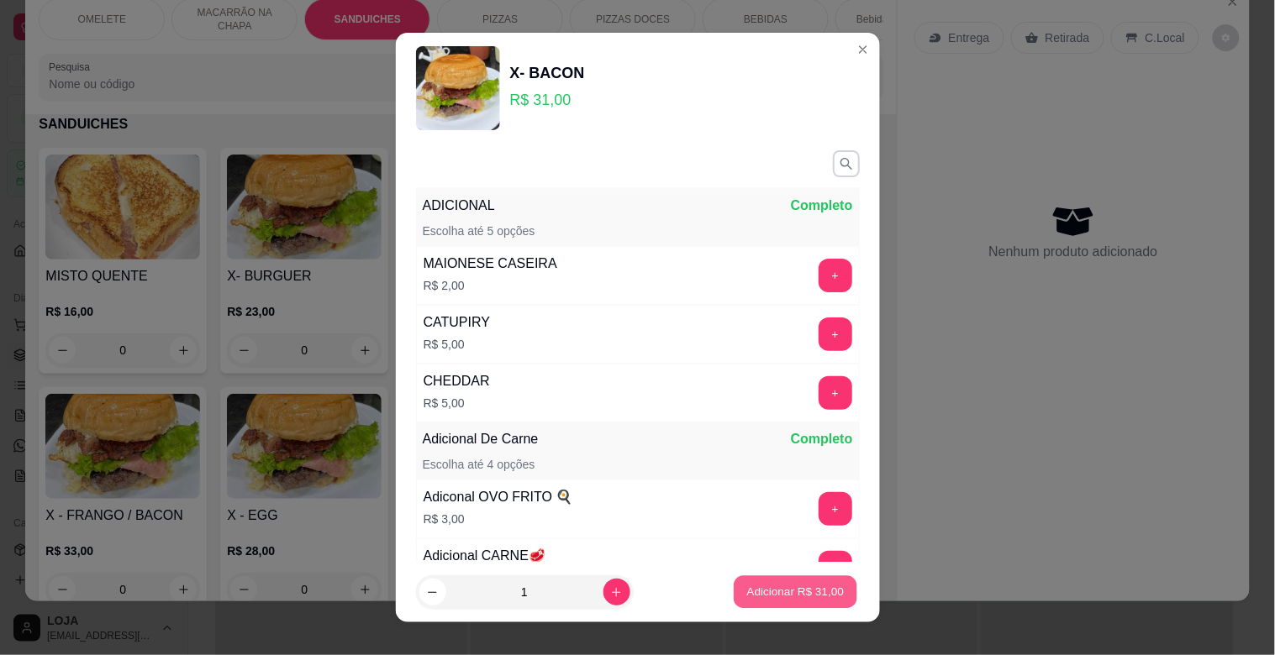
click at [807, 595] on p "Adicionar R$ 31,00" at bounding box center [795, 592] width 97 height 16
type input "1"
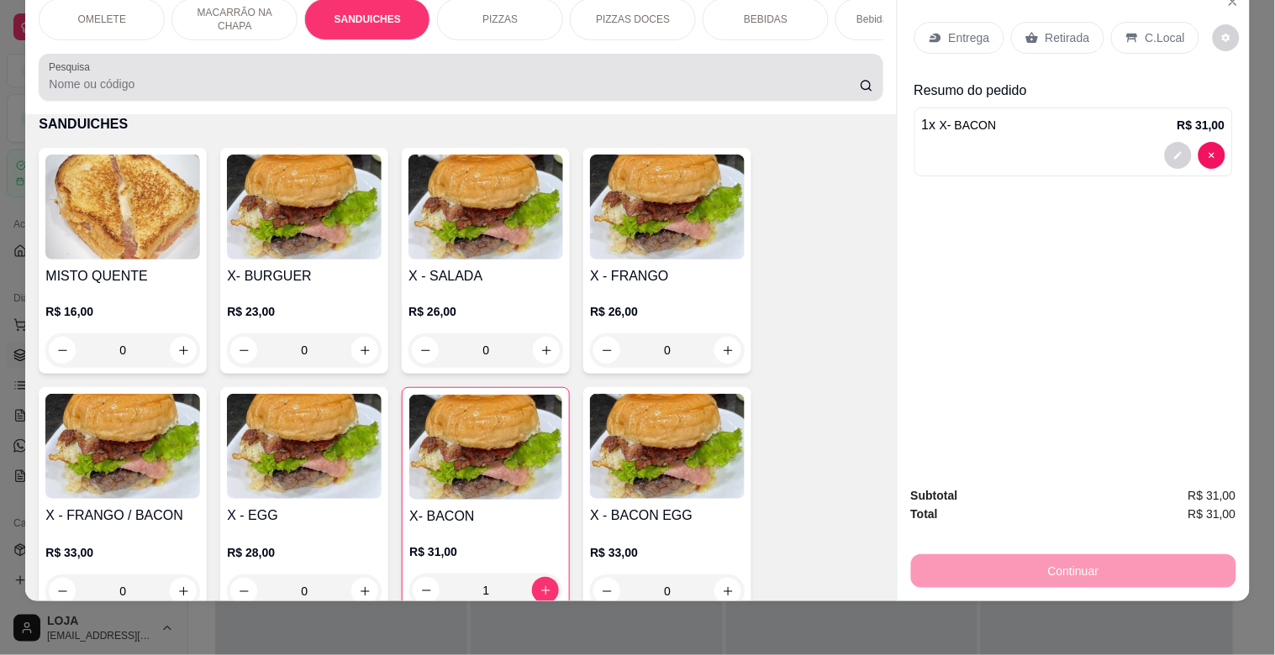
click at [392, 79] on input "Pesquisa" at bounding box center [454, 84] width 811 height 17
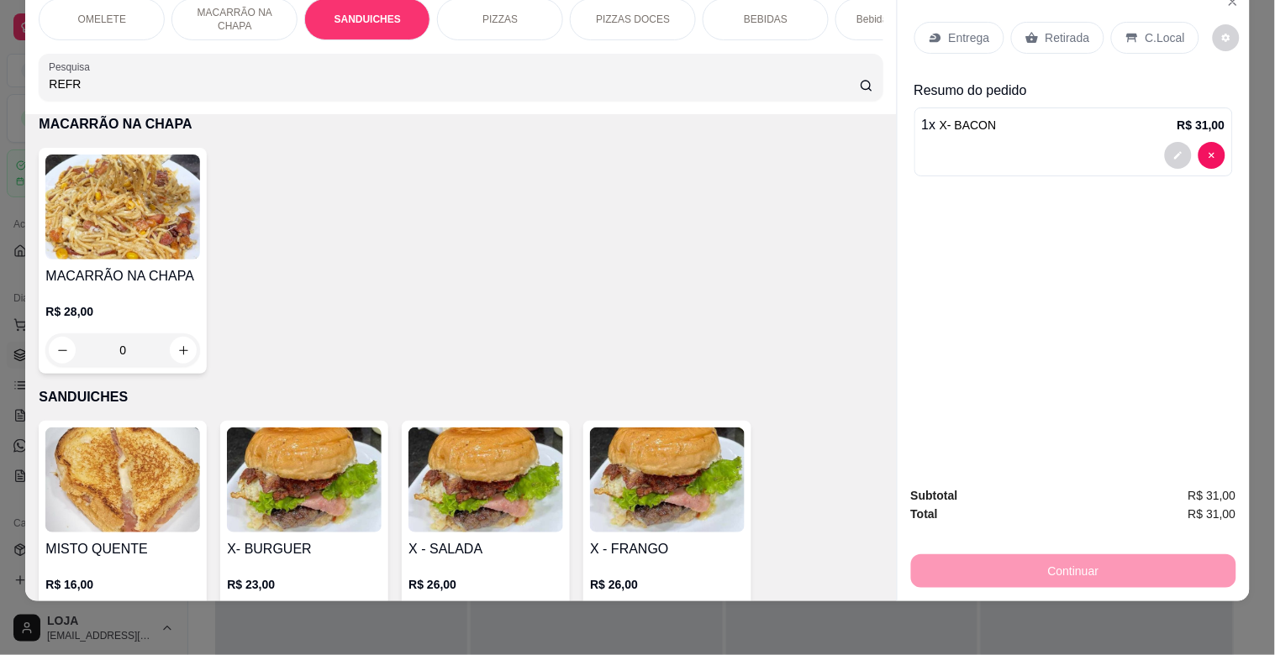
scroll to position [894, 0]
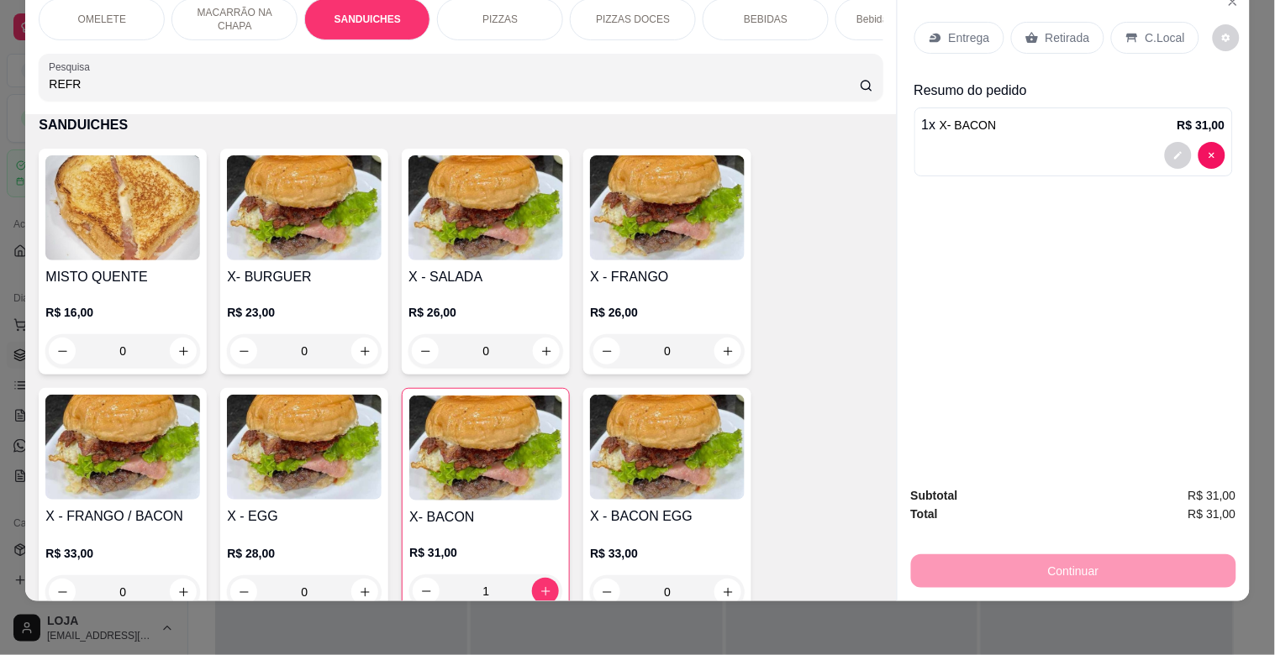
type input "REFR"
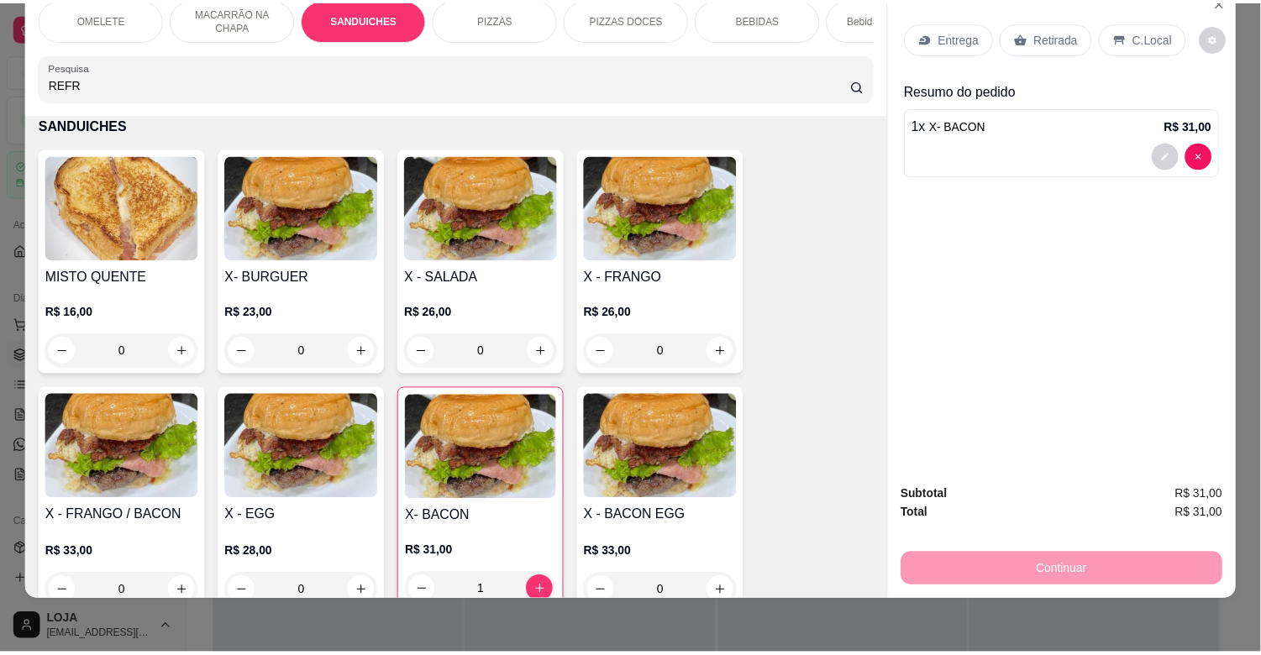
scroll to position [0, 0]
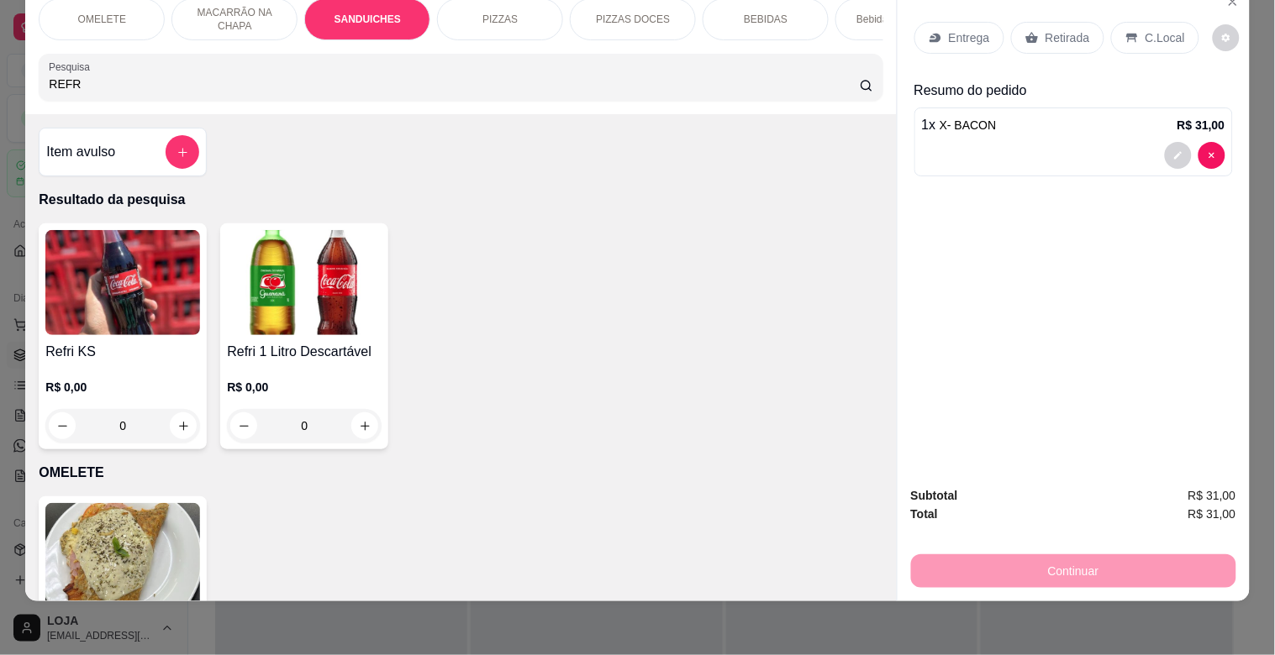
click at [239, 371] on div "R$ 0,00 0" at bounding box center [304, 402] width 155 height 81
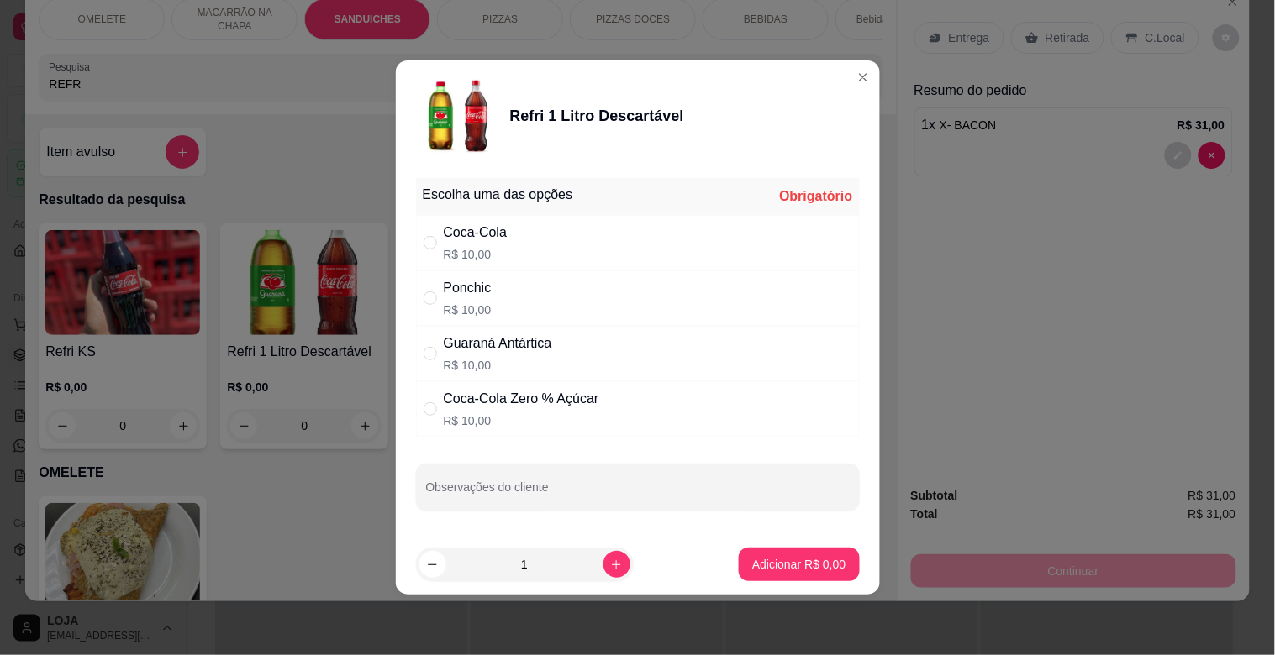
click at [539, 295] on div "Ponchic R$ 10,00" at bounding box center [638, 298] width 444 height 55
radio input "true"
click at [802, 569] on p "Adicionar R$ 10,00" at bounding box center [795, 564] width 100 height 17
type input "1"
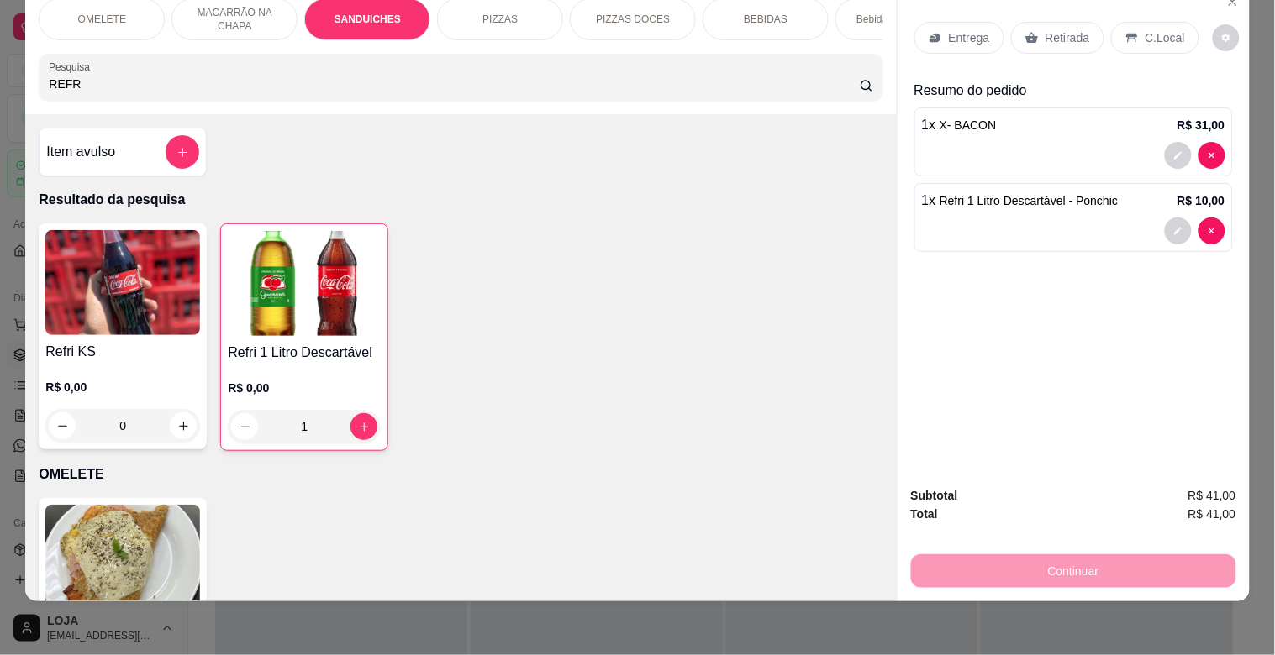
drag, startPoint x: 1061, startPoint y: 26, endPoint x: 1220, endPoint y: 37, distance: 159.2
click at [1062, 29] on p "Retirada" at bounding box center [1067, 37] width 45 height 17
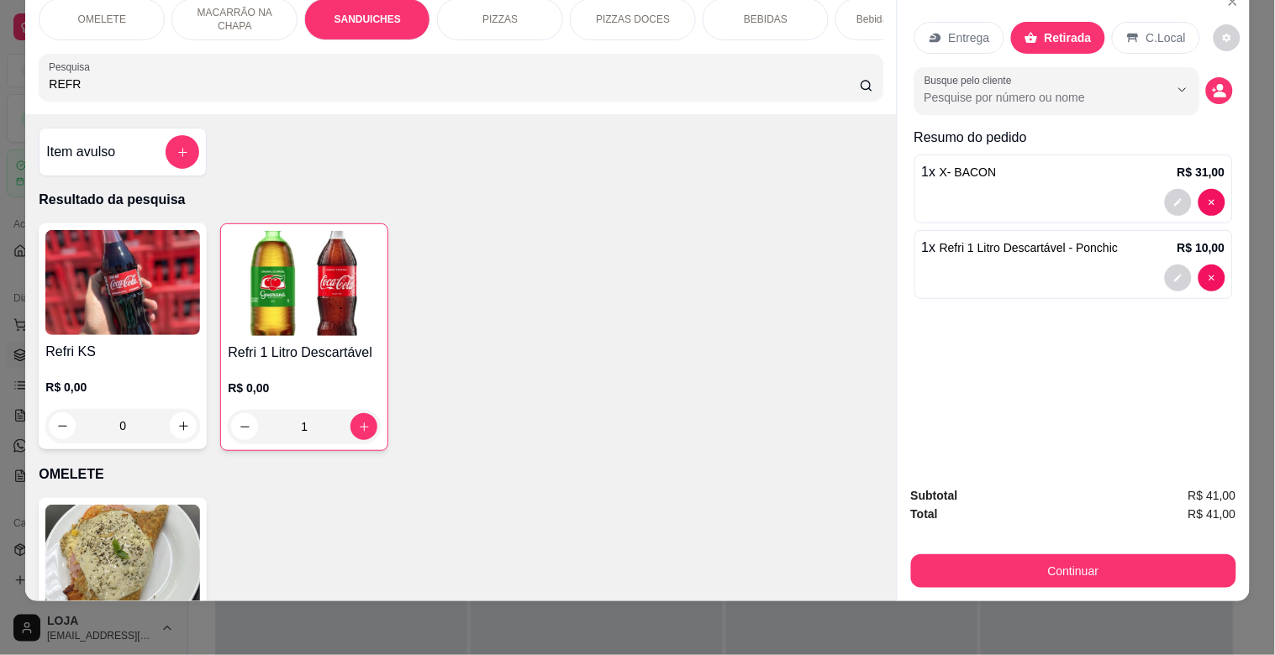
click at [1199, 88] on div "Busque pelo cliente" at bounding box center [1073, 90] width 318 height 47
click at [1212, 85] on icon "decrease-product-quantity" at bounding box center [1219, 91] width 14 height 14
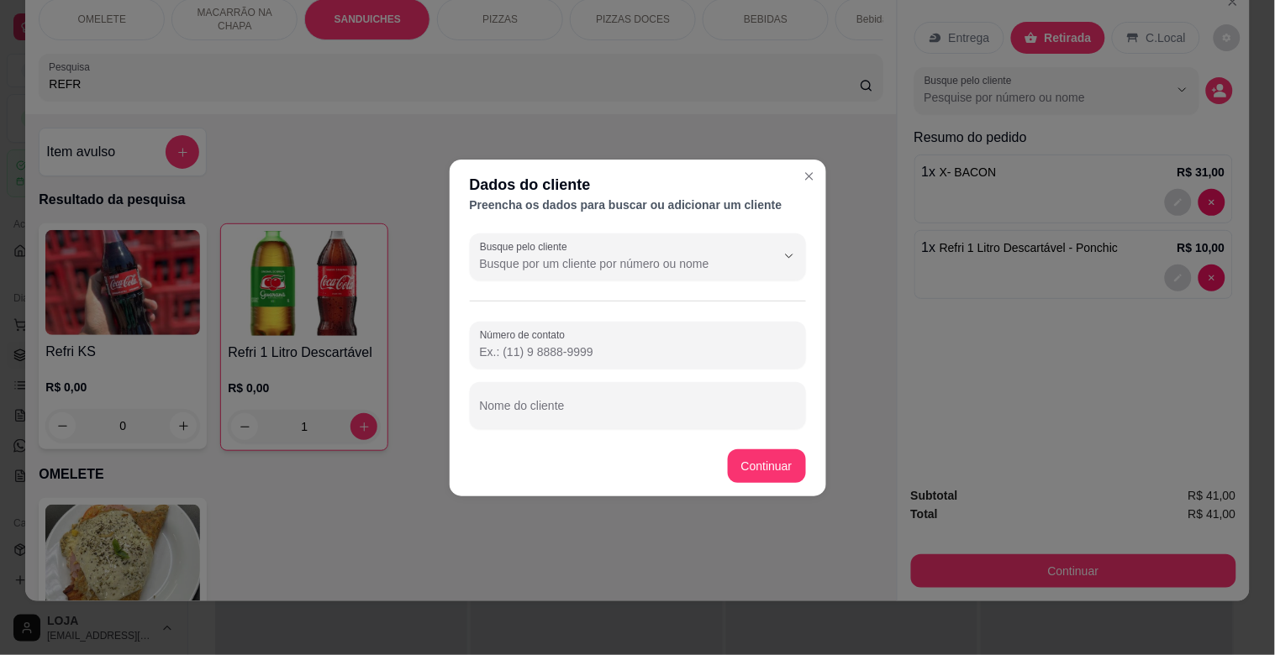
drag, startPoint x: 560, startPoint y: 281, endPoint x: 560, endPoint y: 265, distance: 16.0
click at [565, 271] on div "Busque pelo cliente Número de contato Nome do cliente" at bounding box center [638, 331] width 376 height 209
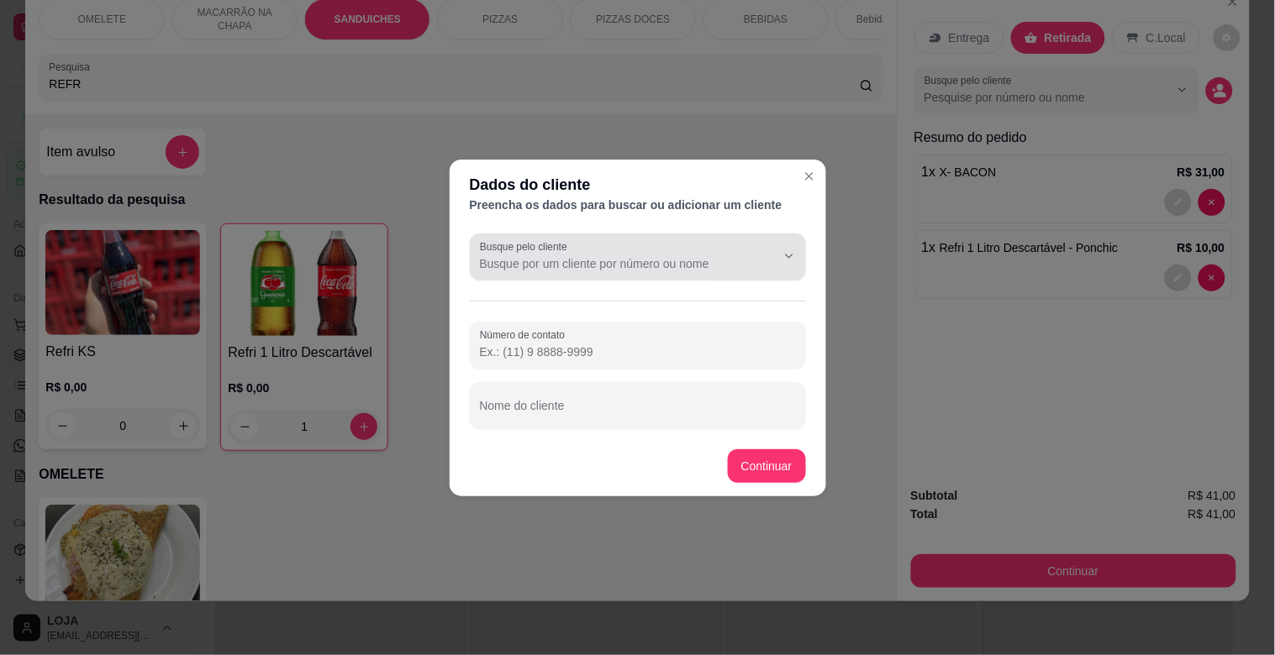
click at [557, 270] on input "Busque pelo cliente" at bounding box center [614, 263] width 269 height 17
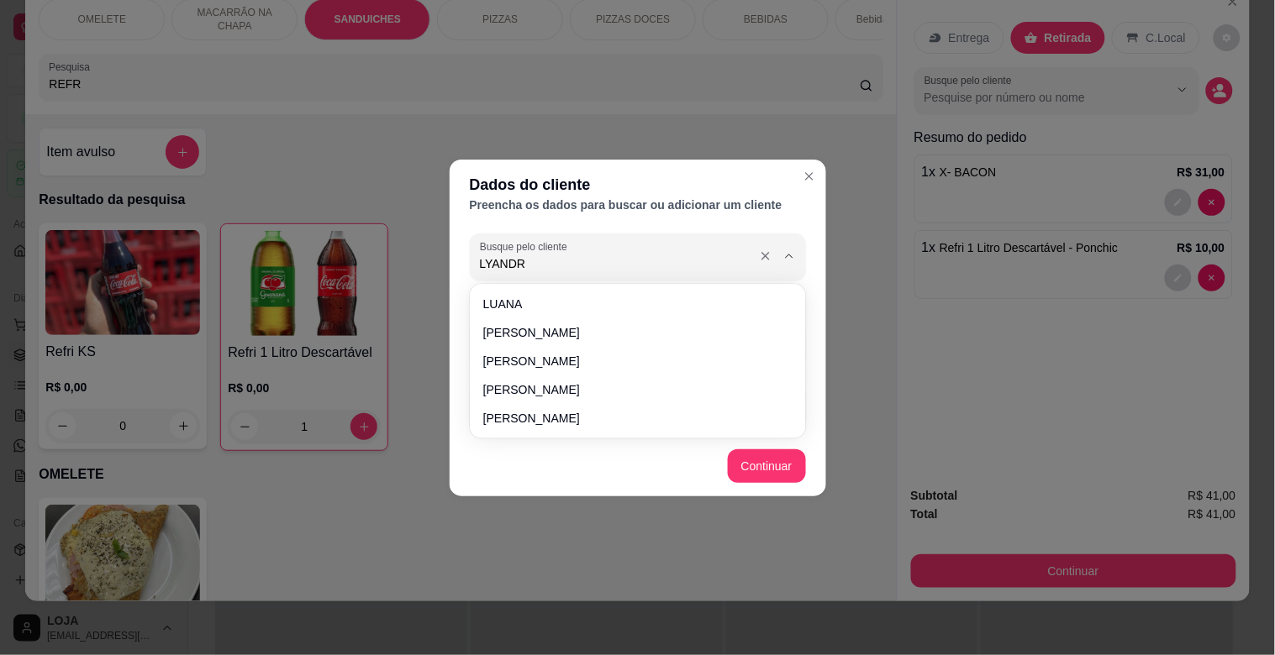
type input "LYANDRA"
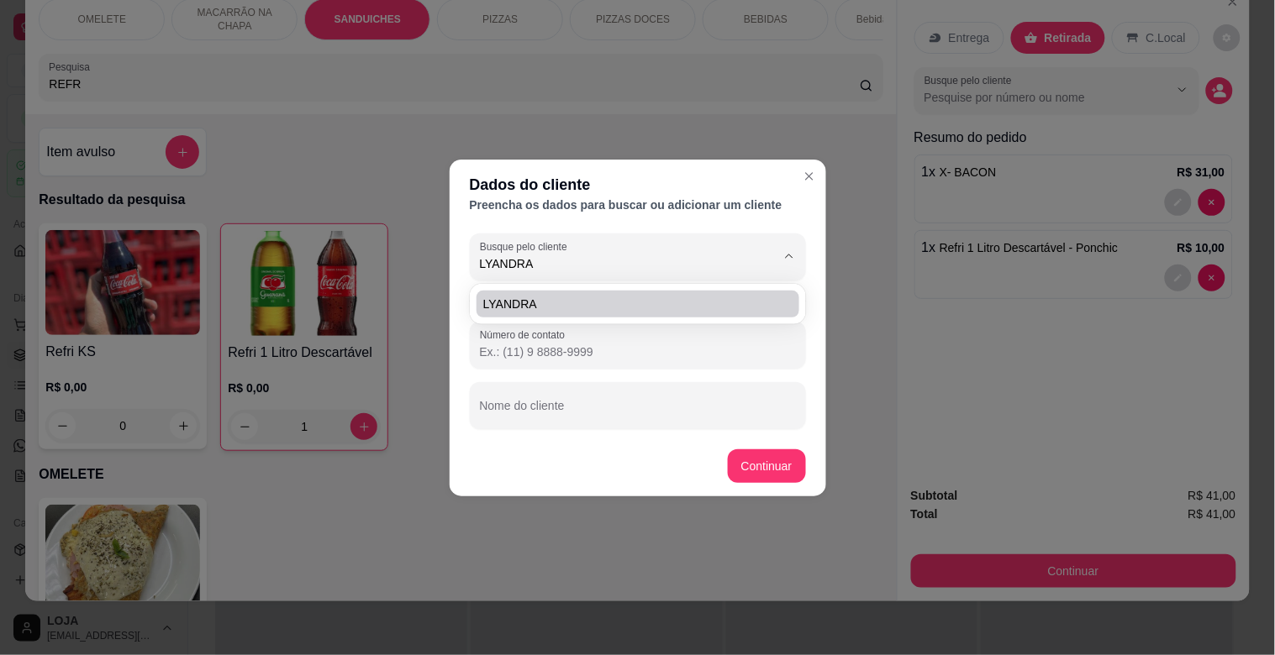
click at [560, 311] on span "LYANDRA" at bounding box center [629, 304] width 292 height 17
type input "[PHONE_NUMBER]"
type input "LYANDRA"
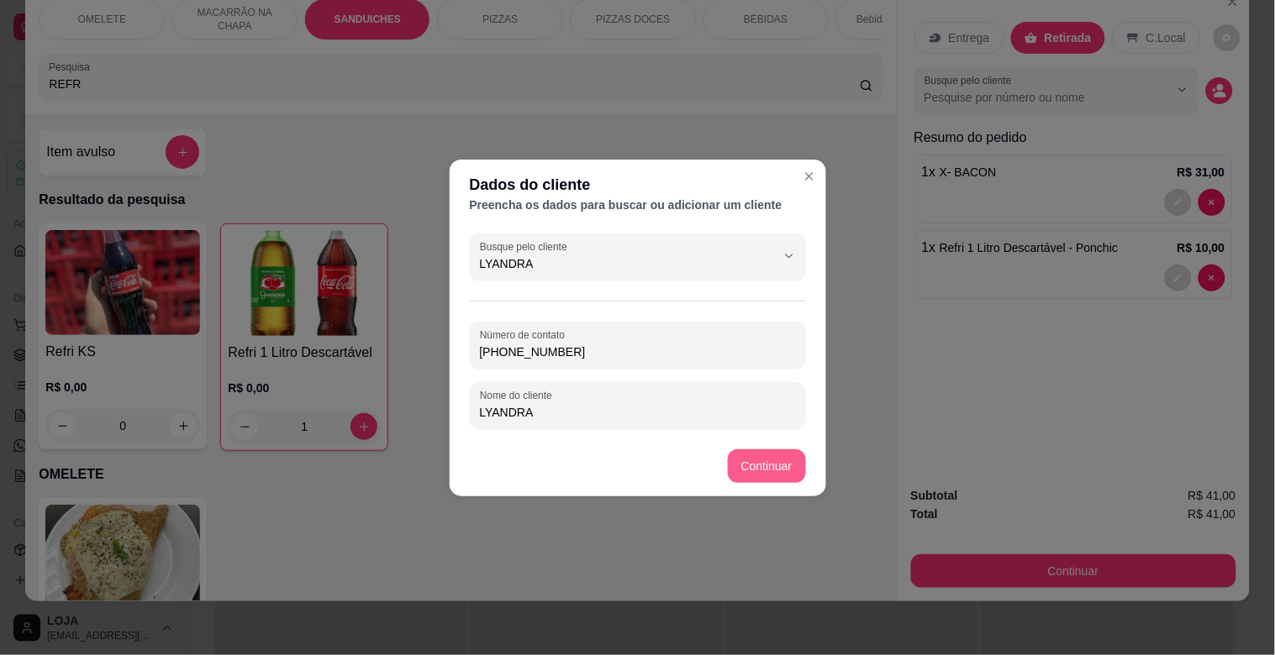
type input "LYANDRA"
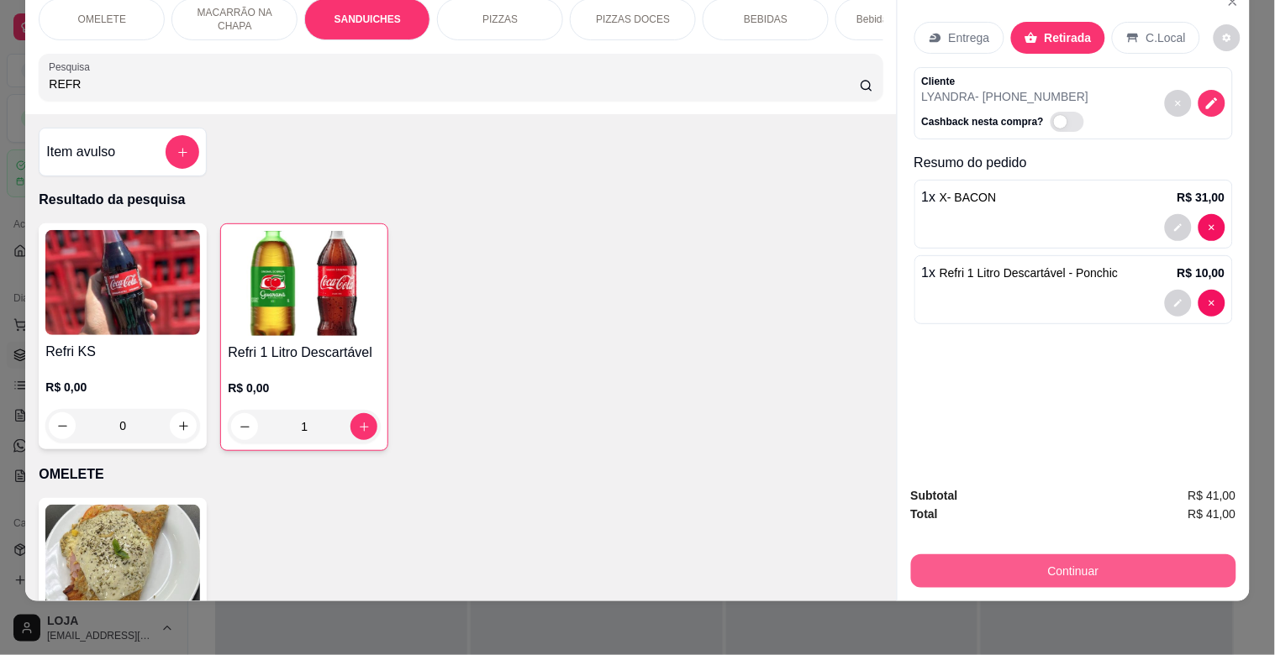
click at [1074, 555] on button "Continuar" at bounding box center [1073, 572] width 325 height 34
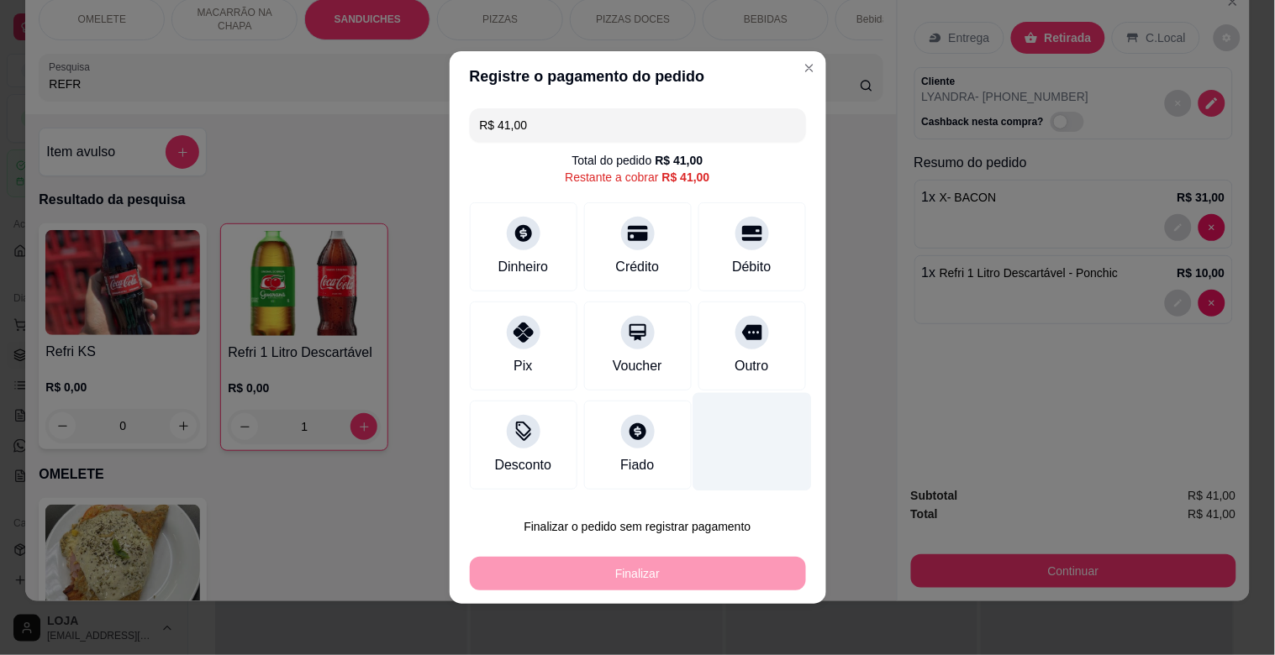
drag, startPoint x: 721, startPoint y: 361, endPoint x: 717, endPoint y: 417, distance: 55.6
click at [734, 362] on div "Outro" at bounding box center [751, 366] width 34 height 20
type input "R$ 0,00"
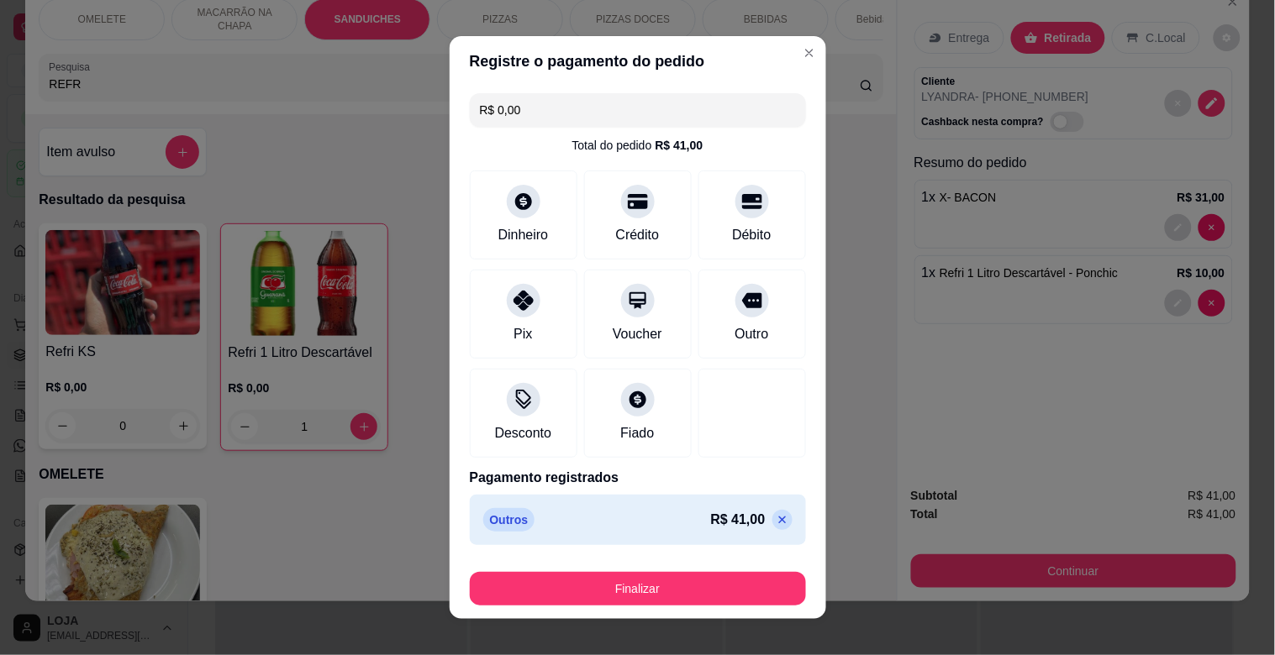
click at [645, 571] on div "Finalizar" at bounding box center [638, 586] width 336 height 40
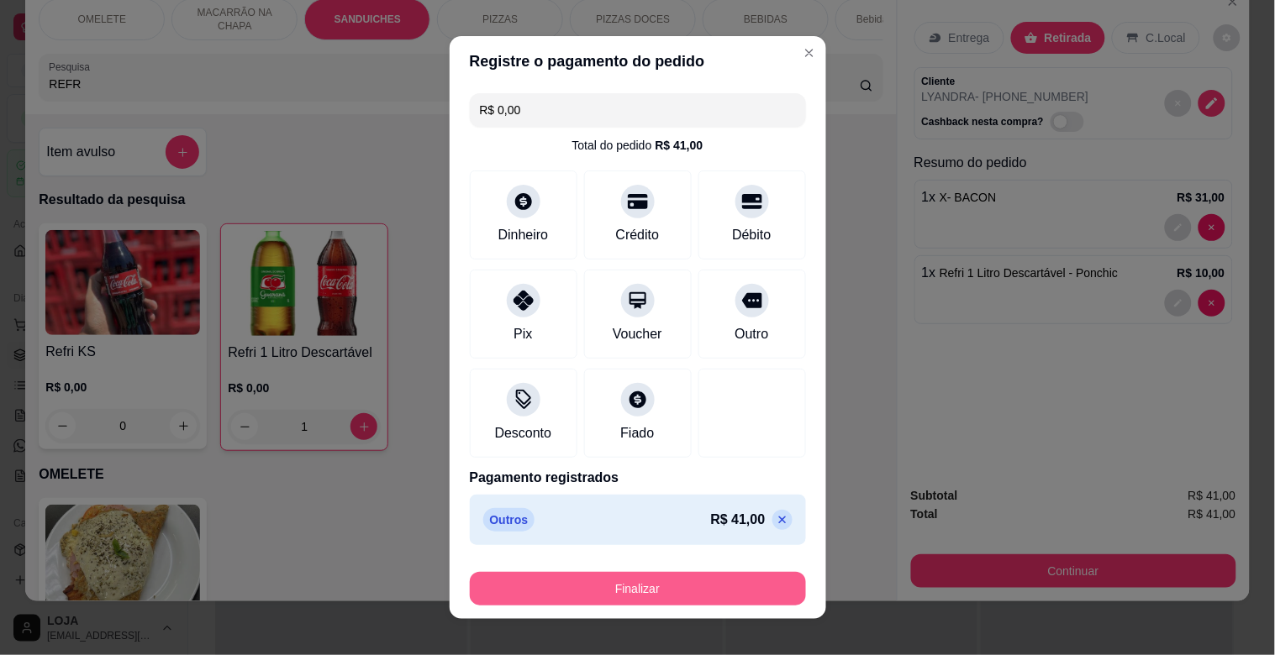
click at [648, 585] on button "Finalizar" at bounding box center [638, 589] width 336 height 34
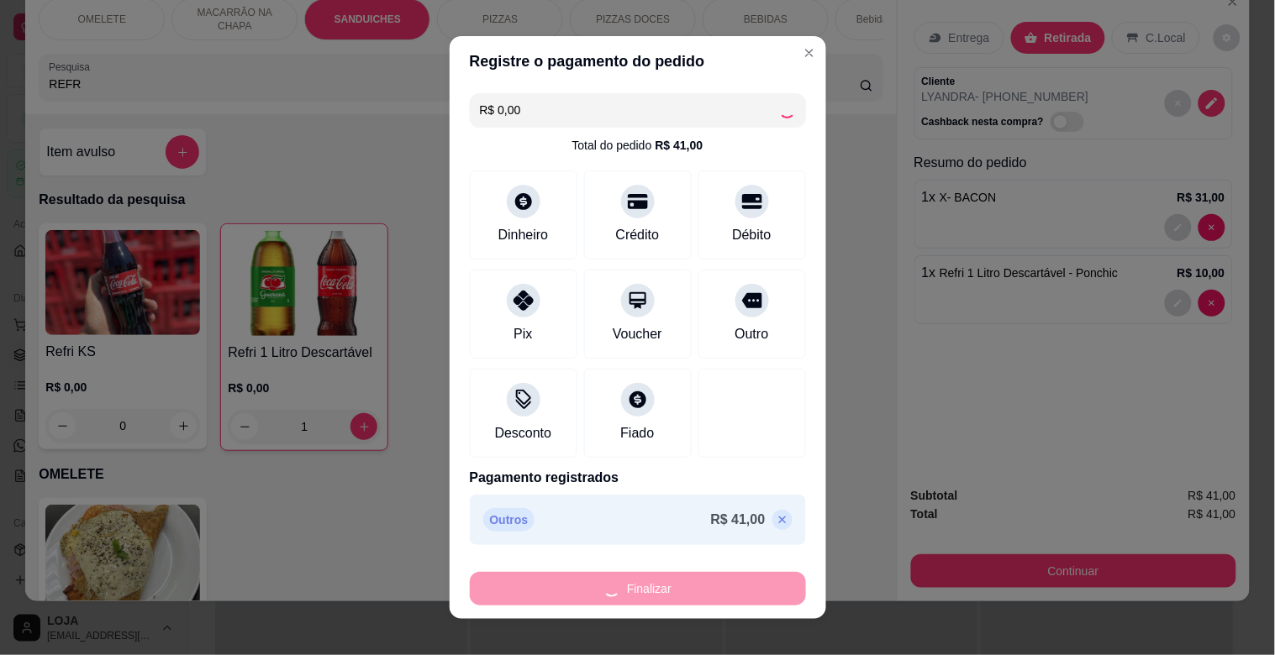
type input "0"
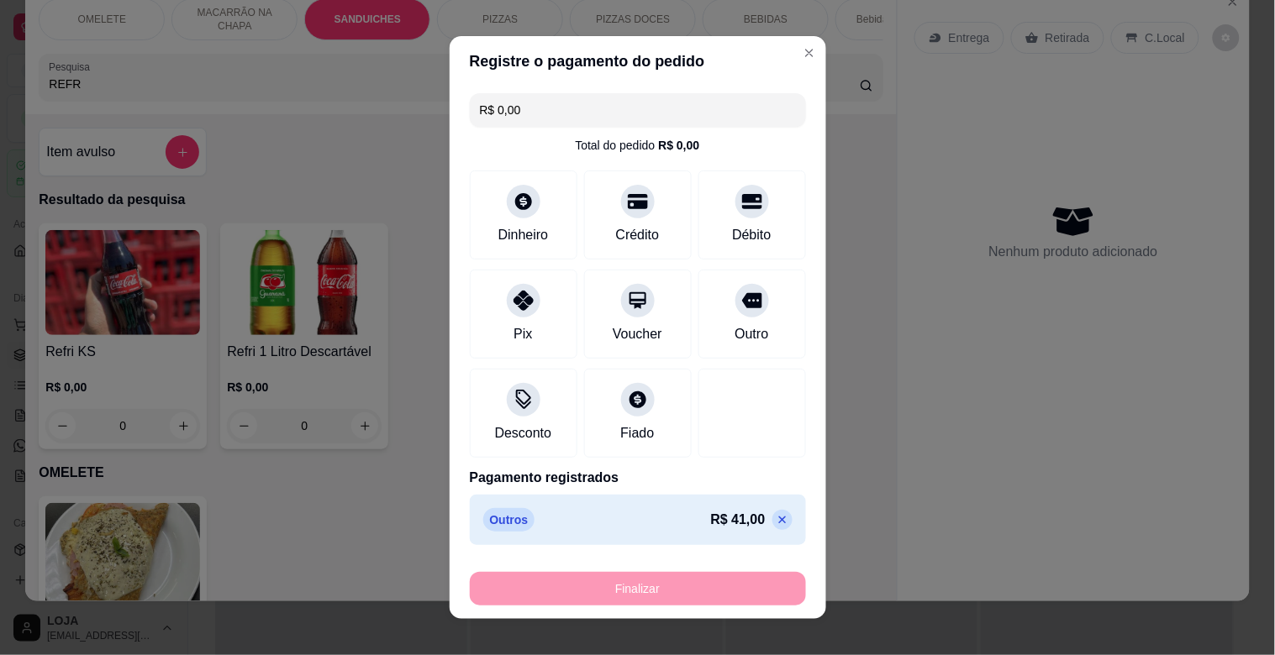
type input "-R$ 41,00"
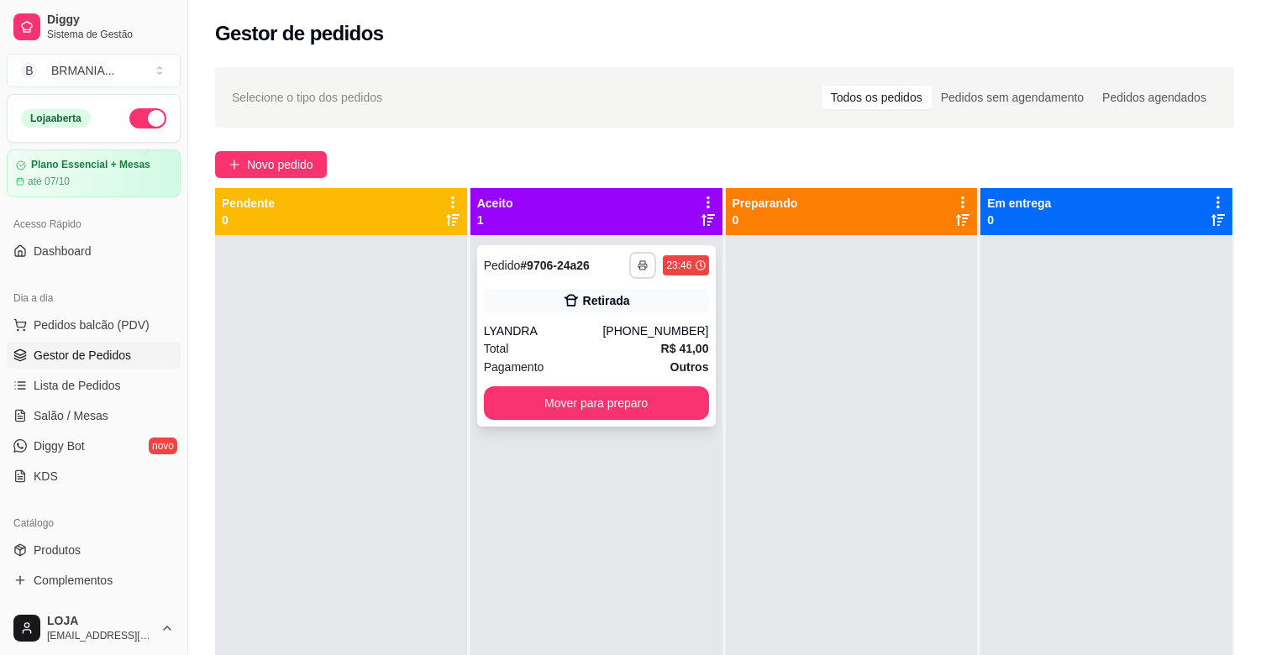
click at [639, 265] on icon "button" at bounding box center [643, 267] width 8 height 4
click at [608, 336] on button "IMPRESSORA" at bounding box center [594, 324] width 122 height 27
click at [637, 403] on button "Mover para preparo" at bounding box center [596, 404] width 225 height 34
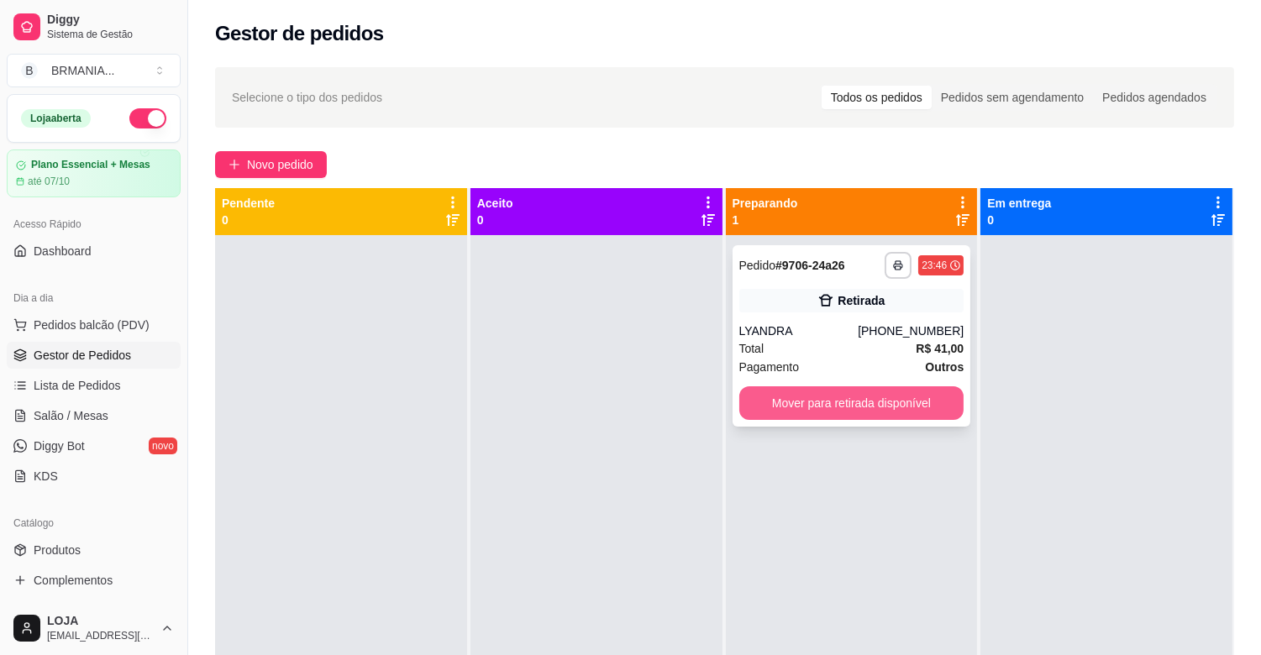
click at [876, 397] on button "Mover para retirada disponível" at bounding box center [851, 404] width 225 height 34
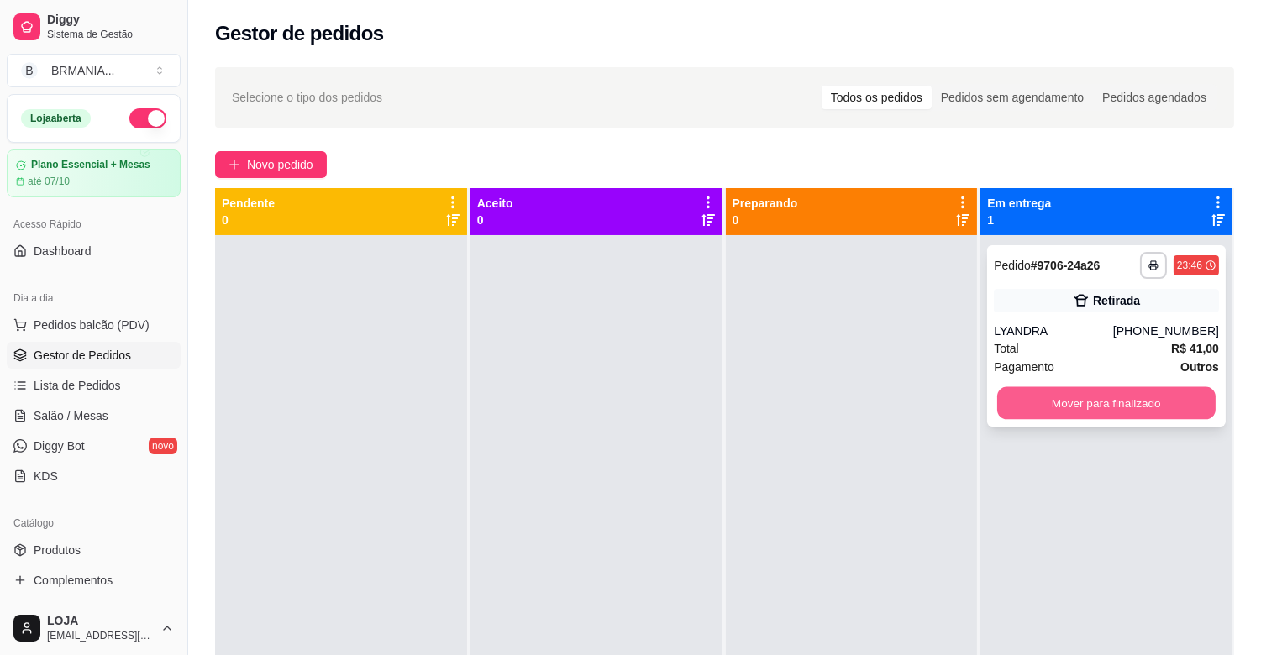
click at [1020, 397] on button "Mover para finalizado" at bounding box center [1106, 403] width 218 height 33
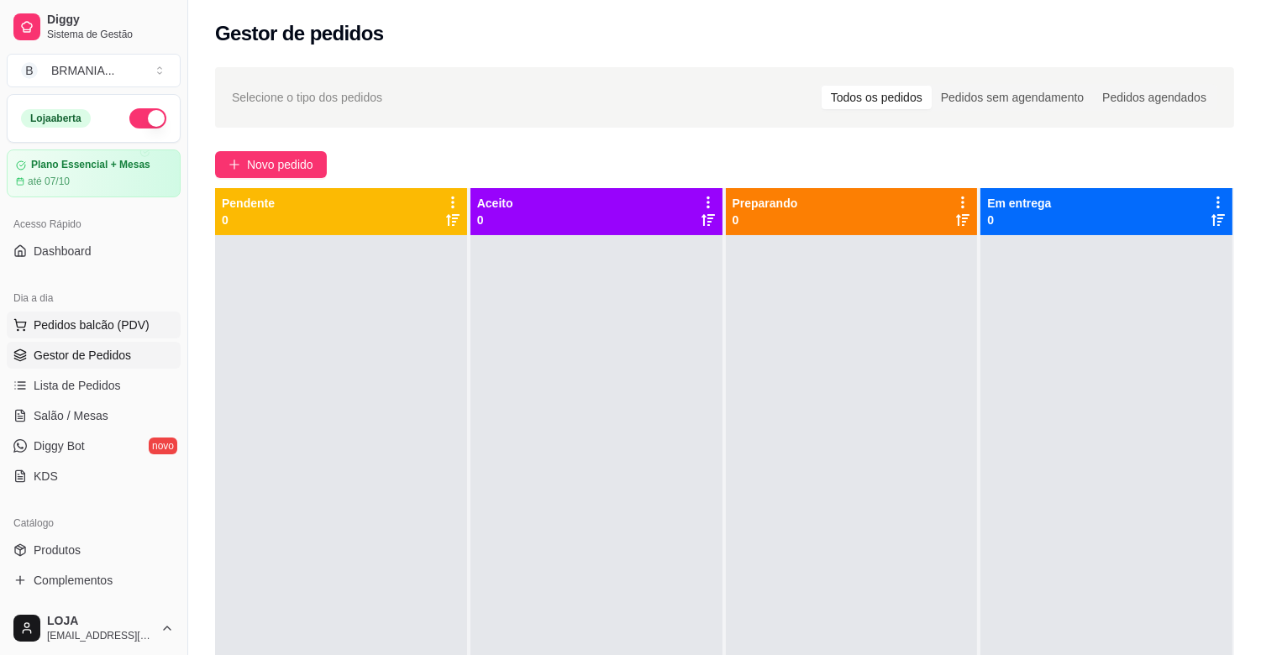
click at [90, 318] on span "Pedidos balcão (PDV)" at bounding box center [92, 325] width 116 height 17
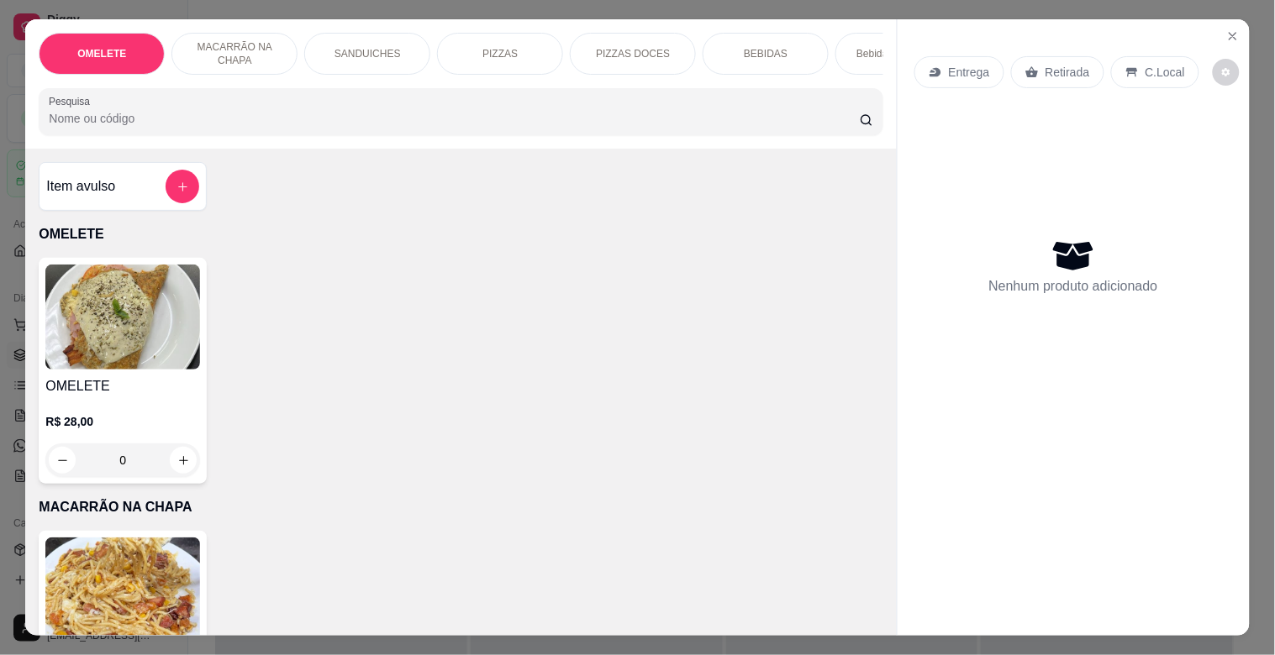
click at [273, 124] on input "Pesquisa" at bounding box center [454, 118] width 811 height 17
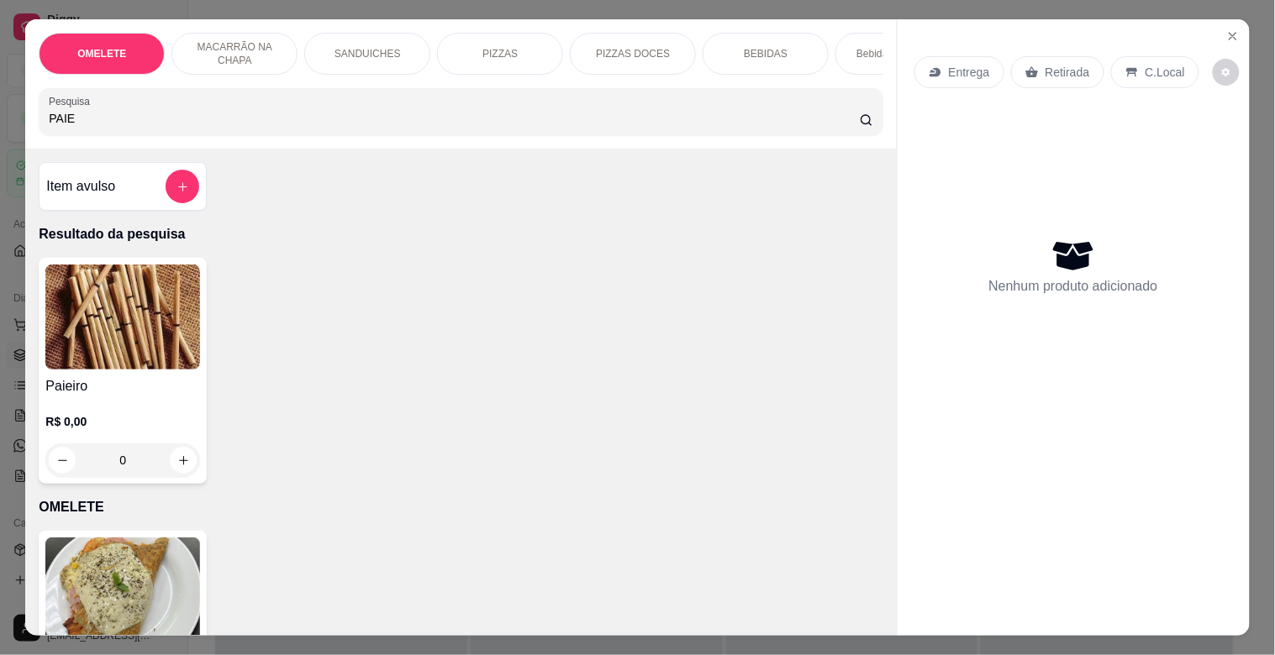
type input "PAIE"
click at [164, 313] on img at bounding box center [122, 317] width 155 height 105
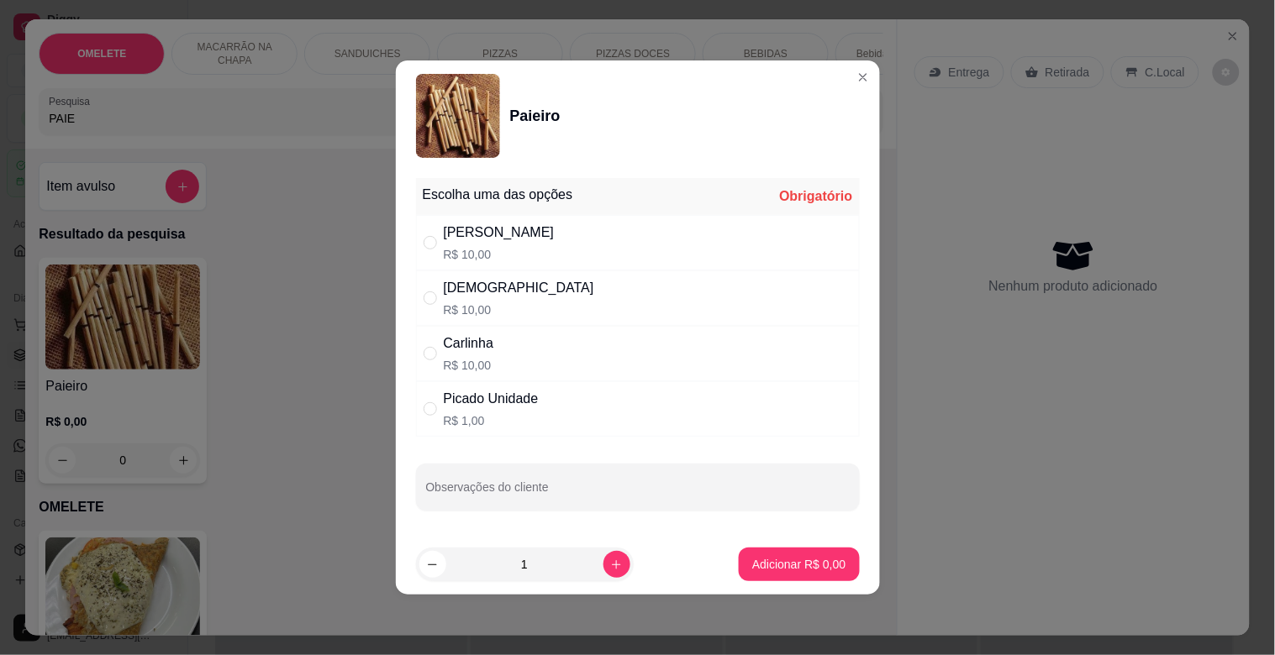
click at [491, 305] on div "Dinha R$ 10,00" at bounding box center [638, 298] width 444 height 55
radio input "true"
click at [792, 561] on p "Adicionar R$ 10,00" at bounding box center [795, 564] width 100 height 17
type input "1"
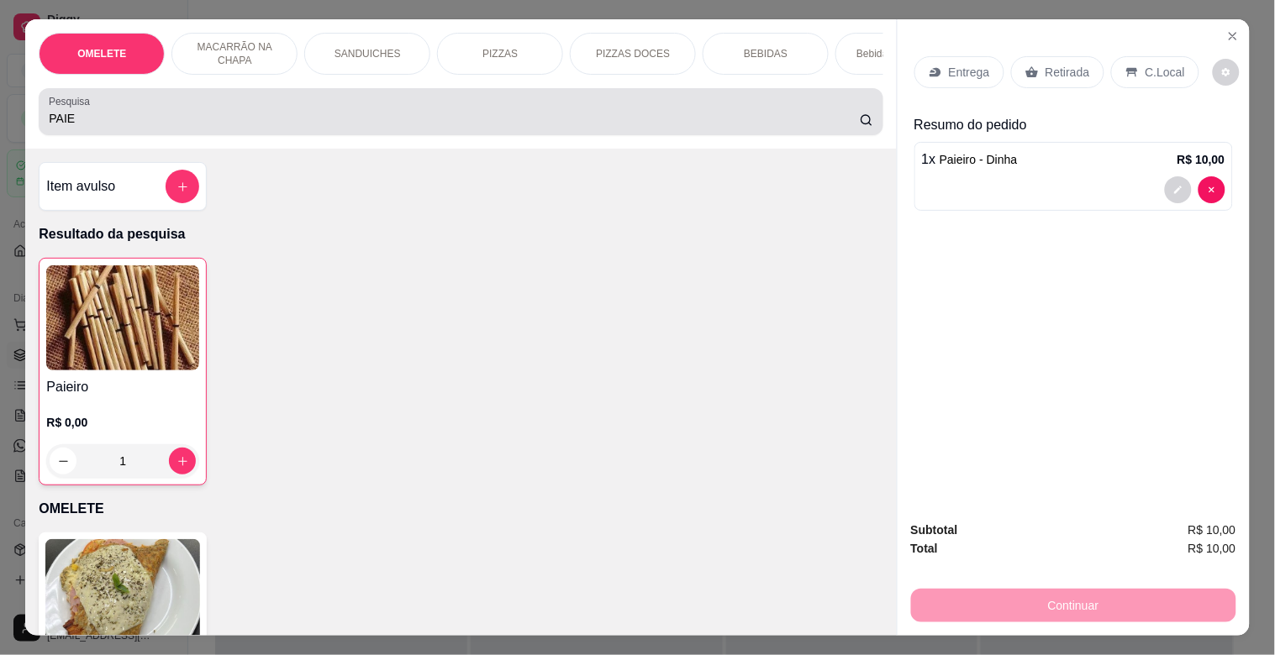
click at [400, 127] on input "PAIE" at bounding box center [454, 118] width 811 height 17
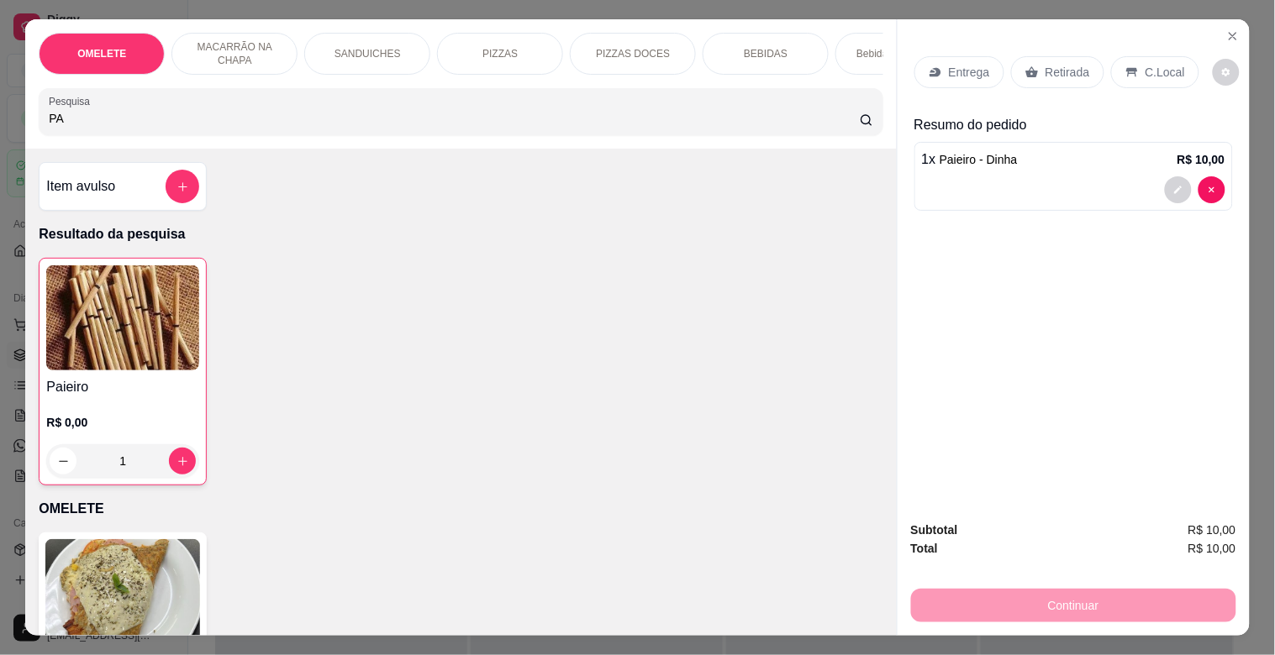
type input "P"
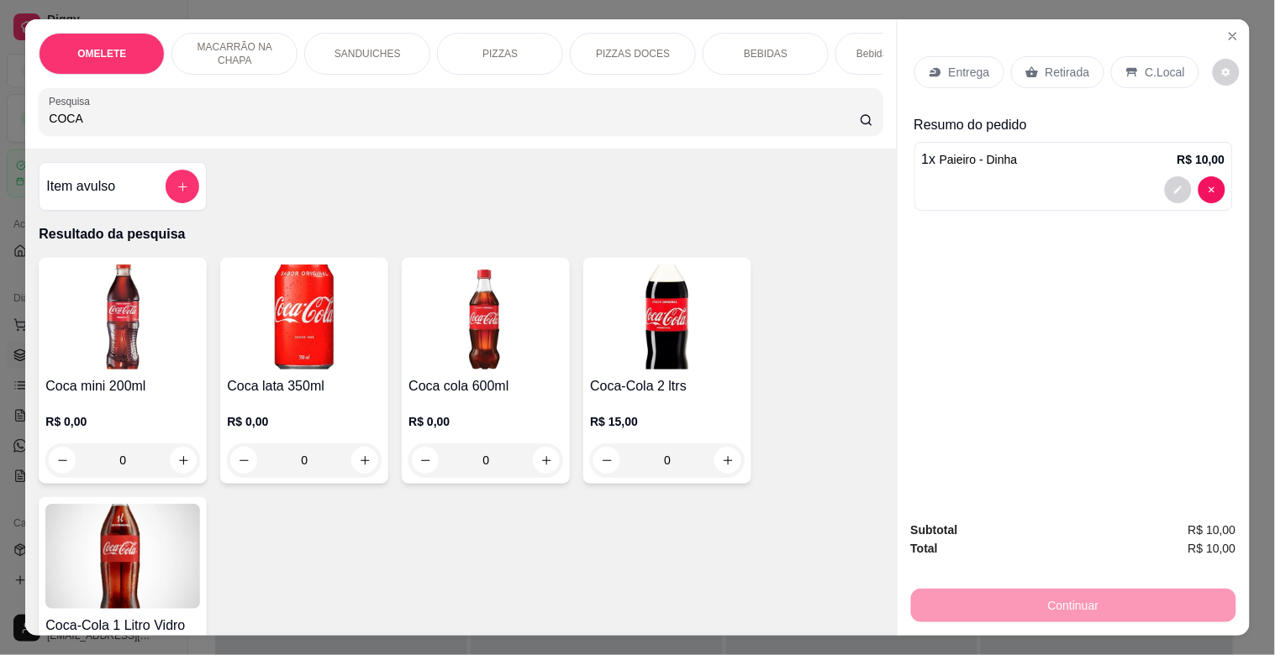
type input "COCA"
click at [469, 353] on img at bounding box center [485, 317] width 155 height 105
click at [620, 291] on div "Normal R$ 8,00" at bounding box center [637, 298] width 444 height 55
radio input "true"
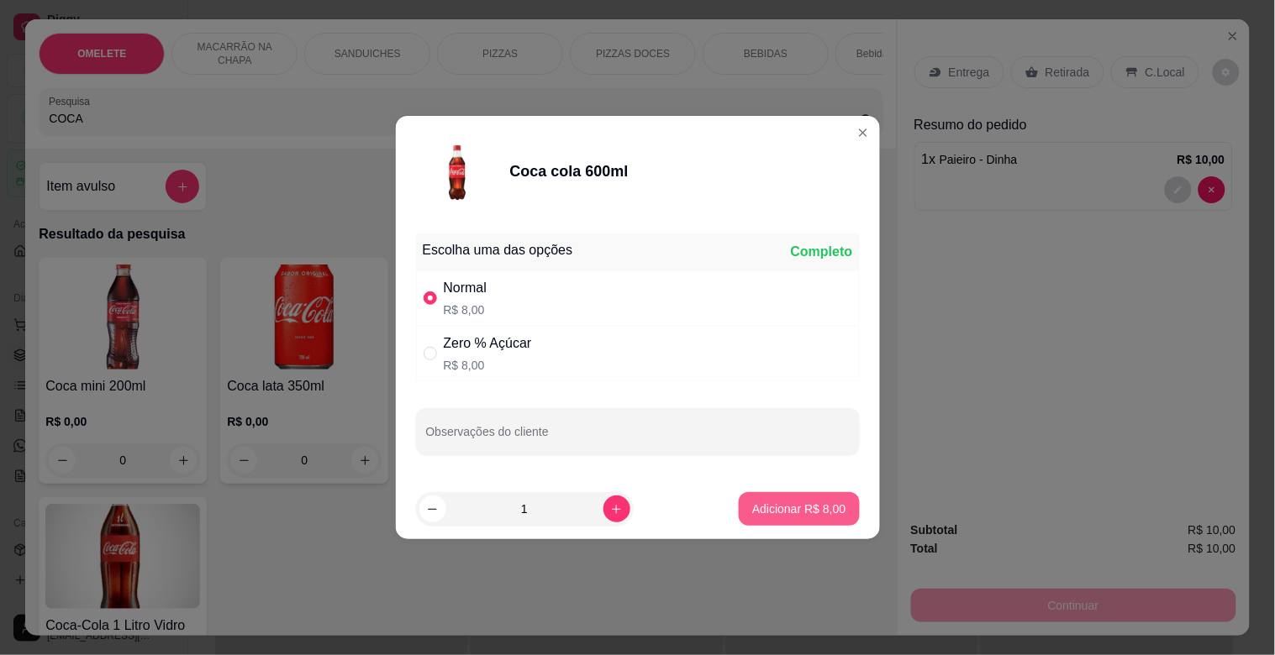
click at [760, 506] on p "Adicionar R$ 8,00" at bounding box center [798, 509] width 93 height 17
type input "1"
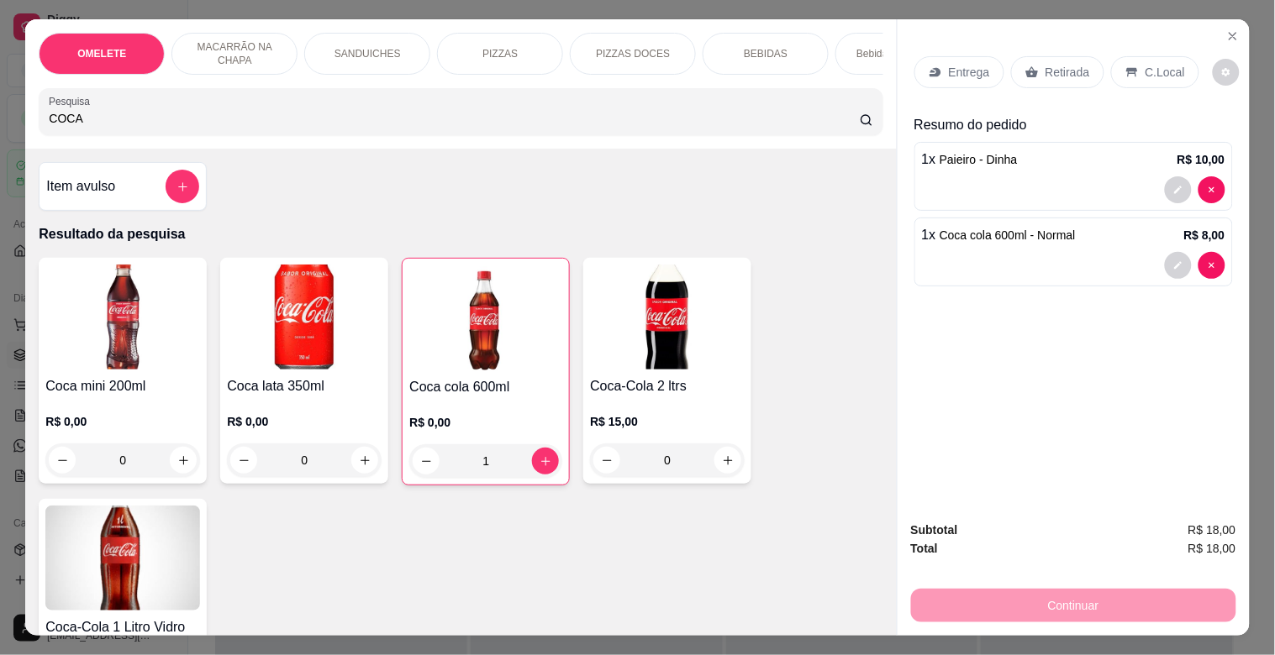
click at [1081, 69] on div "Retirada" at bounding box center [1057, 72] width 93 height 32
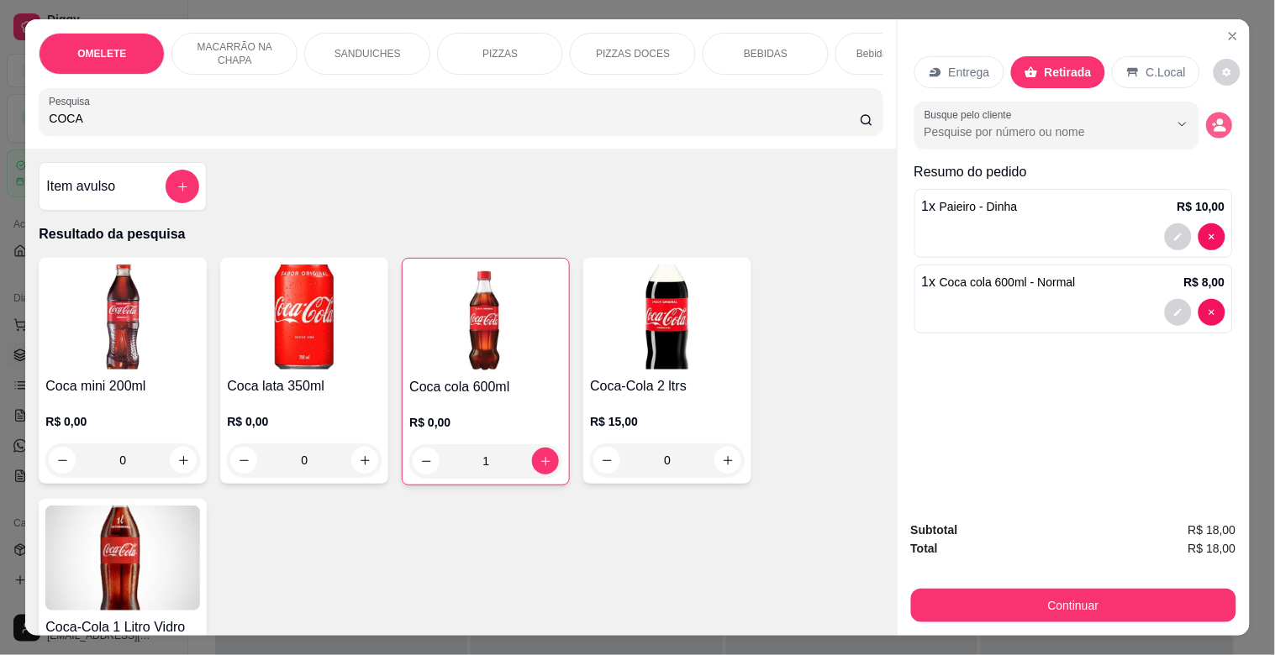
click at [1216, 120] on icon "decrease-product-quantity" at bounding box center [1219, 125] width 14 height 14
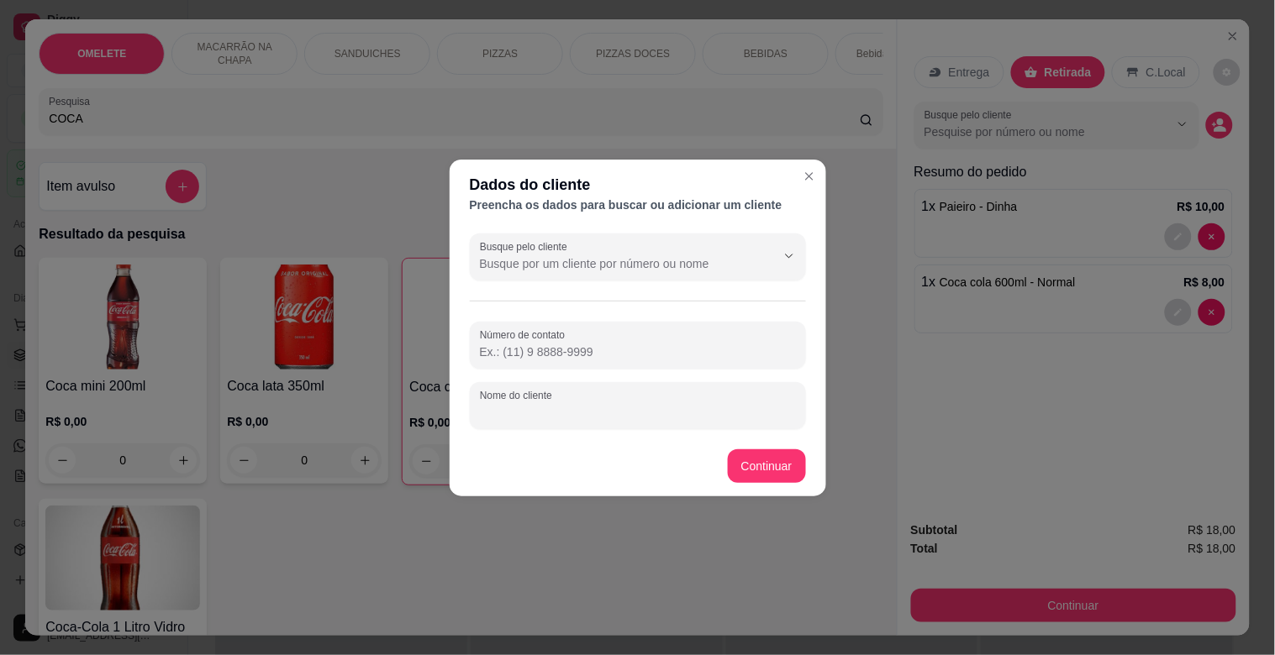
click at [614, 408] on input "Nome do cliente" at bounding box center [638, 412] width 316 height 17
type input "OTAVIO"
drag, startPoint x: 787, startPoint y: 448, endPoint x: 786, endPoint y: 459, distance: 11.0
click at [786, 450] on footer "Continuar" at bounding box center [638, 466] width 376 height 61
click at [786, 459] on div "Coca mini 200ml R$ 0,00 0 Coca lata 350ml R$ 0,00 0 Coca cola 600ml R$ 0,00 1 C…" at bounding box center [461, 491] width 844 height 467
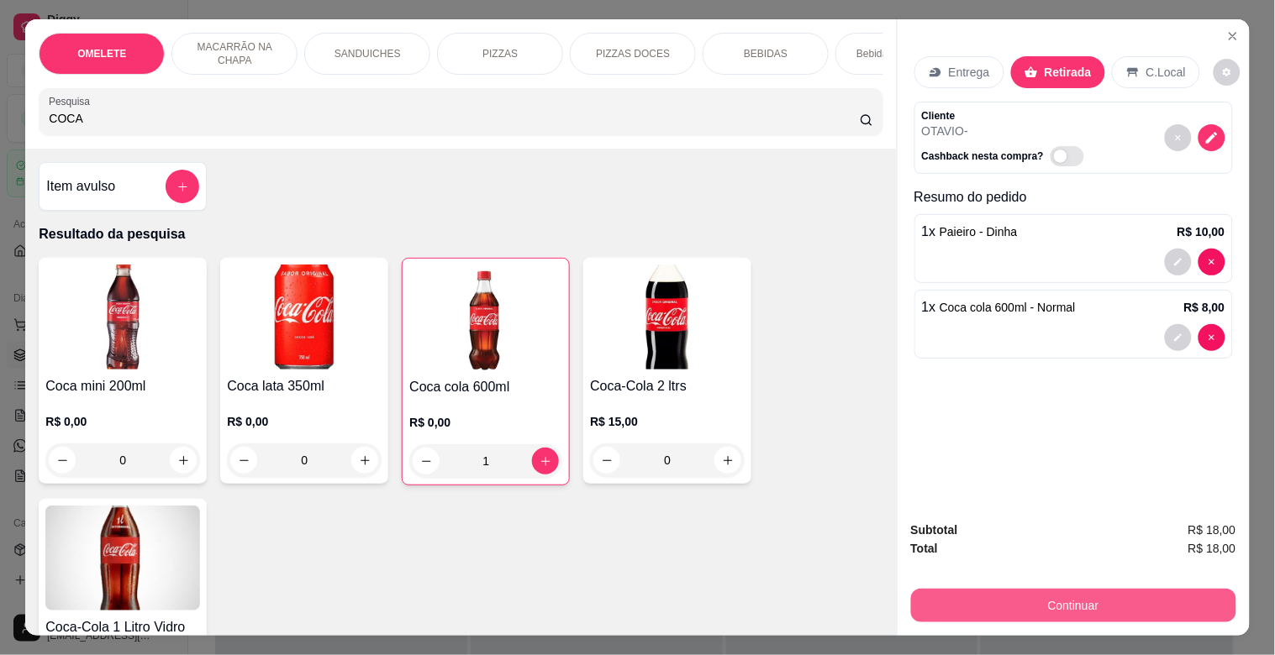
click at [1103, 601] on button "Continuar" at bounding box center [1073, 606] width 325 height 34
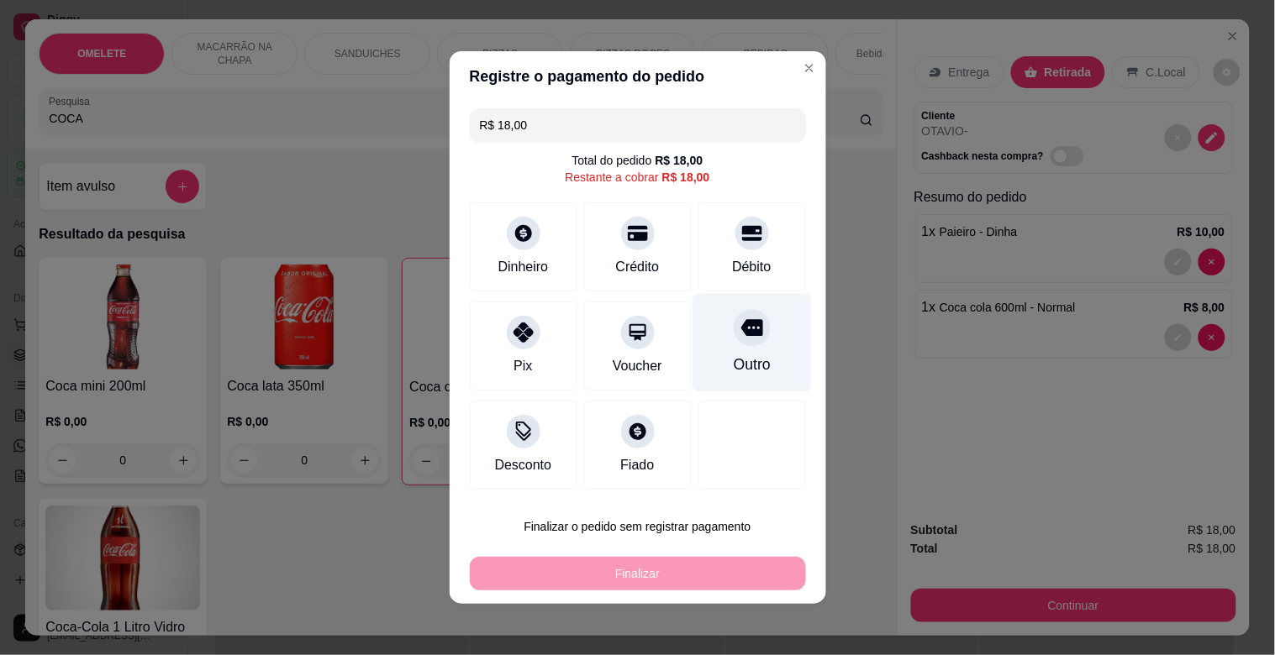
click at [719, 378] on div "Outro" at bounding box center [751, 343] width 118 height 98
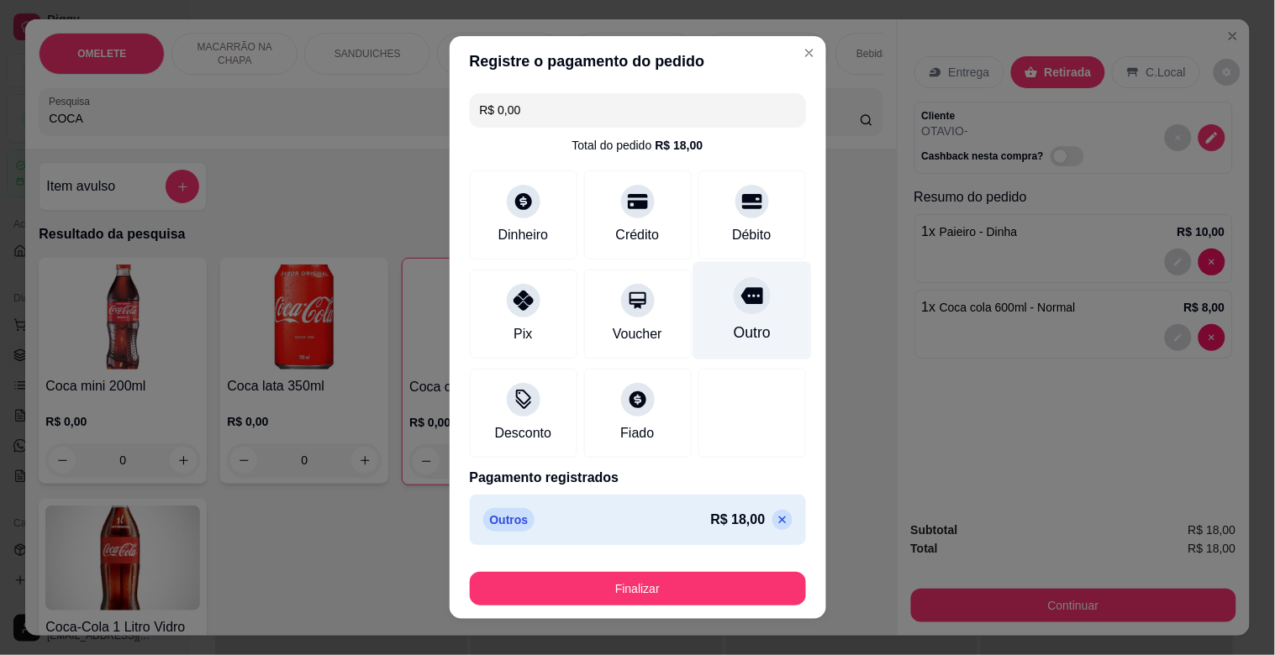
type input "R$ 0,00"
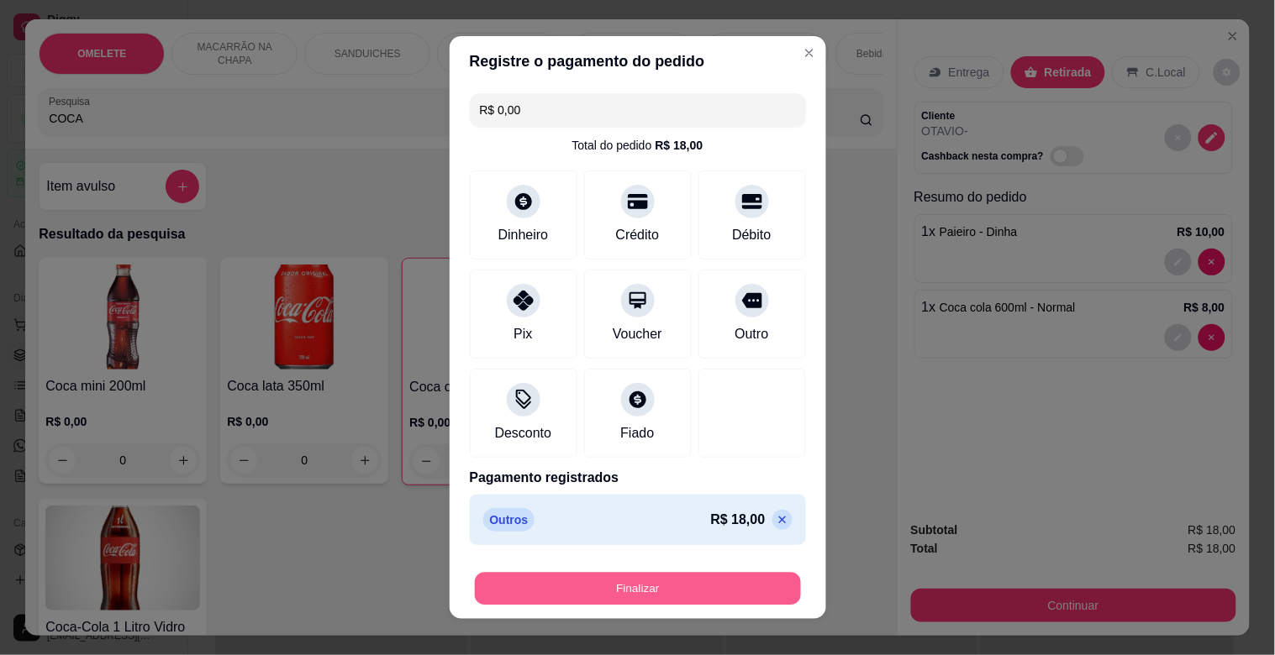
click at [650, 597] on button "Finalizar" at bounding box center [638, 589] width 326 height 33
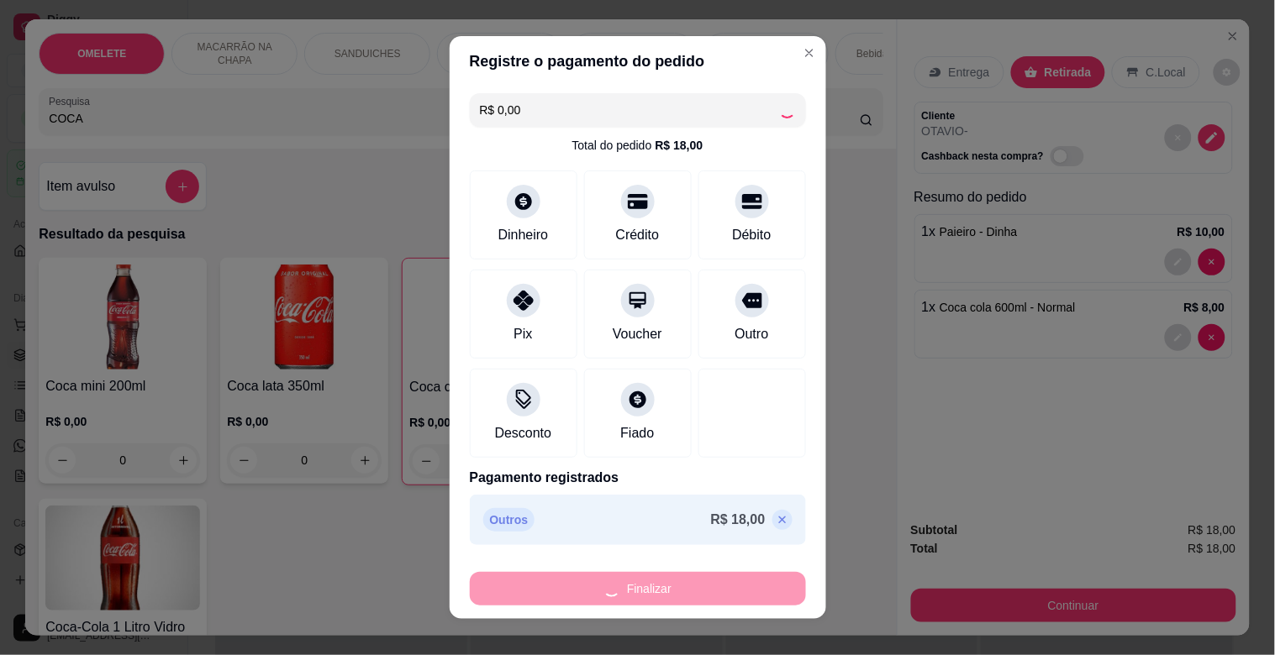
type input "0"
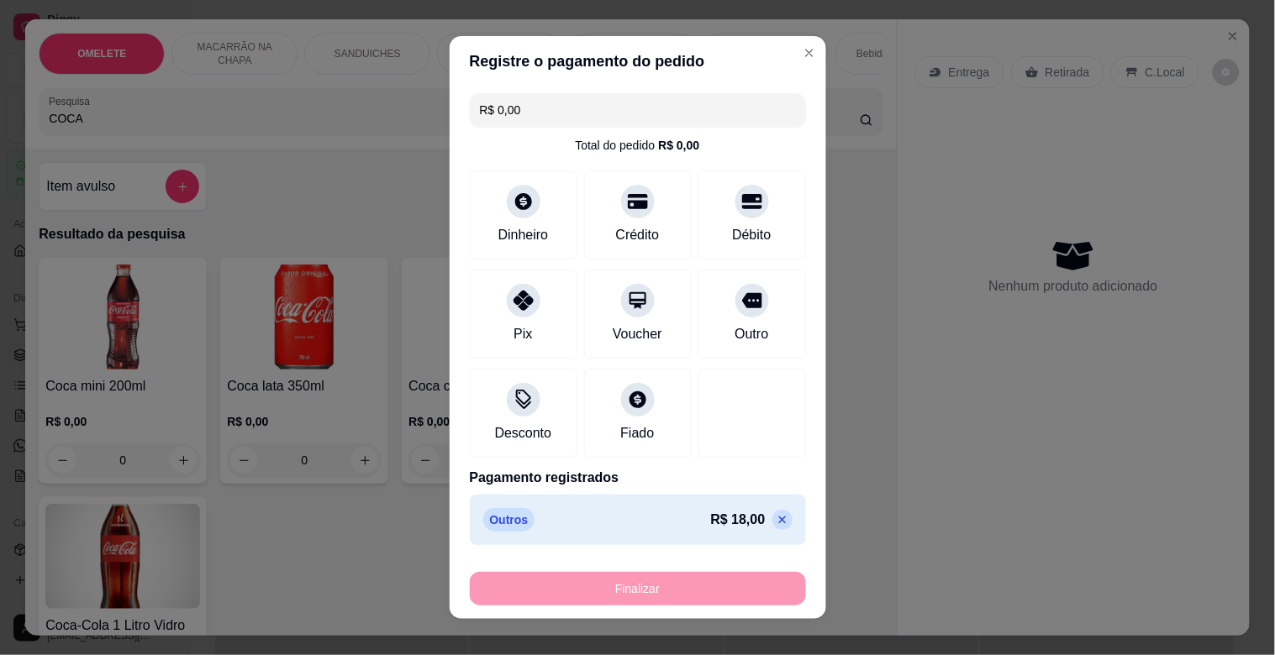
type input "-R$ 18,00"
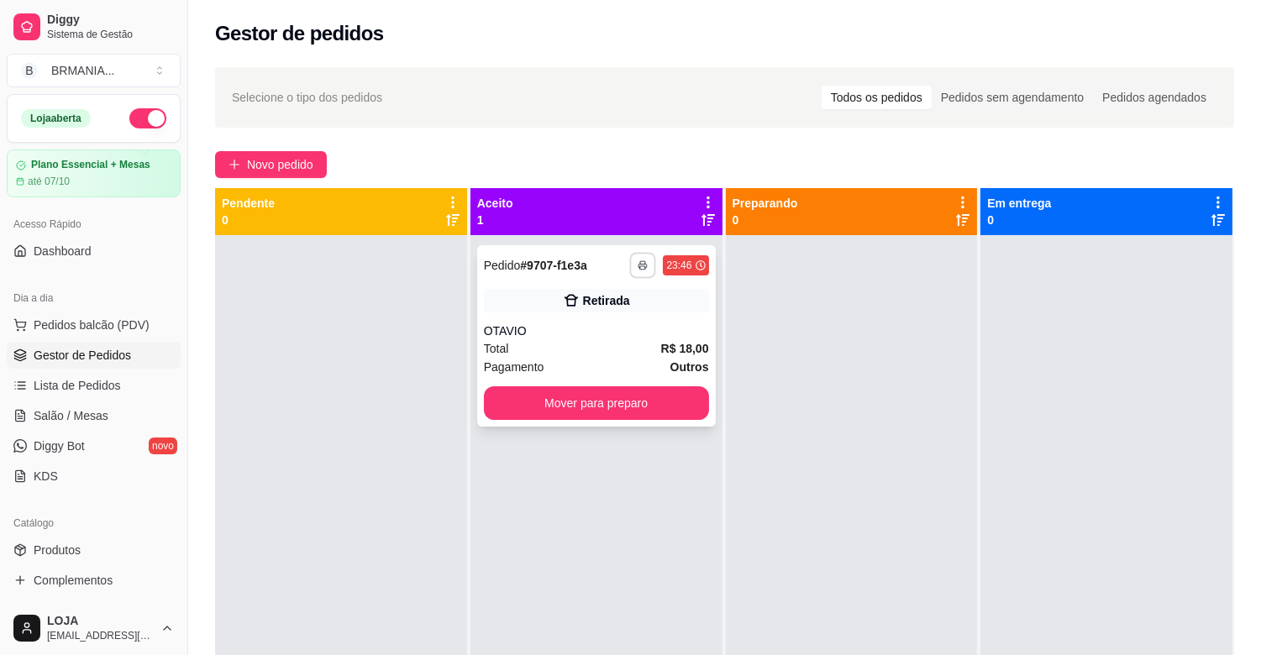
click at [644, 264] on button "button" at bounding box center [643, 265] width 26 height 26
click at [611, 325] on button "IMPRESSORA" at bounding box center [593, 324] width 118 height 26
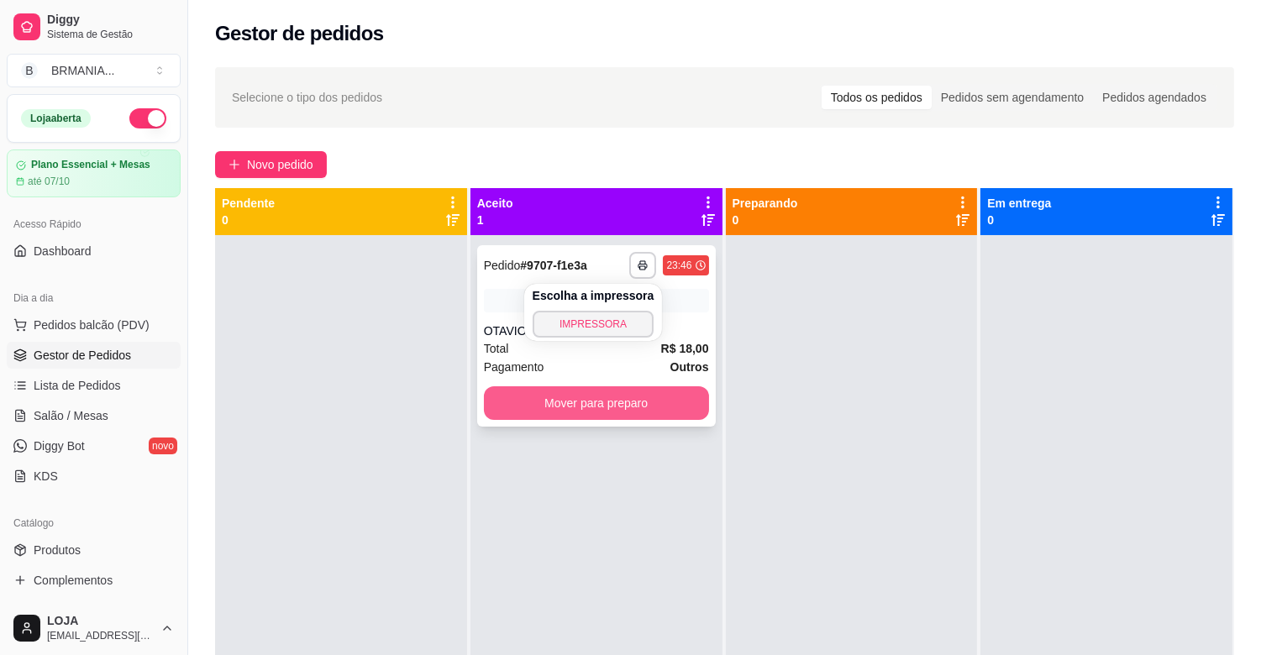
click at [650, 398] on button "Mover para preparo" at bounding box center [596, 404] width 225 height 34
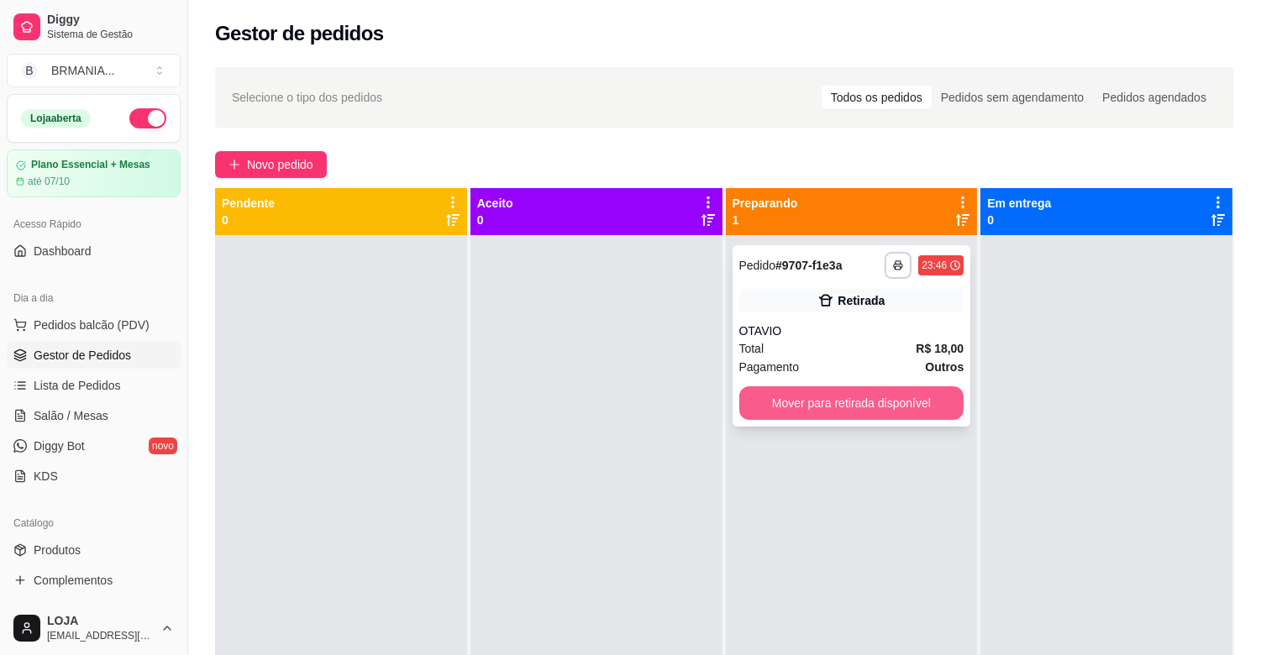
click at [841, 396] on button "Mover para retirada disponível" at bounding box center [851, 404] width 225 height 34
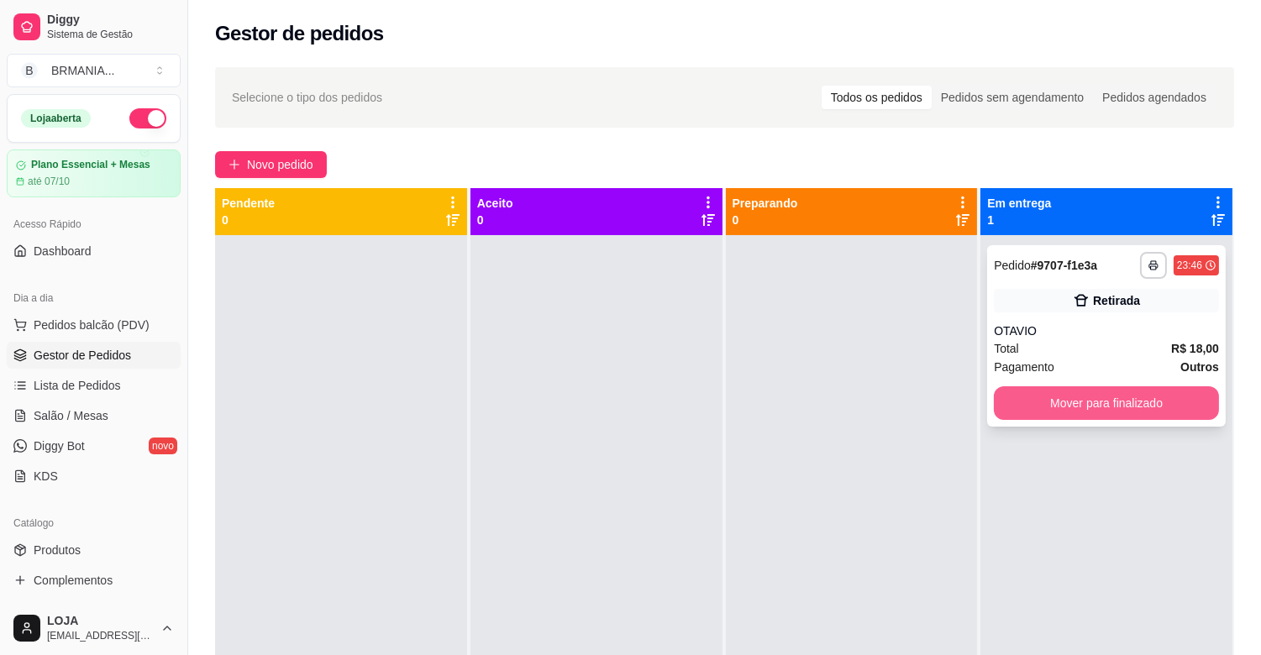
click at [1040, 401] on button "Mover para finalizado" at bounding box center [1106, 404] width 225 height 34
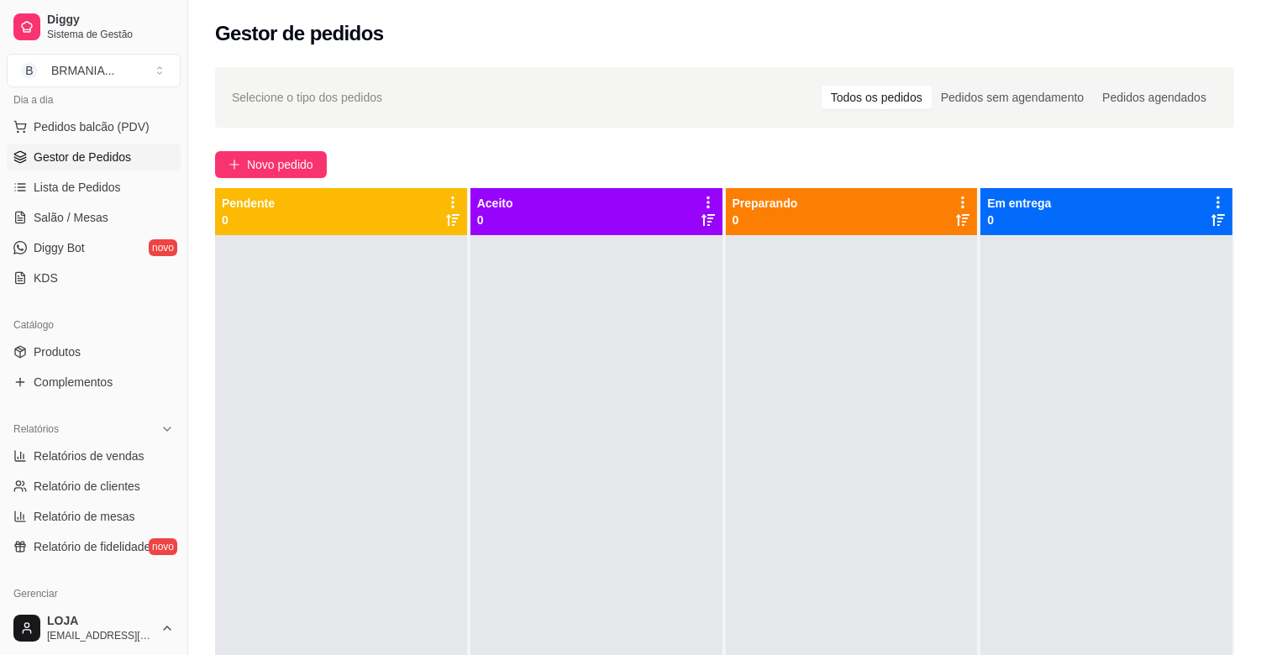
scroll to position [282, 0]
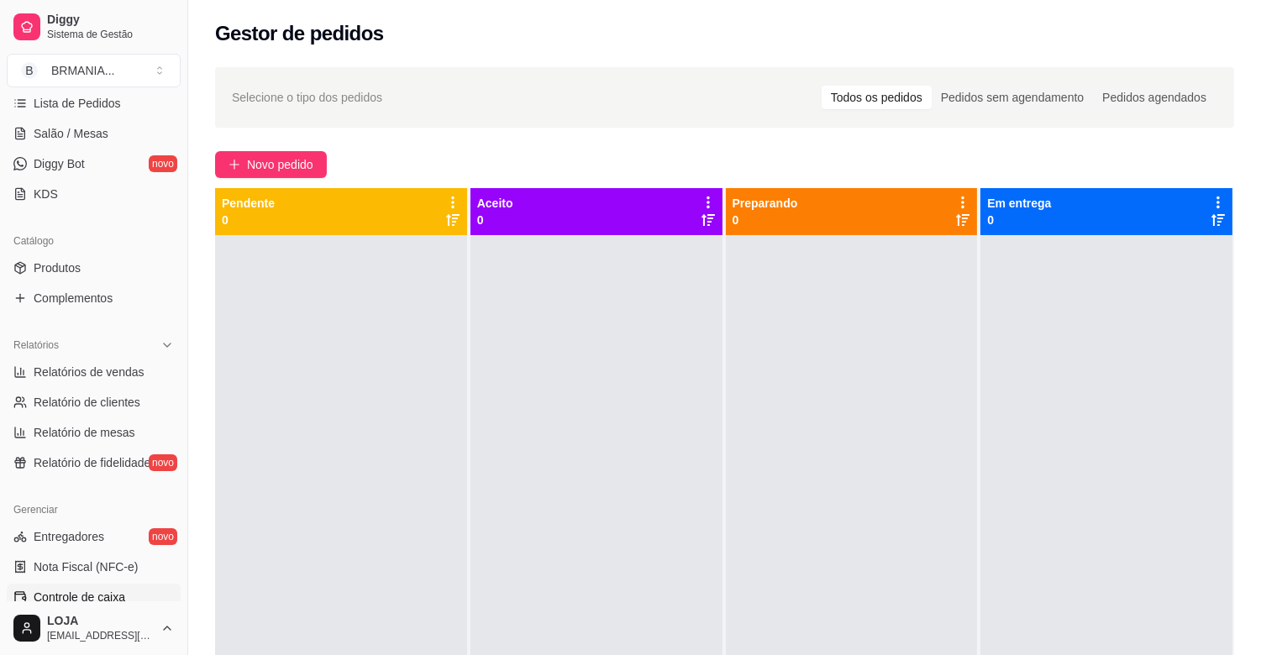
click at [101, 599] on span "Controle de caixa" at bounding box center [80, 597] width 92 height 17
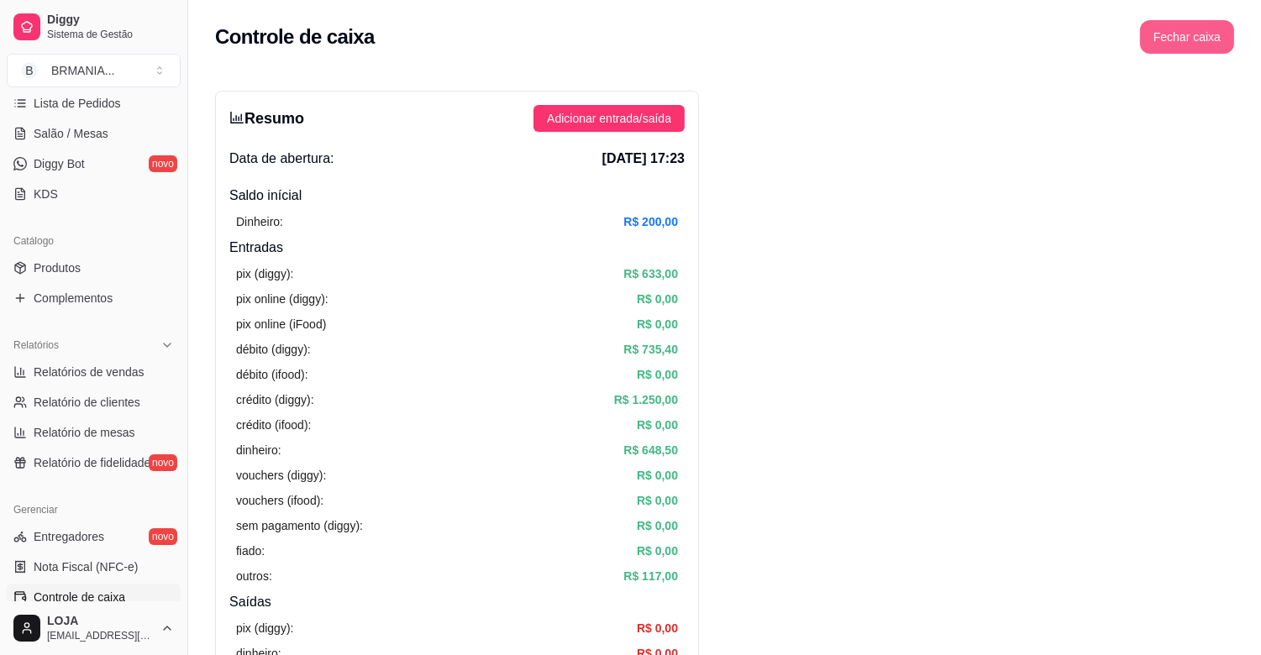
click at [1197, 40] on button "Fechar caixa" at bounding box center [1187, 37] width 94 height 34
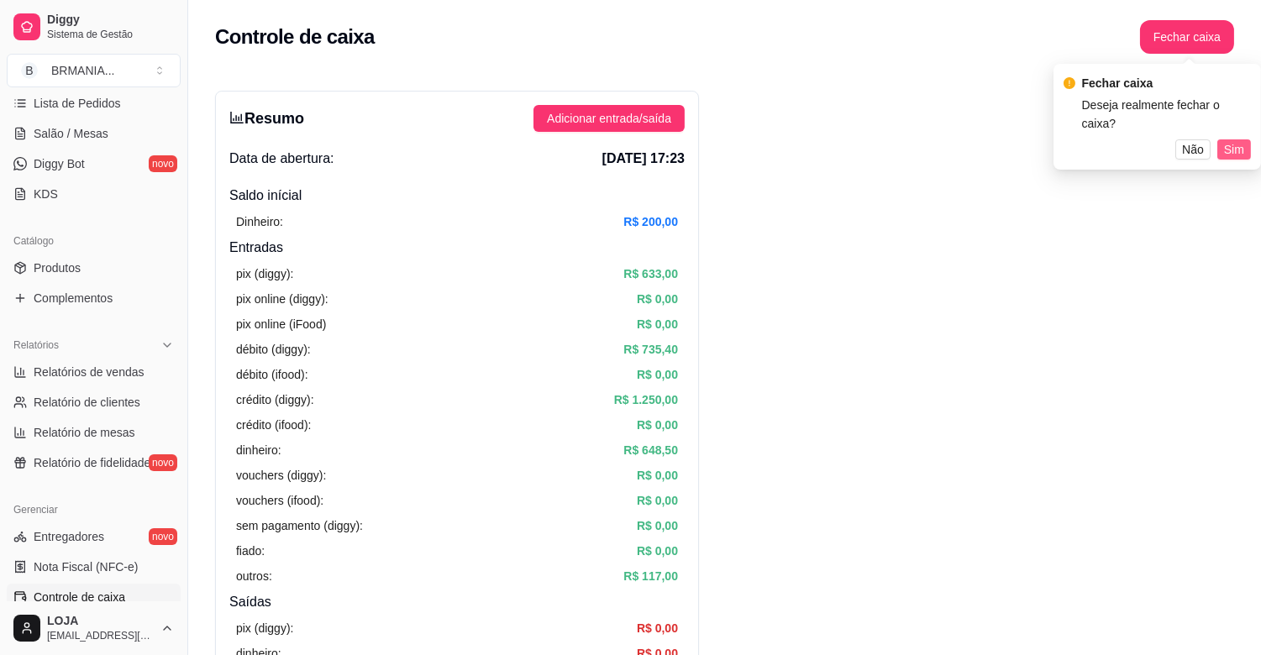
click at [1246, 139] on button "Sim" at bounding box center [1235, 149] width 34 height 20
